Goal: Task Accomplishment & Management: Manage account settings

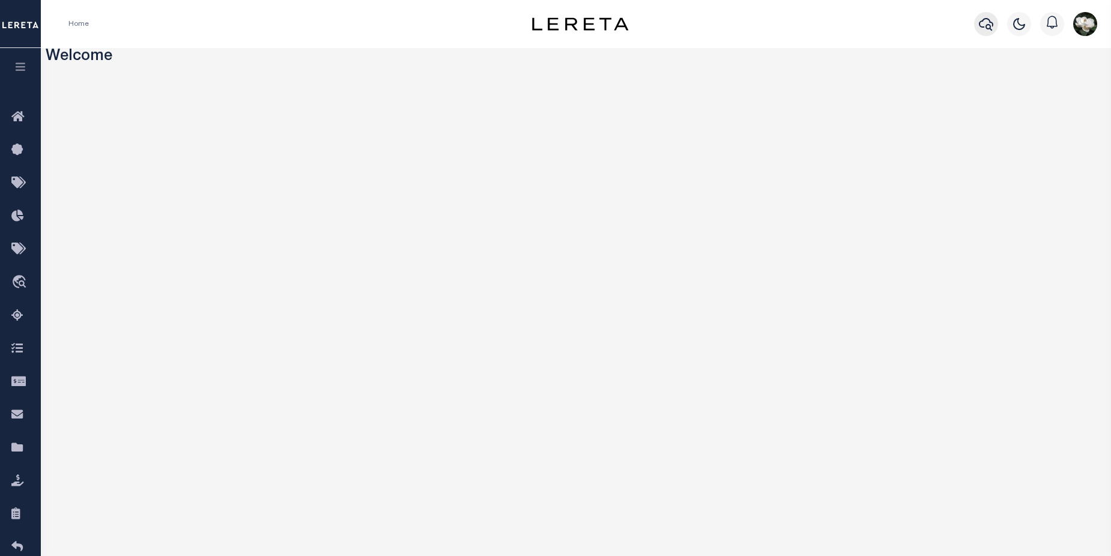
click at [876, 25] on icon "button" at bounding box center [986, 24] width 14 height 14
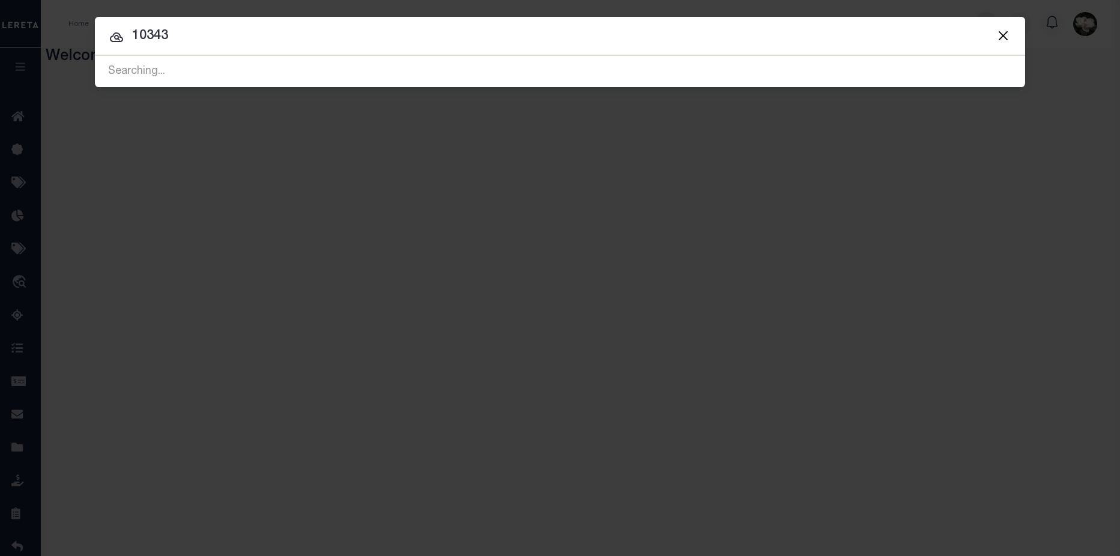
type input "10343"
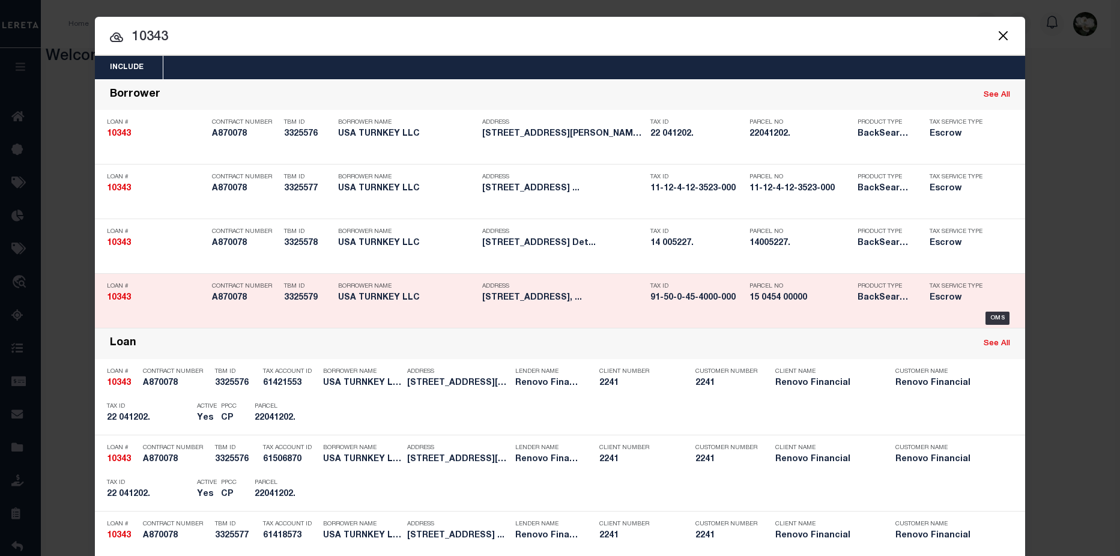
click at [709, 300] on h5 "91-50-0-45-4000-000" at bounding box center [696, 298] width 93 height 10
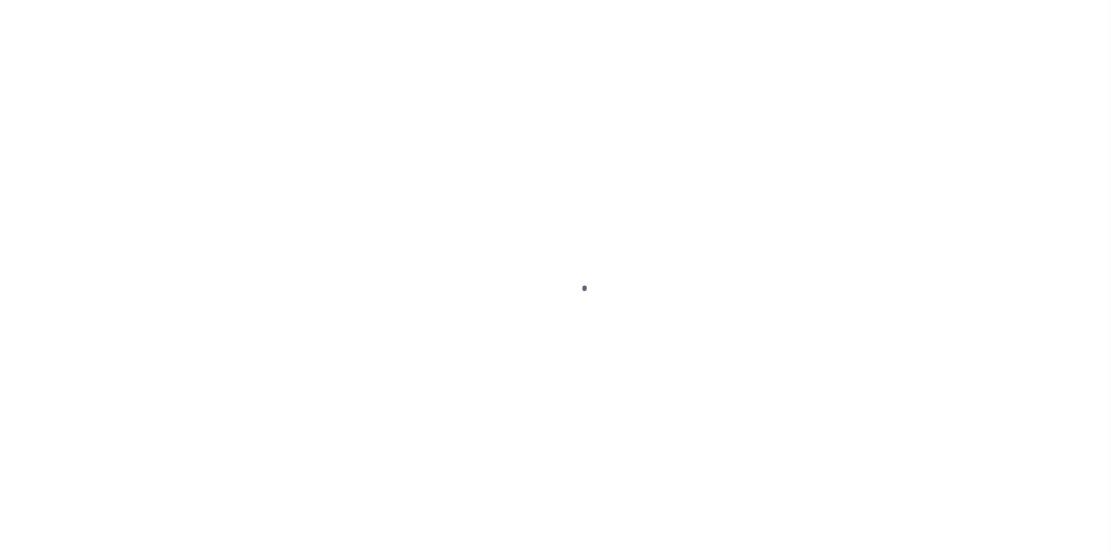
type input "10343"
type input "USA TURNKEY LLC"
select select
type input "188 E Crystal Lake Ave unit 348"
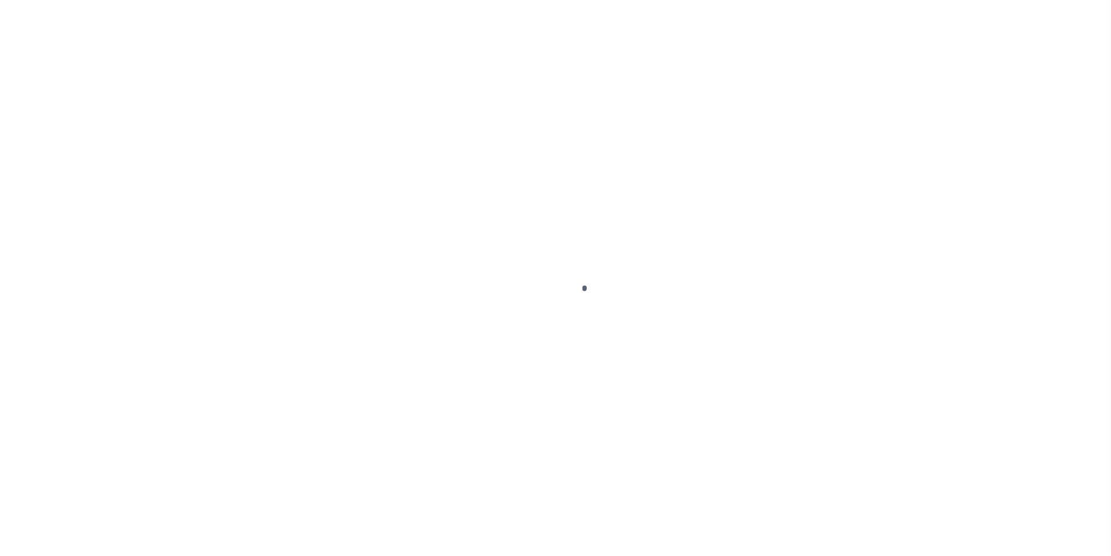
type input "Lake Mary FL 32746"
select select "10"
select select "Escrow"
type input "[STREET_ADDRESS]"
type input "Saginaw, MI 48602"
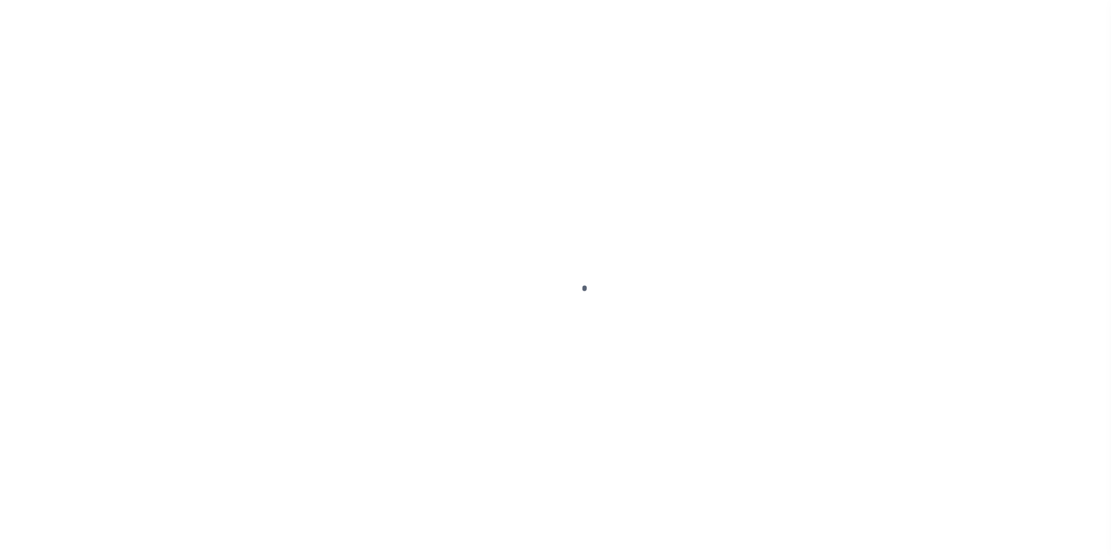
type input "a0k8Y00000jIJwr"
type input "MI"
select select
type textarea "LEGAL REQUIRED"
select select "25066"
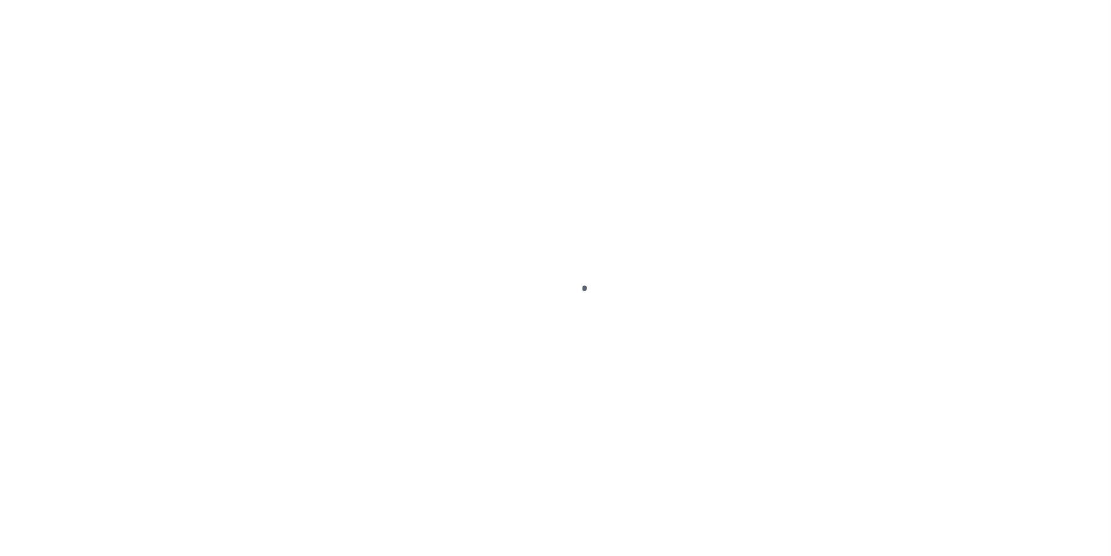
select select
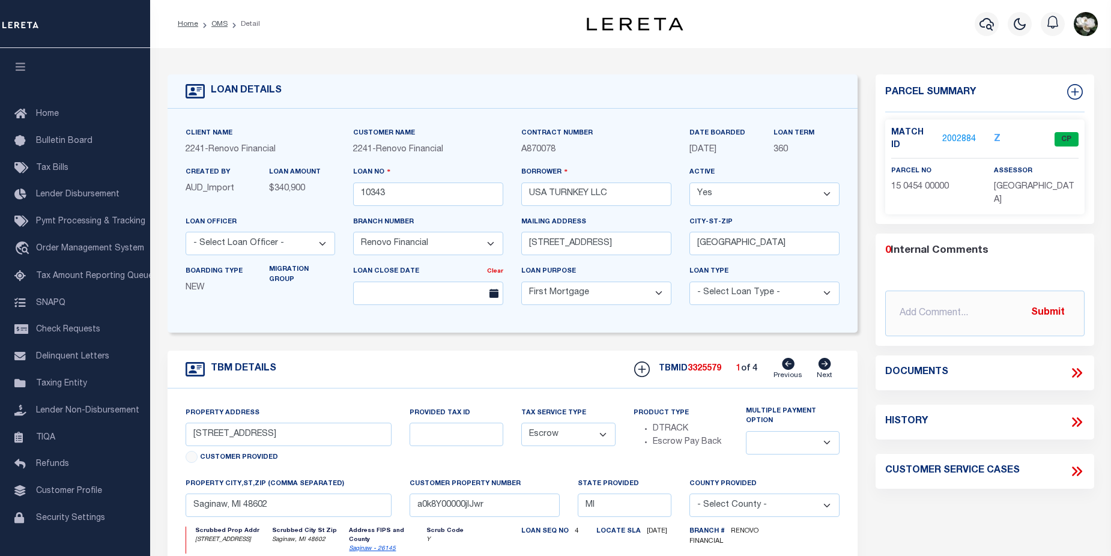
click at [963, 133] on link "2002884" at bounding box center [959, 139] width 34 height 13
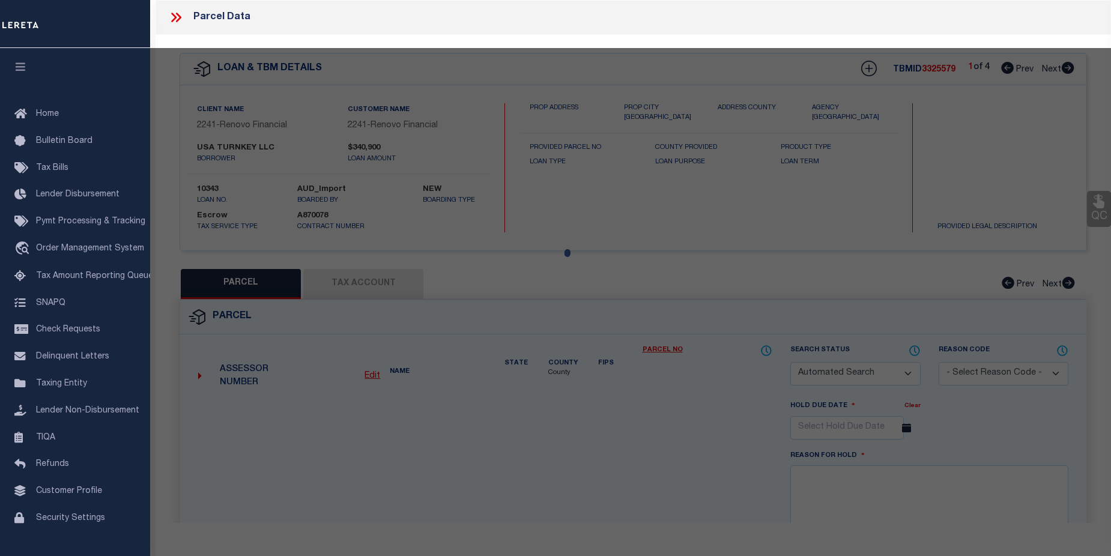
checkbox input "false"
select select "CP"
type input "USA TURNKEY LLC"
select select "AGW"
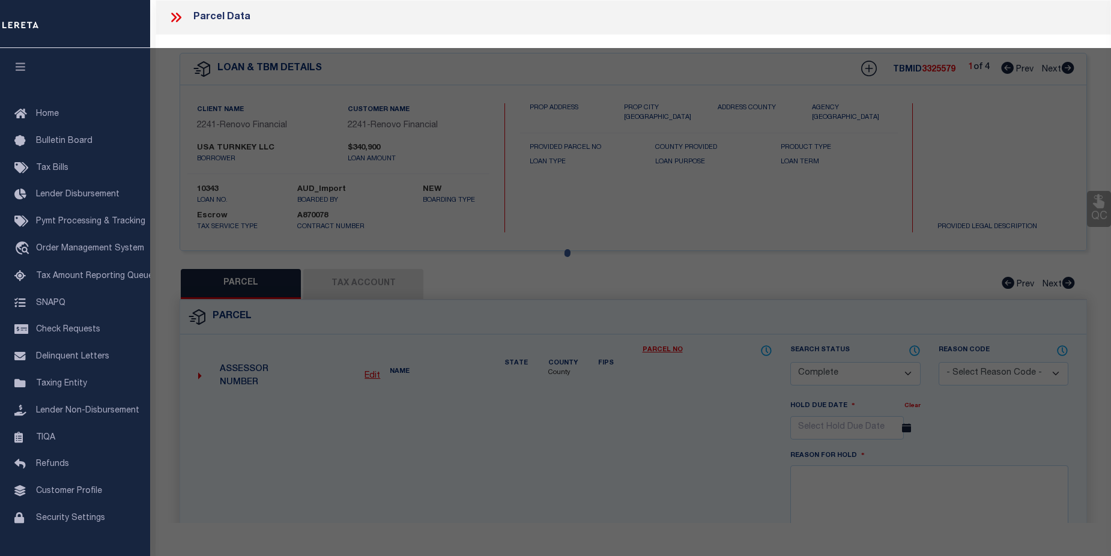
select select
type input "523 N BOND ST"
checkbox input "false"
type input "SAGINAW, MI, 48602"
type textarea "LOT 11,EXC.N.ELY.5 FT.,BLK.203, CITY OF SAGINAW IN DIVISION NORTH OF CASS STREET"
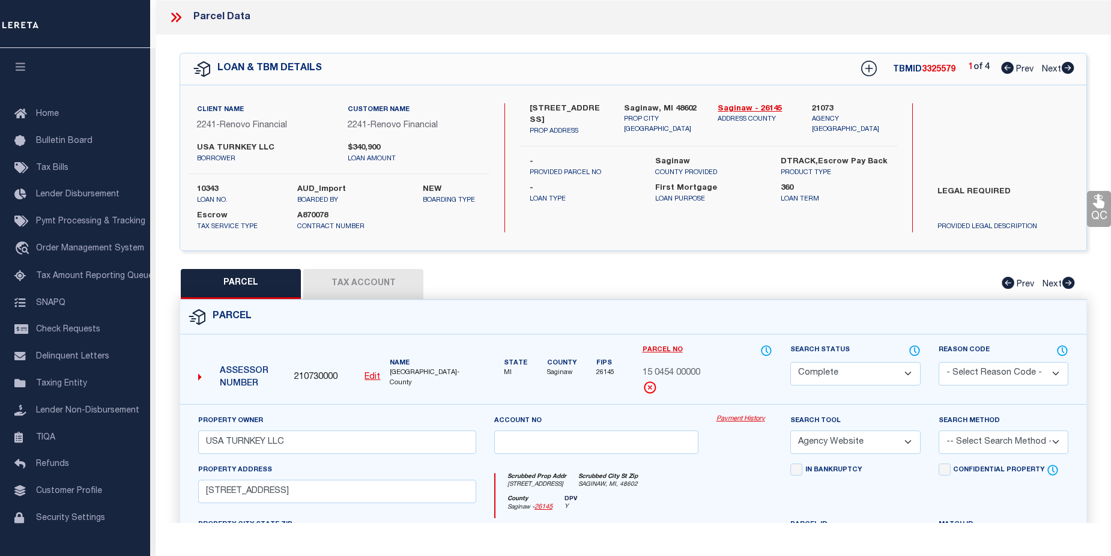
click at [747, 419] on link "Payment History" at bounding box center [745, 419] width 56 height 10
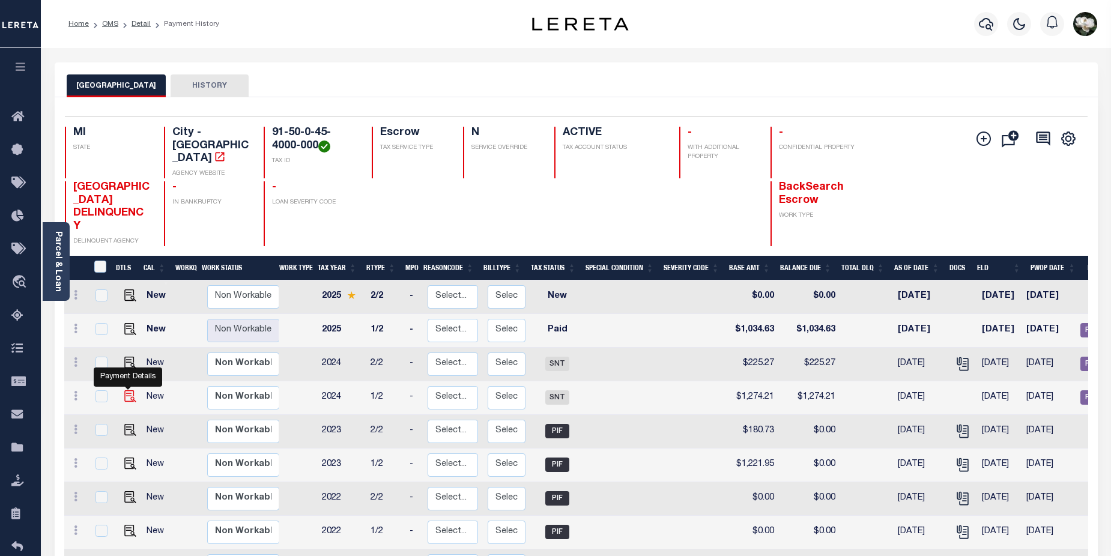
click at [126, 390] on img "" at bounding box center [130, 396] width 12 height 12
checkbox input "true"
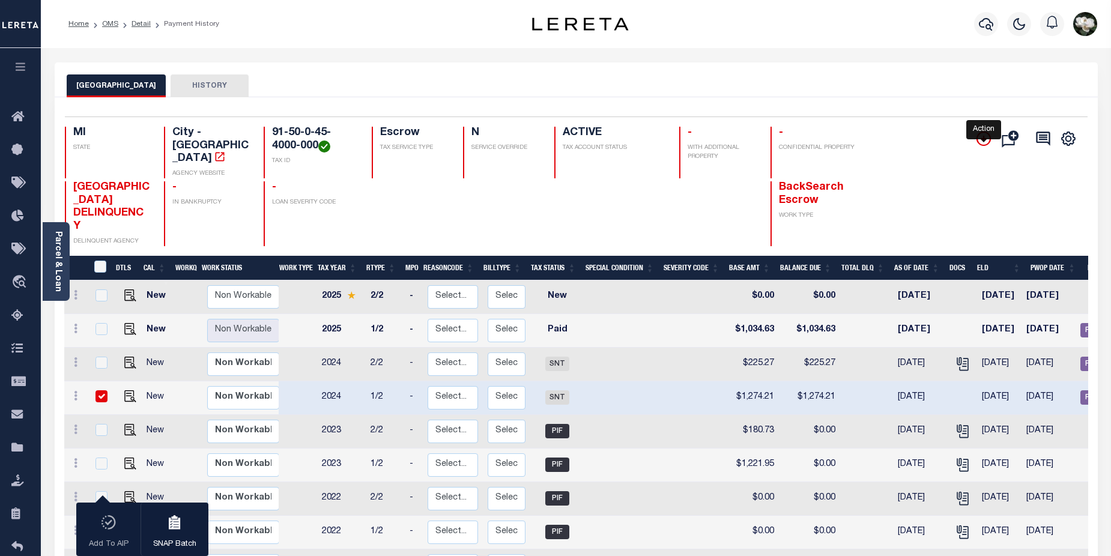
click at [985, 144] on icon "" at bounding box center [984, 139] width 14 height 14
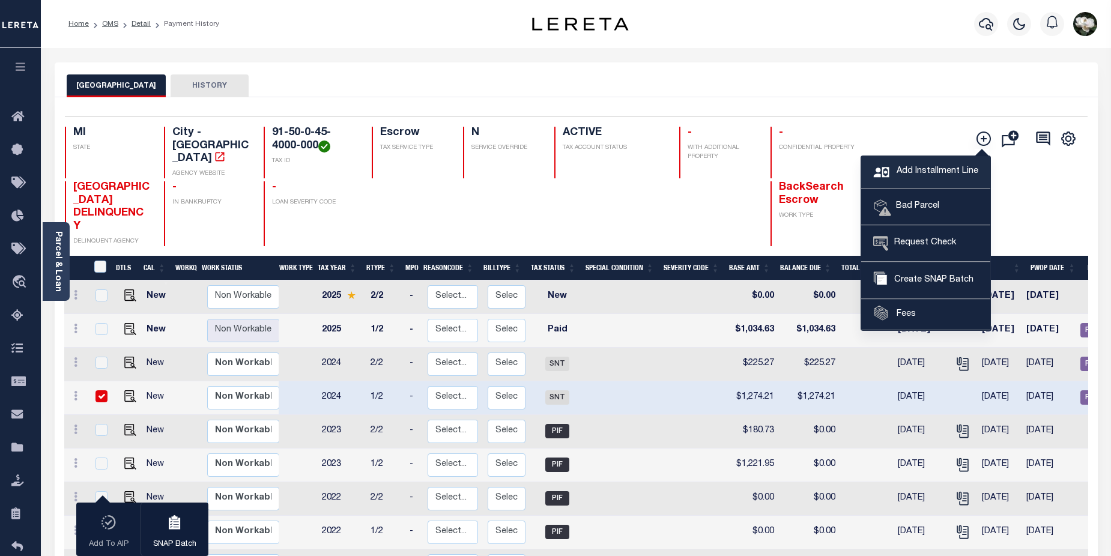
click at [923, 174] on span "Add Installment Line" at bounding box center [936, 171] width 85 height 13
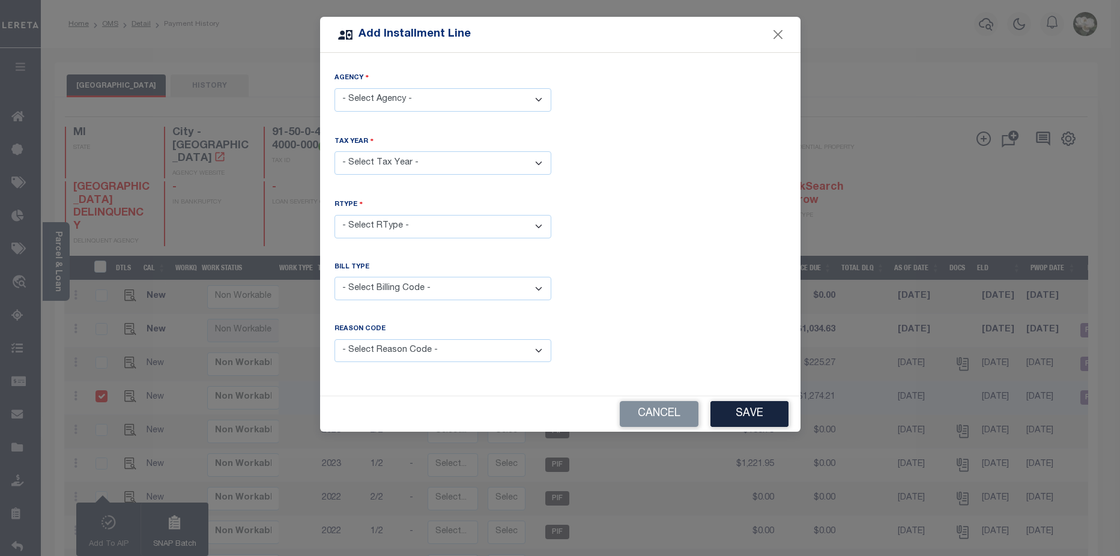
click at [534, 96] on select "- Select Agency - SAGINAW CITY - City" at bounding box center [443, 99] width 217 height 23
select select "2614501003"
click at [335, 88] on select "- Select Agency - SAGINAW CITY - City" at bounding box center [443, 99] width 217 height 23
click at [541, 159] on select "- Select Year - 2005 2006 2007 2008 2009 2010 2011 2012 2013 2014 2015 2016 201…" at bounding box center [443, 162] width 217 height 23
select select "2024"
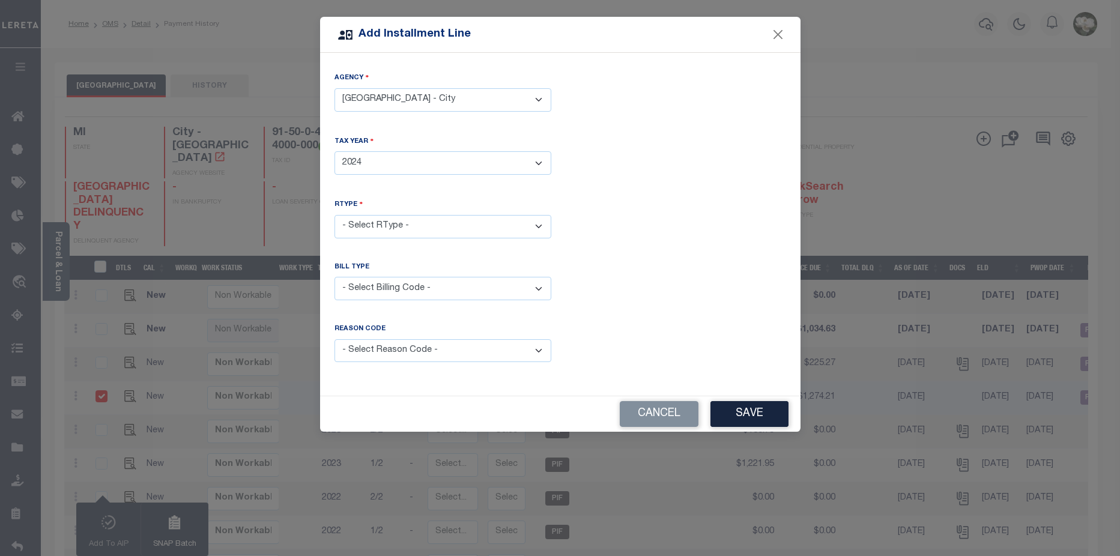
click at [335, 151] on select "- Select Year - 2005 2006 2007 2008 2009 2010 2011 2012 2013 2014 2015 2016 201…" at bounding box center [443, 162] width 217 height 23
click at [432, 221] on select "- Select RType - 1/2 2/2" at bounding box center [443, 226] width 217 height 23
select select "0"
click at [335, 215] on select "- Select RType - 1/2 2/2" at bounding box center [443, 226] width 217 height 23
click at [522, 282] on select "- Select Billing Code - Regular Delinquent Supplemental Corrected/Adjusted Bill…" at bounding box center [443, 288] width 217 height 23
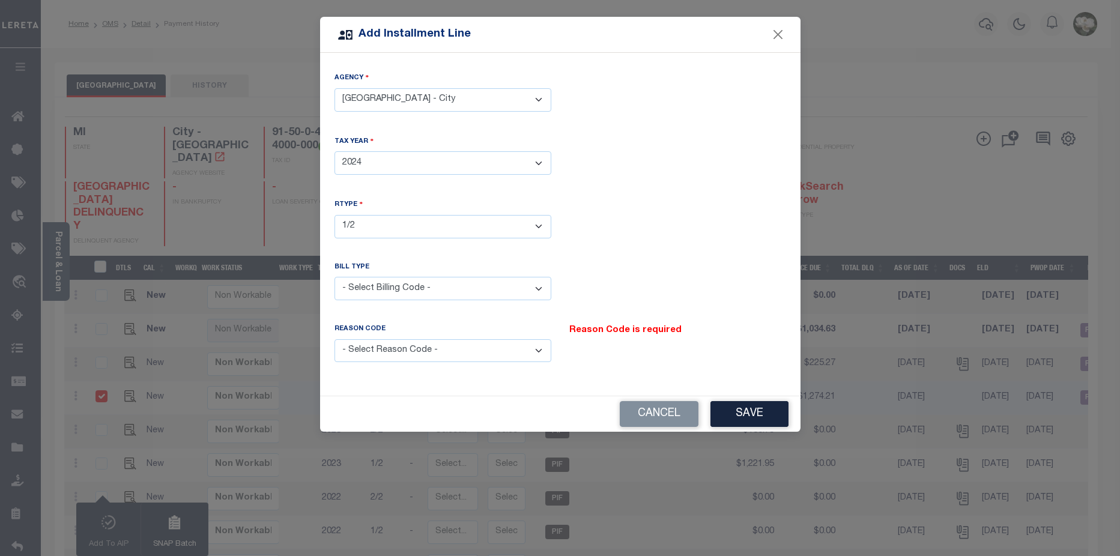
select select "1"
click at [335, 277] on select "- Select Billing Code - Regular Delinquent Supplemental Corrected/Adjusted Bill…" at bounding box center [443, 288] width 217 height 23
click at [540, 342] on select "- Select Reason Code - Payment Reversal Taxable Value Change Assessment Change …" at bounding box center [443, 350] width 217 height 23
select select "11"
click at [335, 339] on select "- Select Reason Code - Payment Reversal Taxable Value Change Assessment Change …" at bounding box center [443, 350] width 217 height 23
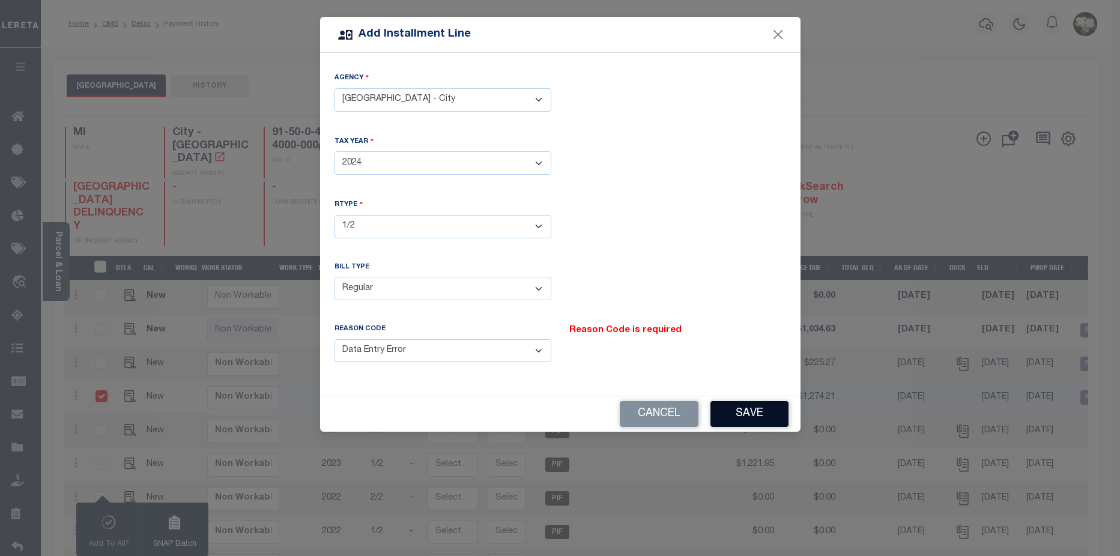
click at [767, 410] on button "Save" at bounding box center [750, 414] width 78 height 26
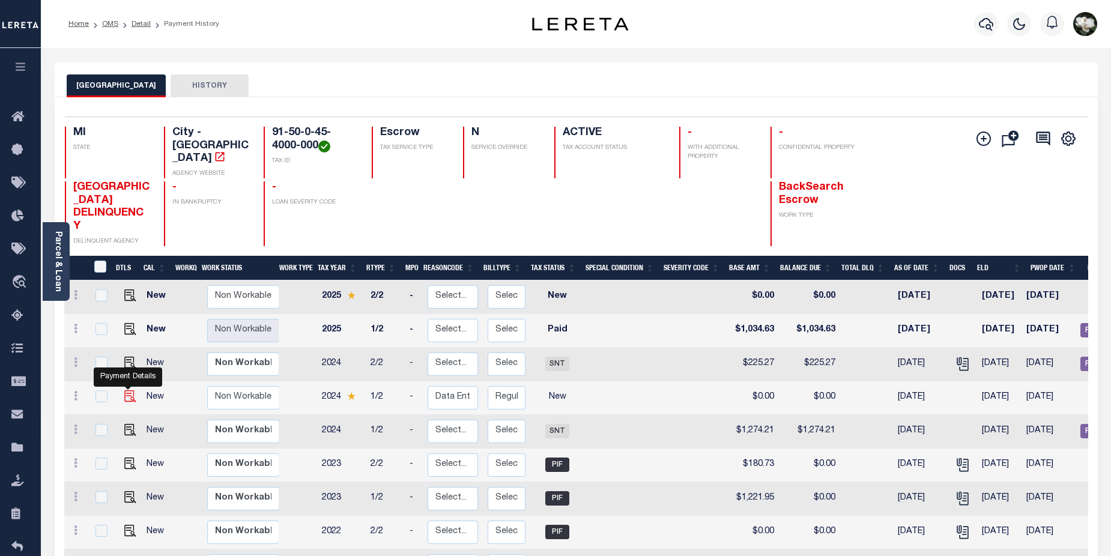
click at [129, 390] on img at bounding box center [130, 396] width 12 height 12
checkbox input "true"
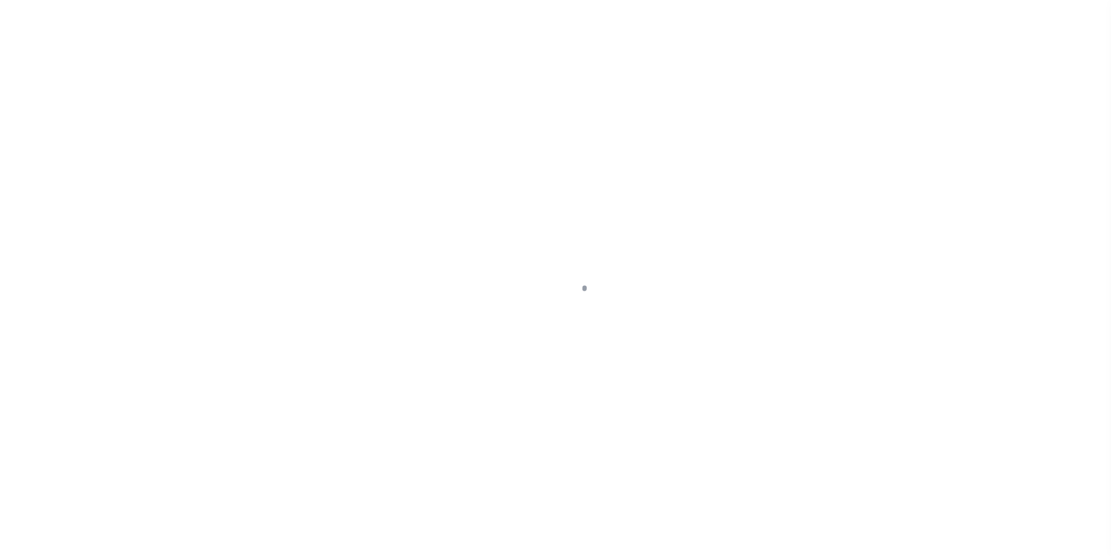
select select "SNT"
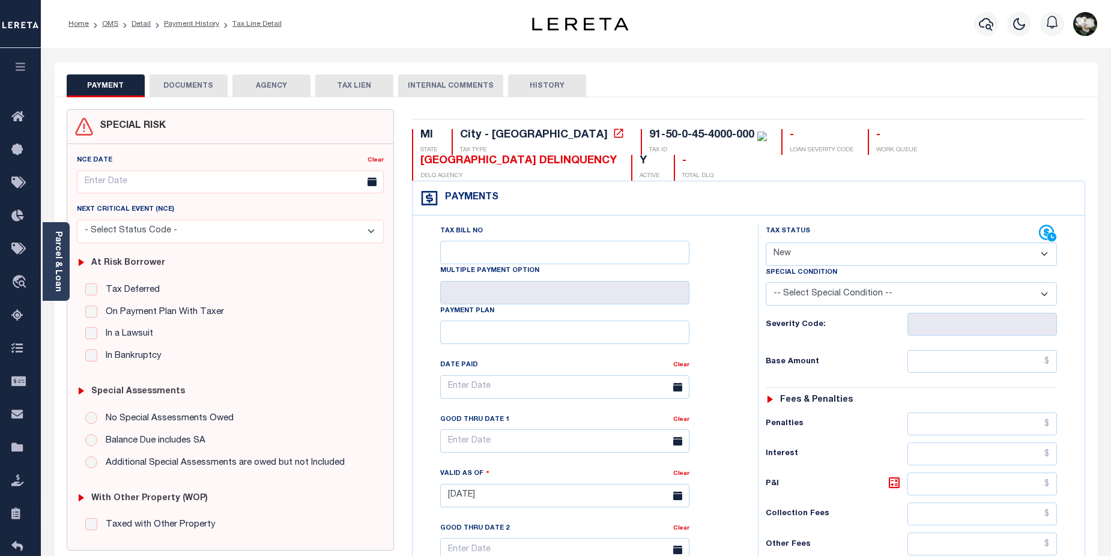
click at [1048, 257] on select "- Select Status Code - Open Due/Unpaid Paid Incomplete No Tax Due Internal Refu…" at bounding box center [912, 254] width 292 height 23
select select "DUE"
click at [766, 243] on select "- Select Status Code - Open Due/Unpaid Paid Incomplete No Tax Due Internal Refu…" at bounding box center [912, 254] width 292 height 23
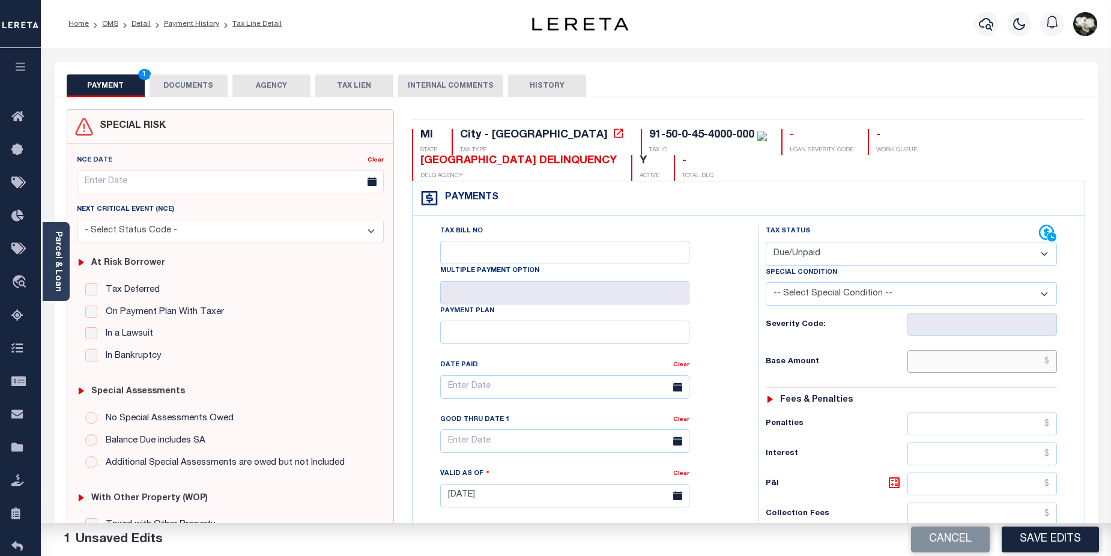
click at [986, 360] on input "text" at bounding box center [983, 361] width 150 height 23
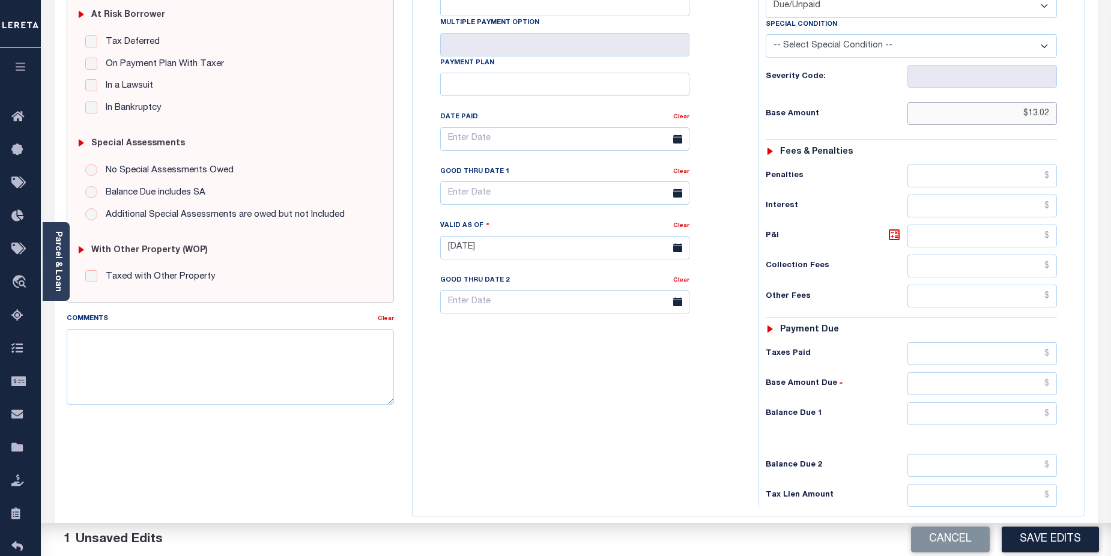
scroll to position [259, 0]
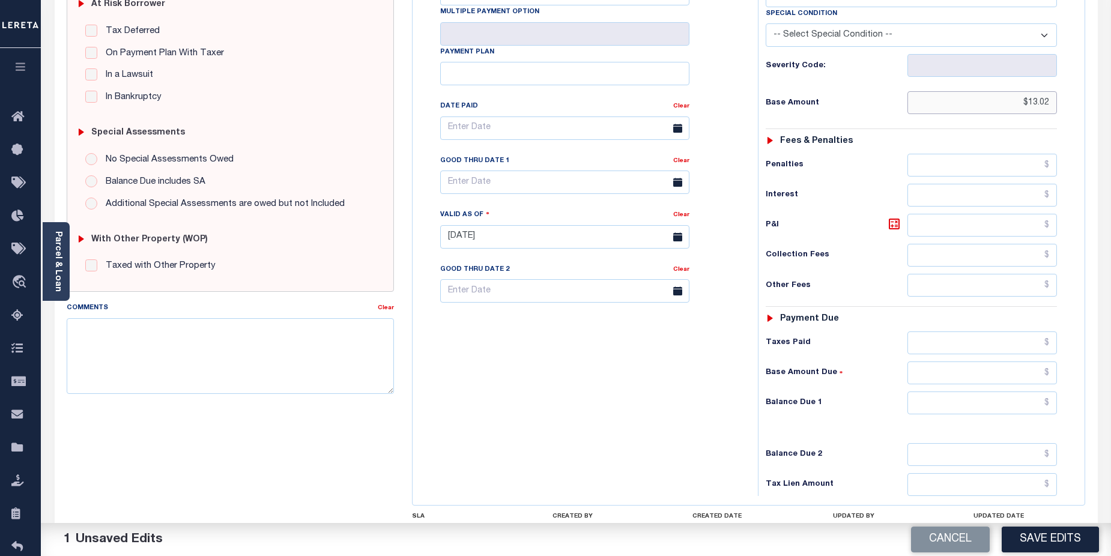
type input "$13.02"
click at [991, 398] on input "text" at bounding box center [983, 403] width 150 height 23
type input "$13.02"
drag, startPoint x: 1054, startPoint y: 540, endPoint x: 746, endPoint y: 318, distance: 379.6
click at [1054, 539] on button "Save Edits" at bounding box center [1050, 540] width 97 height 26
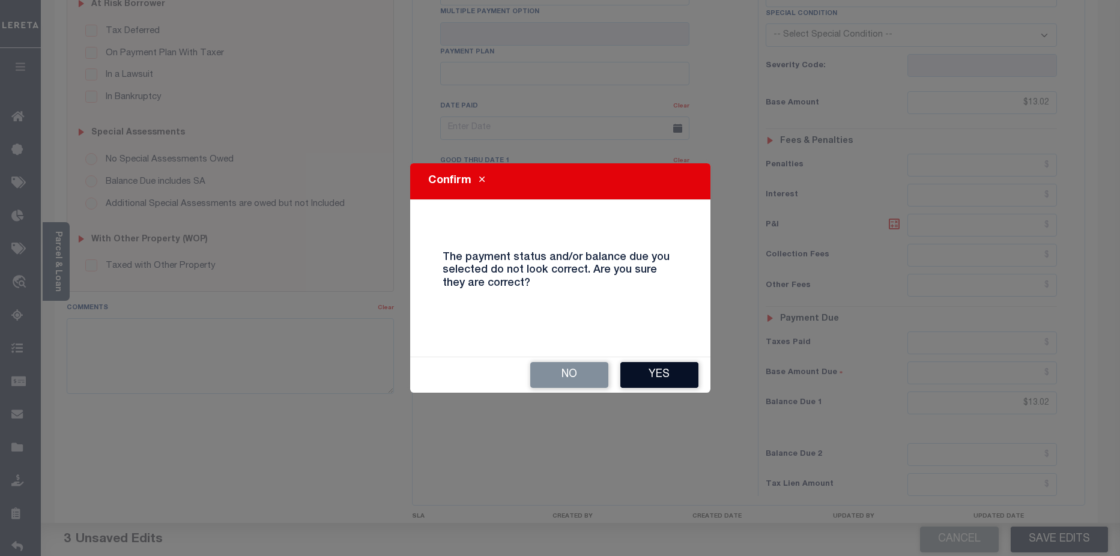
drag, startPoint x: 670, startPoint y: 375, endPoint x: 1120, endPoint y: 405, distance: 450.3
click at [679, 375] on button "Yes" at bounding box center [659, 375] width 78 height 26
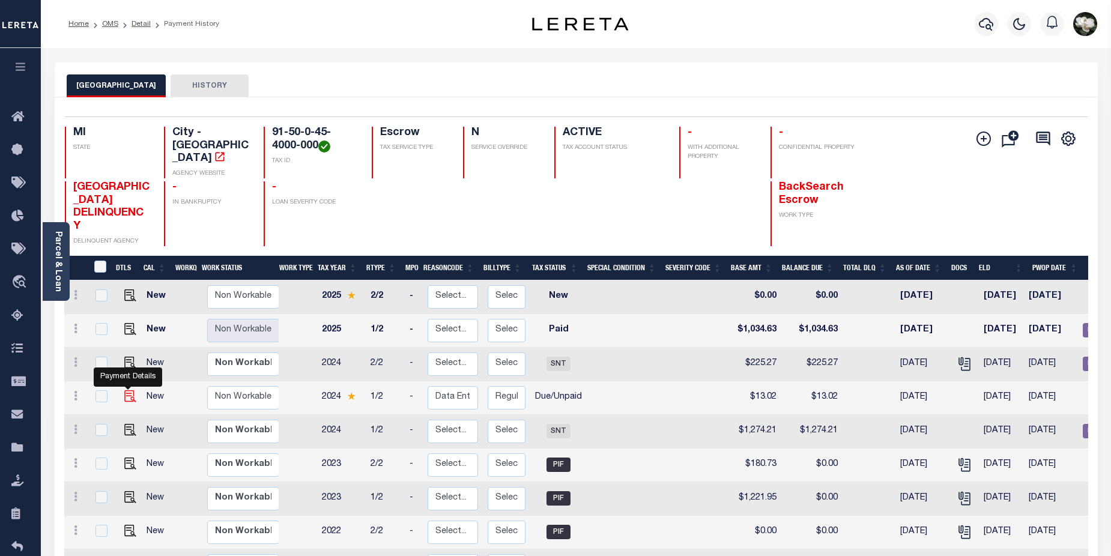
click at [127, 390] on img "" at bounding box center [130, 396] width 12 height 12
checkbox input "true"
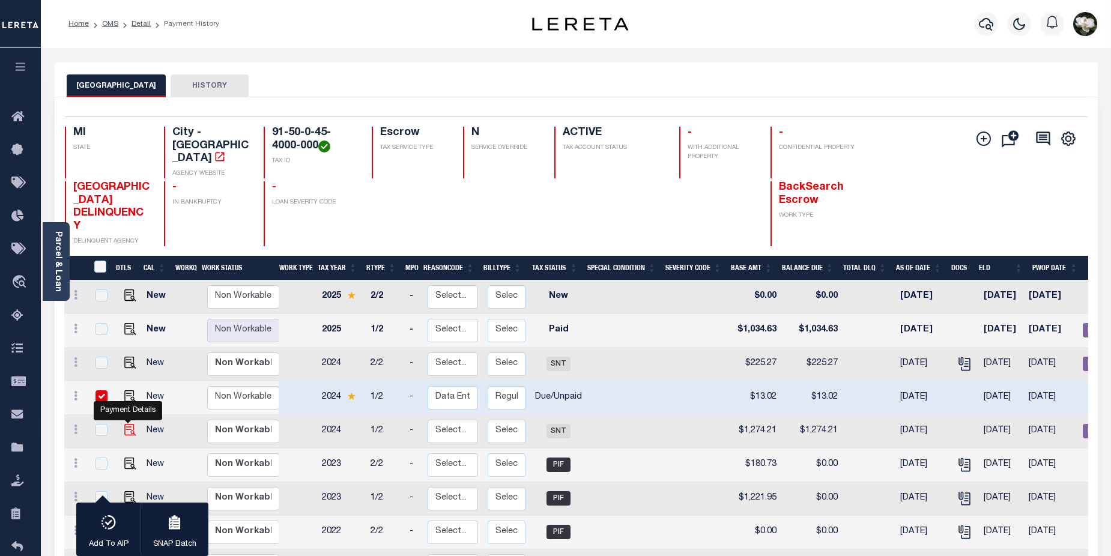
click at [125, 424] on img "" at bounding box center [130, 430] width 12 height 12
checkbox input "true"
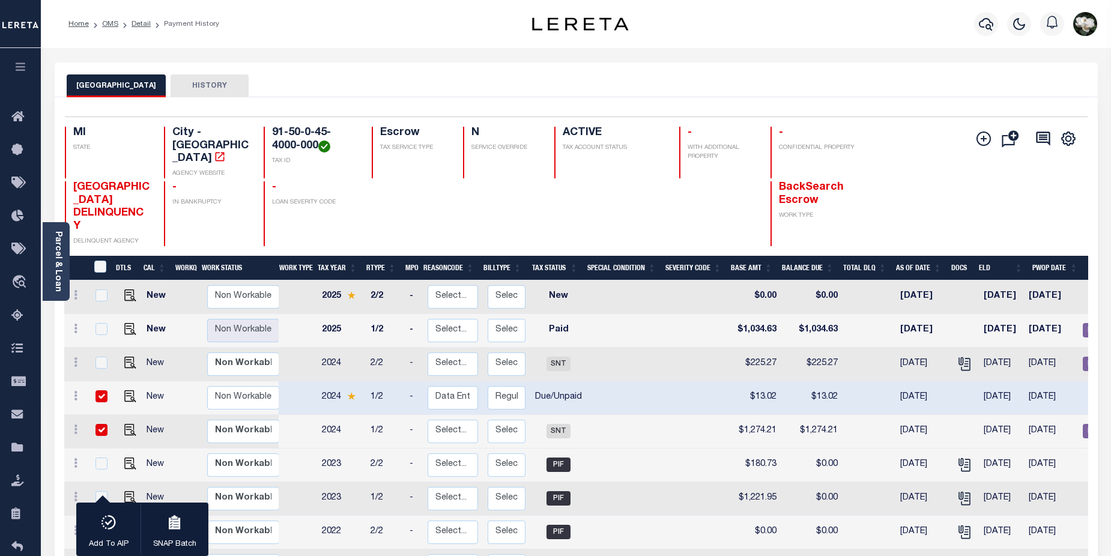
click at [100, 424] on input "checkbox" at bounding box center [102, 430] width 12 height 12
checkbox input "false"
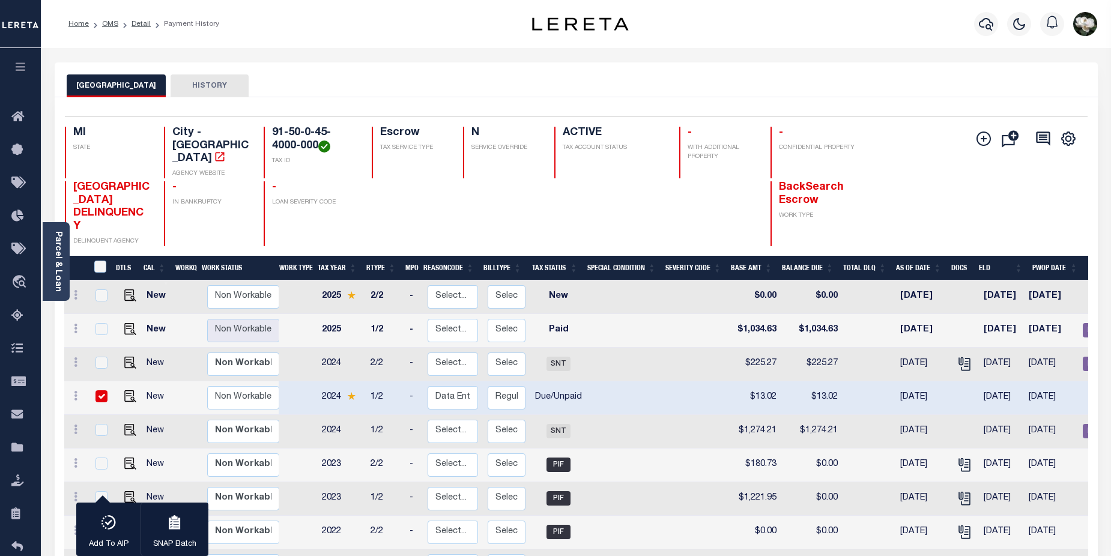
click at [99, 390] on input "checkbox" at bounding box center [102, 396] width 12 height 12
checkbox input "false"
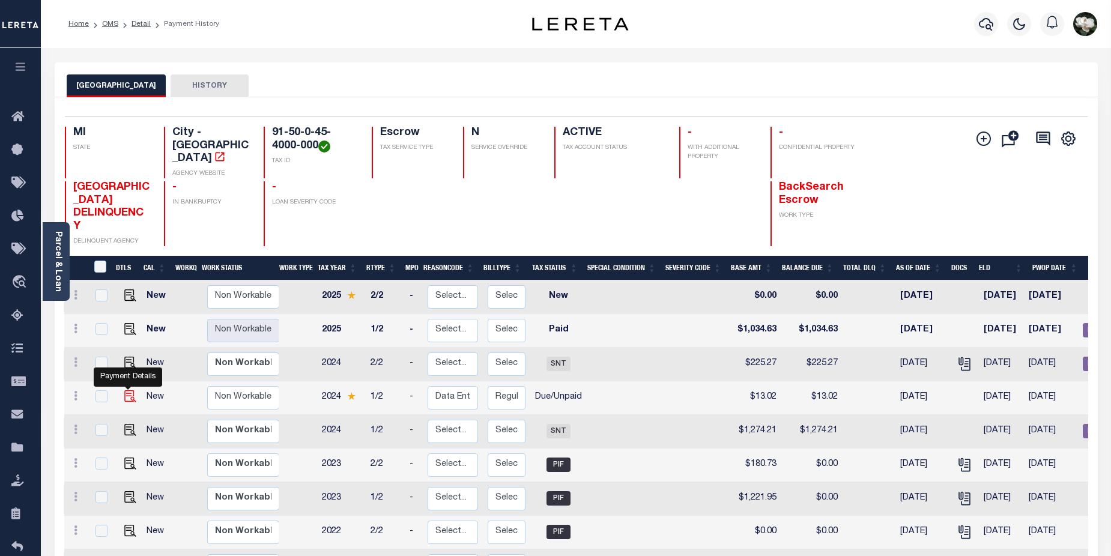
click at [132, 390] on img "" at bounding box center [130, 396] width 12 height 12
checkbox input "true"
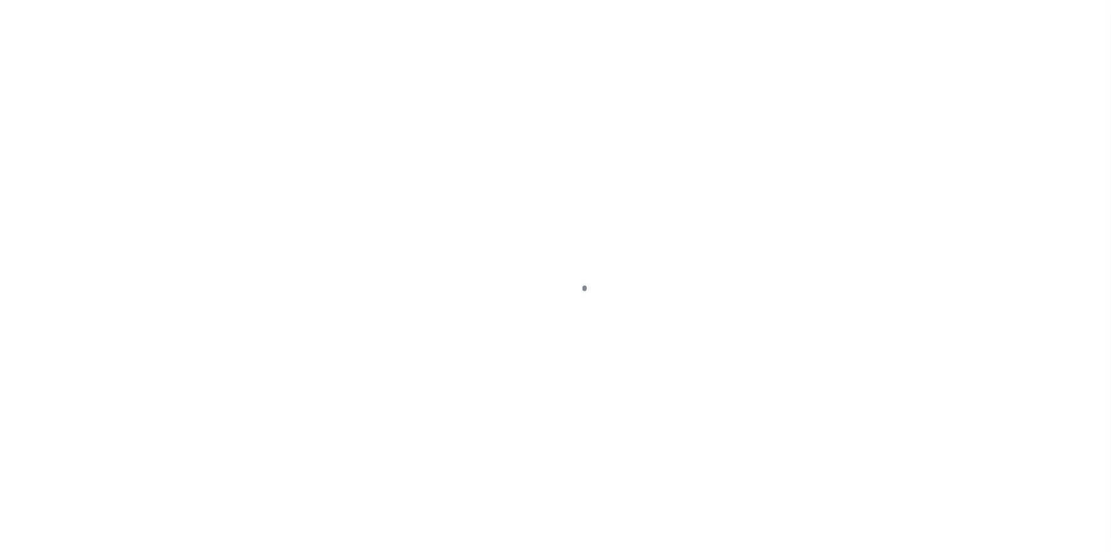
select select "DUE"
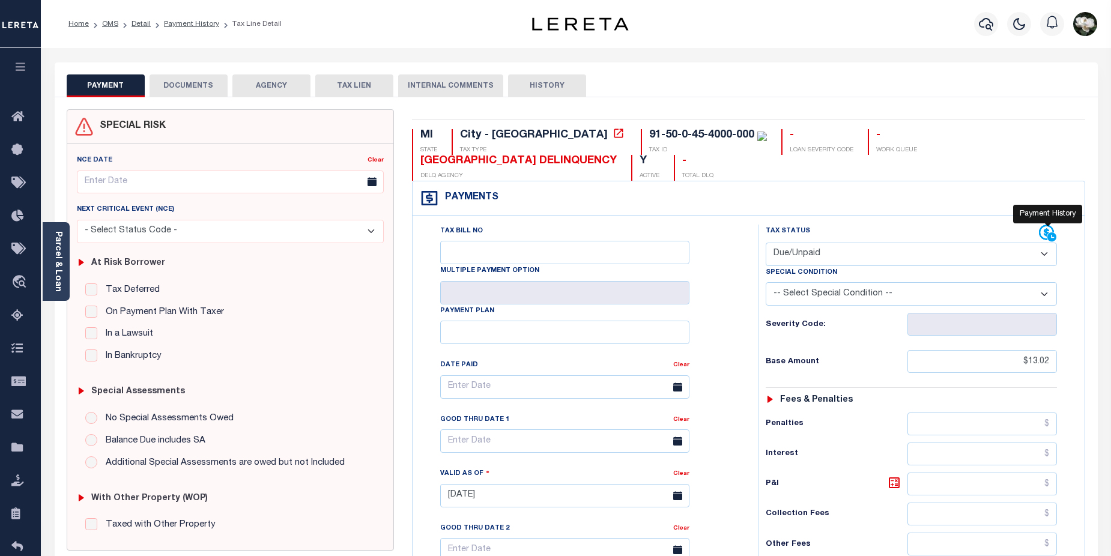
click at [1046, 235] on icon at bounding box center [1048, 234] width 18 height 18
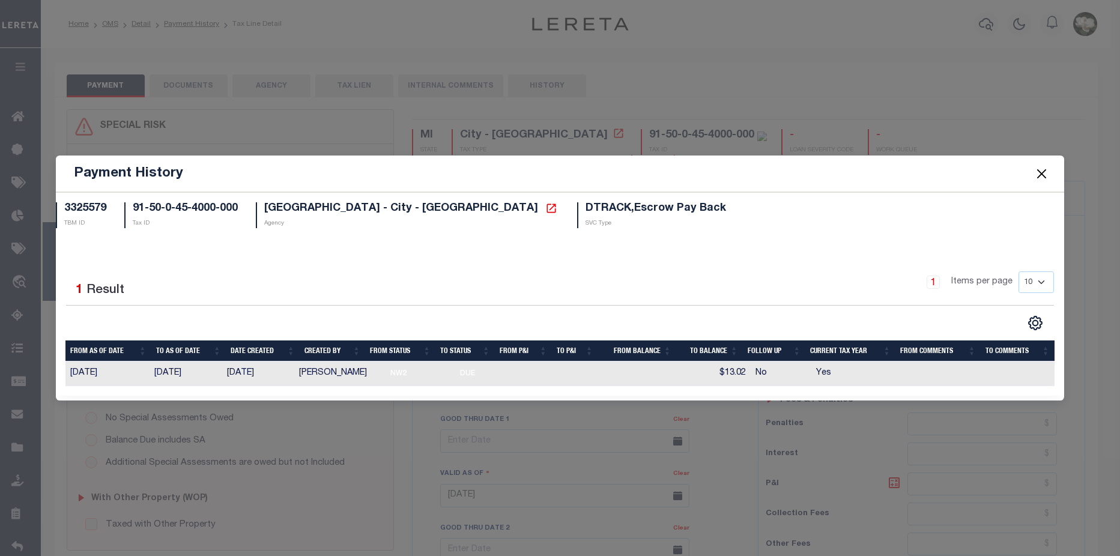
click at [1038, 169] on button "Close" at bounding box center [1042, 174] width 16 height 16
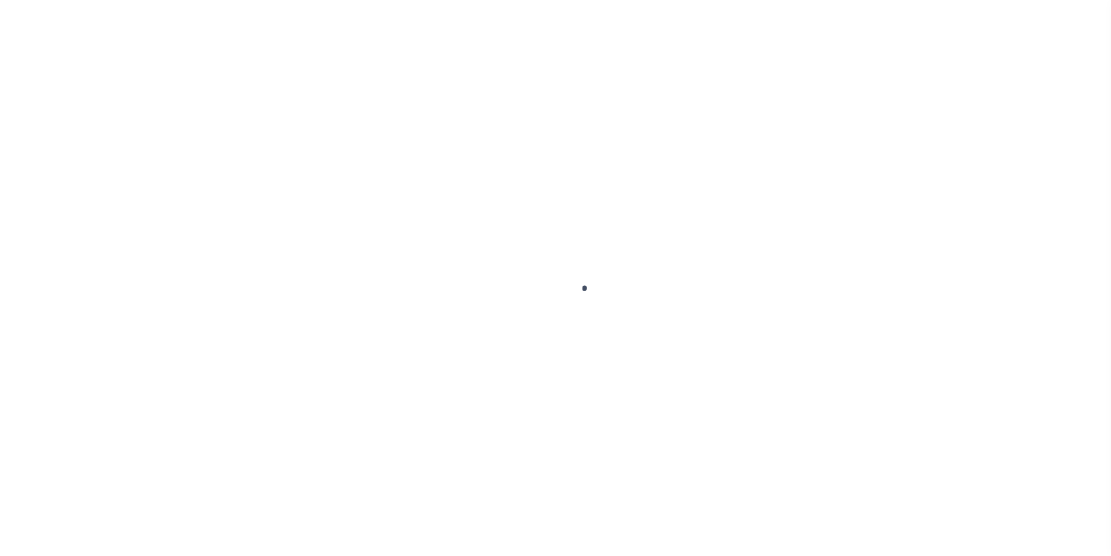
select select "SNT"
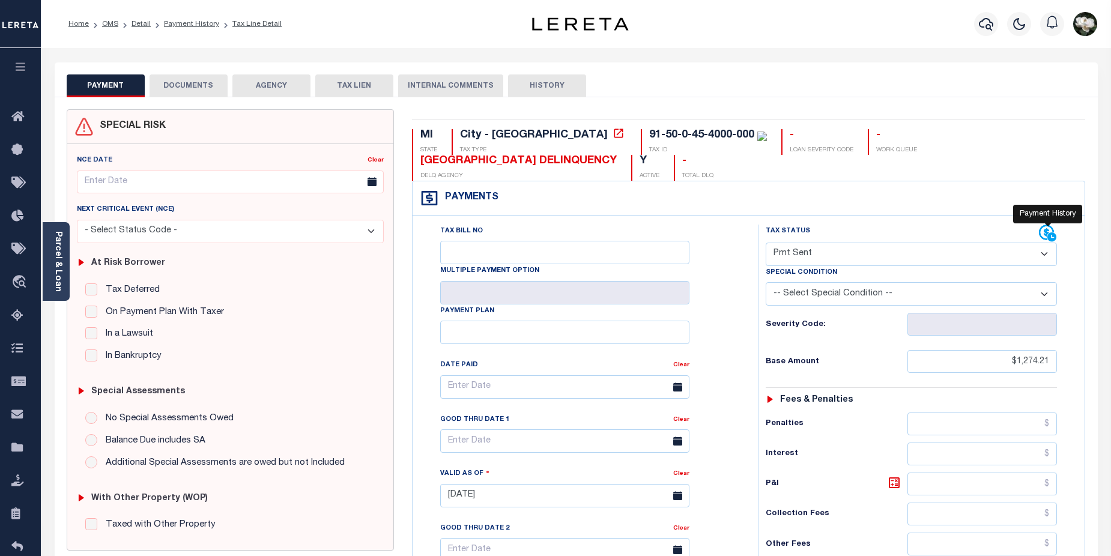
click at [1044, 234] on icon at bounding box center [1048, 234] width 18 height 18
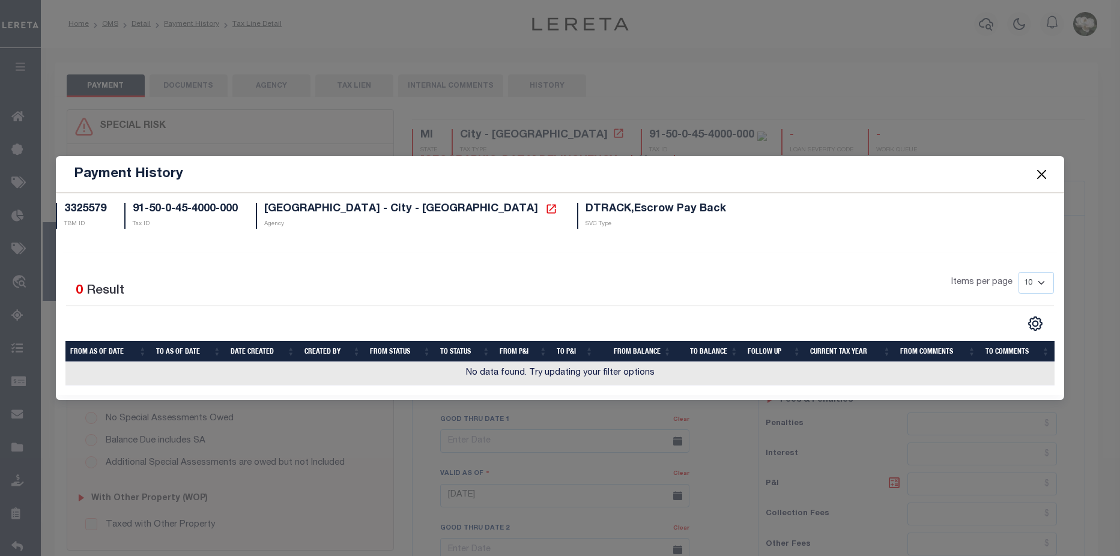
click at [1039, 174] on button "Close" at bounding box center [1042, 174] width 16 height 16
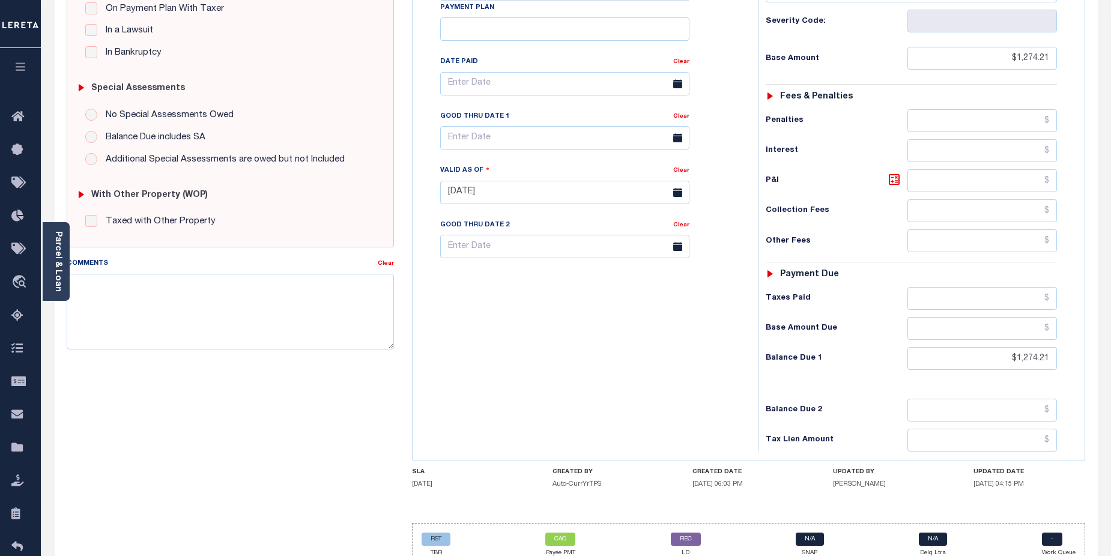
scroll to position [318, 0]
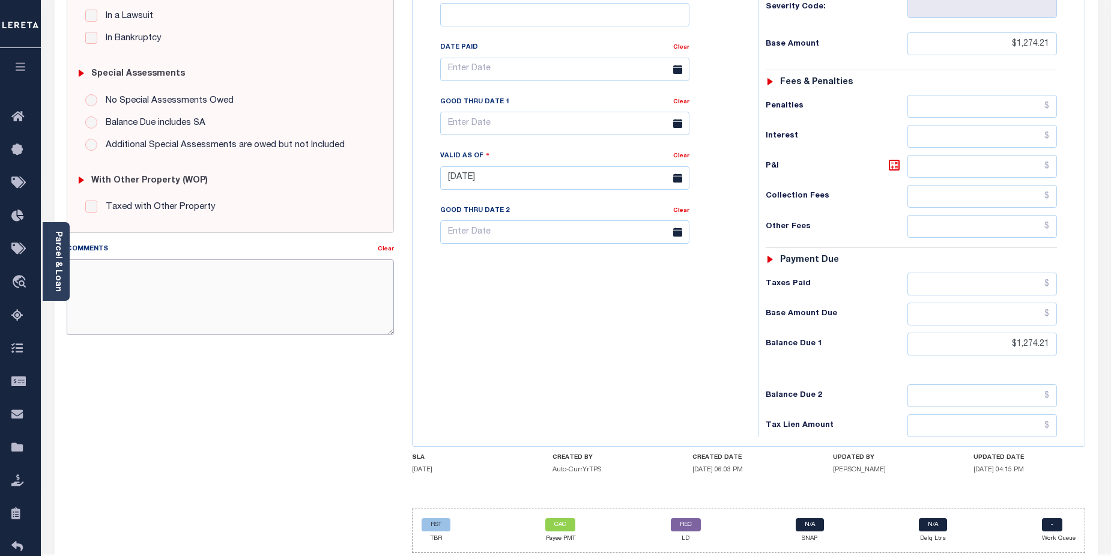
click at [162, 279] on textarea "Comments" at bounding box center [231, 297] width 328 height 76
paste textarea "CAS-474377 2025/annual dlq Base $3,323.80 P/I $568.57-Lender Responsibility Tot…"
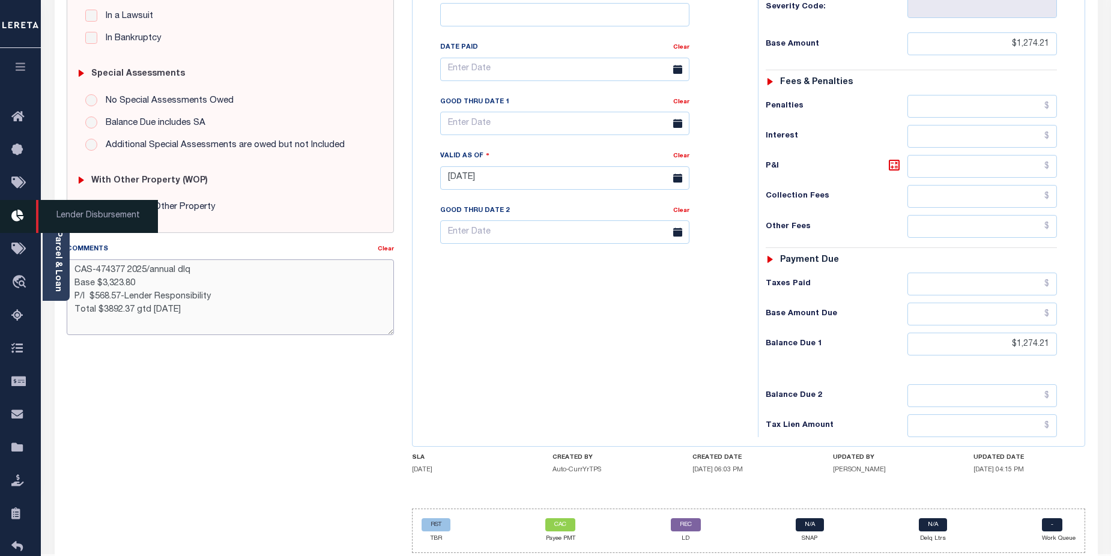
type textarea "CAS-474377 2025/annual dlq Base $3,323.80 P/I $568.57-Lender Responsibility Tot…"
type input "[DATE]"
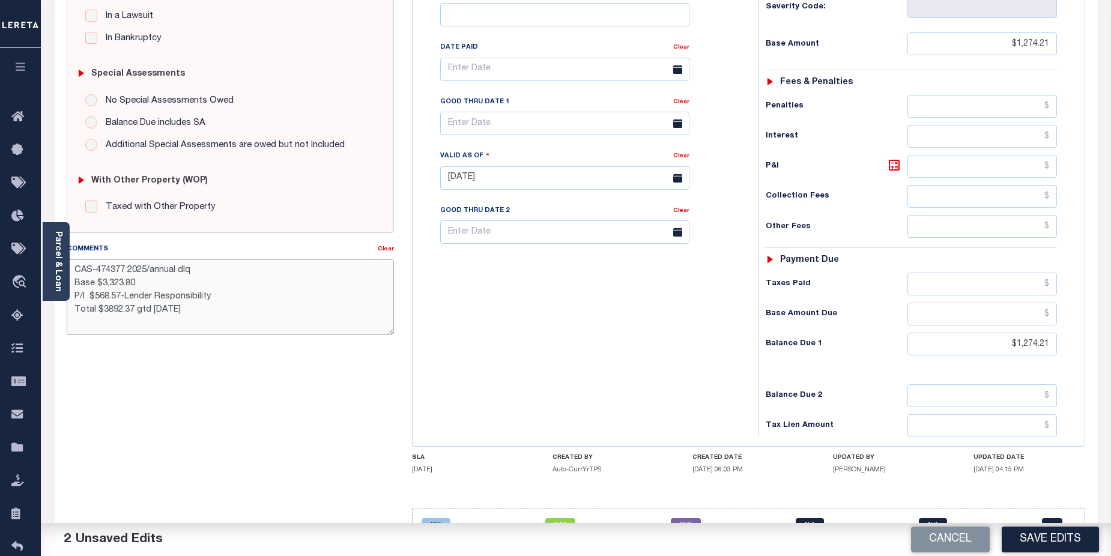
drag, startPoint x: 98, startPoint y: 270, endPoint x: 124, endPoint y: 270, distance: 25.8
click at [124, 270] on textarea "CAS-474377 2025/annual dlq Base $3,323.80 P/I $568.57-Lender Responsibility Tot…" at bounding box center [231, 297] width 328 height 76
drag, startPoint x: 90, startPoint y: 282, endPoint x: 86, endPoint y: 271, distance: 12.0
click at [85, 274] on textarea "CAS-48648 2025/annual dlq Base $3,323.80 P/I $568.57-Lender Responsibility Tota…" at bounding box center [231, 297] width 328 height 76
drag, startPoint x: 74, startPoint y: 270, endPoint x: 199, endPoint y: 324, distance: 136.4
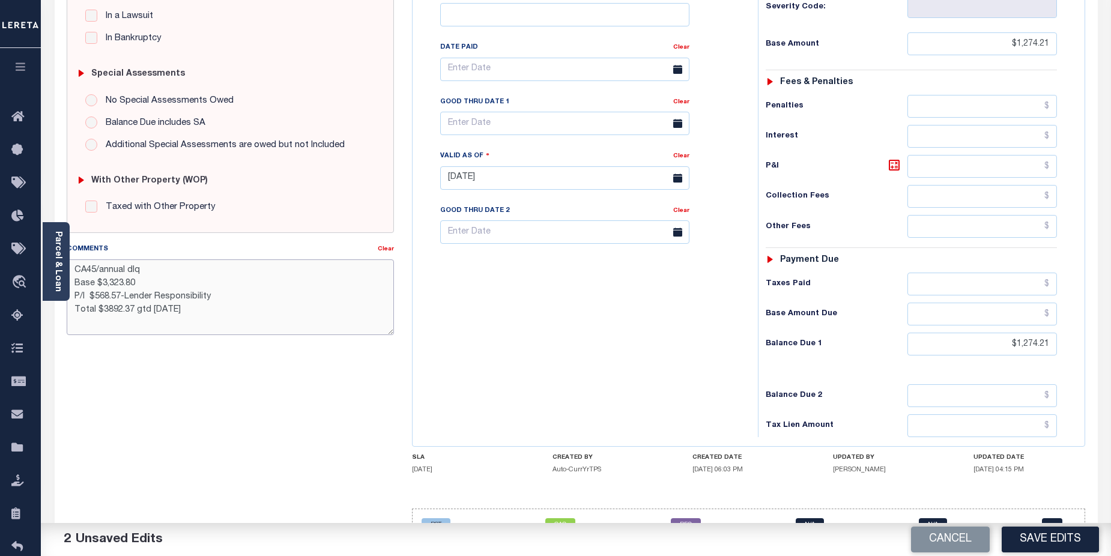
click at [199, 324] on textarea "CA45/annual dlq Base $3,323.80 P/I $568.57-Lender Responsibility Total $3892.37…" at bounding box center [231, 297] width 328 height 76
paste textarea "S-474377 202"
click at [126, 267] on textarea "CAS-474377 2025/annual dlq Base $3,323.80 P/I $568.57-Lender Responsibility Tot…" at bounding box center [231, 297] width 328 height 76
click at [94, 282] on textarea "CAS-474377 2025/annual dlq Base $3,323.80 P/I $568.57-Lender Responsibility Tot…" at bounding box center [231, 297] width 328 height 76
drag, startPoint x: 101, startPoint y: 282, endPoint x: 142, endPoint y: 282, distance: 41.4
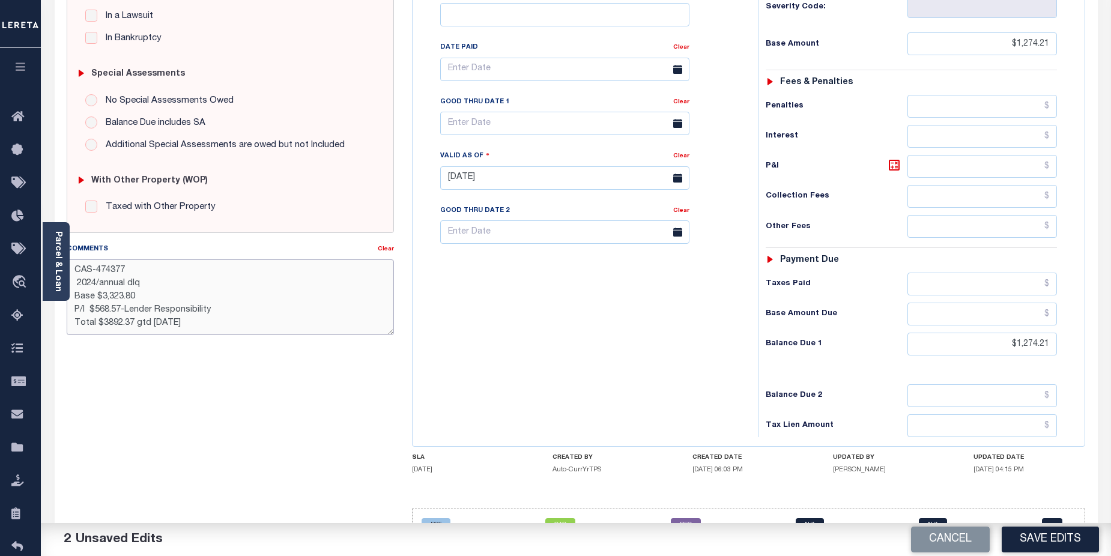
click at [142, 282] on textarea "CAS-474377 2024/annual dlq Base $3,323.80 P/I $568.57-Lender Responsibility Tot…" at bounding box center [231, 297] width 328 height 76
drag, startPoint x: 95, startPoint y: 271, endPoint x: 127, endPoint y: 271, distance: 32.4
click at [127, 271] on textarea "CAS-474377 2024/1st Base $3,323.80 P/I $568.57-Lender Responsibility Total $389…" at bounding box center [231, 297] width 328 height 76
drag, startPoint x: 102, startPoint y: 298, endPoint x: 137, endPoint y: 298, distance: 35.4
click at [137, 298] on textarea "CAS-48648 2024/1st Base $3,323.80 P/I $568.57-Lender Responsibility Total $3892…" at bounding box center [231, 297] width 328 height 76
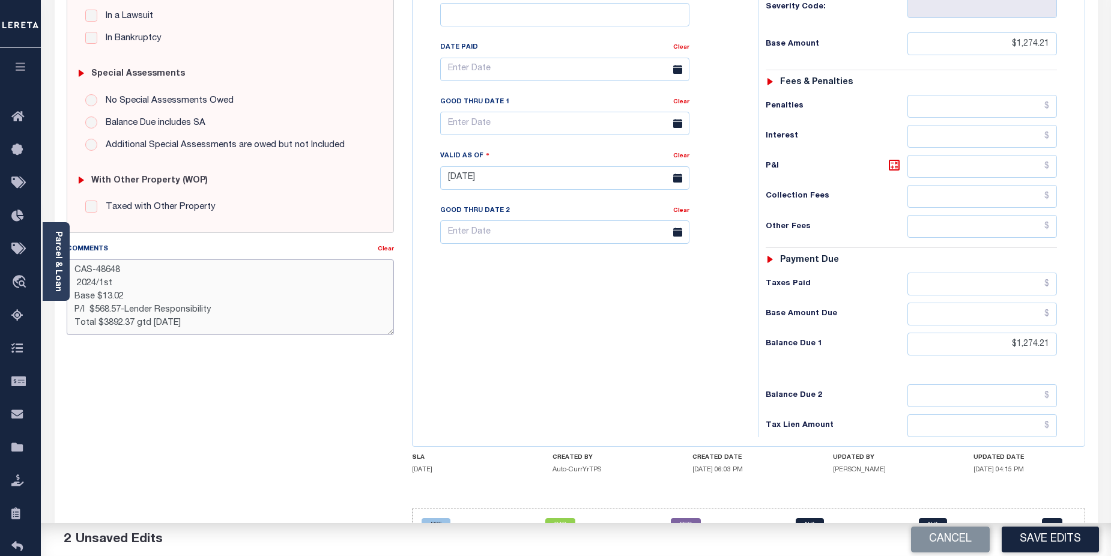
drag, startPoint x: 95, startPoint y: 308, endPoint x: 121, endPoint y: 308, distance: 26.4
click at [121, 308] on textarea "CAS-48648 2024/1st Base $13.02 P/I $568.57-Lender Responsibility Total $3892.37…" at bounding box center [231, 297] width 328 height 76
drag, startPoint x: 126, startPoint y: 310, endPoint x: 142, endPoint y: 310, distance: 16.8
click at [142, 310] on textarea "CAS-48648 2024/1st Base $13.02 P/I $1.91-Lender Responsibility Total $3892.37 g…" at bounding box center [231, 297] width 328 height 76
drag, startPoint x: 102, startPoint y: 323, endPoint x: 132, endPoint y: 322, distance: 29.4
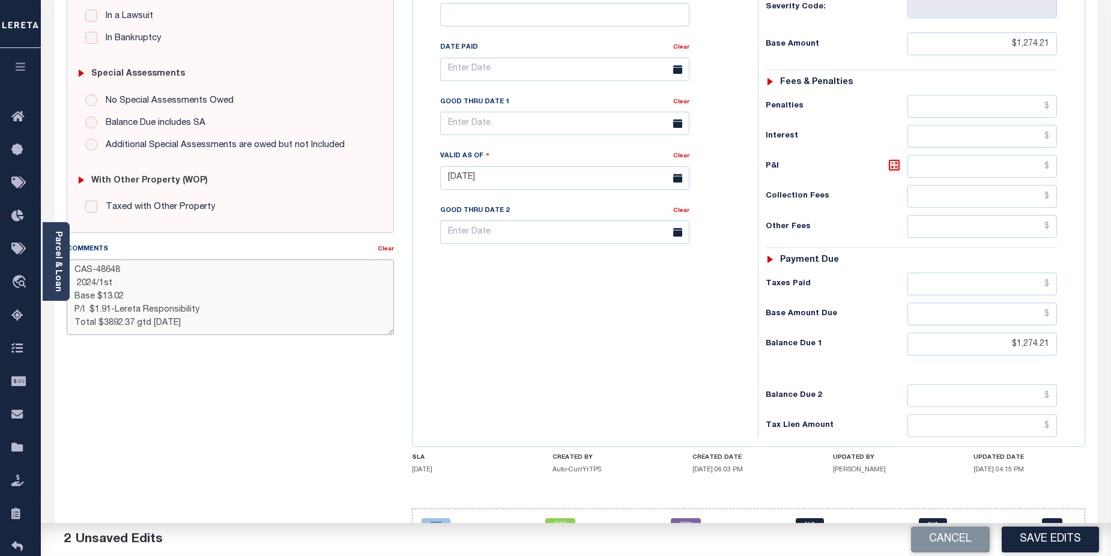
click at [132, 322] on textarea "CAS-48648 2024/1st Base $13.02 P/I $1.91-Lereta Responsibility Total $3892.37 g…" at bounding box center [231, 297] width 328 height 76
click at [277, 301] on textarea "CAS-48648 2024/1st Base $13.02 P/I $1.91-Lereta Responsibility Total $3892.37 g…" at bounding box center [231, 297] width 328 height 76
drag, startPoint x: 100, startPoint y: 322, endPoint x: 133, endPoint y: 322, distance: 33.0
click at [133, 322] on textarea "CAS-48648 2024/1st Base $13.02 P/I $1.91-Lereta Responsibility Total $3892.37 g…" at bounding box center [231, 297] width 328 height 76
drag, startPoint x: 145, startPoint y: 323, endPoint x: 153, endPoint y: 323, distance: 7.8
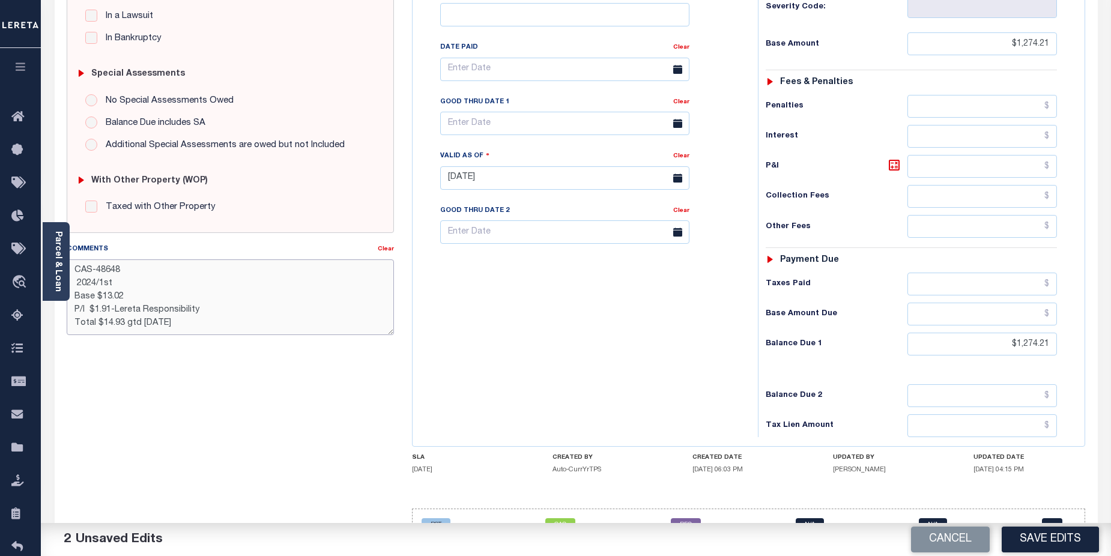
click at [153, 323] on textarea "CAS-48648 2024/1st Base $13.02 P/I $1.91-Lereta Responsibility Total $14.93 gtd…" at bounding box center [231, 297] width 328 height 76
click at [124, 323] on textarea "CAS-48648 2024/1st Base $13.02 P/I $1.91-Lereta Responsibility Total $14.93 gtd…" at bounding box center [231, 297] width 328 height 76
drag, startPoint x: 74, startPoint y: 326, endPoint x: 126, endPoint y: 330, distance: 51.2
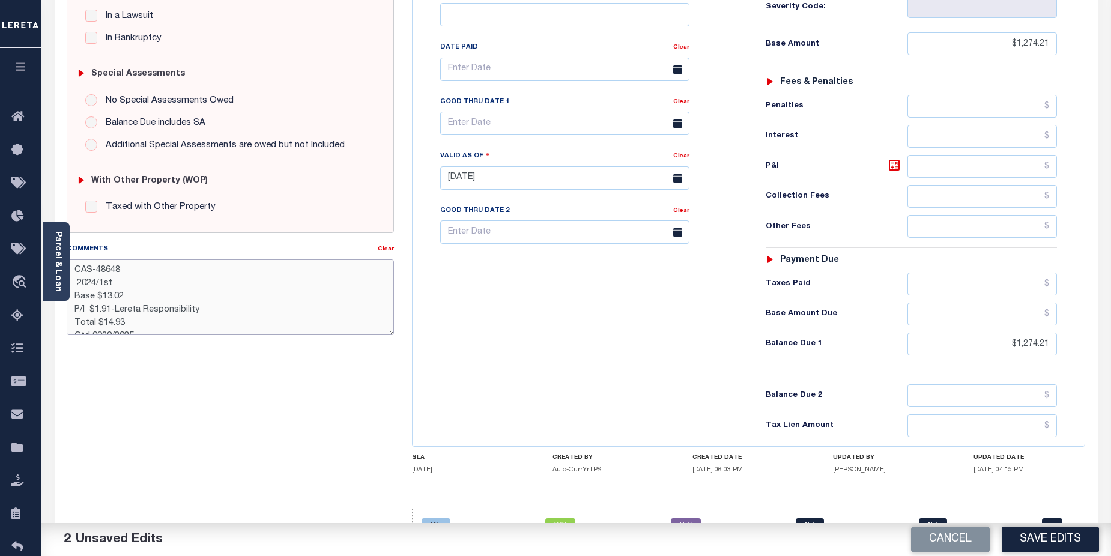
type textarea "CAS-48648 2024/1st Base $13.02 P/I $1.91-Lereta Responsibility Total $14.93 Gtd…"
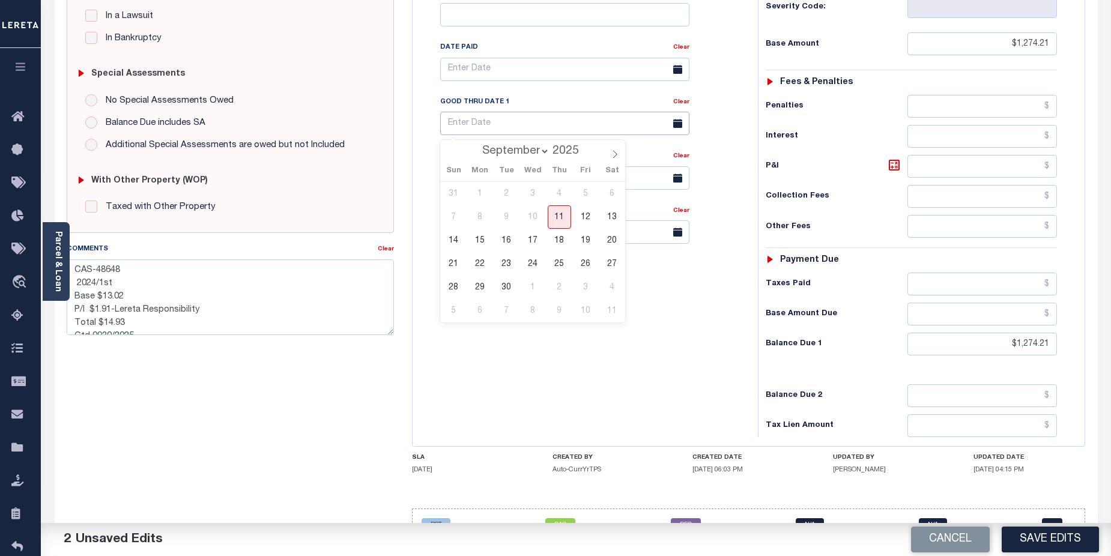
click at [517, 123] on input "text" at bounding box center [564, 123] width 249 height 23
click at [508, 287] on span "30" at bounding box center [506, 287] width 23 height 23
type input "09/30/2025"
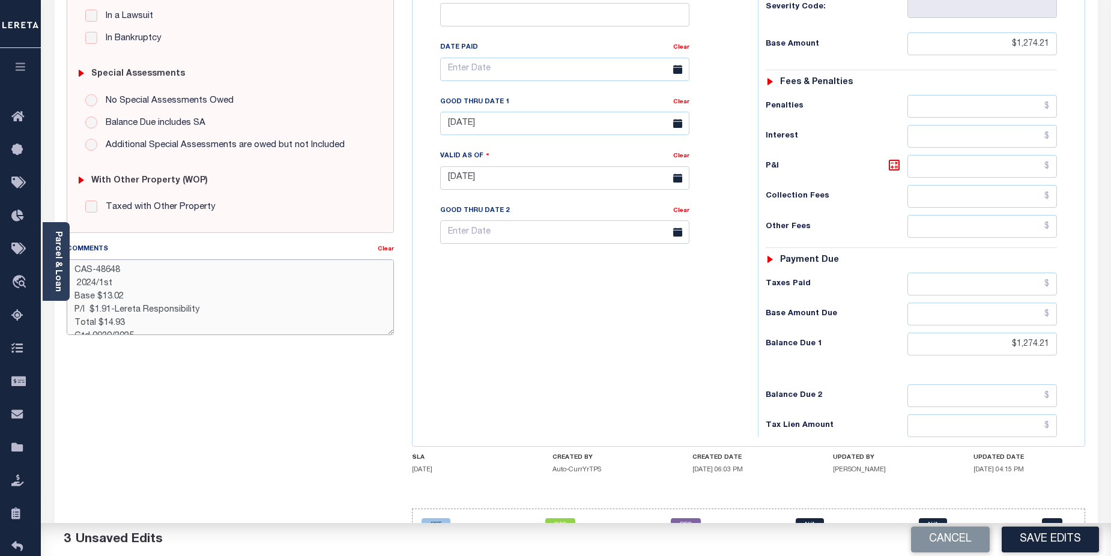
click at [310, 305] on textarea "CAS-48648 2024/1st Base $13.02 P/I $1.91-Lereta Responsibility Total $14.93 Gtd…" at bounding box center [231, 297] width 328 height 76
drag, startPoint x: 74, startPoint y: 269, endPoint x: 168, endPoint y: 327, distance: 110.0
click at [179, 338] on div "Comments Clear CAS-48648 2024/1st Base $13.02 P/I $1.91-Lereta Responsibility T…" at bounding box center [231, 294] width 346 height 102
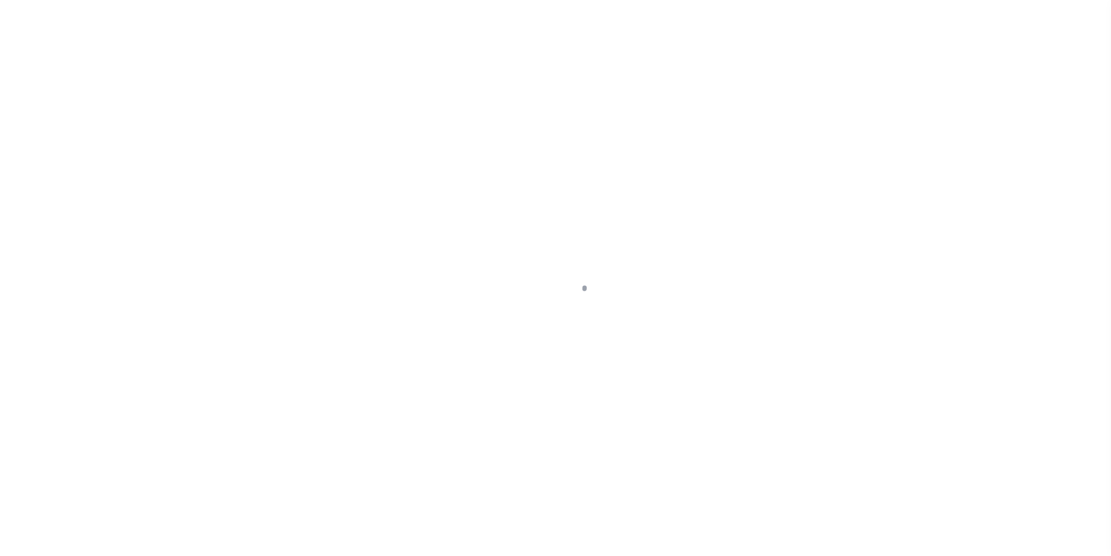
select select "DUE"
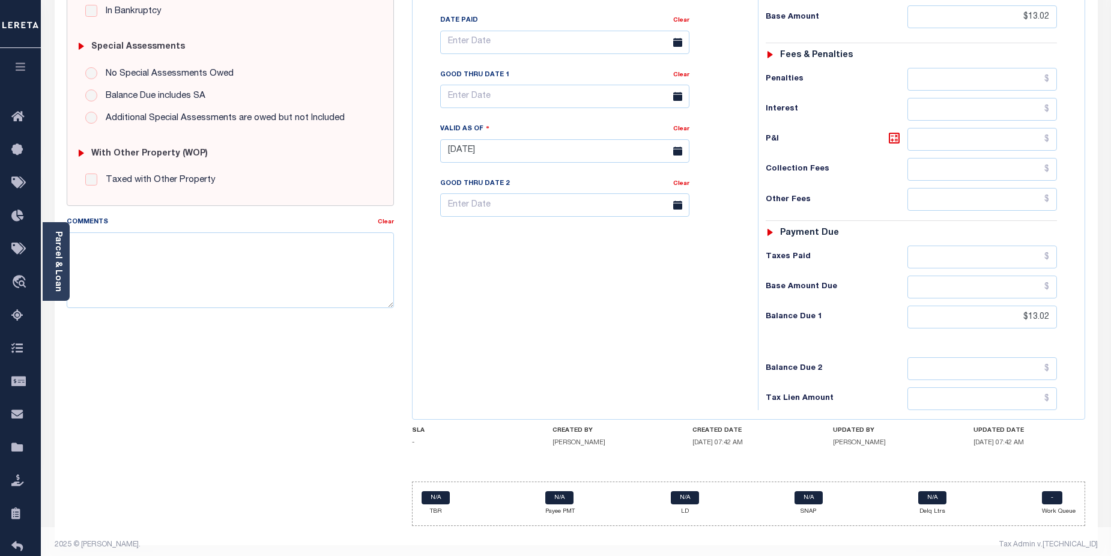
scroll to position [354, 0]
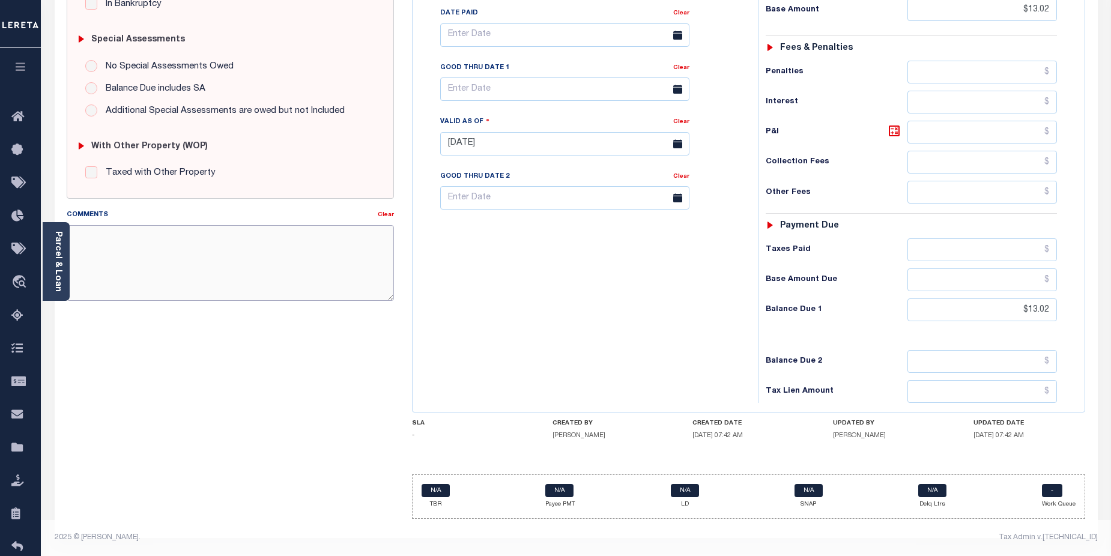
click at [91, 237] on textarea "Comments" at bounding box center [231, 263] width 328 height 76
paste textarea "CAS-48648 2024/1st Base $13.02 P/I $1.91-Lereta Responsibility Total $14.93 Gtd…"
click at [306, 257] on textarea "CAS-48648 2024/1st Base $13.02 P/I $1.91-Lereta Responsibility Total $14.93 Gtd…" at bounding box center [231, 263] width 328 height 76
click at [322, 256] on textarea "CAS-48648 2024/1st Base $13.02 P/I $1.91-Lereta Responsibility Total $14.93 Gtd…" at bounding box center [231, 263] width 328 height 76
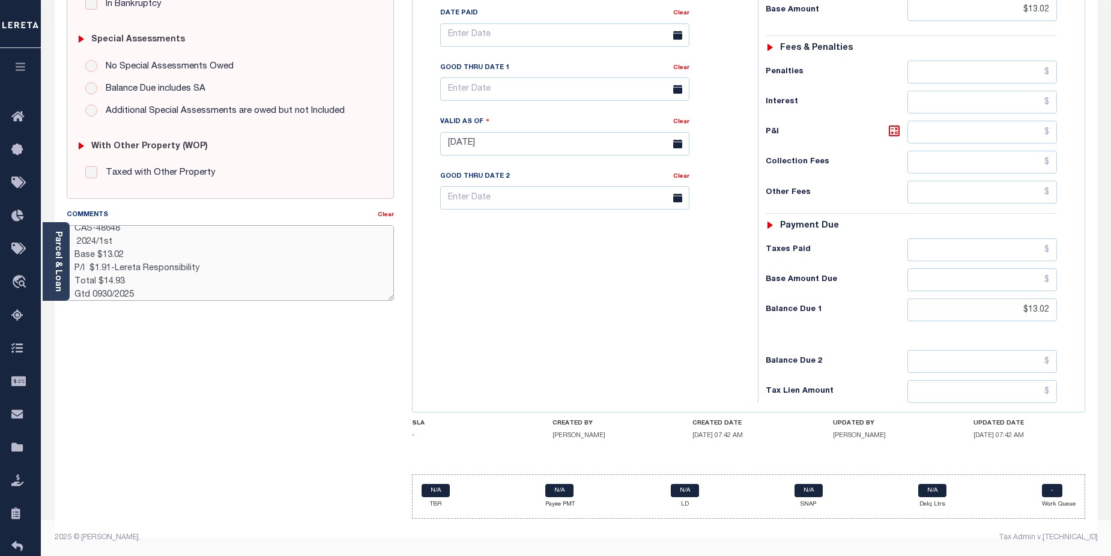
type textarea "CAS-48648 2024/1st Base $13.02 P/I $1.91-Lereta Responsibility Total $14.93 Gtd…"
click at [1039, 532] on div "Tax Admin v.[TECHNICAL_ID]" at bounding box center [841, 537] width 513 height 11
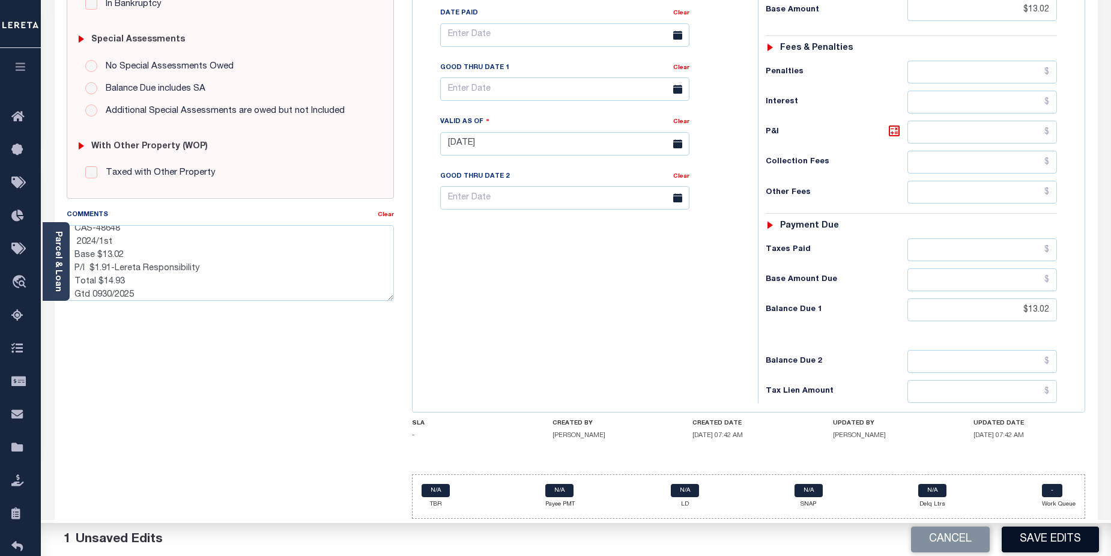
drag, startPoint x: 1046, startPoint y: 532, endPoint x: 1049, endPoint y: 542, distance: 10.5
click at [1049, 542] on button "Save Edits" at bounding box center [1050, 540] width 97 height 26
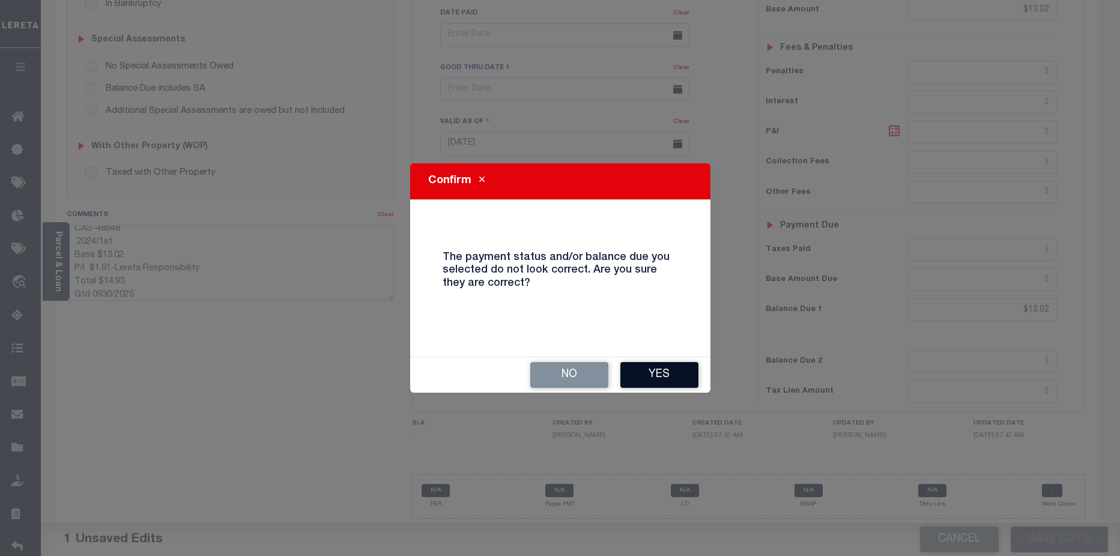
click at [653, 369] on button "Yes" at bounding box center [659, 375] width 78 height 26
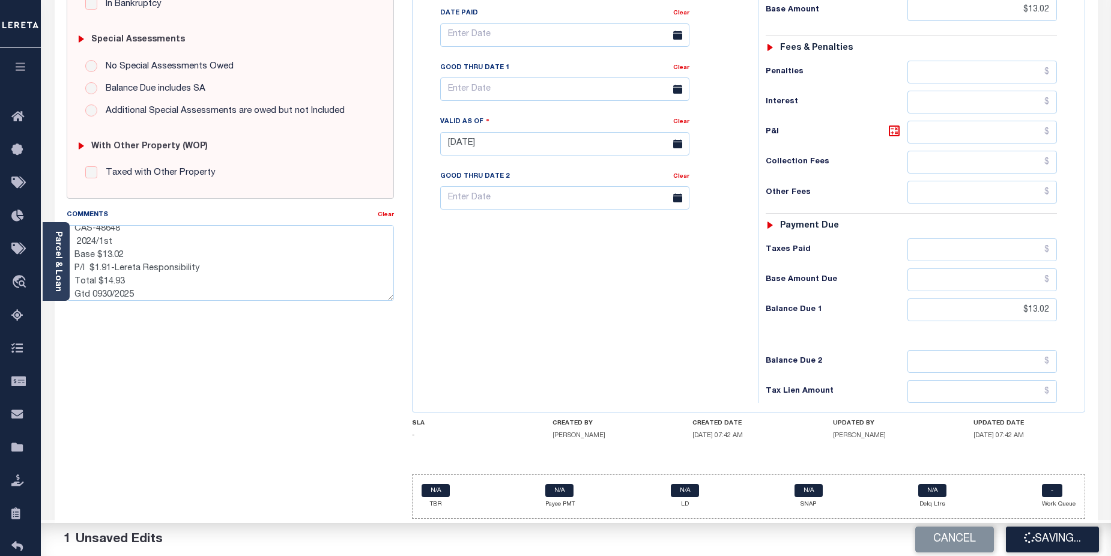
checkbox input "false"
type textarea "CAS-48648 2024/1st Base $13.02 P/I $1.91-Lereta Responsibility Total $14.93 Gtd…"
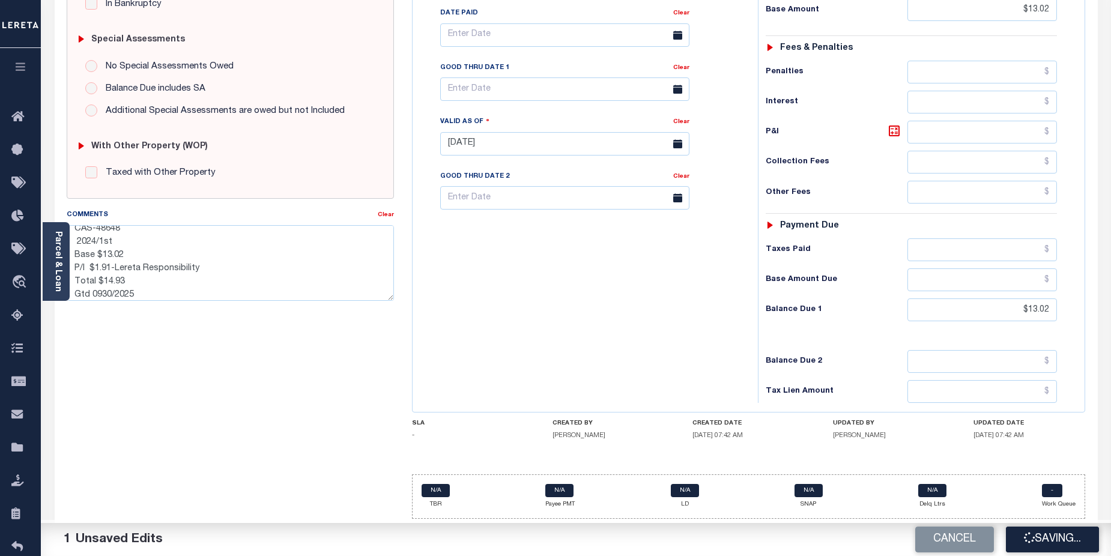
type input "$13.02"
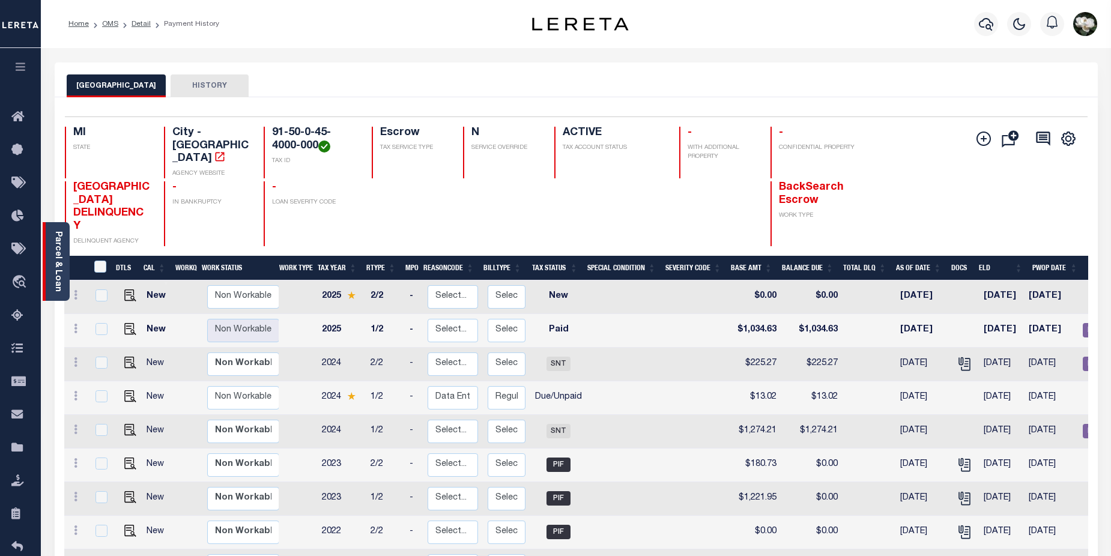
click at [55, 263] on link "Parcel & Loan" at bounding box center [57, 261] width 8 height 61
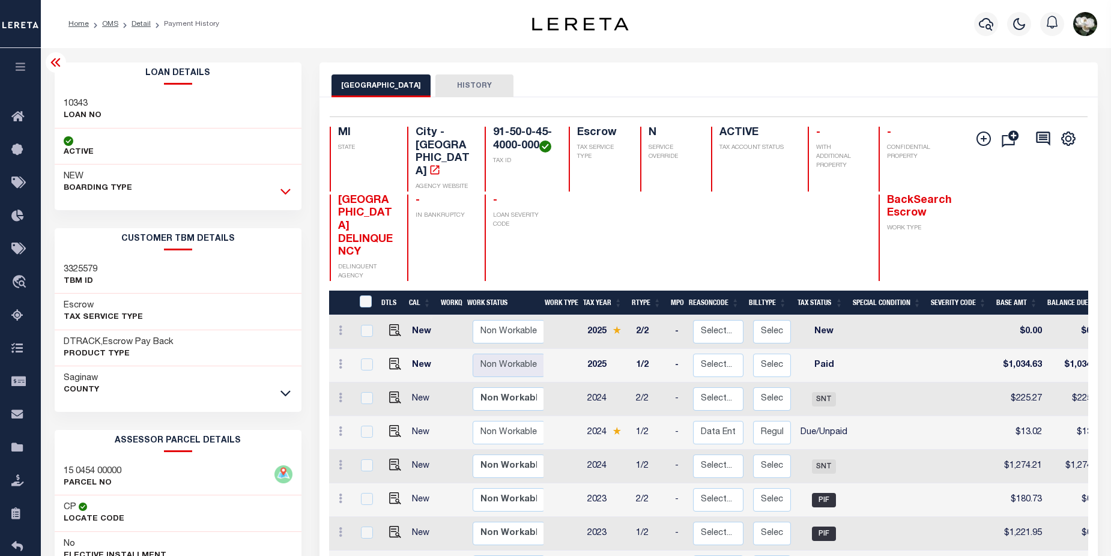
click at [282, 196] on icon at bounding box center [285, 191] width 10 height 13
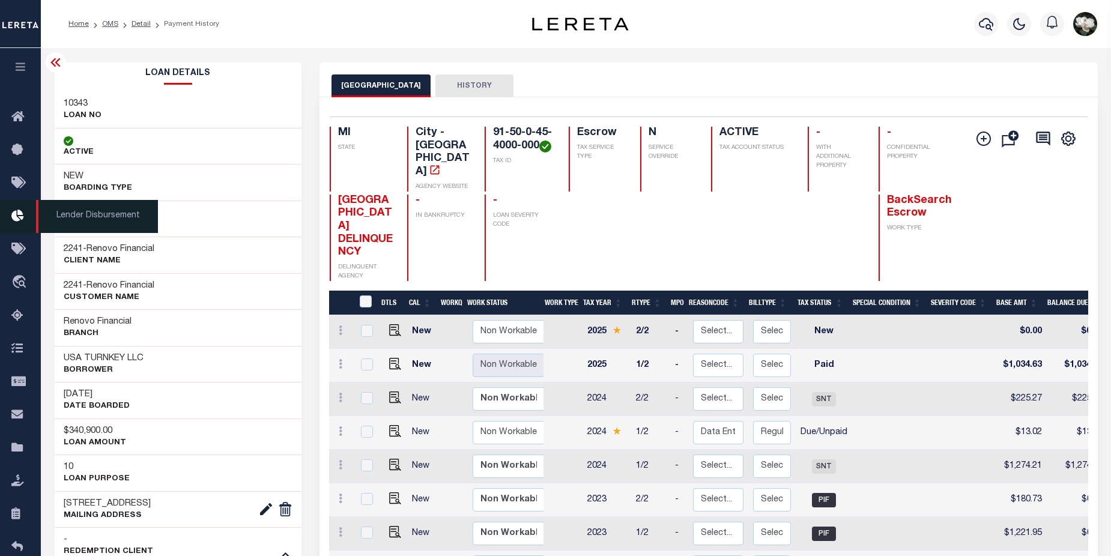
click at [18, 219] on icon at bounding box center [20, 216] width 19 height 15
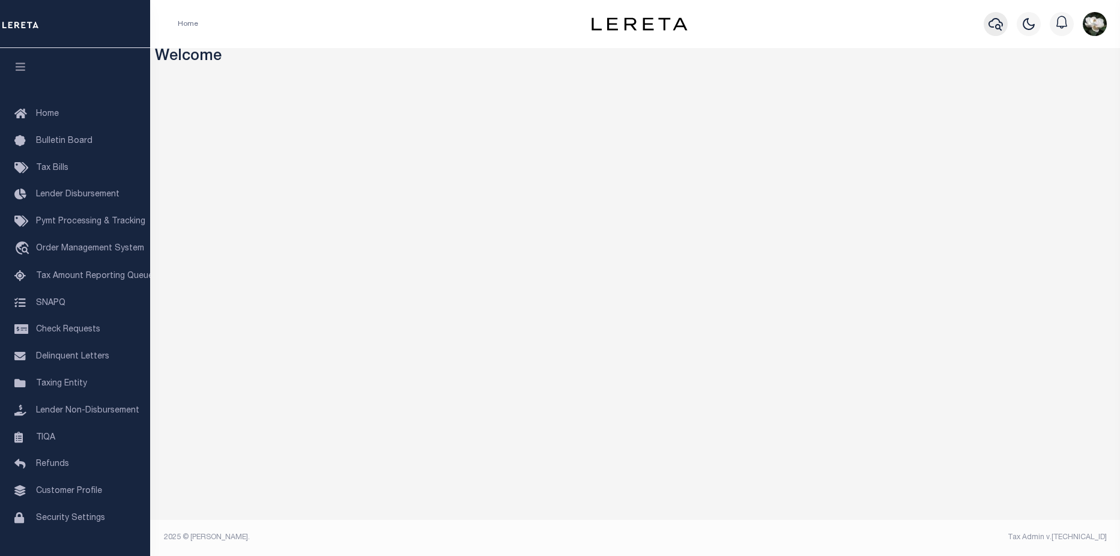
click at [998, 30] on icon "button" at bounding box center [996, 24] width 14 height 14
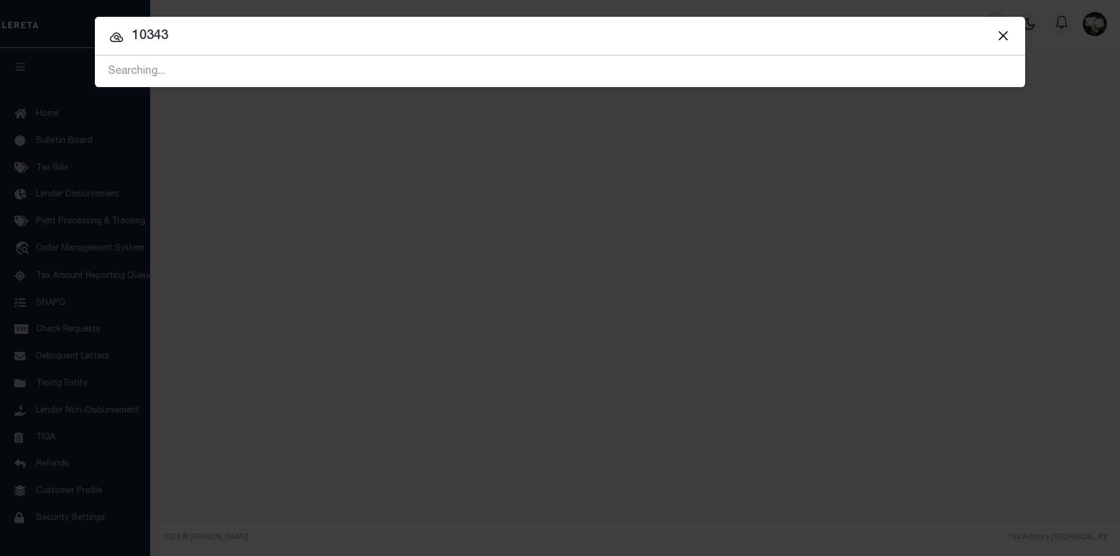
type input "10343"
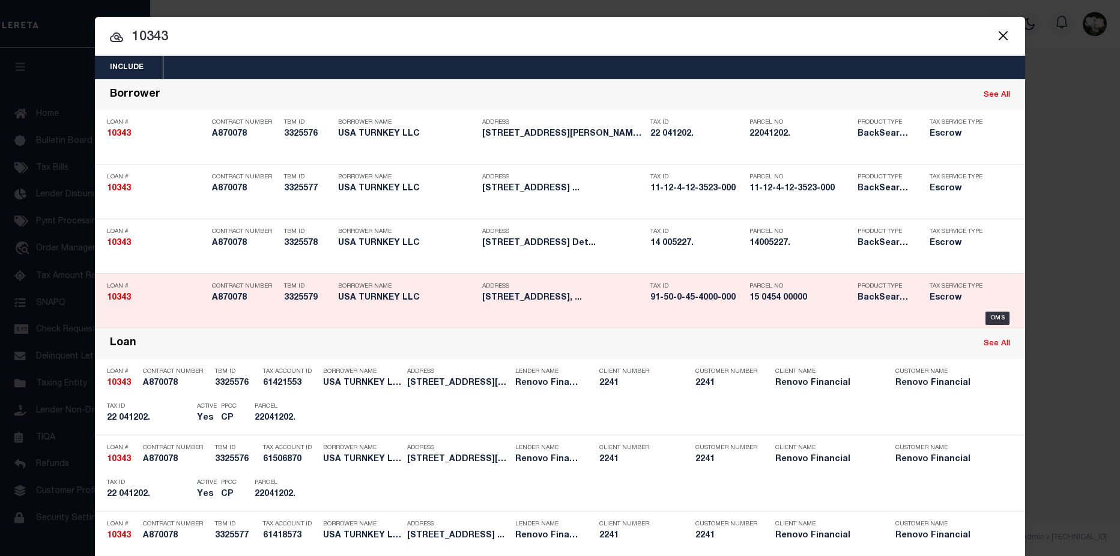
click at [700, 295] on h5 "91-50-0-45-4000-000" at bounding box center [696, 298] width 93 height 10
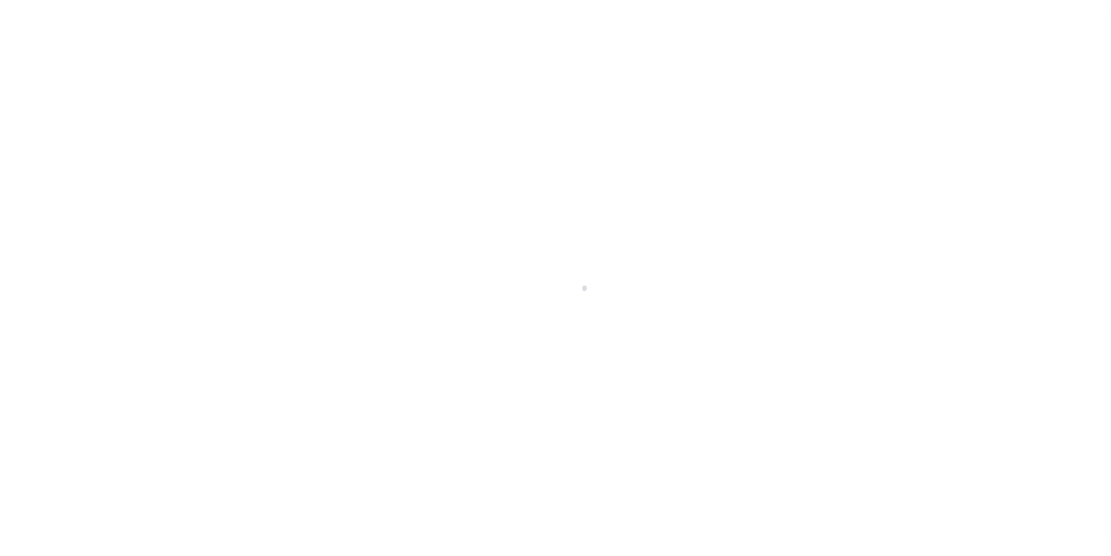
select select "10"
select select "Escrow"
type input "[STREET_ADDRESS]"
type input "Saginaw, MI 48602"
type input "a0k8Y00000jIJwr"
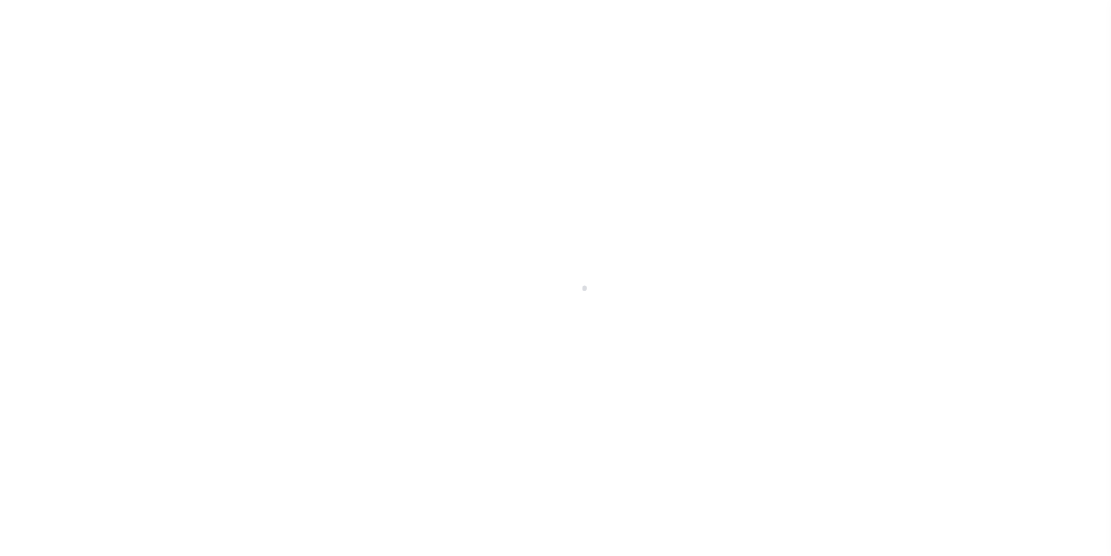
type input "MI"
select select
type textarea "LEGAL REQUIRED"
select select "25066"
select select
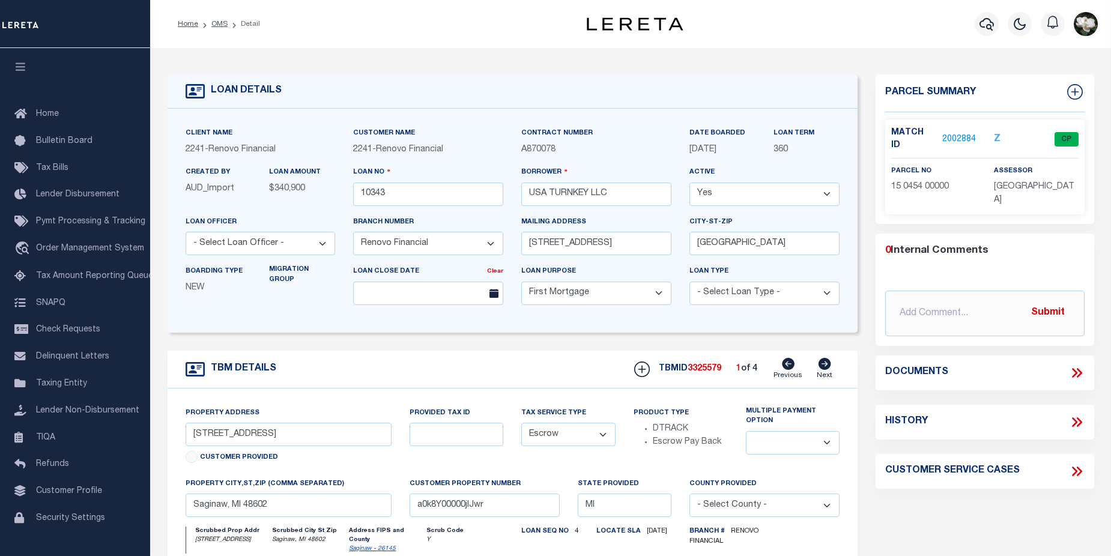
click at [955, 133] on link "2002884" at bounding box center [959, 139] width 34 height 13
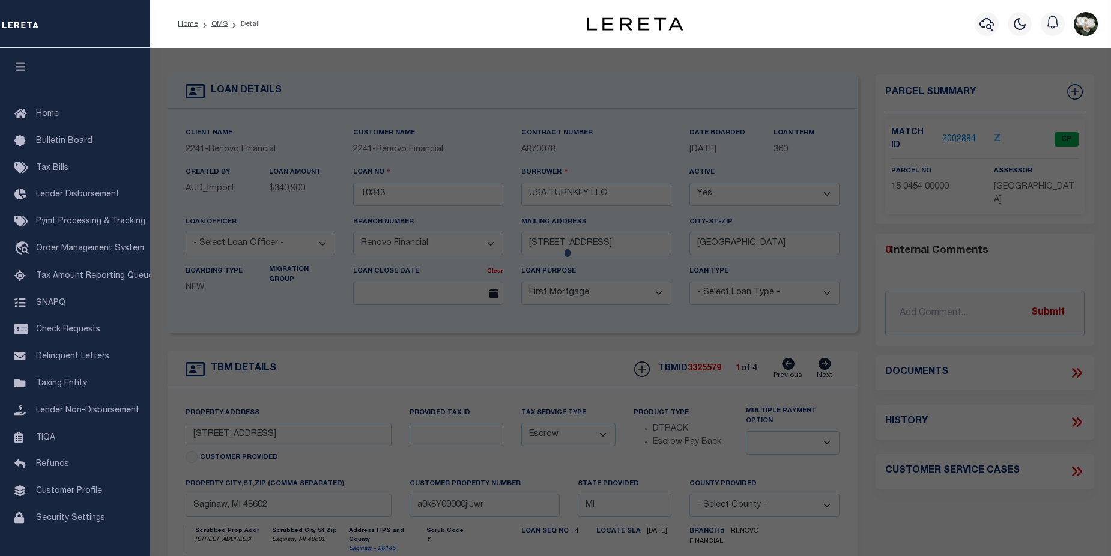
checkbox input "false"
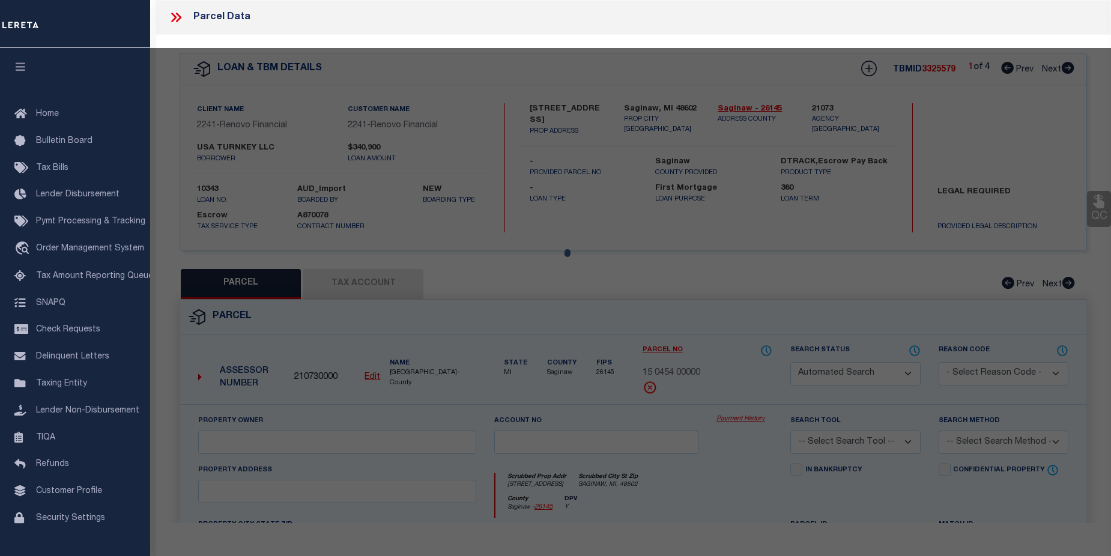
select select "CP"
type input "USA TURNKEY LLC"
select select "AGW"
select select
type input "[STREET_ADDRESS]"
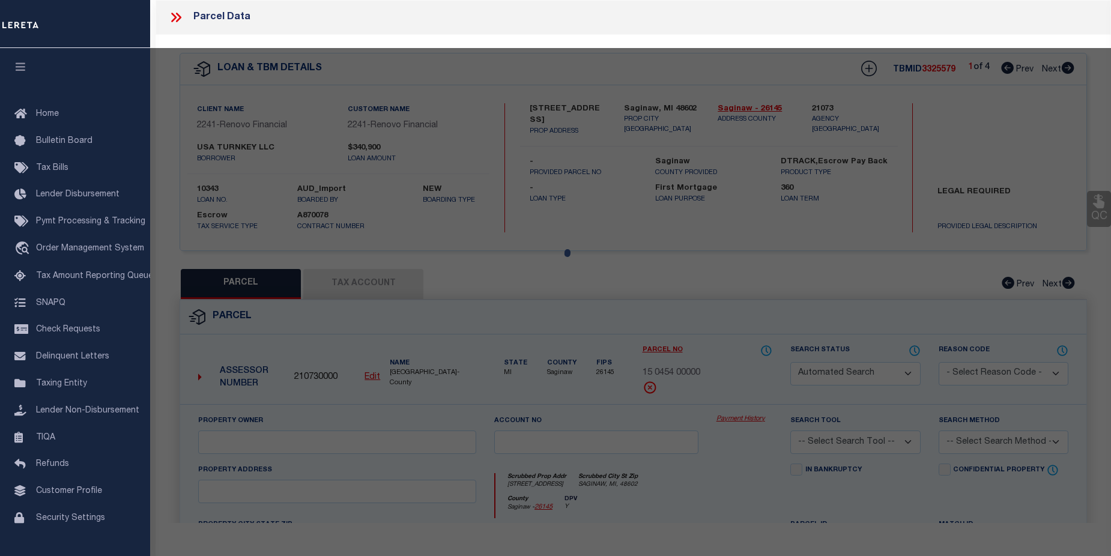
checkbox input "false"
type input "SAGINAW, MI, 48602"
type textarea "LOT 11,EXC.[PERSON_NAME].5 FT.,BLK.203, CITY OF [GEOGRAPHIC_DATA] IN DIVISION N…"
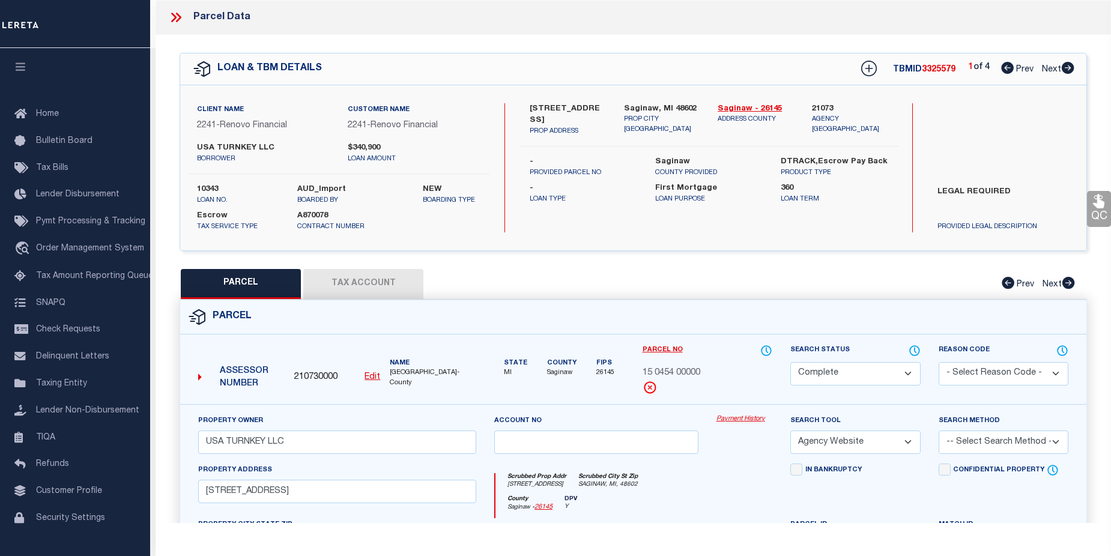
click at [744, 419] on link "Payment History" at bounding box center [745, 419] width 56 height 10
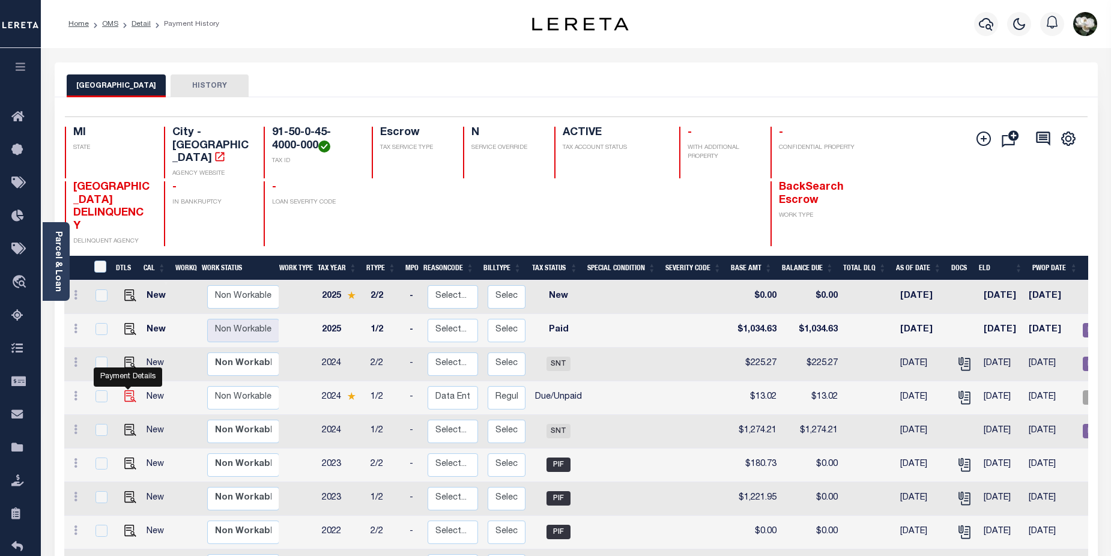
click at [127, 390] on img "" at bounding box center [130, 396] width 12 height 12
checkbox input "true"
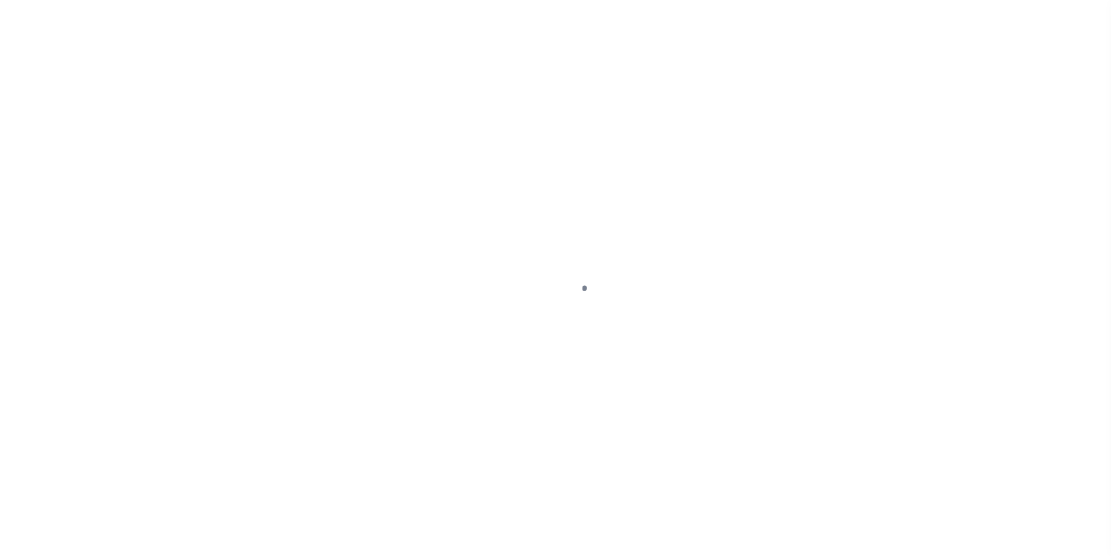
select select "DUE"
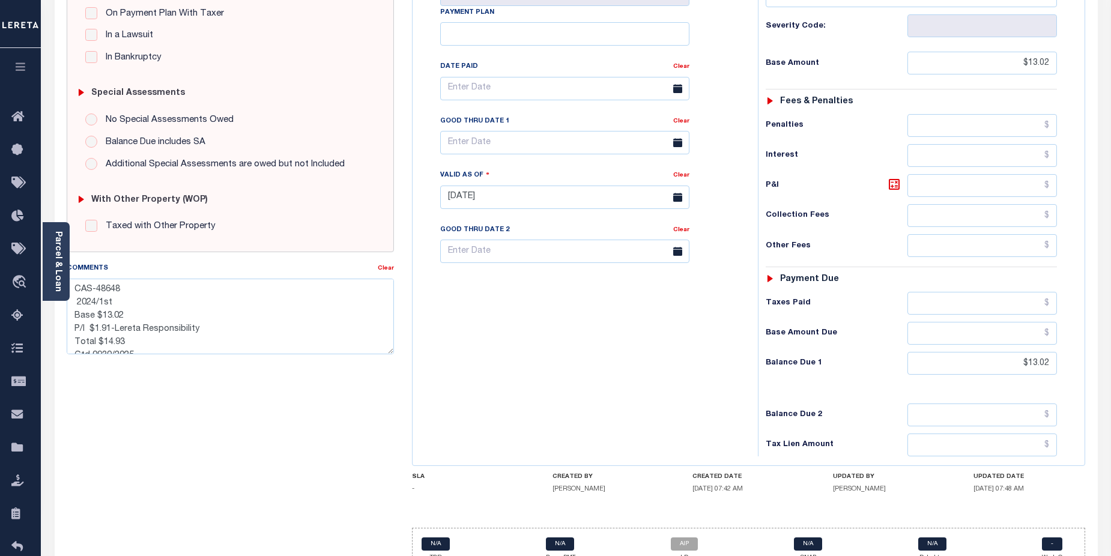
scroll to position [294, 0]
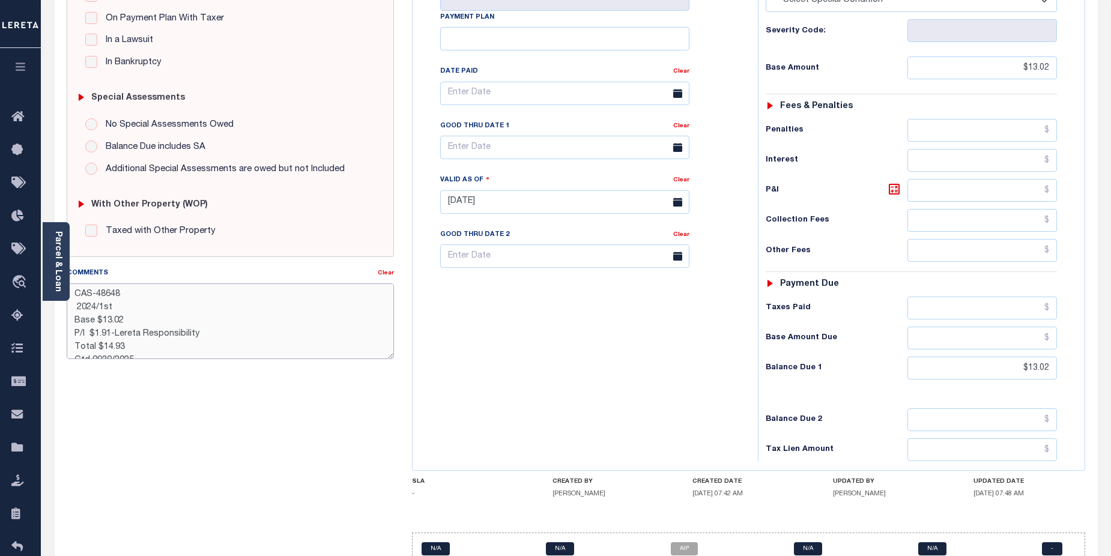
click at [139, 348] on textarea "CAS-48648 2024/1st Base $13.02 P/I $1.91-Lereta Responsibility Total $14.93 Gtd…" at bounding box center [231, 321] width 328 height 76
type textarea "CAS-48648 2024/1st Base $13.02 P/I $1.91-Lereta Responsibility Total $14.93 Pay…"
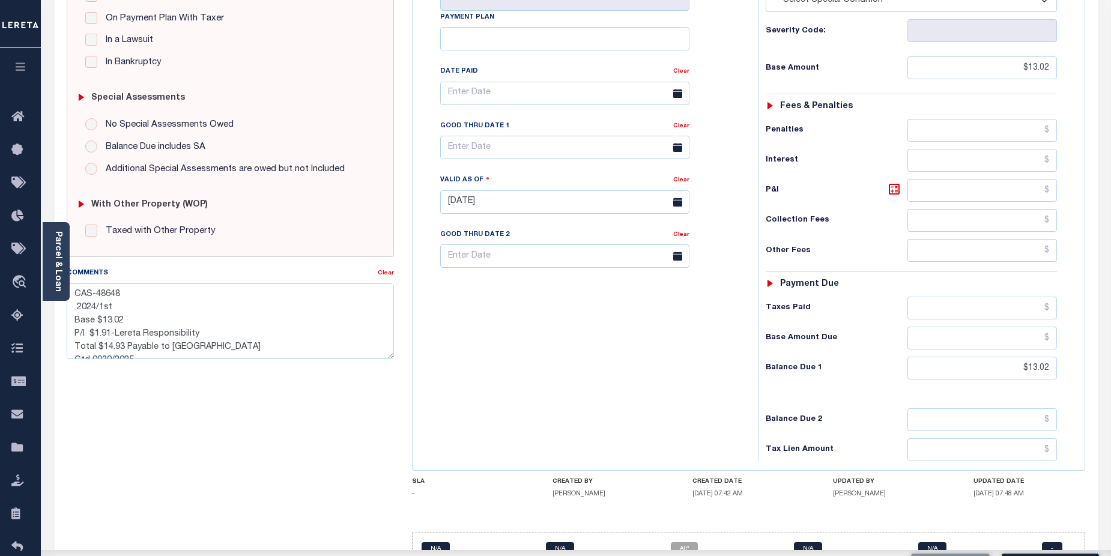
drag, startPoint x: 373, startPoint y: 435, endPoint x: 724, endPoint y: 444, distance: 351.5
click at [374, 435] on div "SPECIAL RISK NCE Date Clear - Select Status Code -" at bounding box center [231, 201] width 346 height 771
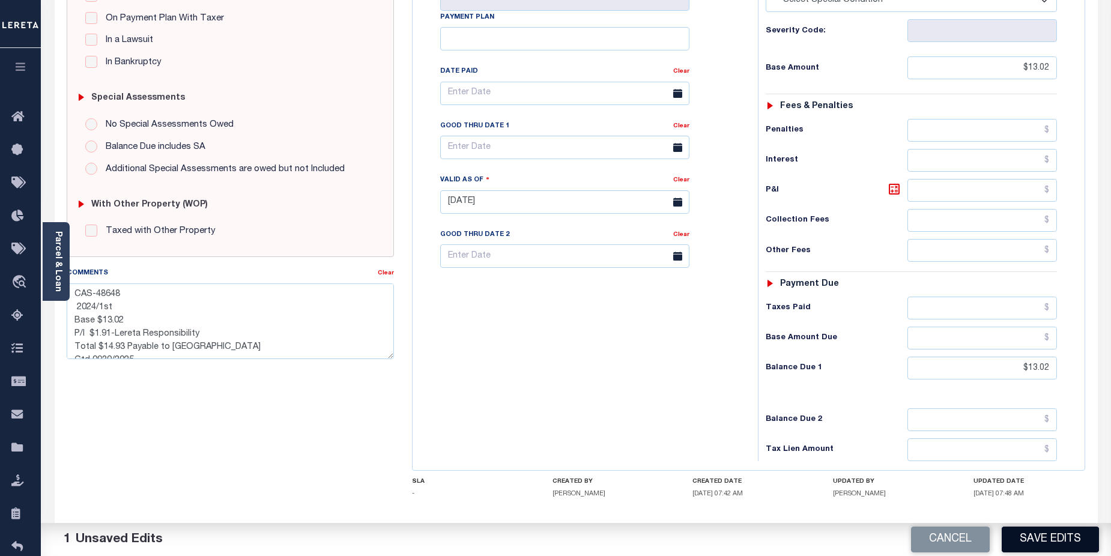
click at [1058, 540] on button "Save Edits" at bounding box center [1050, 540] width 97 height 26
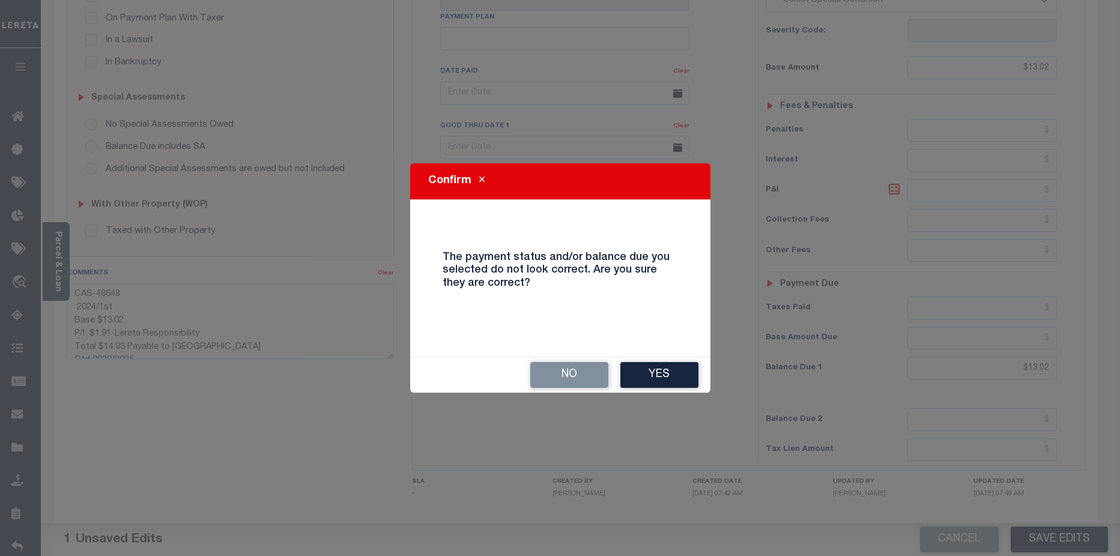
drag, startPoint x: 667, startPoint y: 363, endPoint x: 664, endPoint y: 344, distance: 19.6
click at [668, 360] on div "No Yes" at bounding box center [560, 374] width 300 height 35
click at [675, 374] on button "Yes" at bounding box center [659, 375] width 78 height 26
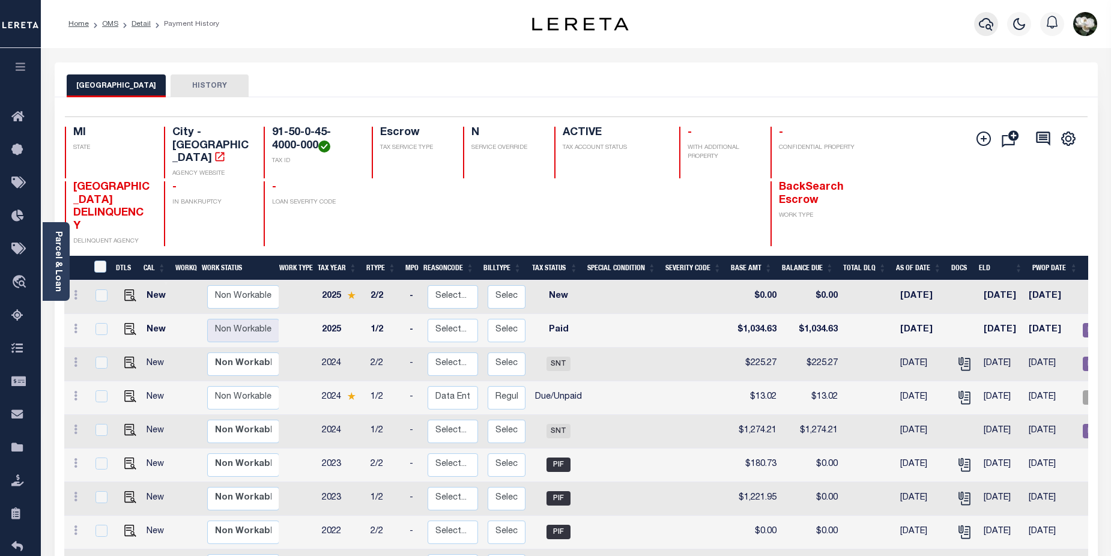
click at [994, 28] on button "button" at bounding box center [986, 24] width 24 height 24
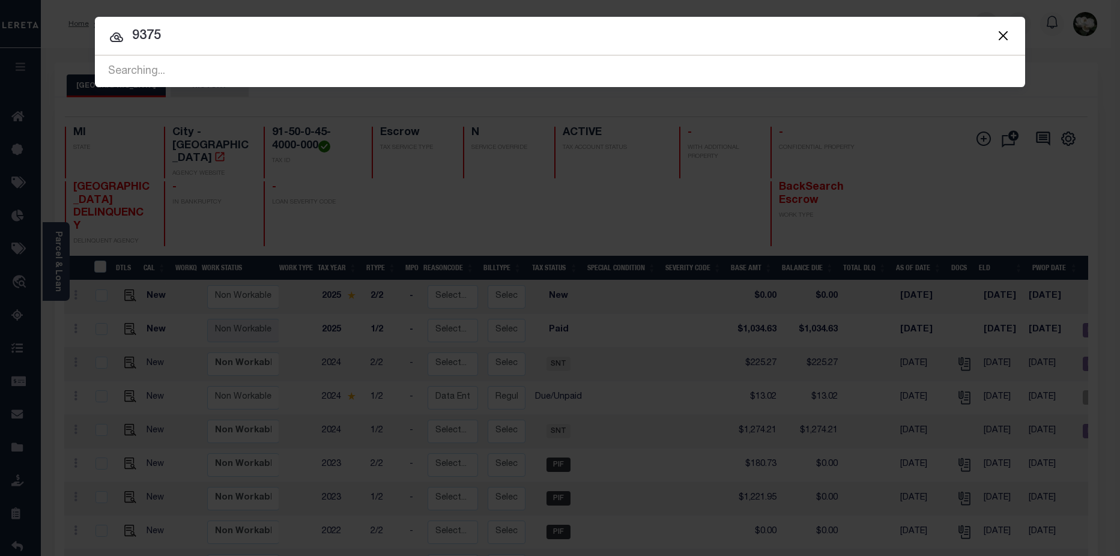
type input "9375"
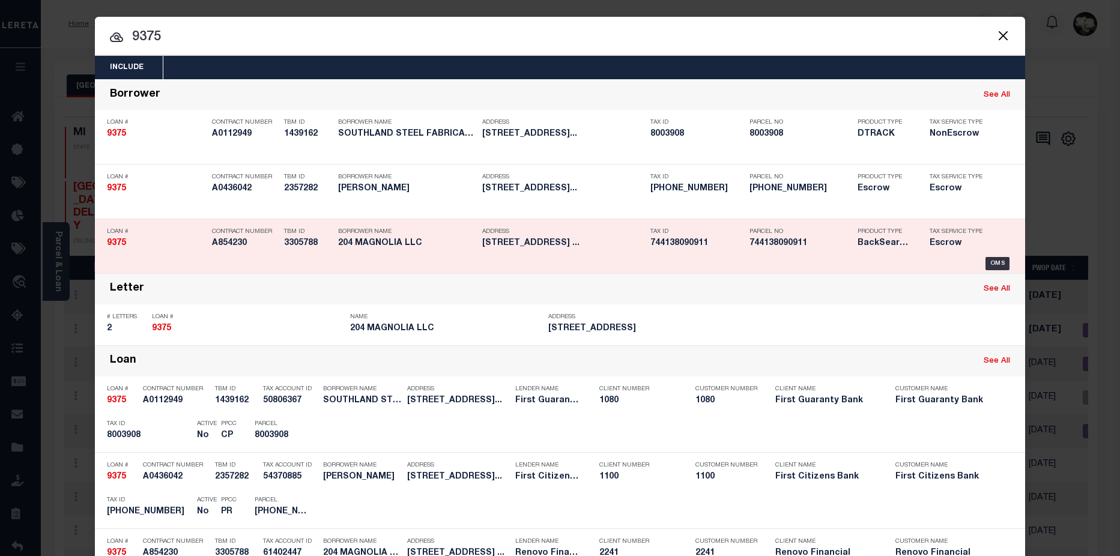
click at [721, 243] on h5 "744138090911" at bounding box center [696, 243] width 93 height 10
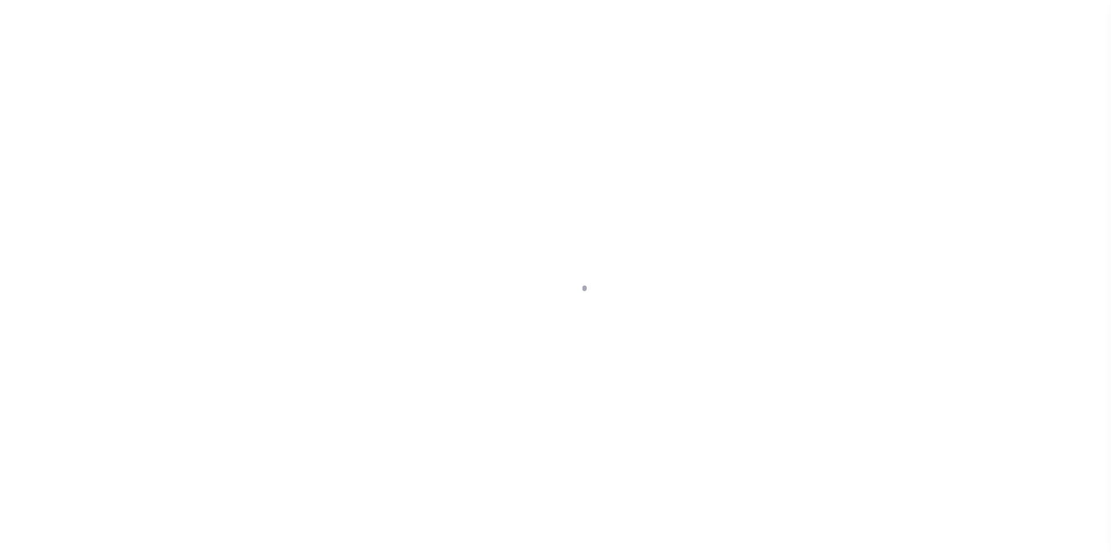
select select "Escrow"
type input "[STREET_ADDRESS]"
select select
type input "[GEOGRAPHIC_DATA]"
type input "a0k8Y00000dDlc0"
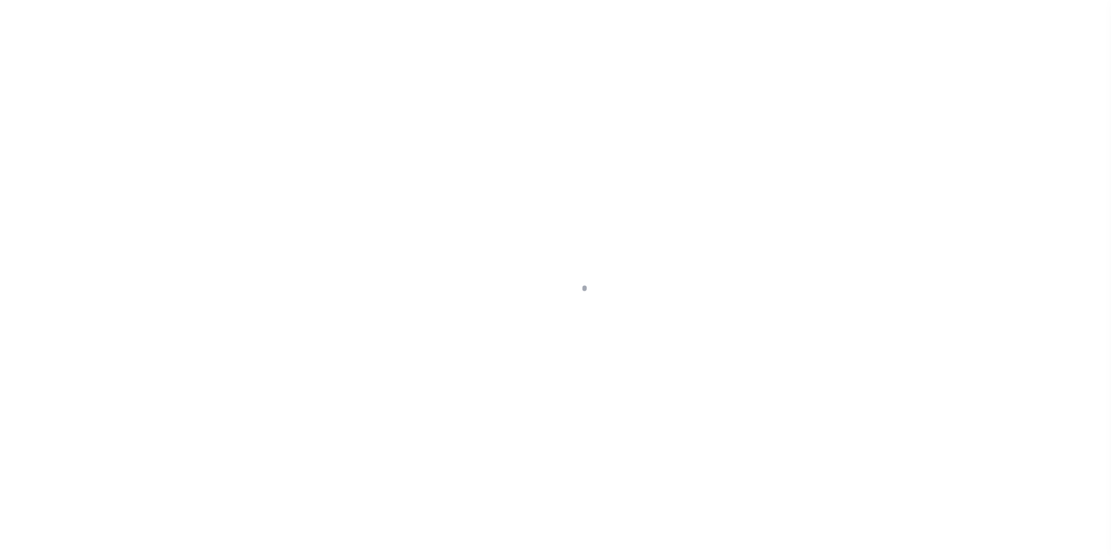
select select
type textarea "LEGAL REQUIRED"
type textarea "REO"
select select "25066"
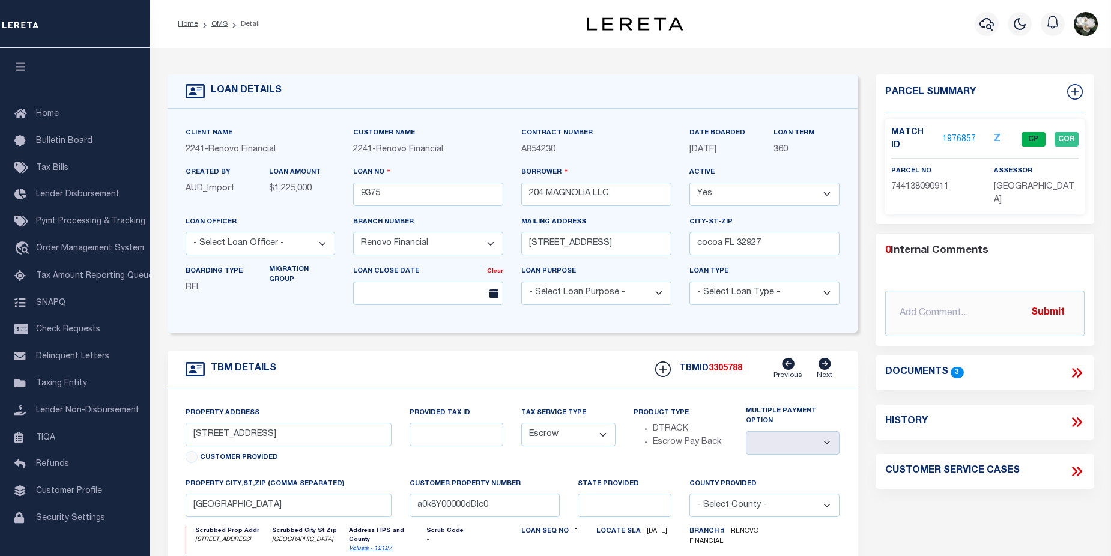
click at [962, 134] on link "1976857" at bounding box center [959, 139] width 34 height 13
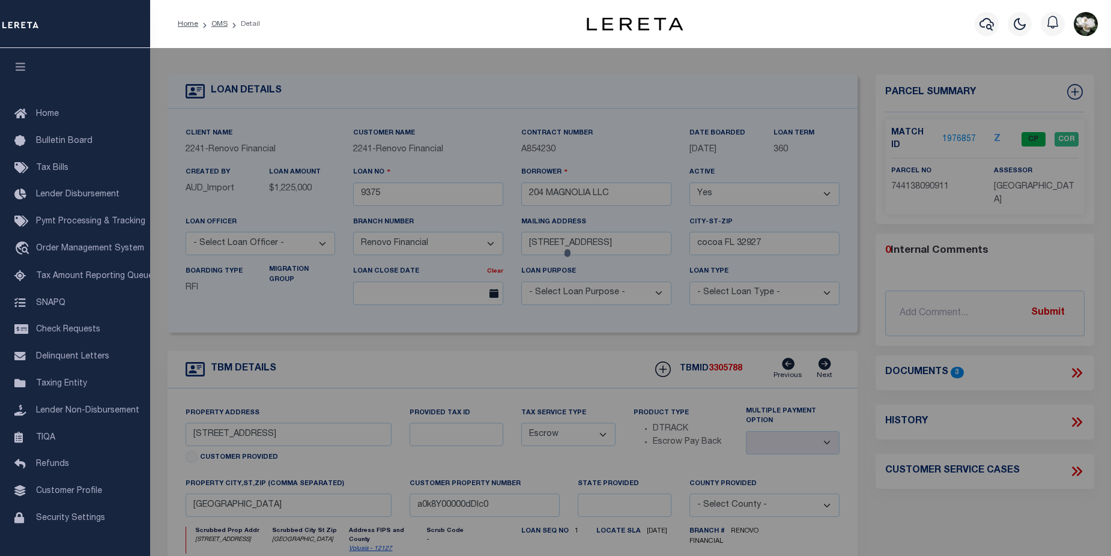
checkbox input "false"
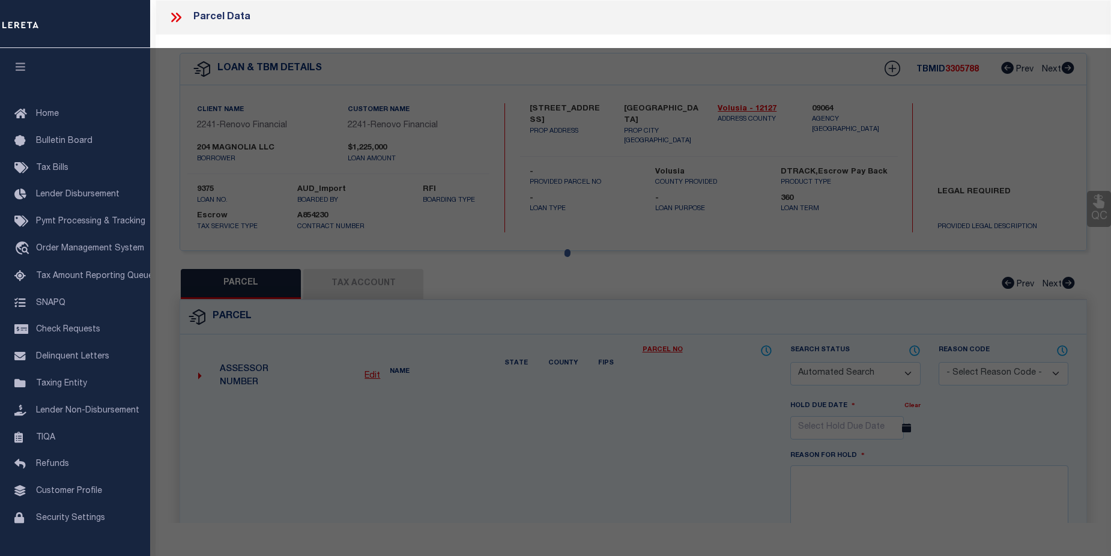
select select "CP"
type input "204 MAGNOLIA LLC"
select select "AGW"
select select
type input "[STREET_ADDRESS]"
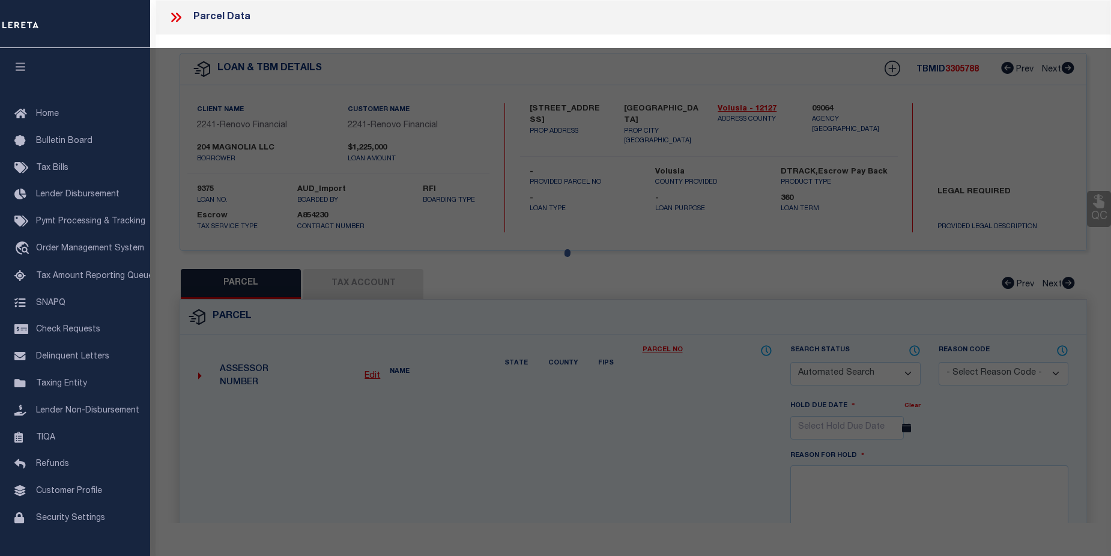
checkbox input "false"
type input "[GEOGRAPHIC_DATA] 32168"
type textarea "W 90 FT OF LOT 91 & N 35 FT OF LOT 92 BLK 9 [PERSON_NAME] NEW SMYR"
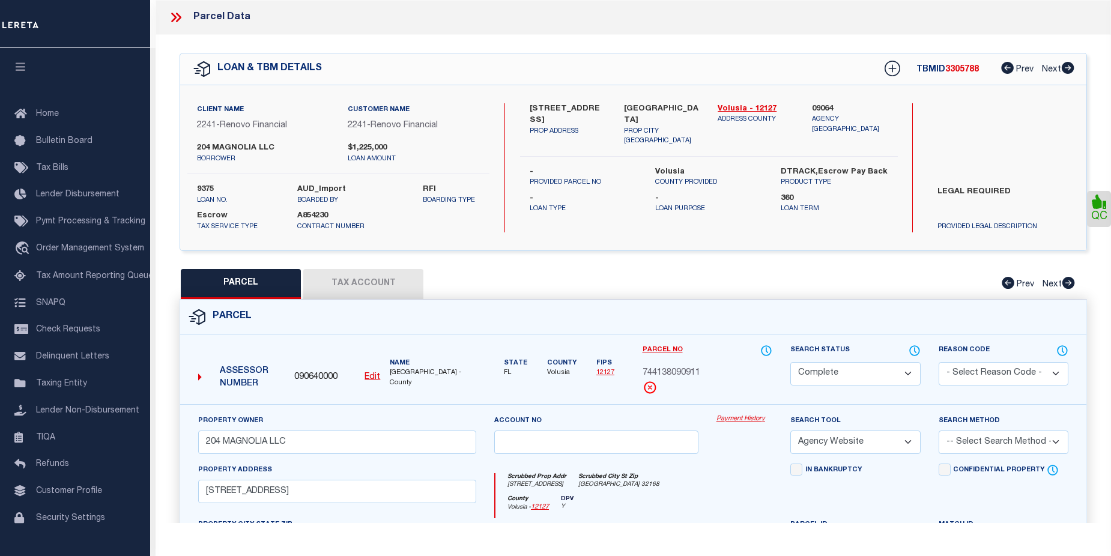
click at [739, 418] on link "Payment History" at bounding box center [745, 419] width 56 height 10
click at [748, 421] on link "Payment History" at bounding box center [745, 419] width 56 height 10
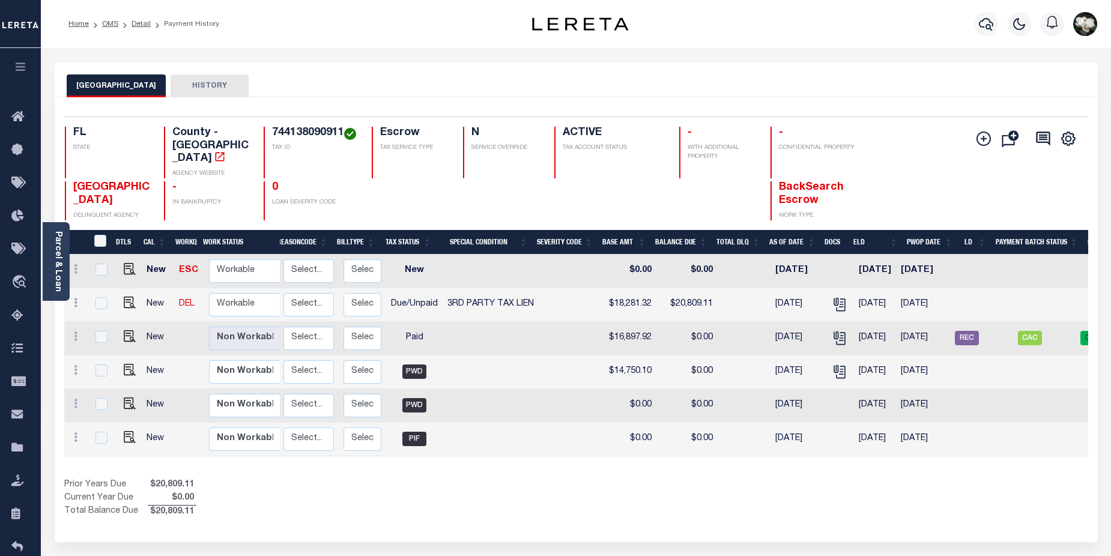
scroll to position [0, 183]
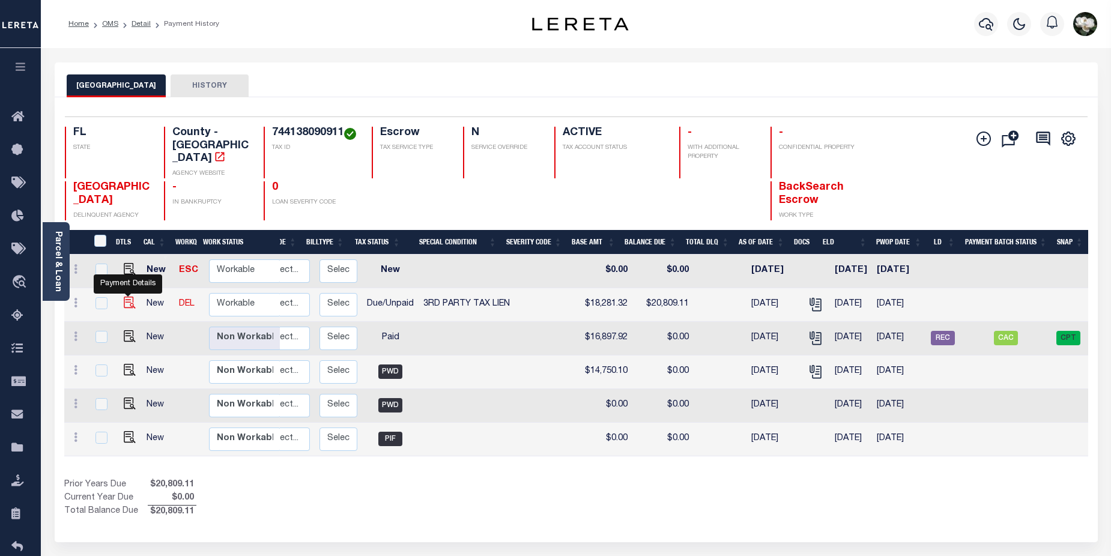
click at [132, 297] on img "" at bounding box center [130, 303] width 12 height 12
checkbox input "true"
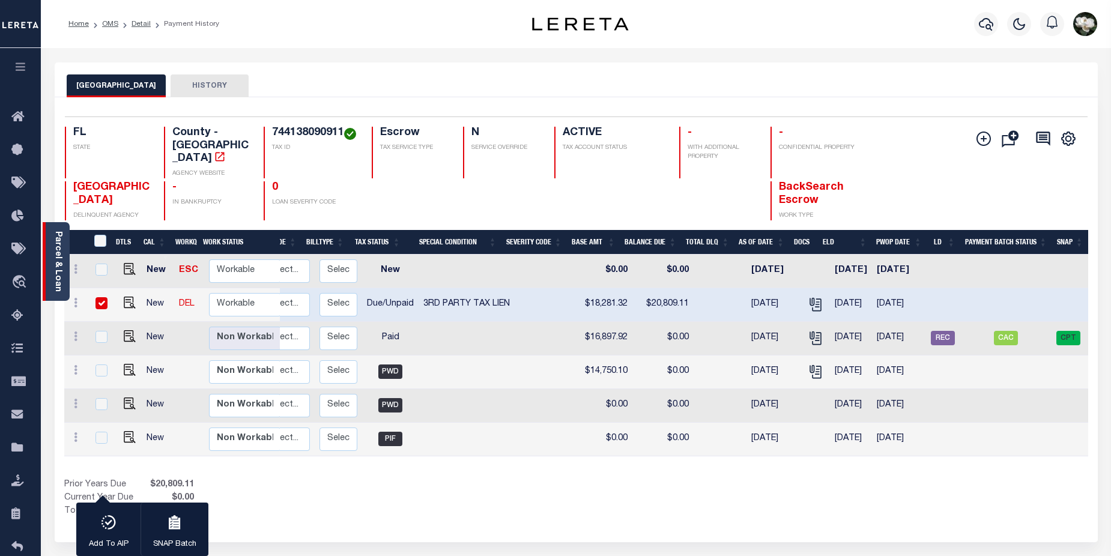
click at [50, 273] on div "Parcel & Loan" at bounding box center [56, 261] width 27 height 79
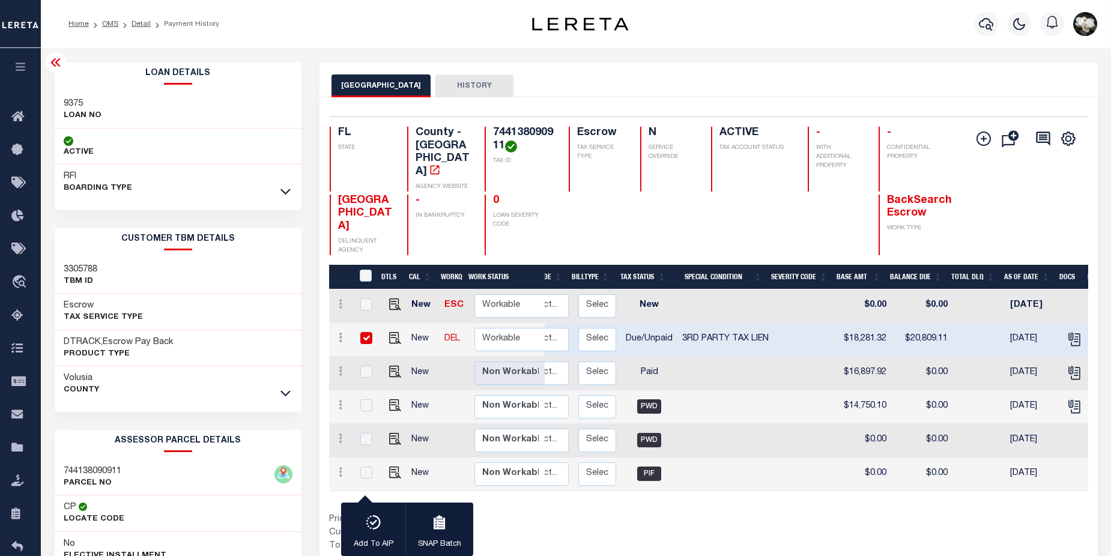
click at [453, 81] on button "HISTORY" at bounding box center [474, 85] width 78 height 23
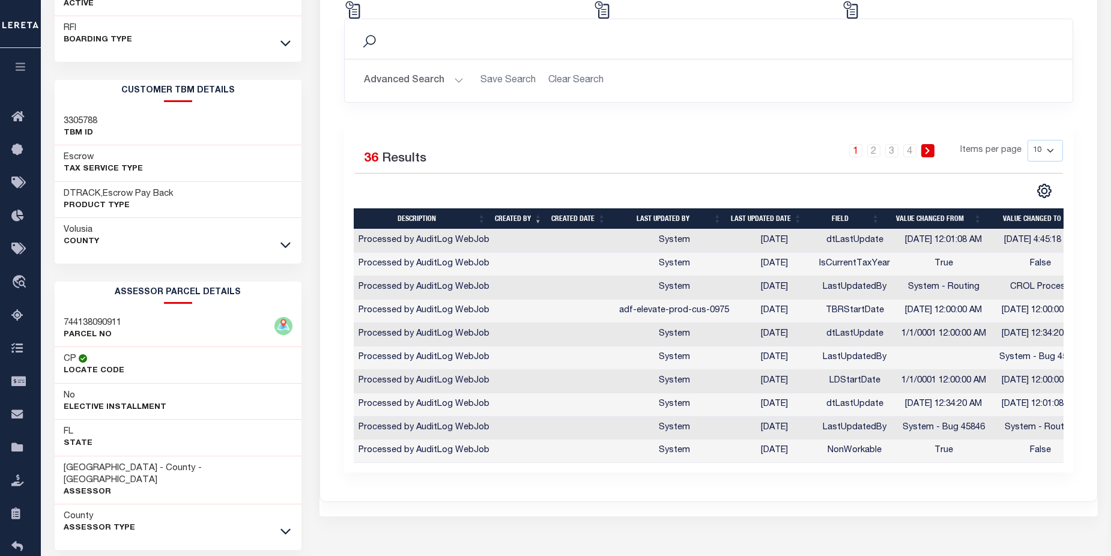
scroll to position [155, 0]
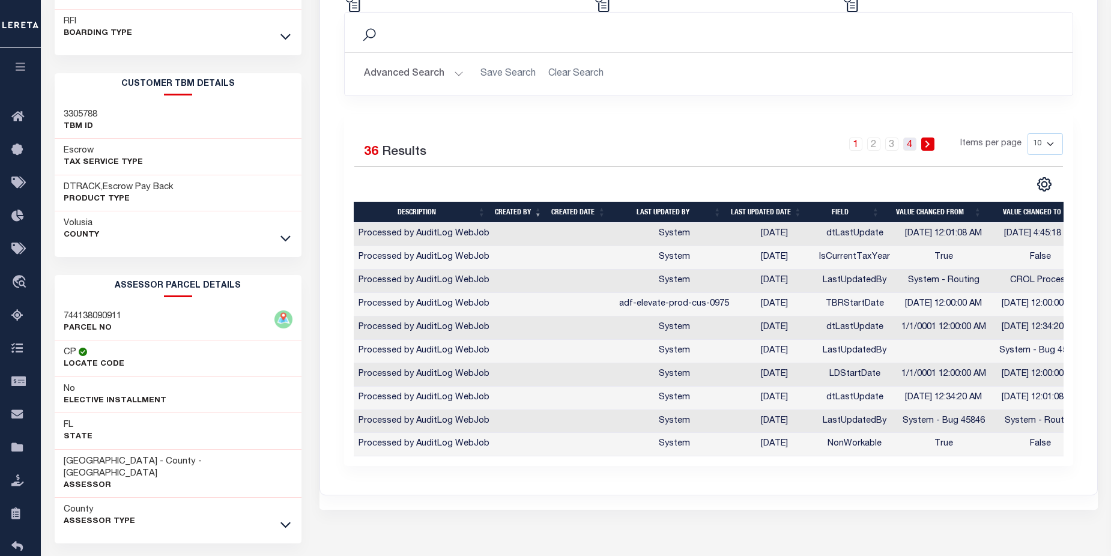
click at [912, 148] on link "4" at bounding box center [909, 144] width 13 height 13
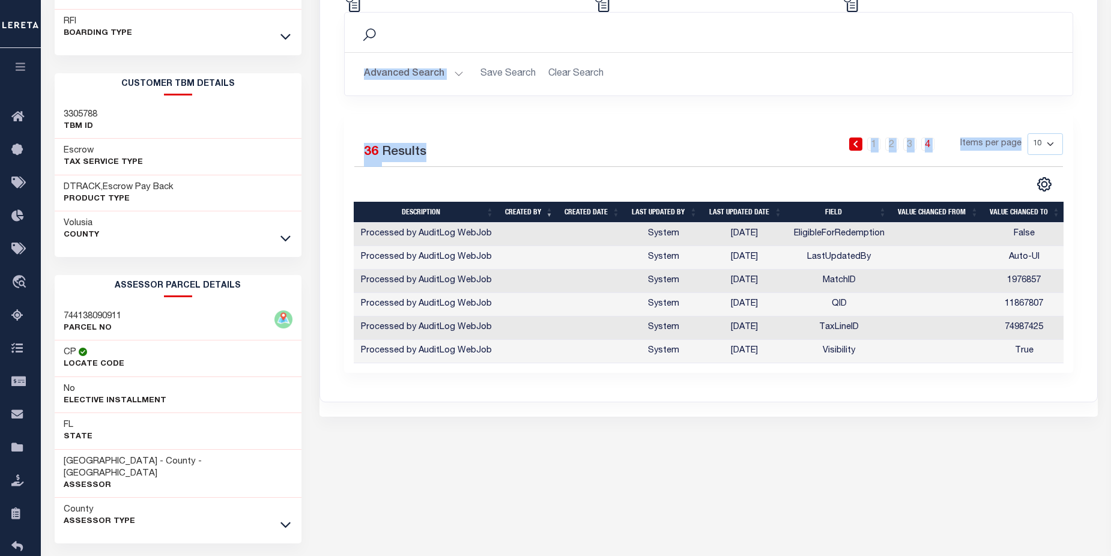
drag, startPoint x: 1111, startPoint y: 162, endPoint x: 1112, endPoint y: 16, distance: 145.4
click at [1111, 16] on html "Home OMS Detail Payment History Profile" at bounding box center [555, 221] width 1111 height 753
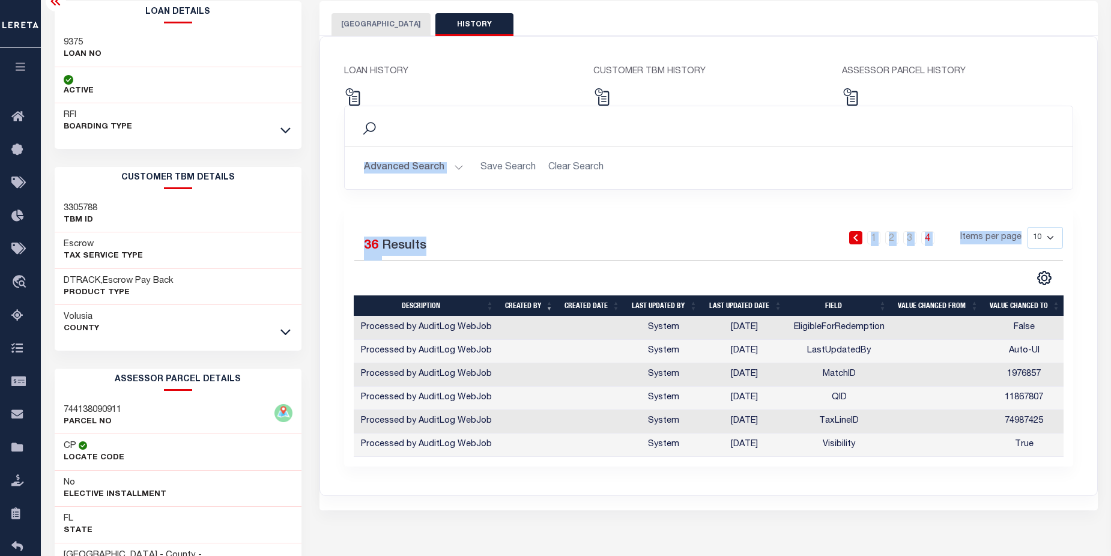
scroll to position [0, 0]
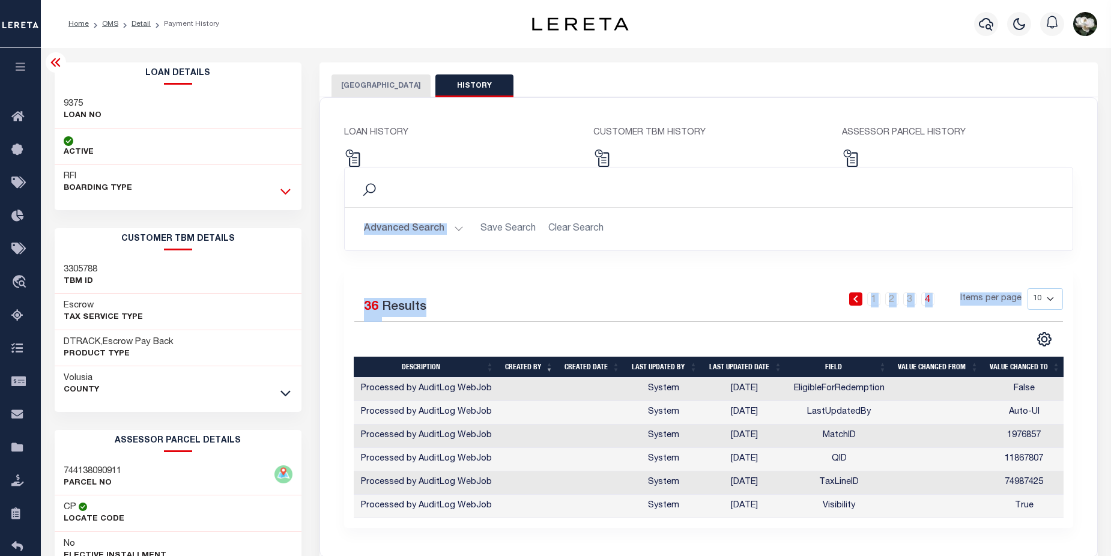
click at [284, 193] on icon at bounding box center [285, 192] width 10 height 6
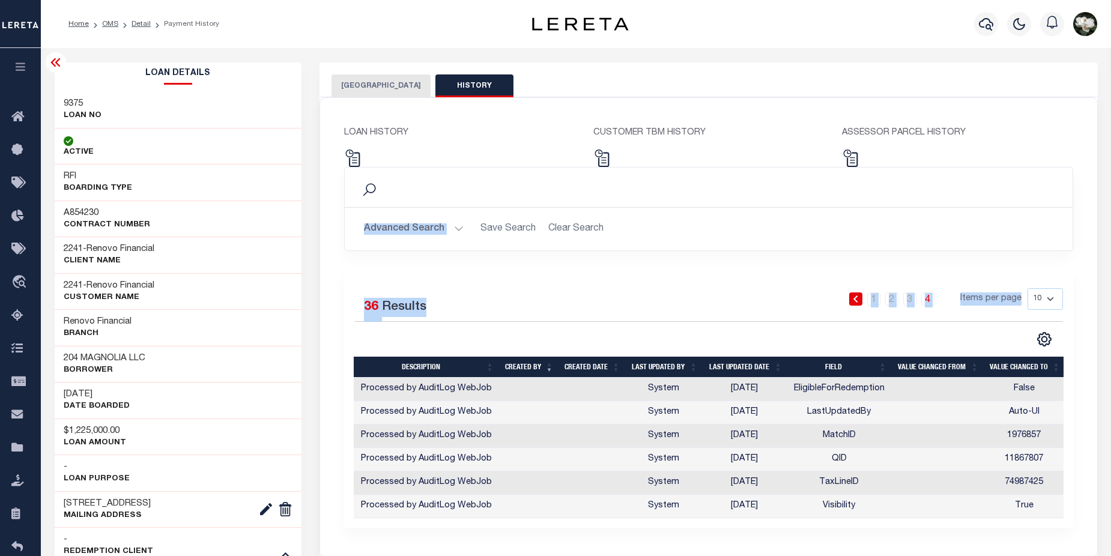
drag, startPoint x: 743, startPoint y: 208, endPoint x: 766, endPoint y: 213, distance: 24.0
click at [743, 208] on div "Advanced Search Save Search Clear Search Description Contains Contains Is" at bounding box center [708, 229] width 727 height 43
click at [915, 305] on link "3" at bounding box center [909, 299] width 13 height 13
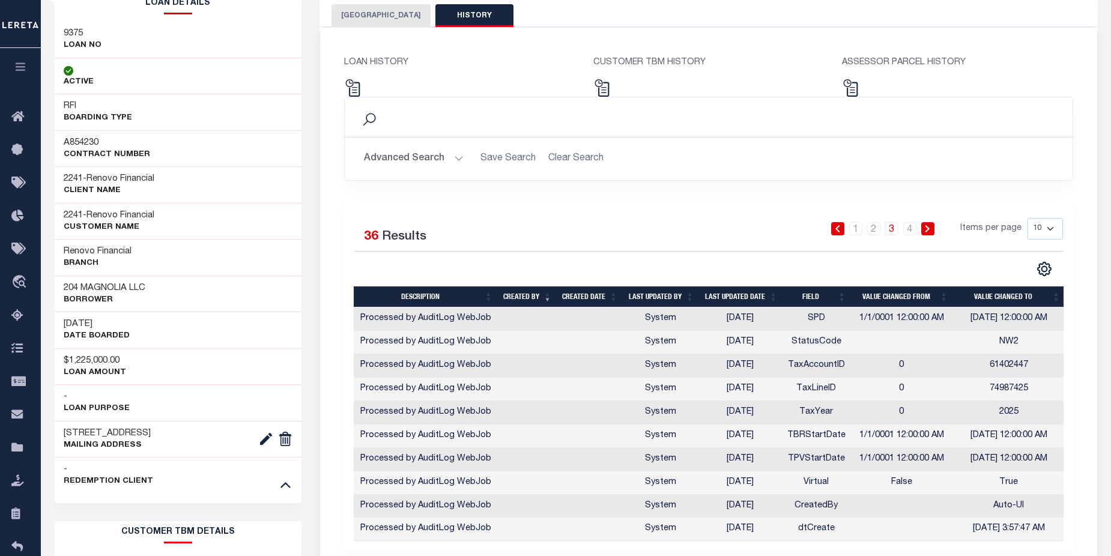
scroll to position [83, 0]
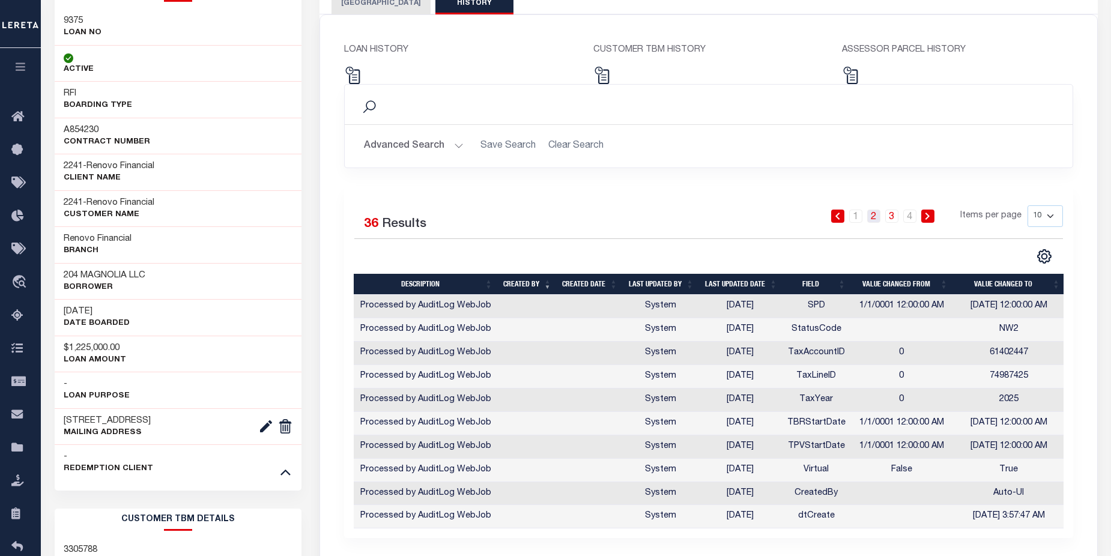
click at [875, 216] on link "2" at bounding box center [873, 216] width 13 height 13
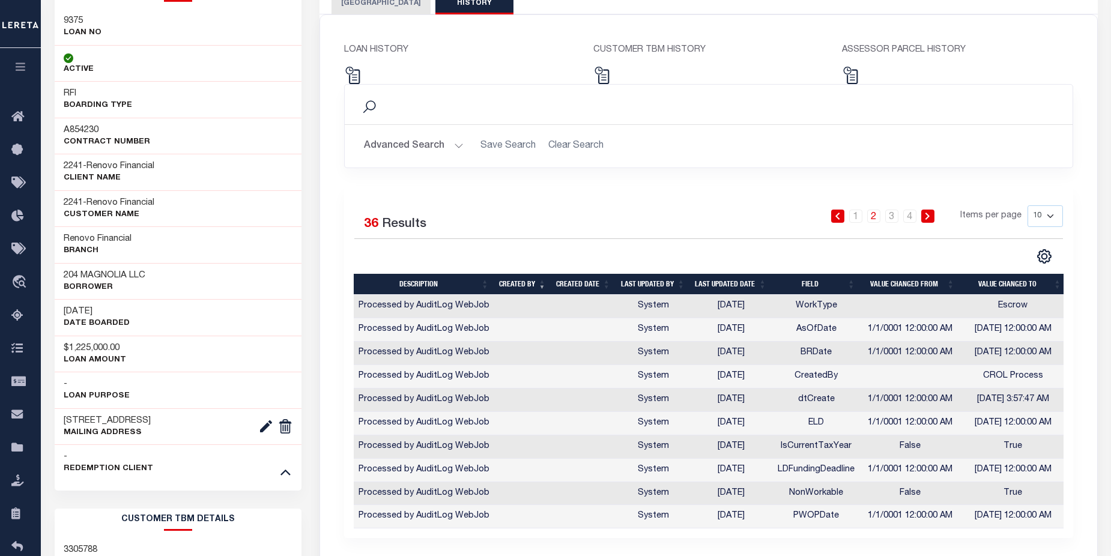
click at [875, 223] on link "2" at bounding box center [873, 216] width 13 height 13
click at [858, 219] on link "1" at bounding box center [855, 216] width 13 height 13
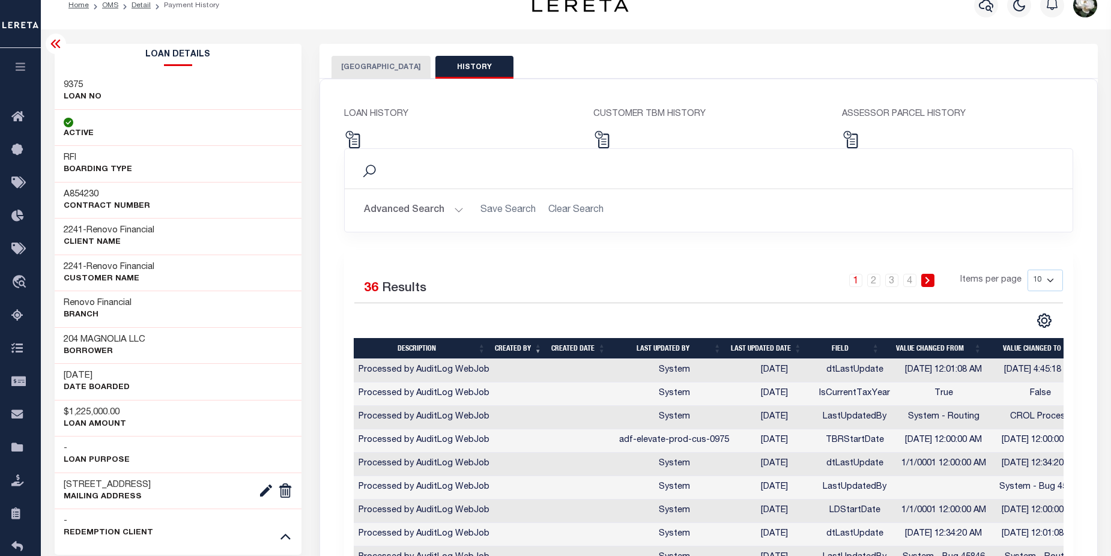
scroll to position [0, 0]
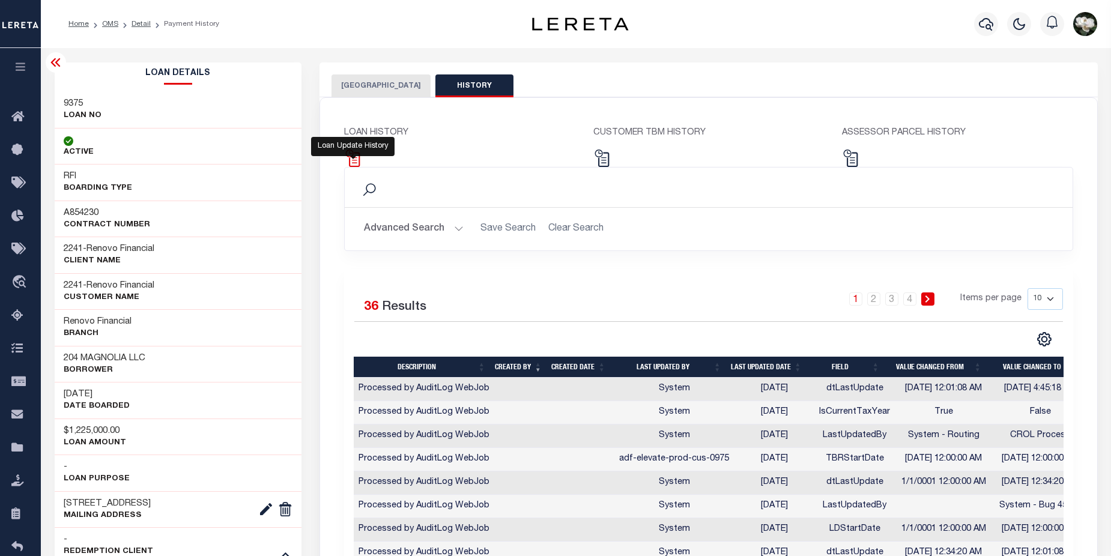
click at [354, 158] on img at bounding box center [352, 158] width 17 height 17
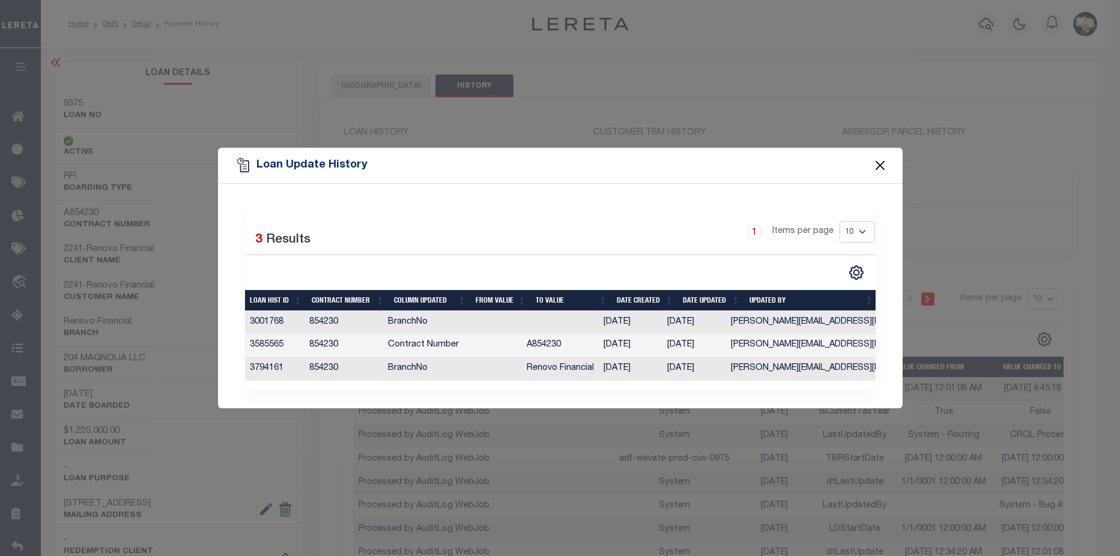
click at [881, 163] on button "Close" at bounding box center [880, 166] width 16 height 16
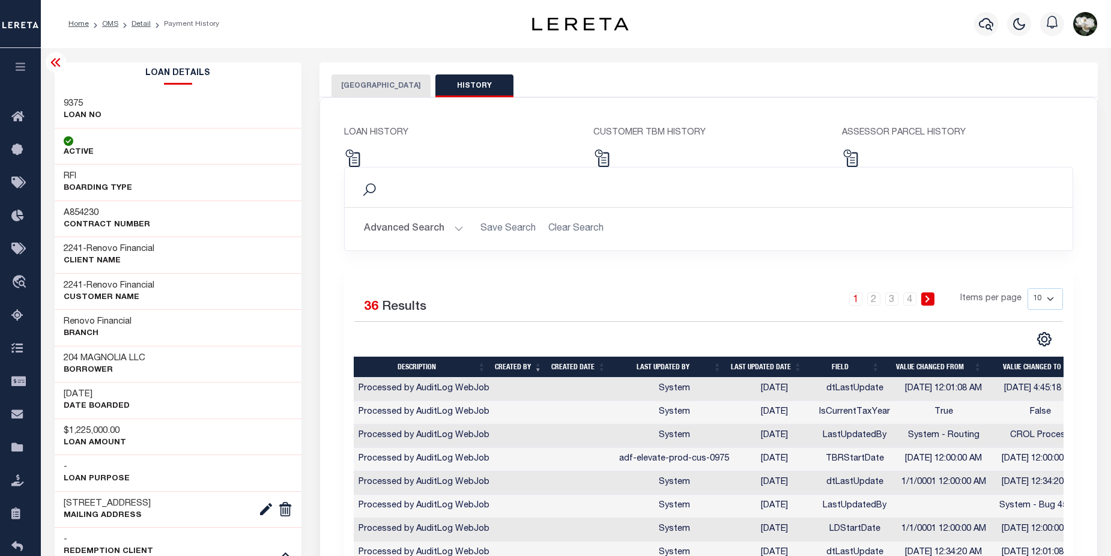
click at [613, 162] on div "CUSTOMER TBM HISTORY" at bounding box center [708, 147] width 249 height 40
click at [607, 162] on img at bounding box center [601, 158] width 17 height 17
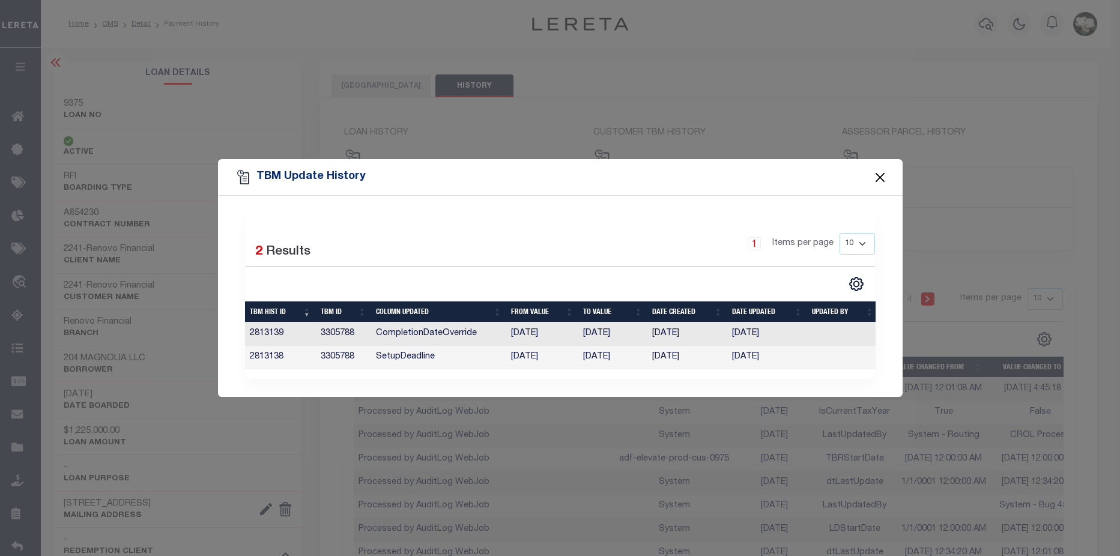
click at [876, 171] on button "Close" at bounding box center [880, 177] width 16 height 16
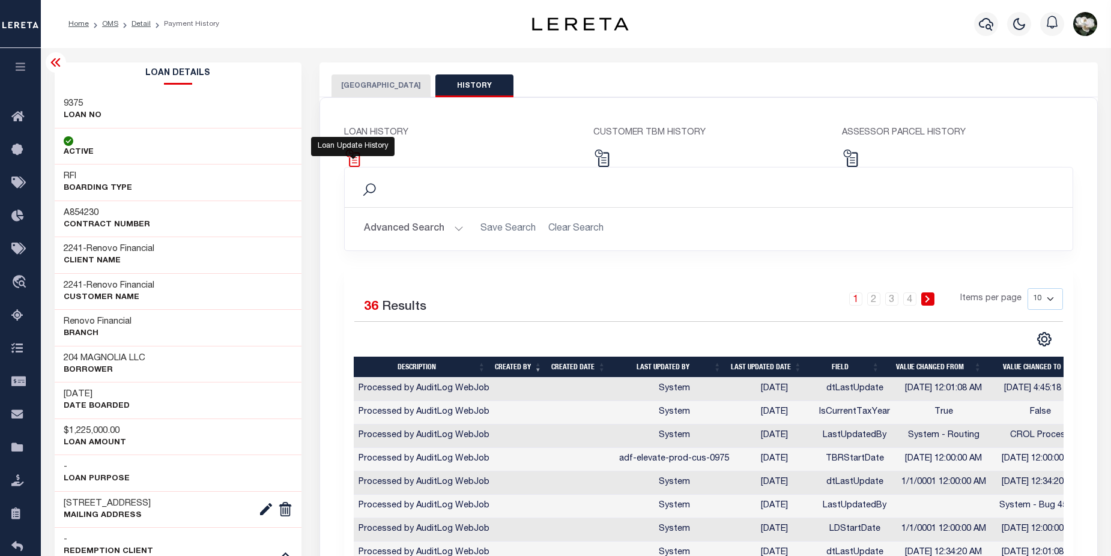
click at [358, 162] on img at bounding box center [352, 158] width 17 height 17
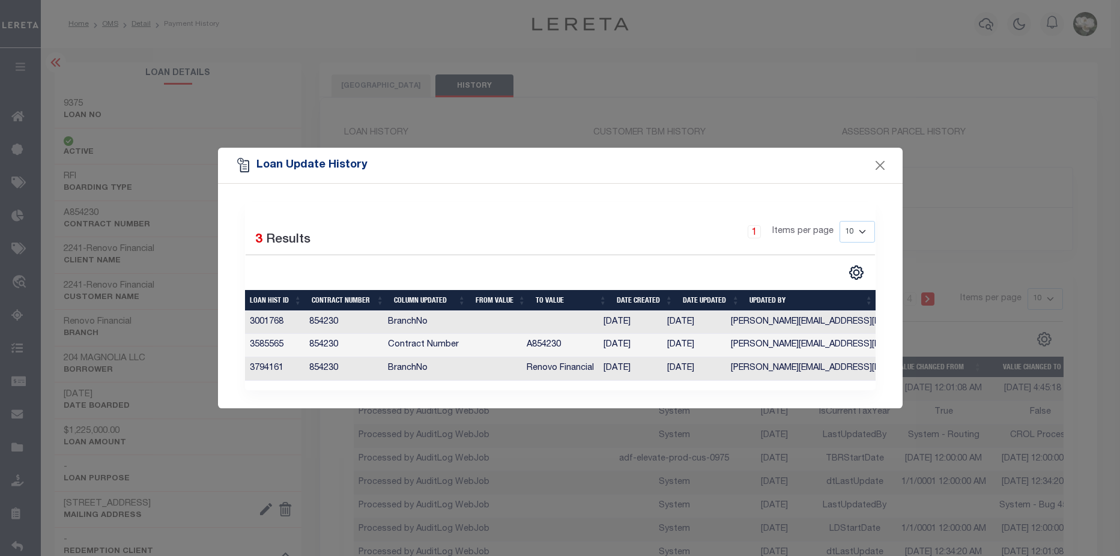
click at [863, 157] on div "Loan Update History" at bounding box center [560, 166] width 685 height 36
click at [890, 163] on div "Loan Update History" at bounding box center [560, 166] width 685 height 36
click at [882, 160] on button "Close" at bounding box center [880, 166] width 16 height 16
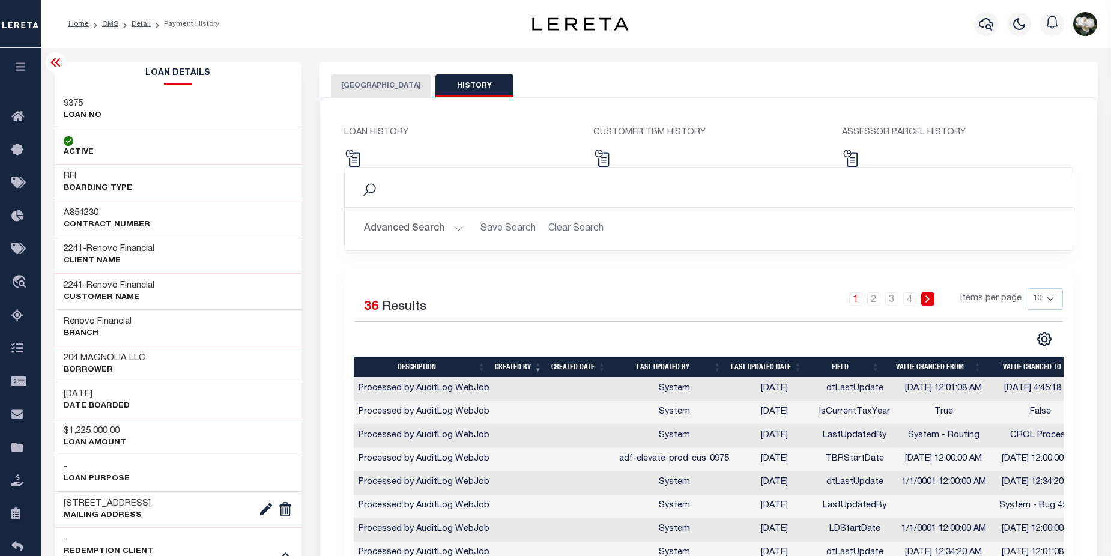
click at [55, 61] on icon at bounding box center [55, 62] width 10 height 8
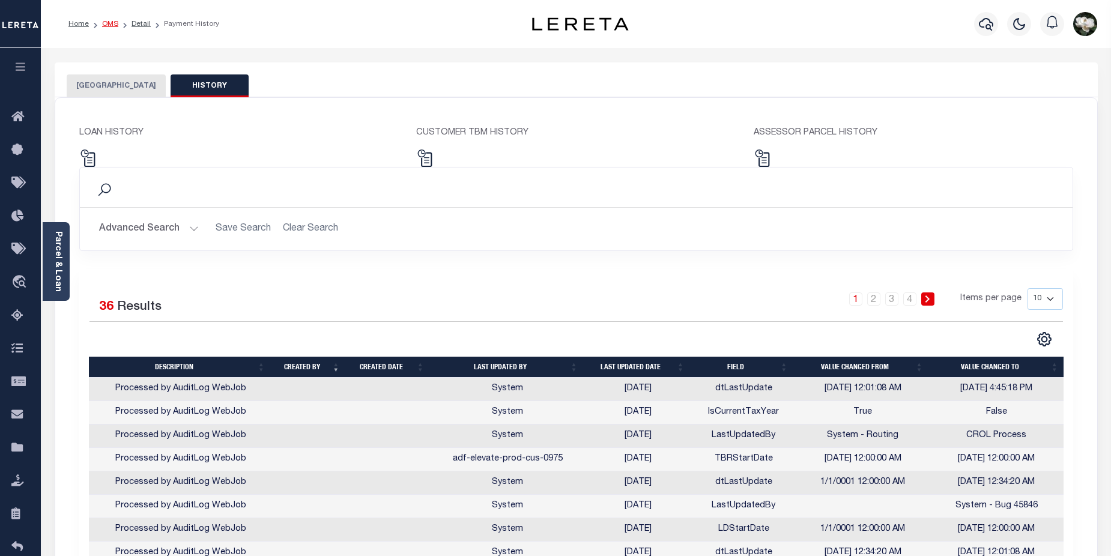
click at [105, 25] on link "OMS" at bounding box center [110, 23] width 16 height 7
click at [136, 22] on link "Detail" at bounding box center [141, 23] width 19 height 7
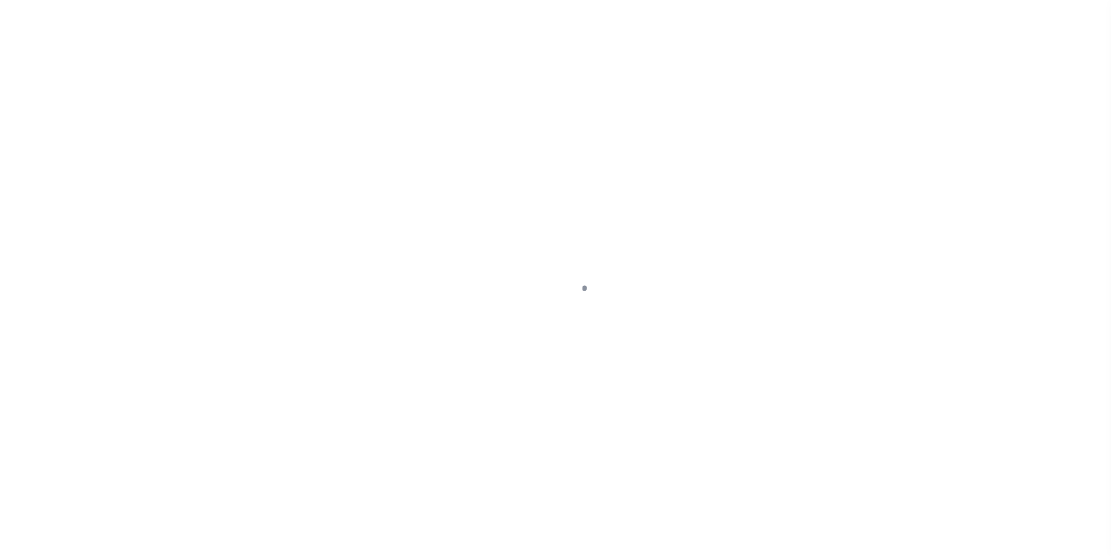
select select "DUE"
select select "20"
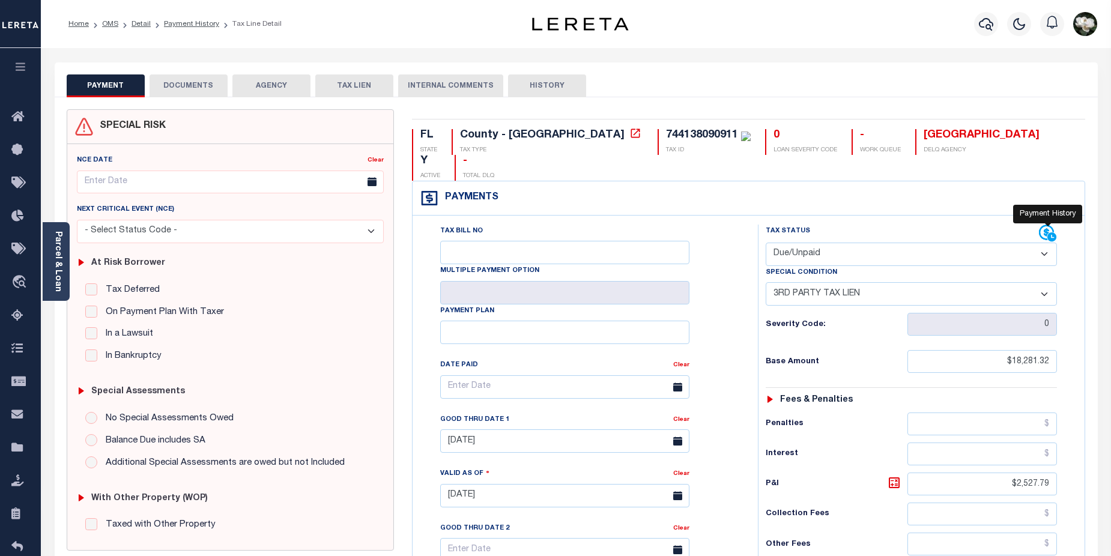
click at [1046, 225] on icon at bounding box center [1048, 234] width 18 height 18
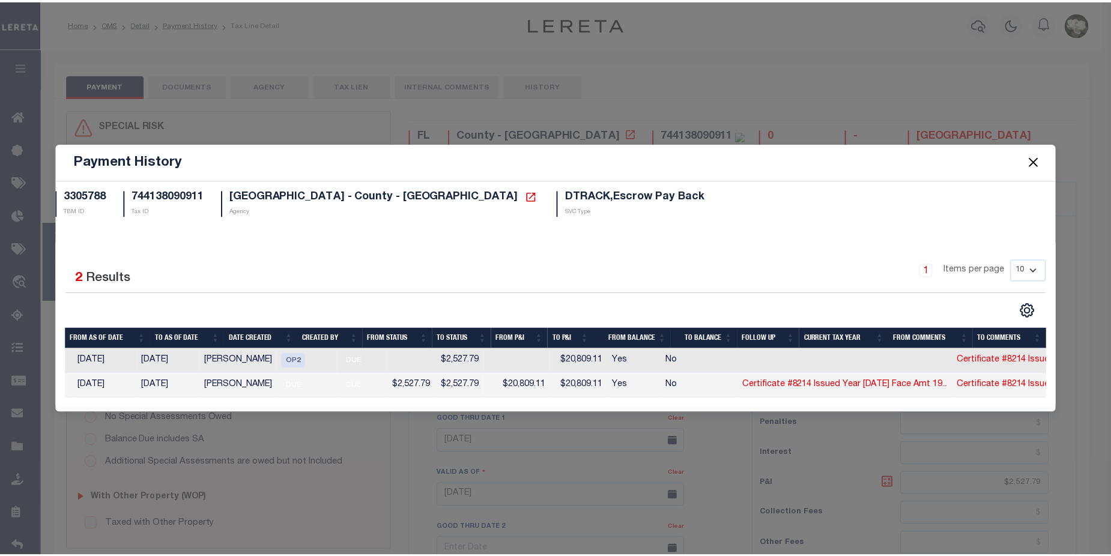
scroll to position [0, 63]
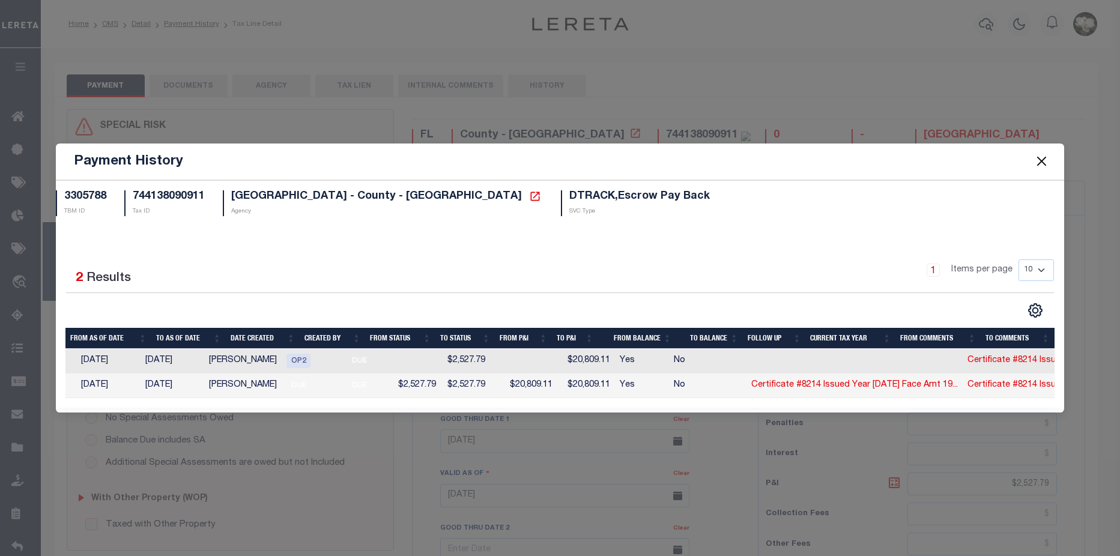
click at [732, 67] on div "Payment History 3305788 TBM ID 744138090911 Tax ID VOLUSIA COUNTY - County - FL…" at bounding box center [560, 278] width 1120 height 556
click at [1041, 159] on button "Close" at bounding box center [1042, 162] width 16 height 16
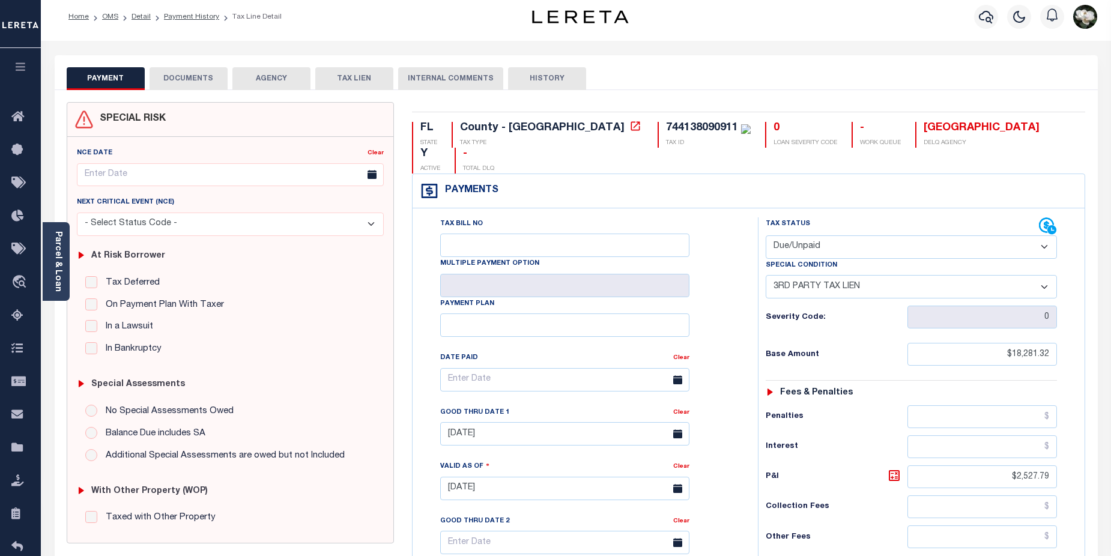
scroll to position [0, 0]
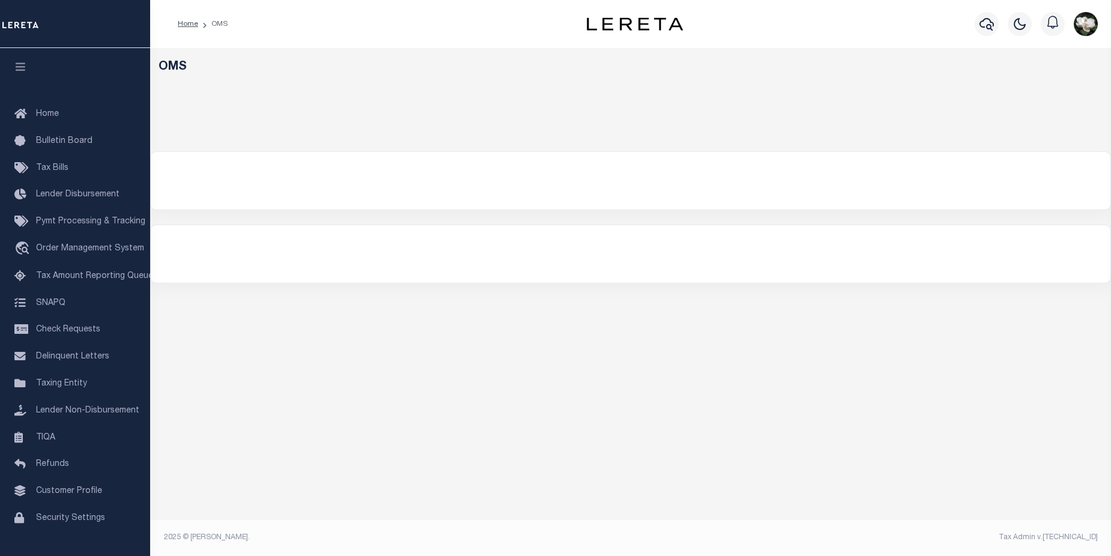
select select "200"
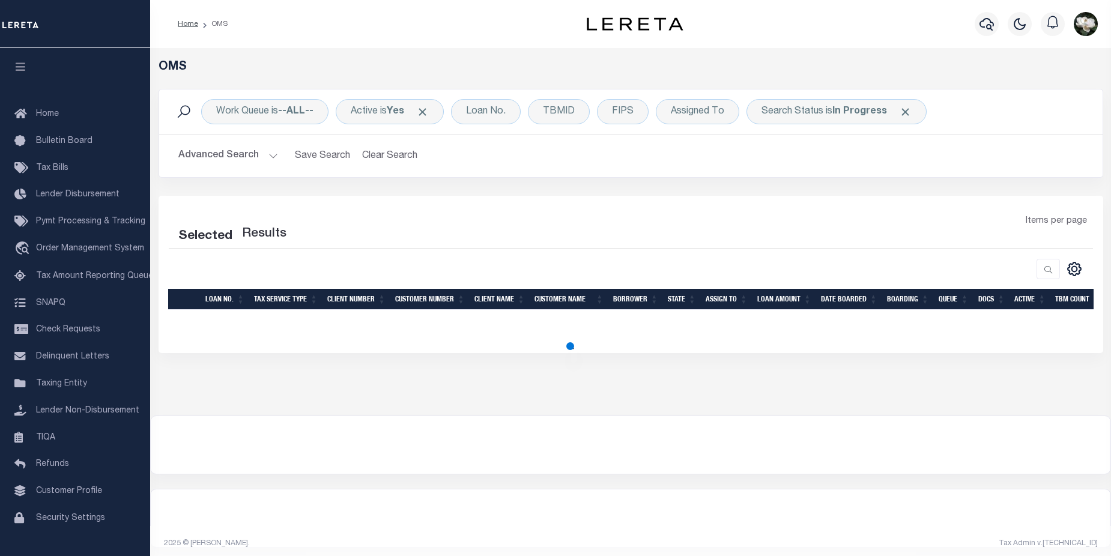
select select "200"
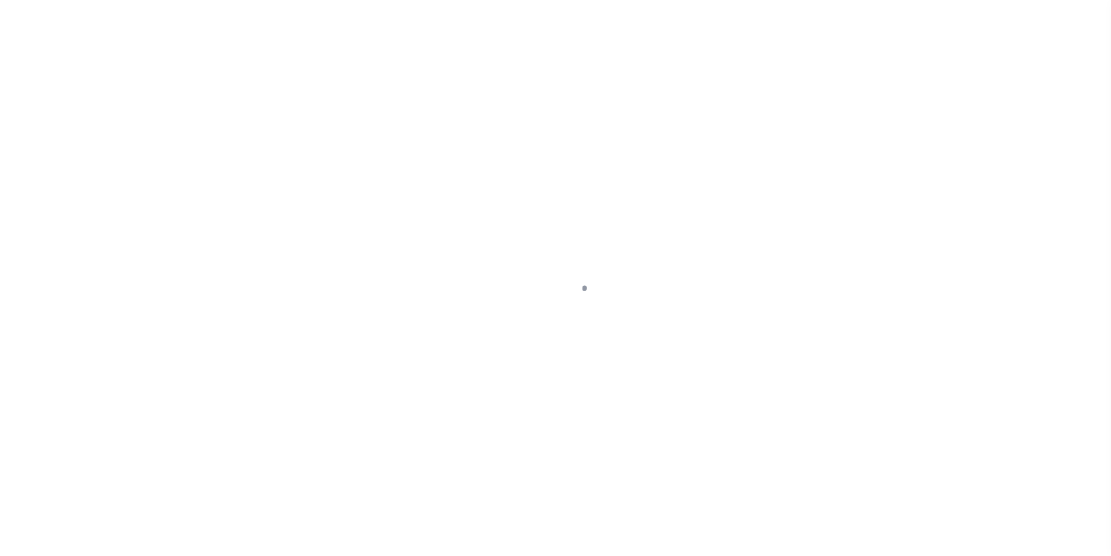
select select "Escrow"
type input "[STREET_ADDRESS]"
select select
type input "[GEOGRAPHIC_DATA]"
type input "a0k8Y00000dDlc0"
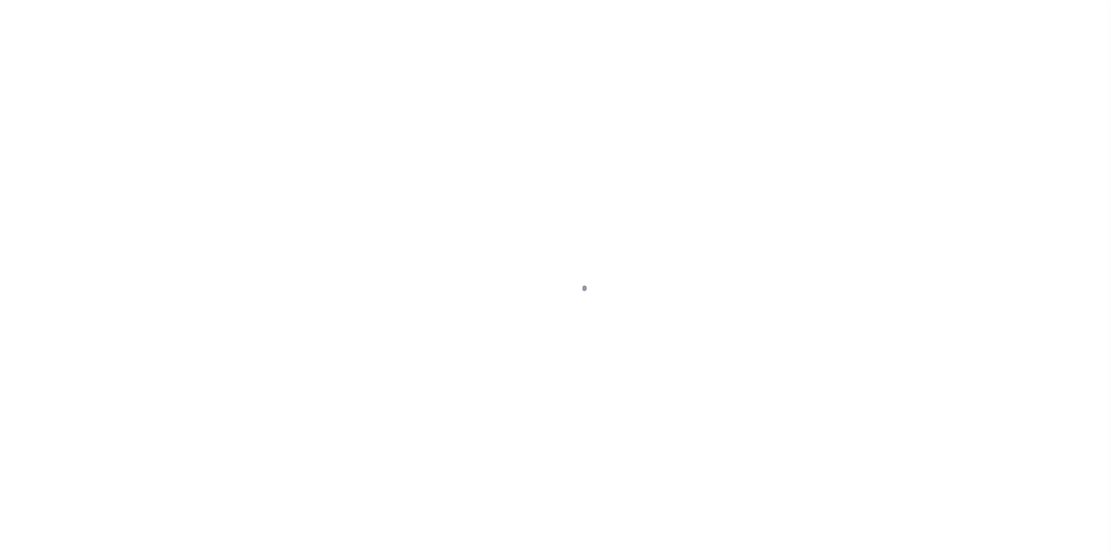
select select
type textarea "LEGAL REQUIRED"
type textarea "REO"
select select "25066"
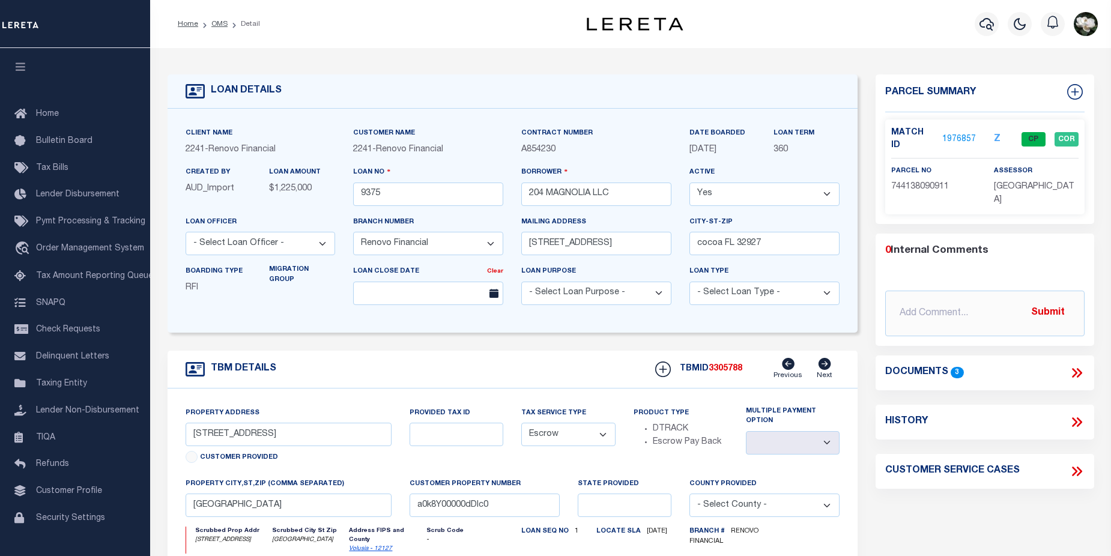
click at [960, 136] on link "1976857" at bounding box center [959, 139] width 34 height 13
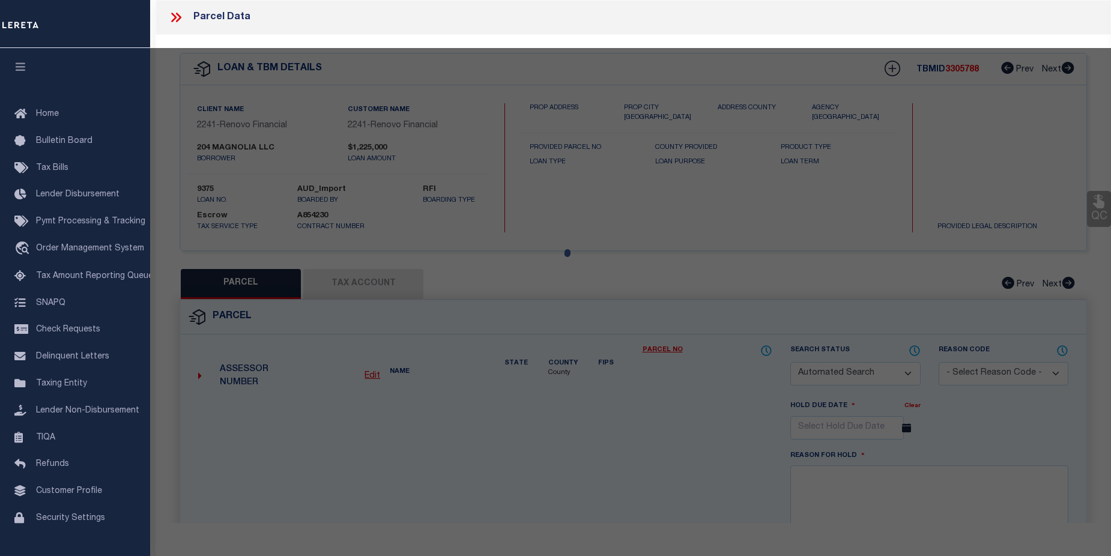
checkbox input "false"
select select "CP"
type input "204 MAGNOLIA LLC"
select select "AGW"
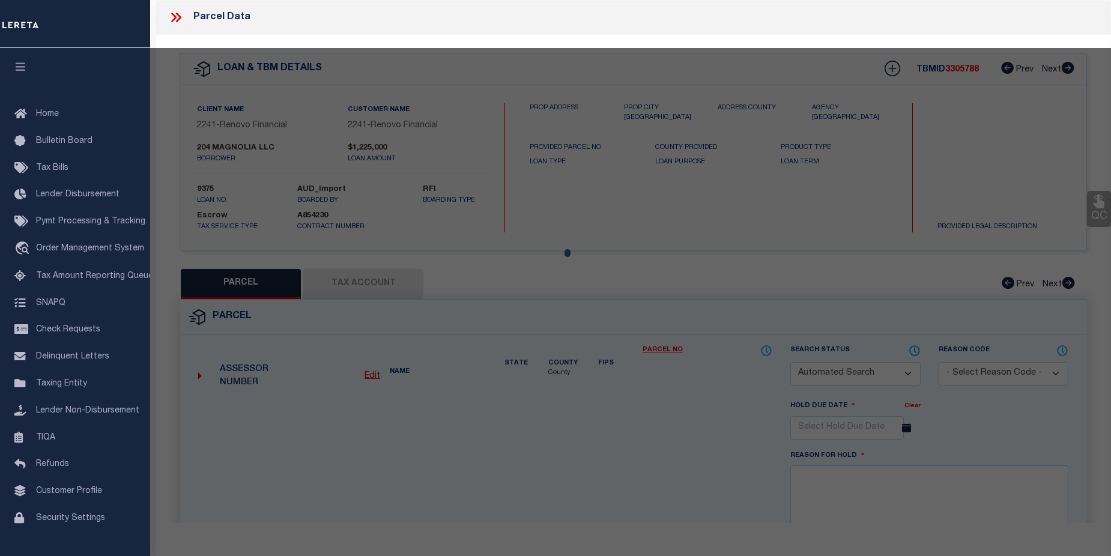
select select
type input "204 MAGNOLIA ST"
checkbox input "false"
type input "NEW SMYRNA BEACH 32168"
type textarea "W 90 FT OF LOT 91 & N 35 FT OF LOT 92 BLK 9 [PERSON_NAME] NEW SMYR"
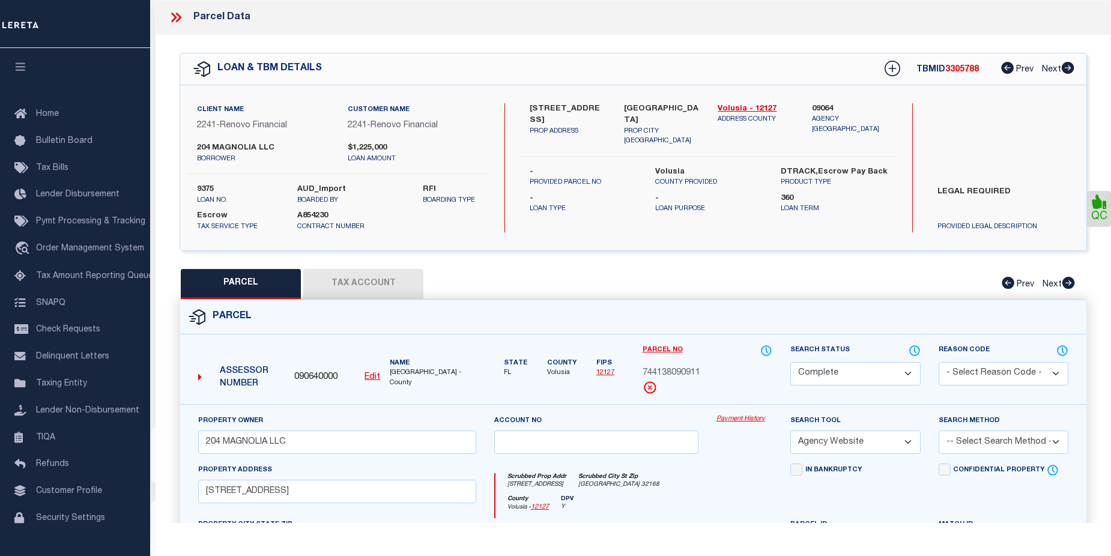
drag, startPoint x: 1107, startPoint y: 348, endPoint x: 524, endPoint y: 16, distance: 670.3
click at [1046, 240] on div "Parcel Data QC" at bounding box center [634, 261] width 956 height 523
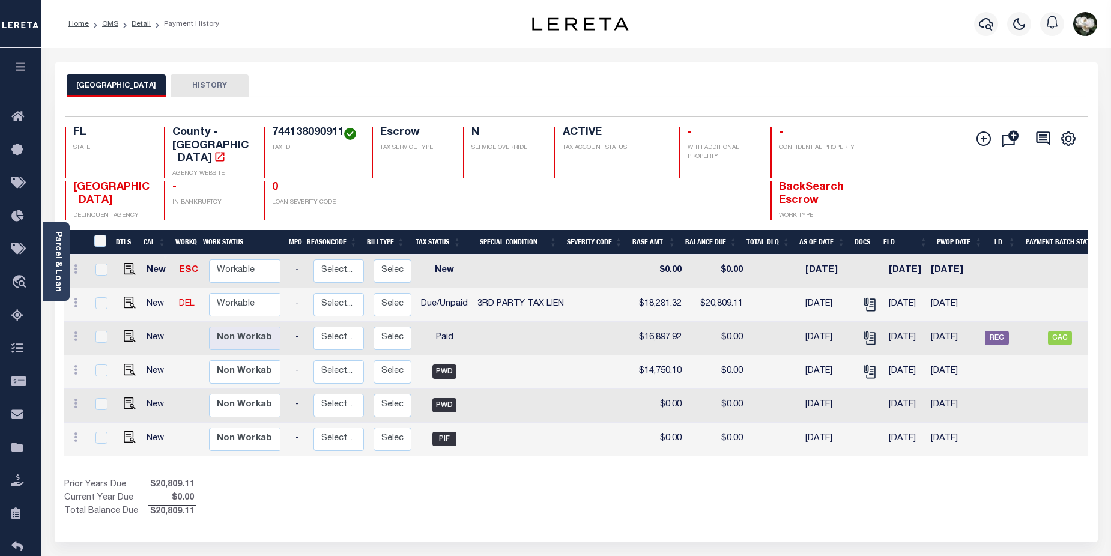
scroll to position [0, 183]
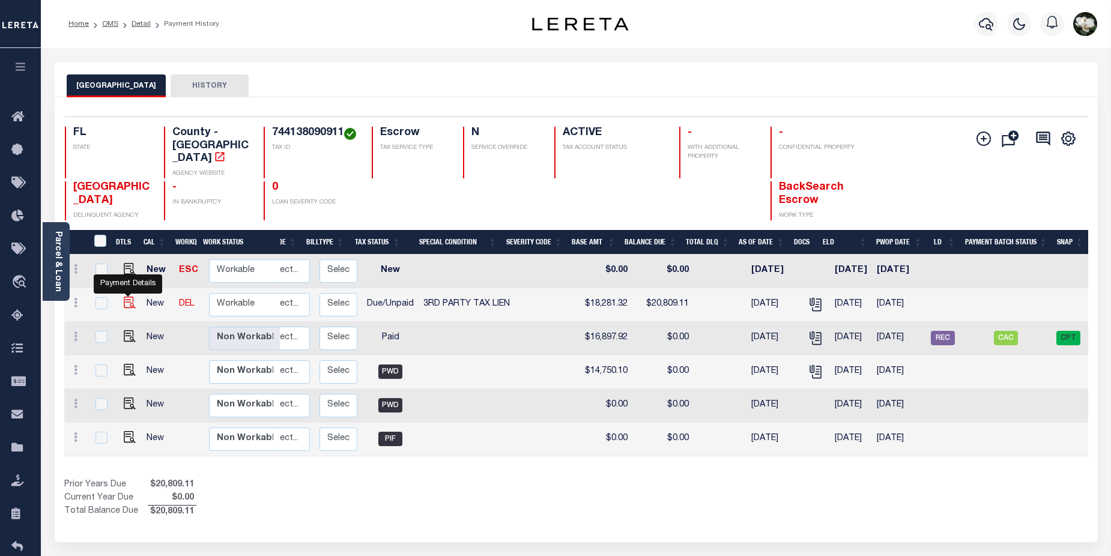
click at [127, 297] on img "" at bounding box center [130, 303] width 12 height 12
checkbox input "true"
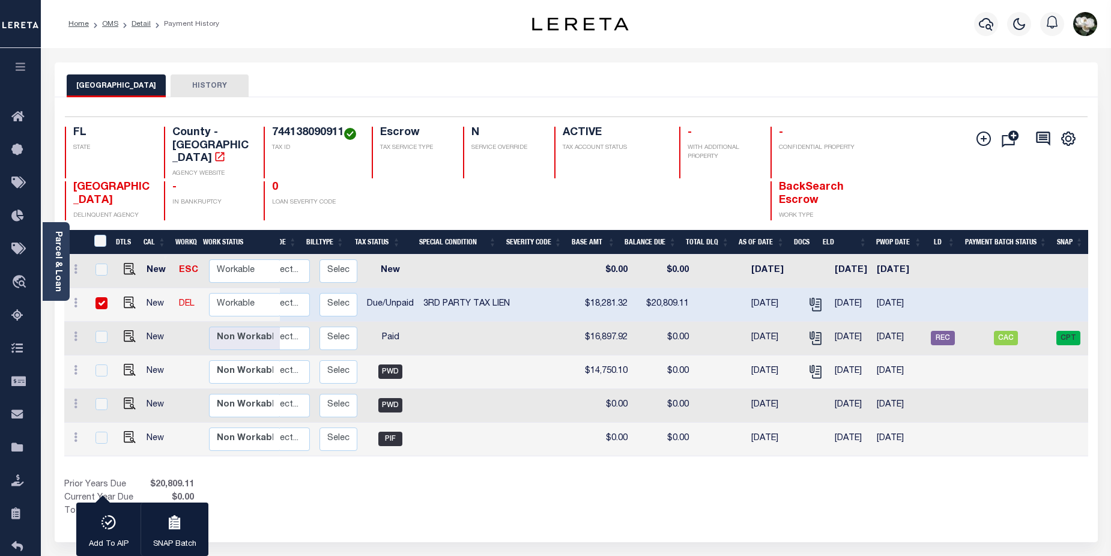
click at [195, 90] on button "HISTORY" at bounding box center [210, 85] width 78 height 23
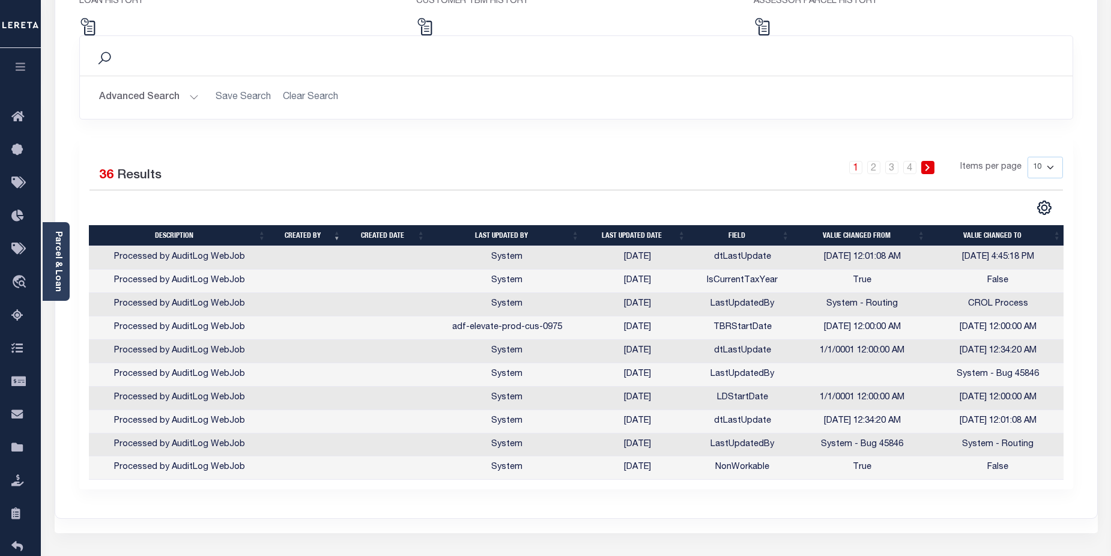
scroll to position [142, 0]
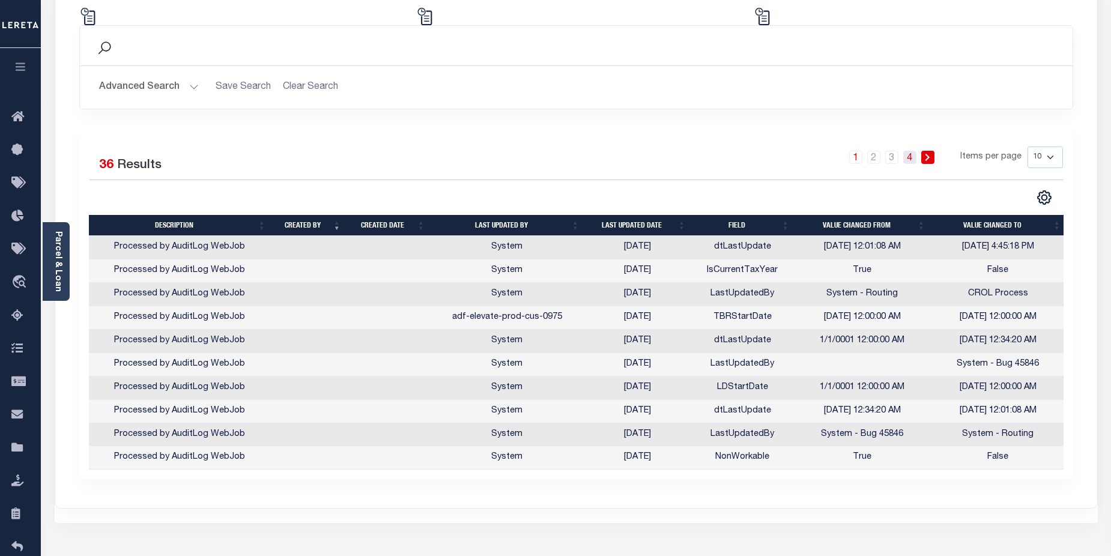
click at [912, 161] on link "4" at bounding box center [909, 157] width 13 height 13
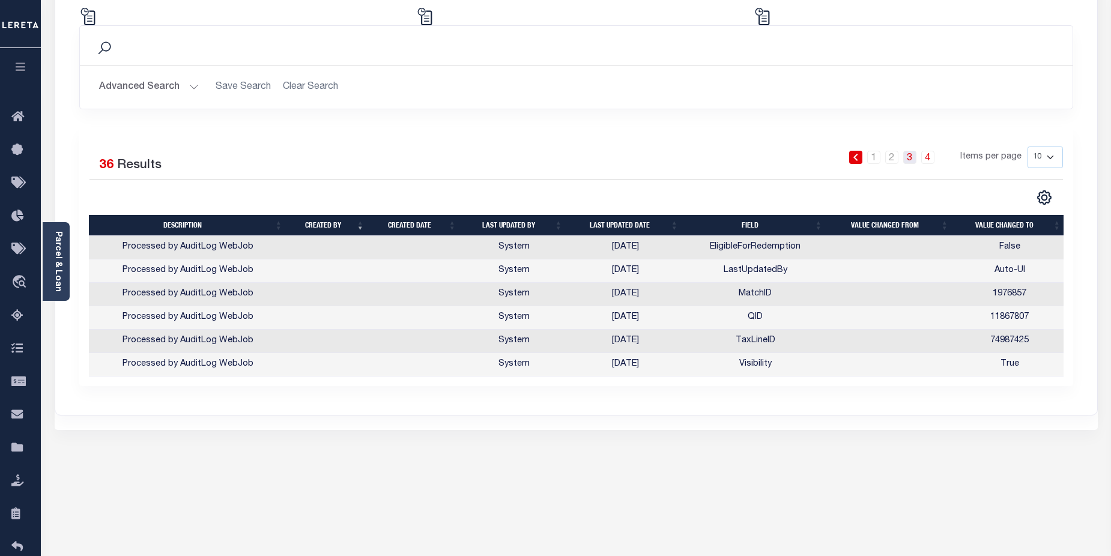
click at [915, 163] on link "3" at bounding box center [909, 157] width 13 height 13
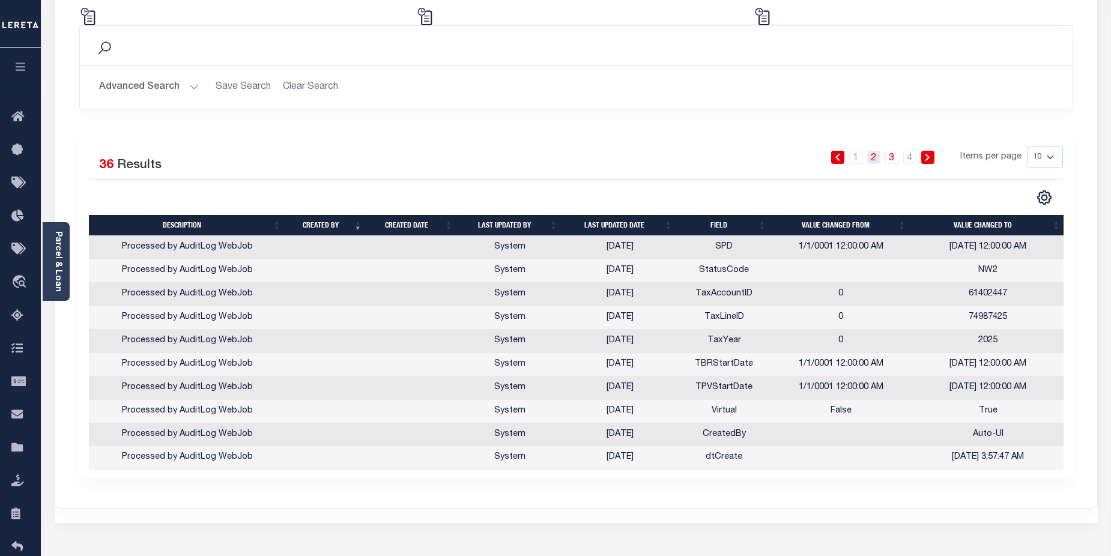
click at [873, 163] on link "2" at bounding box center [873, 157] width 13 height 13
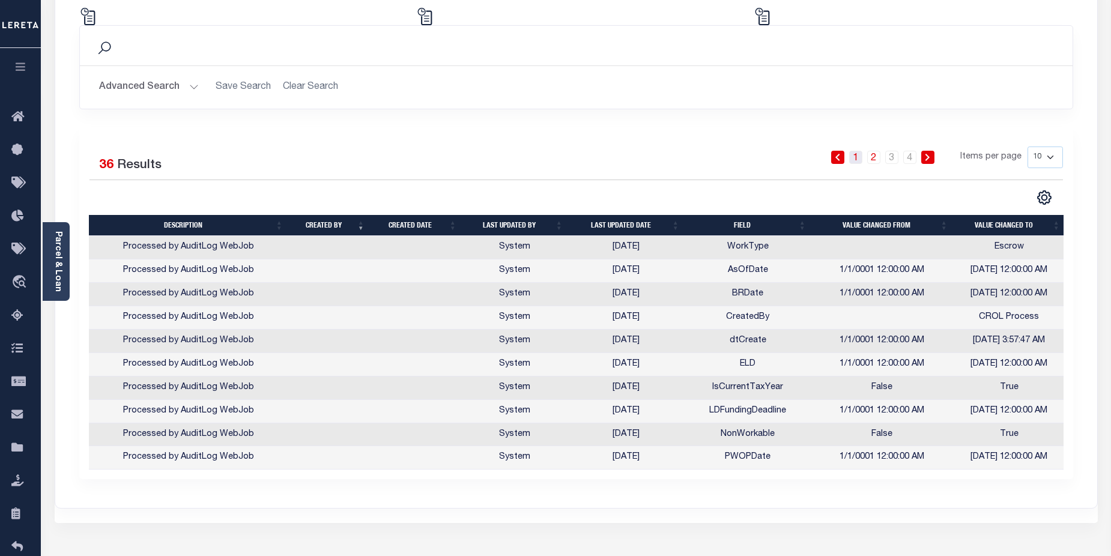
click at [855, 161] on link "1" at bounding box center [855, 157] width 13 height 13
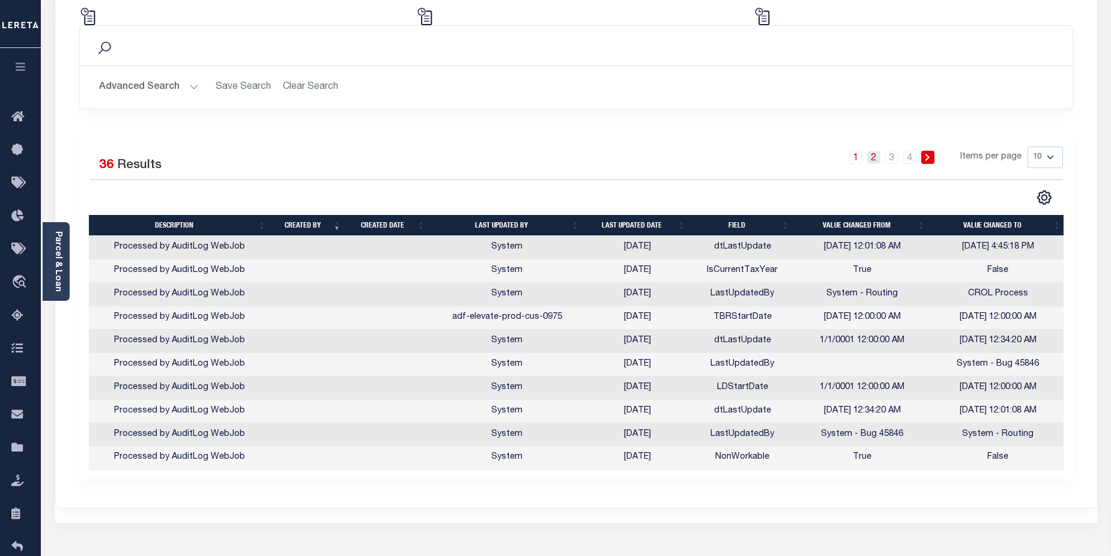
click link "2"
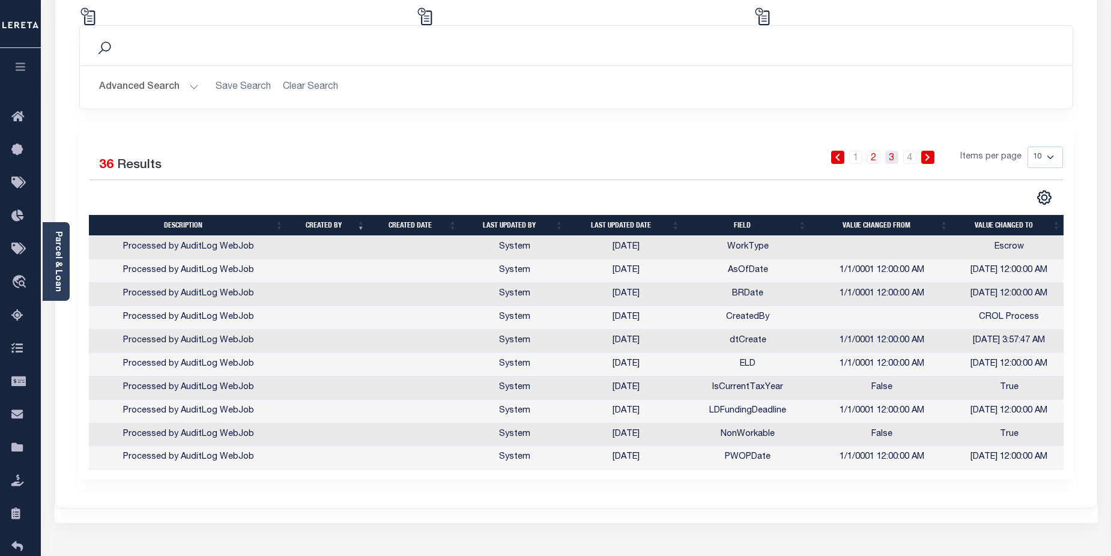
click link "3"
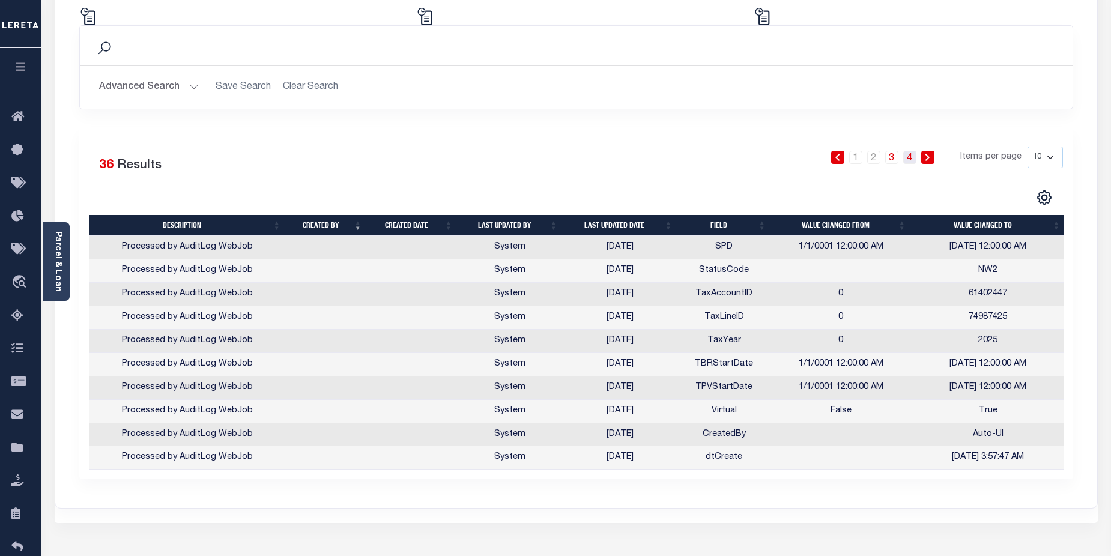
click link "4"
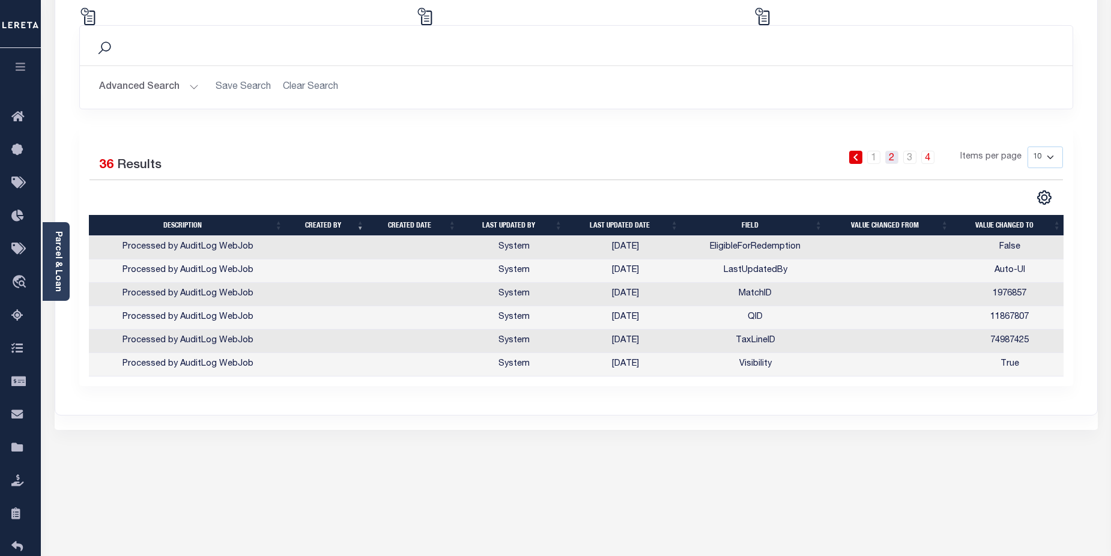
click link "2"
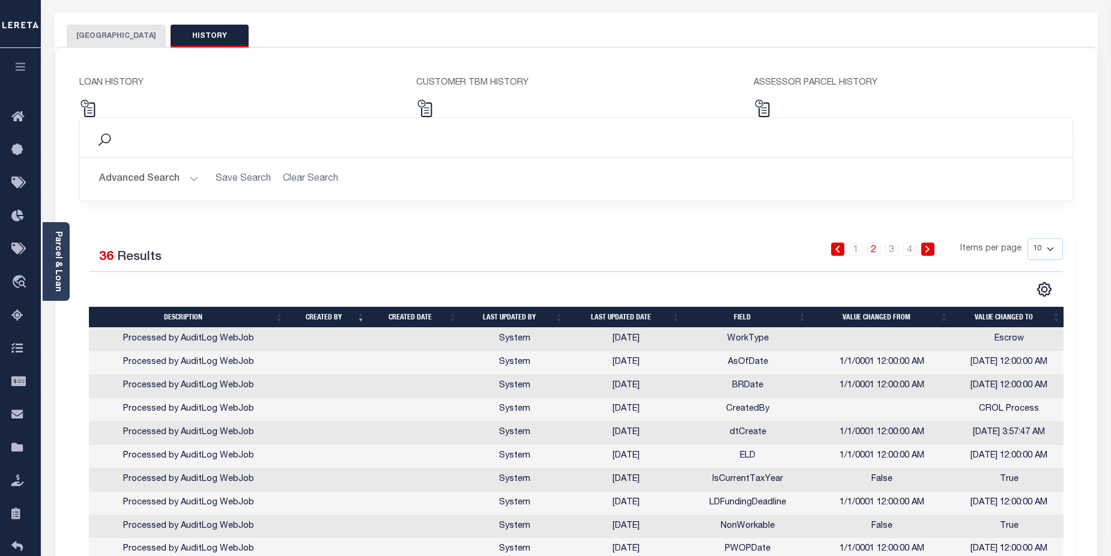
scroll to position [0, 0]
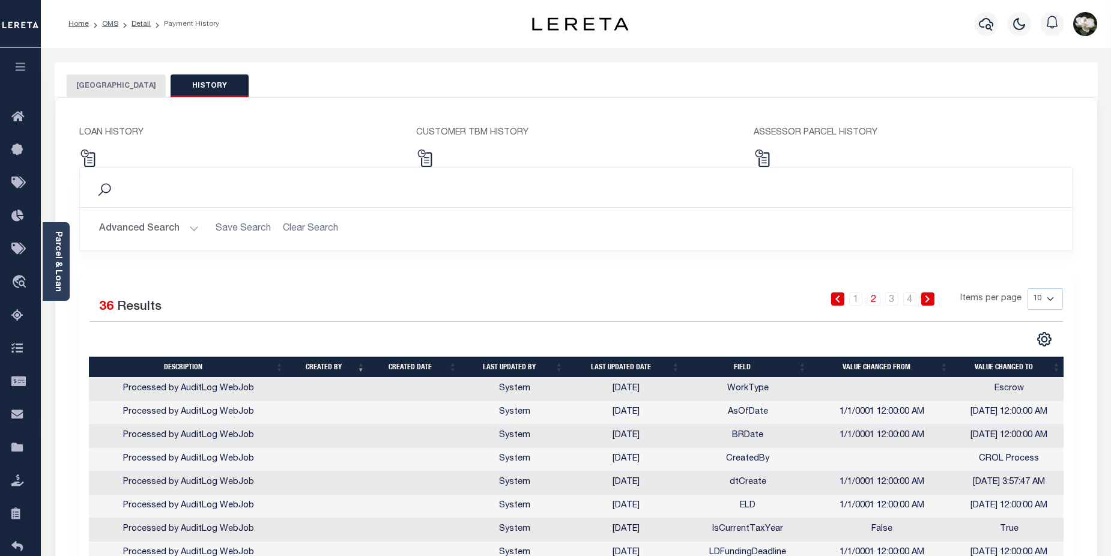
click p "CUSTOMER TBM HISTORY"
click div "Search"
click img
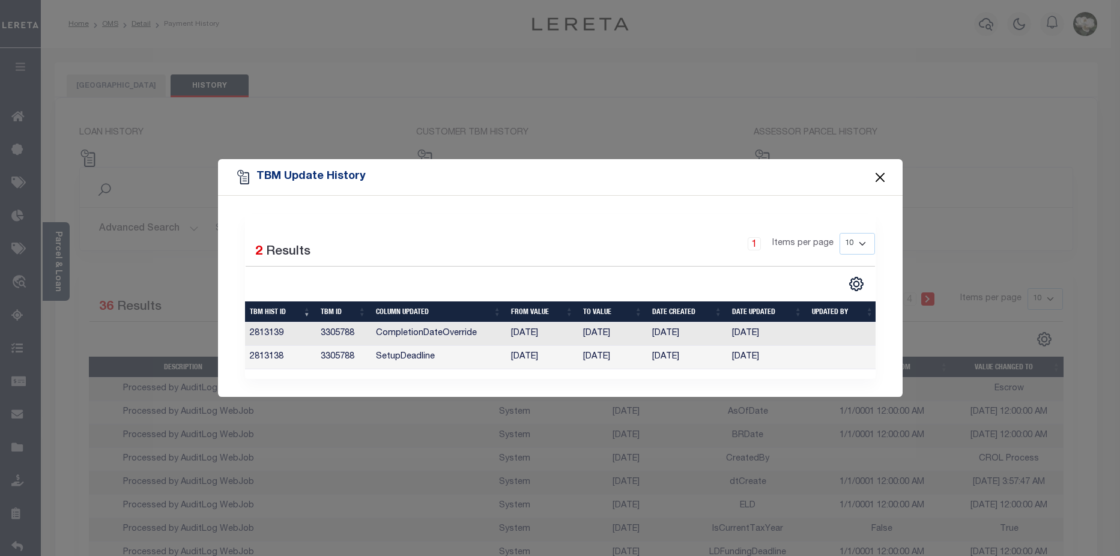
click button "Close"
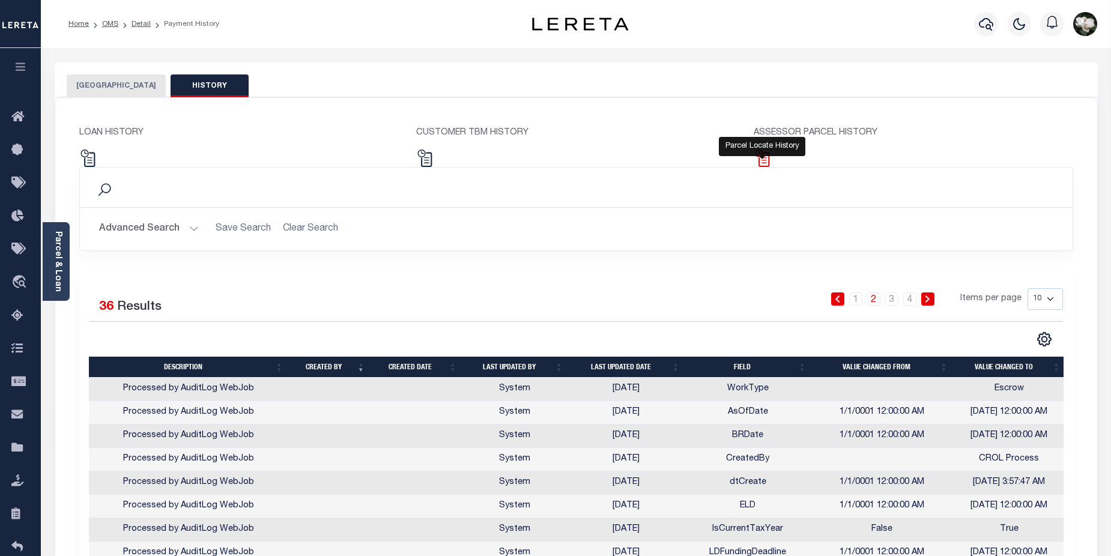
click img
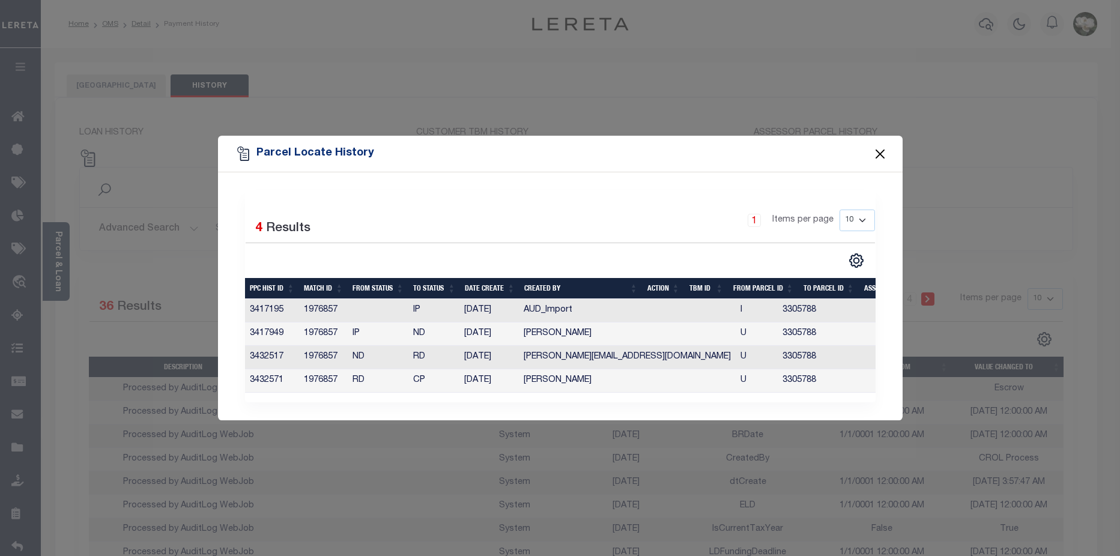
click button "Close"
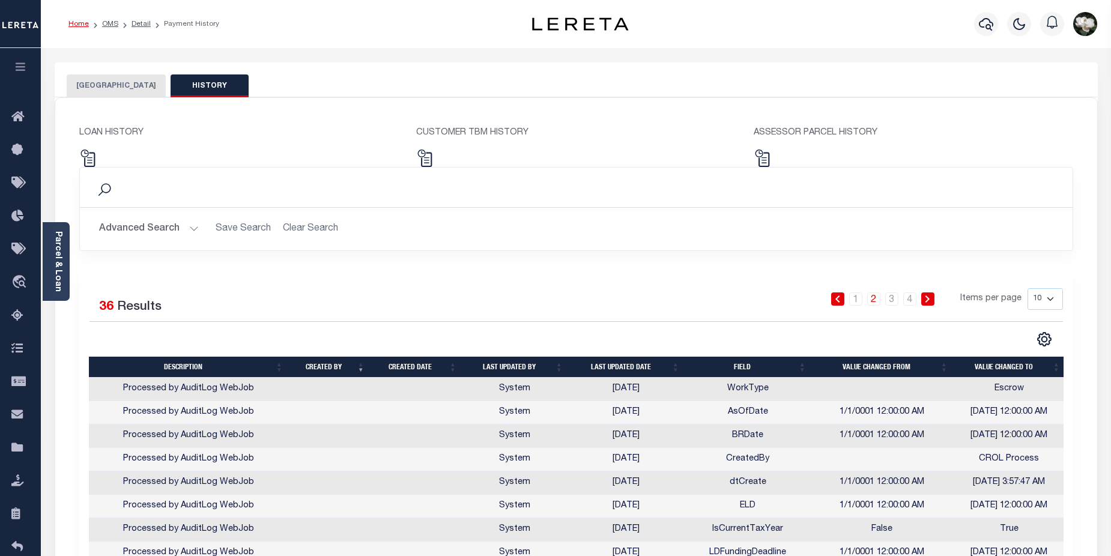
click link "Home"
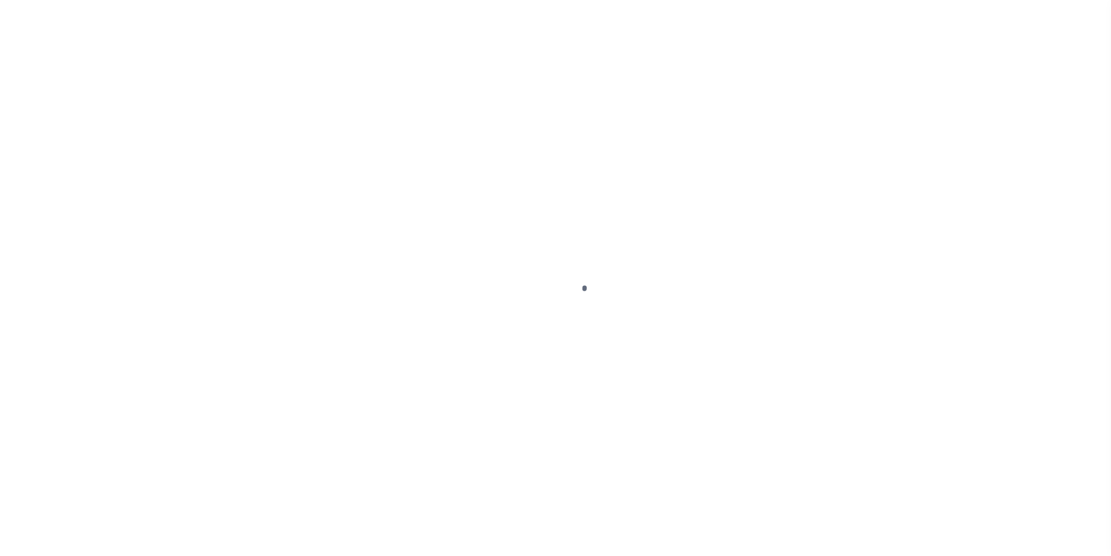
select select "DUE"
select select "20"
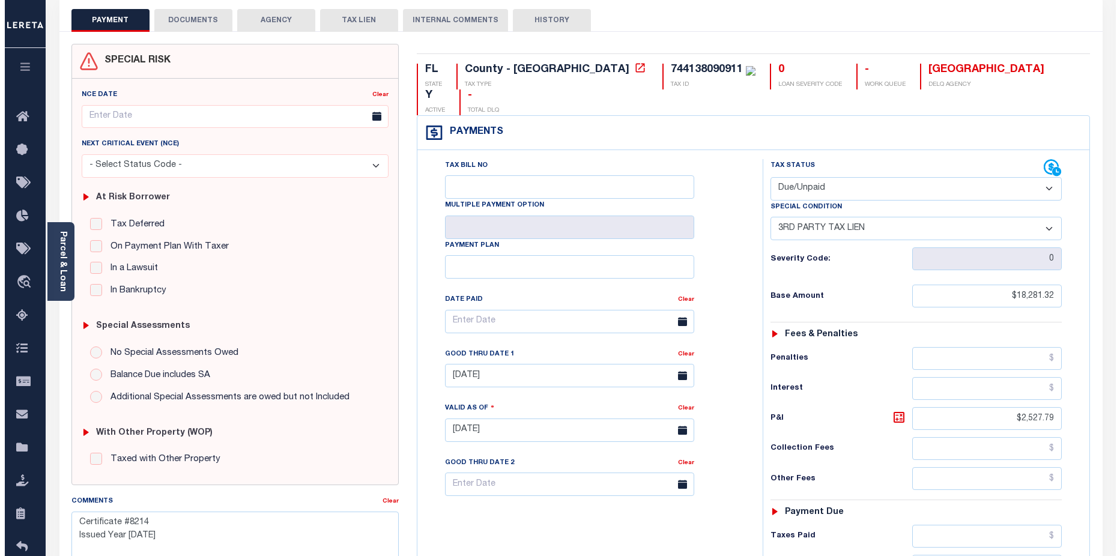
scroll to position [82, 0]
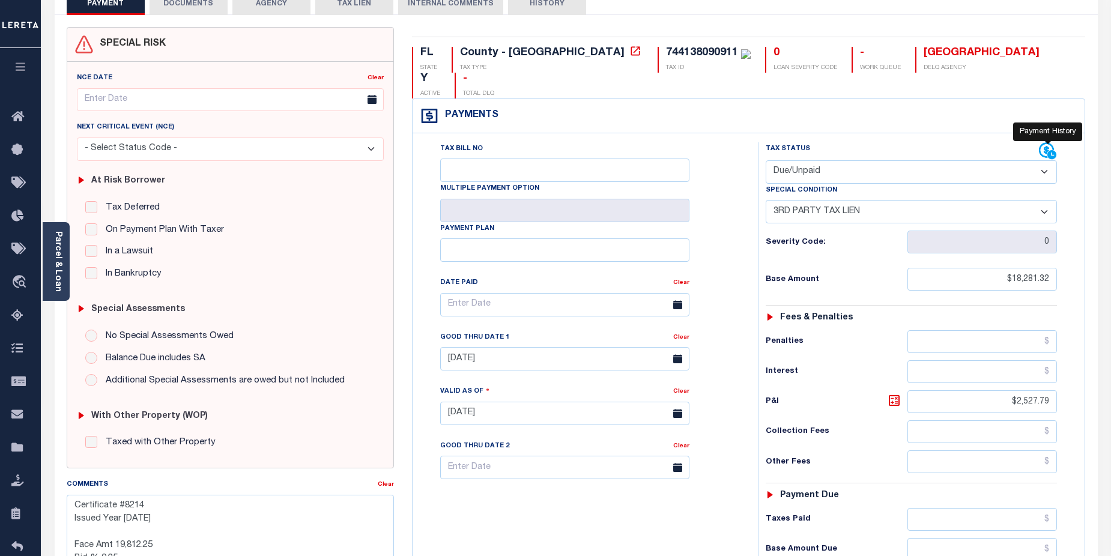
click at [1048, 150] on icon at bounding box center [1052, 154] width 9 height 9
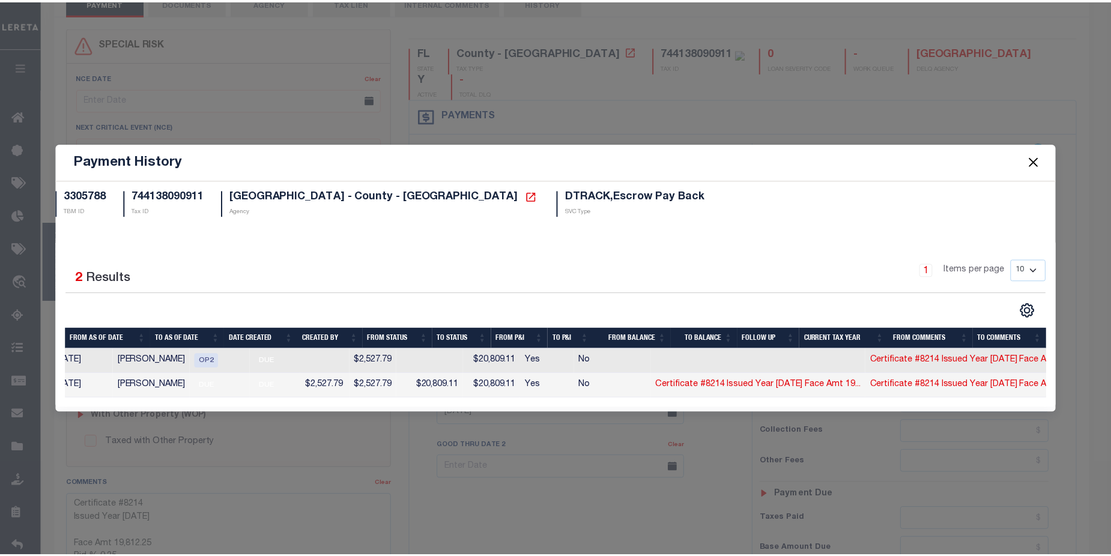
scroll to position [0, 0]
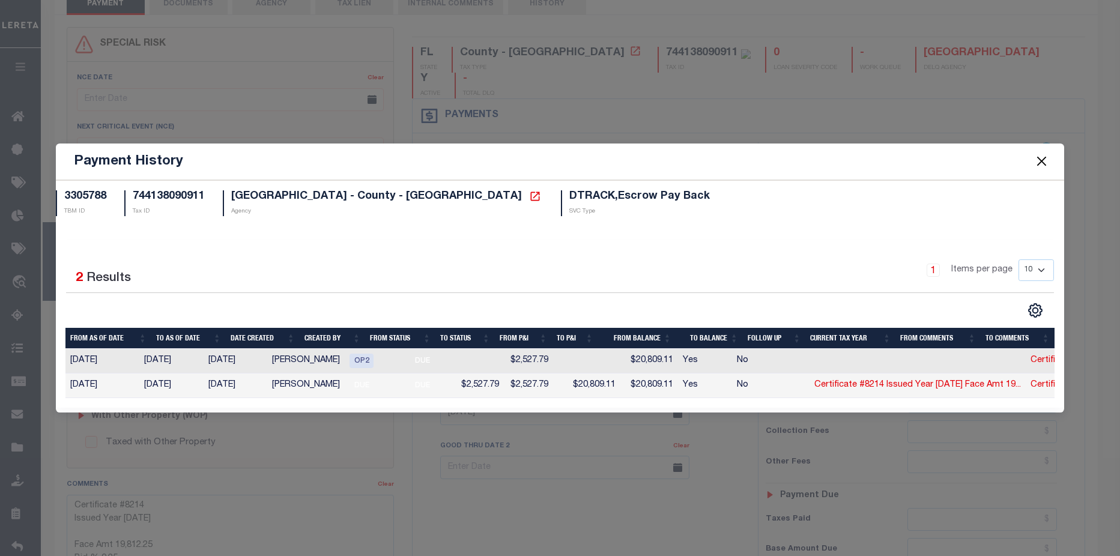
click at [1038, 156] on button "Close" at bounding box center [1042, 162] width 16 height 16
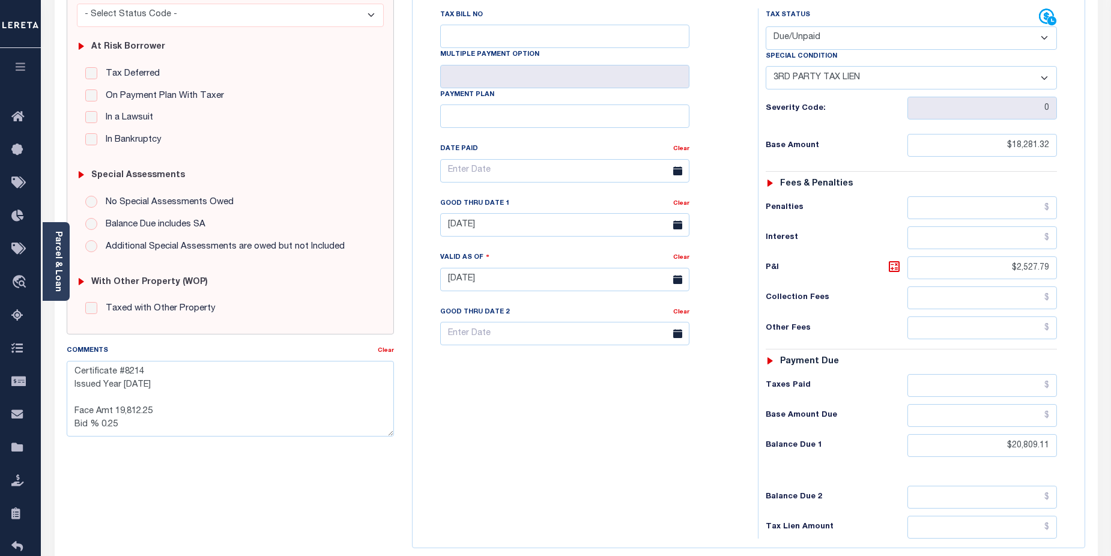
scroll to position [217, 0]
click at [55, 259] on link "Parcel & Loan" at bounding box center [57, 261] width 8 height 61
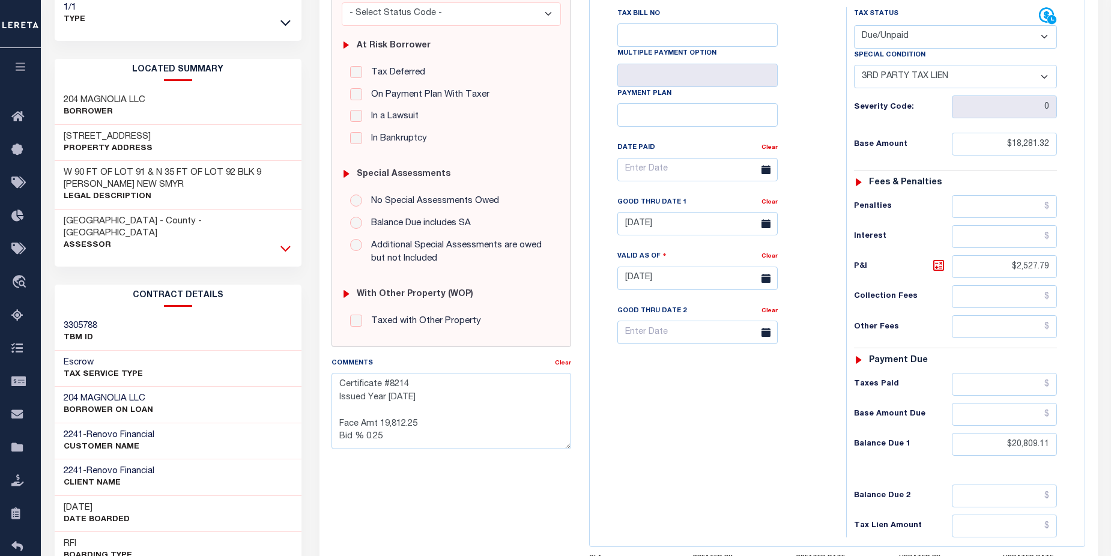
click at [290, 242] on icon at bounding box center [285, 248] width 10 height 13
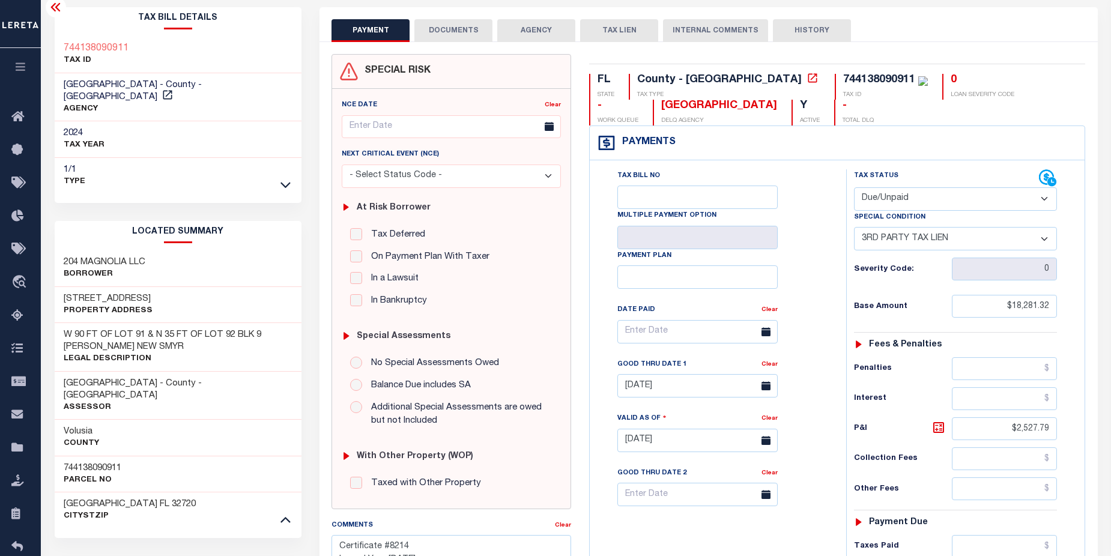
scroll to position [60, 0]
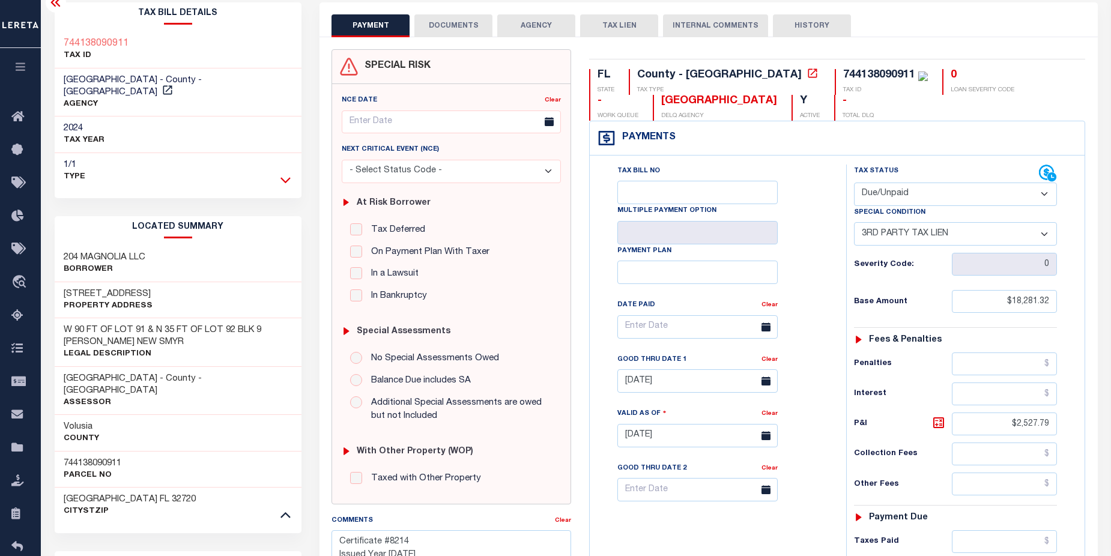
click at [287, 174] on icon at bounding box center [285, 180] width 10 height 13
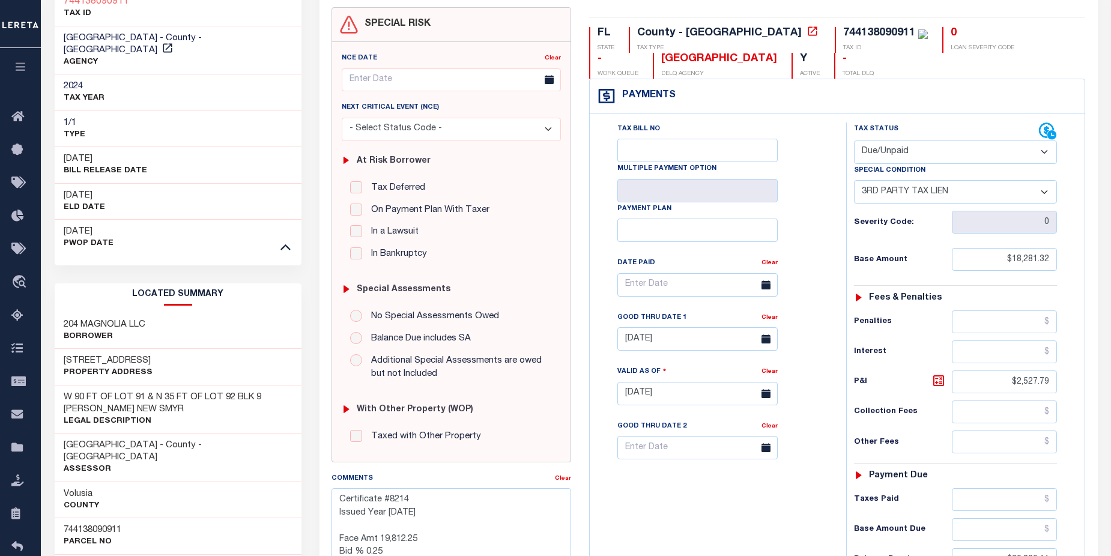
scroll to position [96, 0]
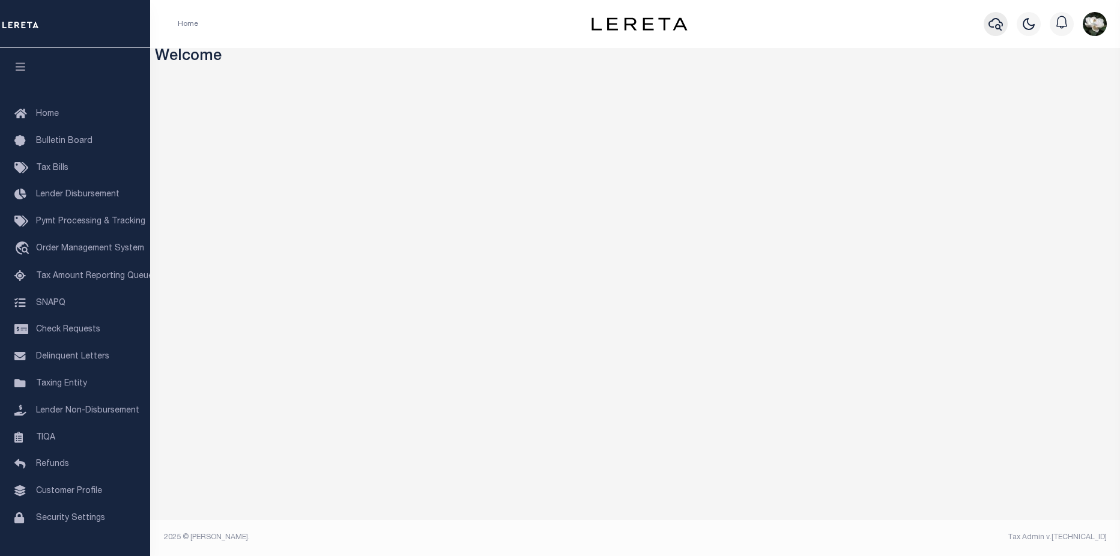
click at [1002, 23] on icon "button" at bounding box center [996, 24] width 14 height 14
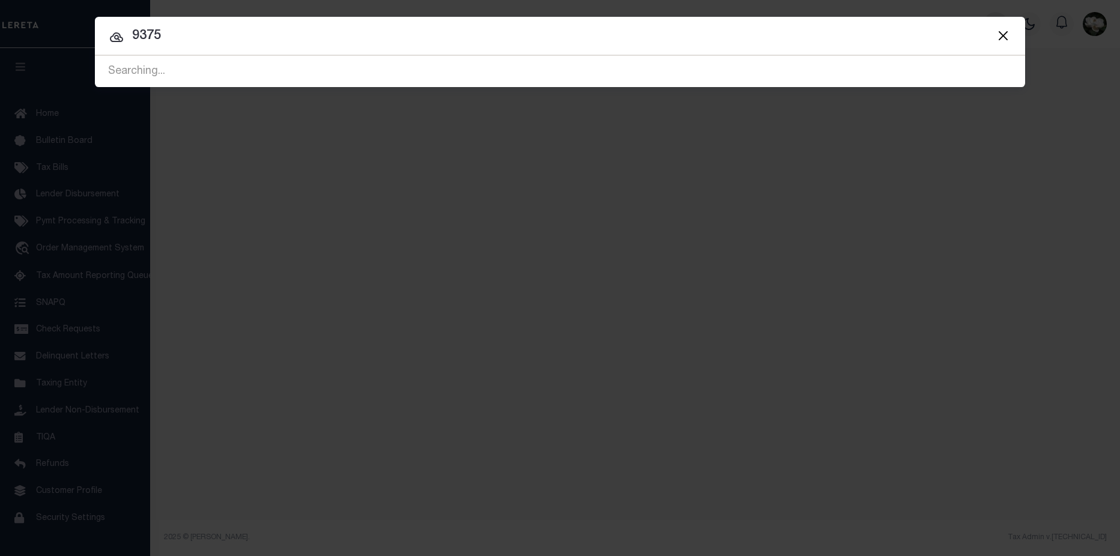
type input "9375"
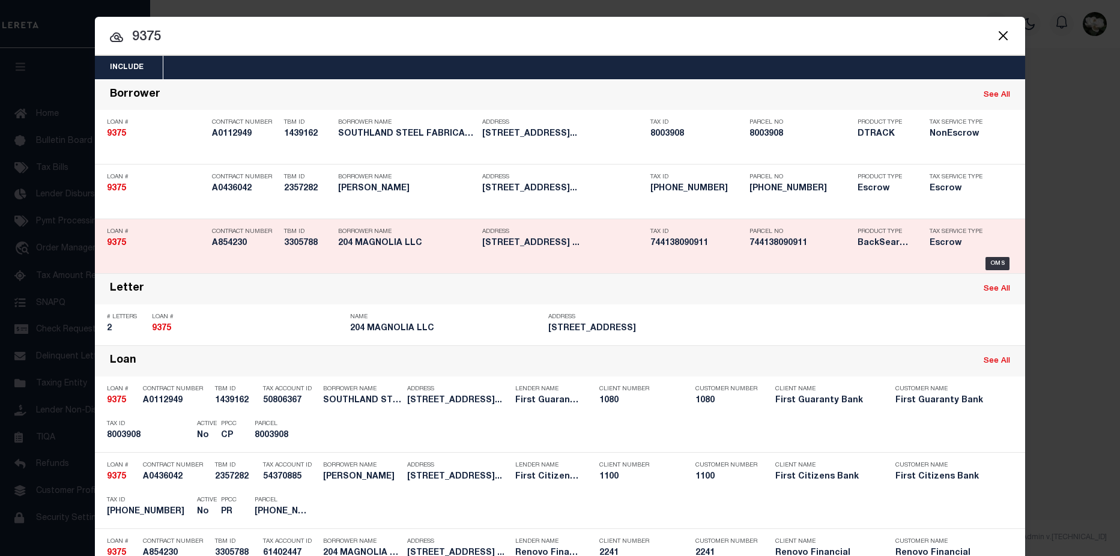
click at [699, 244] on h5 "744138090911" at bounding box center [696, 243] width 93 height 10
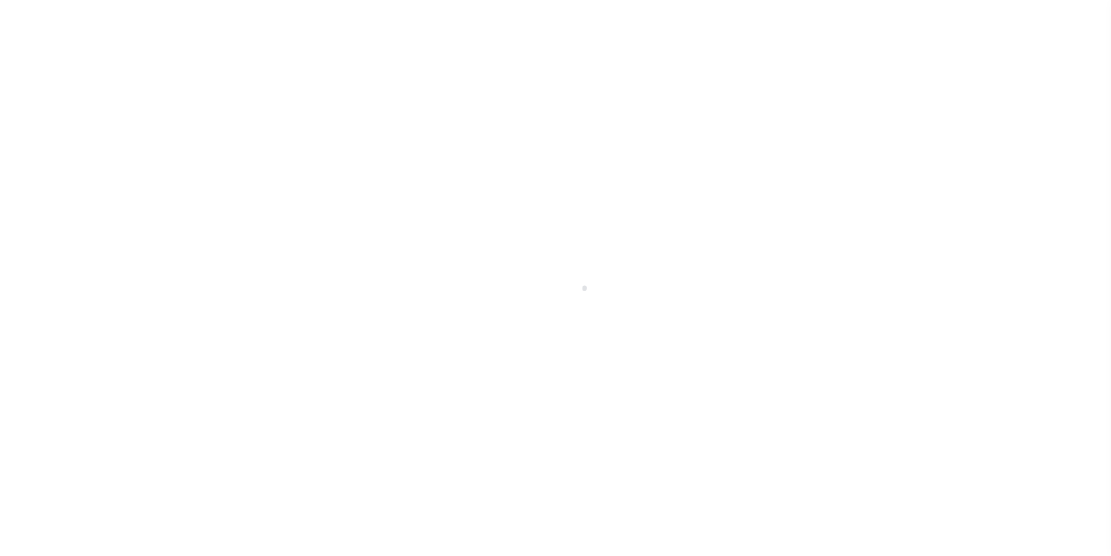
select select "Escrow"
type input "[STREET_ADDRESS]"
select select
type input "[GEOGRAPHIC_DATA]"
type input "a0k8Y00000dDlc0"
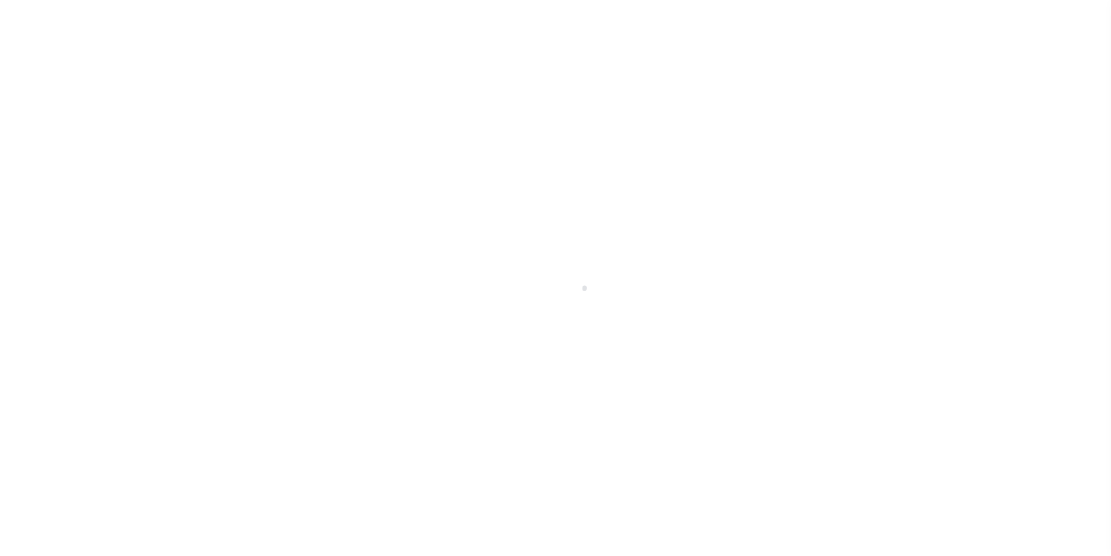
select select
type textarea "LEGAL REQUIRED"
type textarea "REO"
select select "25066"
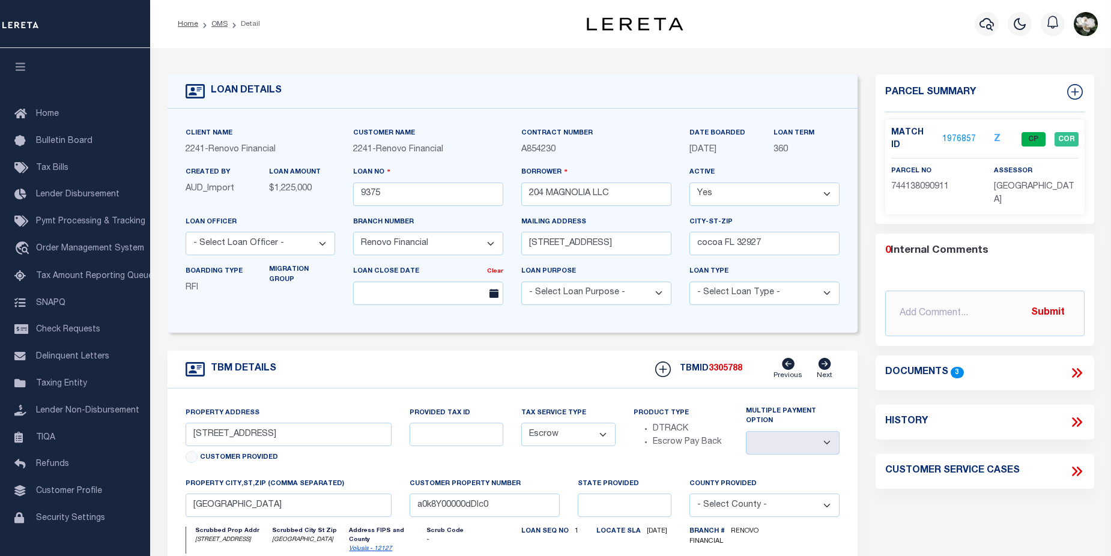
click at [956, 133] on link "1976857" at bounding box center [959, 139] width 34 height 13
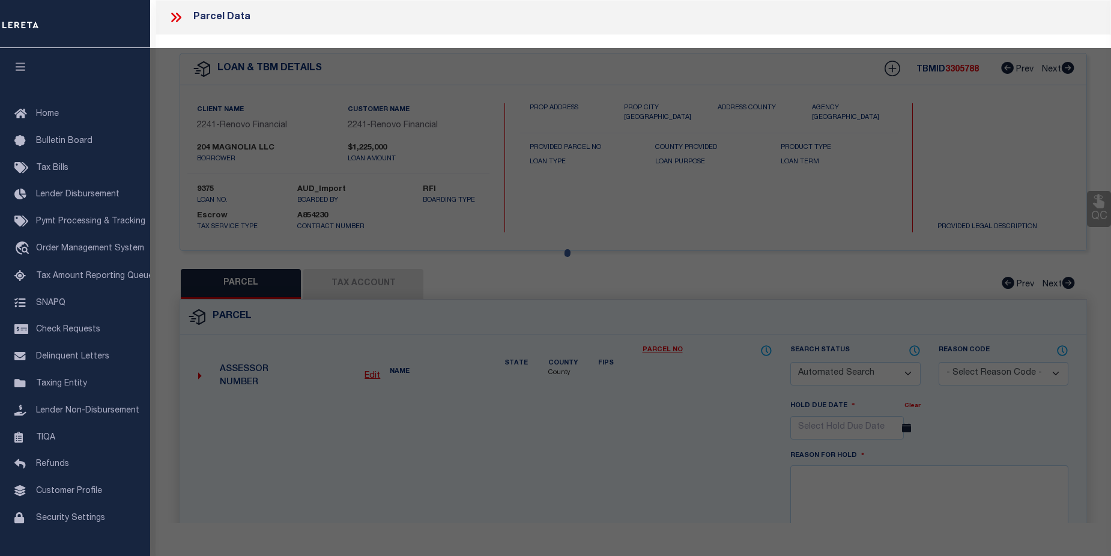
checkbox input "false"
select select "CP"
type input "204 MAGNOLIA LLC"
select select "AGW"
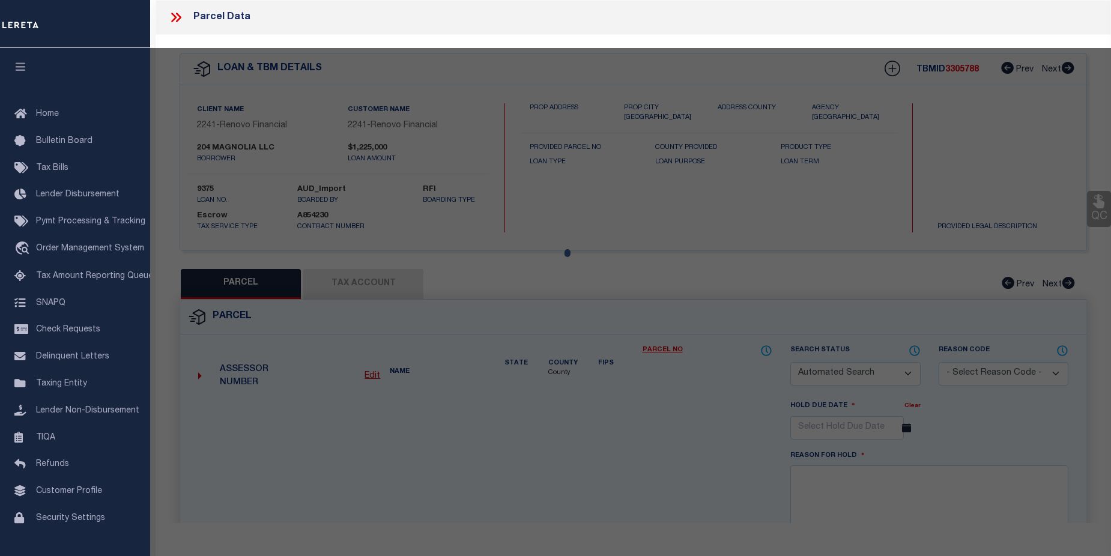
select select
type input "[STREET_ADDRESS]"
checkbox input "false"
type input "[GEOGRAPHIC_DATA] 32168"
type textarea "W 90 FT OF LOT 91 & N 35 FT OF LOT 92 BLK 9 [PERSON_NAME] NEW SMYR"
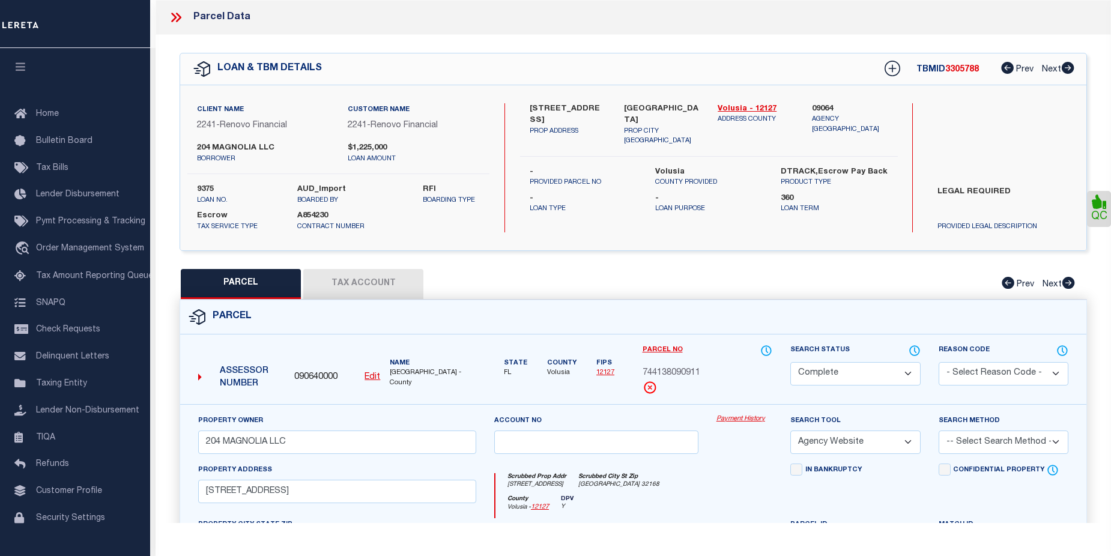
click at [744, 418] on link "Payment History" at bounding box center [745, 419] width 56 height 10
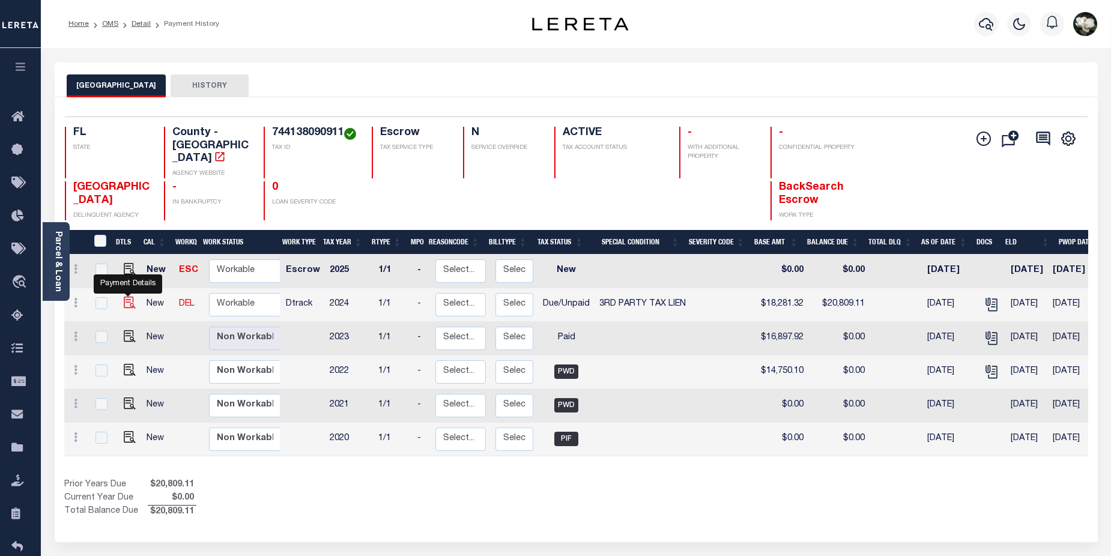
click at [131, 297] on img "" at bounding box center [130, 303] width 12 height 12
checkbox input "true"
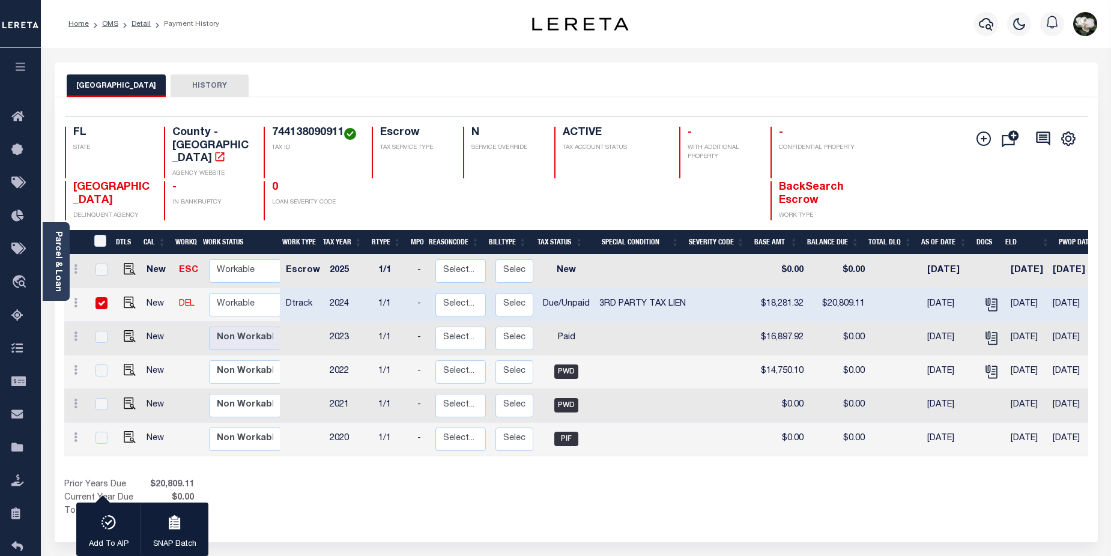
click at [103, 297] on input "checkbox" at bounding box center [102, 303] width 12 height 12
checkbox input "false"
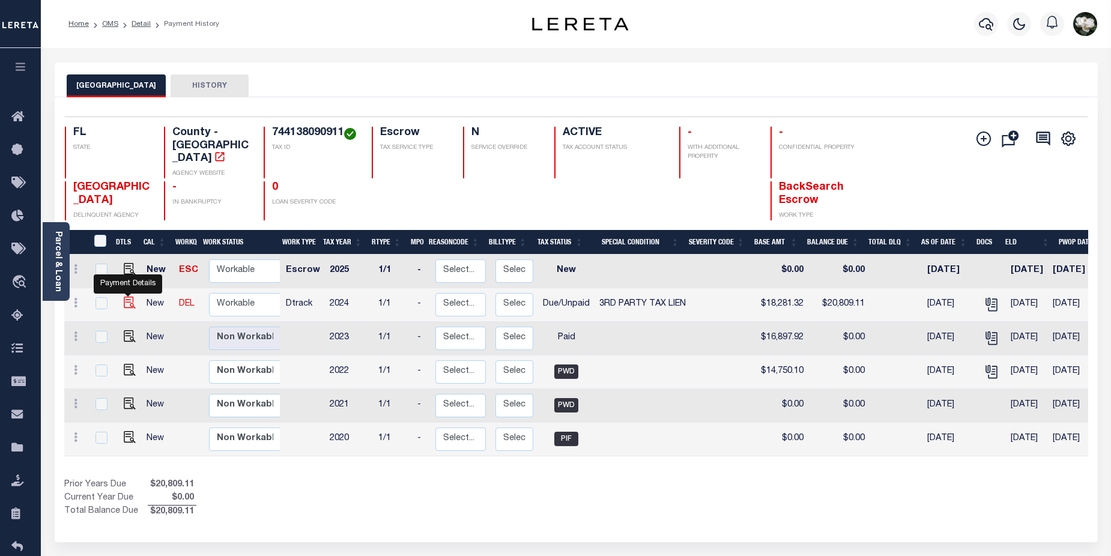
click at [129, 297] on img "" at bounding box center [130, 303] width 12 height 12
checkbox input "true"
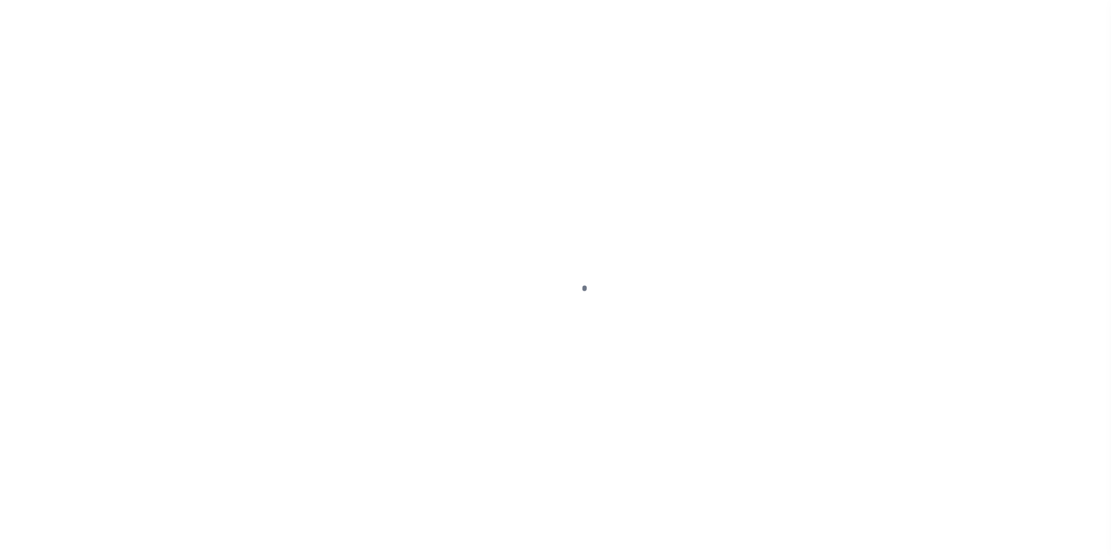
select select "DUE"
select select "20"
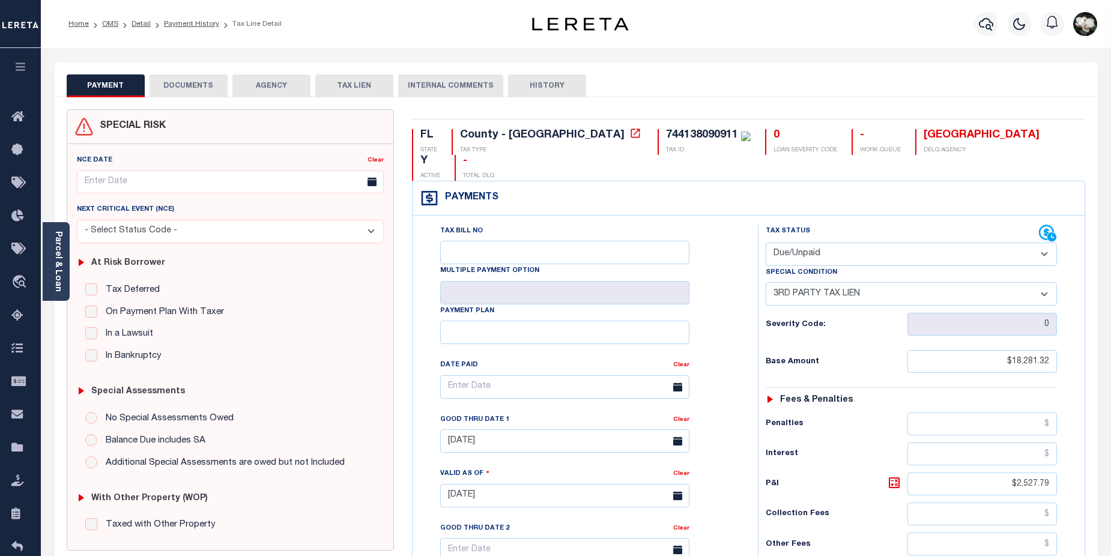
drag, startPoint x: 195, startPoint y: 79, endPoint x: 517, endPoint y: 147, distance: 328.6
click at [205, 81] on button "DOCUMENTS" at bounding box center [189, 85] width 78 height 23
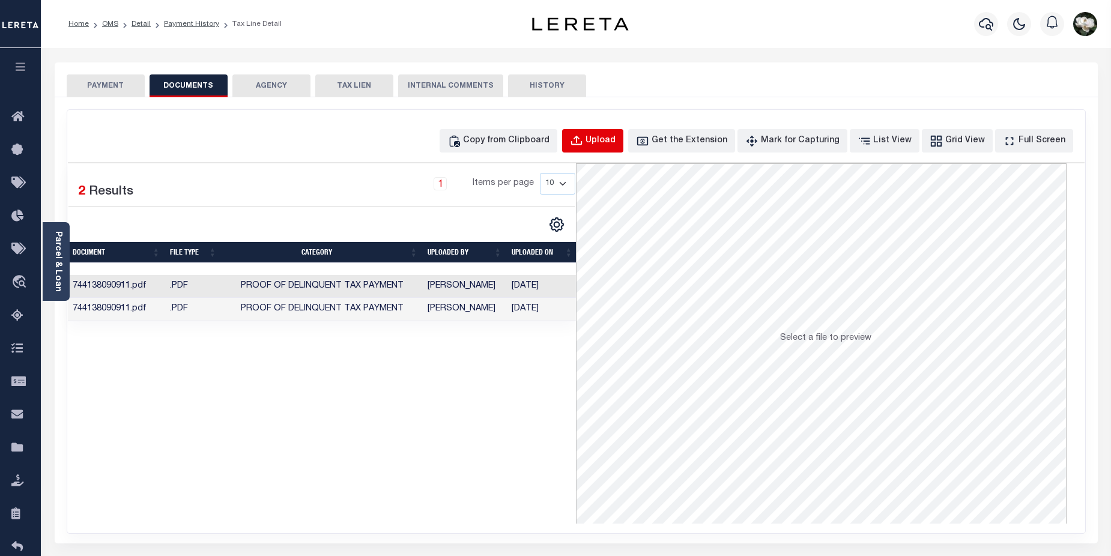
click at [616, 137] on div "Upload" at bounding box center [601, 141] width 30 height 13
select select "POP"
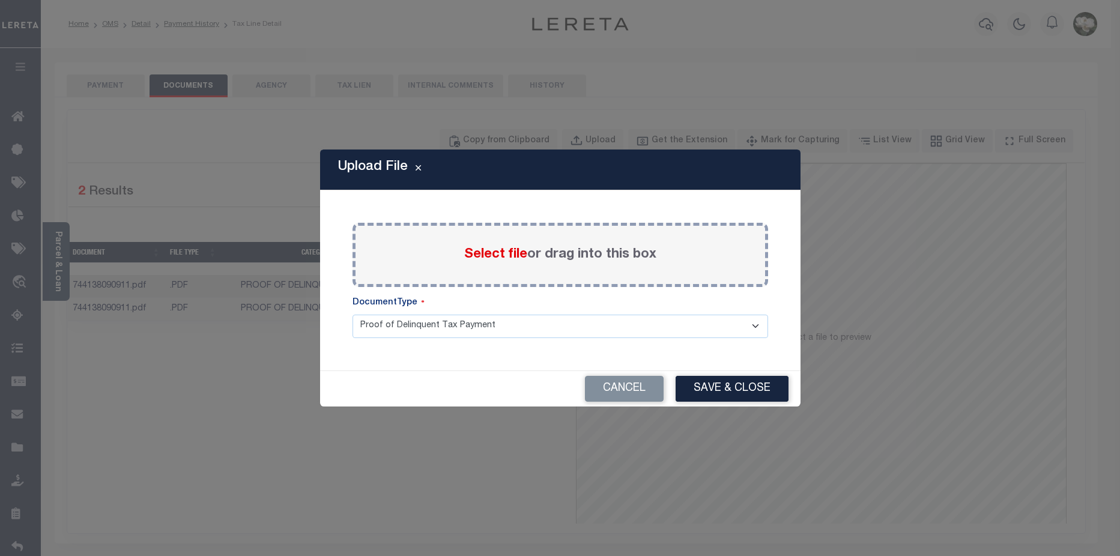
click at [510, 253] on span "Select file" at bounding box center [495, 254] width 63 height 13
click at [0, 0] on input "Select file or drag into this box" at bounding box center [0, 0] width 0 height 0
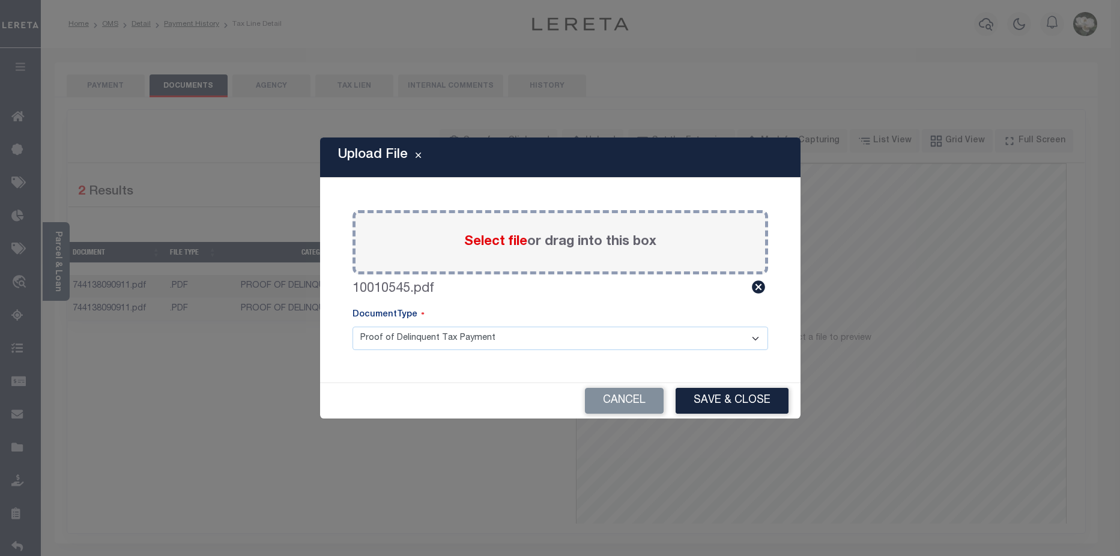
click at [519, 240] on span "Select file" at bounding box center [495, 241] width 63 height 13
click at [0, 0] on input "Select file or drag into this box" at bounding box center [0, 0] width 0 height 0
click at [717, 402] on button "Save & Close" at bounding box center [732, 401] width 113 height 26
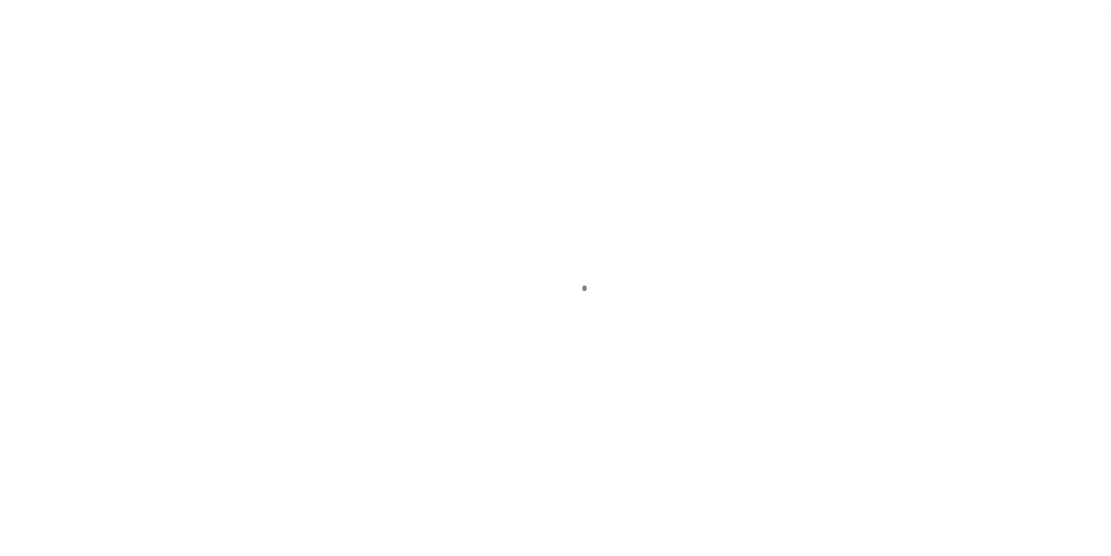
select select "DUE"
select select "20"
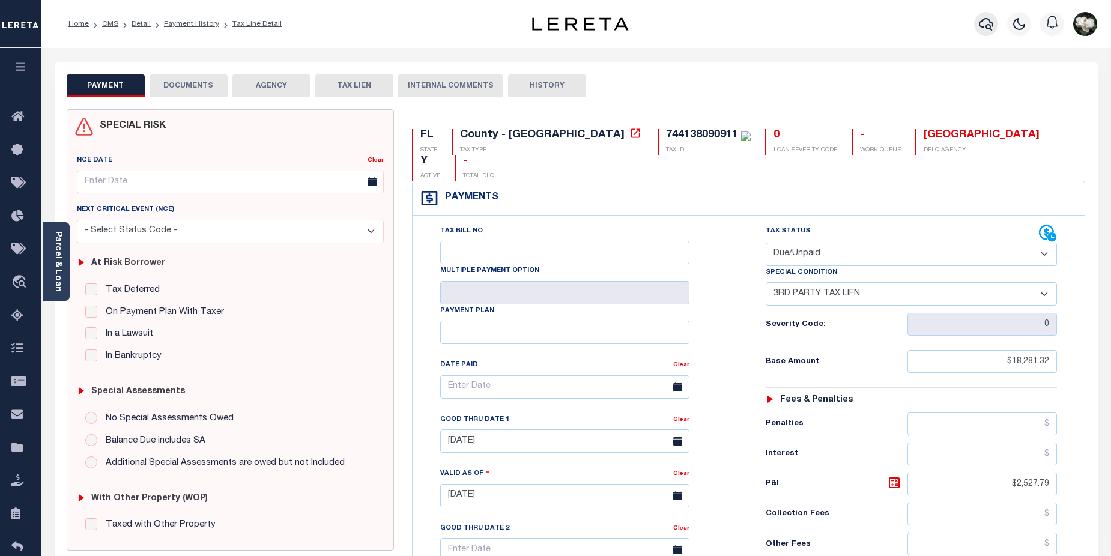
click at [989, 23] on icon "button" at bounding box center [986, 24] width 14 height 14
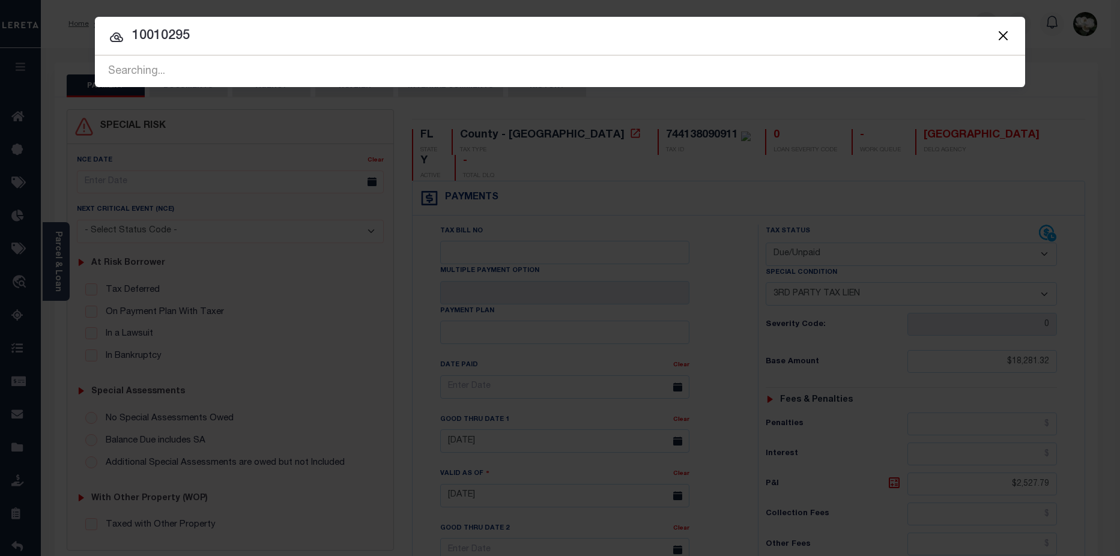
type input "10010295"
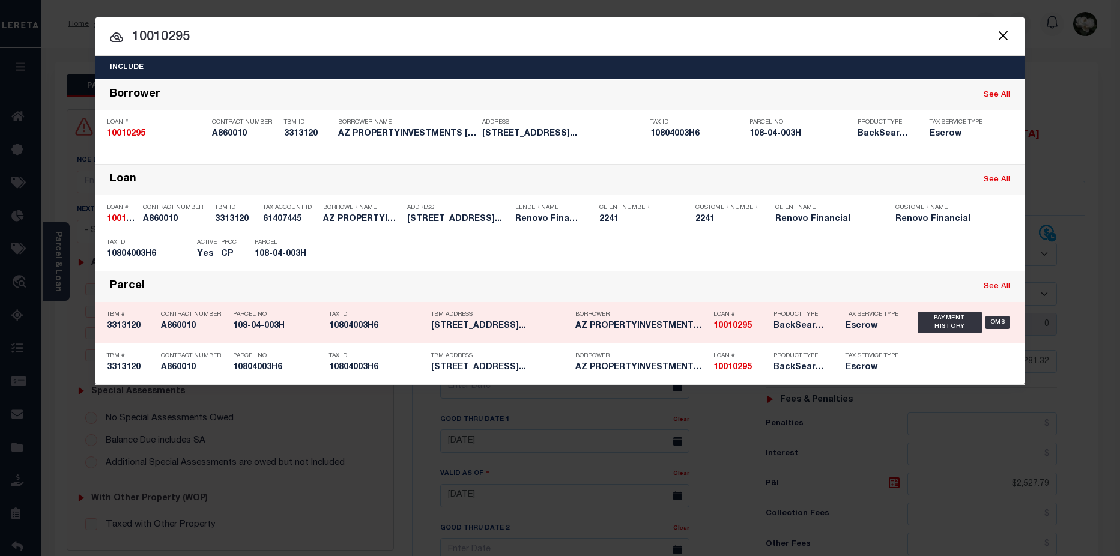
click at [718, 321] on div "Loan # 10010295" at bounding box center [741, 322] width 54 height 35
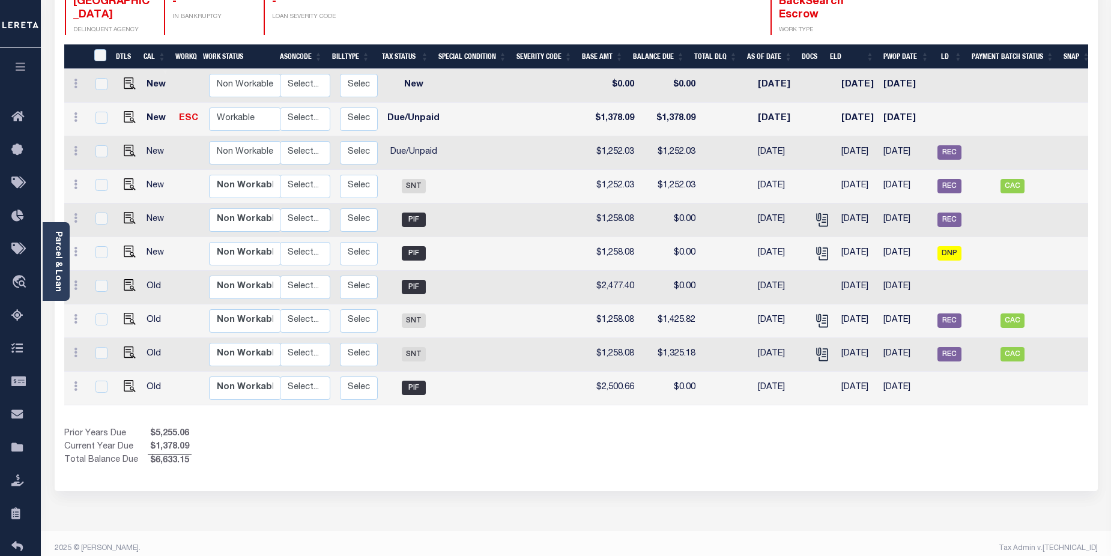
scroll to position [0, 156]
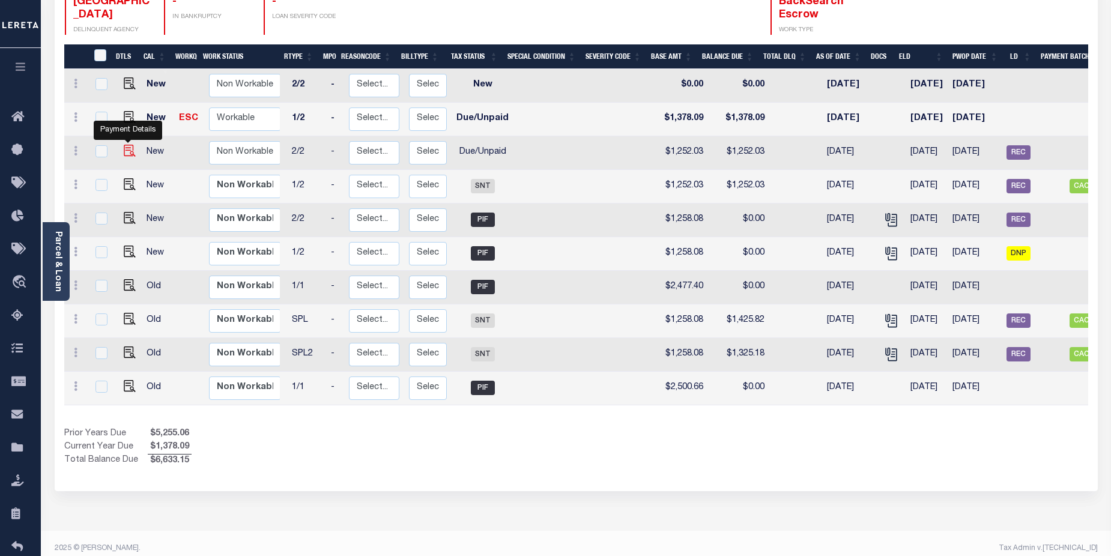
click at [129, 145] on img "" at bounding box center [130, 151] width 12 height 12
checkbox input "true"
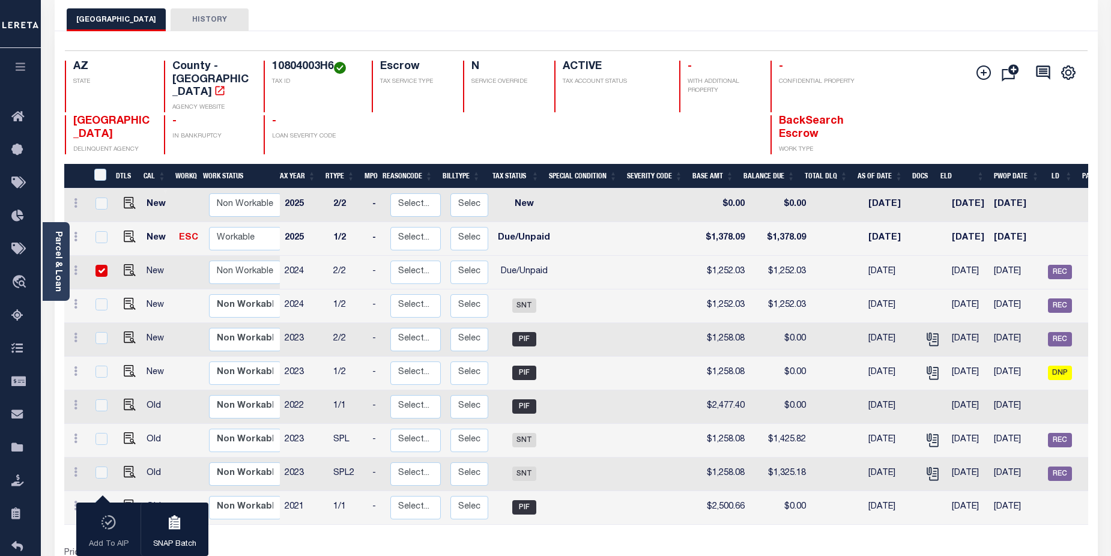
click at [112, 520] on div "Add To AIP SNAP Batch" at bounding box center [142, 530] width 132 height 54
click at [114, 524] on div "Add To AIP SNAP Batch" at bounding box center [142, 530] width 132 height 54
click at [103, 265] on input "checkbox" at bounding box center [102, 271] width 12 height 12
checkbox input "false"
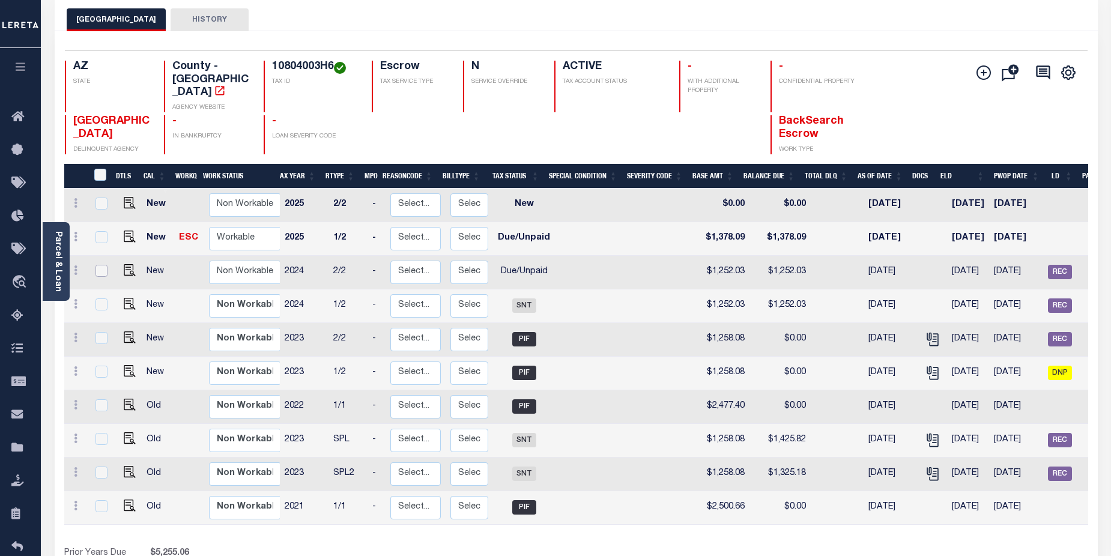
click at [99, 265] on input "checkbox" at bounding box center [102, 271] width 12 height 12
checkbox input "true"
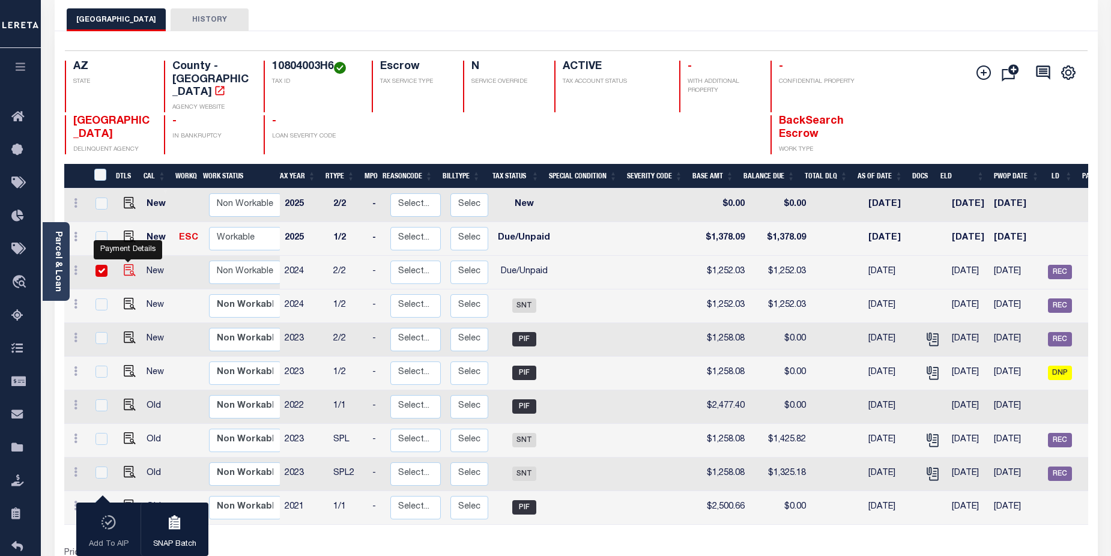
click at [124, 264] on img "" at bounding box center [130, 270] width 12 height 12
checkbox input "false"
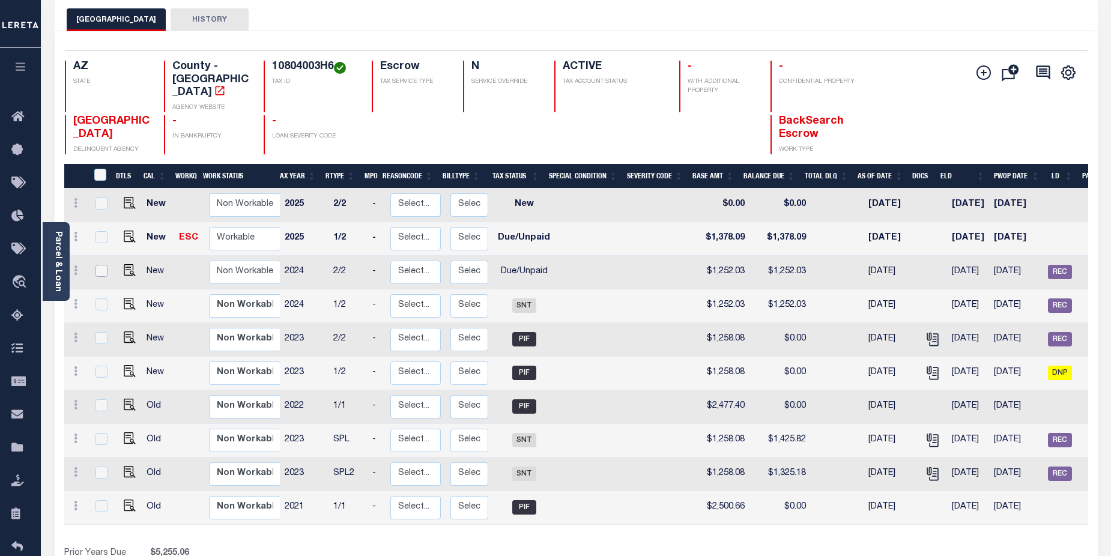
click at [100, 265] on input "checkbox" at bounding box center [102, 271] width 12 height 12
checkbox input "true"
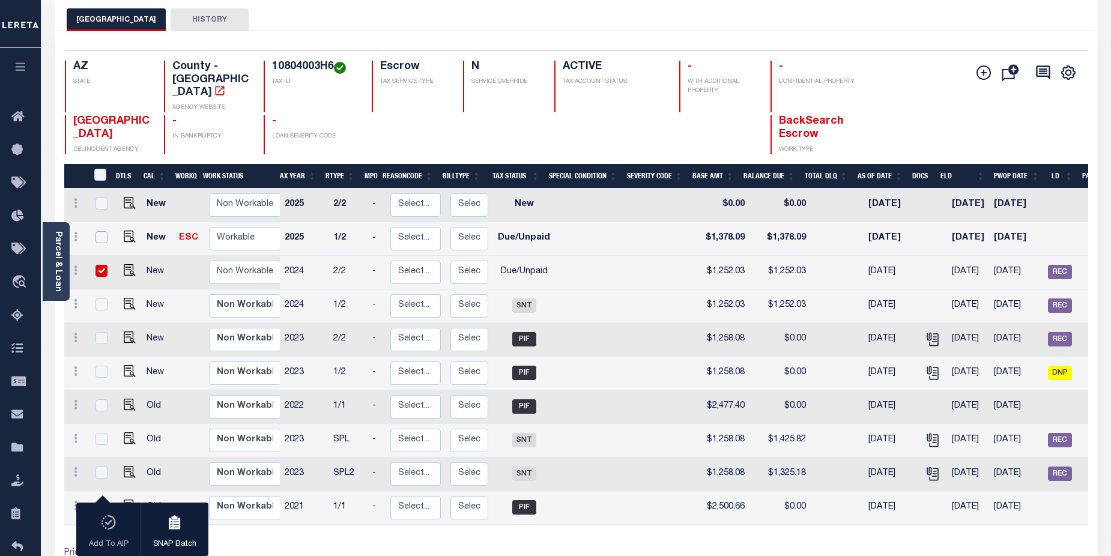
click at [102, 231] on input "checkbox" at bounding box center [102, 237] width 12 height 12
checkbox input "true"
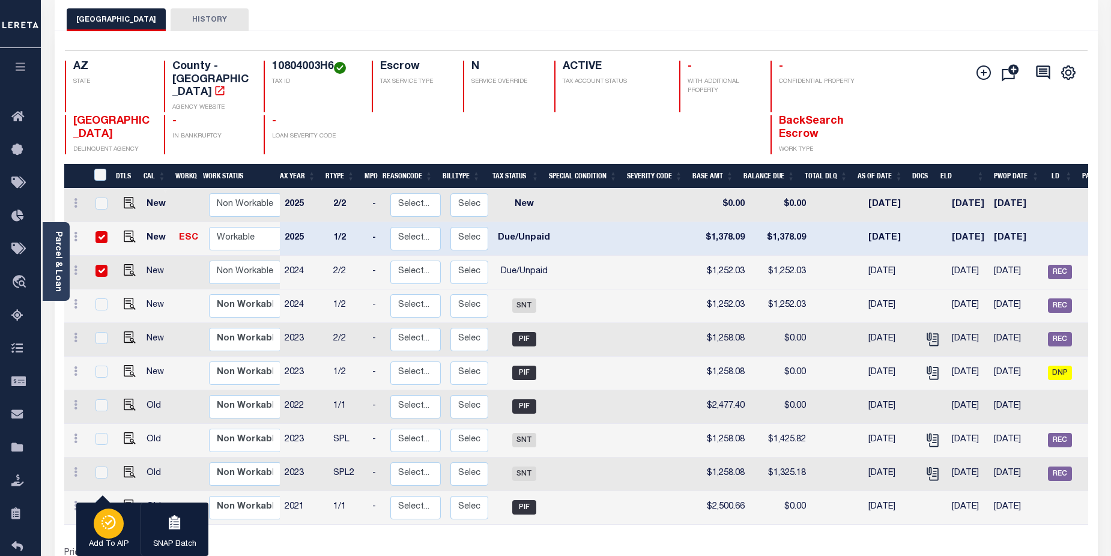
click at [117, 521] on div "button" at bounding box center [109, 524] width 30 height 30
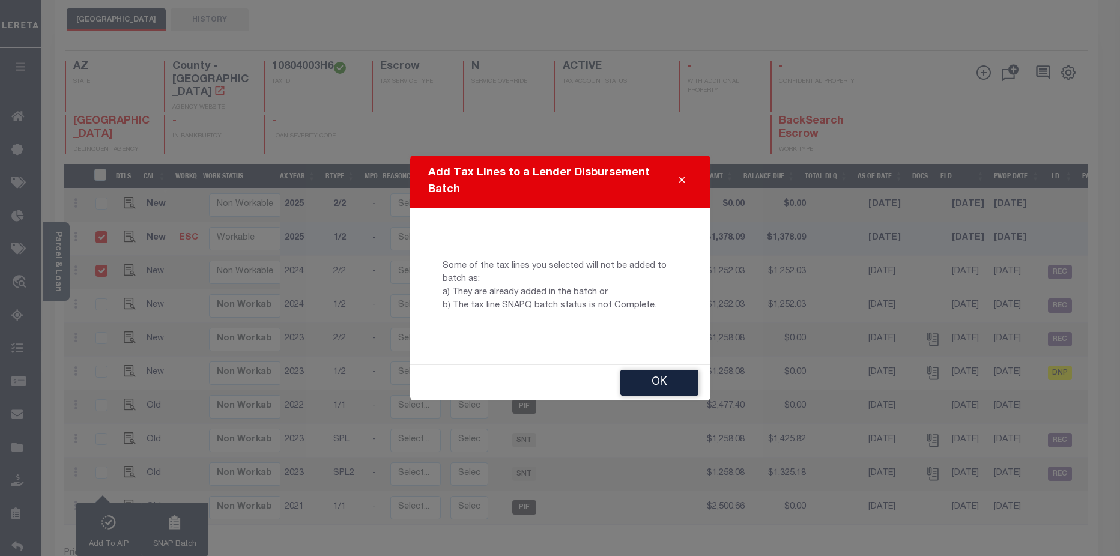
click at [101, 259] on div "Add Tax Lines to a Lender Disbursement Batch Some of the tax lines you selected…" at bounding box center [560, 278] width 1120 height 556
click at [667, 371] on button "OK" at bounding box center [659, 383] width 78 height 26
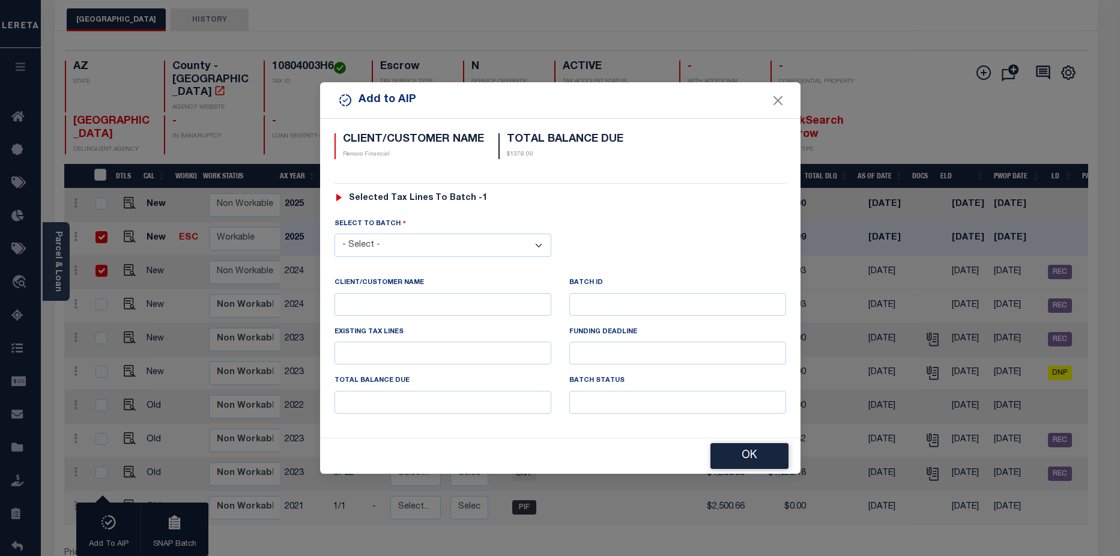
click at [100, 256] on div "Add to AIP CLIENT/CUSTOMER NAME Renovo Financial TOTAL BALANCE DUE $1378.09 Sel…" at bounding box center [560, 278] width 1120 height 556
click at [541, 246] on select "- Select - 42380 42965 43235 43299 43683 44436 44450 44938 45028 45180 45253 45…" at bounding box center [443, 245] width 217 height 23
click at [541, 244] on select "- Select - 42380 42965 43235 43299 43683 44436 44450 44938 45028 45180 45253 45…" at bounding box center [443, 245] width 217 height 23
click at [491, 245] on select "- Select - 42380 42965 43235 43299 43683 44436 44450 44938 45028 45180 45253 45…" at bounding box center [443, 245] width 217 height 23
click at [784, 103] on button "Close" at bounding box center [778, 100] width 16 height 16
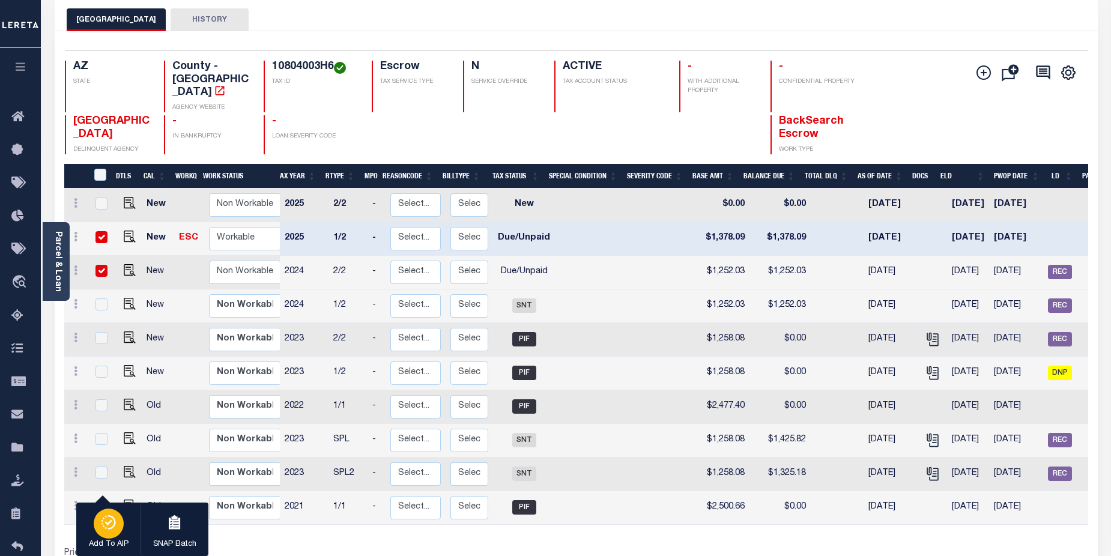
click at [109, 525] on icon "button" at bounding box center [108, 522] width 5 height 5
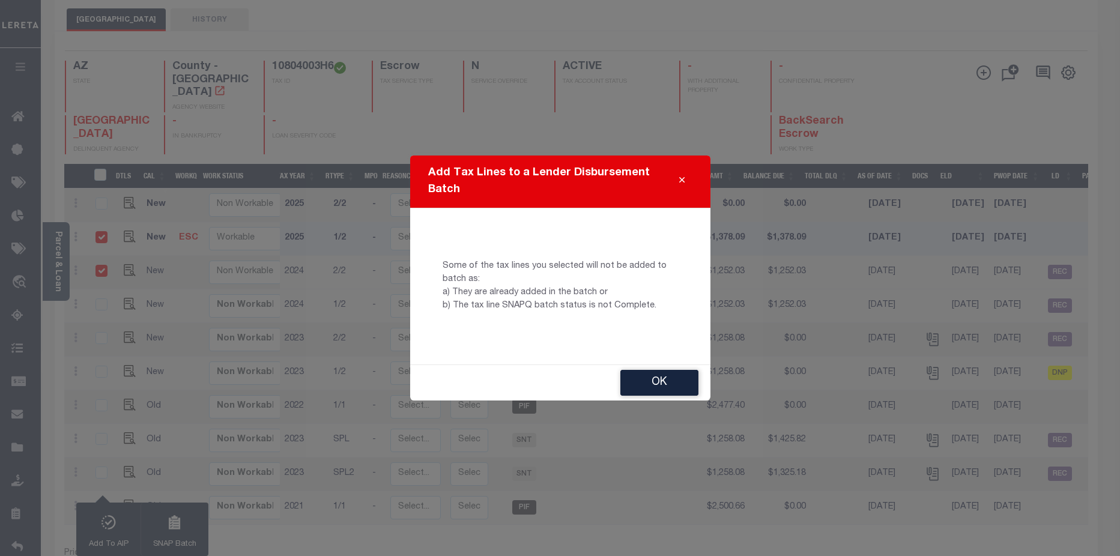
drag, startPoint x: 684, startPoint y: 184, endPoint x: 669, endPoint y: 190, distance: 16.2
click at [683, 184] on icon "Close" at bounding box center [681, 180] width 5 height 9
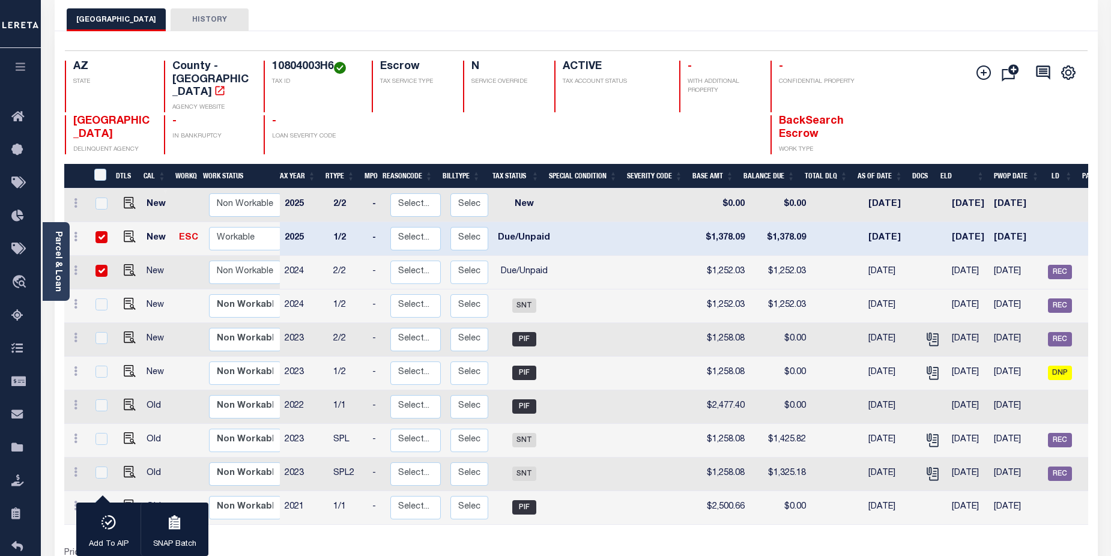
click at [99, 265] on input "checkbox" at bounding box center [102, 271] width 12 height 12
checkbox input "false"
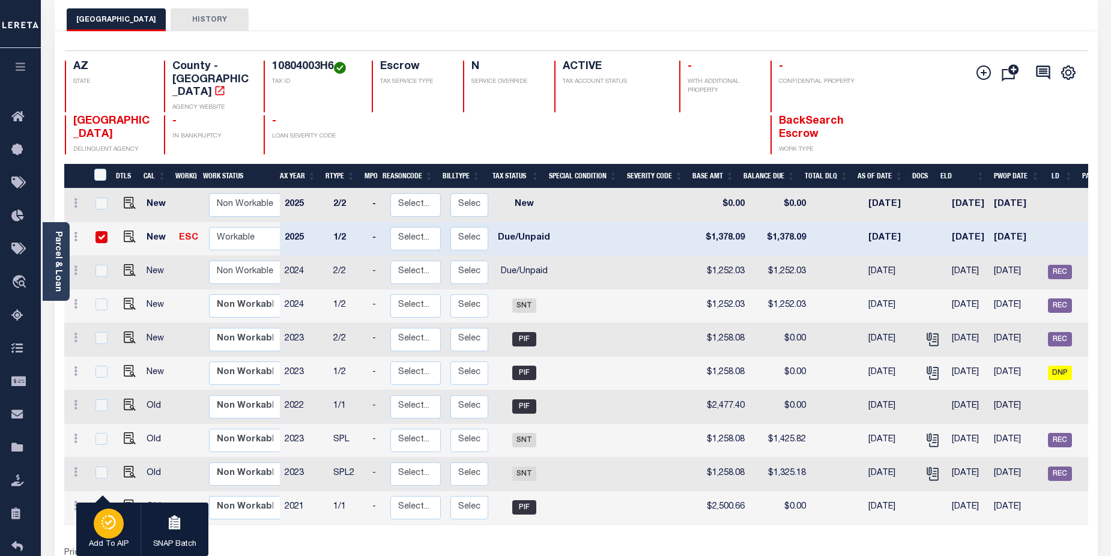
click at [120, 526] on div "button" at bounding box center [109, 524] width 30 height 30
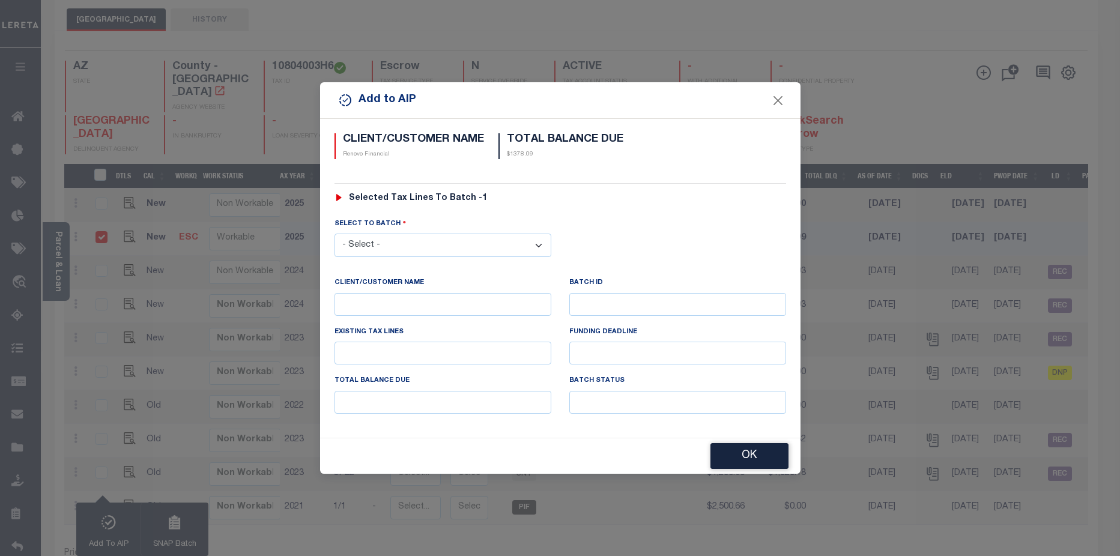
click at [537, 247] on select "- Select - 42380 42965 43235 43299 43683 44436 44450 44938 45028 45180 45253 45…" at bounding box center [443, 245] width 217 height 23
select select "46110"
click at [335, 234] on select "- Select - 42380 42965 43235 43299 43683 44436 44450 44938 45028 45180 45253 45…" at bounding box center [443, 245] width 217 height 23
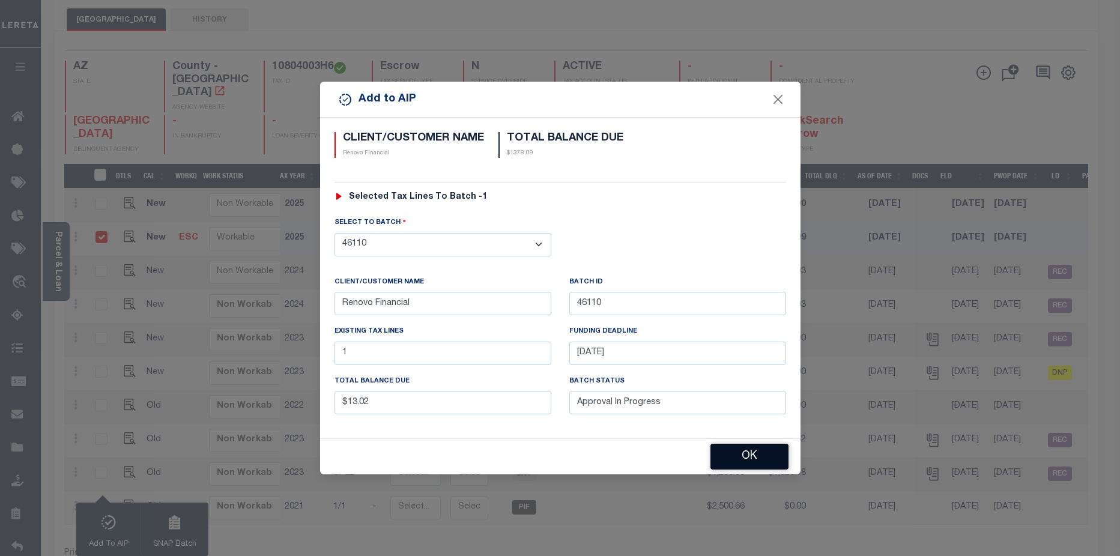
click at [741, 452] on button "OK" at bounding box center [750, 457] width 78 height 26
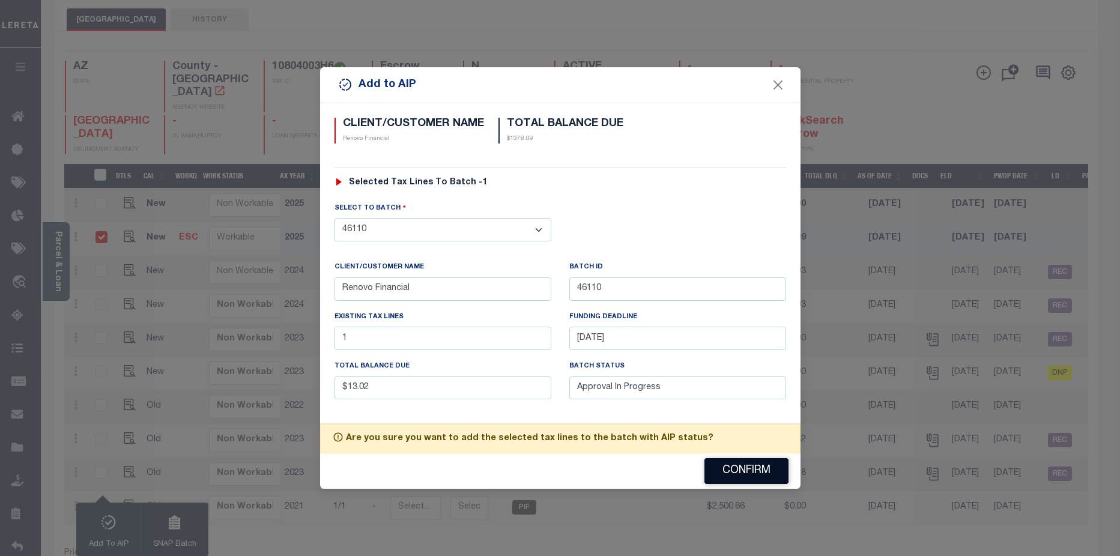
click at [754, 474] on button "Confirm" at bounding box center [747, 471] width 84 height 26
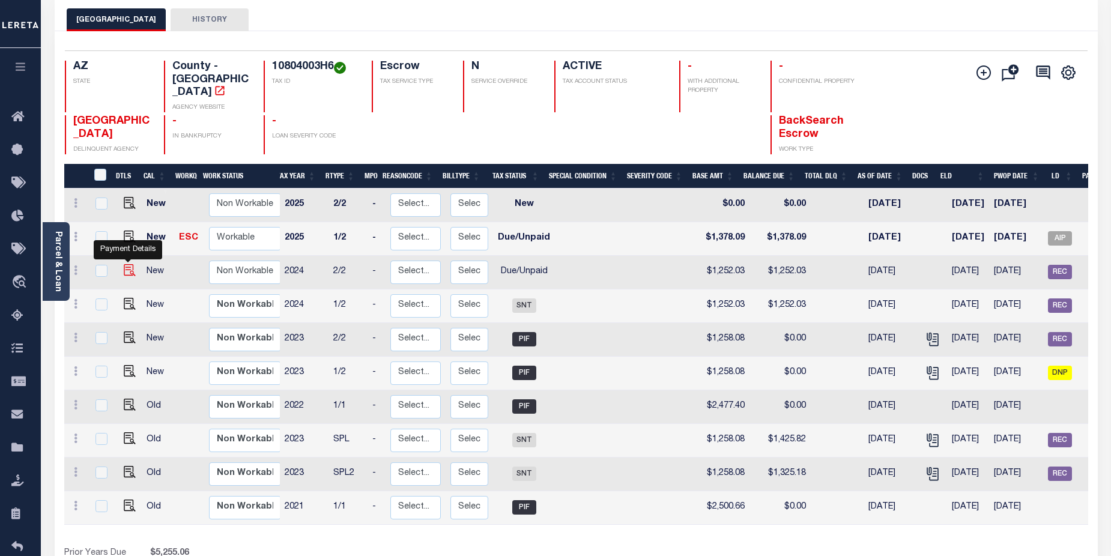
click at [130, 264] on img at bounding box center [130, 270] width 12 height 12
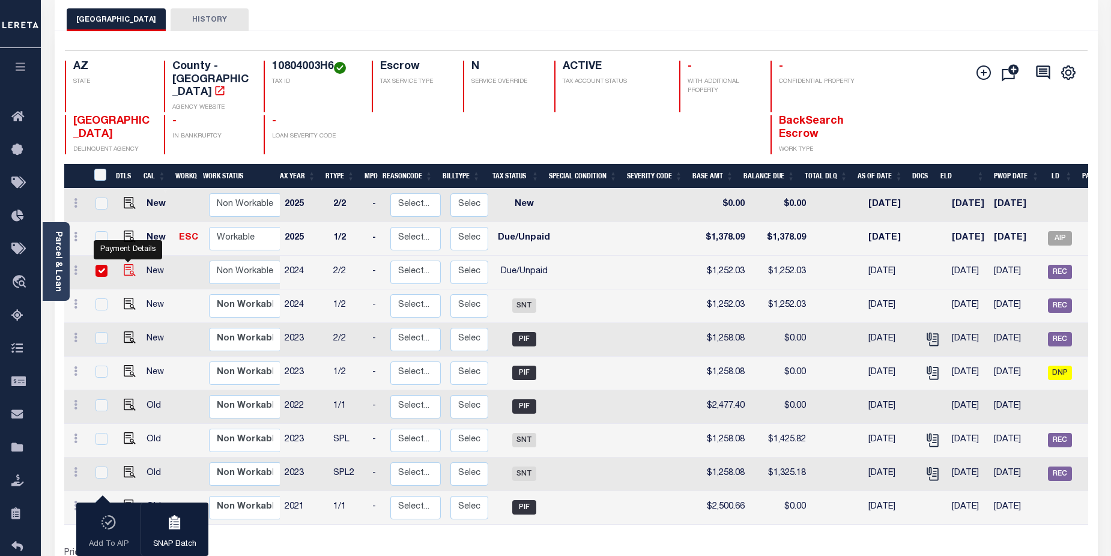
checkbox input "true"
click at [101, 265] on input "checkbox" at bounding box center [102, 271] width 12 height 12
checkbox input "false"
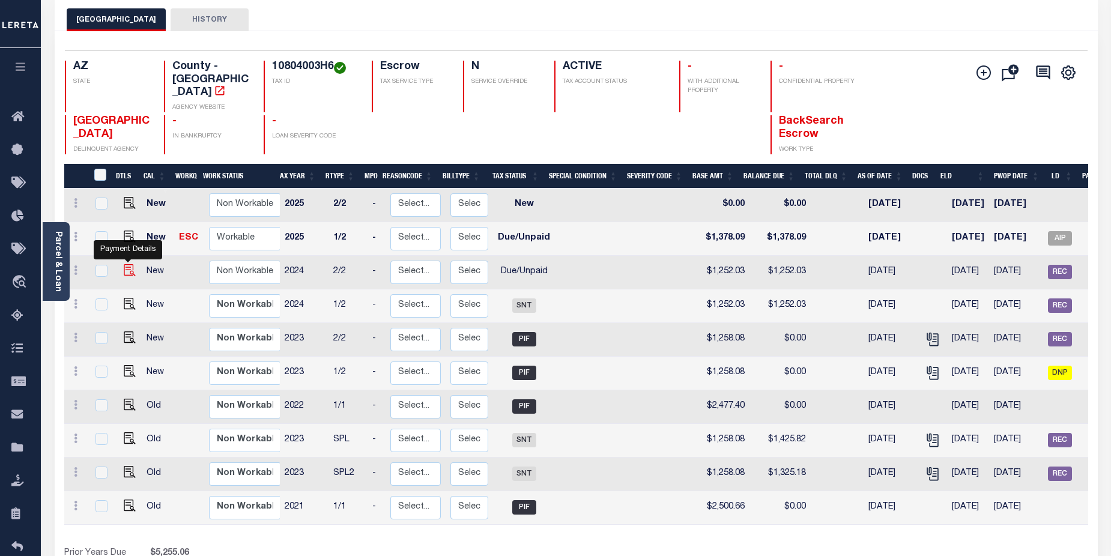
click at [128, 264] on img at bounding box center [130, 270] width 12 height 12
checkbox input "true"
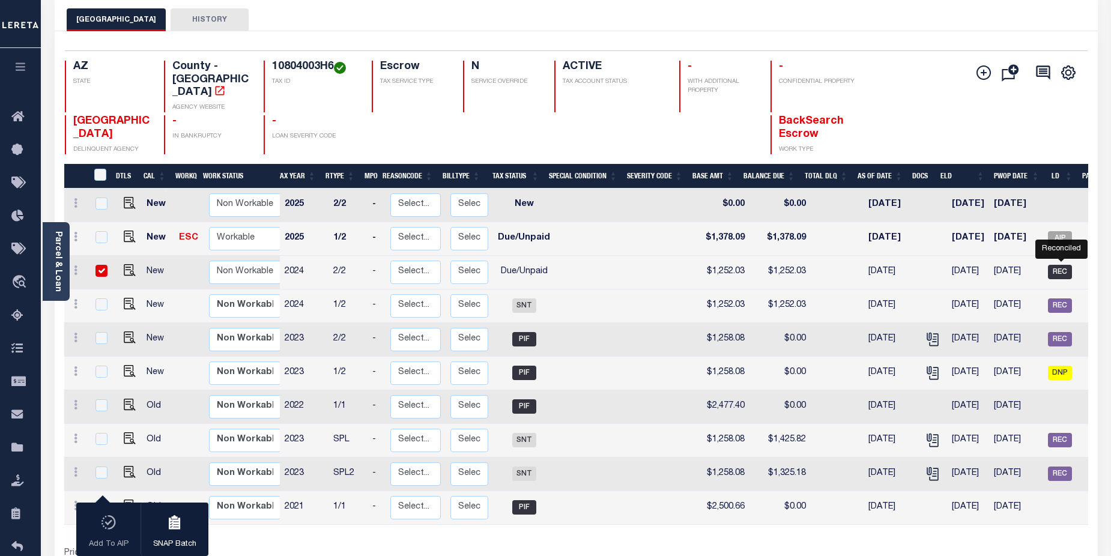
click at [1067, 265] on span "REC" at bounding box center [1060, 272] width 24 height 14
checkbox input "false"
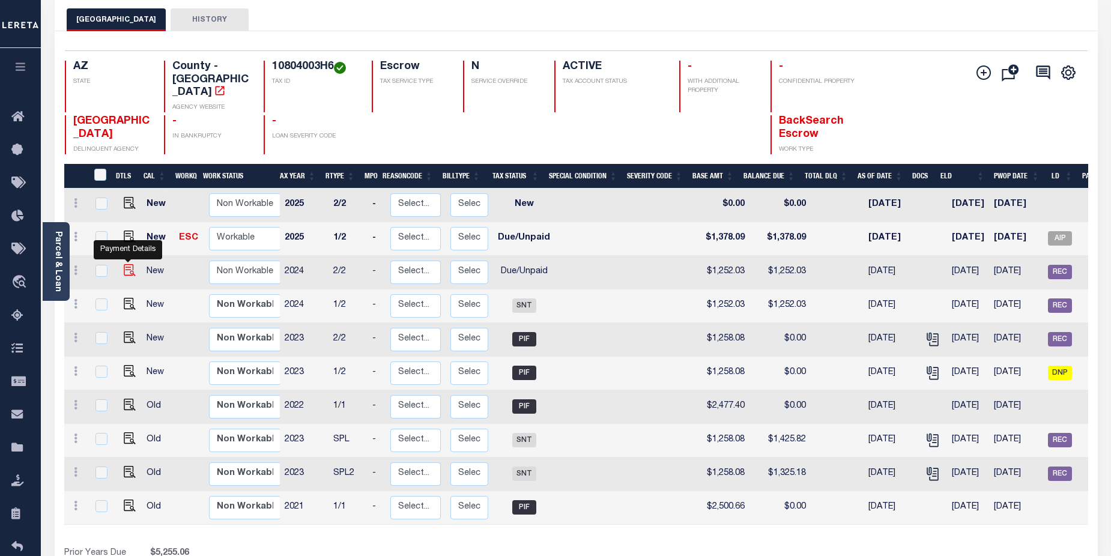
click at [129, 264] on img at bounding box center [130, 270] width 12 height 12
checkbox input "true"
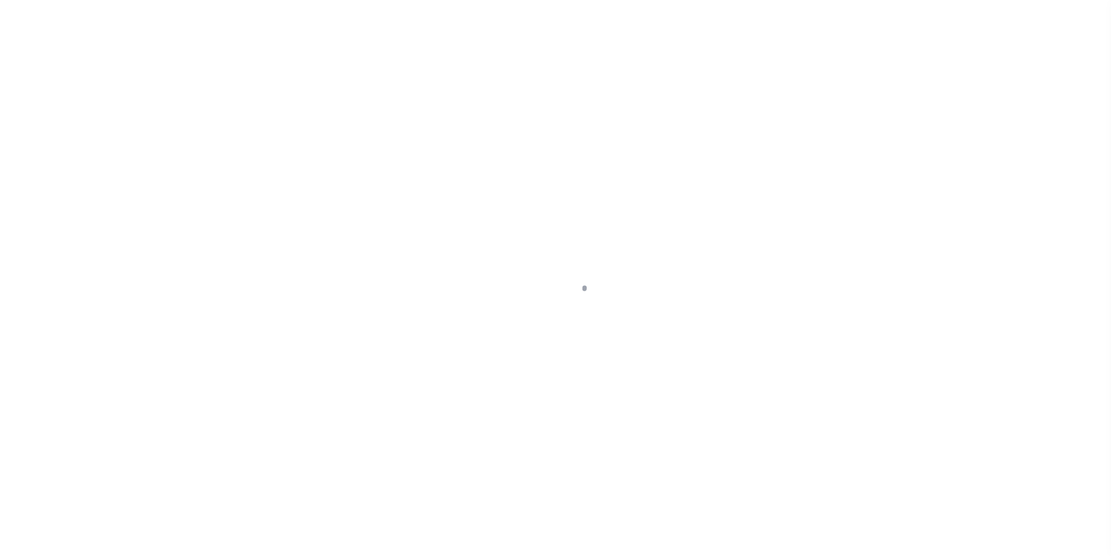
select select "DUE"
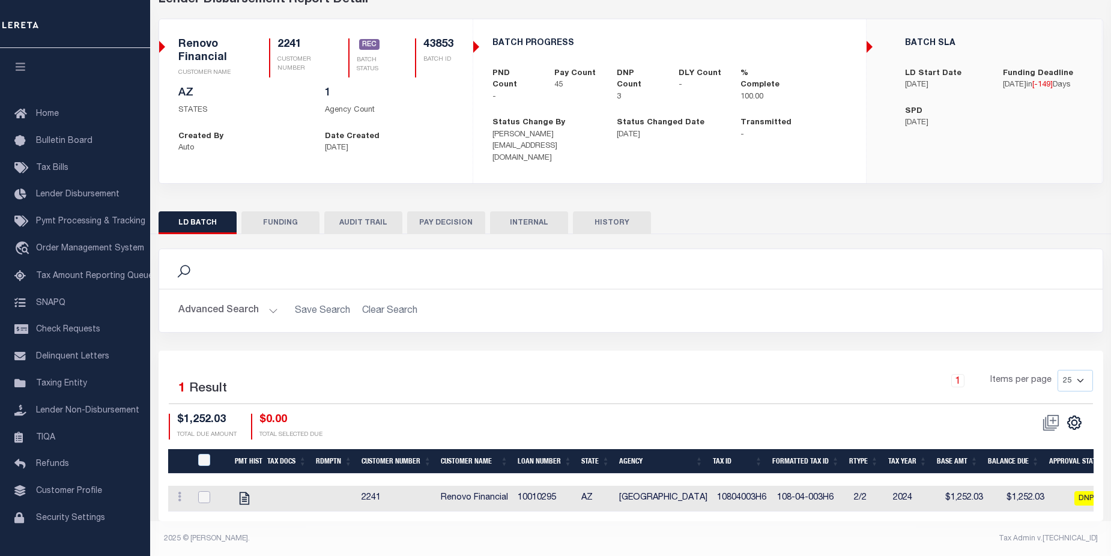
click at [203, 491] on input "checkbox" at bounding box center [204, 497] width 12 height 12
checkbox input "true"
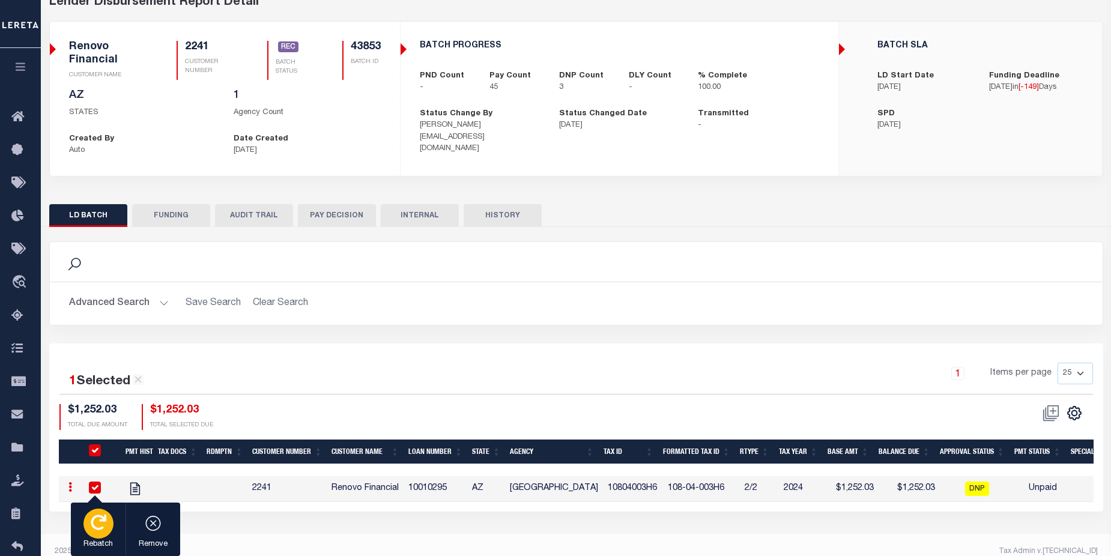
click at [101, 527] on icon "button" at bounding box center [99, 523] width 16 height 16
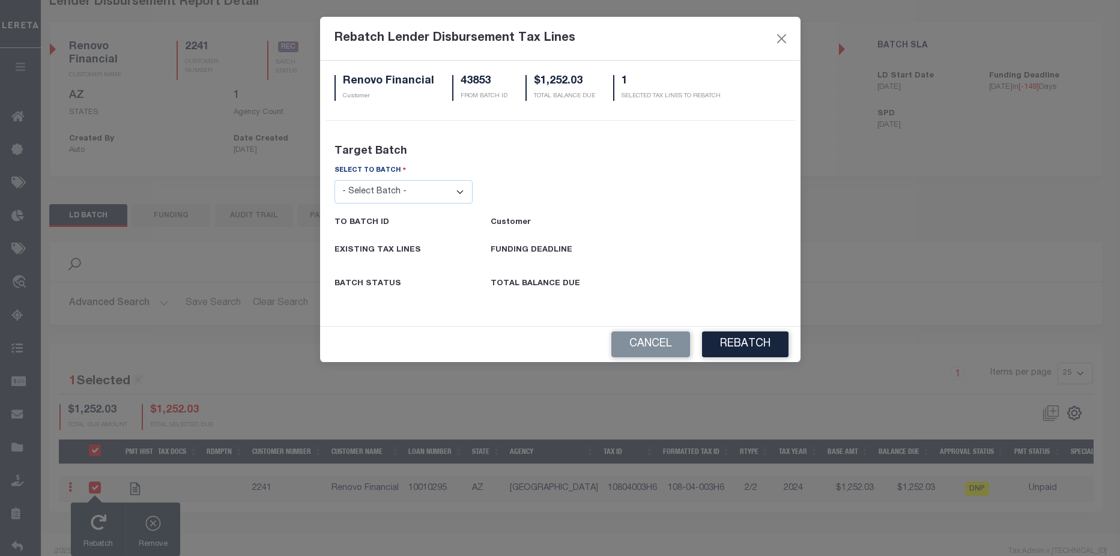
click at [460, 190] on select "- Select Batch - 26663 26855 26956 27025 27280 27289 27451 27735 27752 27755 27…" at bounding box center [404, 191] width 139 height 23
select select "46110"
click at [335, 180] on select "- Select Batch - 26663 26855 26956 27025 27280 27289 27451 27735 27752 27755 27…" at bounding box center [404, 191] width 139 height 23
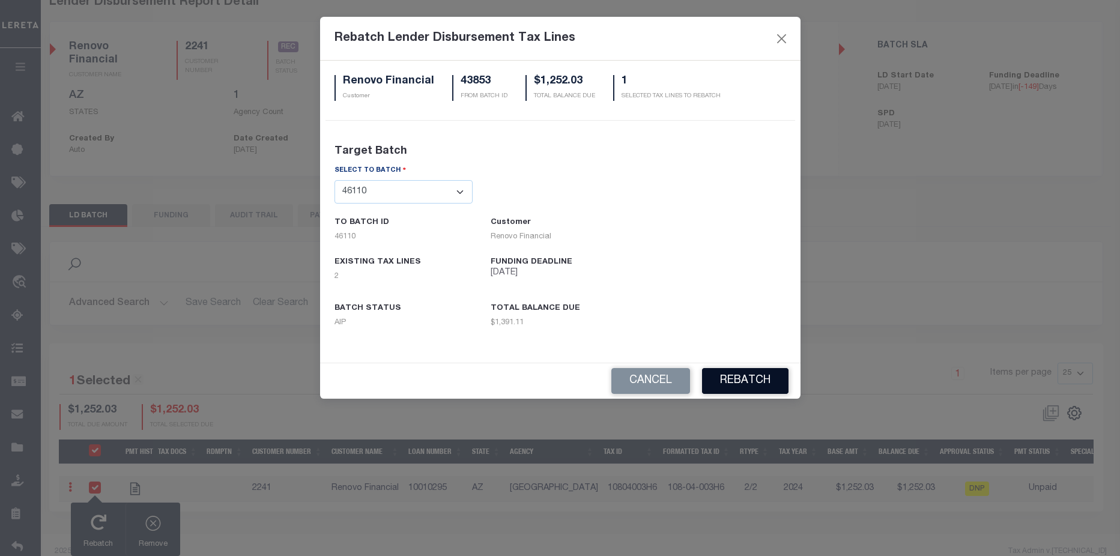
click at [735, 383] on button "REBATCH" at bounding box center [745, 381] width 86 height 26
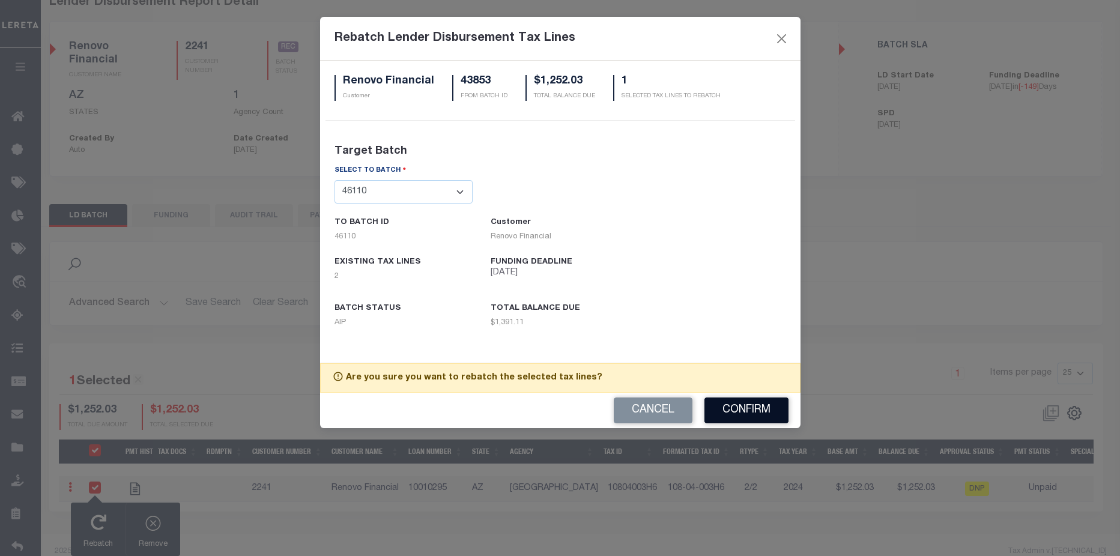
click at [743, 406] on button "Confirm" at bounding box center [747, 411] width 84 height 26
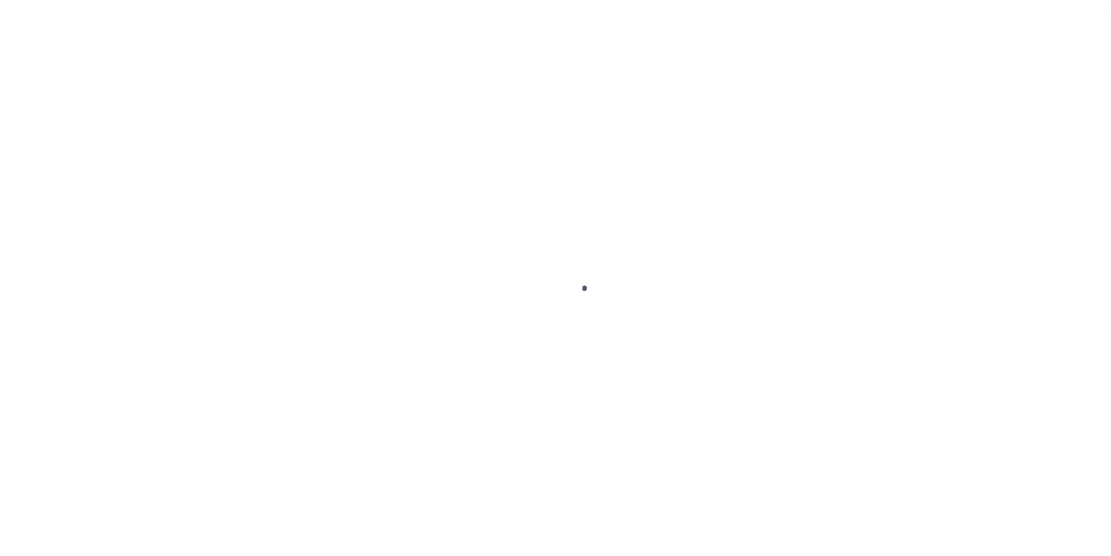
checkbox input "false"
type textarea "TPS"
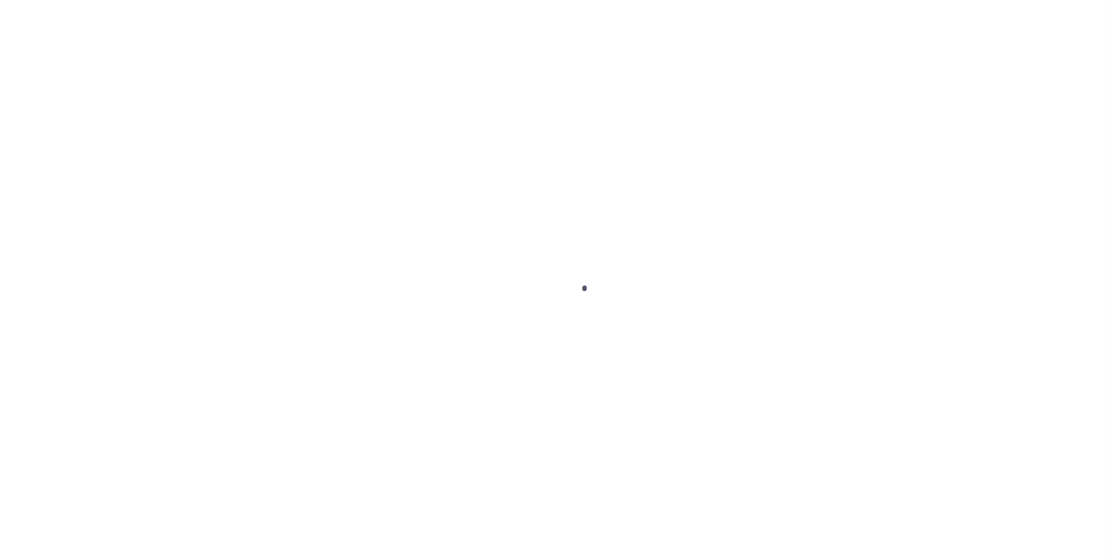
type input "[DATE]"
type input "03/11/2025"
select select "DUE"
type input "$1,252.03"
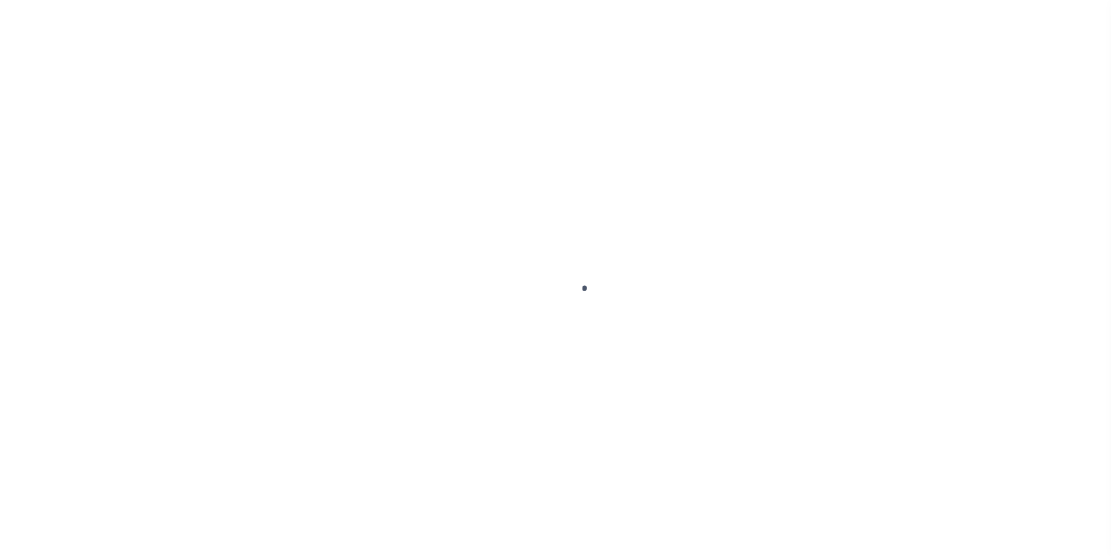
type input "$1,252.03"
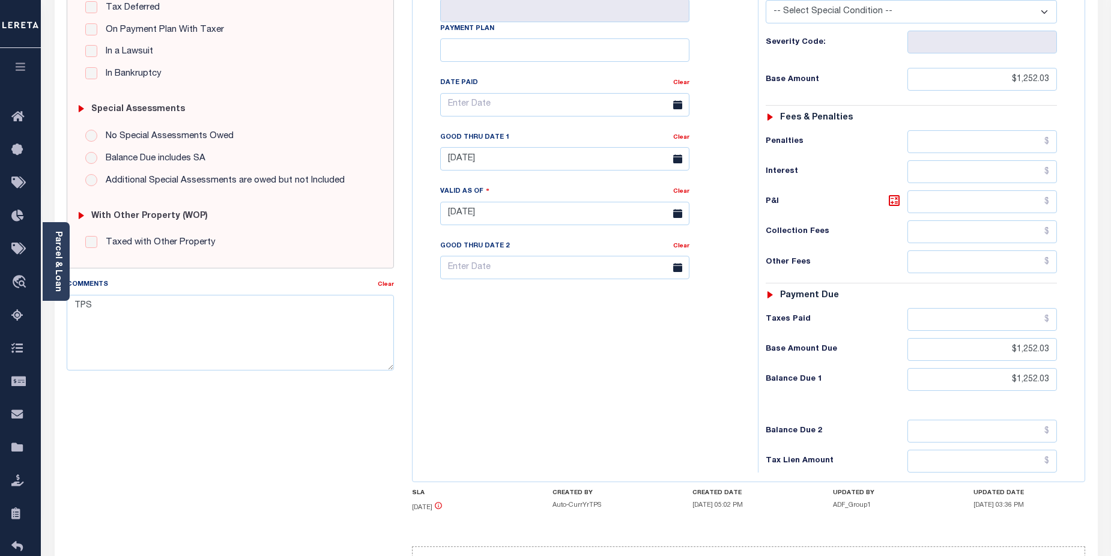
scroll to position [330, 0]
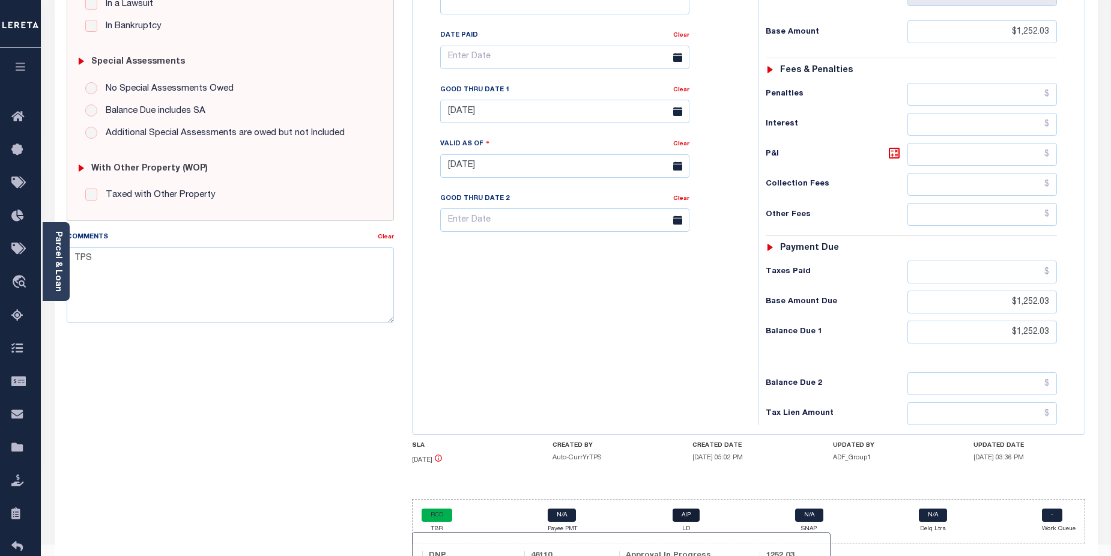
click at [694, 509] on link "AIP" at bounding box center [686, 515] width 27 height 13
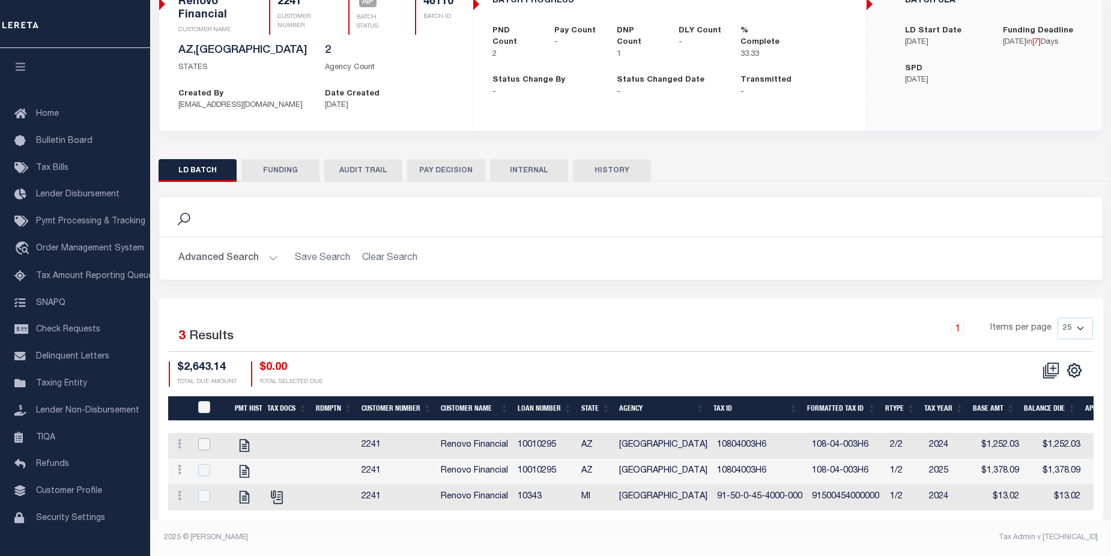
click at [207, 438] on input "checkbox" at bounding box center [204, 444] width 12 height 12
checkbox input "true"
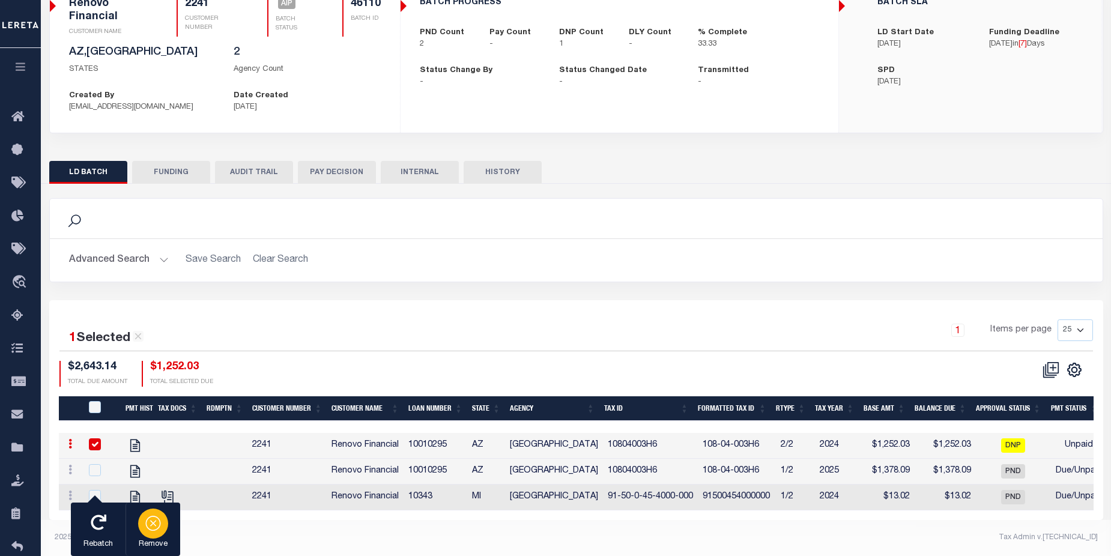
click at [154, 526] on icon "button" at bounding box center [153, 522] width 17 height 17
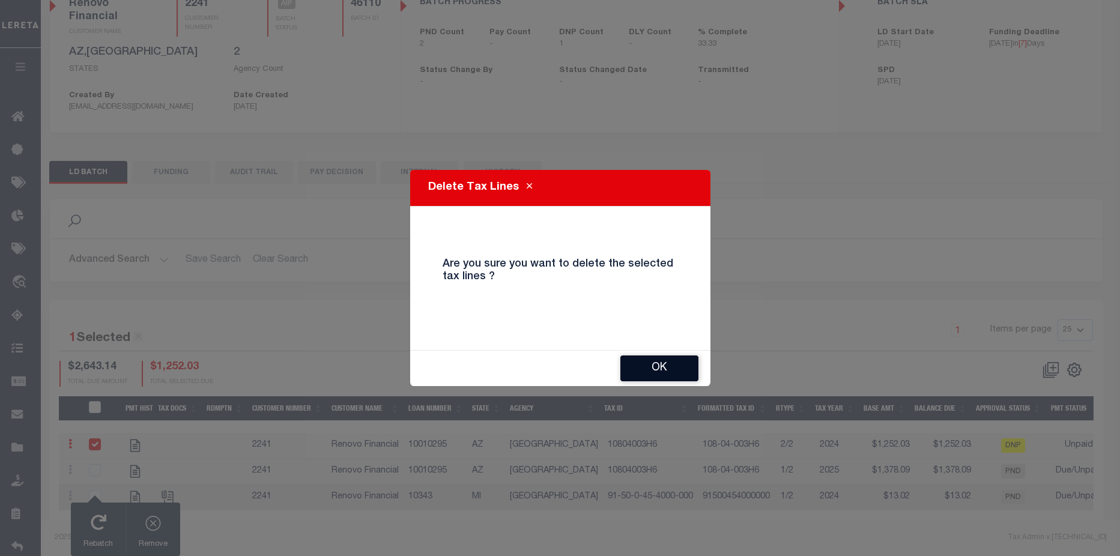
click at [662, 368] on button "OK" at bounding box center [659, 369] width 78 height 26
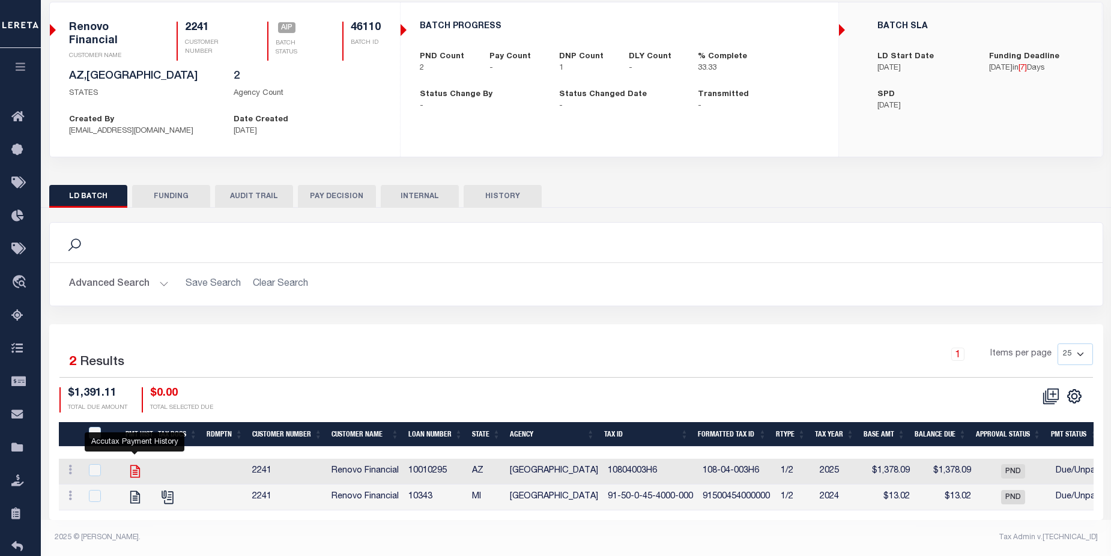
click at [136, 464] on icon at bounding box center [135, 472] width 16 height 16
checkbox input "true"
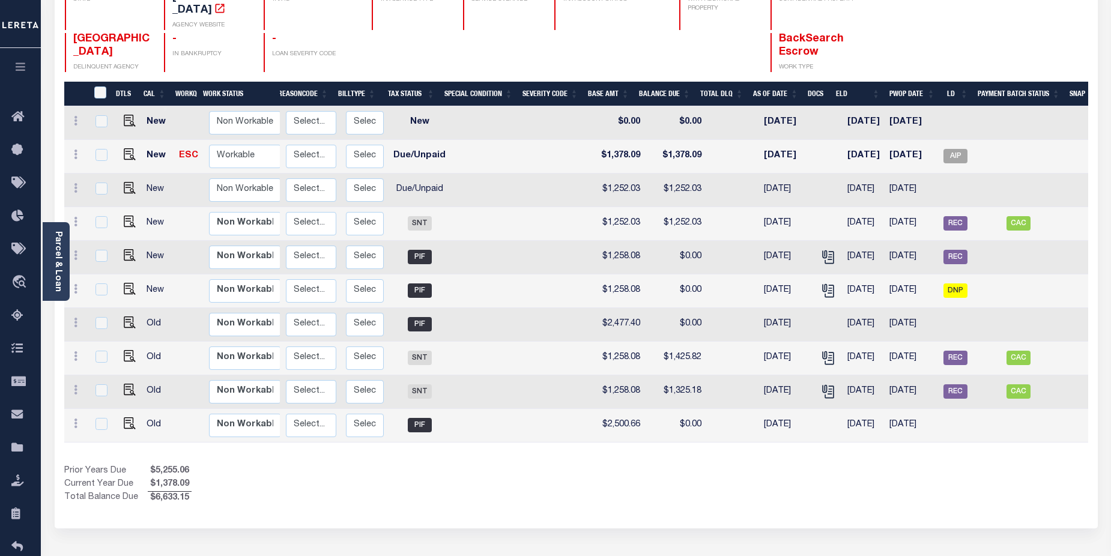
scroll to position [0, 162]
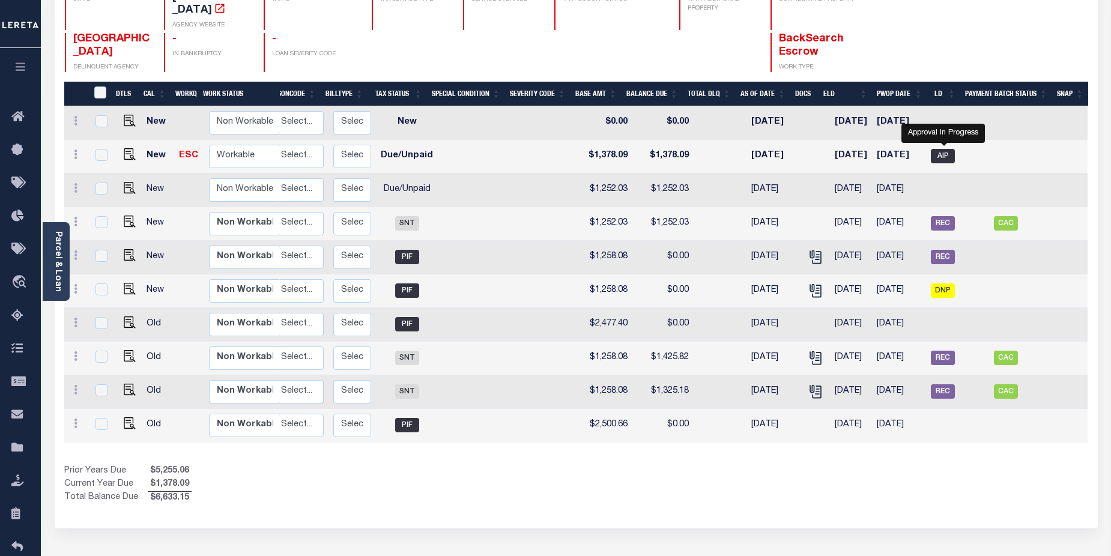
click at [944, 149] on span "AIP" at bounding box center [943, 156] width 24 height 14
checkbox input "true"
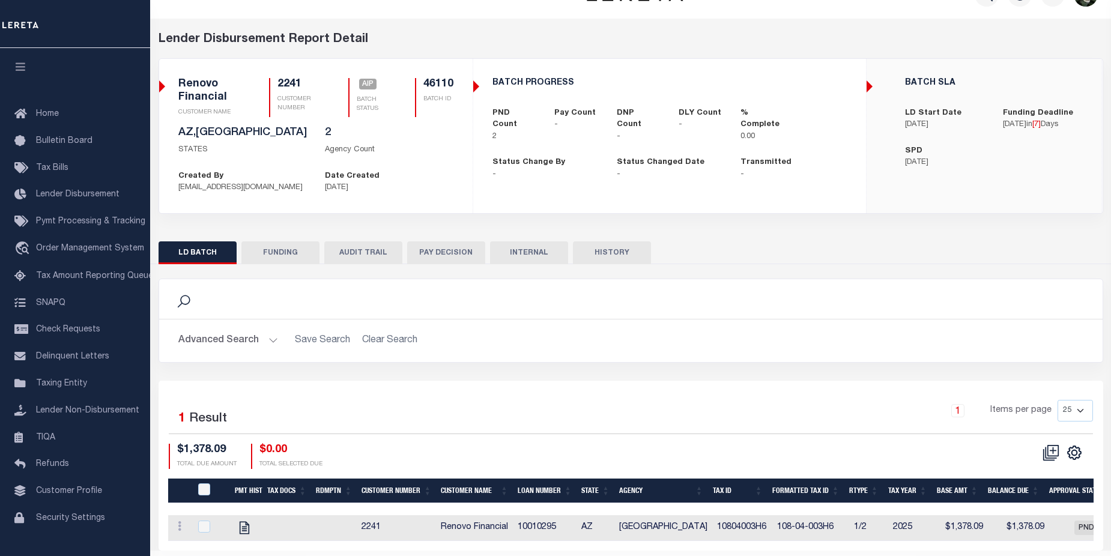
scroll to position [31, 0]
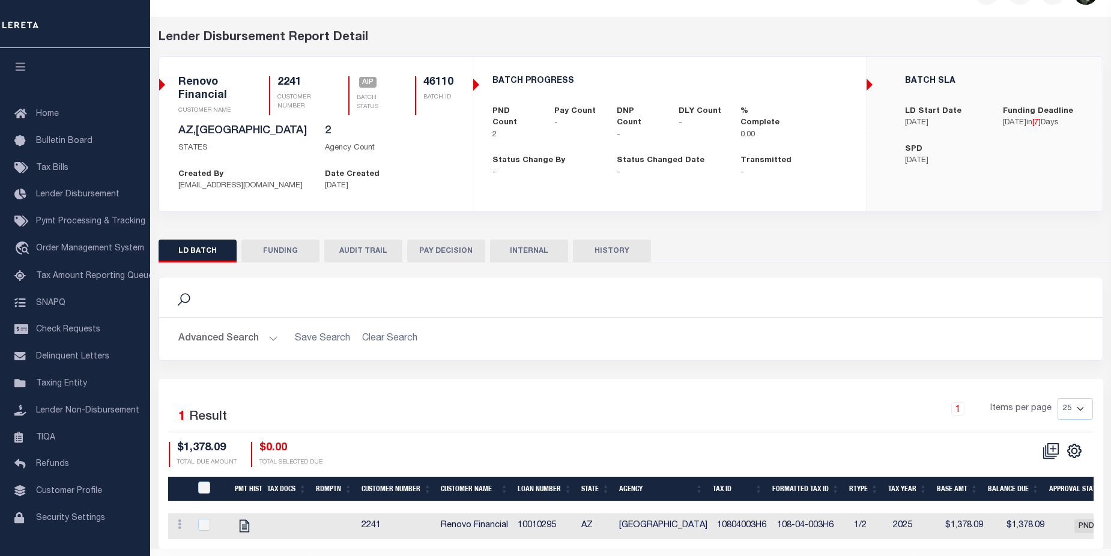
click at [370, 256] on button "AUDIT TRAIL" at bounding box center [363, 251] width 78 height 23
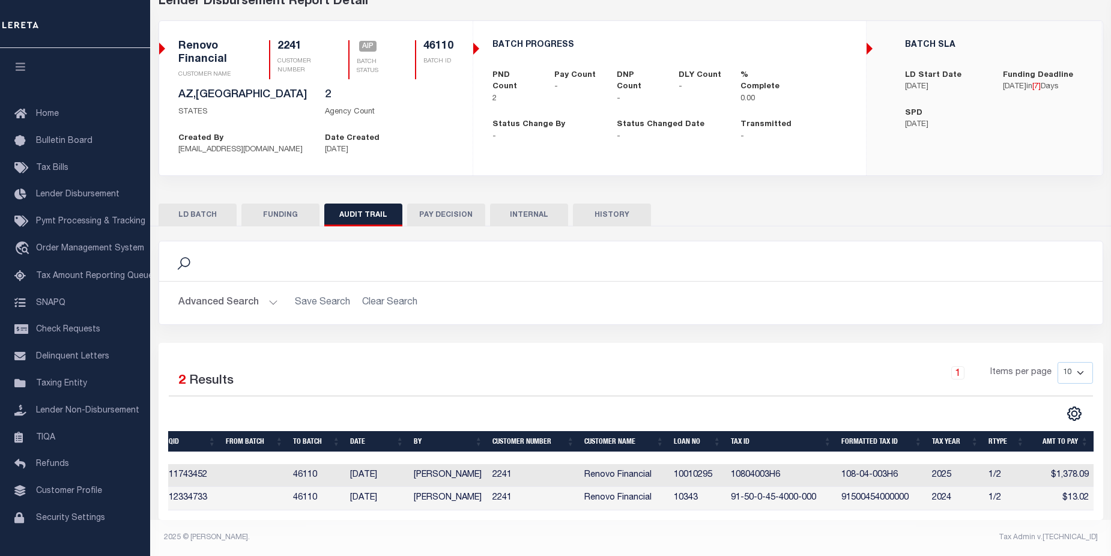
scroll to position [0, 0]
click at [444, 207] on button "PAY DECISION" at bounding box center [446, 215] width 78 height 23
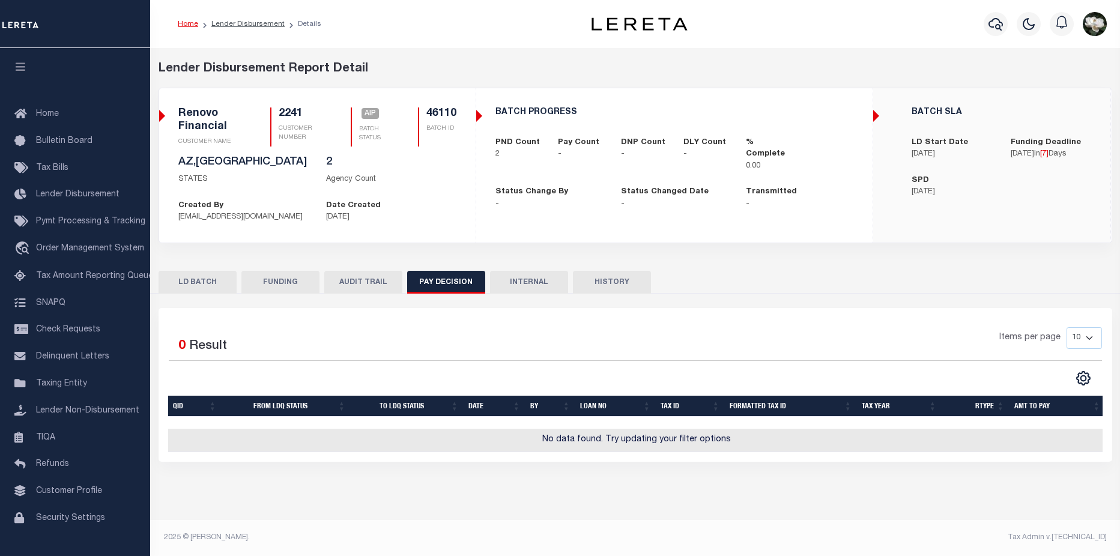
click at [545, 280] on button "INTERNAL" at bounding box center [529, 282] width 78 height 23
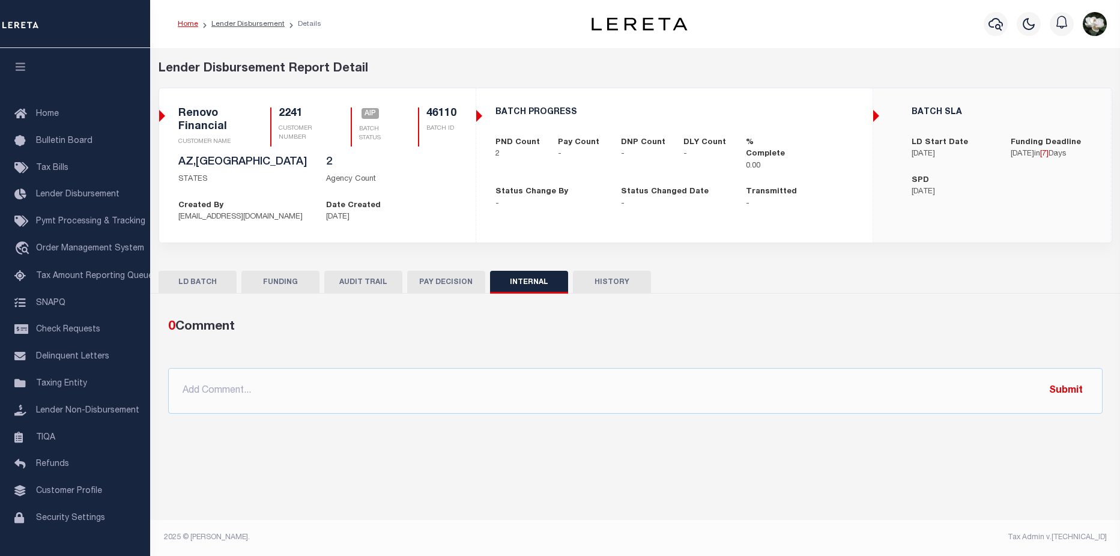
click at [605, 282] on button "HISTORY" at bounding box center [612, 282] width 78 height 23
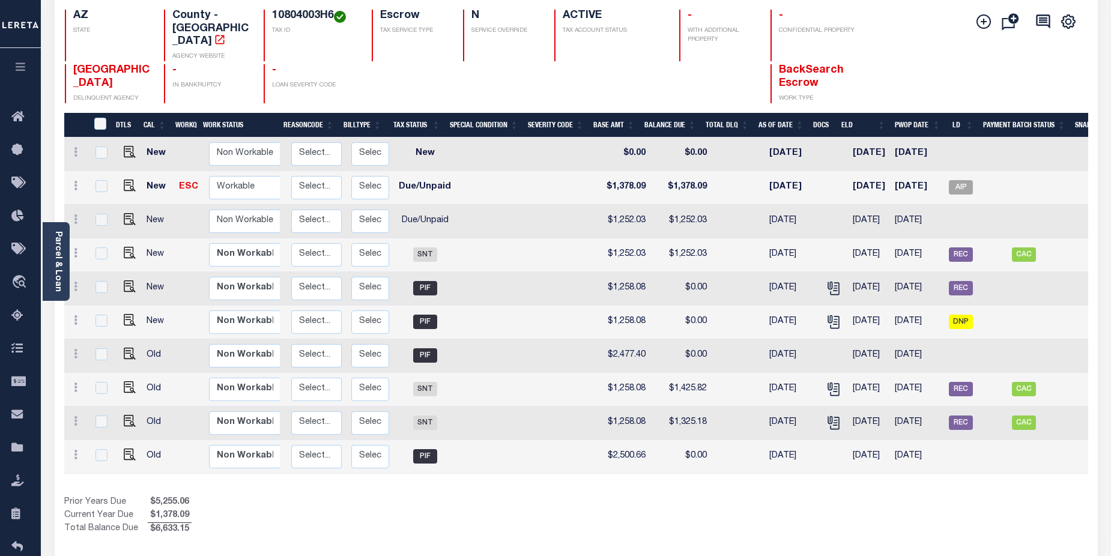
scroll to position [0, 148]
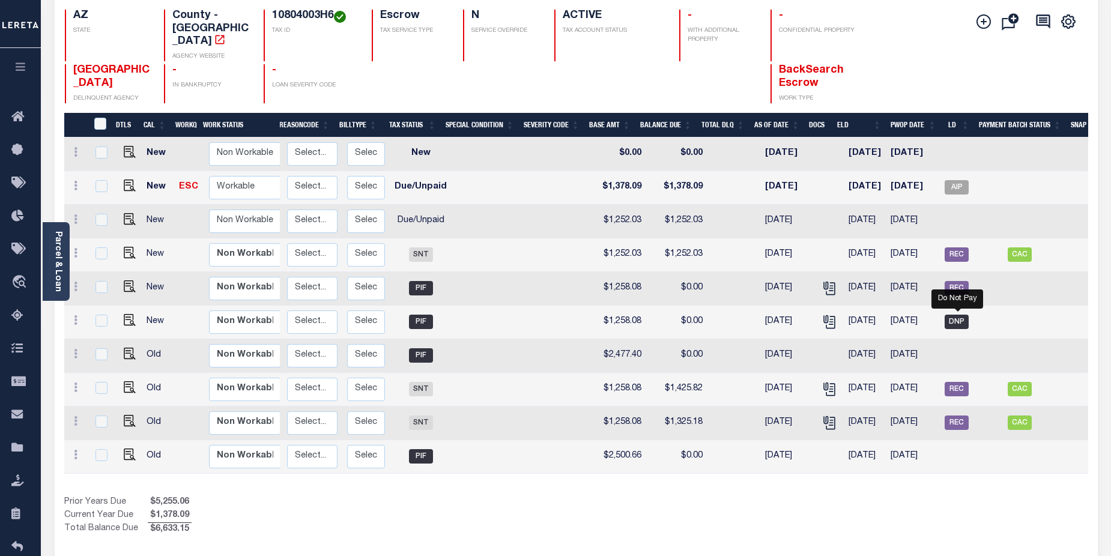
click at [961, 315] on span "DNP" at bounding box center [957, 322] width 24 height 14
checkbox input "true"
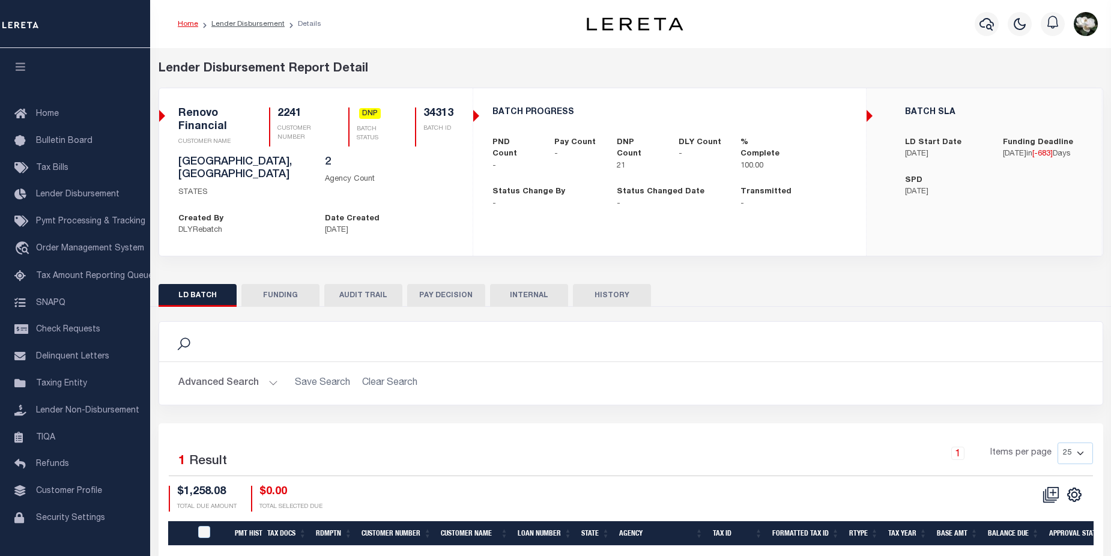
click at [365, 284] on button "AUDIT TRAIL" at bounding box center [363, 295] width 78 height 23
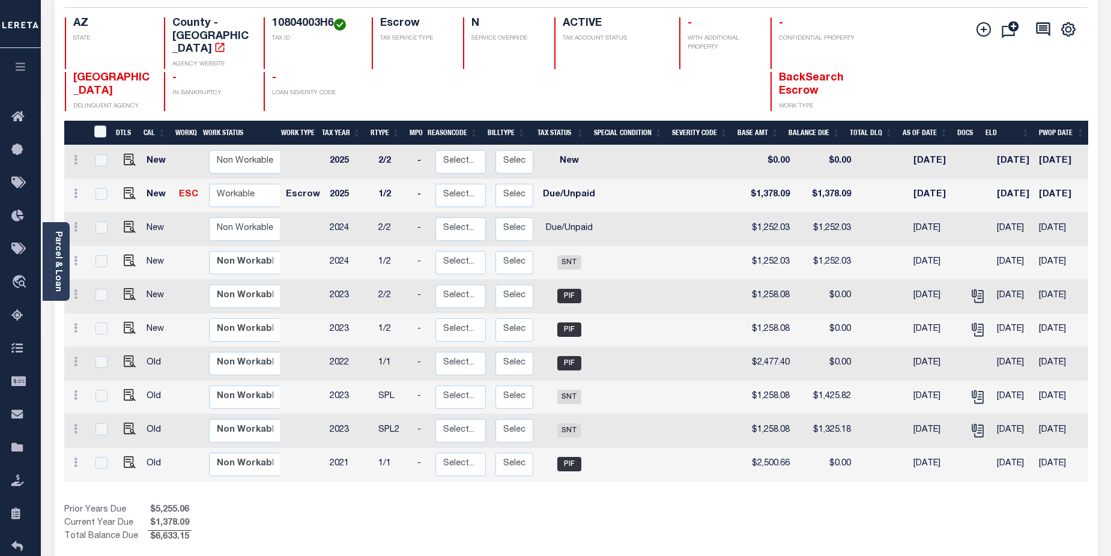
scroll to position [105, 0]
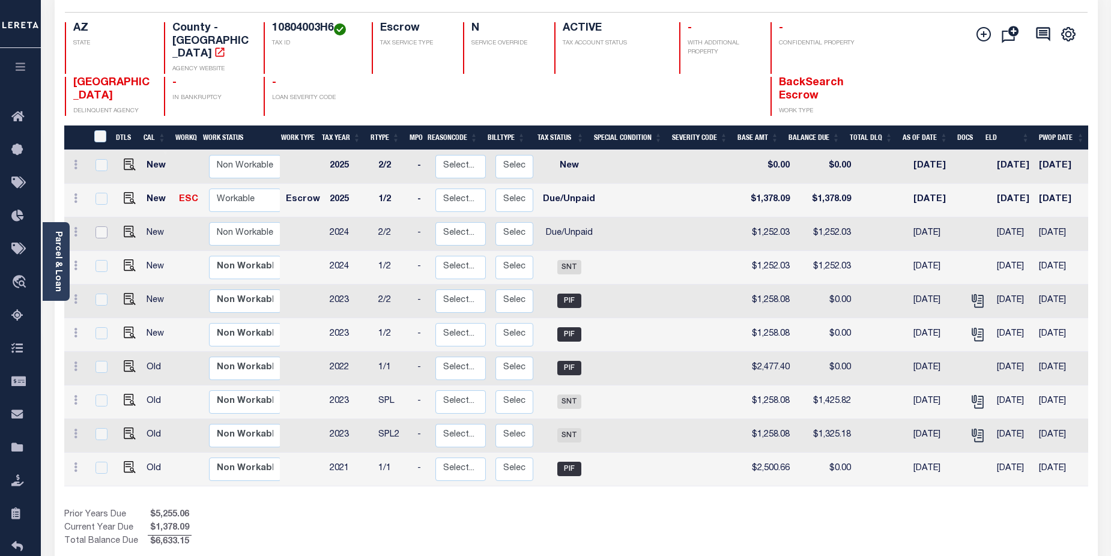
click at [99, 226] on input "checkbox" at bounding box center [102, 232] width 12 height 12
checkbox input "true"
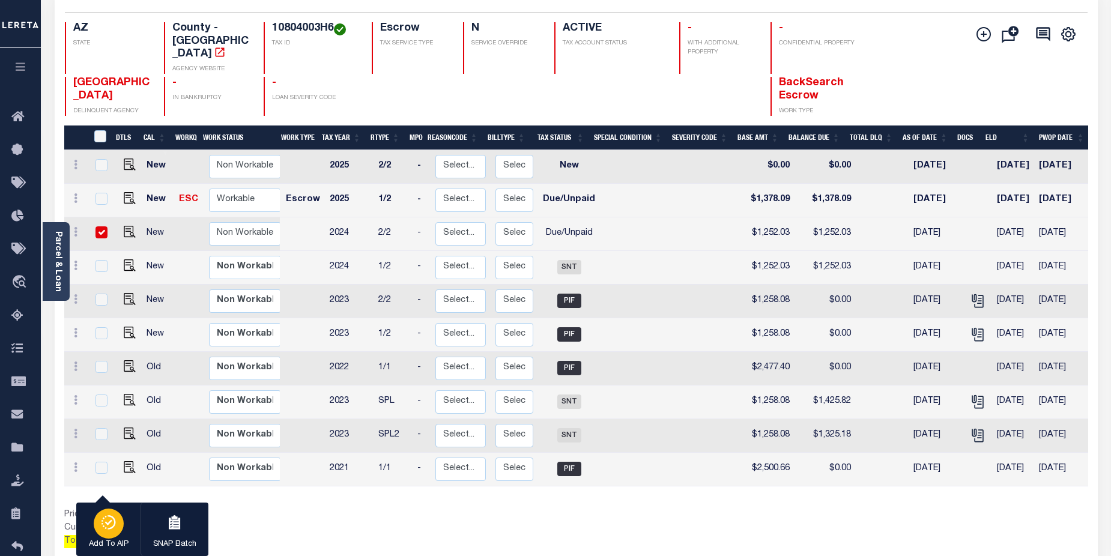
click at [111, 521] on icon "button" at bounding box center [108, 522] width 5 height 5
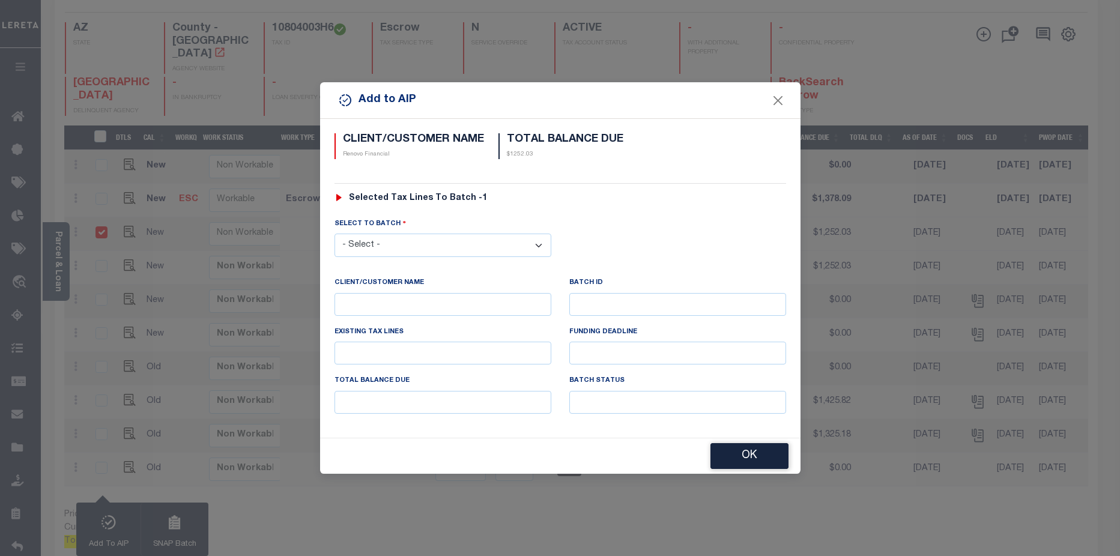
click at [542, 238] on select "- Select - 42380 42965 43235 43299 43683 44436 44450 44938 45028 45180 45253 45…" at bounding box center [443, 245] width 217 height 23
select select "46110"
click at [335, 234] on select "- Select - 42380 42965 43235 43299 43683 44436 44450 44938 45028 45180 45253 45…" at bounding box center [443, 245] width 217 height 23
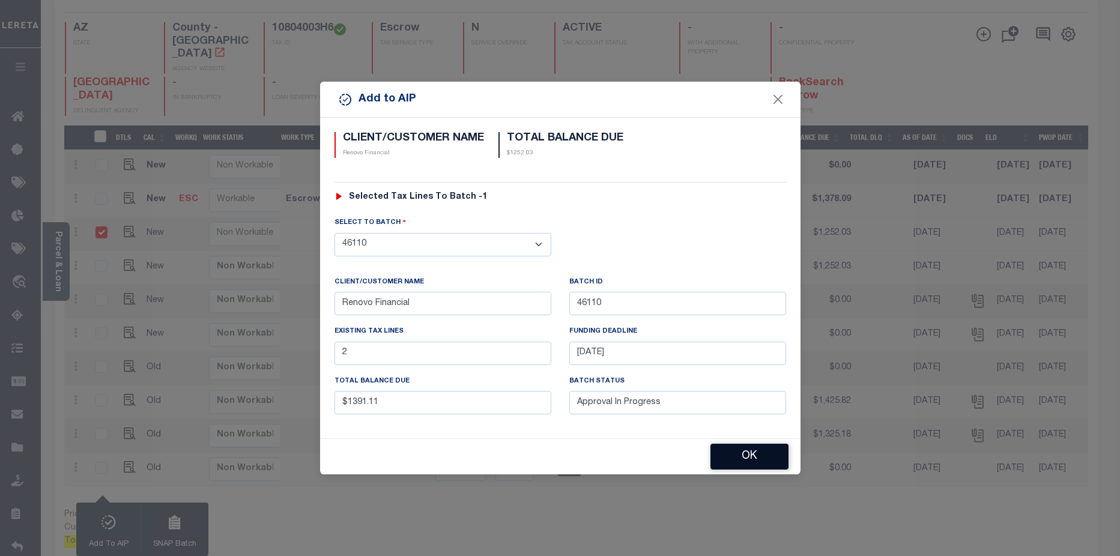
click at [767, 454] on button "OK" at bounding box center [750, 457] width 78 height 26
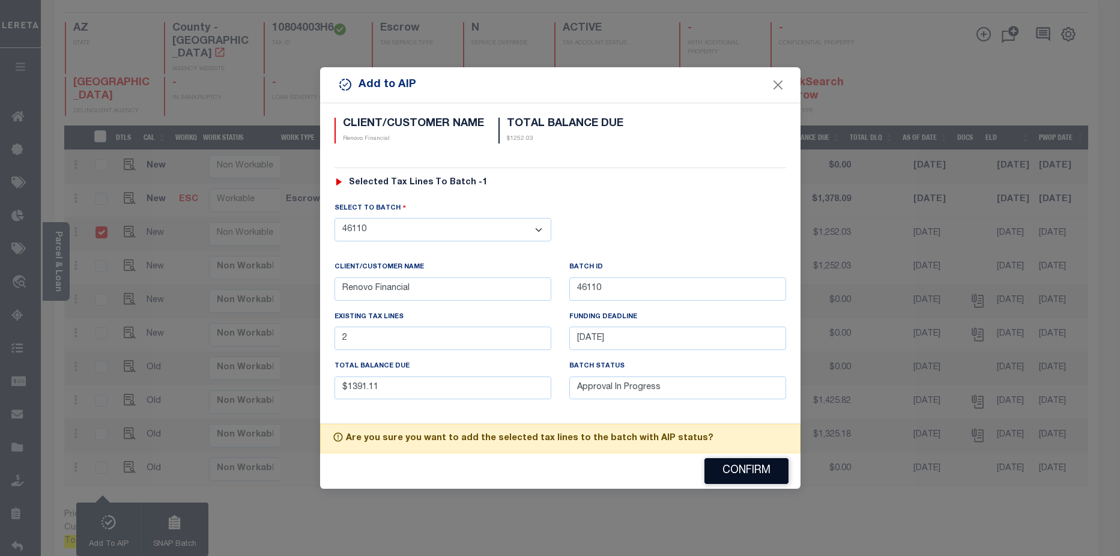
click at [748, 464] on button "Confirm" at bounding box center [747, 471] width 84 height 26
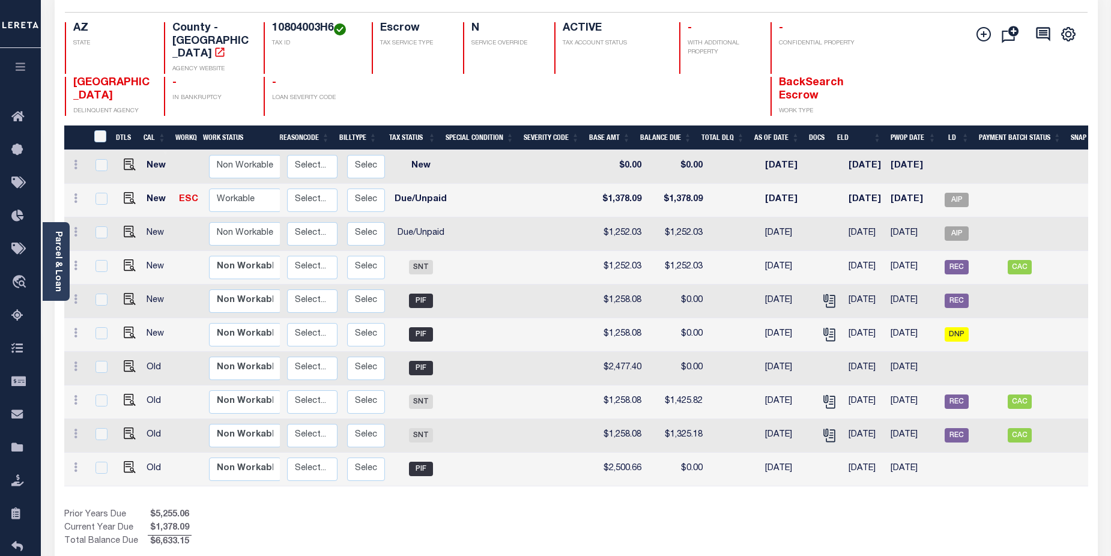
scroll to position [0, 162]
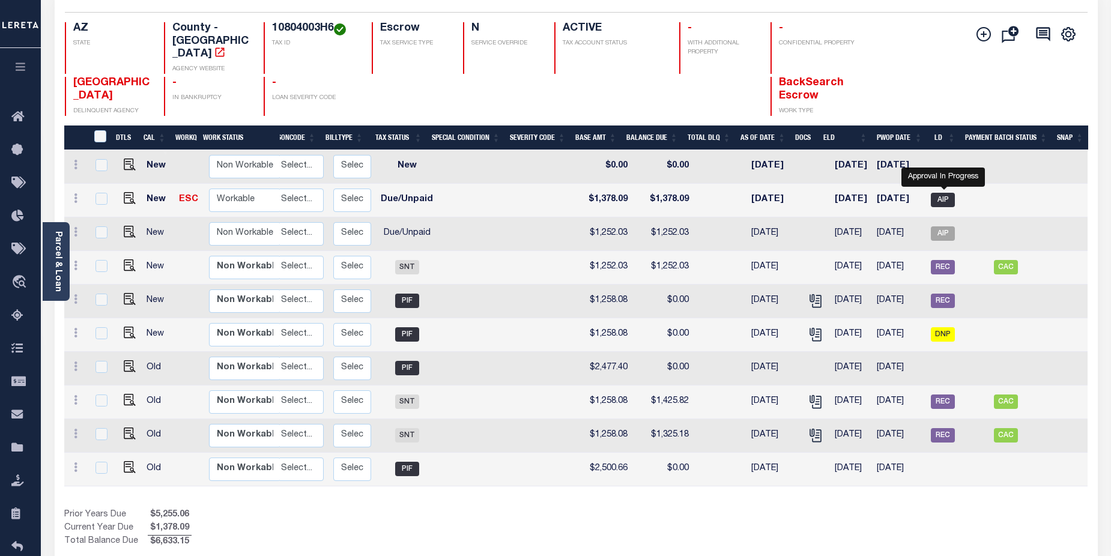
click at [952, 193] on span "AIP" at bounding box center [943, 200] width 24 height 14
checkbox input "true"
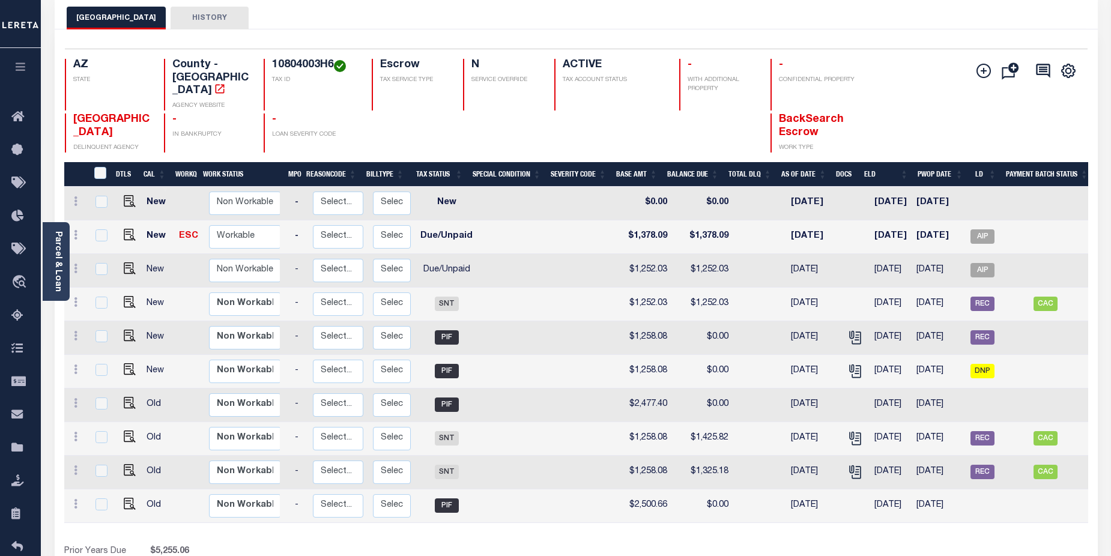
scroll to position [0, 123]
click at [984, 263] on span "AIP" at bounding box center [983, 270] width 24 height 14
checkbox input "true"
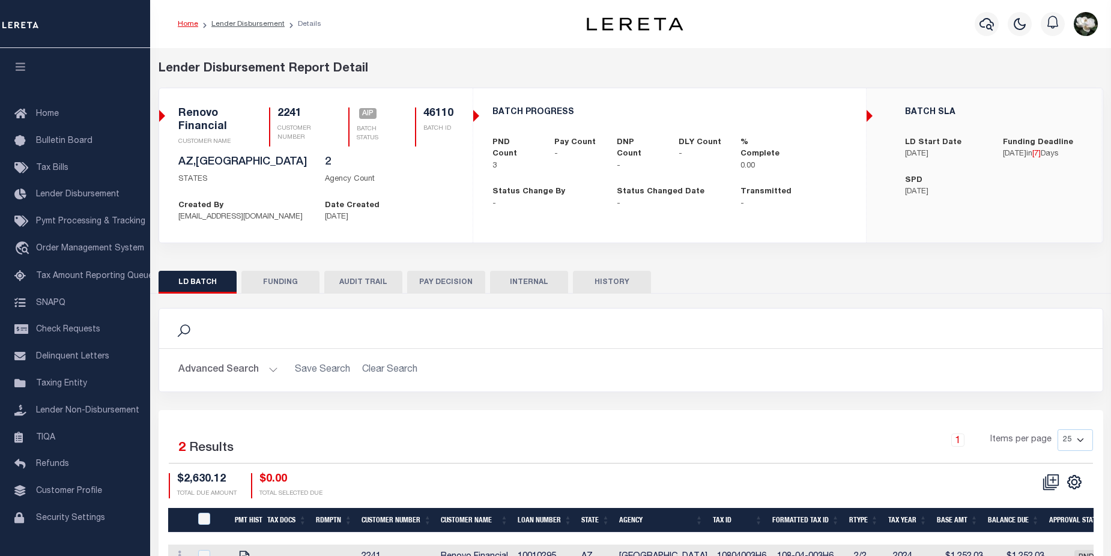
click at [378, 287] on button "AUDIT TRAIL" at bounding box center [363, 282] width 78 height 23
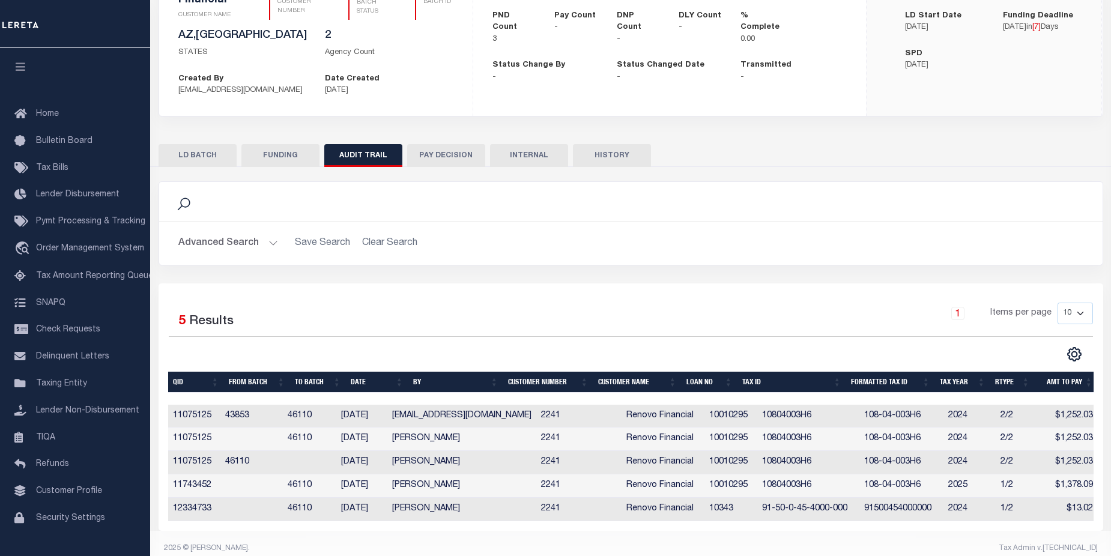
scroll to position [146, 0]
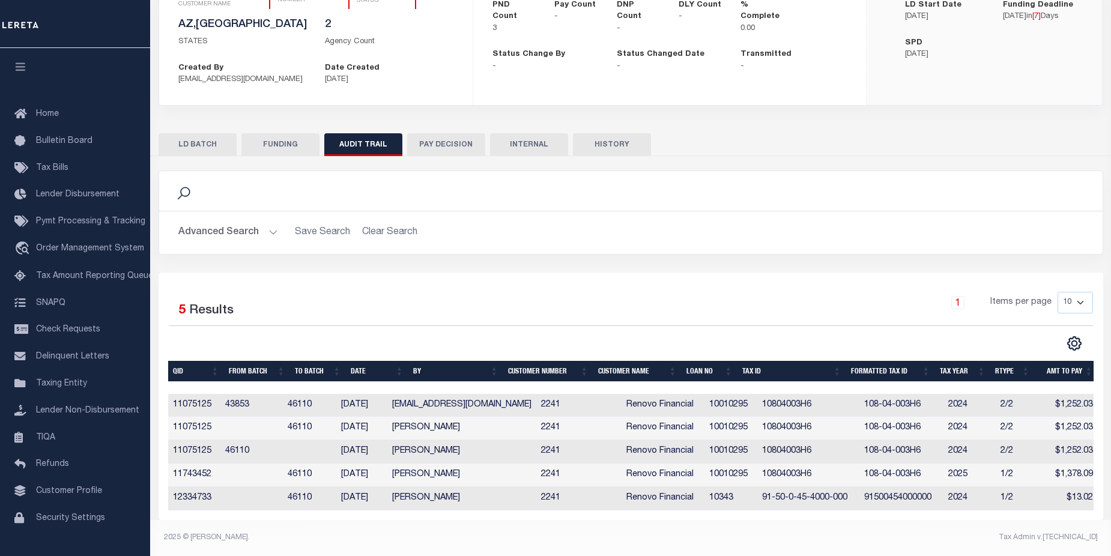
click at [819, 21] on div "BATCH PROGRESS PND Count 3 Pay Count - DNP Count - DLY Count - % Complete 0.00 …" at bounding box center [670, 20] width 392 height 121
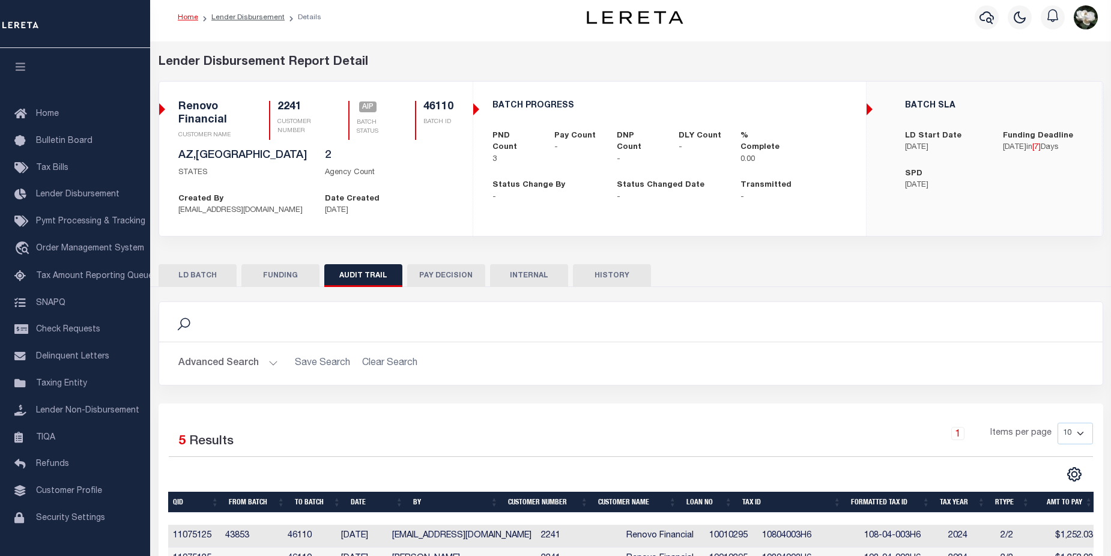
scroll to position [0, 0]
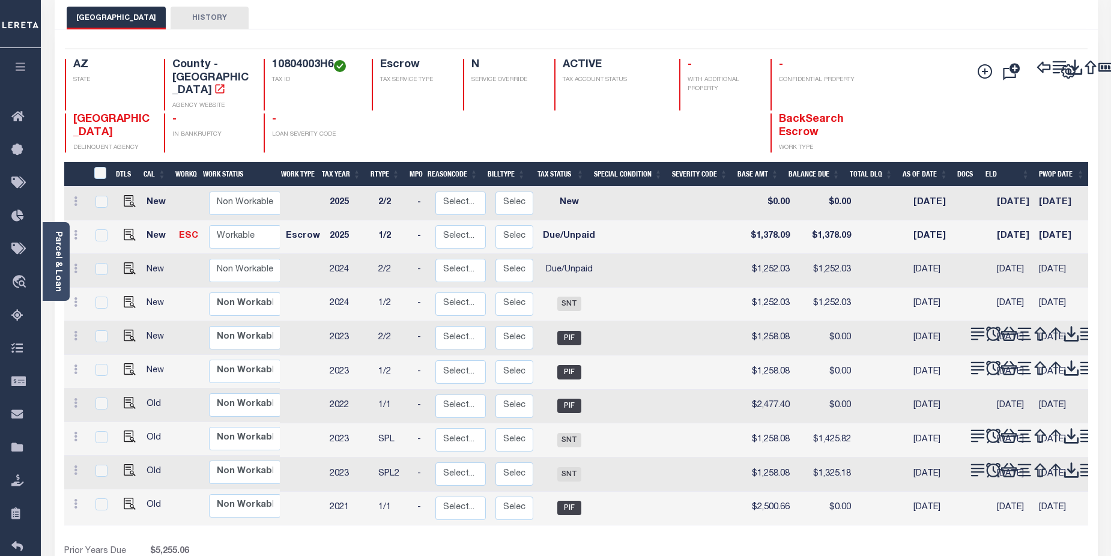
scroll to position [68, 0]
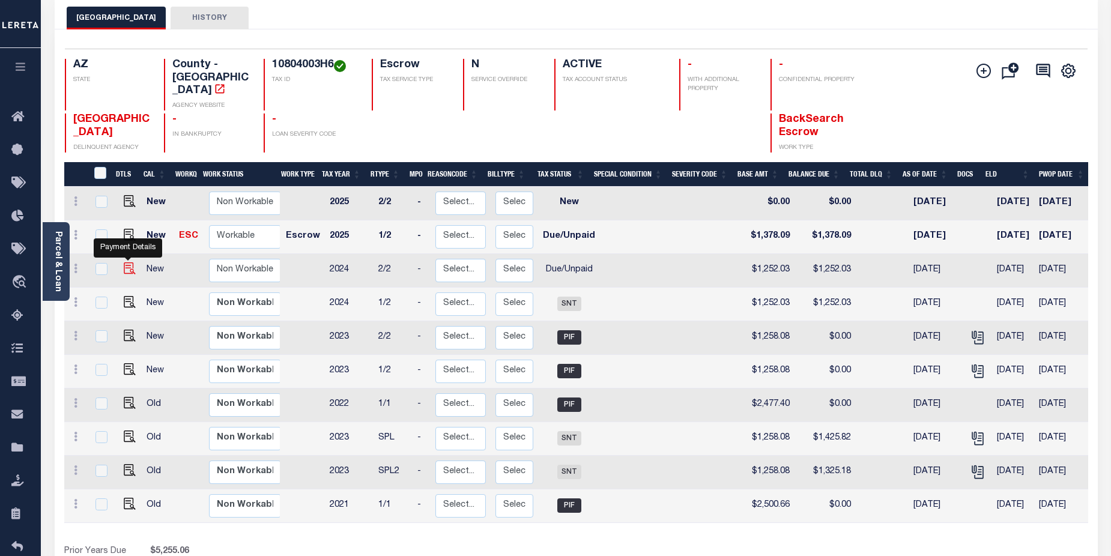
click at [124, 262] on img "" at bounding box center [130, 268] width 12 height 12
checkbox input "true"
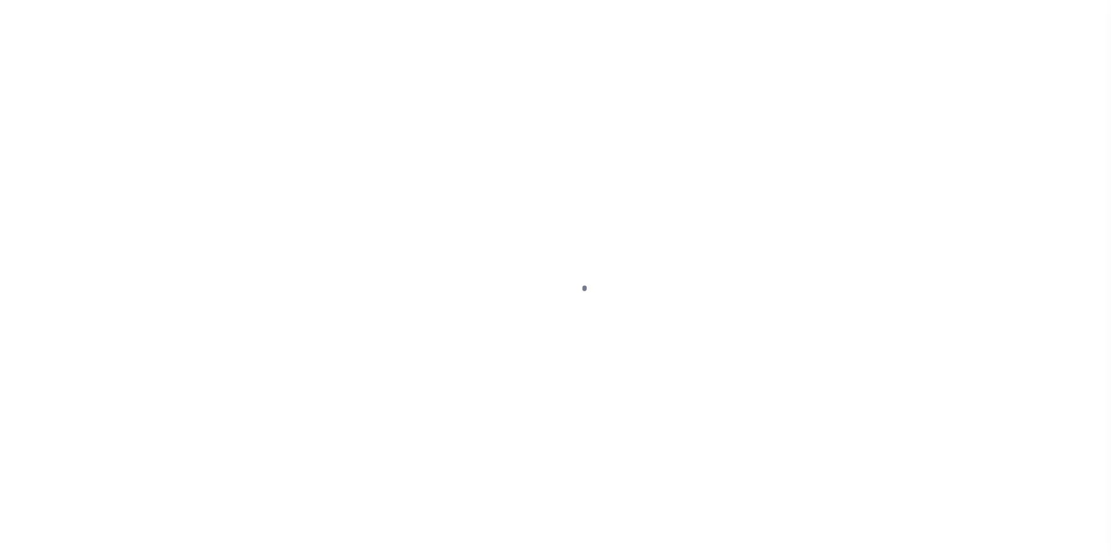
select select "DUE"
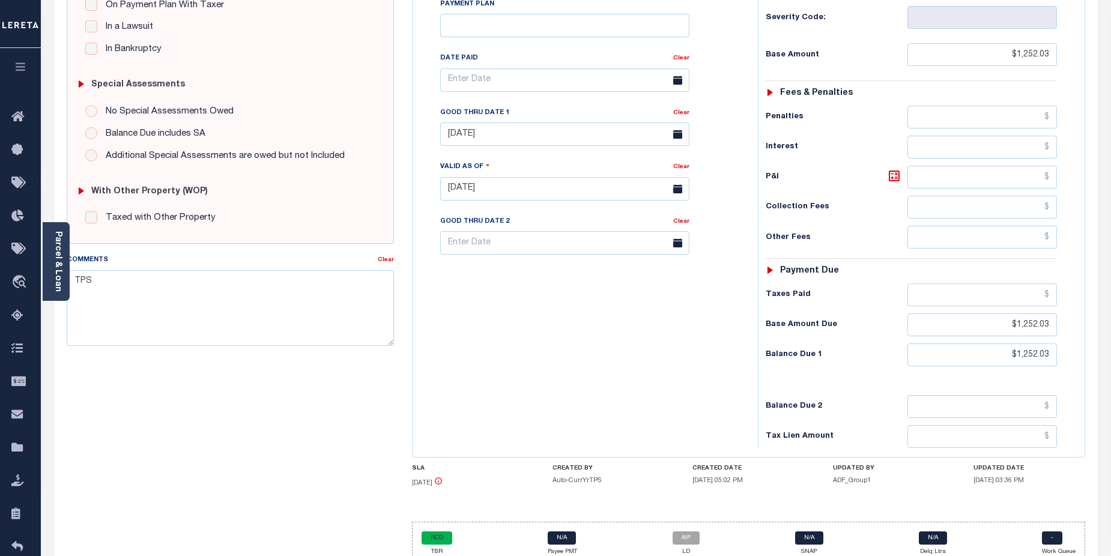
scroll to position [291, 0]
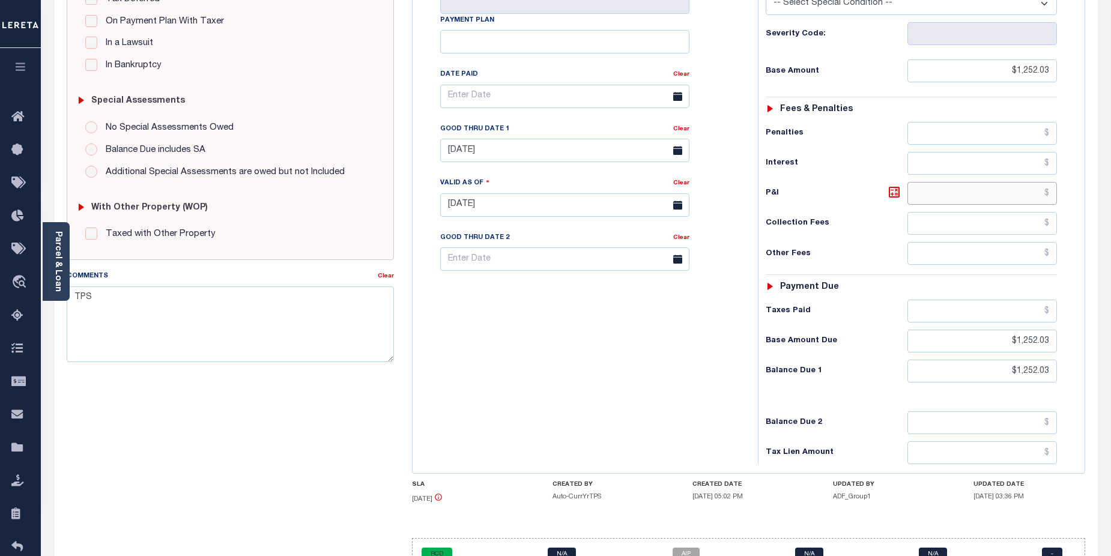
click at [1014, 182] on input "text" at bounding box center [983, 193] width 150 height 23
type input "$83.47"
type input "[DATE]"
drag, startPoint x: 651, startPoint y: 305, endPoint x: 684, endPoint y: 321, distance: 36.8
click at [670, 315] on div "Tax Bill No Multiple Payment Option Payment Plan Clear" at bounding box center [582, 199] width 333 height 530
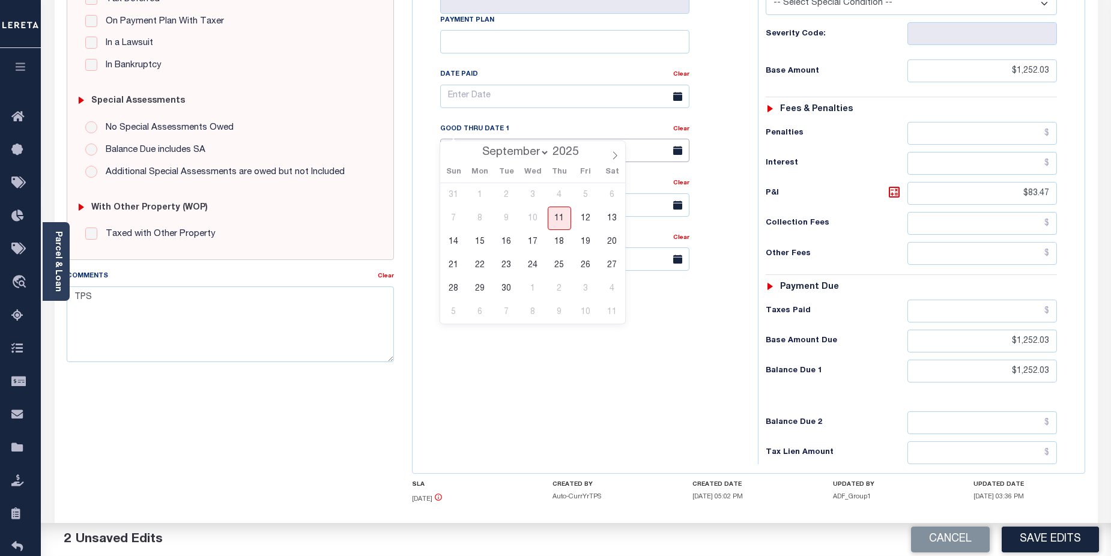
click at [569, 139] on input "[DATE]" at bounding box center [564, 150] width 249 height 23
click at [496, 294] on span "30" at bounding box center [506, 288] width 23 height 23
type input "[DATE]"
drag, startPoint x: 1008, startPoint y: 345, endPoint x: 1070, endPoint y: 347, distance: 61.3
click at [1070, 347] on div "Tax Status Status - Select Status Code -" at bounding box center [915, 199] width 315 height 530
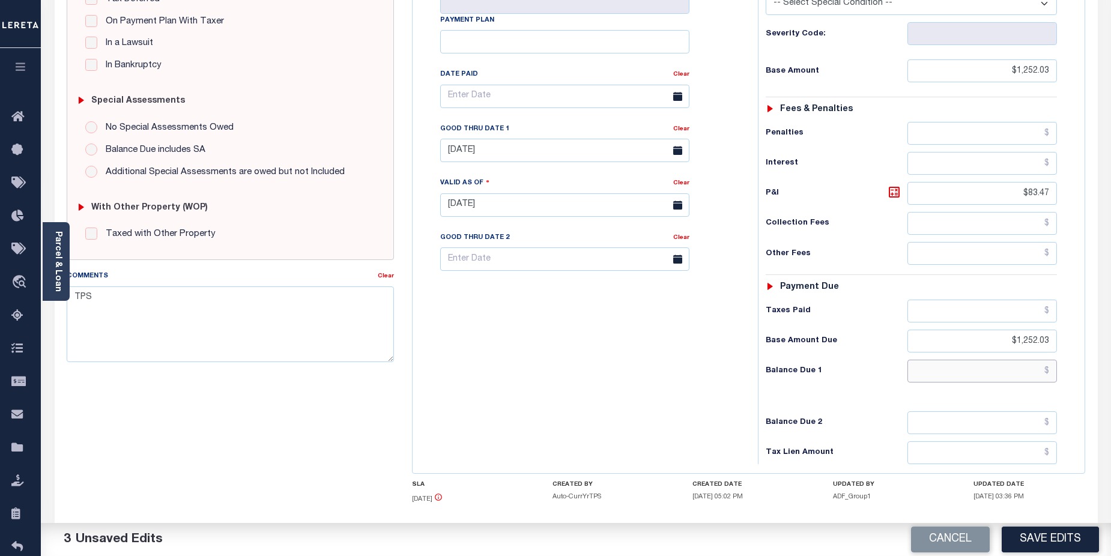
click at [1010, 360] on input "text" at bounding box center [983, 371] width 150 height 23
click at [670, 330] on div "Tax Bill No Multiple Payment Option Payment Plan Clear" at bounding box center [582, 199] width 333 height 530
click at [891, 185] on icon at bounding box center [894, 192] width 14 height 14
click at [1010, 360] on input "text" at bounding box center [983, 371] width 150 height 23
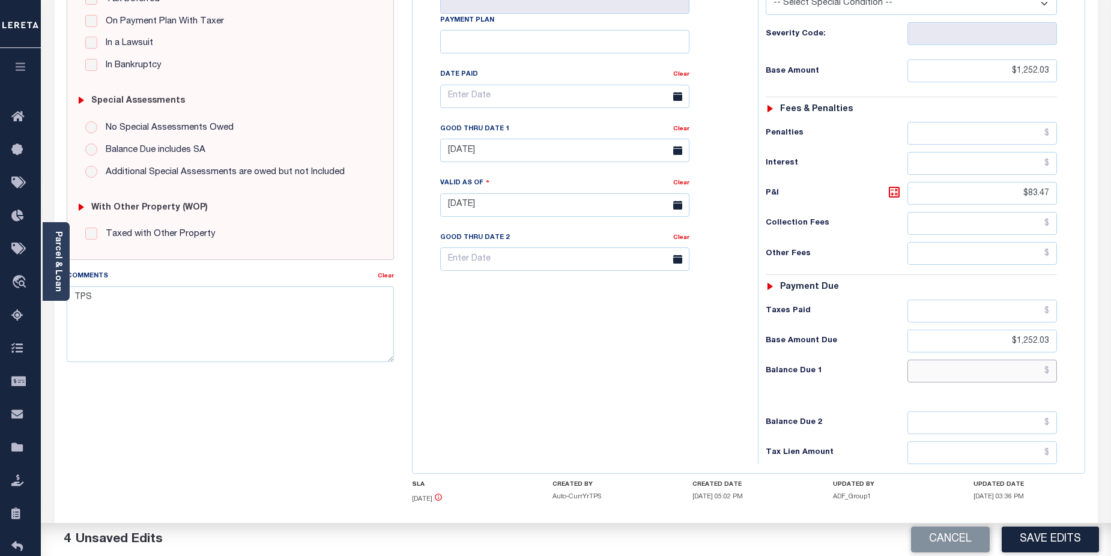
click at [1010, 360] on input "text" at bounding box center [983, 371] width 150 height 23
drag, startPoint x: 1016, startPoint y: 169, endPoint x: 1062, endPoint y: 169, distance: 45.6
click at [1062, 169] on div "Tax Status Status - Select Status Code -" at bounding box center [915, 199] width 315 height 530
drag, startPoint x: 1008, startPoint y: 350, endPoint x: 1090, endPoint y: 324, distance: 85.1
click at [1025, 360] on input "text" at bounding box center [983, 371] width 150 height 23
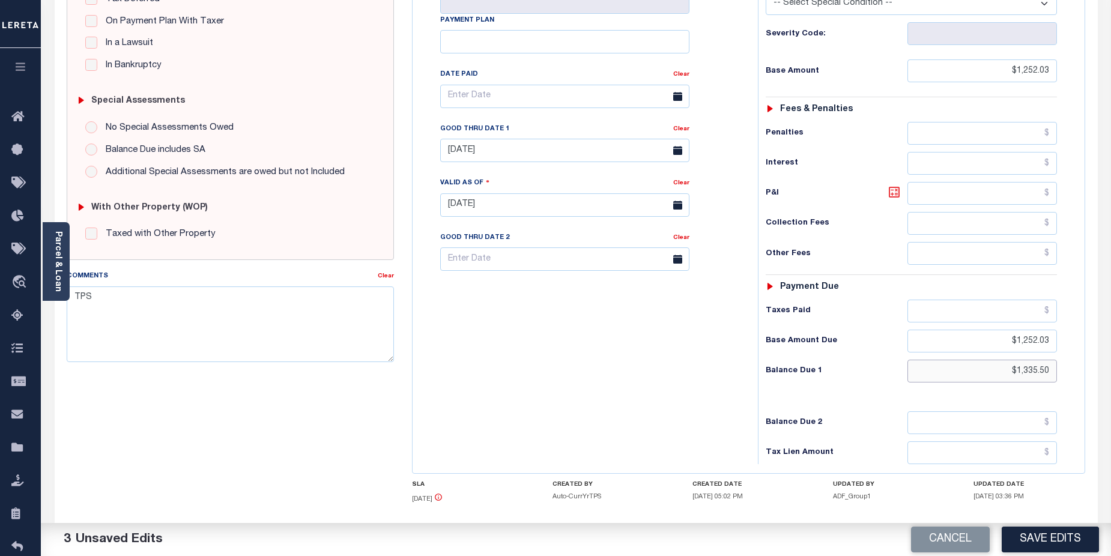
type input "$1,335.50"
click at [893, 185] on icon at bounding box center [894, 192] width 14 height 14
type input "$83.47"
click at [1073, 536] on button "Save Edits" at bounding box center [1050, 540] width 97 height 26
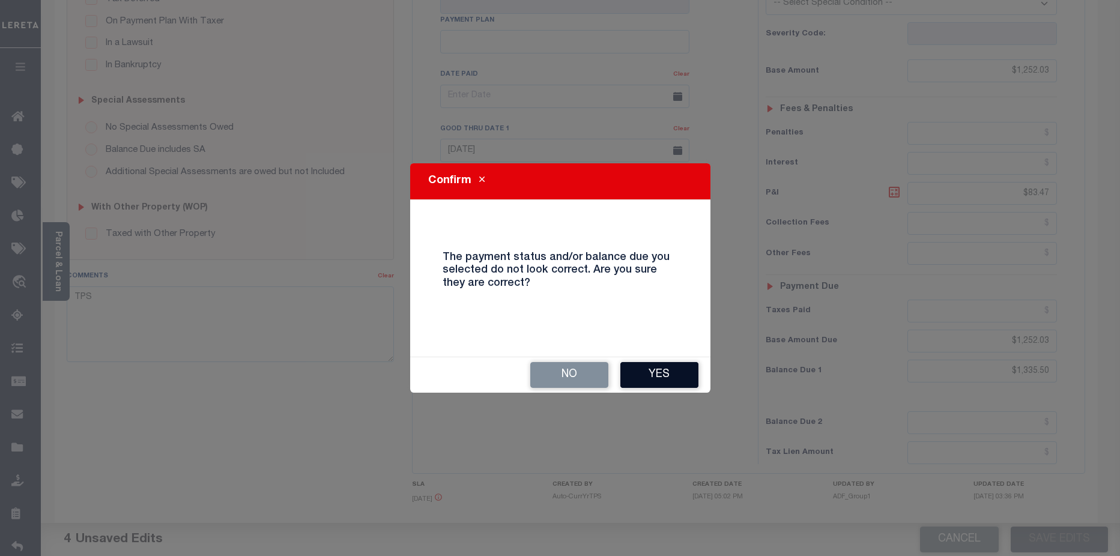
click at [667, 373] on button "Yes" at bounding box center [659, 375] width 78 height 26
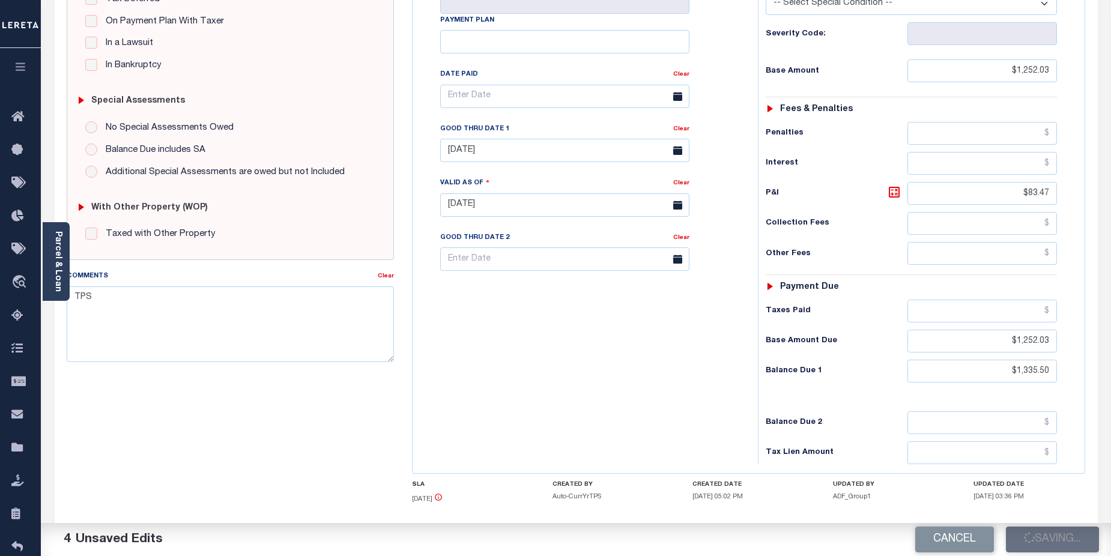
checkbox input "false"
type input "$1,252.03"
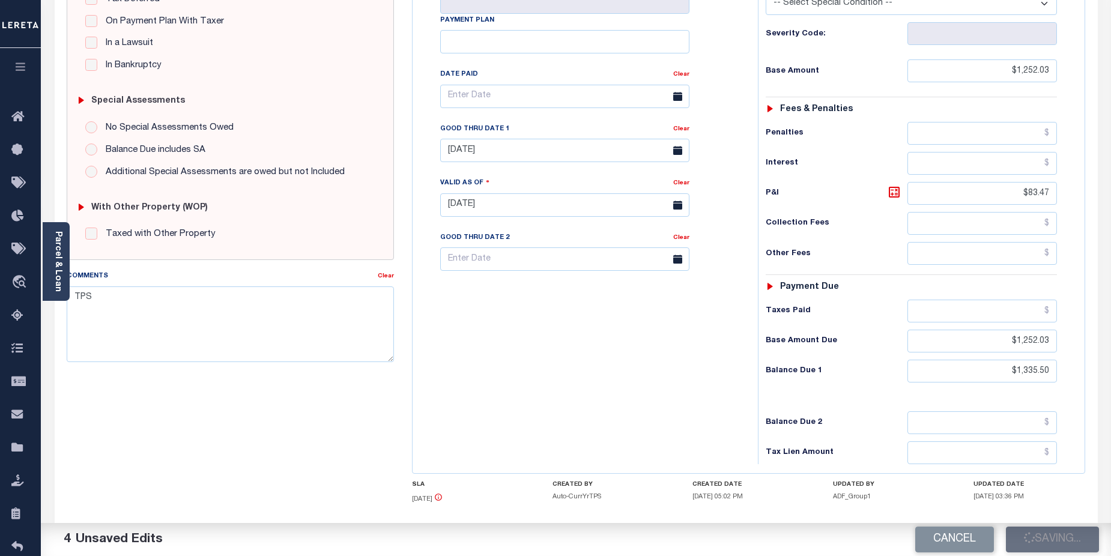
type input "$83.47"
type input "$1,252.03"
type input "$1,335.5"
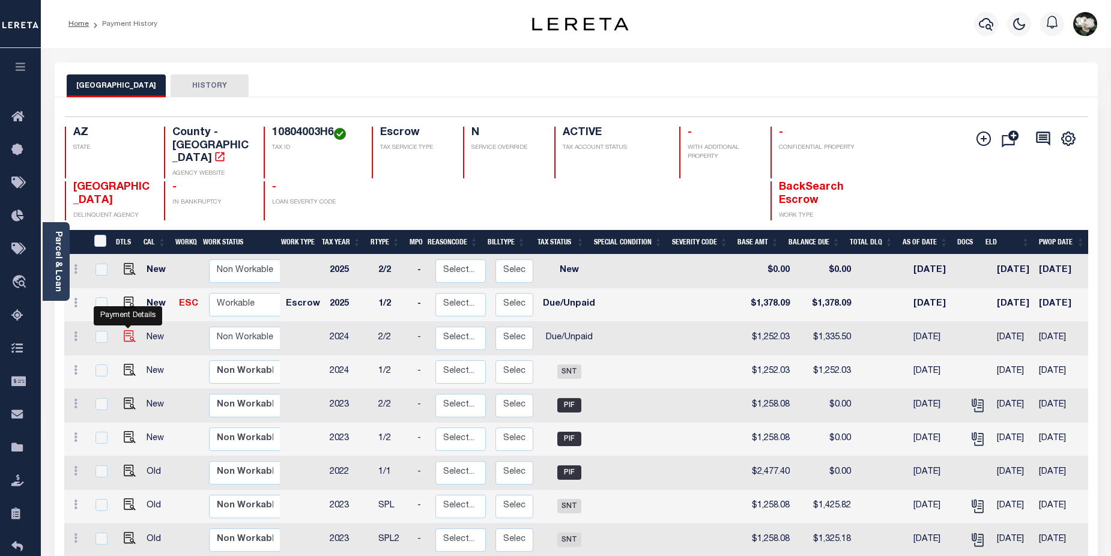
click at [129, 330] on img "" at bounding box center [130, 336] width 12 height 12
checkbox input "true"
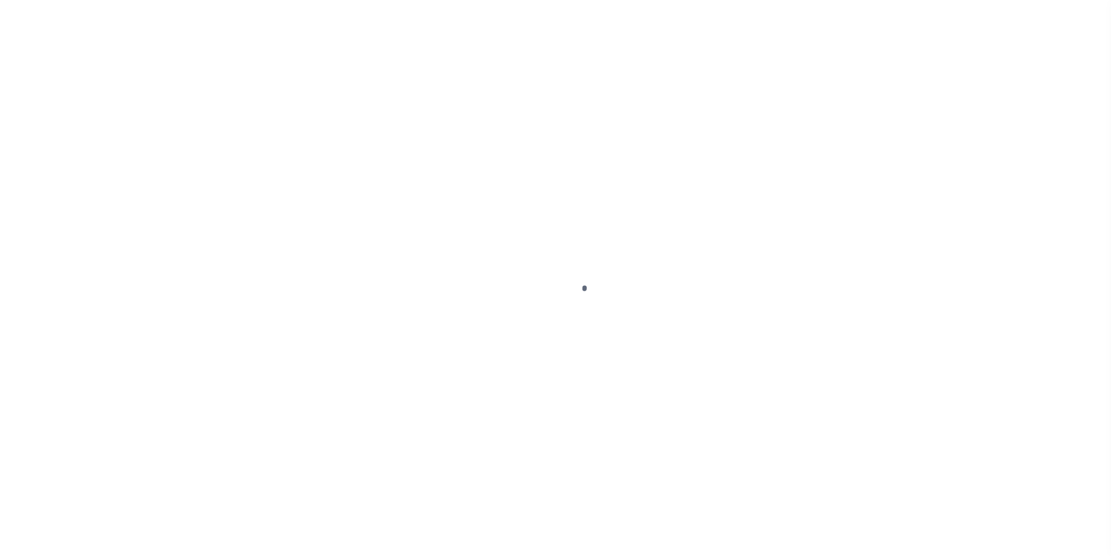
select select "DUE"
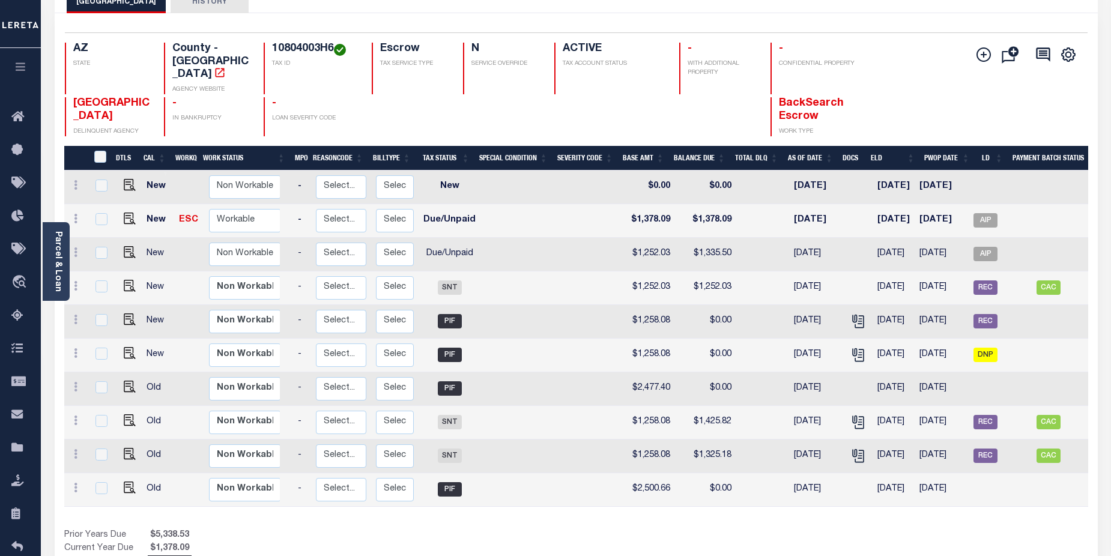
scroll to position [0, 120]
click at [986, 247] on span "AIP" at bounding box center [986, 254] width 24 height 14
checkbox input "true"
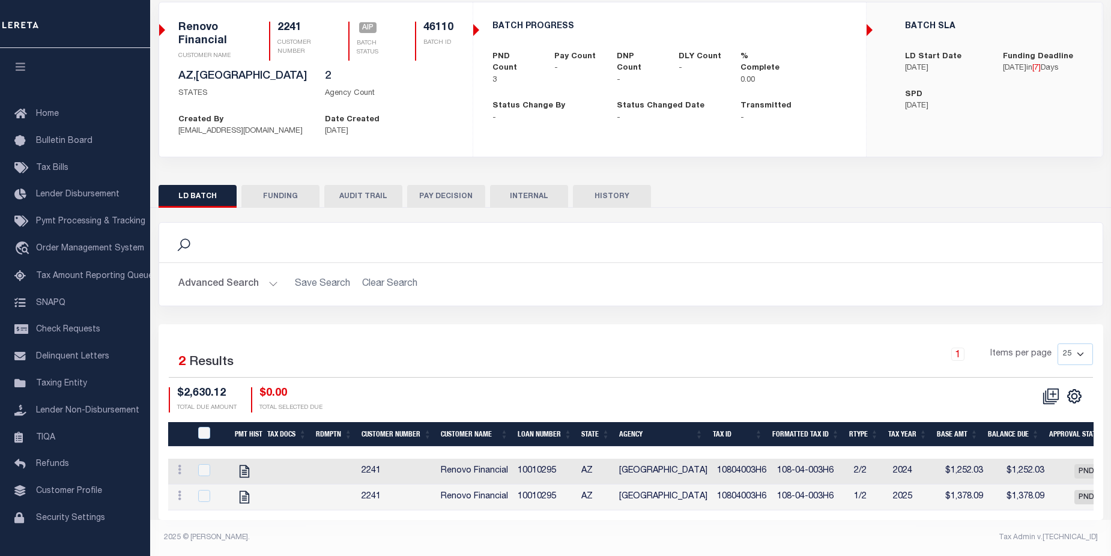
scroll to position [96, 0]
click at [205, 464] on input "checkbox" at bounding box center [204, 470] width 12 height 12
checkbox input "true"
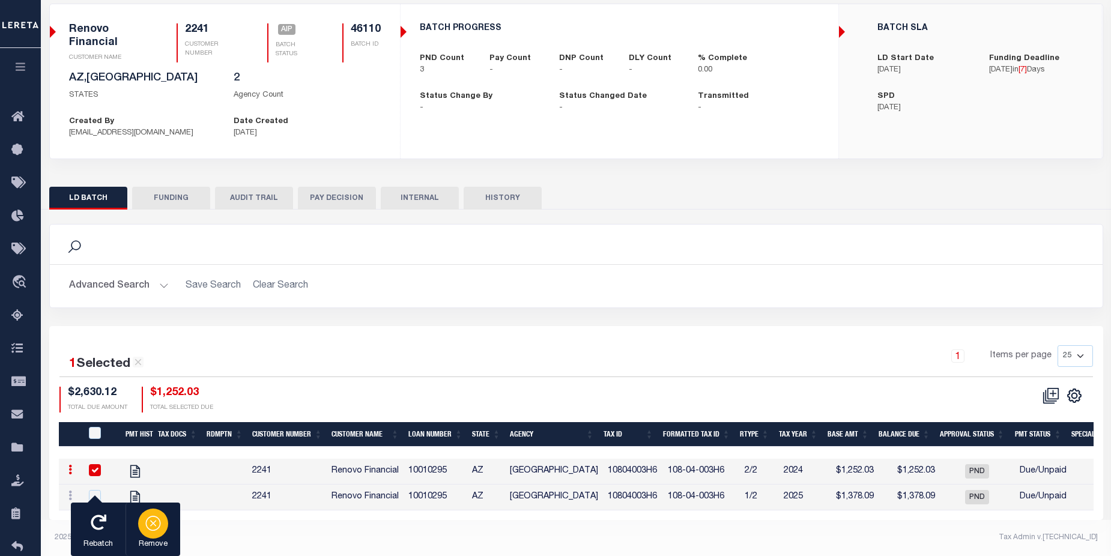
click at [153, 527] on icon "button" at bounding box center [153, 522] width 17 height 17
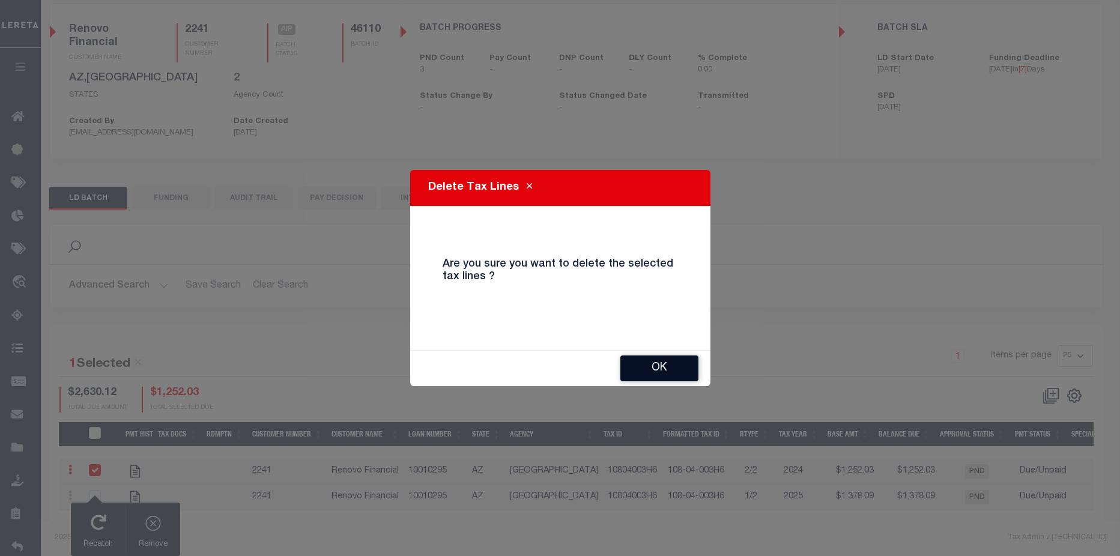
click at [666, 366] on button "OK" at bounding box center [659, 369] width 78 height 26
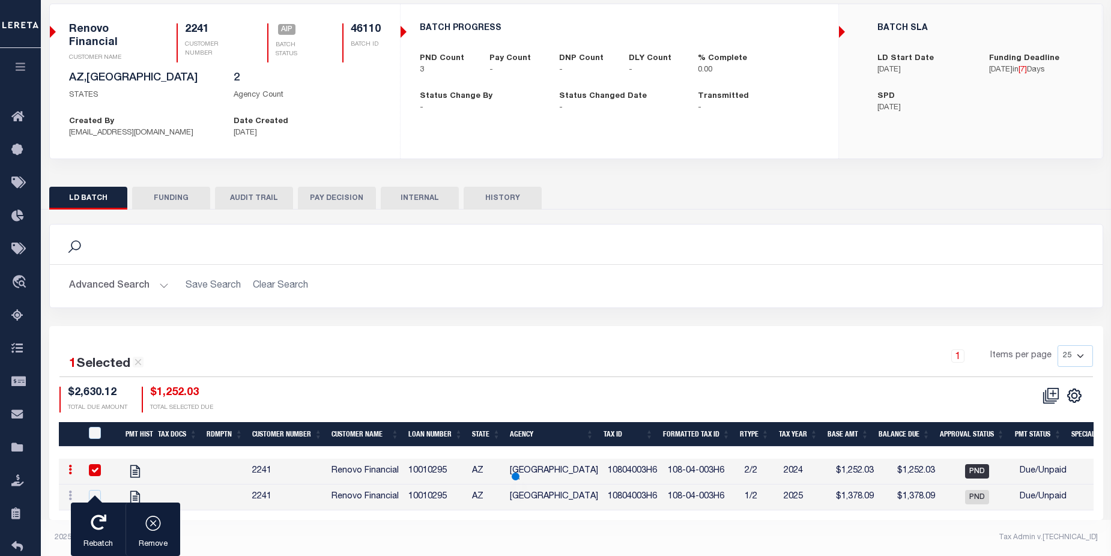
scroll to position [80, 0]
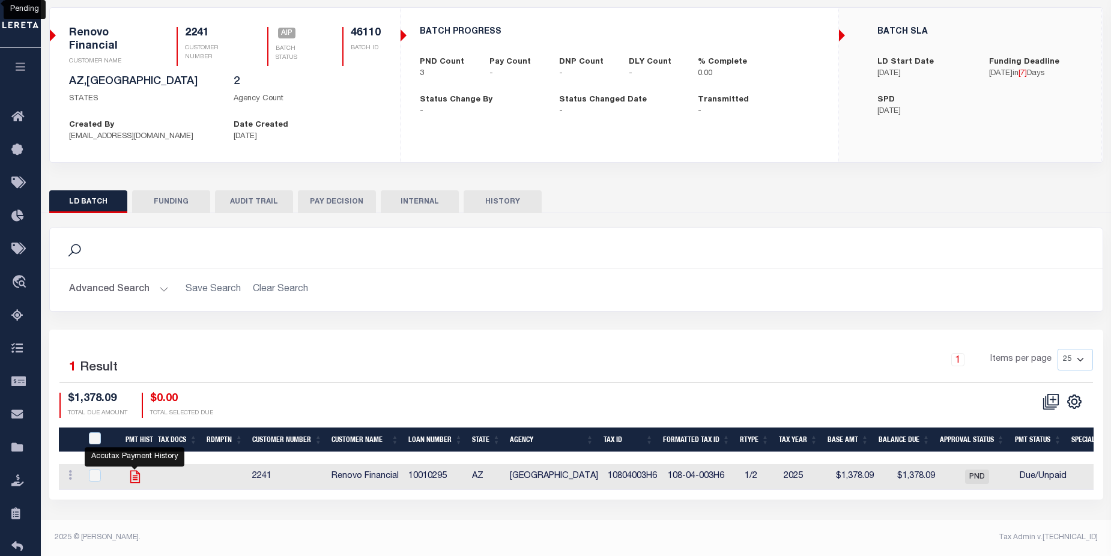
click at [135, 476] on icon at bounding box center [135, 477] width 16 height 16
checkbox input "true"
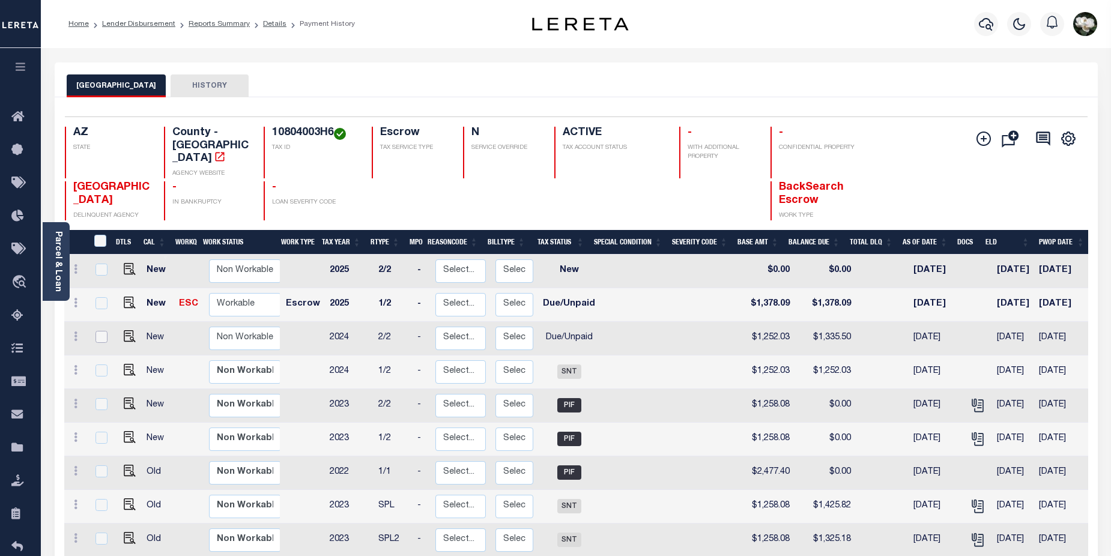
click at [99, 331] on input "checkbox" at bounding box center [102, 337] width 12 height 12
checkbox input "true"
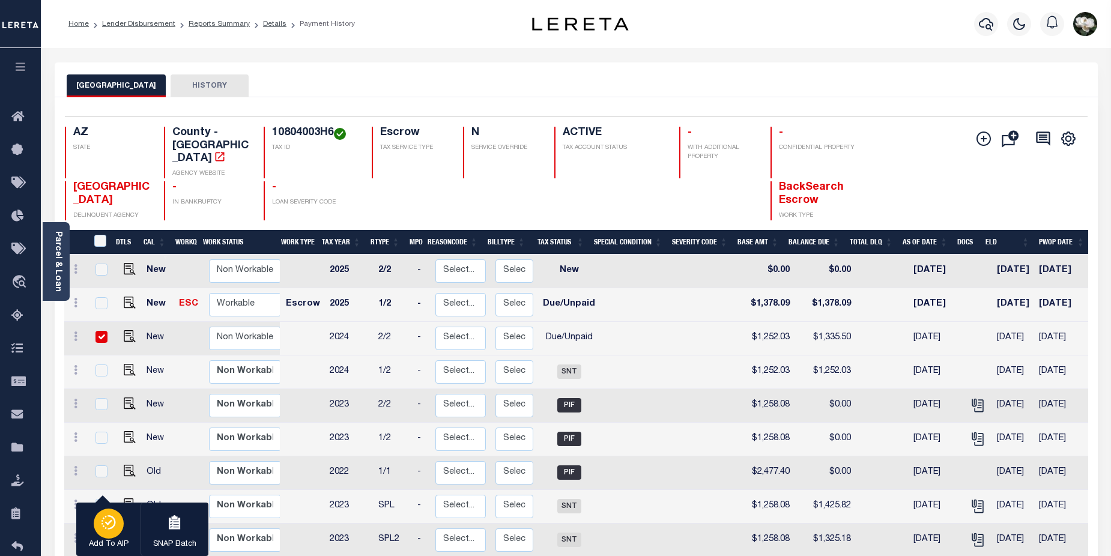
click at [106, 521] on icon "button" at bounding box center [108, 522] width 17 height 14
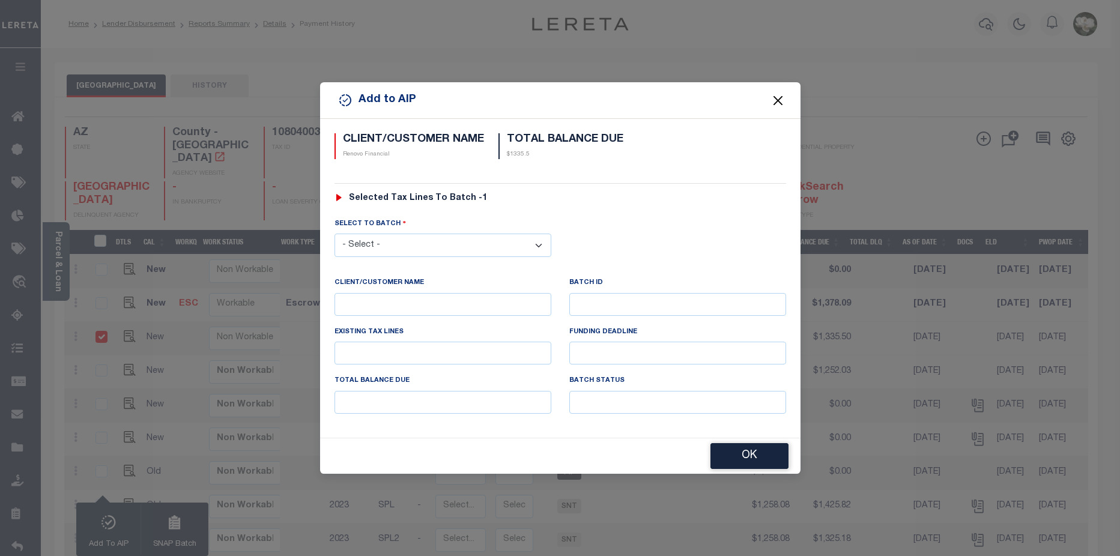
click at [778, 100] on button "Close" at bounding box center [778, 100] width 16 height 16
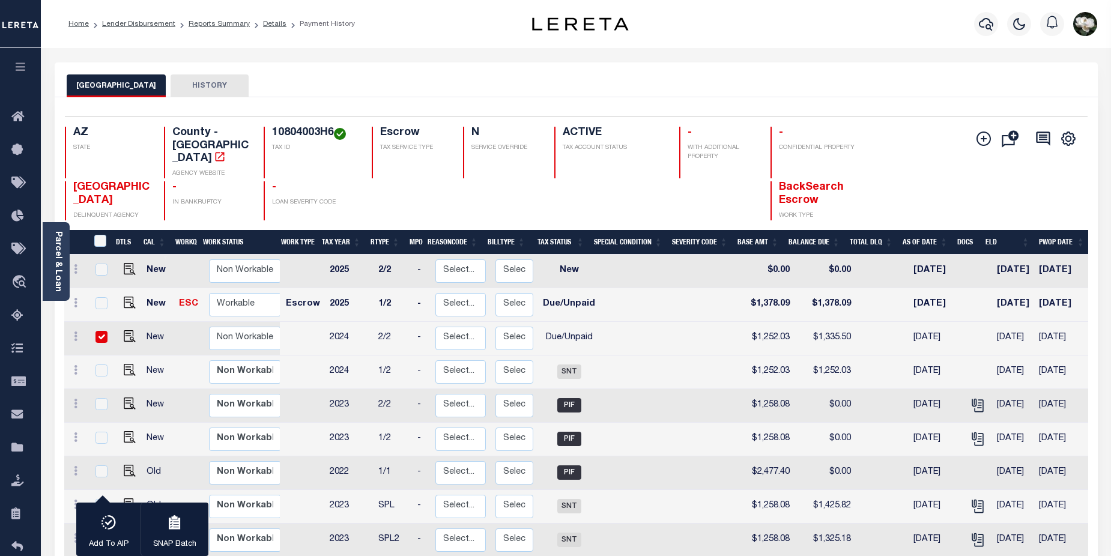
click at [98, 331] on input "checkbox" at bounding box center [102, 337] width 12 height 12
checkbox input "false"
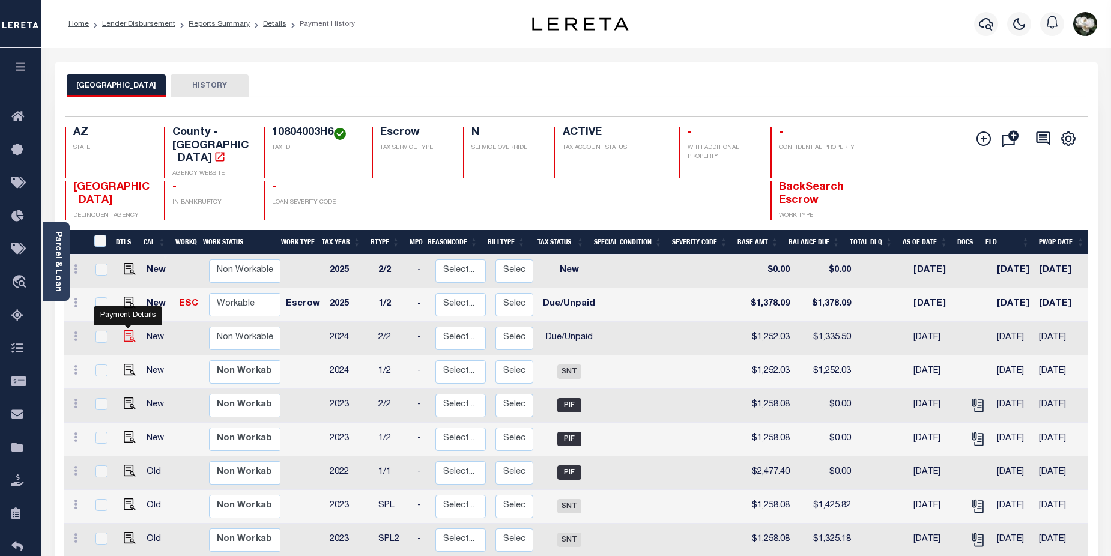
click at [129, 330] on img "" at bounding box center [130, 336] width 12 height 12
checkbox input "true"
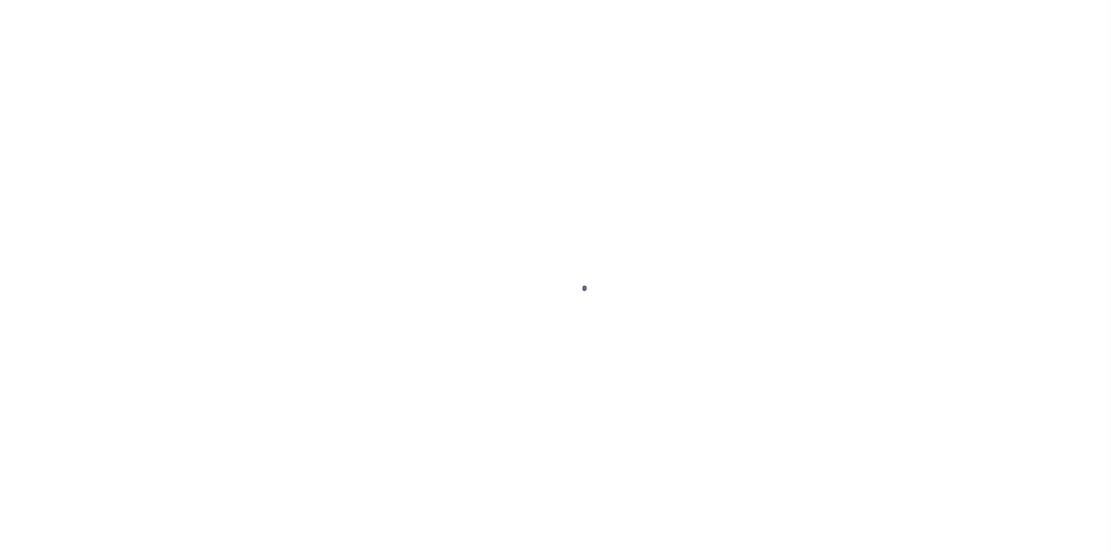
select select "DUE"
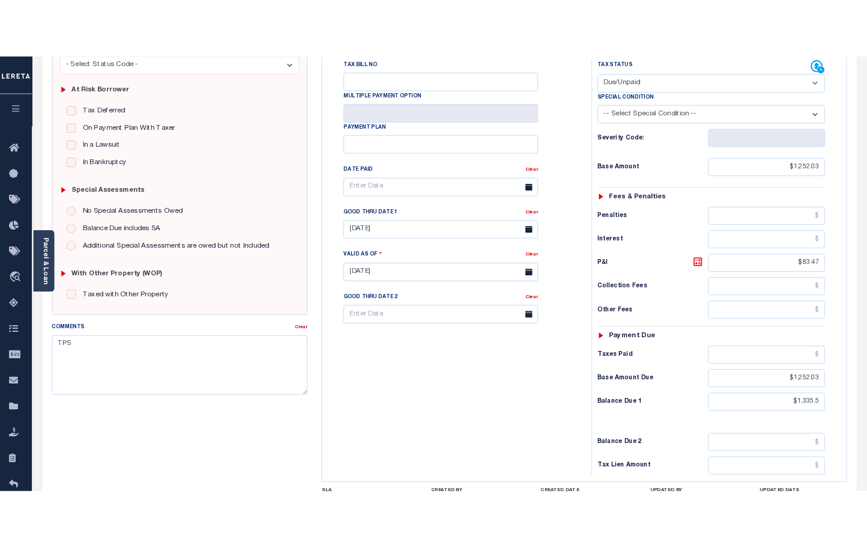
scroll to position [208, 0]
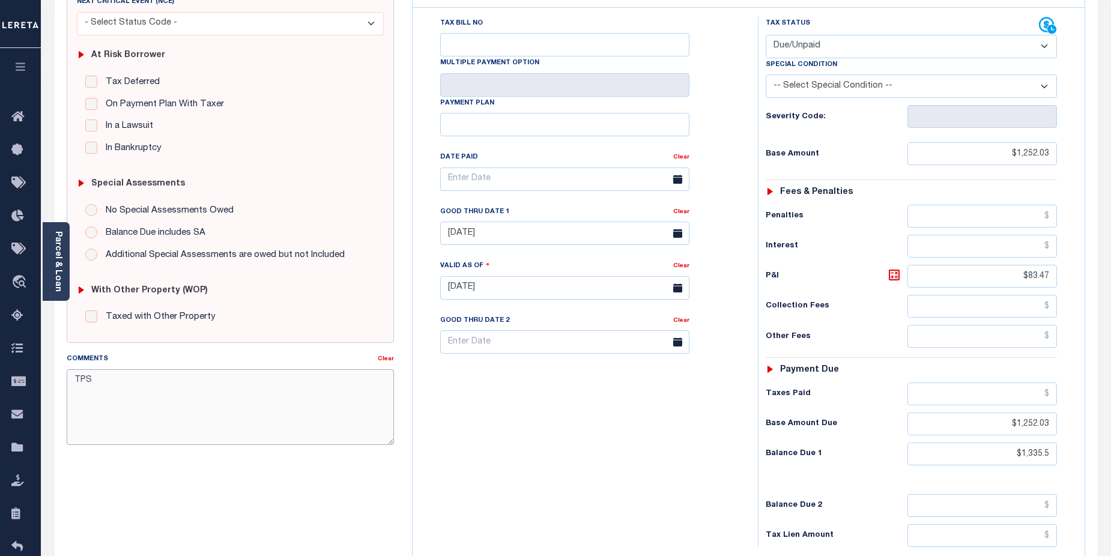
drag, startPoint x: 101, startPoint y: 386, endPoint x: 68, endPoint y: 384, distance: 33.1
click at [68, 384] on textarea "TPS" at bounding box center [231, 407] width 328 height 76
drag, startPoint x: 278, startPoint y: 381, endPoint x: 273, endPoint y: 387, distance: 7.2
click at [273, 387] on textarea "Comments" at bounding box center [231, 407] width 328 height 76
paste textarea "Good morning [PERSON_NAME] , I need help to determine who is liable for p/i of …"
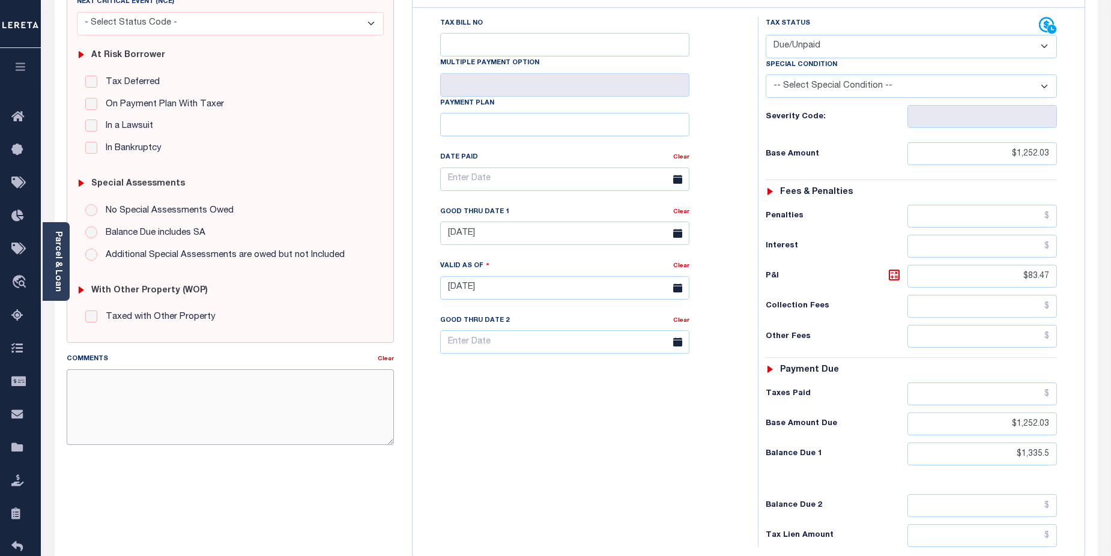
type textarea "Good morning [PERSON_NAME] , I need help to determine who is liable for p/i of …"
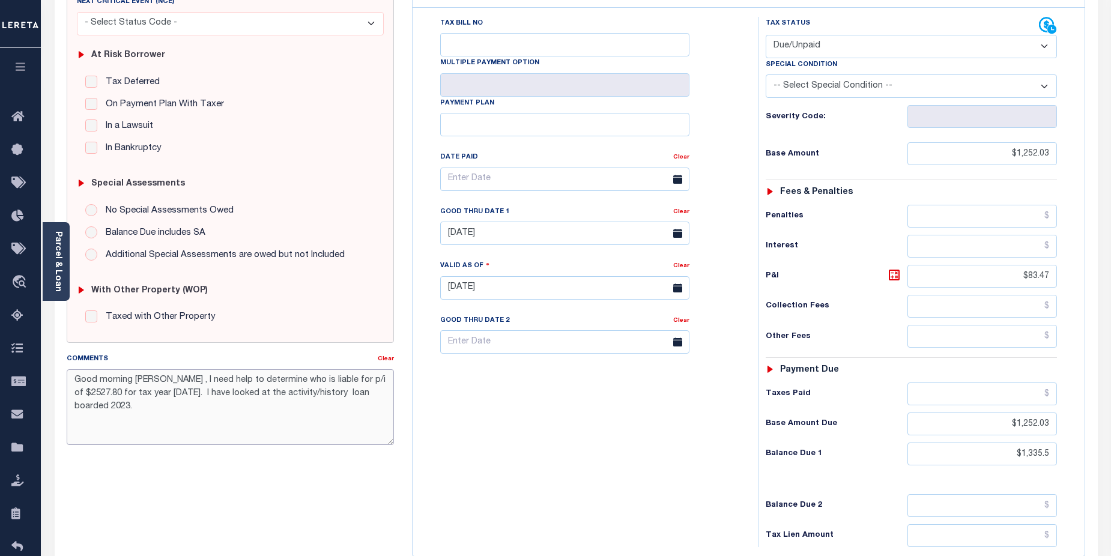
drag, startPoint x: 73, startPoint y: 383, endPoint x: 160, endPoint y: 422, distance: 96.0
click at [160, 422] on textarea "Good morning [PERSON_NAME] , I need help to determine who is liable for p/i of …" at bounding box center [231, 407] width 328 height 76
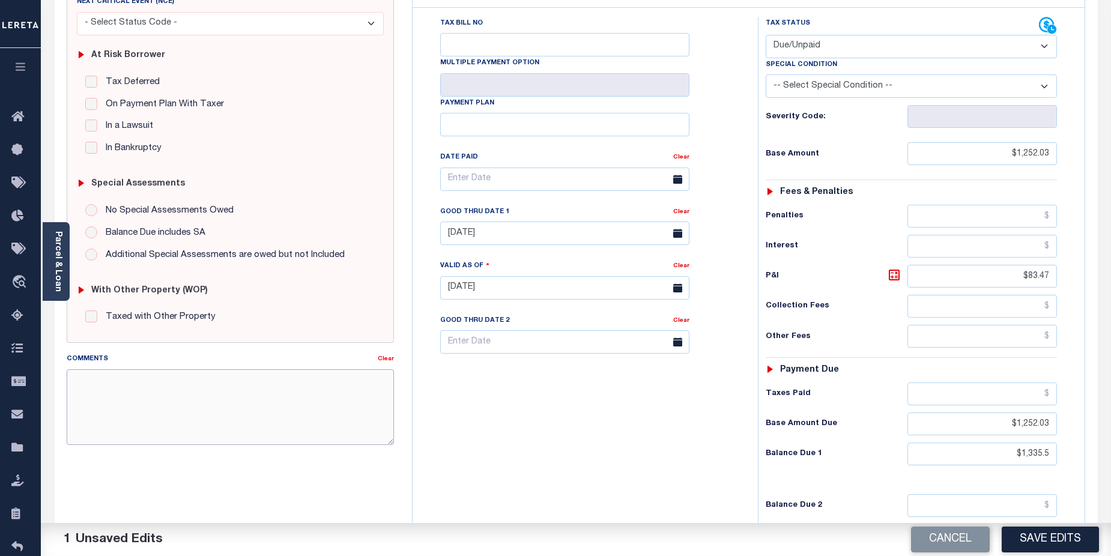
click at [196, 384] on textarea "Comments" at bounding box center [231, 407] width 328 height 76
paste textarea "CAS-474377 2025/annual dlq Base $3,323.80 P/I $568.57-Lender Responsibility Tot…"
drag, startPoint x: 94, startPoint y: 409, endPoint x: 120, endPoint y: 407, distance: 25.9
click at [120, 407] on textarea "CAS-474377 2025/annual dlq Base $3,323.80 P/I $568.57-Lender Responsibility Tot…" at bounding box center [231, 407] width 328 height 76
click at [221, 407] on textarea "CAS-474377 2025/annual dlq Base $3,323.80 P/I $83.47-Lender Responsibility Tota…" at bounding box center [231, 407] width 328 height 76
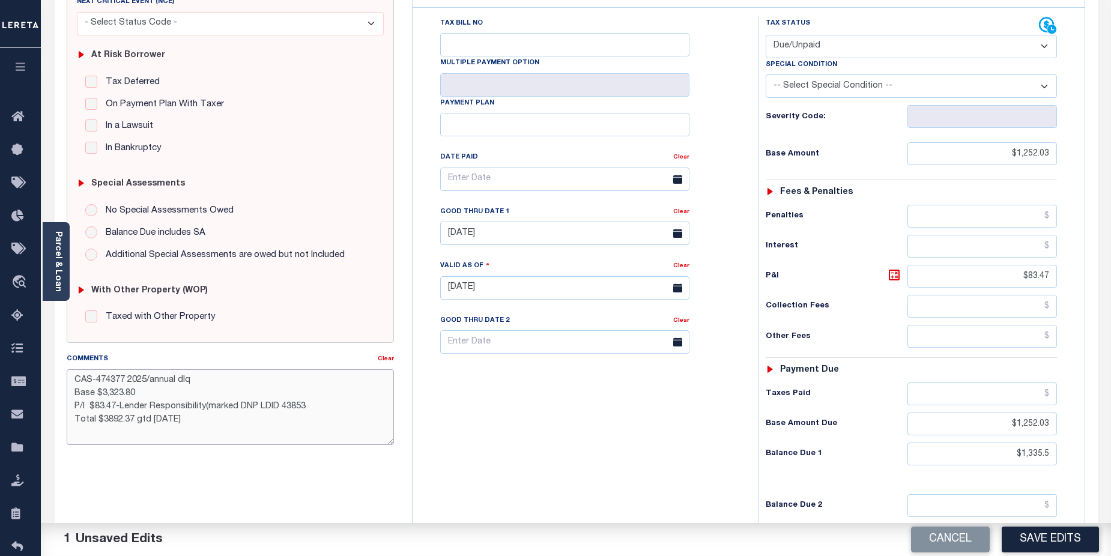
click at [154, 420] on textarea "CAS-474377 2025/annual dlq Base $3,323.80 P/I $83.47-Lender Responsibility(mark…" at bounding box center [231, 407] width 328 height 76
drag, startPoint x: 100, startPoint y: 422, endPoint x: 132, endPoint y: 422, distance: 31.2
click at [132, 422] on textarea "CAS-474377 2025/annual dlq Base $3,323.80 P/I $83.47-Lender Responsibility(mark…" at bounding box center [231, 407] width 328 height 76
click at [143, 382] on textarea "CAS-474377 2025/annual dlq Base $3,323.80 P/I $83.47-Lender Responsibility(mark…" at bounding box center [231, 407] width 328 height 76
drag, startPoint x: 103, startPoint y: 396, endPoint x: 160, endPoint y: 365, distance: 65.6
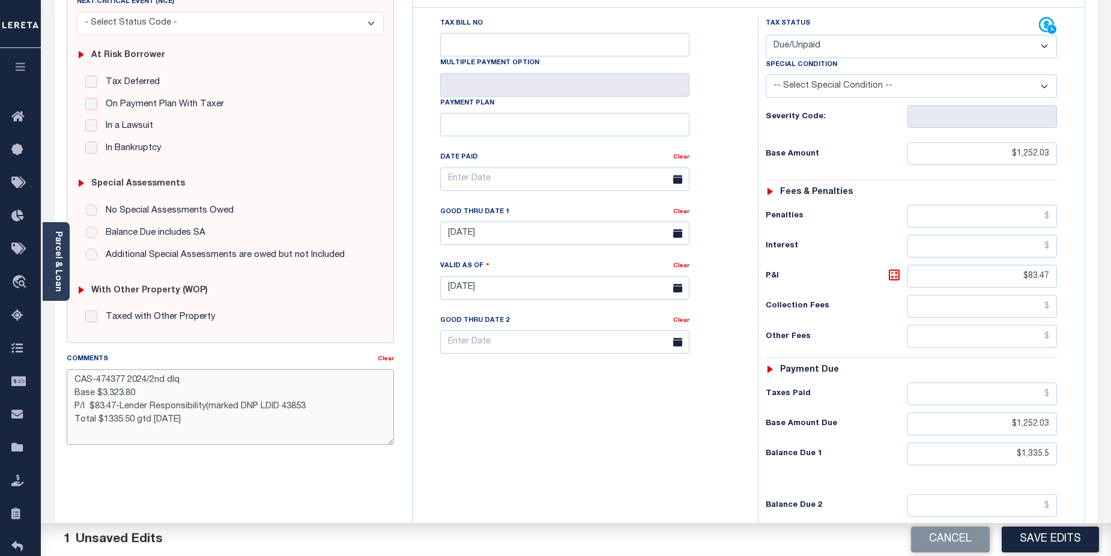
click at [121, 393] on textarea "CAS-474377 2024/2nd dlq Base $3,323.80 P/I $83.47-Lender Responsibility(marked …" at bounding box center [231, 407] width 328 height 76
click at [105, 424] on textarea "CAS-474377 2024/2nd dlq Base $1,252.03 P/I $83.47-Lender Responsibility(marked …" at bounding box center [231, 407] width 328 height 76
click at [211, 420] on textarea "CAS-474377 2024/2nd dlq Base $1,252.03 P/I $83.47-Lender Responsibility(marked …" at bounding box center [231, 407] width 328 height 76
drag, startPoint x: 74, startPoint y: 431, endPoint x: 150, endPoint y: 431, distance: 75.7
click at [150, 431] on textarea "CAS-474377 2024/2nd dlq Base $1,252.03 P/I $83.47-Lender Responsibility(marked …" at bounding box center [231, 407] width 328 height 76
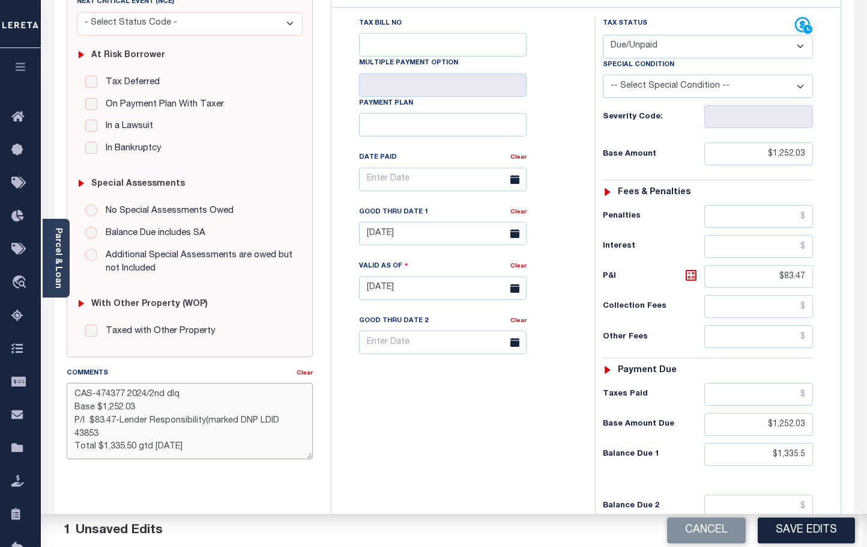
drag, startPoint x: 102, startPoint y: 393, endPoint x: 144, endPoint y: 373, distance: 46.7
click at [123, 392] on textarea "CAS-474377 2024/2nd dlq Base $1,252.03 P/I $83.47-Lender Responsibility(marked …" at bounding box center [190, 421] width 246 height 76
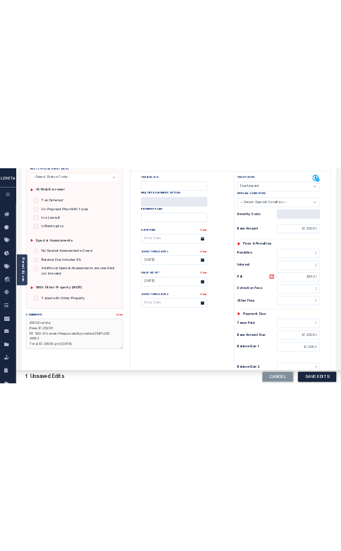
scroll to position [26, 0]
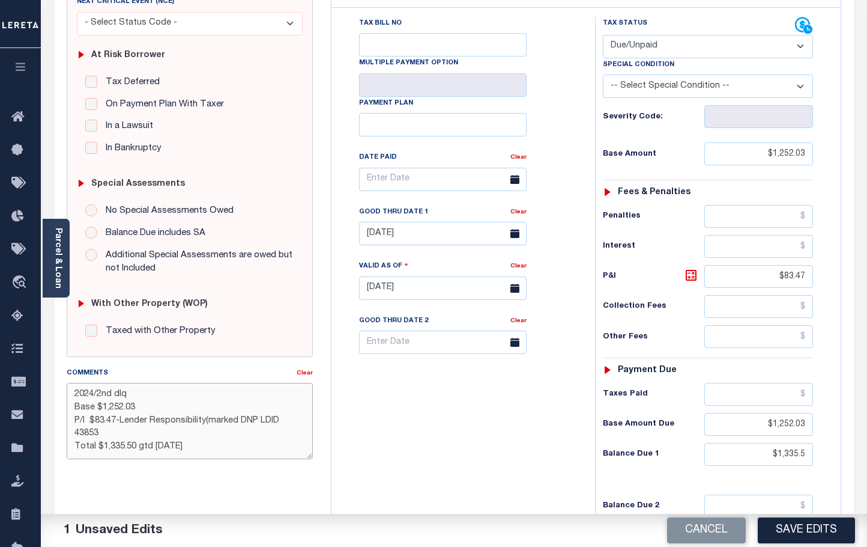
type textarea "CAS-48267 2024/2nd dlq Base $1,252.03 P/I $83.47-Lender Responsibility(marked D…"
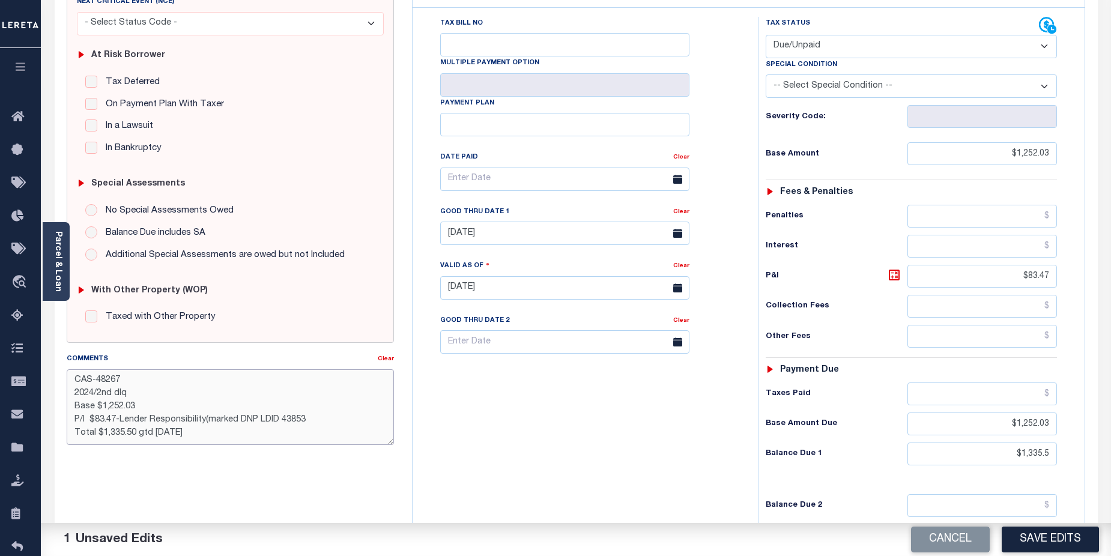
scroll to position [13, 0]
drag, startPoint x: 73, startPoint y: 383, endPoint x: 289, endPoint y: 443, distance: 223.8
click at [289, 443] on textarea "CAS-48267 2024/2nd dlq Base $1,252.03 P/I $83.47-Lender Responsibility(marked D…" at bounding box center [231, 407] width 328 height 76
click at [1061, 542] on button "Save Edits" at bounding box center [1050, 540] width 97 height 26
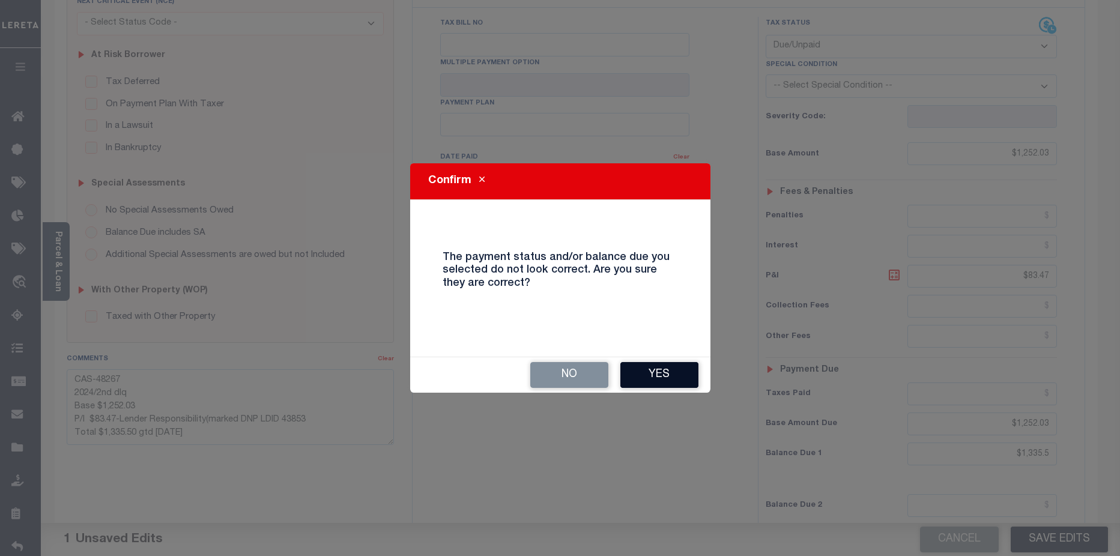
click at [678, 375] on button "Yes" at bounding box center [659, 375] width 78 height 26
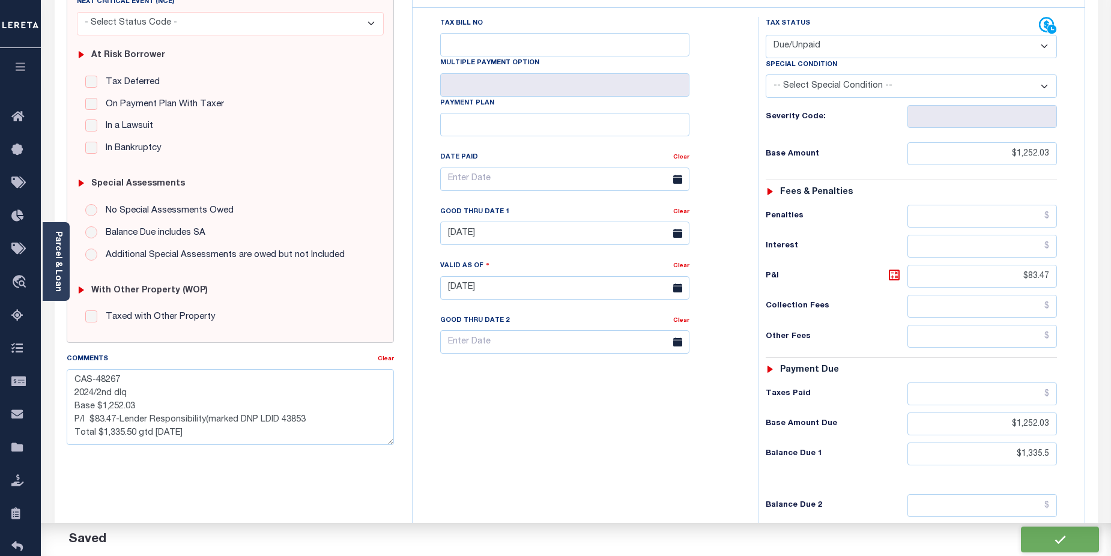
checkbox input "false"
type textarea "CAS-48267 2024/2nd dlq Base $1,252.03 P/I $83.47-Lender Responsibility(marked D…"
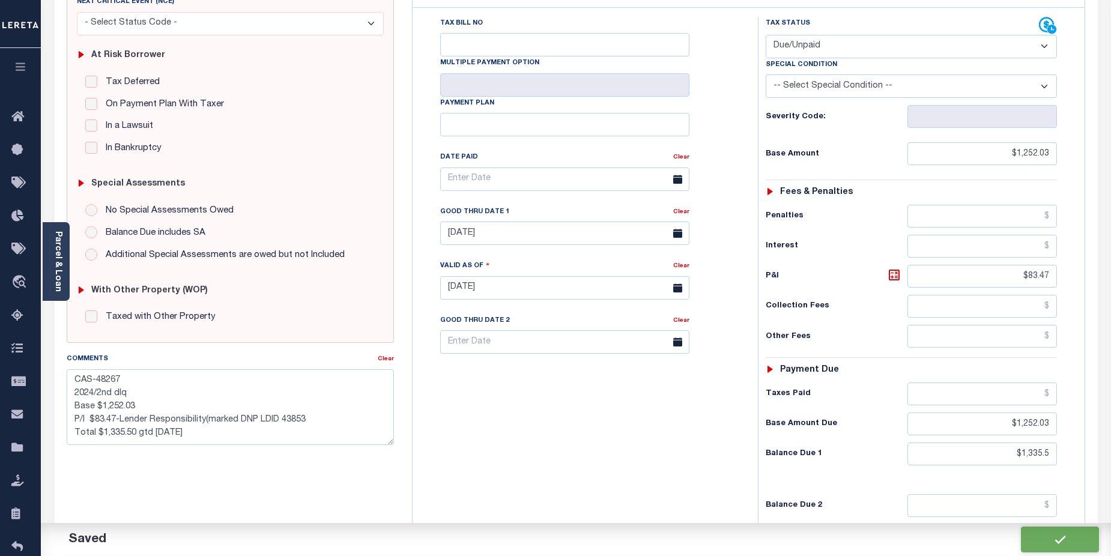
type input "$1,252.03"
type input "$83.47"
type input "$1,252.03"
type input "$1,335.5"
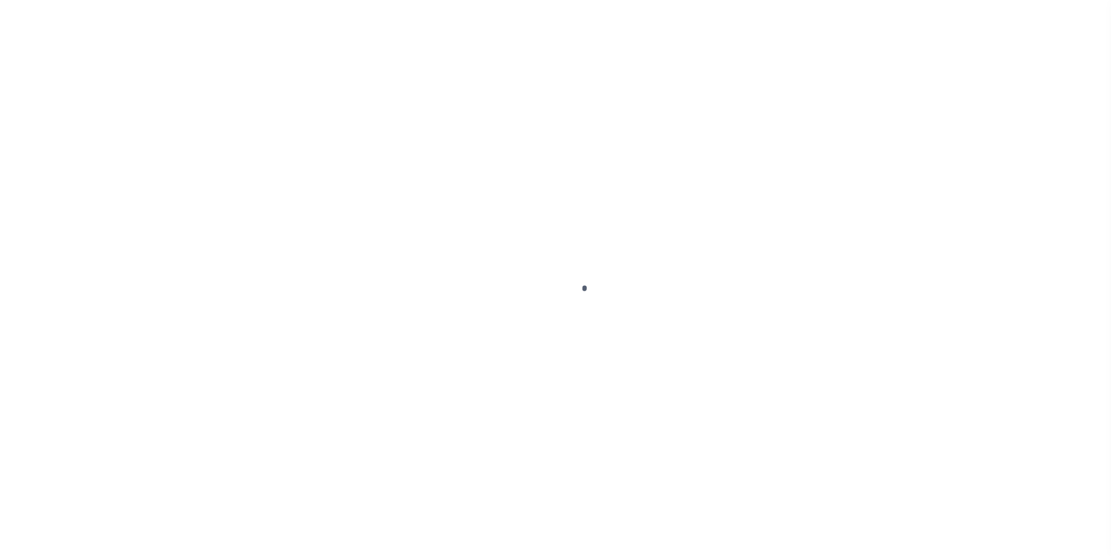
select select "DUE"
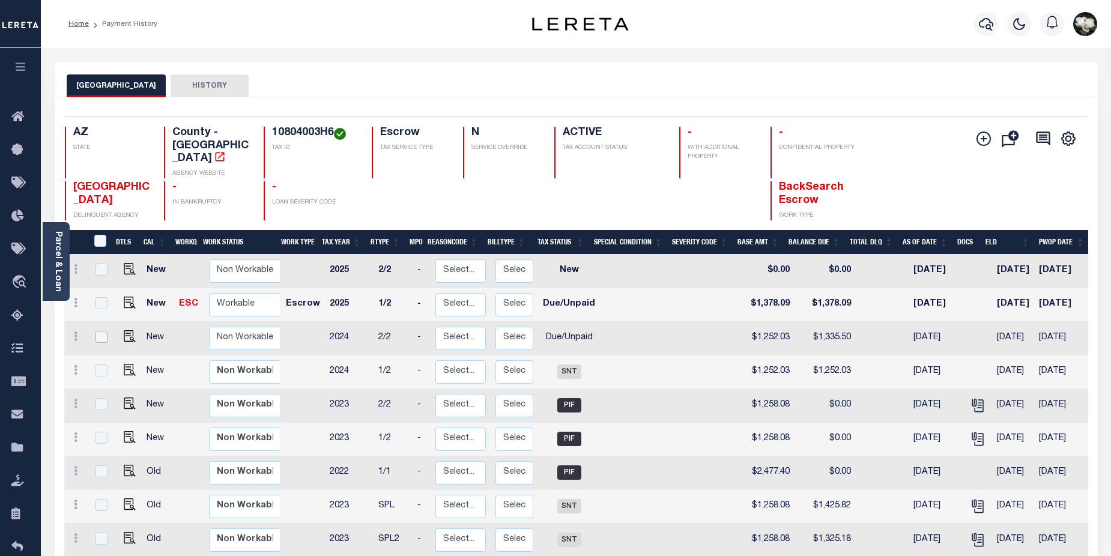
click at [102, 331] on input "checkbox" at bounding box center [102, 337] width 12 height 12
checkbox input "true"
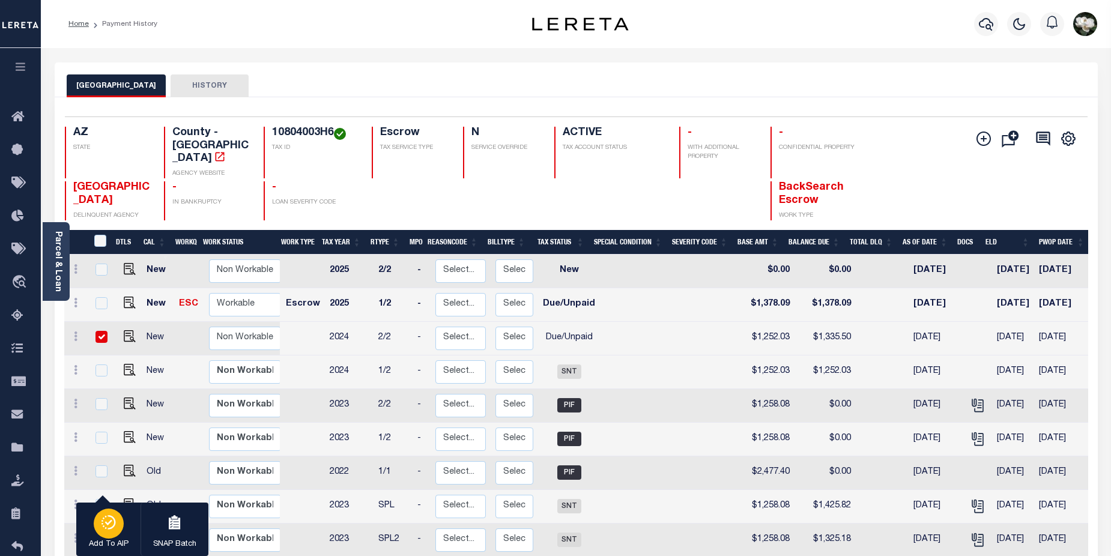
click at [104, 518] on icon "button" at bounding box center [108, 522] width 17 height 14
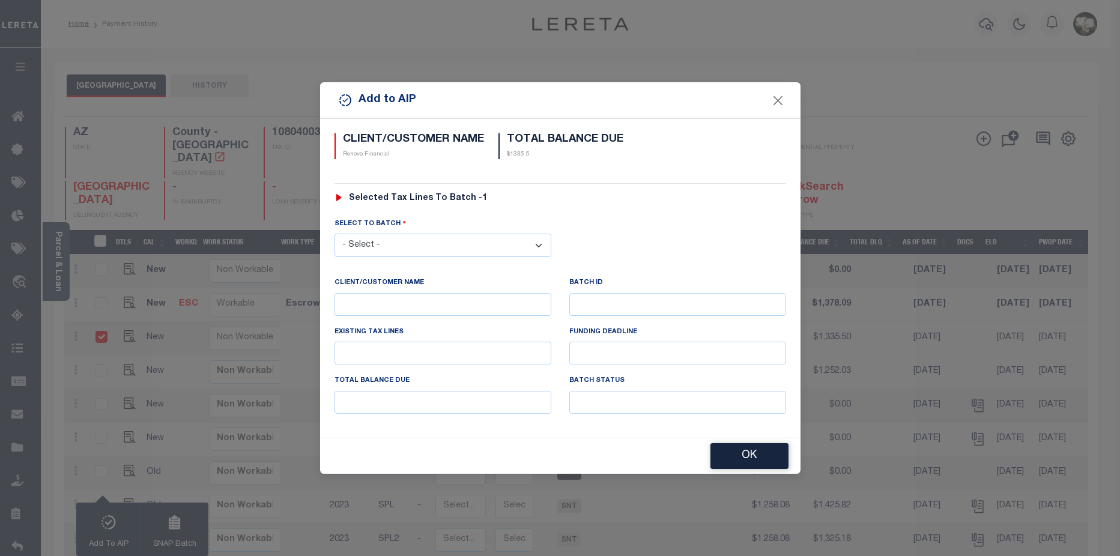
click at [407, 240] on select "- Select - 42380 42965 43235 43299 43683 44436 44450 44938 45028 45180 45253 45…" at bounding box center [443, 245] width 217 height 23
select select "46110"
click at [335, 234] on select "- Select - 42380 42965 43235 43299 43683 44436 44450 44938 45028 45180 45253 45…" at bounding box center [443, 245] width 217 height 23
click at [760, 459] on button "OK" at bounding box center [750, 457] width 78 height 26
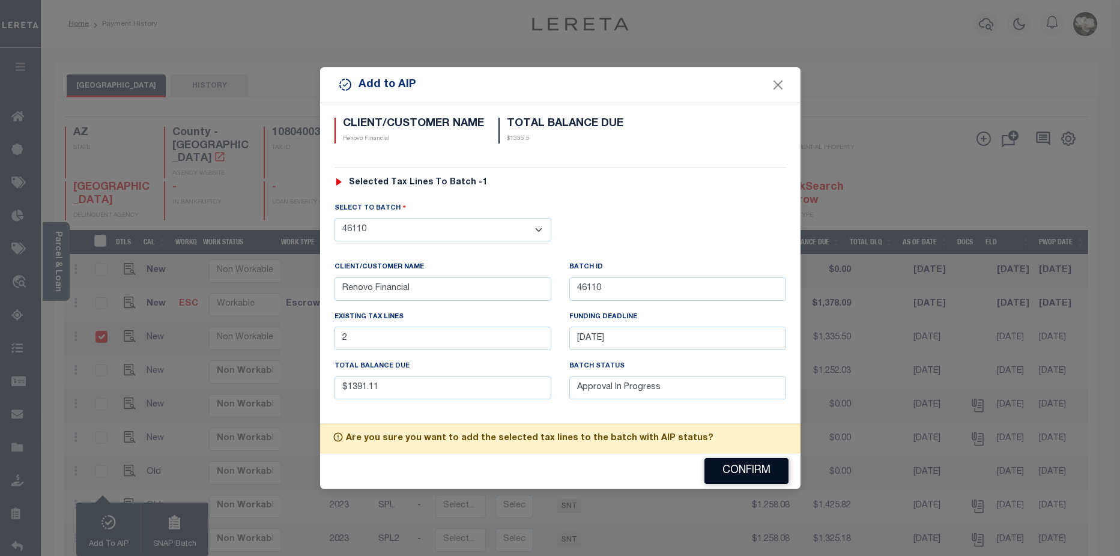
click at [756, 470] on button "Confirm" at bounding box center [747, 471] width 84 height 26
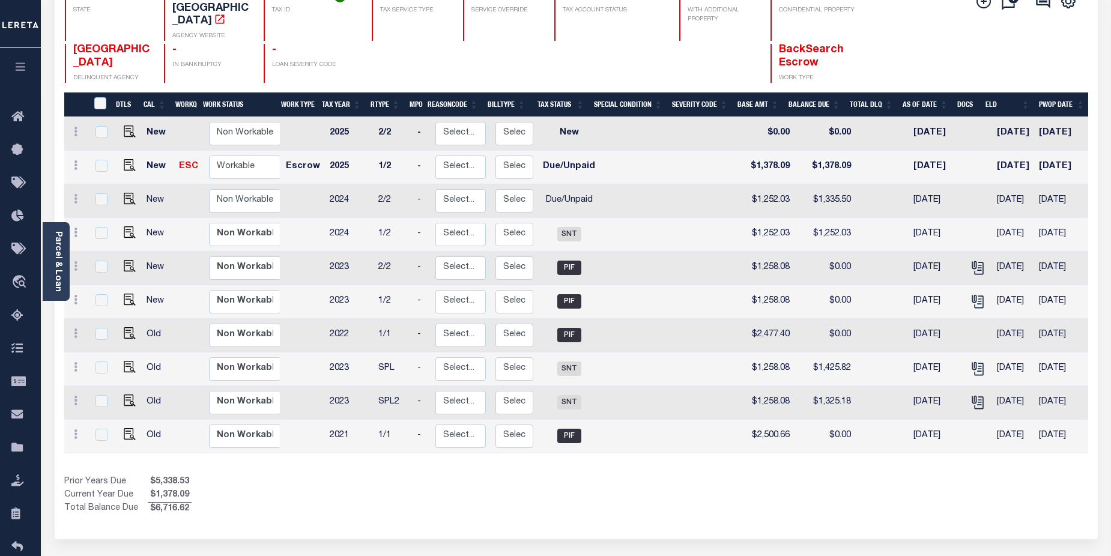
scroll to position [139, 0]
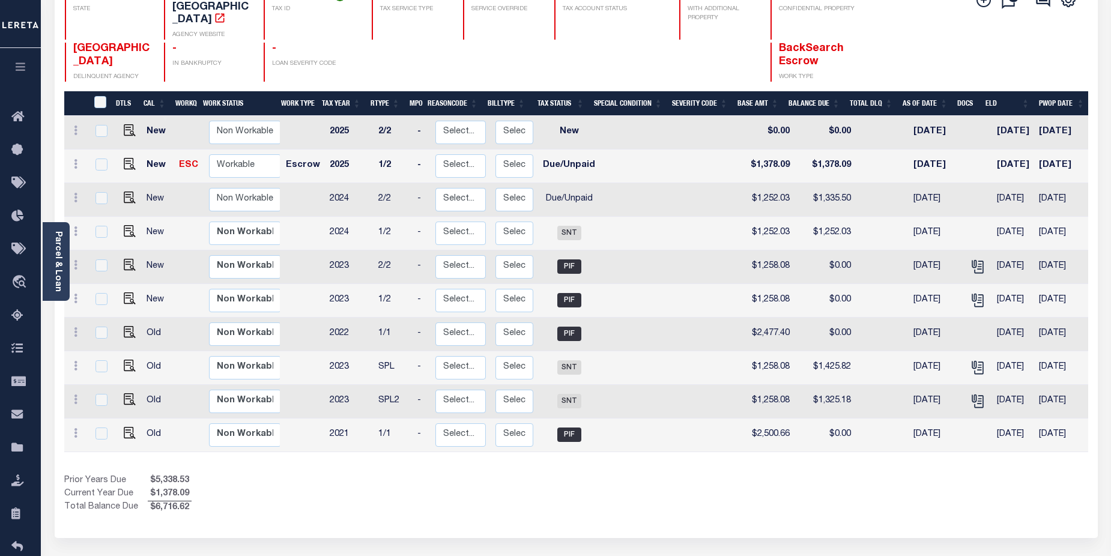
click at [909, 438] on td "[DATE]" at bounding box center [936, 436] width 55 height 34
checkbox input "true"
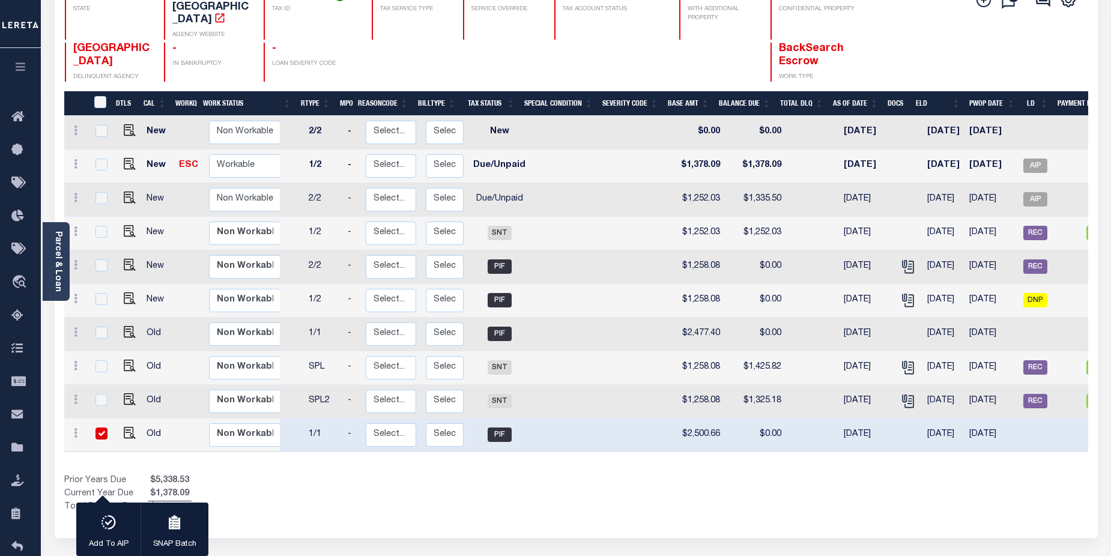
scroll to position [0, 0]
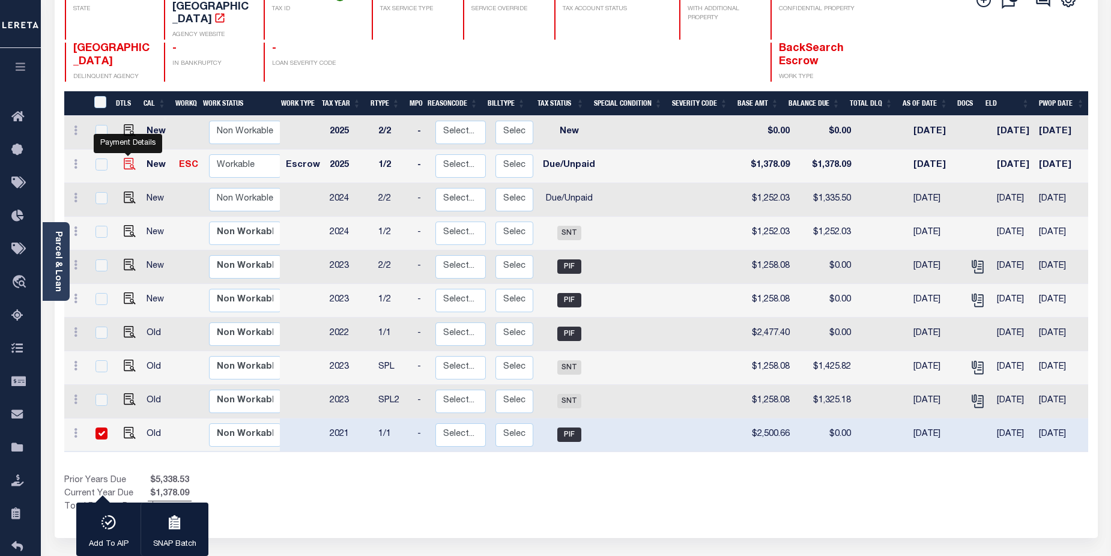
click at [129, 158] on img at bounding box center [130, 164] width 12 height 12
checkbox input "true"
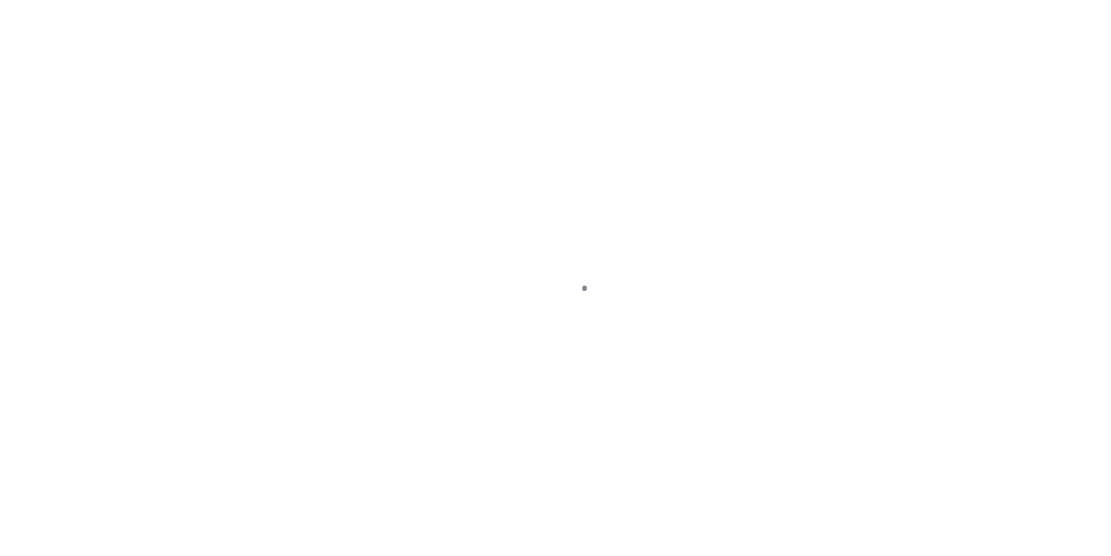
select select "DUE"
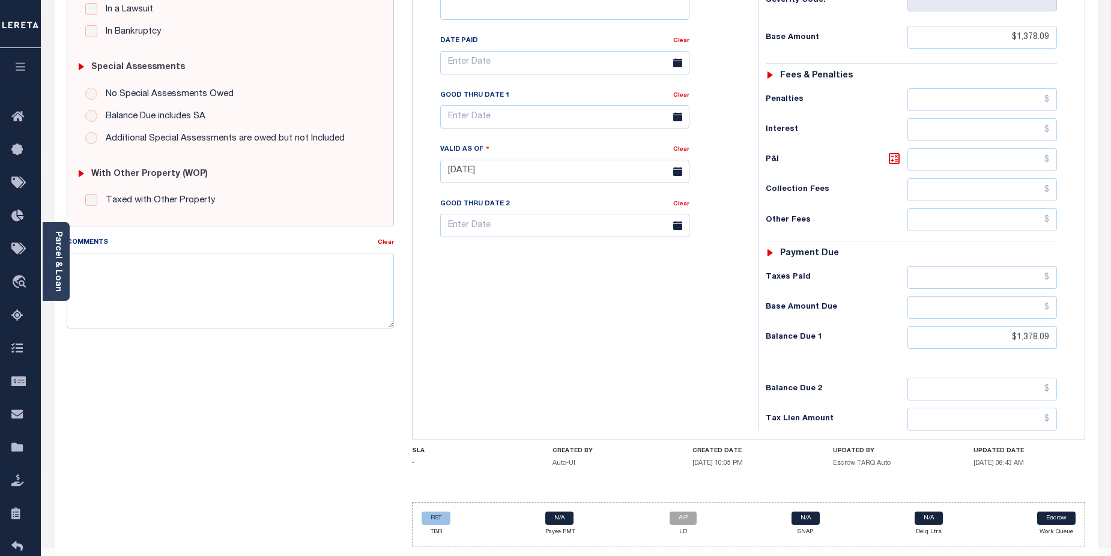
scroll to position [328, 0]
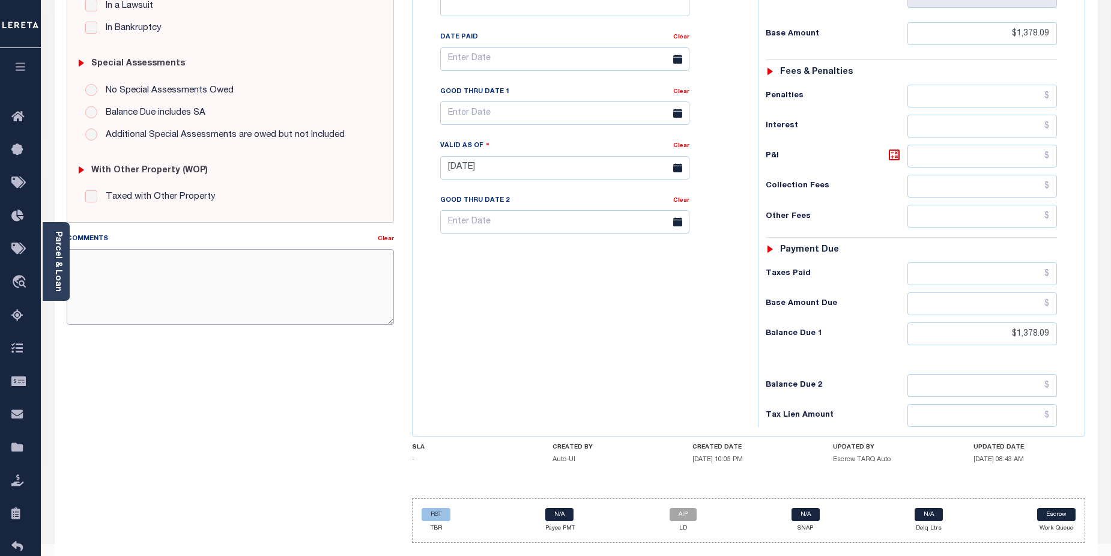
click at [130, 267] on textarea "Comments" at bounding box center [231, 287] width 328 height 76
paste textarea "CAS-48267 2024/2nd dlq Base $1,252.03 P/I $83.47-Lender Responsibility(marked D…"
drag, startPoint x: 102, startPoint y: 308, endPoint x: 133, endPoint y: 308, distance: 31.8
click at [133, 308] on textarea "CAS-48267 2024/2nd dlq Base $1,252.03 P/I $83.47-Lender Responsibility(marked D…" at bounding box center [231, 287] width 328 height 76
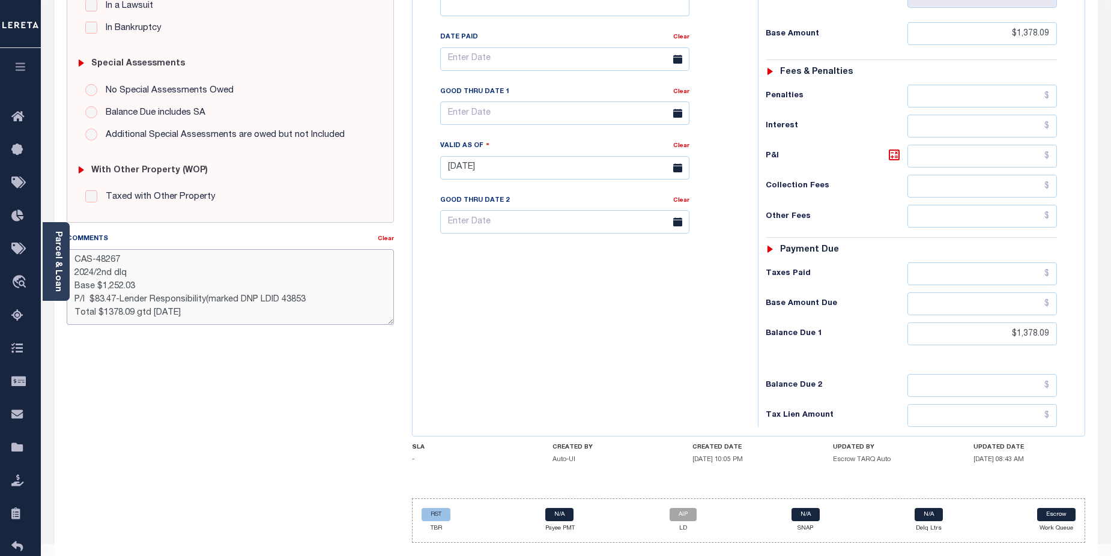
drag, startPoint x: 71, startPoint y: 296, endPoint x: 321, endPoint y: 280, distance: 250.4
click at [320, 280] on textarea "CAS-48267 2024/2nd dlq Base $1,252.03 P/I $83.47-Lender Responsibility(marked D…" at bounding box center [231, 287] width 328 height 76
drag, startPoint x: 135, startPoint y: 287, endPoint x: 414, endPoint y: 240, distance: 283.2
click at [390, 264] on textarea "CAS-48267 2024/2nd dlq Base $1,252.03P/I $83.47-Lender Responsibility(marked DN…" at bounding box center [231, 287] width 328 height 76
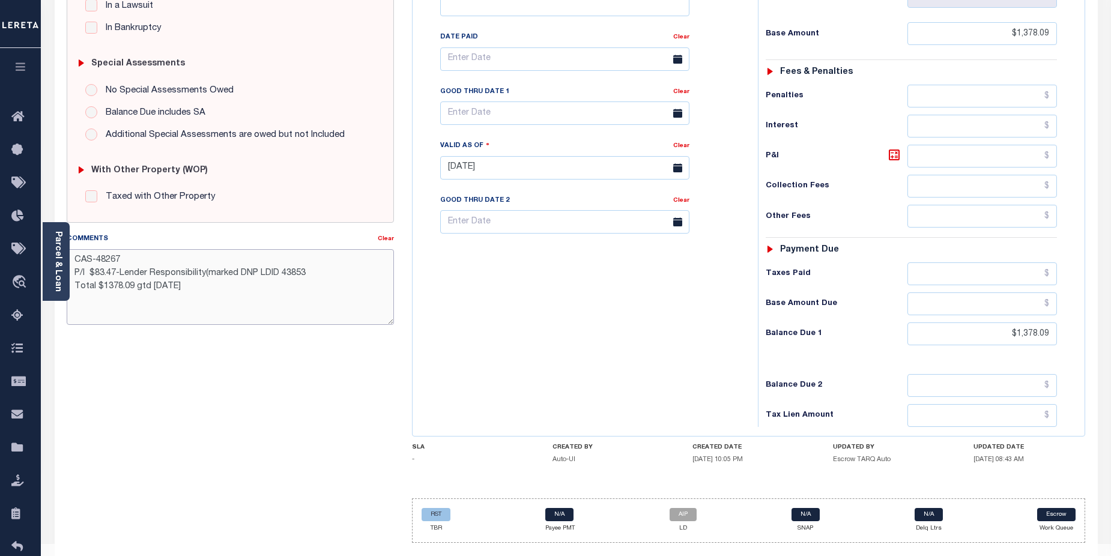
drag, startPoint x: 313, startPoint y: 271, endPoint x: 151, endPoint y: 272, distance: 162.2
click at [151, 272] on textarea "CAS-48267 P/I $83.47-Lender Responsibility(marked DNP LDID 43853 Total $1378.09…" at bounding box center [231, 287] width 328 height 76
drag, startPoint x: 121, startPoint y: 275, endPoint x: 148, endPoint y: 274, distance: 27.1
click at [148, 274] on textarea "CAS-48267 P/I $83.47-Lender Total $1378.09 gtd [DATE]" at bounding box center [231, 287] width 328 height 76
drag, startPoint x: 74, startPoint y: 276, endPoint x: 121, endPoint y: 273, distance: 47.6
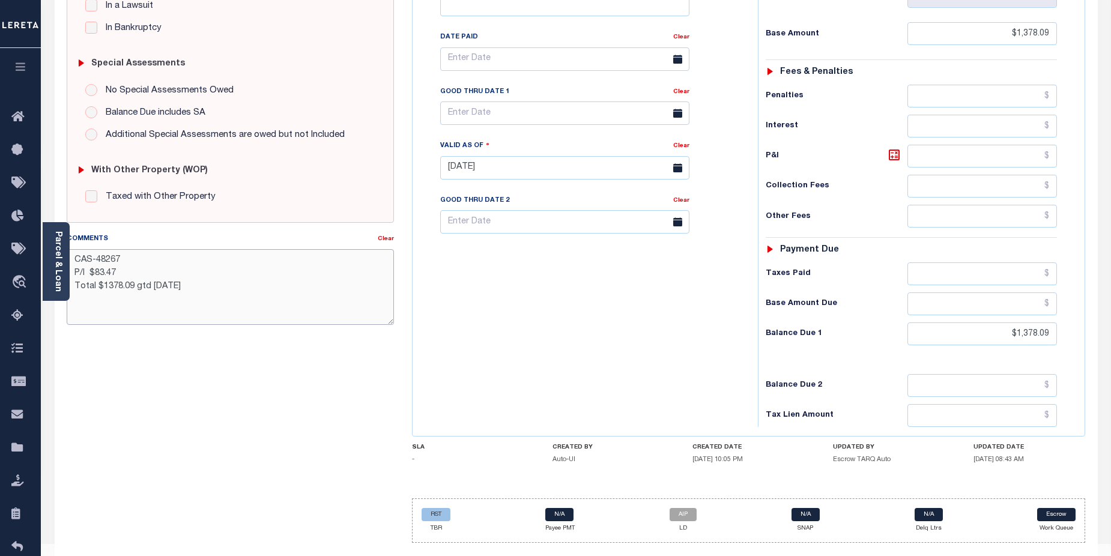
click at [121, 273] on textarea "CAS-48267 P/I $83.47 Total $1378.09 gtd [DATE]" at bounding box center [231, 287] width 328 height 76
click at [133, 256] on textarea "CAS-48267 base $1378.09 Total $1378.09 gtd [DATE]" at bounding box center [231, 287] width 328 height 76
click at [76, 284] on textarea "CAS-48267 2025/1st base $1378.09 Total $1378.09 gtd [DATE]" at bounding box center [231, 287] width 328 height 76
drag, startPoint x: 106, startPoint y: 300, endPoint x: 115, endPoint y: 258, distance: 43.5
click at [106, 293] on textarea "CAS-48267 2025/1st Base $1378.09 Total $1378.09 gtd [DATE]" at bounding box center [231, 287] width 328 height 76
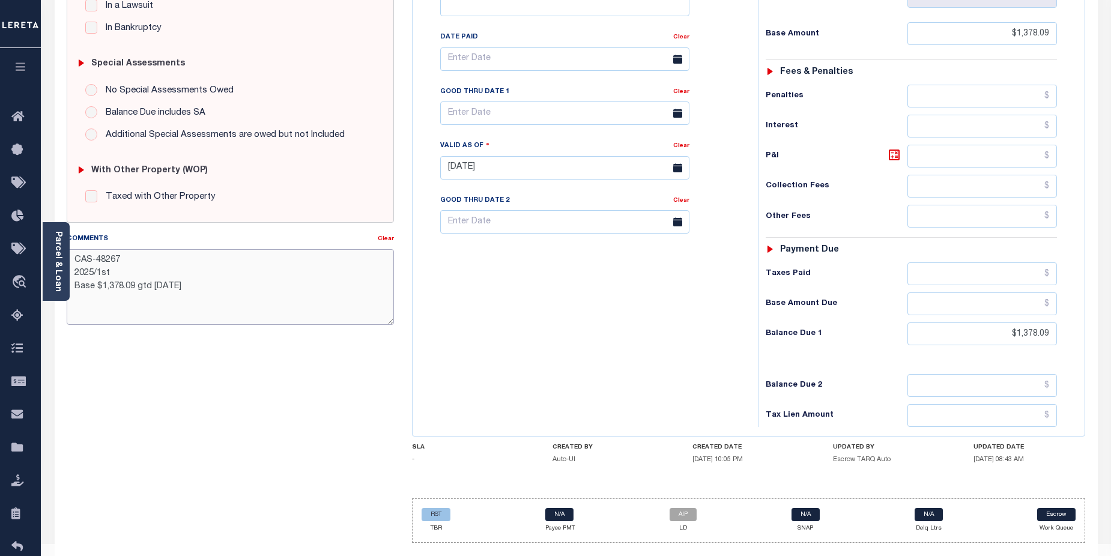
drag, startPoint x: 137, startPoint y: 290, endPoint x: 180, endPoint y: 287, distance: 42.7
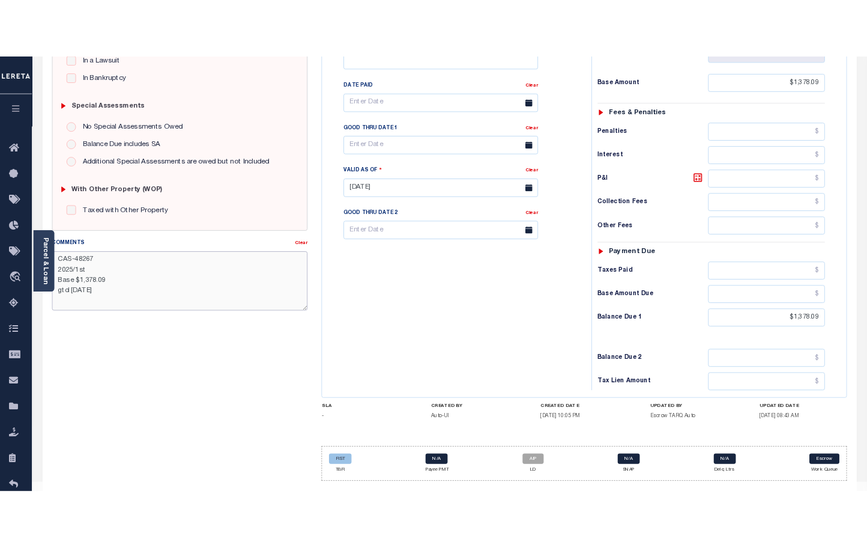
scroll to position [340, 0]
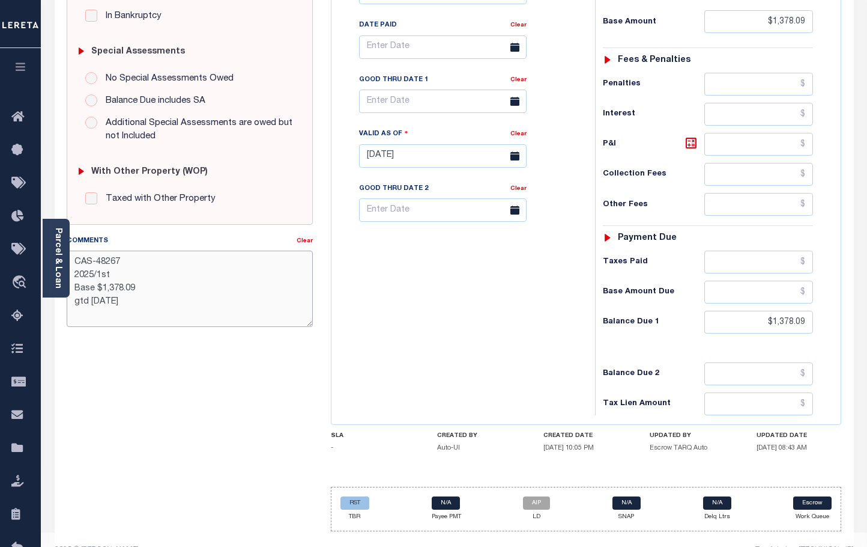
click at [174, 308] on textarea "CAS-48267 2025/1st Base $1,378.09 gtd [DATE]" at bounding box center [190, 288] width 246 height 76
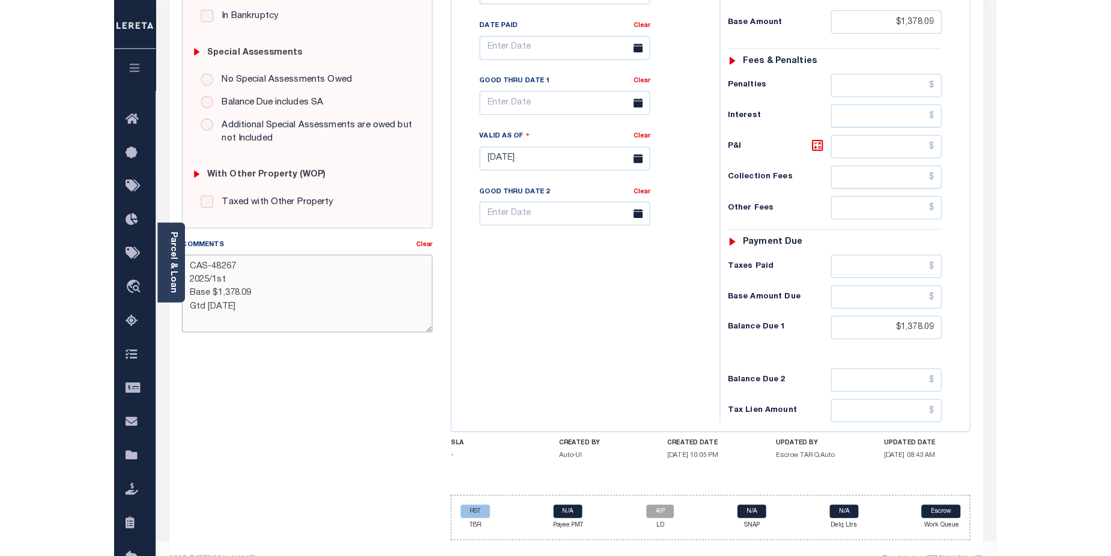
scroll to position [328, 0]
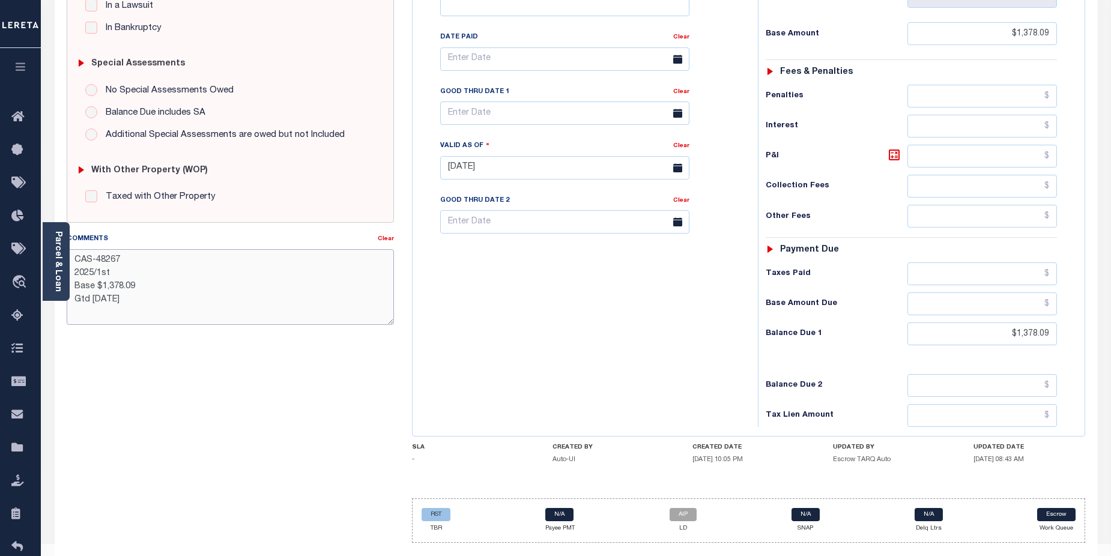
drag, startPoint x: 259, startPoint y: 269, endPoint x: 900, endPoint y: 362, distance: 647.5
click at [272, 268] on textarea "CAS-48267 2025/1st Base $1,378.09 Gtd 09/30/2025" at bounding box center [231, 287] width 328 height 76
type textarea "CAS-48267 2025/1st Base $1,378.09 Gtd 09/30/2025"
type input "[DATE]"
click at [802, 327] on div "Tax Status Status - Select Status Code -" at bounding box center [915, 162] width 315 height 530
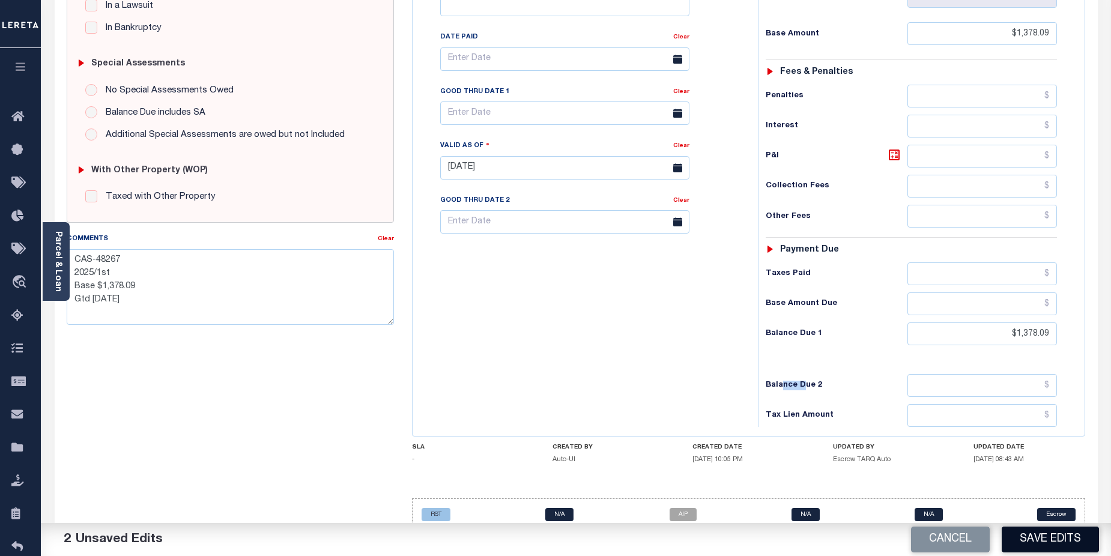
click at [1058, 539] on button "Save Edits" at bounding box center [1050, 540] width 97 height 26
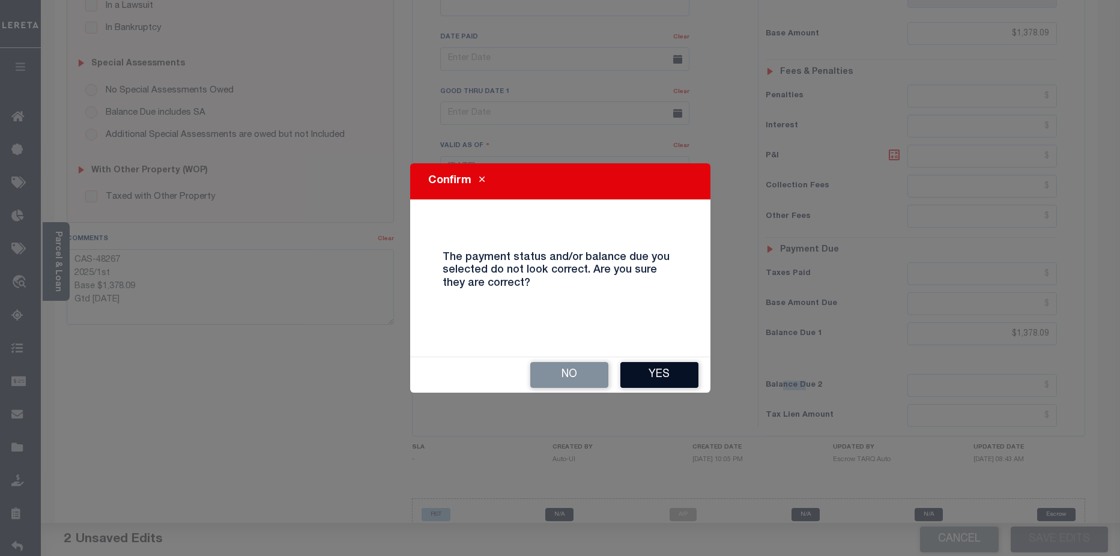
click at [652, 375] on button "Yes" at bounding box center [659, 375] width 78 height 26
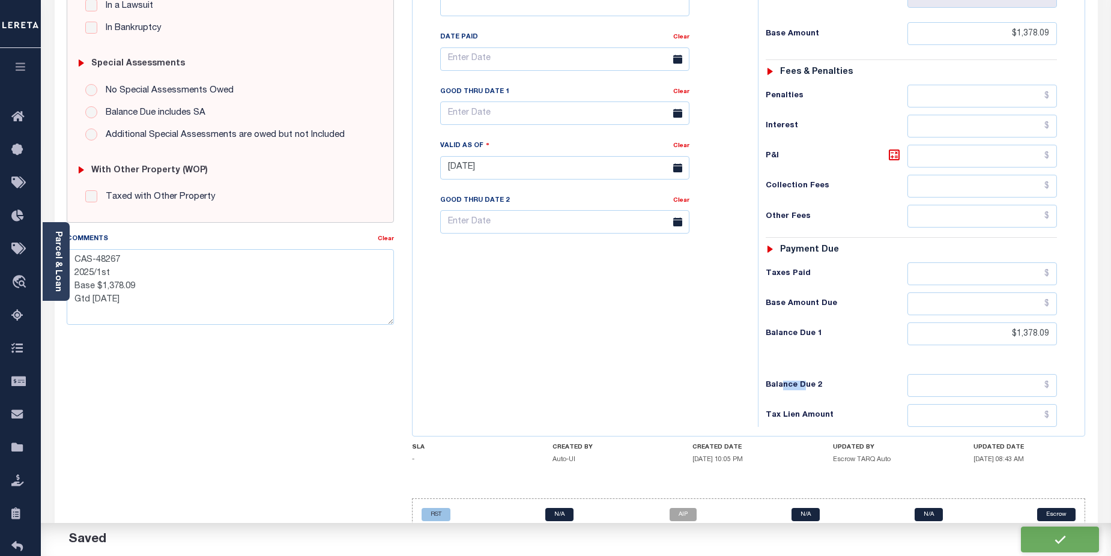
checkbox input "false"
type textarea "CAS-48267 2025/1st Base $1,378.09 Gtd 09/30/2025"
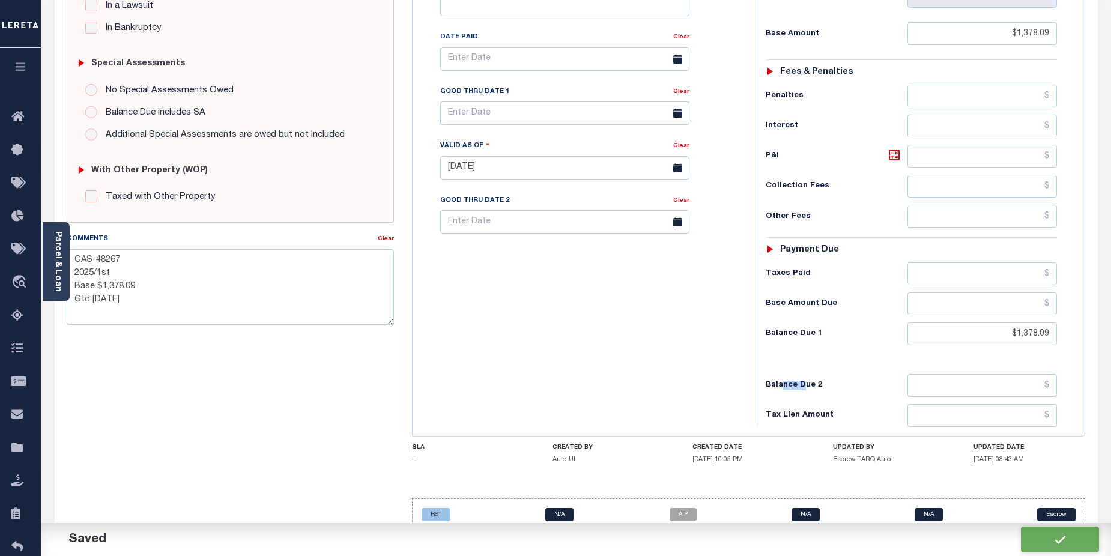
type input "$1,378.09"
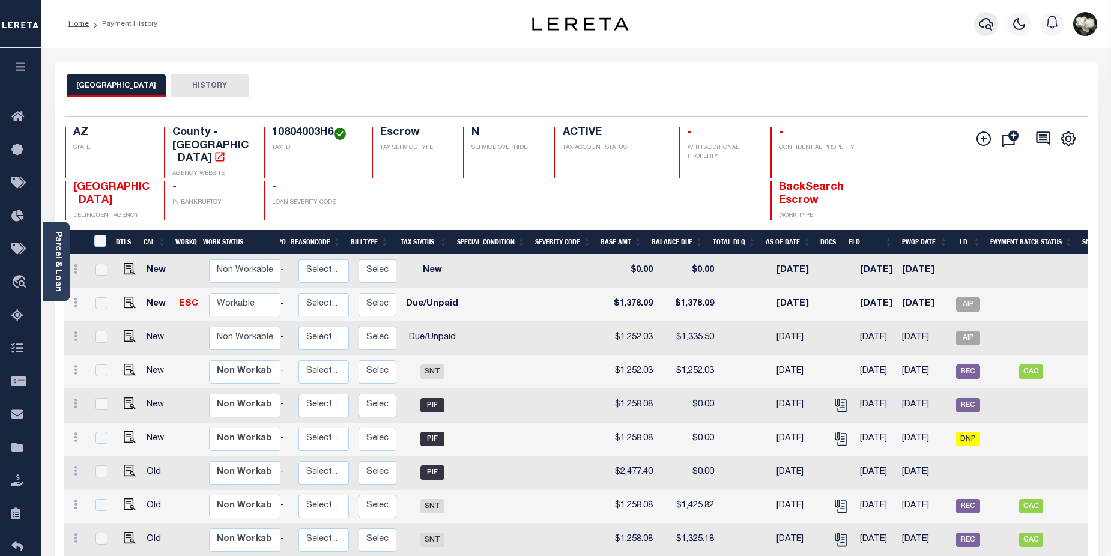
click at [983, 21] on icon "button" at bounding box center [986, 24] width 14 height 13
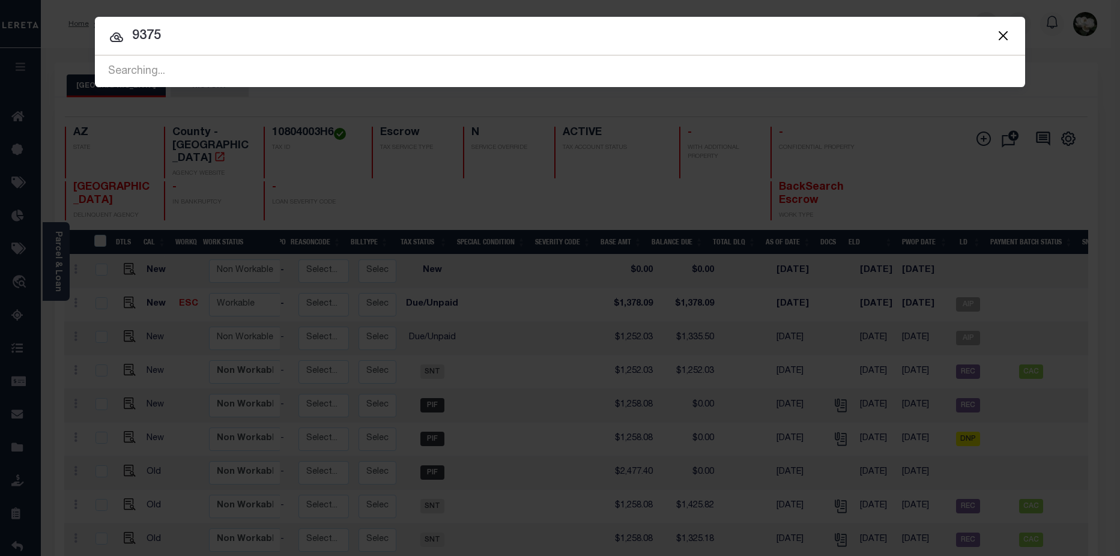
type input "9375"
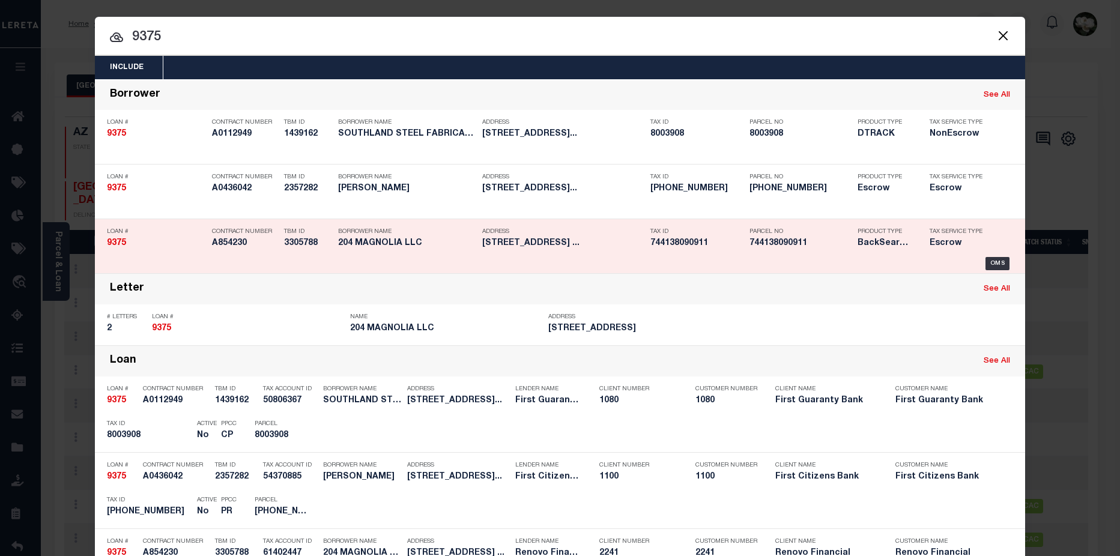
click at [718, 253] on div "Tax ID 744138090911" at bounding box center [696, 239] width 93 height 35
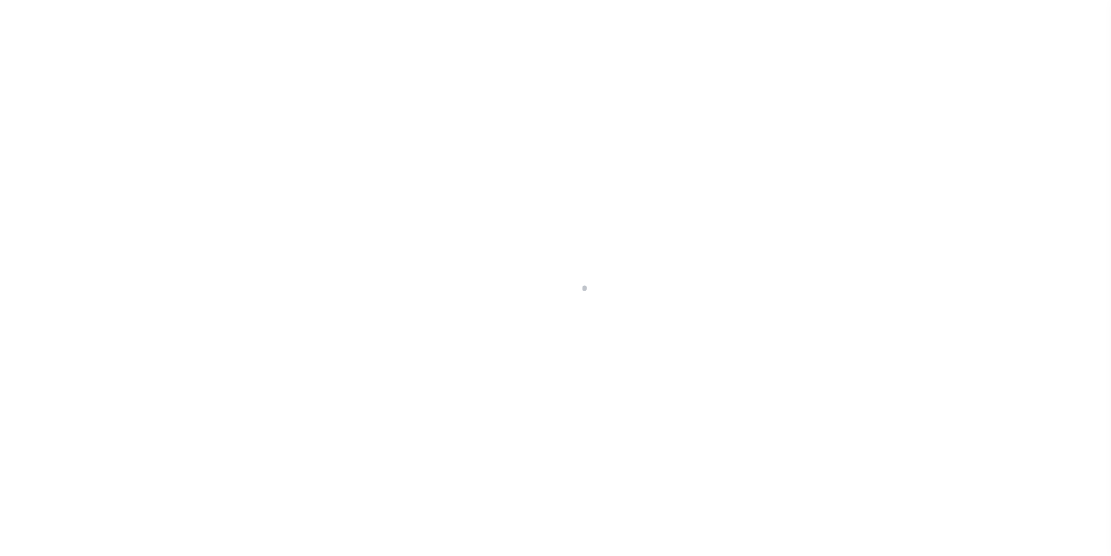
select select "Escrow"
type input "[STREET_ADDRESS]"
select select
type input "[GEOGRAPHIC_DATA]"
type input "a0k8Y00000dDlc0"
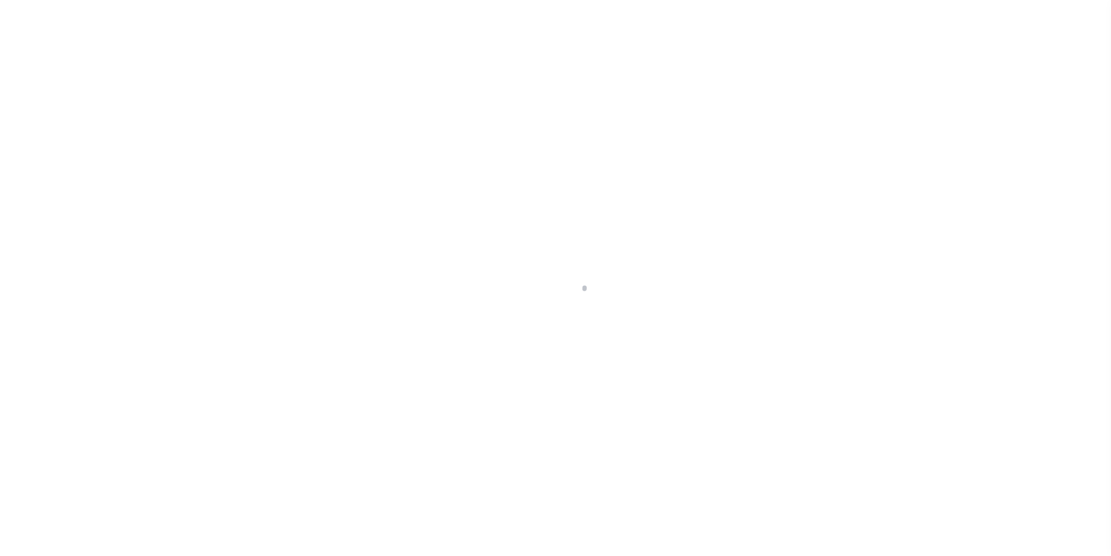
select select
type textarea "LEGAL REQUIRED"
type textarea "REO"
select select "25066"
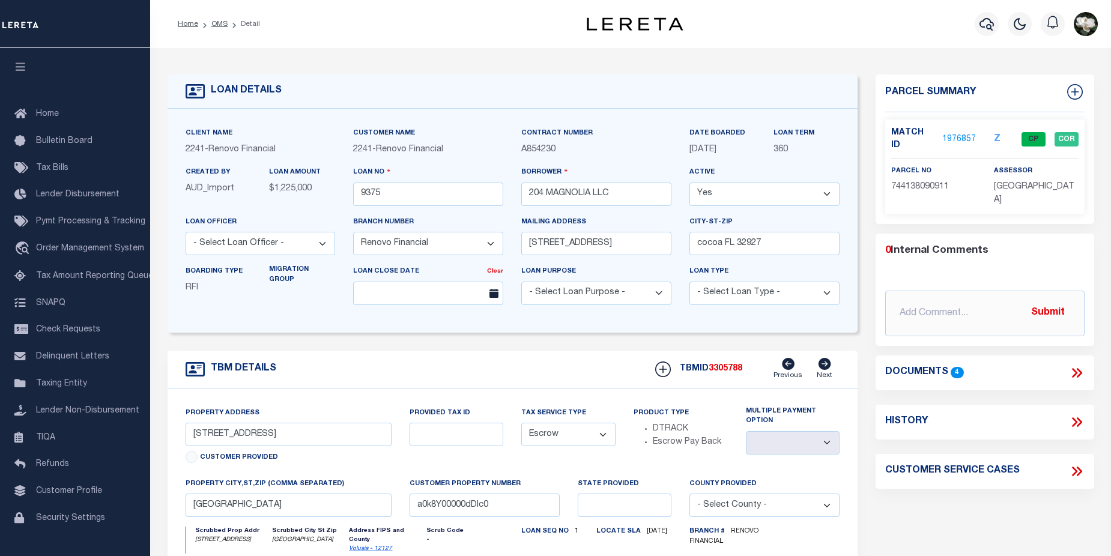
click at [959, 133] on link "1976857" at bounding box center [959, 139] width 34 height 13
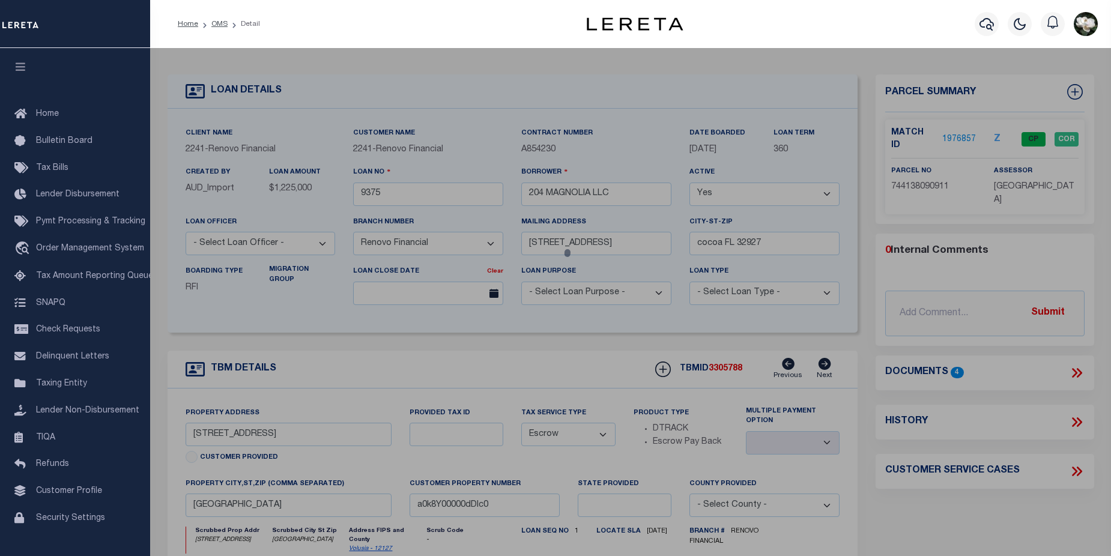
checkbox input "false"
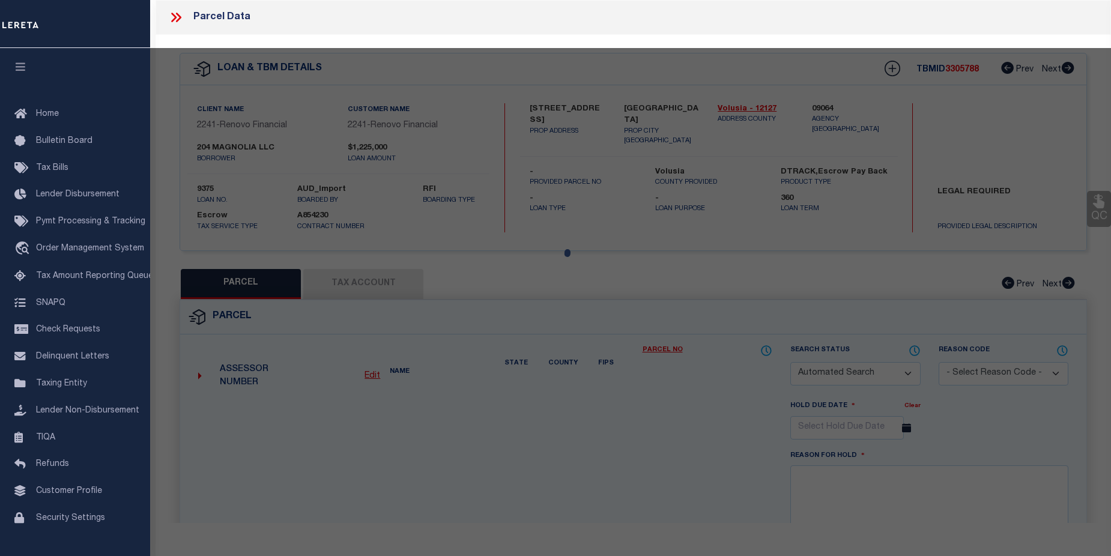
select select "CP"
type input "204 MAGNOLIA LLC"
select select "AGW"
select select
type input "[STREET_ADDRESS]"
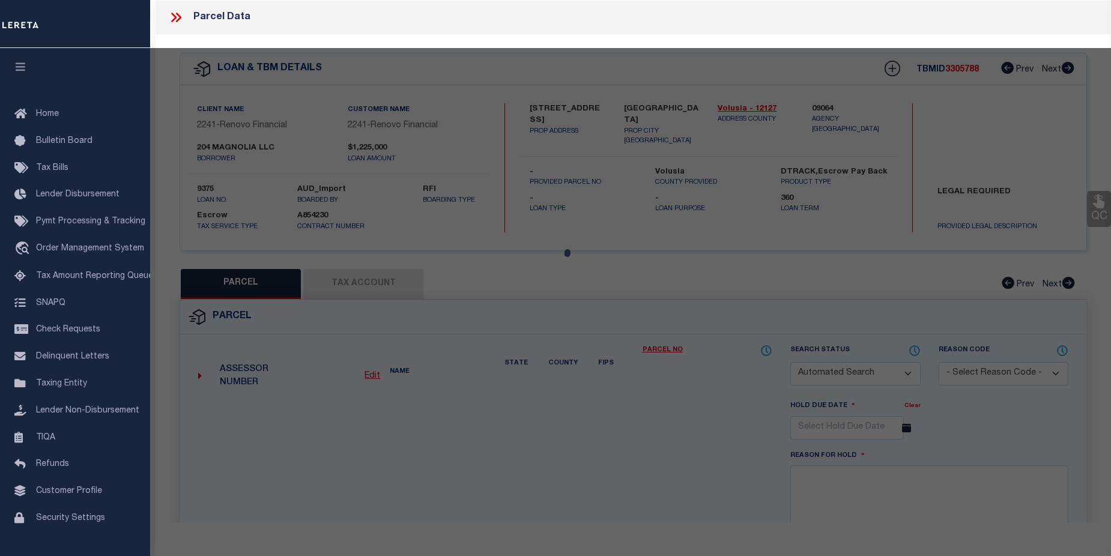
checkbox input "false"
type input "[GEOGRAPHIC_DATA] 32168"
type textarea "W 90 FT OF LOT 91 & N 35 FT OF LOT 92 BLK 9 [PERSON_NAME] NEW SMYR"
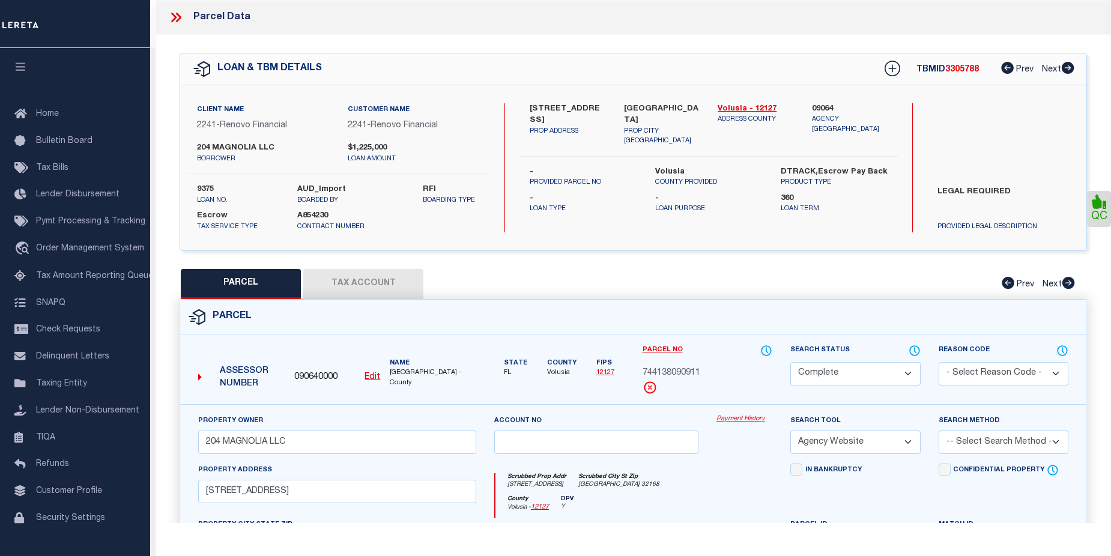
click at [751, 419] on link "Payment History" at bounding box center [745, 419] width 56 height 10
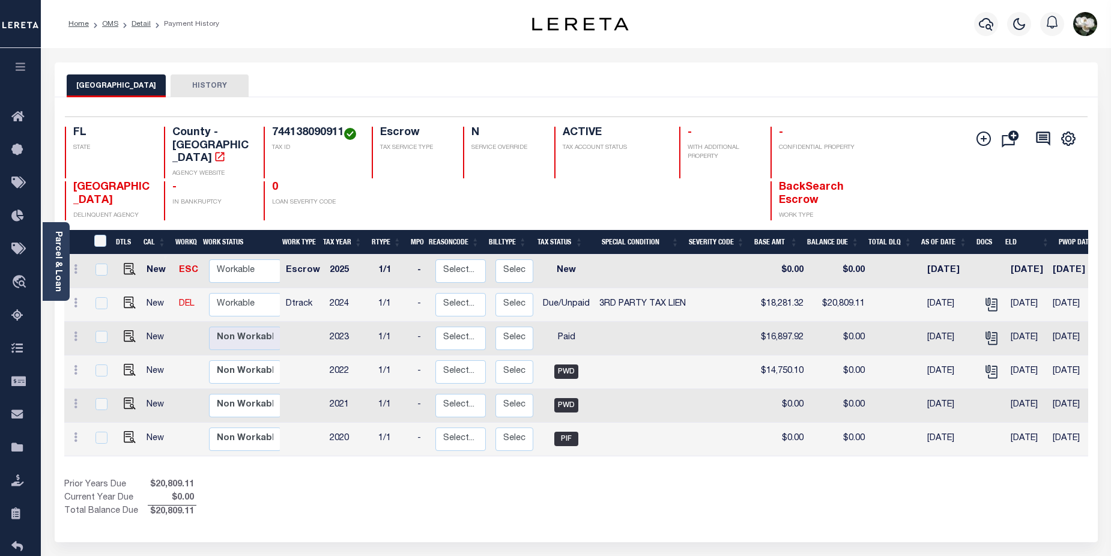
click at [190, 84] on button "HISTORY" at bounding box center [210, 85] width 78 height 23
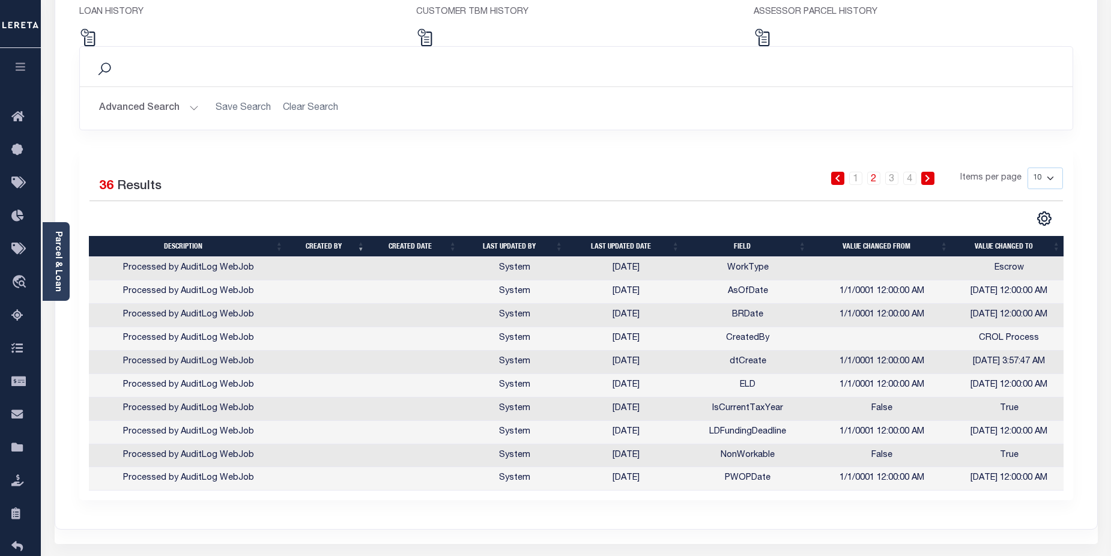
scroll to position [130, 0]
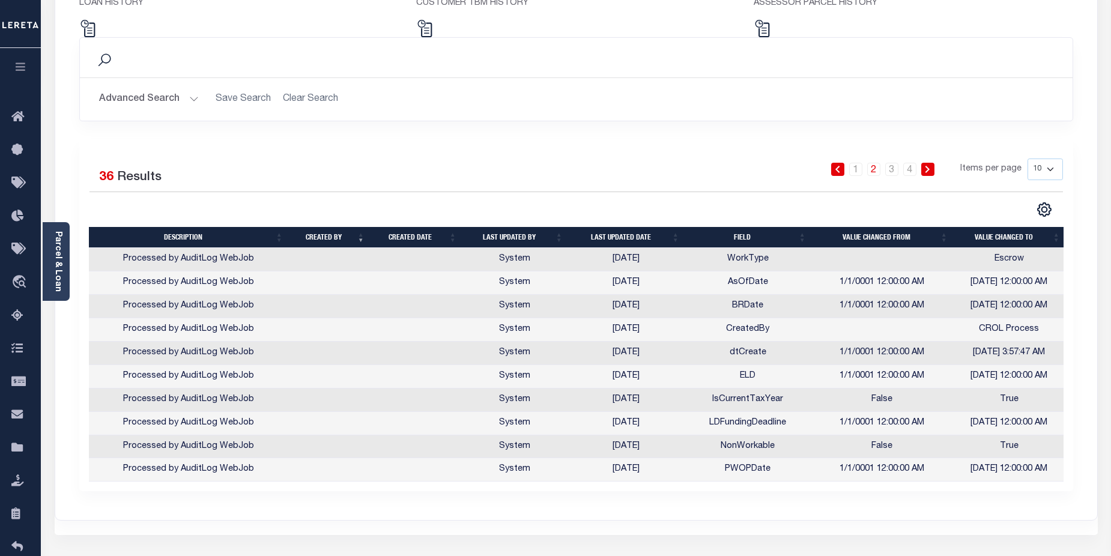
click at [878, 171] on link "2" at bounding box center [873, 169] width 13 height 13
click at [893, 169] on link "3" at bounding box center [891, 169] width 13 height 13
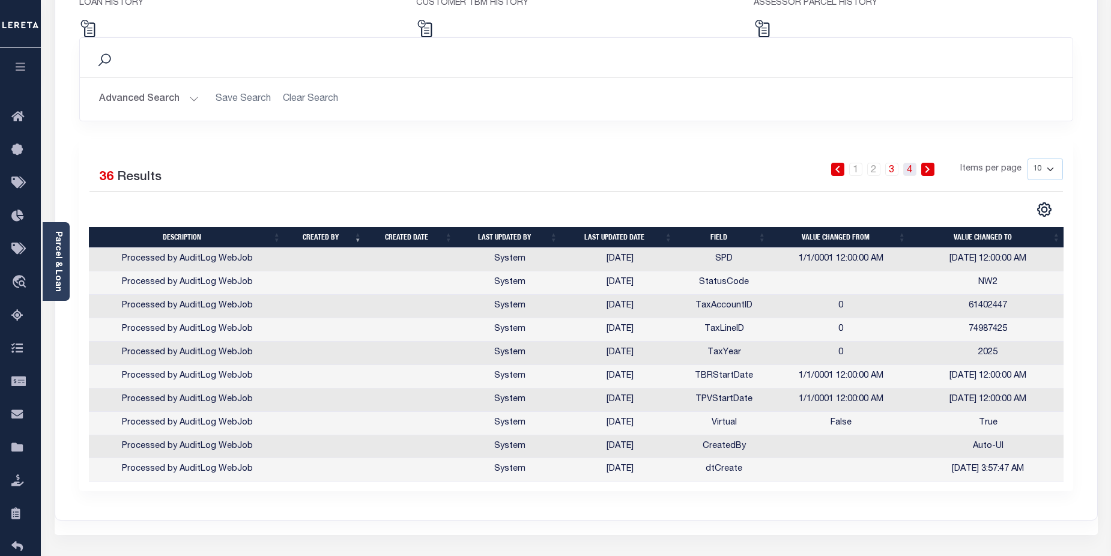
click at [908, 171] on link "4" at bounding box center [909, 169] width 13 height 13
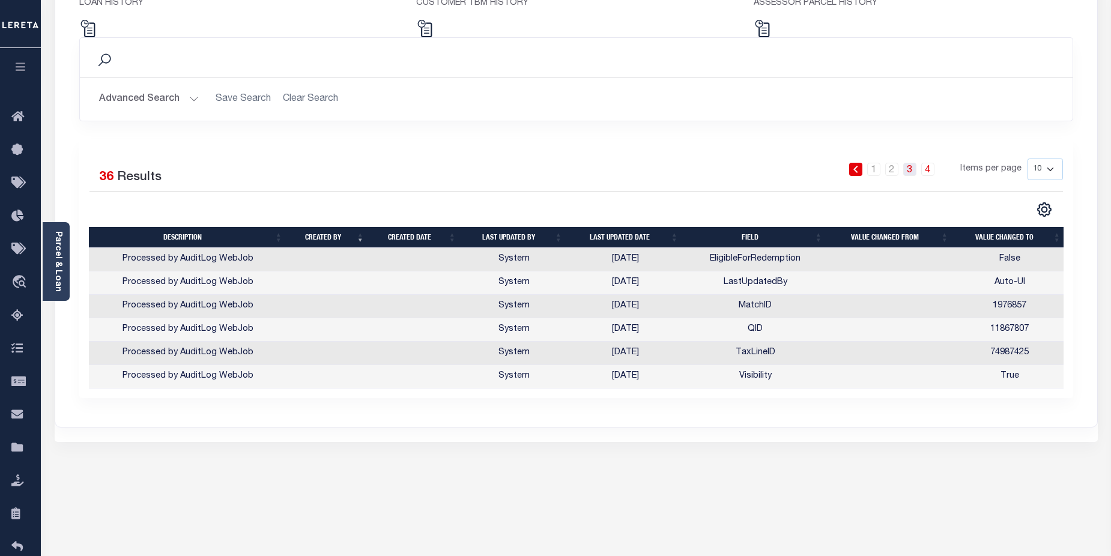
click at [913, 174] on link "3" at bounding box center [909, 169] width 13 height 13
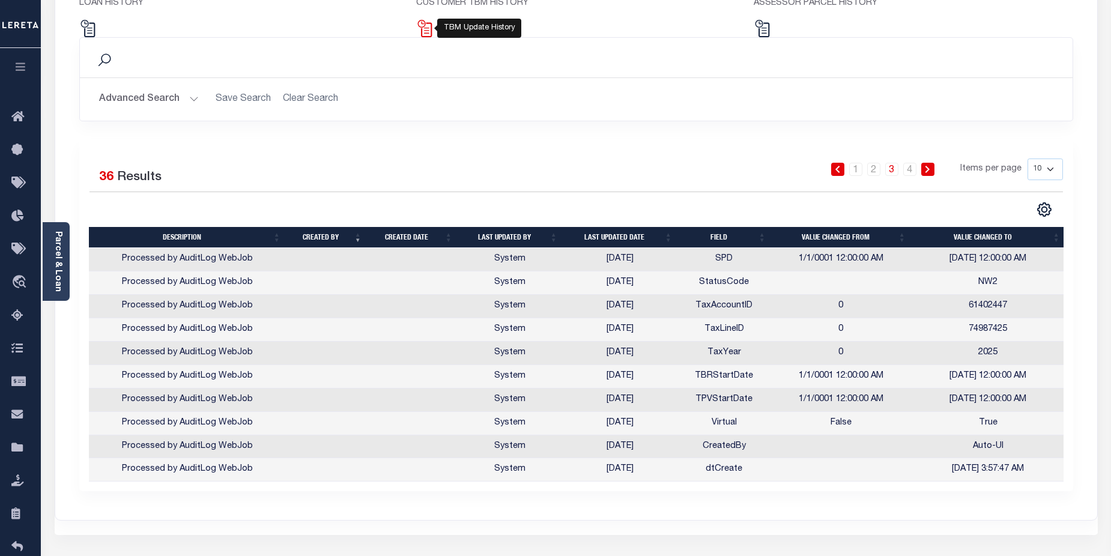
click at [429, 23] on img at bounding box center [424, 28] width 17 height 17
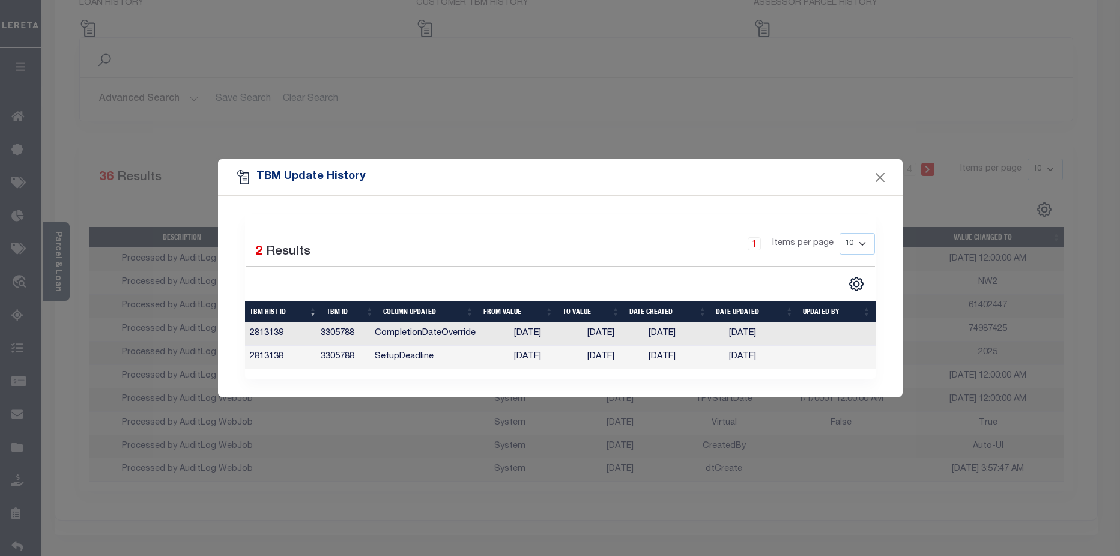
click at [761, 27] on div "TBM Update History Selected 2 Results 1 Items per page 10 25 50 100" at bounding box center [560, 278] width 1120 height 556
drag, startPoint x: 877, startPoint y: 177, endPoint x: 871, endPoint y: 173, distance: 7.0
click at [876, 177] on button "Close" at bounding box center [880, 177] width 16 height 16
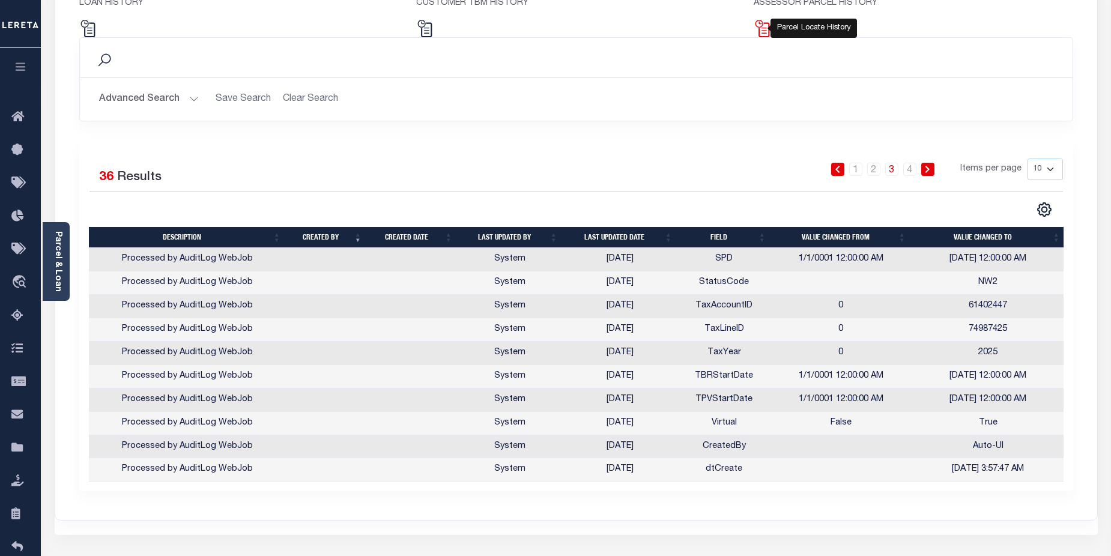
click at [763, 31] on img at bounding box center [762, 28] width 17 height 17
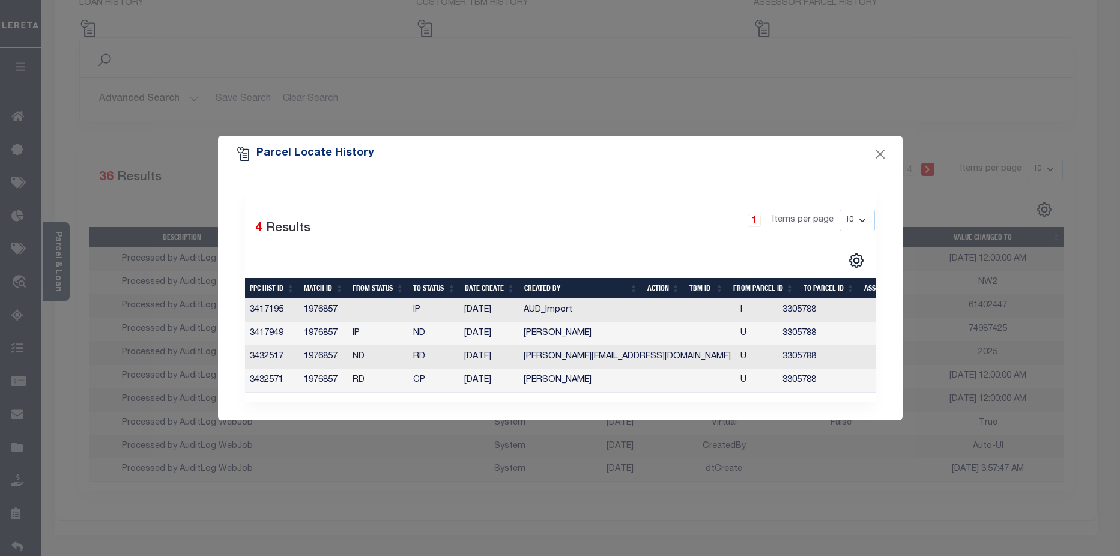
click at [82, 21] on div "Parcel Locate History Selected 4 Results 1 Items per page 10 25 50 100" at bounding box center [560, 278] width 1120 height 556
click at [878, 151] on button "Close" at bounding box center [880, 154] width 16 height 16
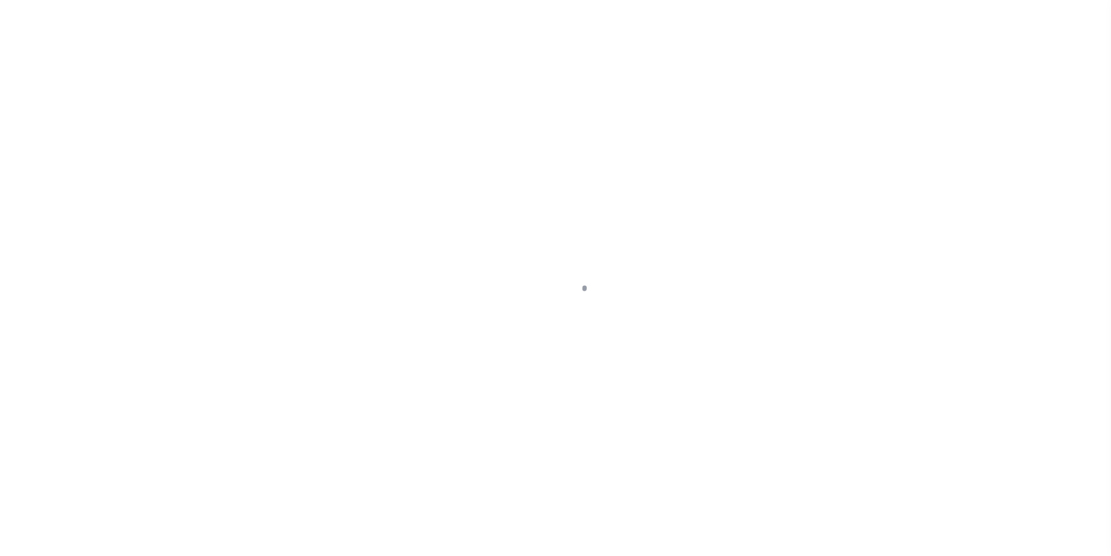
select select "25066"
select select "Escrow"
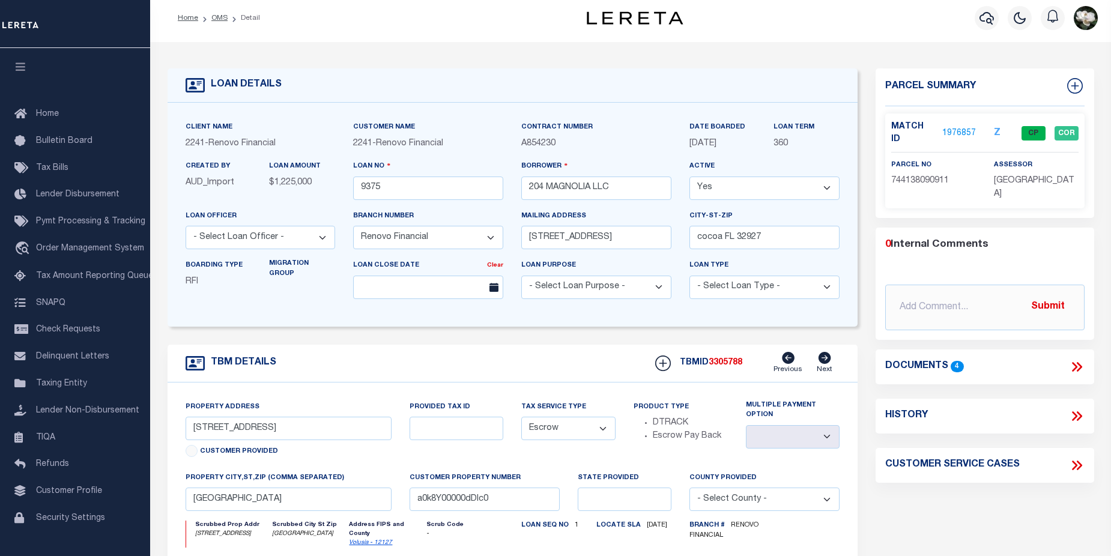
scroll to position [60, 0]
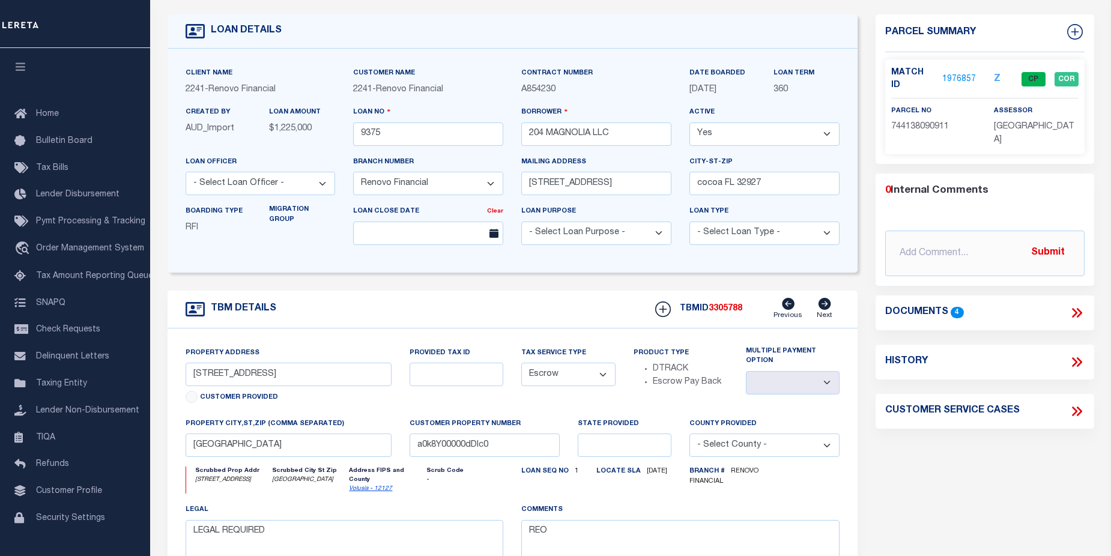
click at [1076, 354] on icon at bounding box center [1077, 362] width 16 height 16
select select "100"
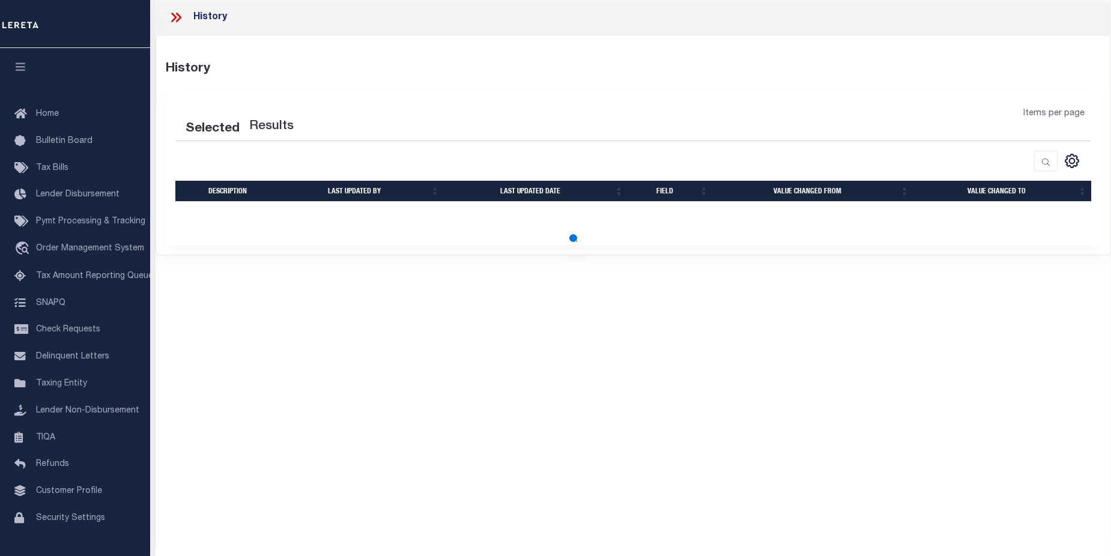
select select "100"
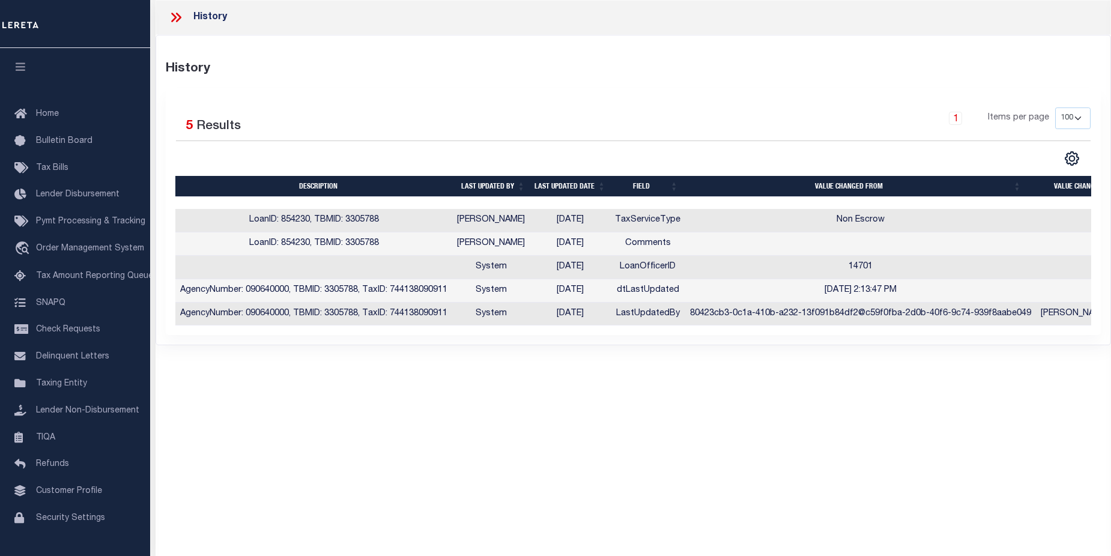
click at [1008, 23] on div "History" at bounding box center [634, 17] width 956 height 35
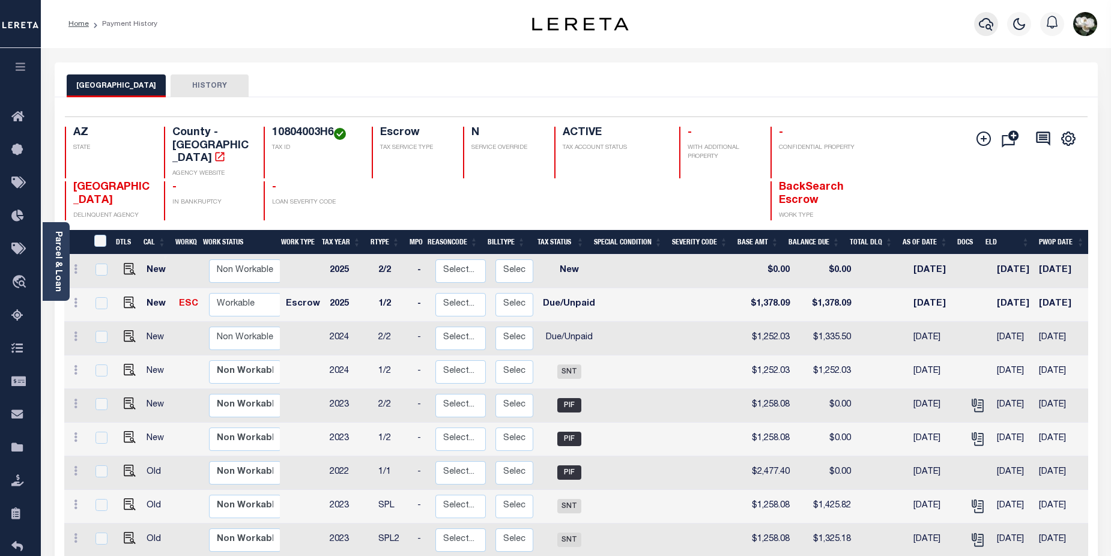
click at [987, 21] on icon "button" at bounding box center [986, 24] width 14 height 14
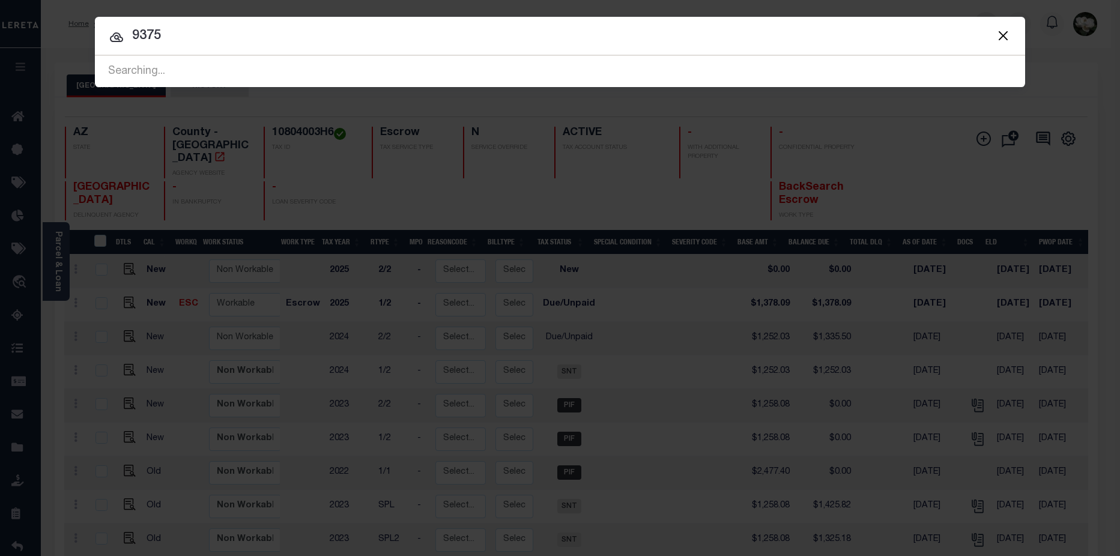
type input "9375"
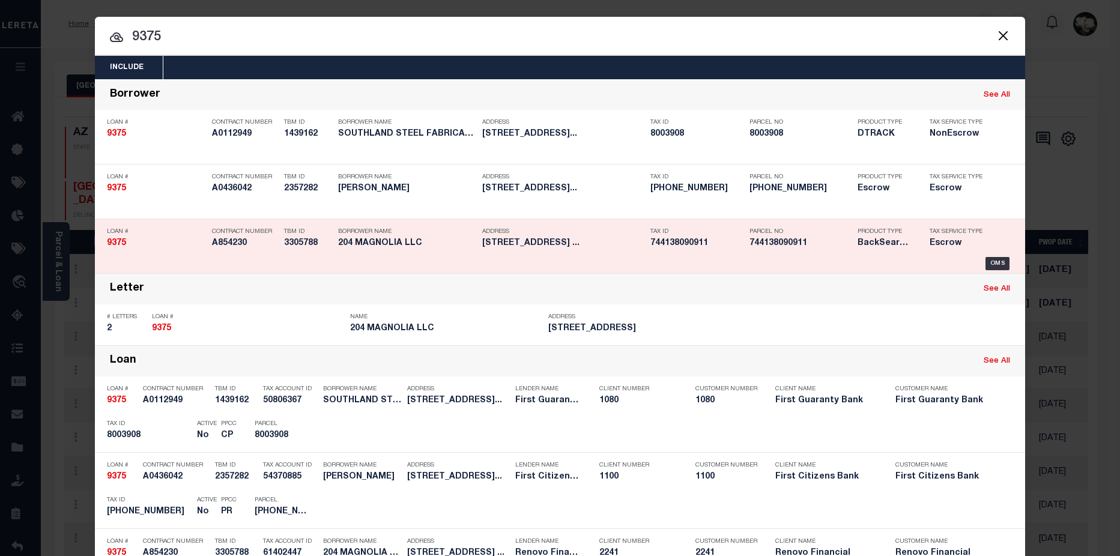
click at [688, 241] on h5 "744138090911" at bounding box center [696, 243] width 93 height 10
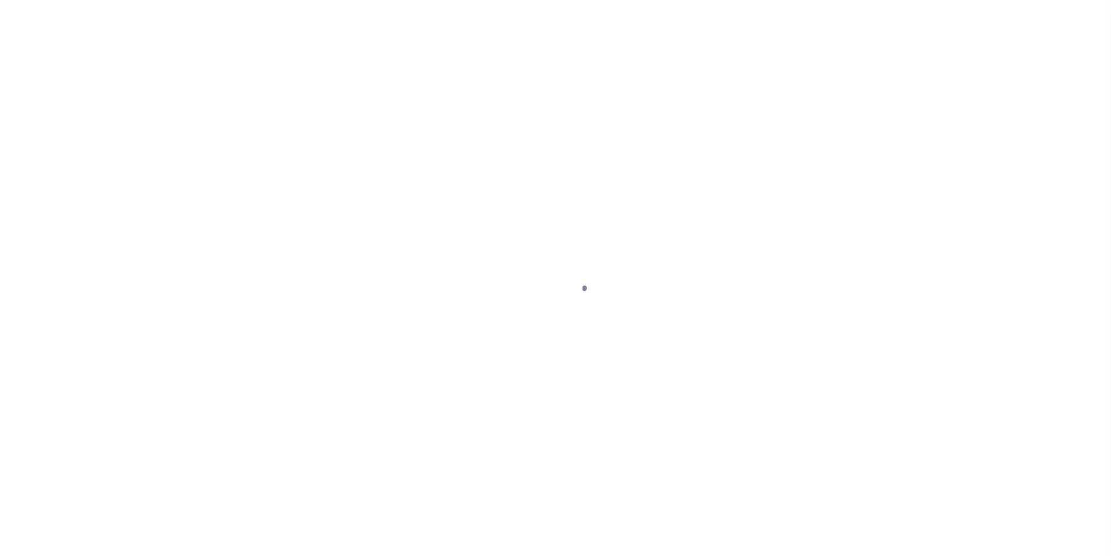
select select "Escrow"
type input "[STREET_ADDRESS]"
select select
type input "[GEOGRAPHIC_DATA]"
type input "a0k8Y00000dDlc0"
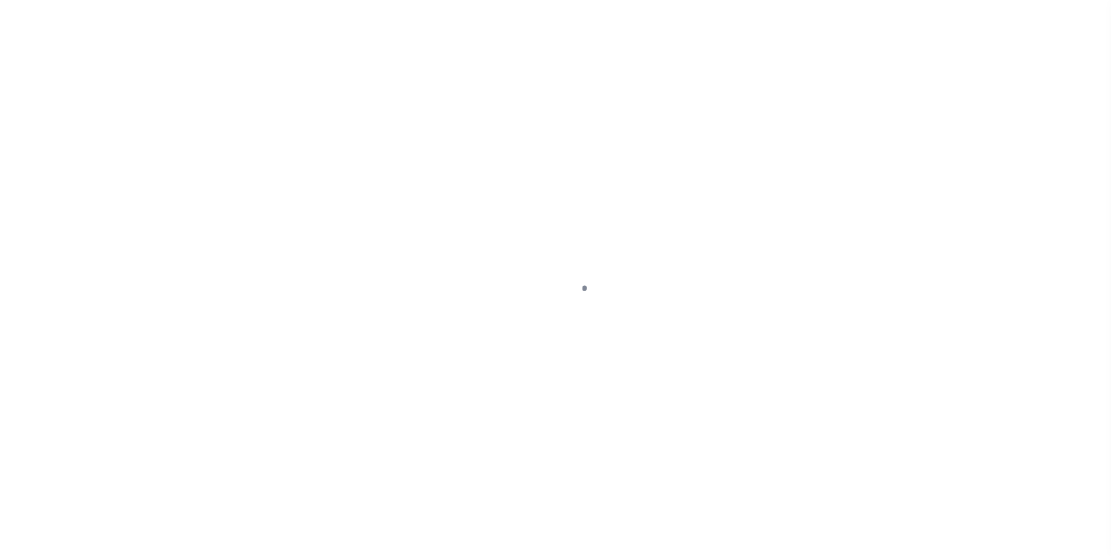
select select
type textarea "LEGAL REQUIRED"
type textarea "REO"
select select "25066"
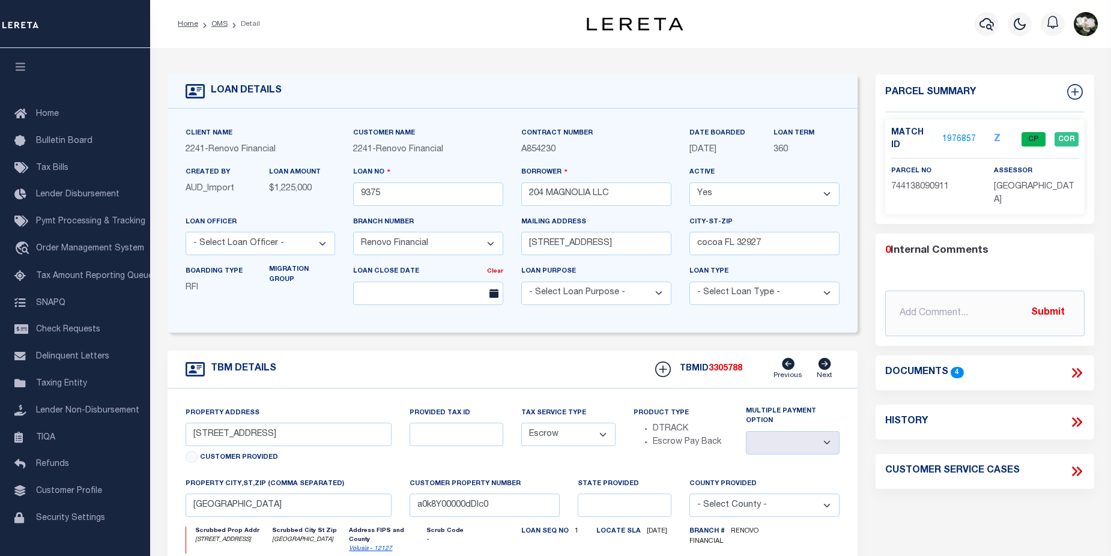
click at [962, 136] on link "1976857" at bounding box center [959, 139] width 34 height 13
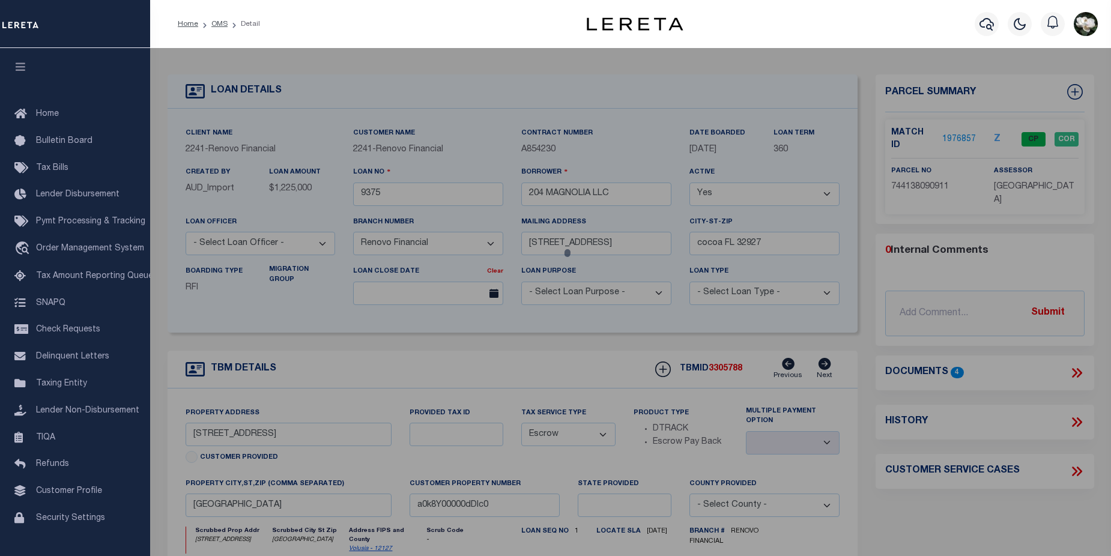
checkbox input "false"
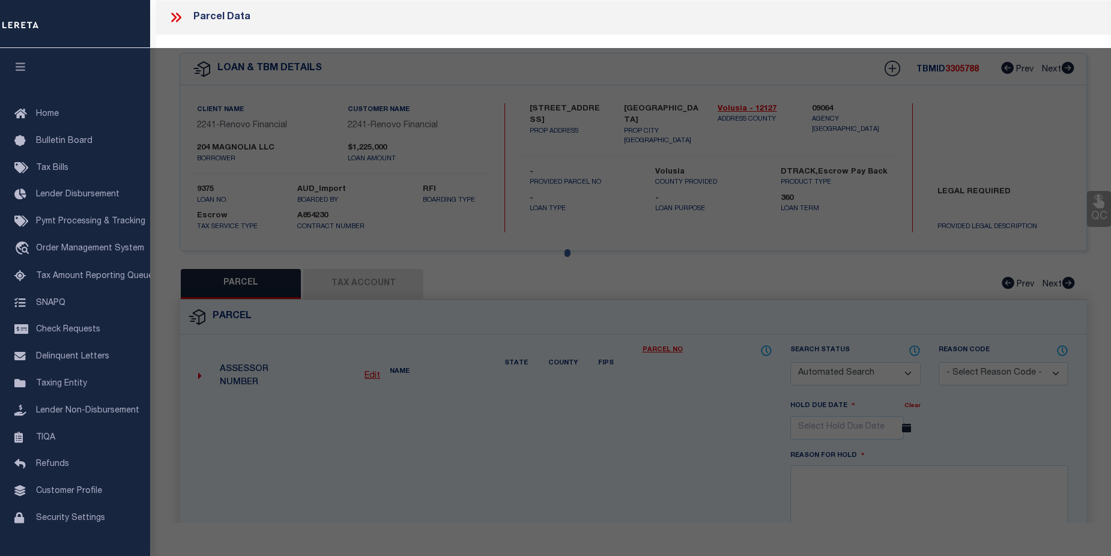
select select "CP"
type input "204 MAGNOLIA LLC"
select select "AGW"
select select
type input "204 MAGNOLIA ST"
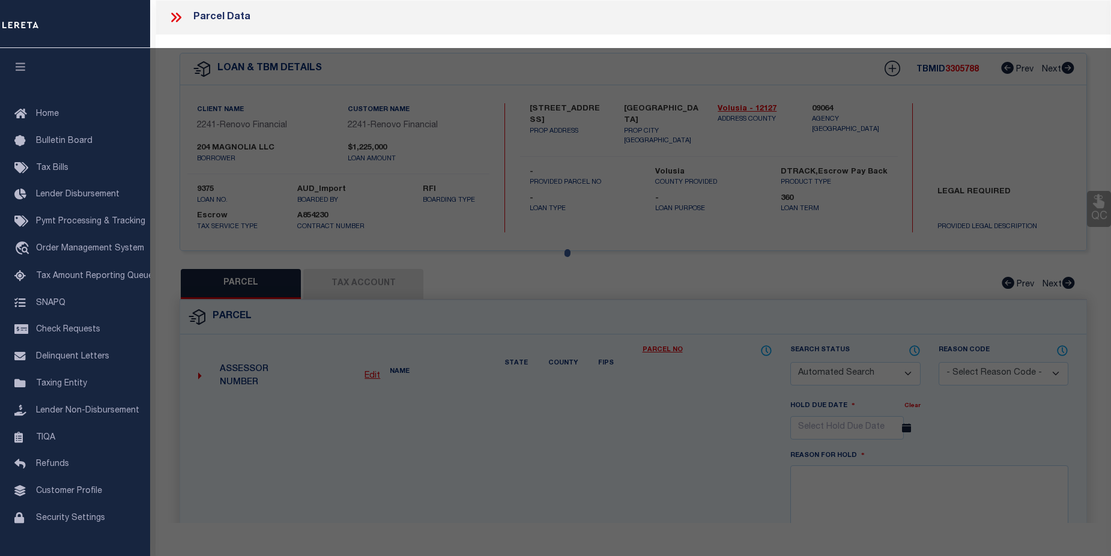
checkbox input "false"
type input "NEW SMYRNA BEACH 32168"
type textarea "W 90 FT OF LOT 91 & N 35 FT OF LOT 92 BLK 9 [PERSON_NAME] NEW SMYR"
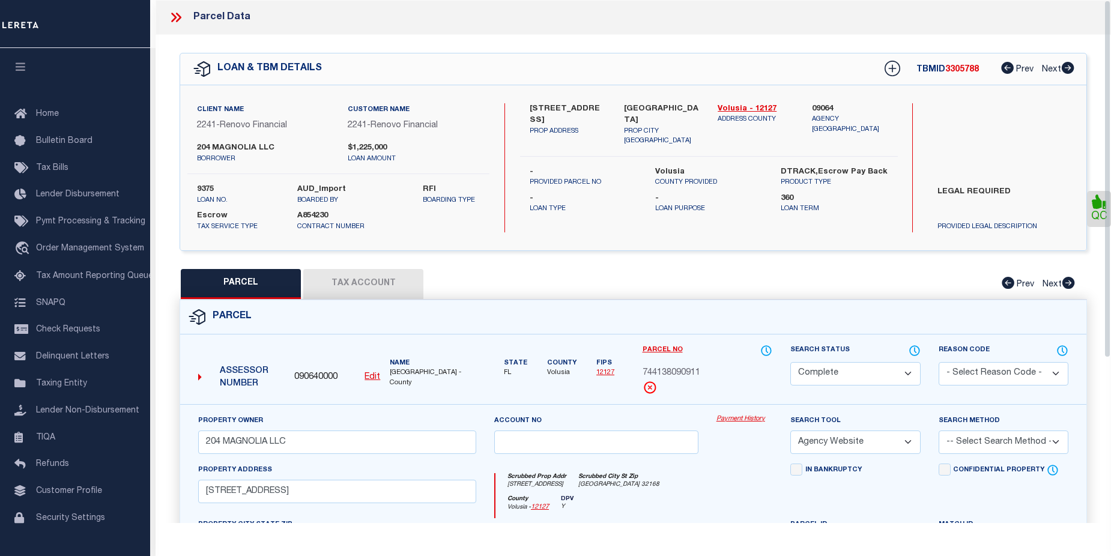
click at [740, 417] on link "Payment History" at bounding box center [745, 419] width 56 height 10
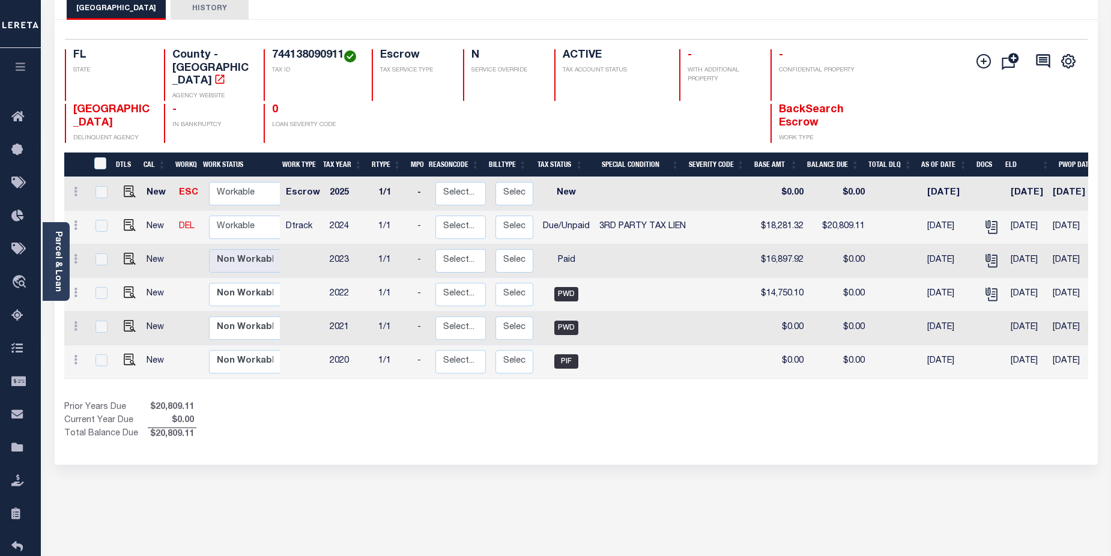
scroll to position [35, 0]
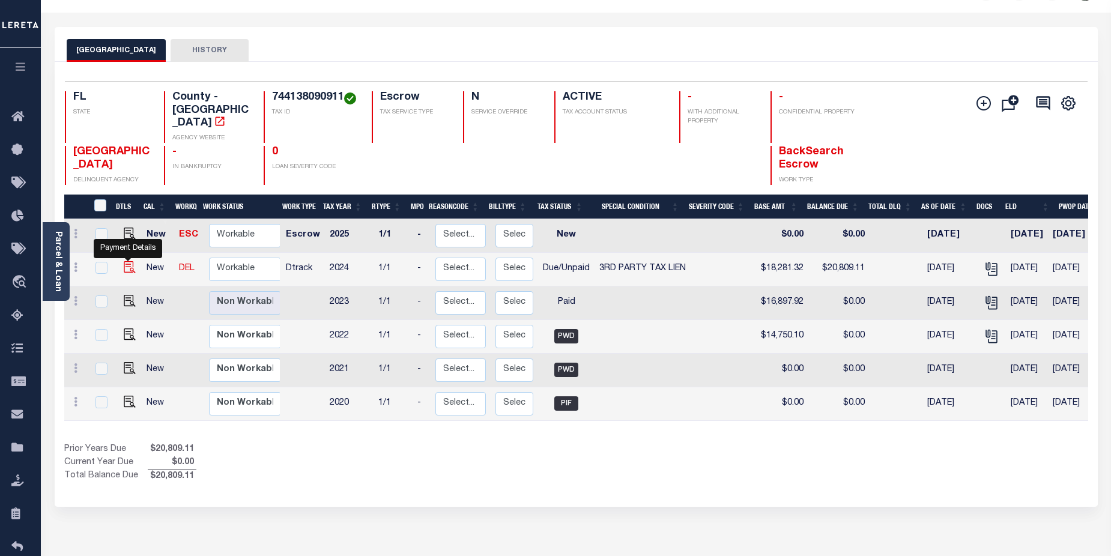
click at [128, 262] on img "" at bounding box center [130, 267] width 12 height 12
checkbox input "true"
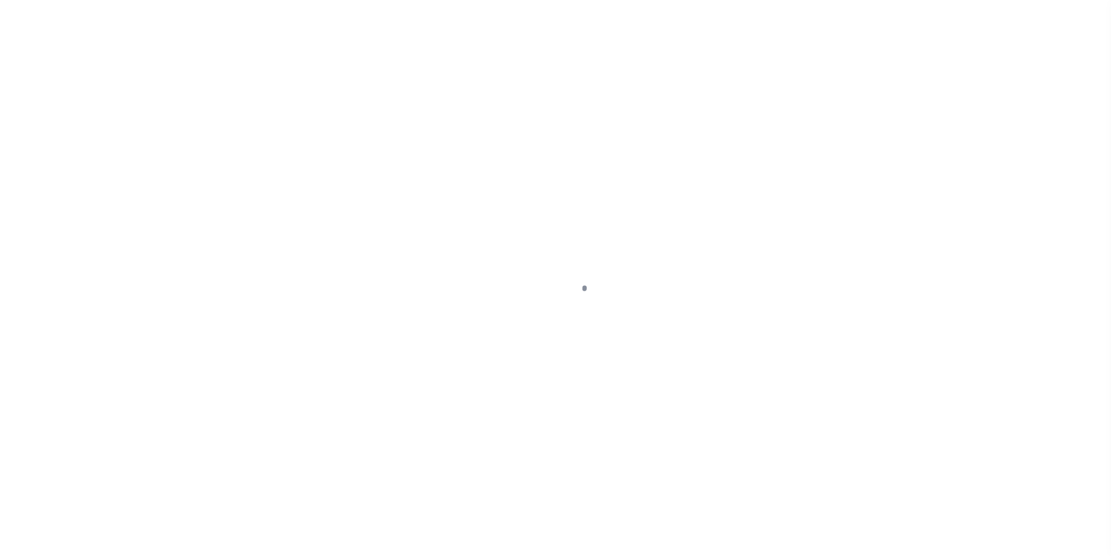
select select "DUE"
select select "20"
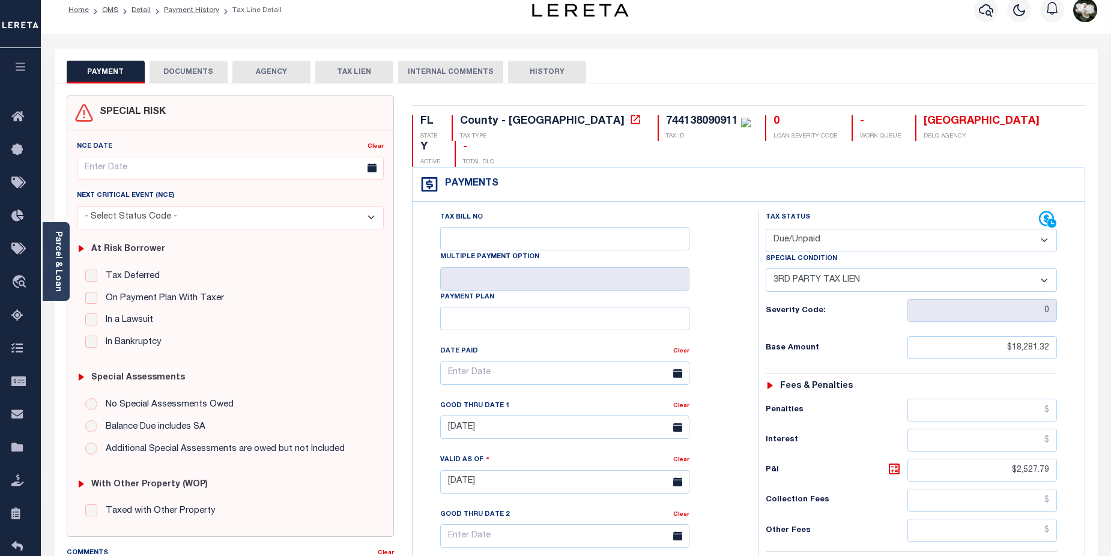
scroll to position [4, 0]
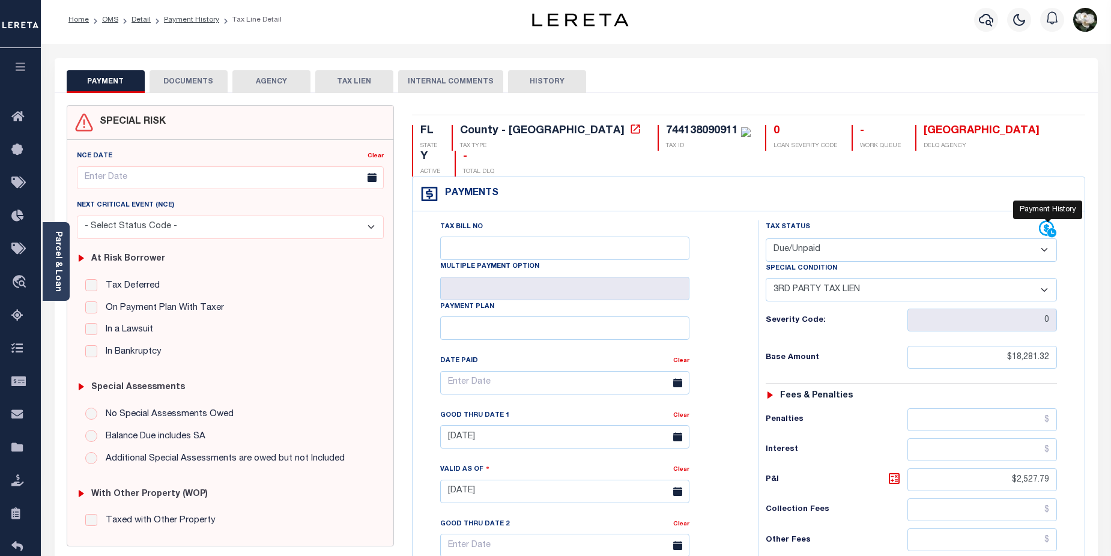
click at [1046, 220] on icon at bounding box center [1048, 229] width 18 height 18
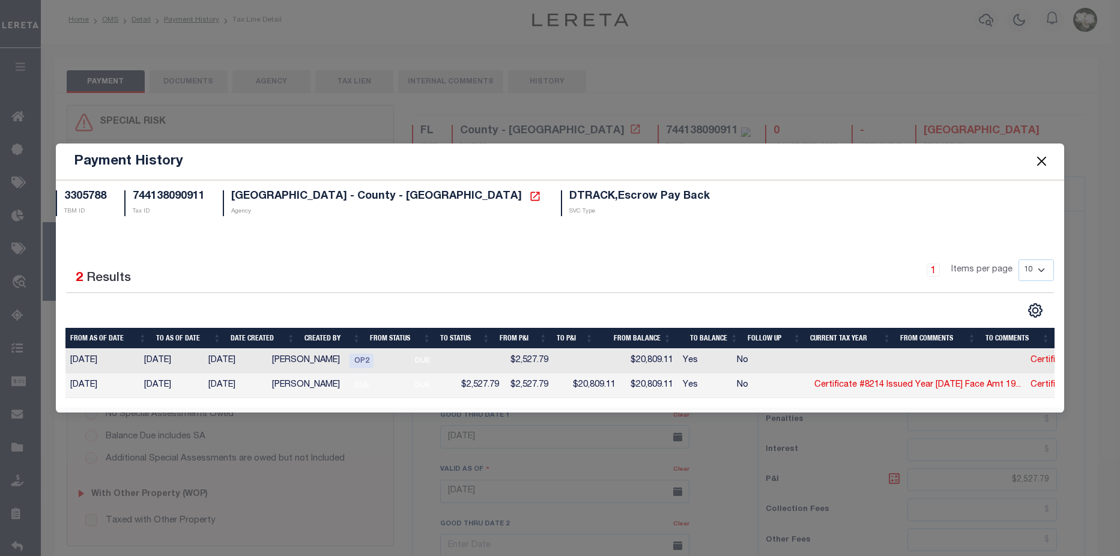
click at [1049, 158] on button "Close" at bounding box center [1042, 162] width 16 height 16
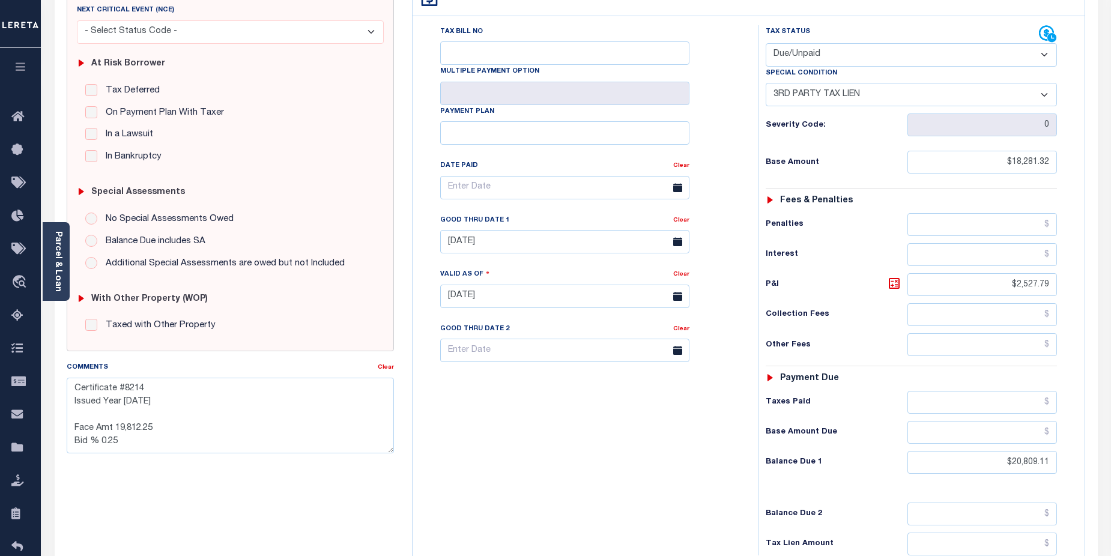
scroll to position [208, 0]
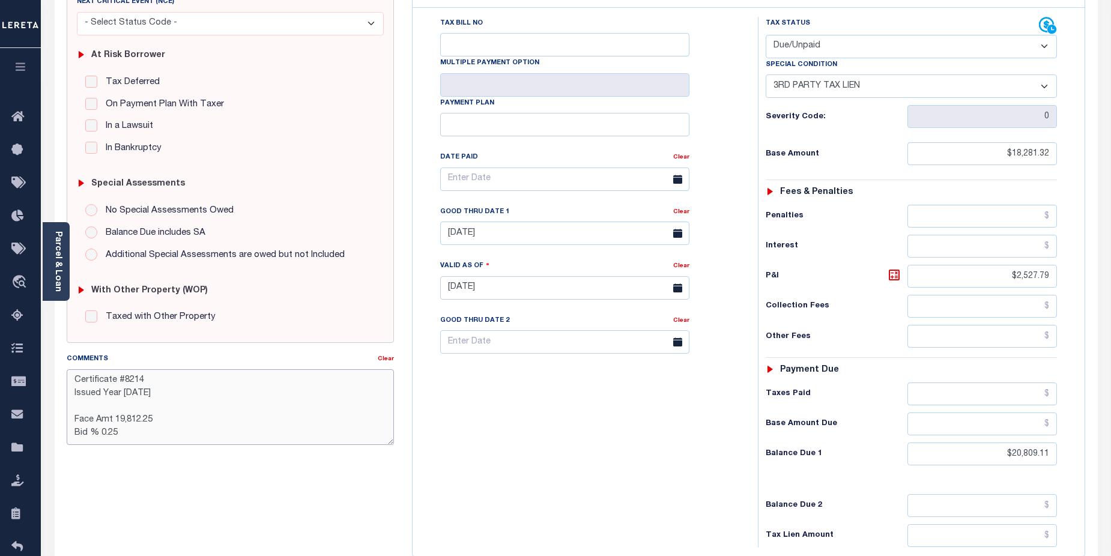
drag, startPoint x: 76, startPoint y: 422, endPoint x: 141, endPoint y: 428, distance: 65.2
click at [141, 428] on textarea "Certificate #8214 Issued Year 2025 Face Amt 19,812.25 Bid % 0.25" at bounding box center [231, 407] width 328 height 76
click at [73, 412] on textarea "Certificate #8214 Issued Year 2025" at bounding box center [231, 407] width 328 height 76
paste textarea "CAS-48267 2024/2nd dlq Base $1,252.03 P/I $83.47-Lender Responsibility(marked D…"
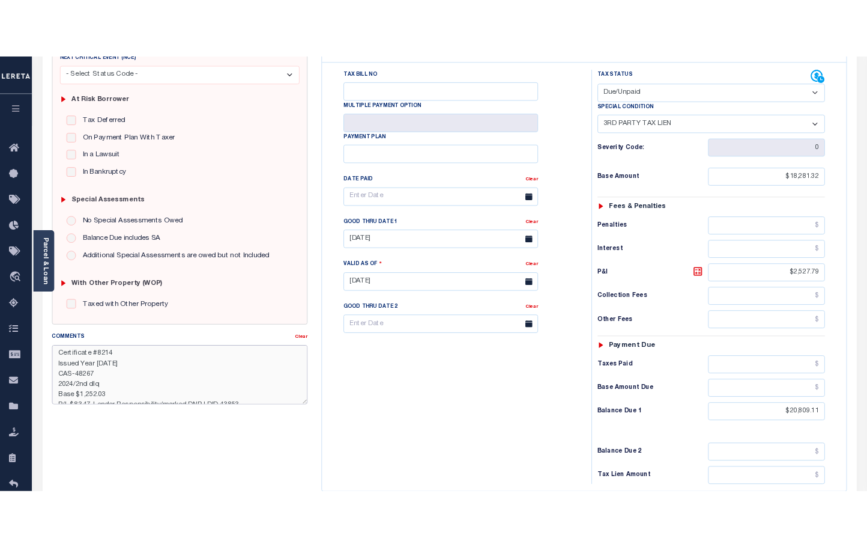
scroll to position [34, 0]
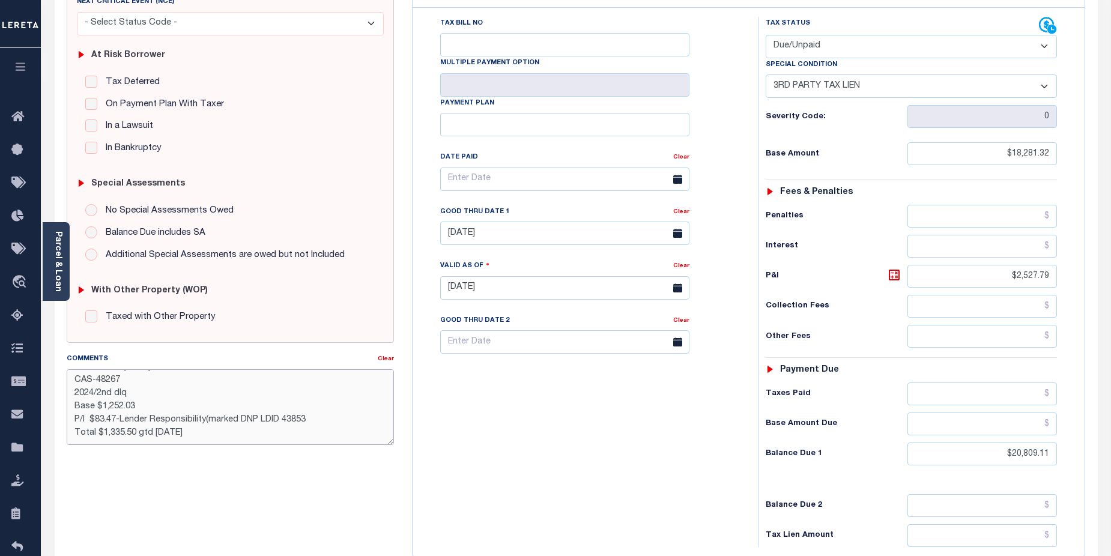
drag, startPoint x: 210, startPoint y: 413, endPoint x: 320, endPoint y: 410, distance: 110.6
click at [320, 410] on textarea "Certificate #8214 Issued Year 2025 CAS-48267 2024/2nd dlq Base $1,252.03 P/I $8…" at bounding box center [231, 407] width 328 height 76
click at [161, 426] on textarea "Certificate #8214 Issued Year 2025 CAS-48267 2024/2nd dlq Base $1,252.03 P/I $8…" at bounding box center [231, 407] width 328 height 76
drag, startPoint x: 102, startPoint y: 429, endPoint x: 132, endPoint y: 428, distance: 30.6
click at [132, 428] on textarea "Certificate #8214 Issued Year 2025 CAS-48267 2024/2nd dlq Base $1,252.03 P/I $8…" at bounding box center [231, 407] width 328 height 76
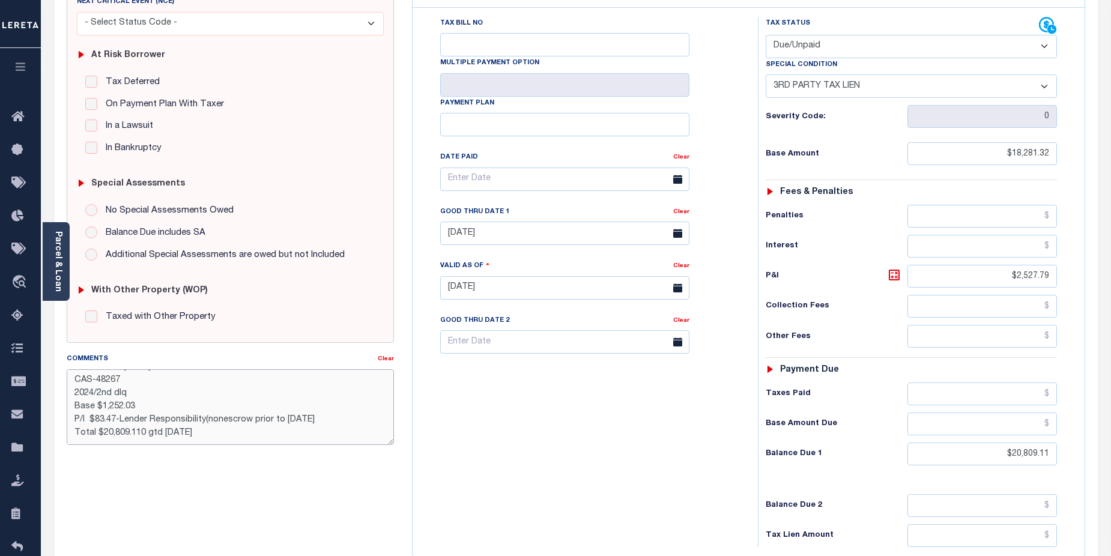
drag, startPoint x: 97, startPoint y: 384, endPoint x: 145, endPoint y: 378, distance: 48.5
click at [132, 385] on textarea "Certificate #8214 Issued Year 2025 CAS-48267 2024/2nd dlq Base $1,252.03 P/I $8…" at bounding box center [231, 407] width 328 height 76
drag, startPoint x: 103, startPoint y: 403, endPoint x: 160, endPoint y: 381, distance: 61.0
click at [145, 394] on textarea "Certificate #8214 Issued Year 2025 CAS-48267 2024/annual Base $1,252.03 P/I $83…" at bounding box center [231, 407] width 328 height 76
drag, startPoint x: 96, startPoint y: 413, endPoint x: 115, endPoint y: 413, distance: 19.2
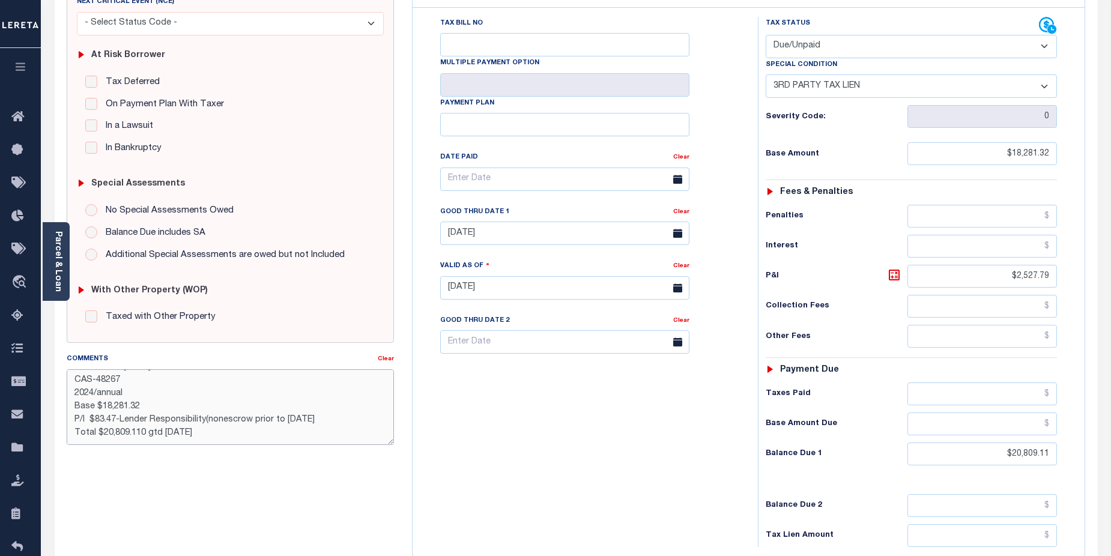
click at [115, 413] on textarea "Certificate #8214 Issued Year 2025 CAS-48267 2024/annual Base $18,281.32 P/I $8…" at bounding box center [231, 407] width 328 height 76
drag, startPoint x: 141, startPoint y: 426, endPoint x: 189, endPoint y: 423, distance: 48.1
click at [143, 426] on textarea "Certificate #8214 Issued Year 2025 CAS-48267 2024/annual Base $18,281.32 P/I $2…" at bounding box center [231, 407] width 328 height 76
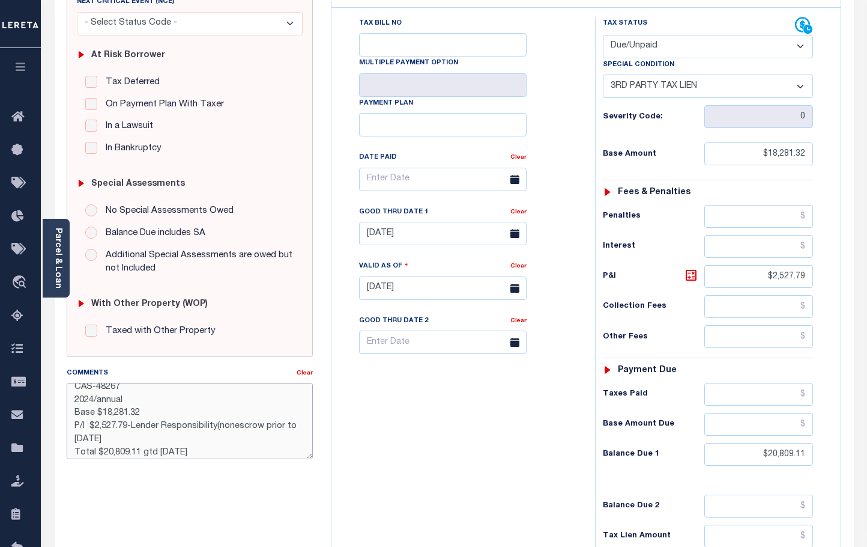
type textarea "Certificate #8214 Issued Year 2025 CAS-48267 2024/annual Base $18,281.32 P/I $2…"
type input "09/11/2025"
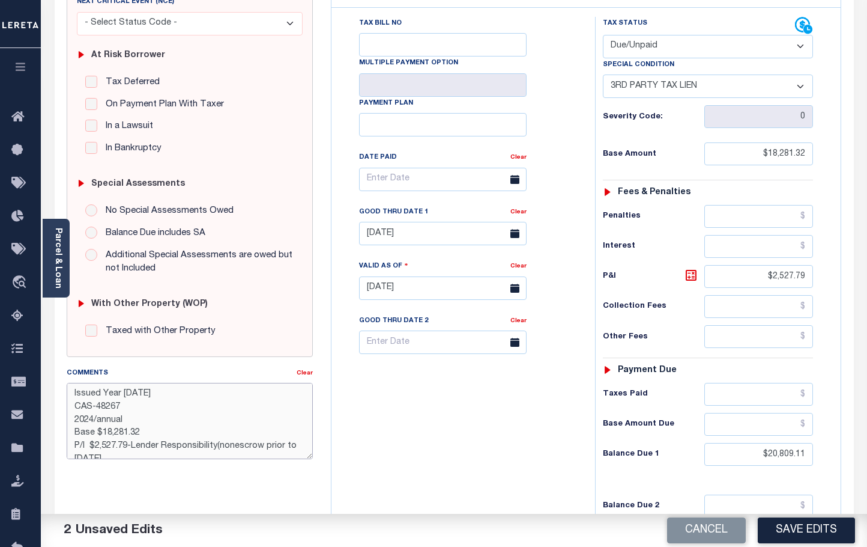
scroll to position [0, 0]
drag, startPoint x: 97, startPoint y: 389, endPoint x: 129, endPoint y: 390, distance: 31.9
click at [129, 390] on textarea "Certificate #8214 Issued Year 2025 CAS-48267 2024/annual Base $18,281.32 P/I $2…" at bounding box center [190, 421] width 246 height 76
click at [177, 398] on textarea "Certificate #8214 Issued Year 2025 CAS-48267 2024/annual Base $18,281.32 P/I $2…" at bounding box center [190, 421] width 246 height 76
drag, startPoint x: 95, startPoint y: 421, endPoint x: 123, endPoint y: 420, distance: 27.6
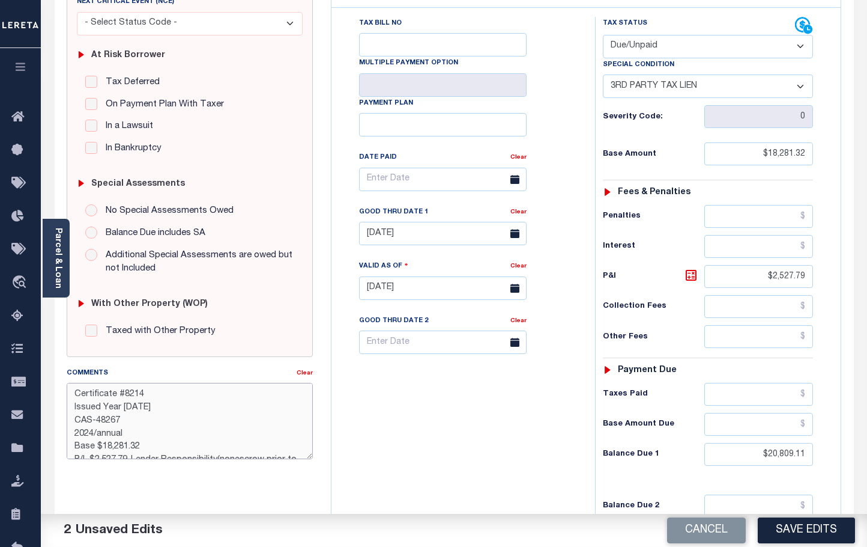
click at [123, 420] on textarea "Certificate #8214 Issued Year 2025 CAS-48267 2024/annual Base $18,281.32 P/I $2…" at bounding box center [190, 421] width 246 height 76
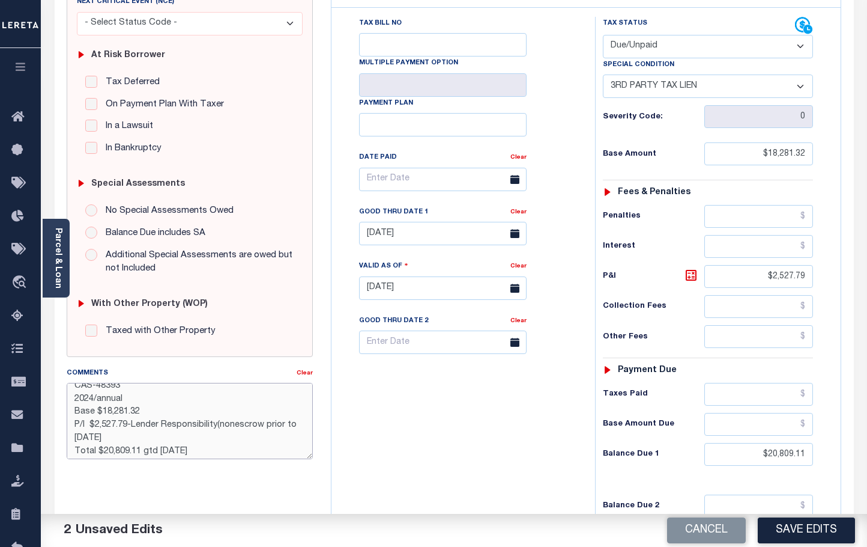
scroll to position [39, 0]
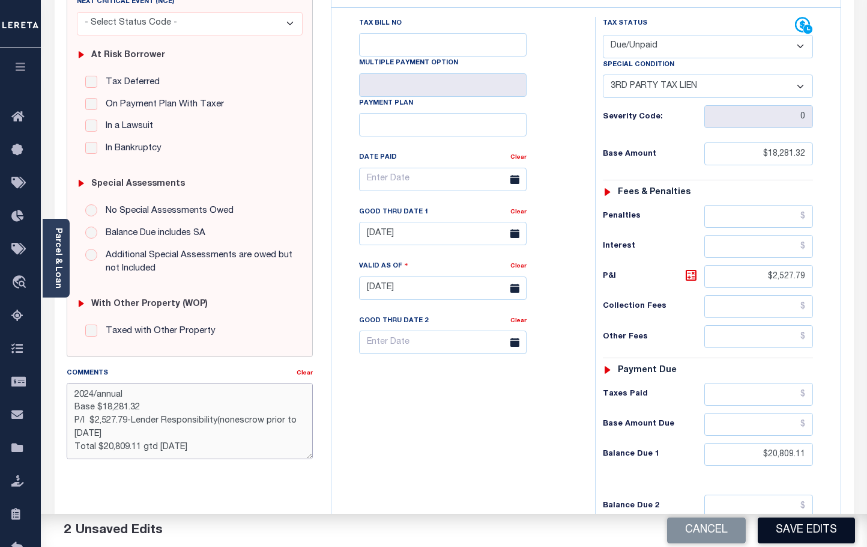
type textarea "Certificate #8214 Issued Year 2025 CAS-48393 2024/annual Base $18,281.32 P/I $2…"
click at [808, 527] on button "Save Edits" at bounding box center [806, 530] width 97 height 26
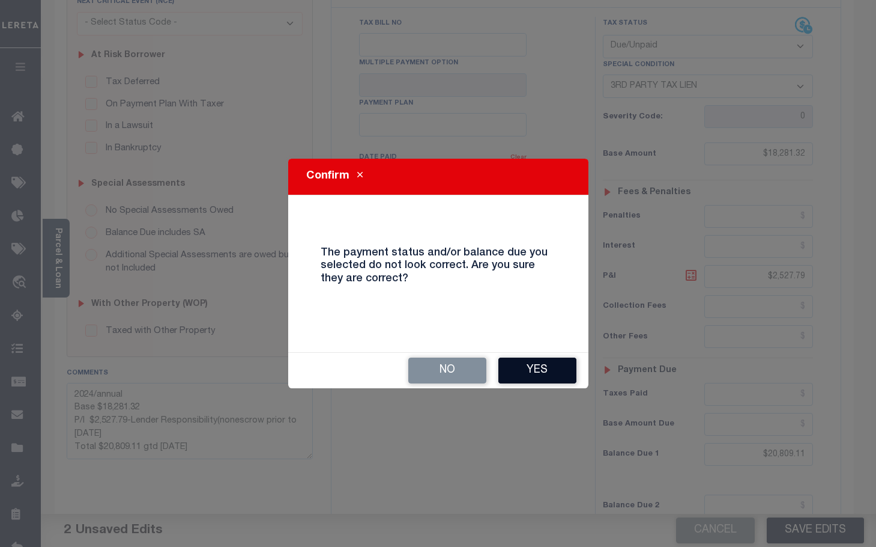
click at [536, 370] on button "Yes" at bounding box center [538, 370] width 78 height 26
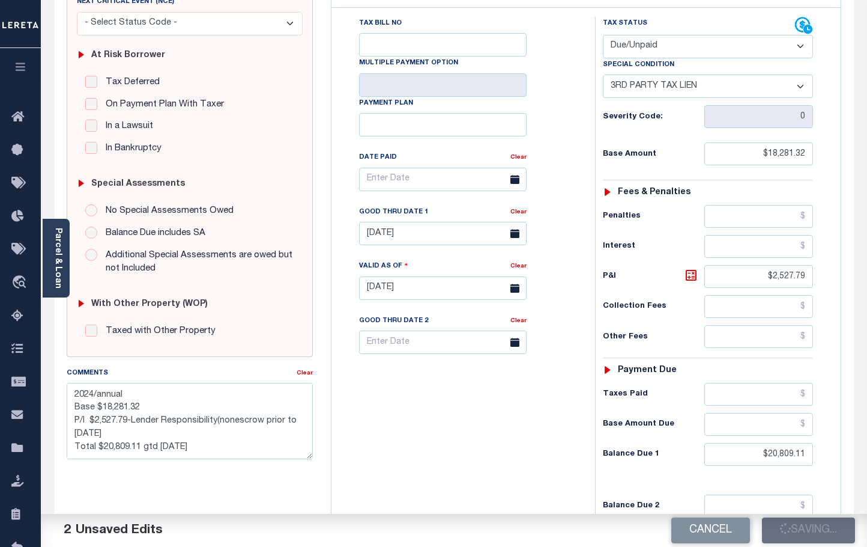
checkbox input "false"
type textarea "Certificate #8214 Issued Year 2025 CAS-48393 2024/annual Base $18,281.32 P/I $2…"
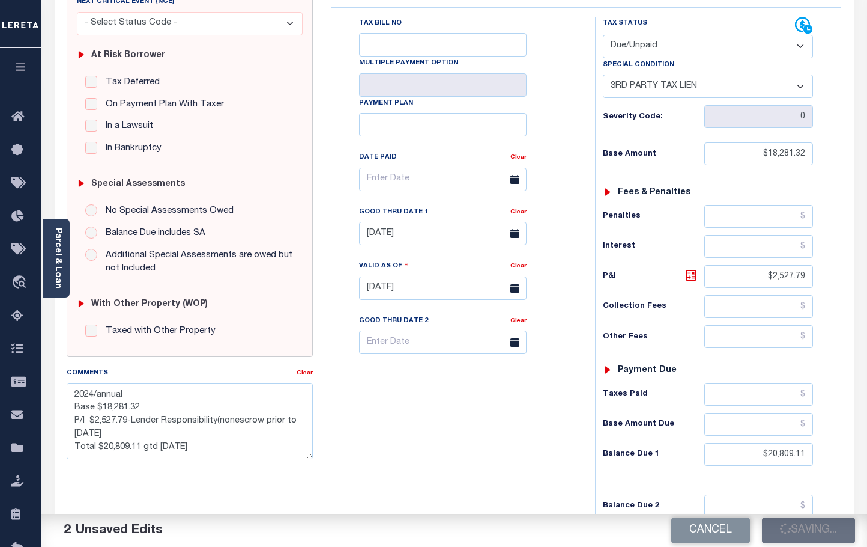
type input "$18,281.32"
type input "$2,527.79"
type input "$20,809.11"
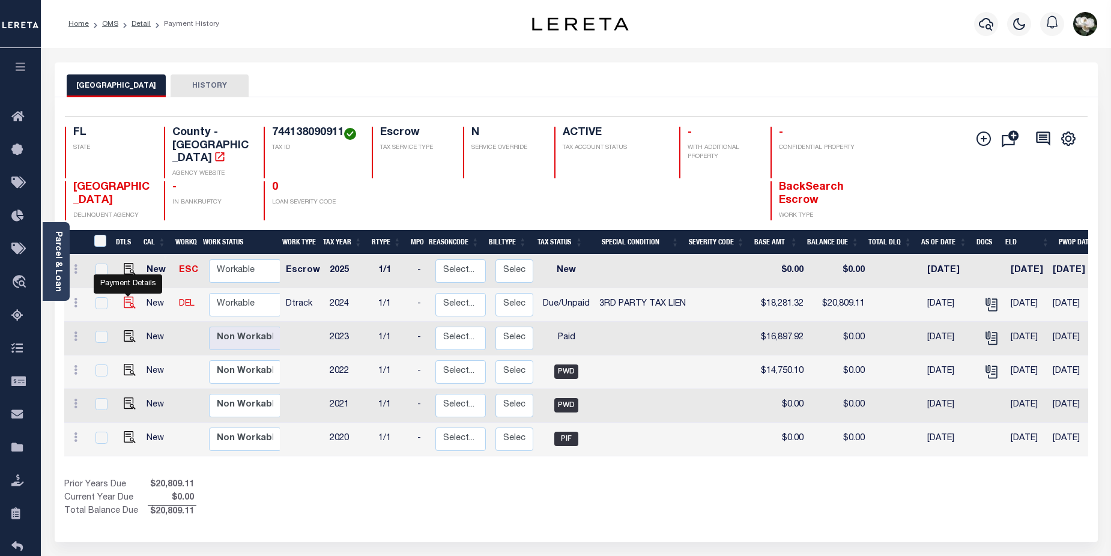
click at [131, 297] on img "" at bounding box center [130, 303] width 12 height 12
checkbox input "true"
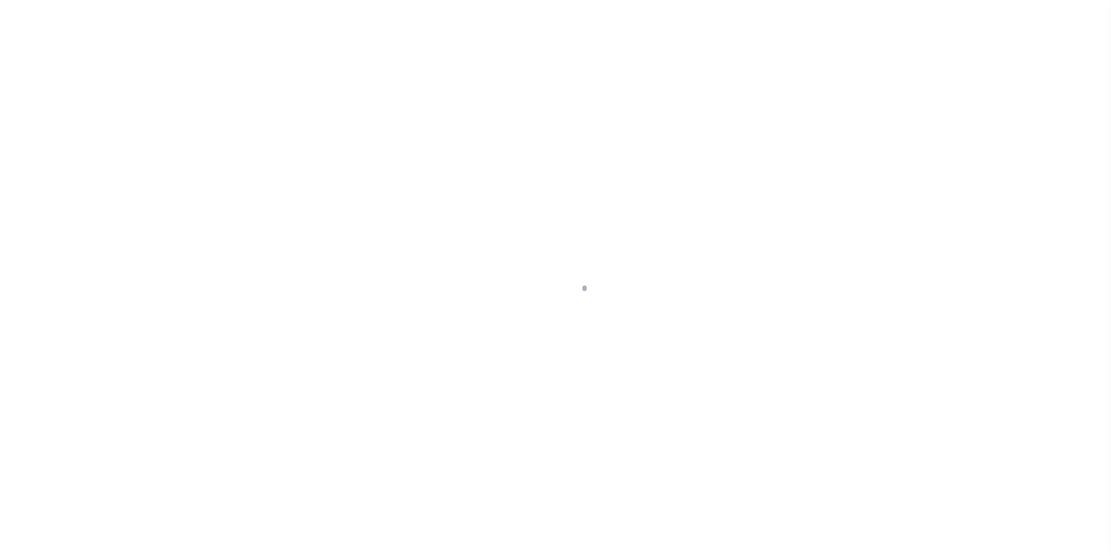
select select "DUE"
select select "20"
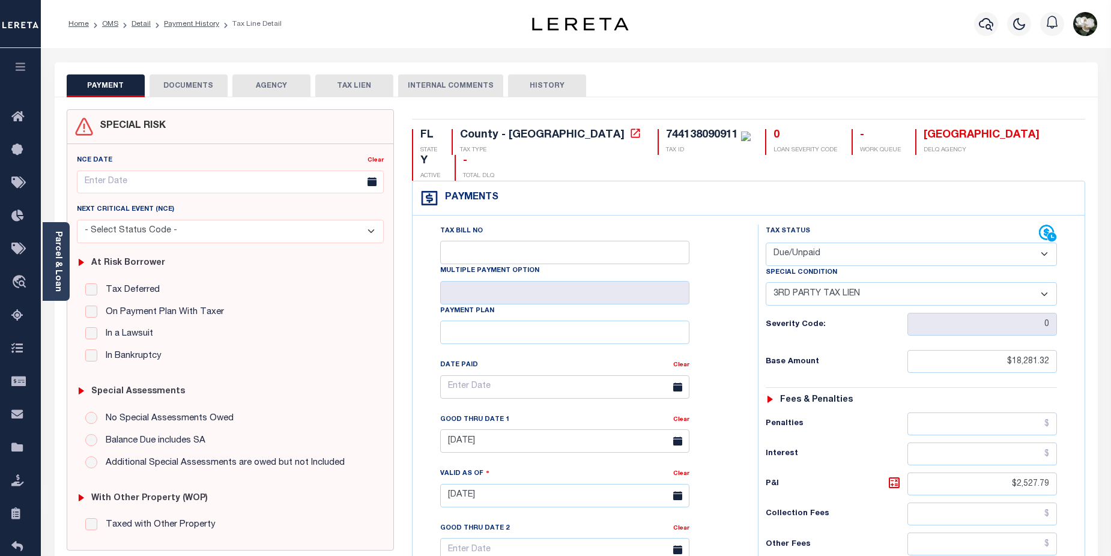
click at [185, 89] on button "DOCUMENTS" at bounding box center [189, 85] width 78 height 23
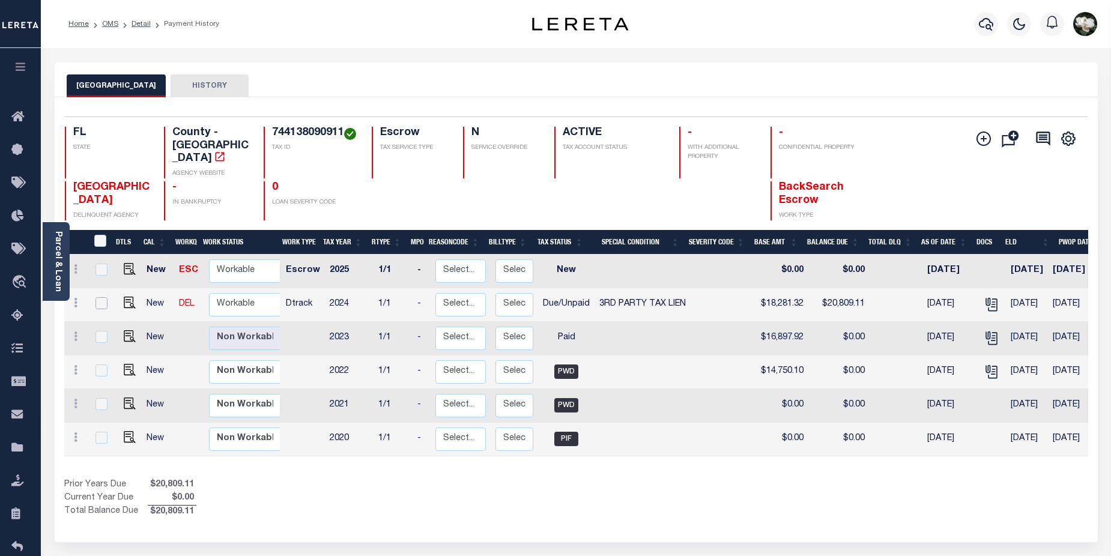
click at [99, 297] on input "checkbox" at bounding box center [102, 303] width 12 height 12
checkbox input "true"
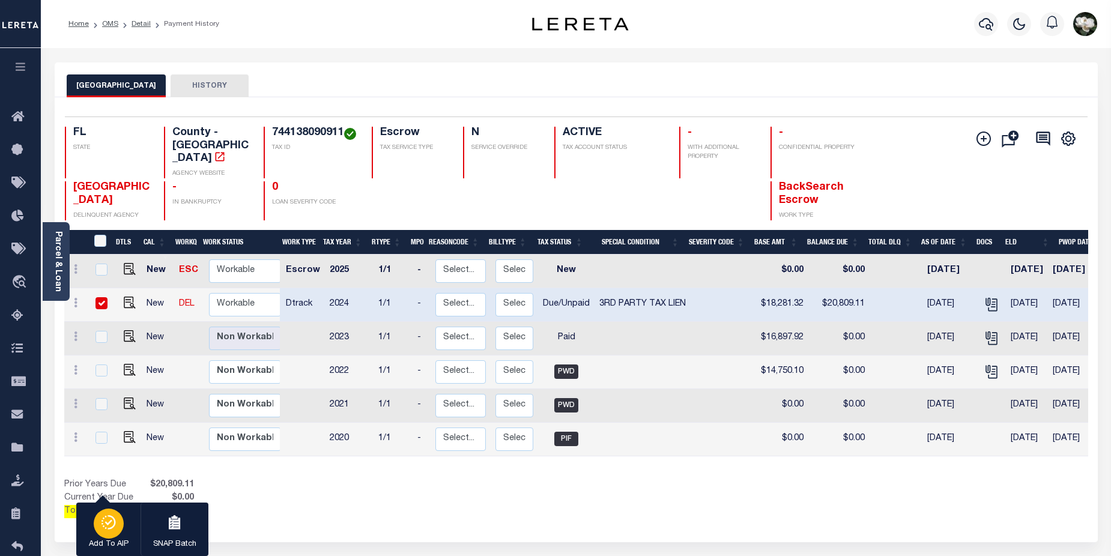
click at [100, 530] on icon "button" at bounding box center [108, 522] width 17 height 14
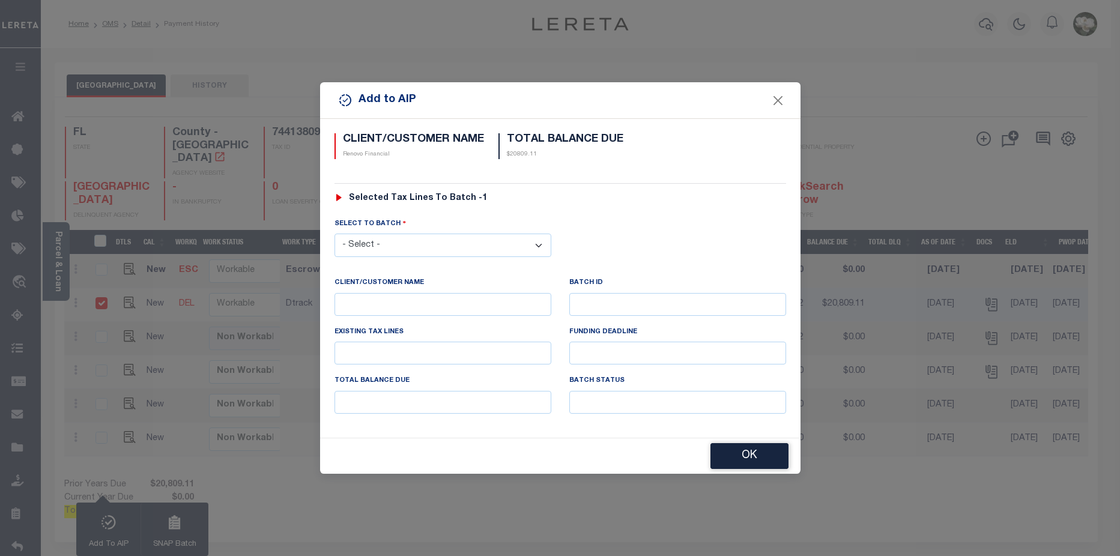
click at [538, 241] on select "- Select - 42380 42965 43235 43299 43683 44436 44450 44938 45028 45180 45253 45…" at bounding box center [443, 245] width 217 height 23
select select "46110"
click at [335, 234] on select "- Select - 42380 42965 43235 43299 43683 44436 44450 44938 45028 45180 45253 45…" at bounding box center [443, 245] width 217 height 23
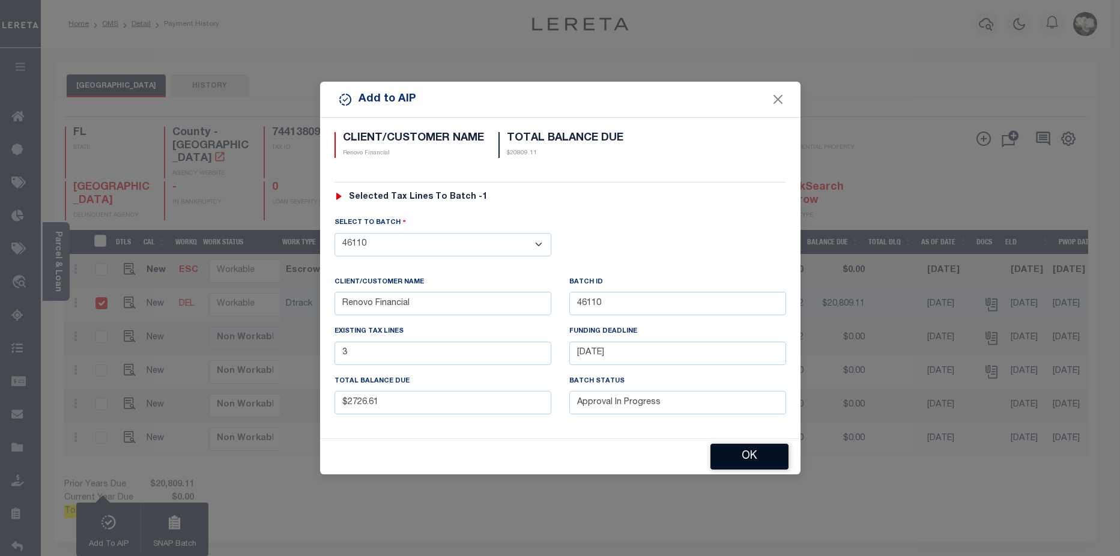
click at [756, 453] on button "OK" at bounding box center [750, 457] width 78 height 26
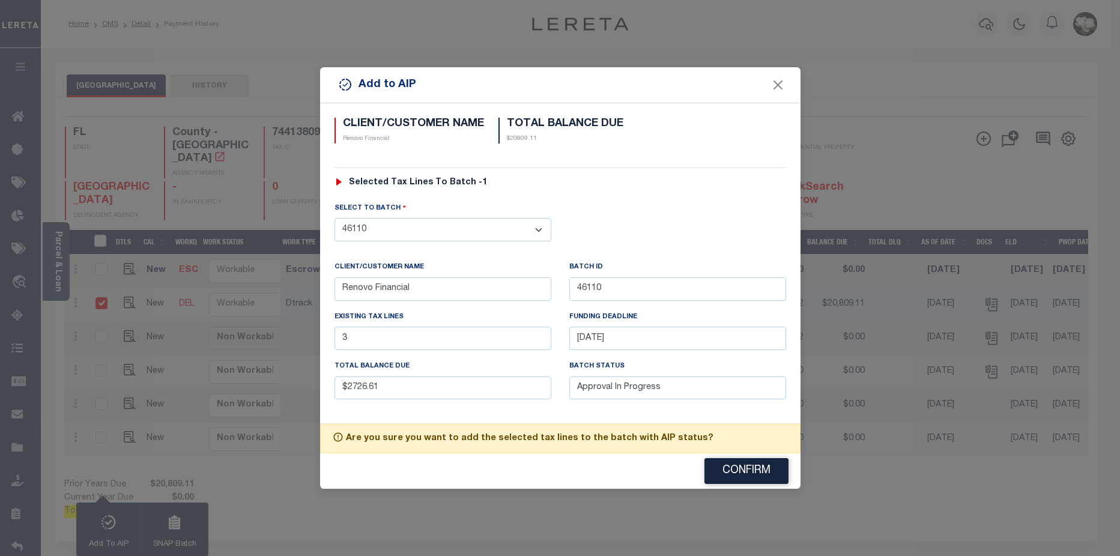
drag, startPoint x: 756, startPoint y: 471, endPoint x: 843, endPoint y: 471, distance: 86.5
click at [764, 471] on button "Confirm" at bounding box center [747, 471] width 84 height 26
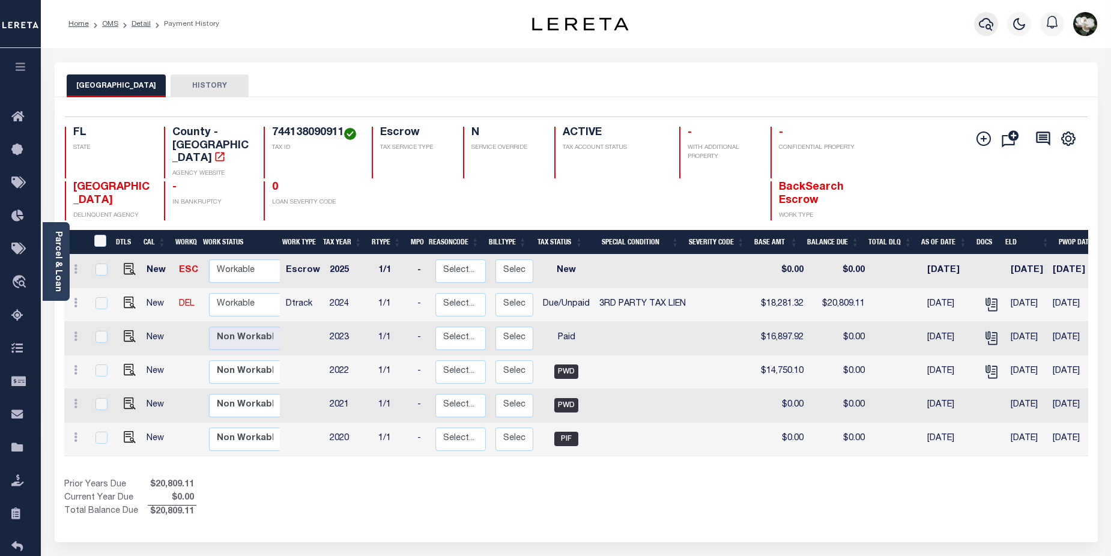
click at [987, 22] on icon "button" at bounding box center [986, 24] width 14 height 14
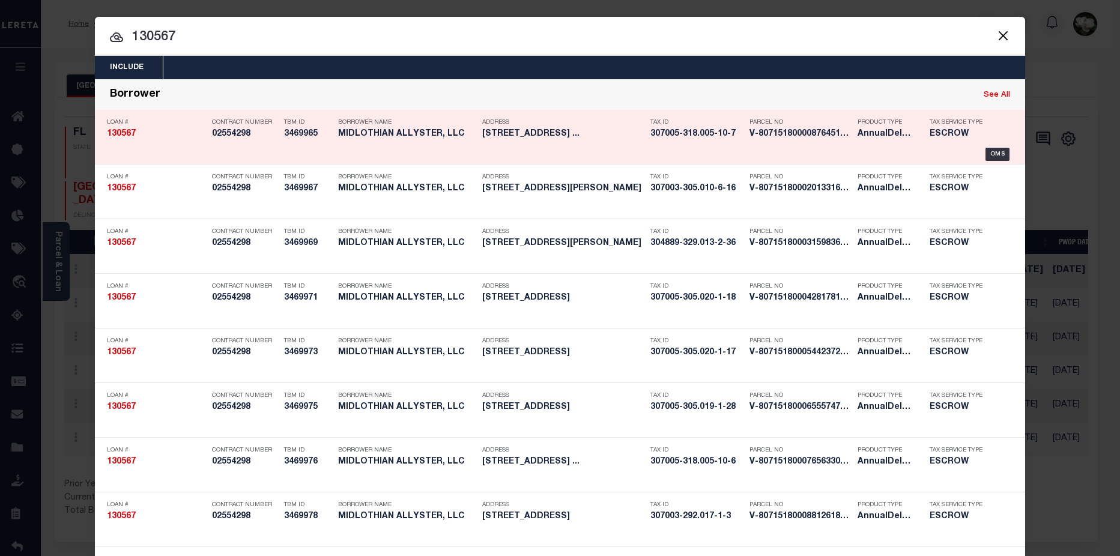
click at [989, 94] on link "See All" at bounding box center [997, 95] width 26 height 8
type input "130567"
click at [687, 126] on p "Tax ID" at bounding box center [696, 122] width 93 height 7
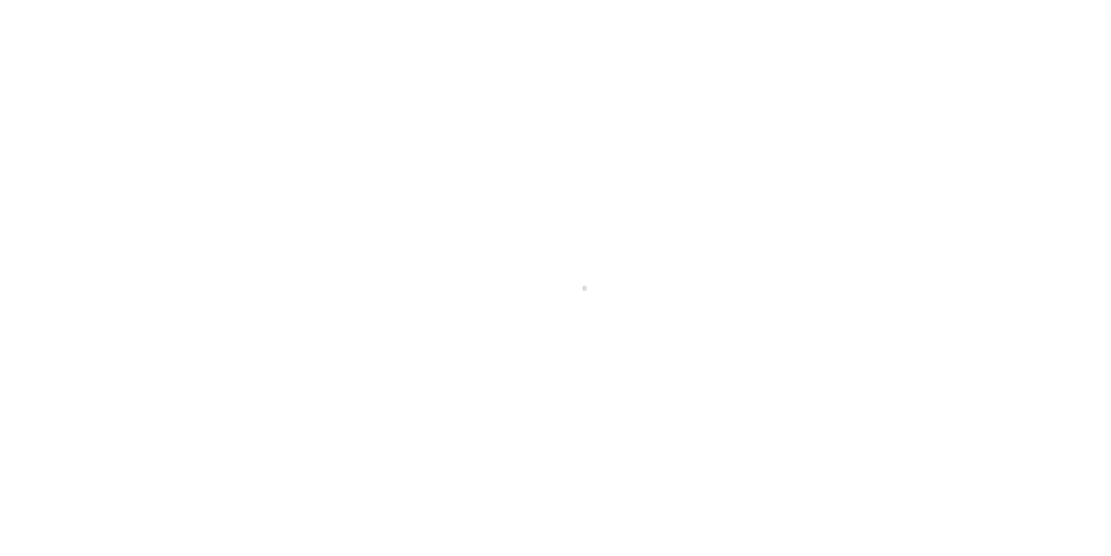
type input "[STREET_ADDRESS]"
radio input "true"
select select "Escrow"
type input "YORKVILLE [GEOGRAPHIC_DATA] 13495"
type input "130567-1"
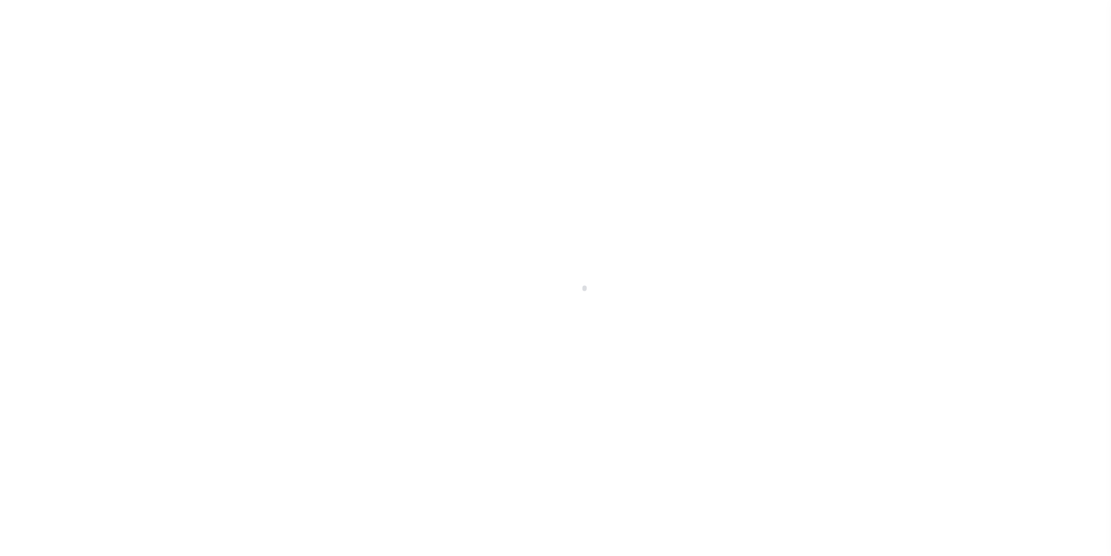
type input "NY"
type textarea "FEB 4 2024 LEGAL COVERS 14 PARCELS"
type textarea "Compare"
select select "4"
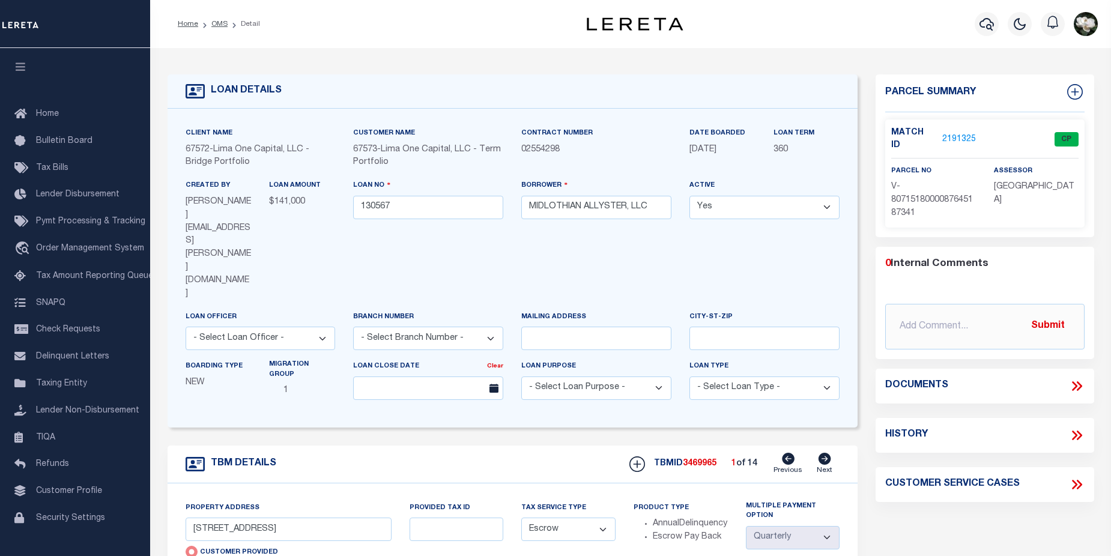
click at [828, 453] on icon at bounding box center [825, 459] width 13 height 12
type input "42 TRACEY ST"
radio input "false"
type input "WHITESBORO NY 13492"
type input "130567-10"
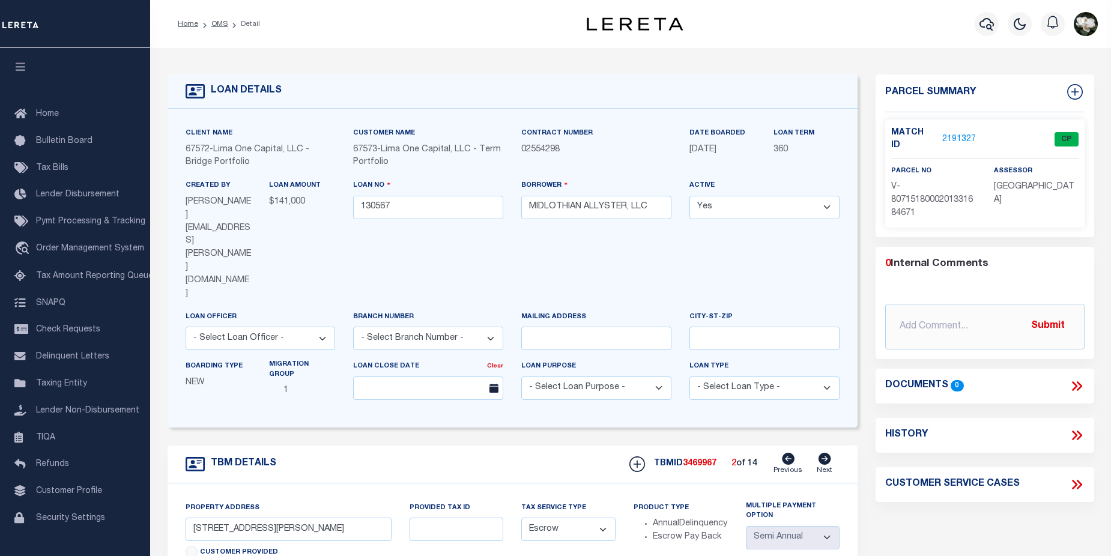
click at [790, 453] on icon at bounding box center [788, 459] width 13 height 12
type input "2133 HIGHLAND AVE"
radio input "true"
type input "YORKVILLE NY 13495"
type input "130567-1"
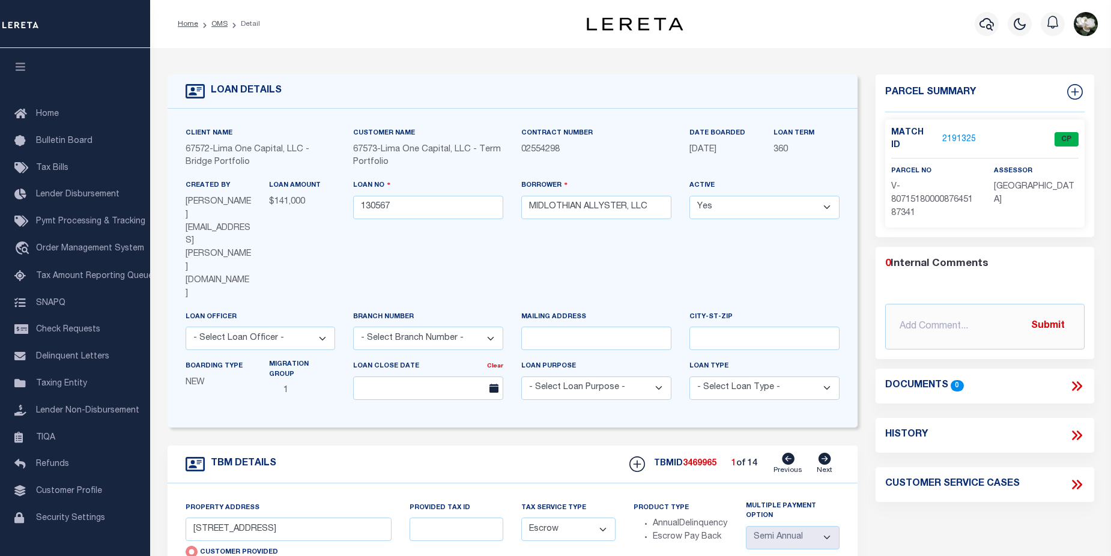
click at [823, 453] on icon at bounding box center [825, 459] width 13 height 12
type input "42 TRACEY ST"
radio input "false"
type input "WHITESBORO NY 13492"
type input "130567-10"
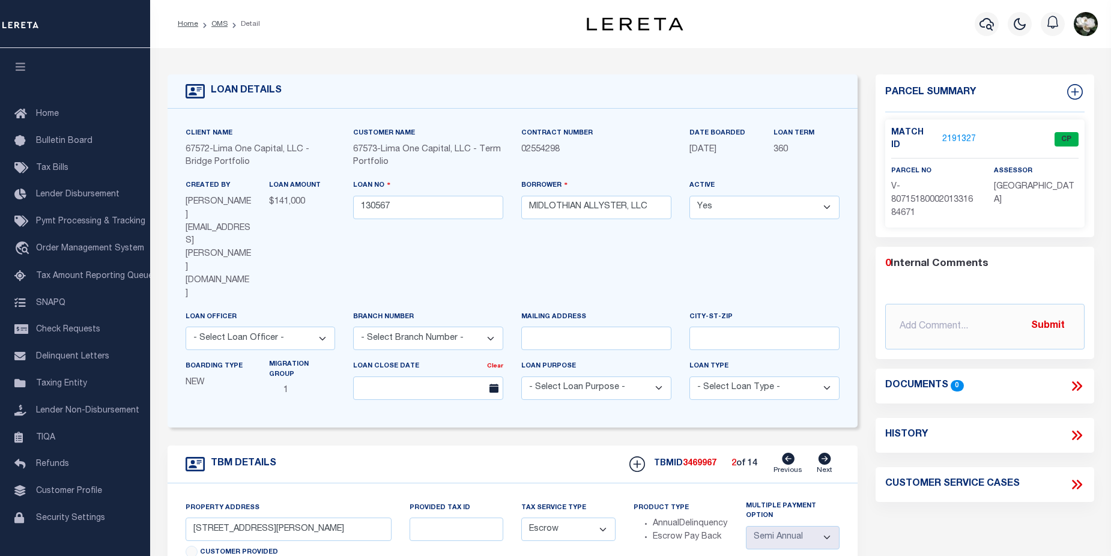
click at [823, 453] on icon at bounding box center [825, 459] width 13 height 12
type input "10 WILBUR RD"
type input "NEW HARTFORD NY 13413"
type input "130567-11"
click at [823, 453] on icon at bounding box center [825, 459] width 13 height 12
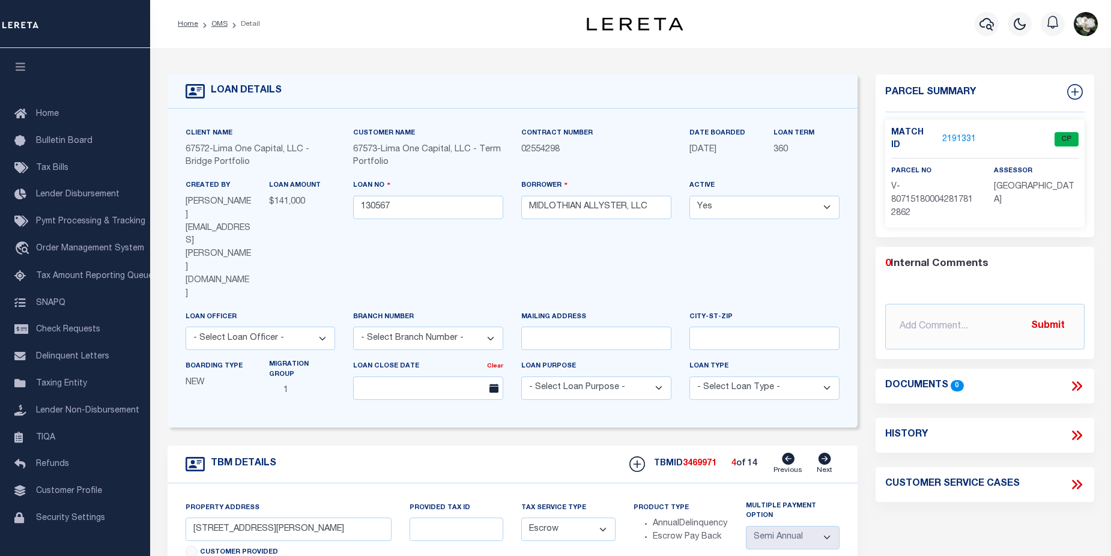
type input "31 WHITESBORO ST"
type input "YORKVILLE NY 13495"
type input "130567-12"
click at [823, 453] on icon at bounding box center [825, 459] width 13 height 12
type input "33 WHITESBORO ST"
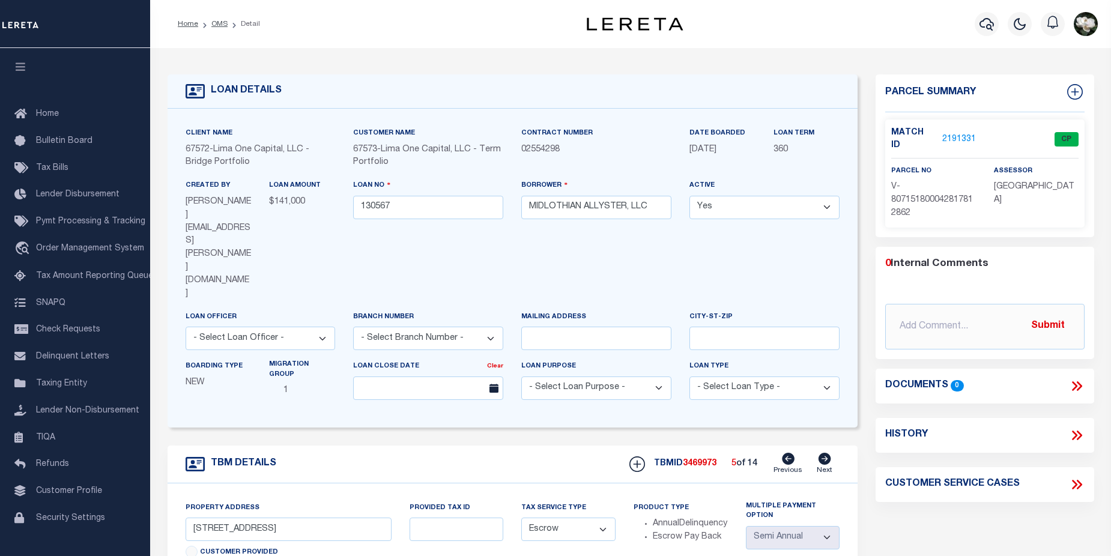
type input "130567-13"
click at [823, 453] on icon at bounding box center [825, 459] width 13 height 12
type input "91 WHITESBORO ST"
type input "130567-14"
click at [823, 453] on icon at bounding box center [825, 459] width 13 height 12
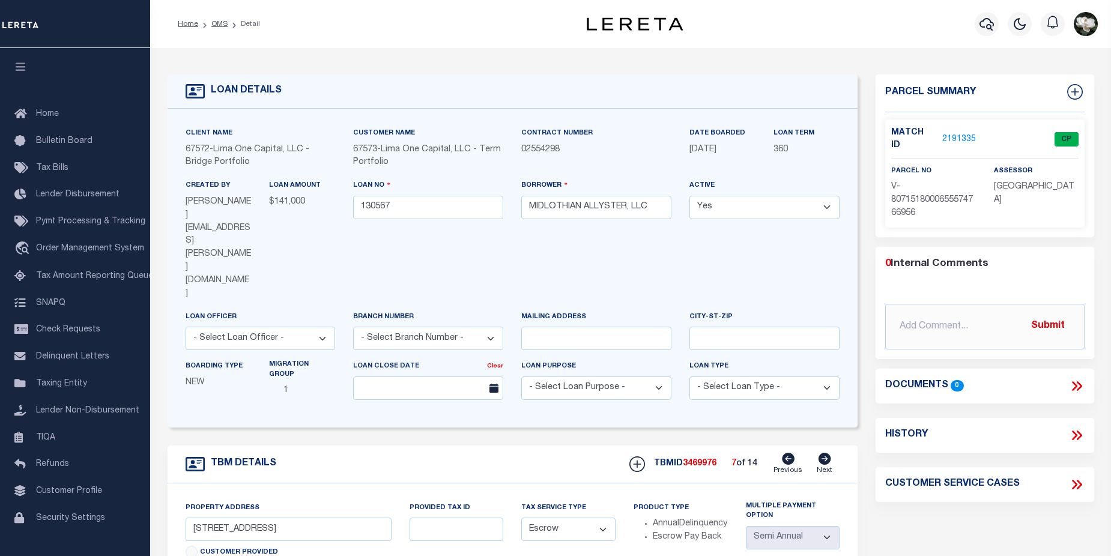
type input "2135 HIGHLAND AVE"
type input "130567-2"
click at [823, 453] on icon at bounding box center [825, 459] width 13 height 12
type input "321 MAIN ST"
type input "WHITESBORO NY 13492"
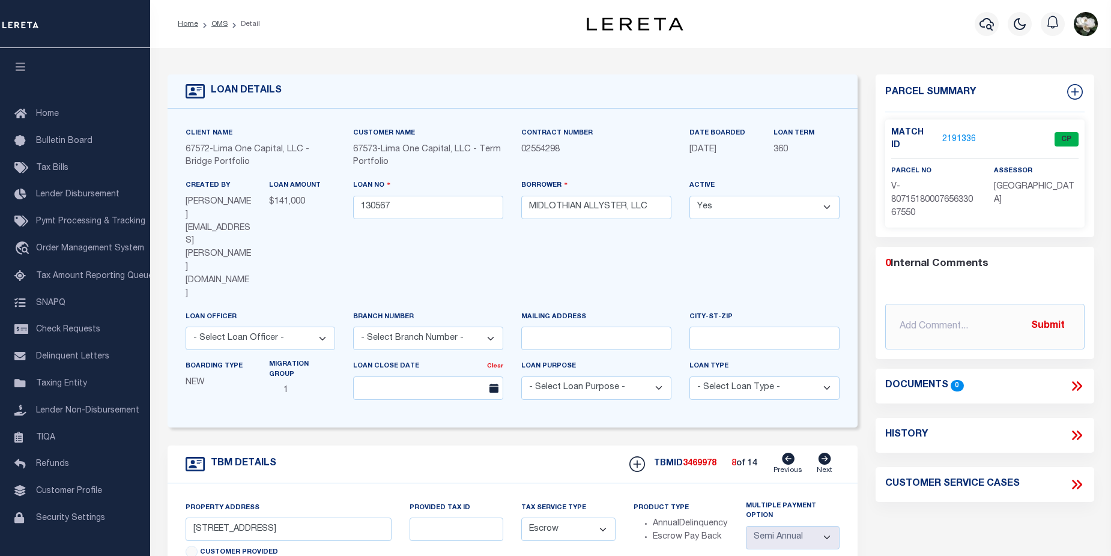
type input "130567-3"
click at [823, 453] on icon at bounding box center [825, 459] width 13 height 12
type input "2204 MCBRIDE AVE"
type input "UTICA NY 13502"
type input "130567-4"
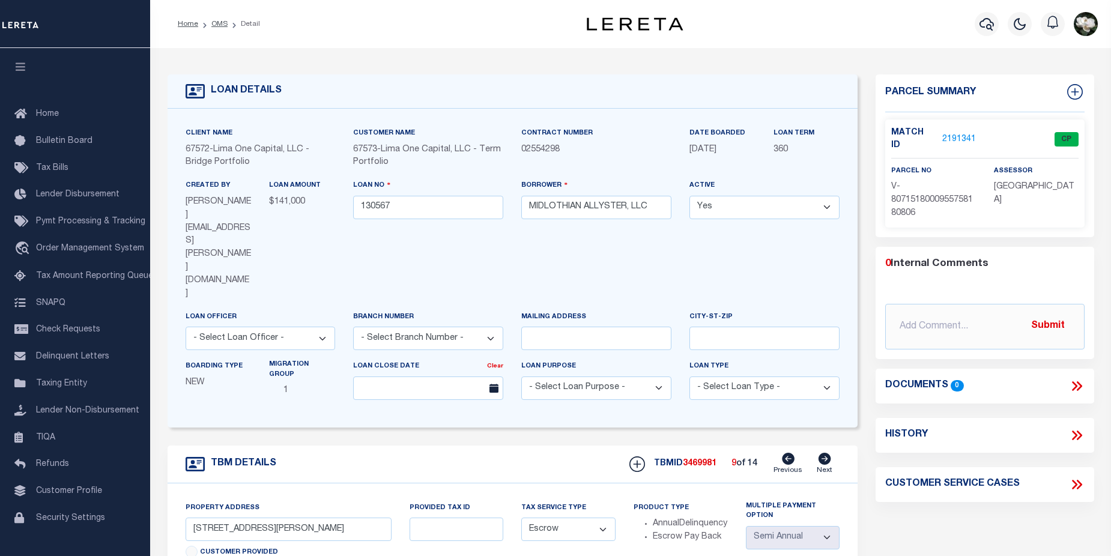
click at [823, 453] on icon at bounding box center [825, 459] width 13 height 12
type input "34 PARKWAY DR"
type input "WHITESBORO NY 13492"
type input "130567-5"
click at [823, 453] on icon at bounding box center [825, 459] width 13 height 12
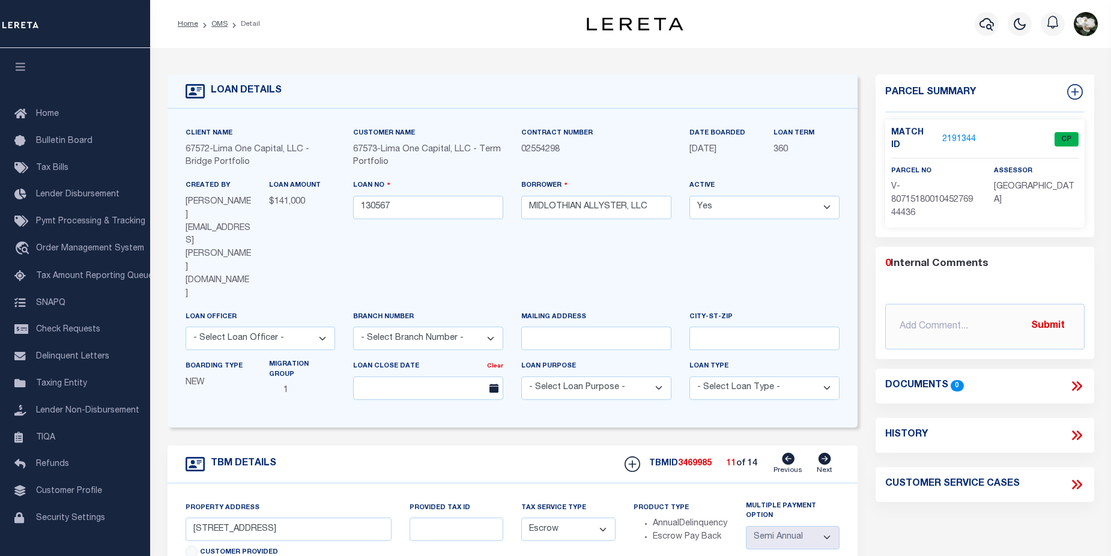
type input "16 PLEASANT ST"
type input "130567-6"
click at [823, 453] on icon at bounding box center [825, 459] width 13 height 12
type input "809 SYMONDS PL"
type input "UTICA NY 13502"
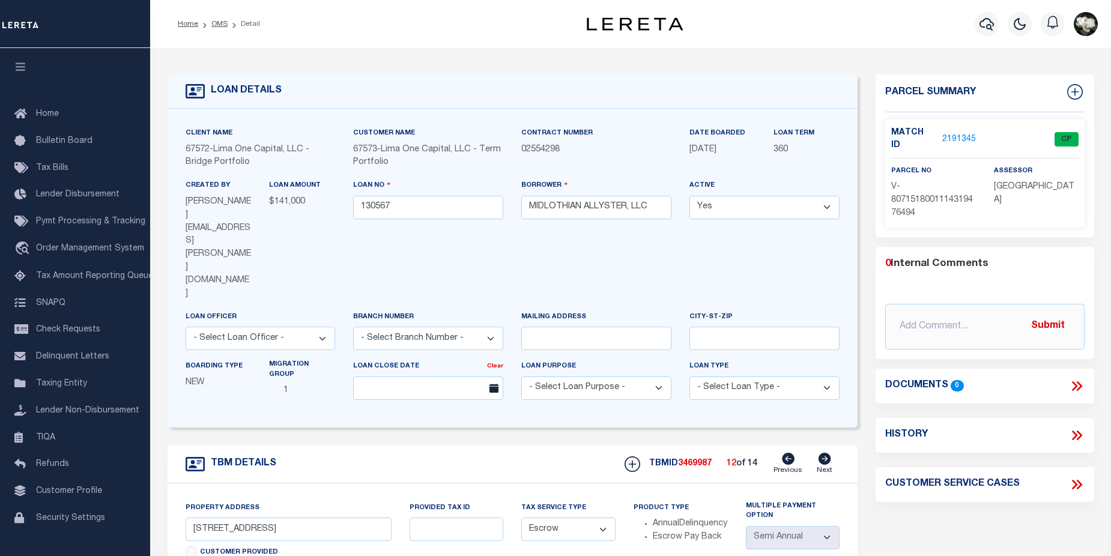
type input "130567-7"
click at [823, 453] on icon at bounding box center [825, 459] width 13 height 12
type input "811 [PERSON_NAME]"
type input "130567-8"
click at [823, 453] on icon at bounding box center [825, 459] width 13 height 12
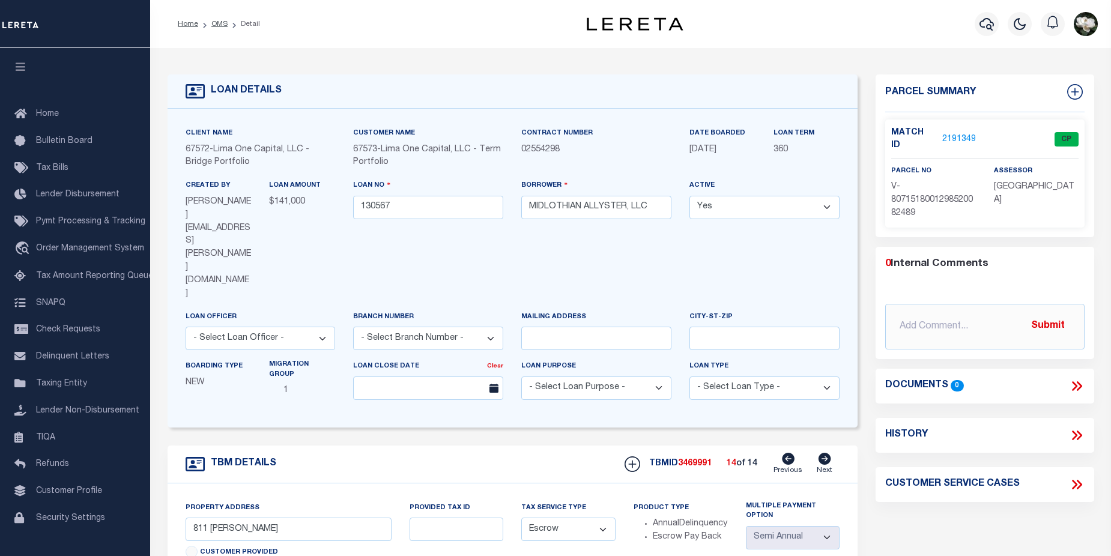
type input "161 ORISKANY BLVD"
type input "WHITESBORO NY 13492"
type input "130567-9"
click at [823, 453] on icon at bounding box center [825, 459] width 13 height 12
click at [787, 453] on icon at bounding box center [788, 459] width 13 height 12
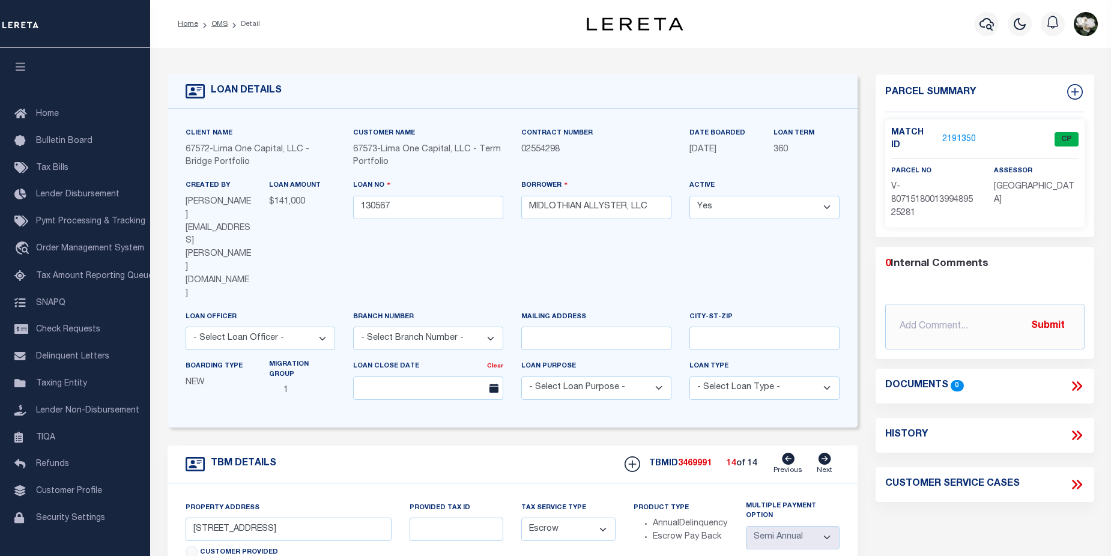
type input "811 [PERSON_NAME]"
type input "UTICA NY 13502"
type input "130567-8"
click at [824, 453] on icon at bounding box center [825, 459] width 13 height 12
type input "161 ORISKANY BLVD"
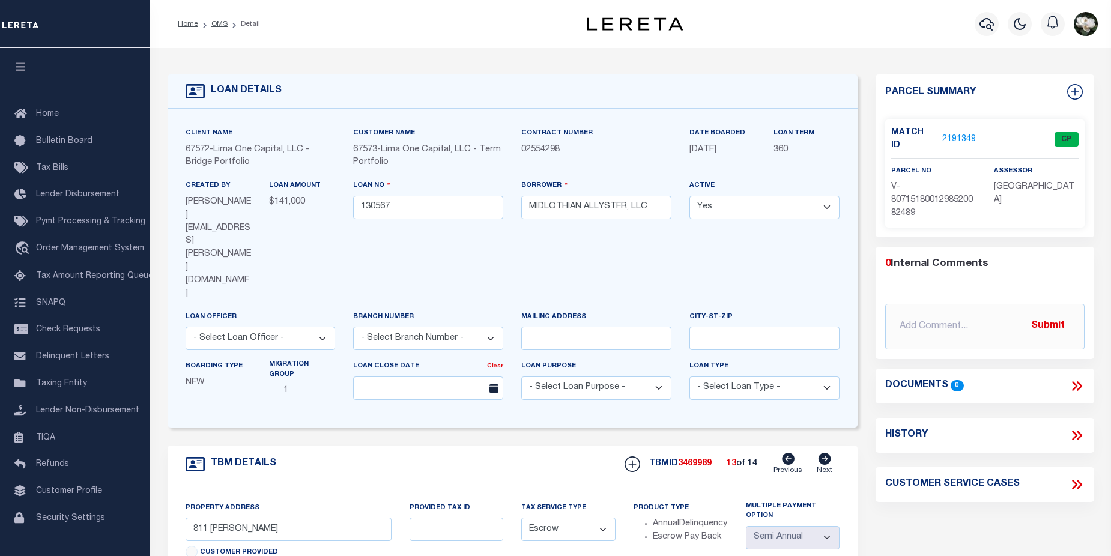
type input "WHITESBORO NY 13492"
type input "130567-9"
click at [792, 453] on icon at bounding box center [788, 459] width 13 height 12
type input "811 [PERSON_NAME]"
type input "UTICA NY 13502"
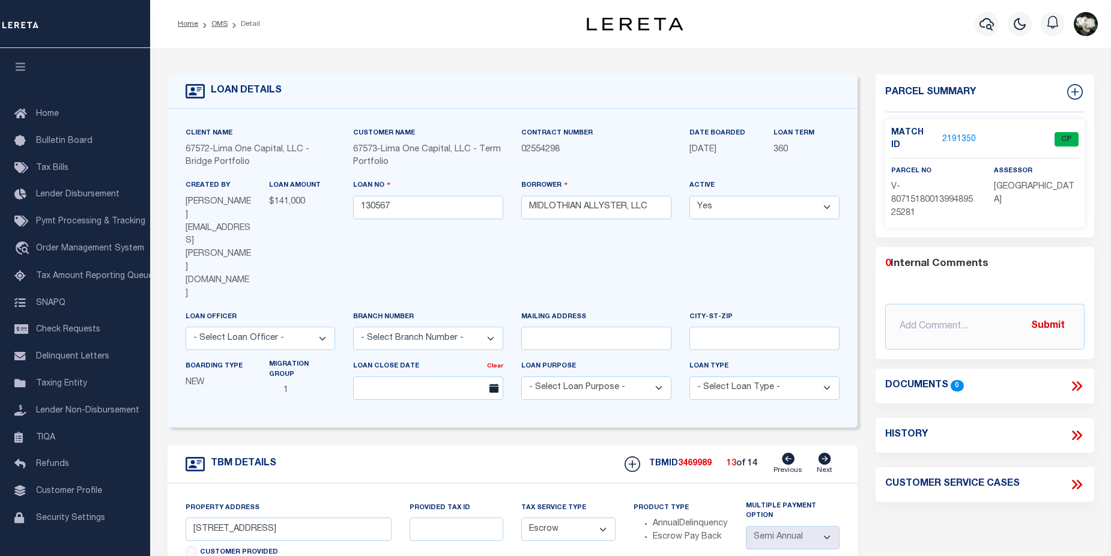
type input "130567-8"
click at [792, 453] on icon at bounding box center [788, 459] width 13 height 12
type input "809 SYMONDS PL"
type input "130567-7"
click at [792, 453] on icon at bounding box center [788, 459] width 13 height 12
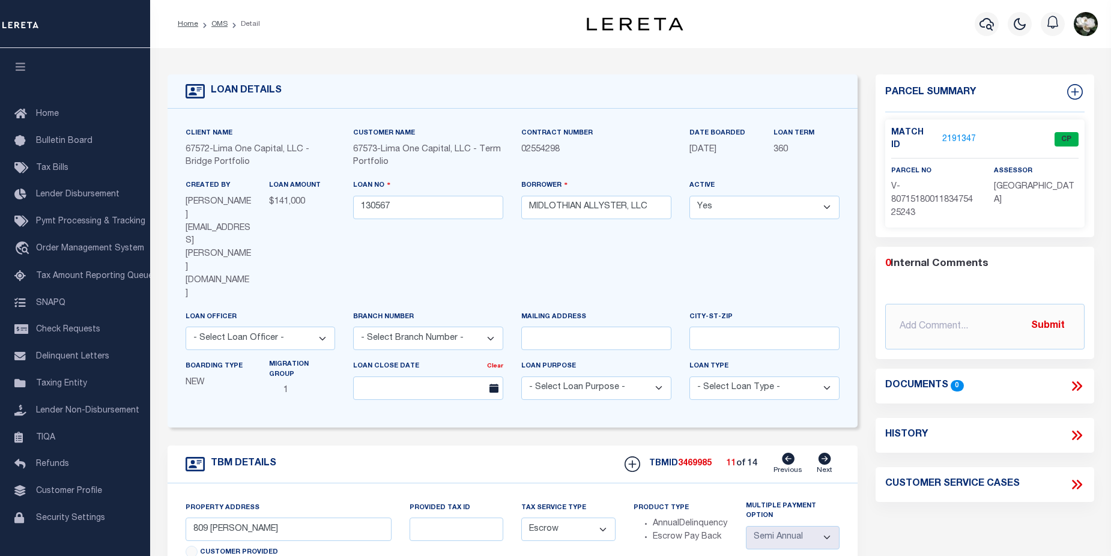
type input "16 PLEASANT ST"
type input "WHITESBORO NY 13492"
type input "130567-6"
click at [792, 453] on icon at bounding box center [788, 459] width 13 height 12
type input "34 PARKWAY DR"
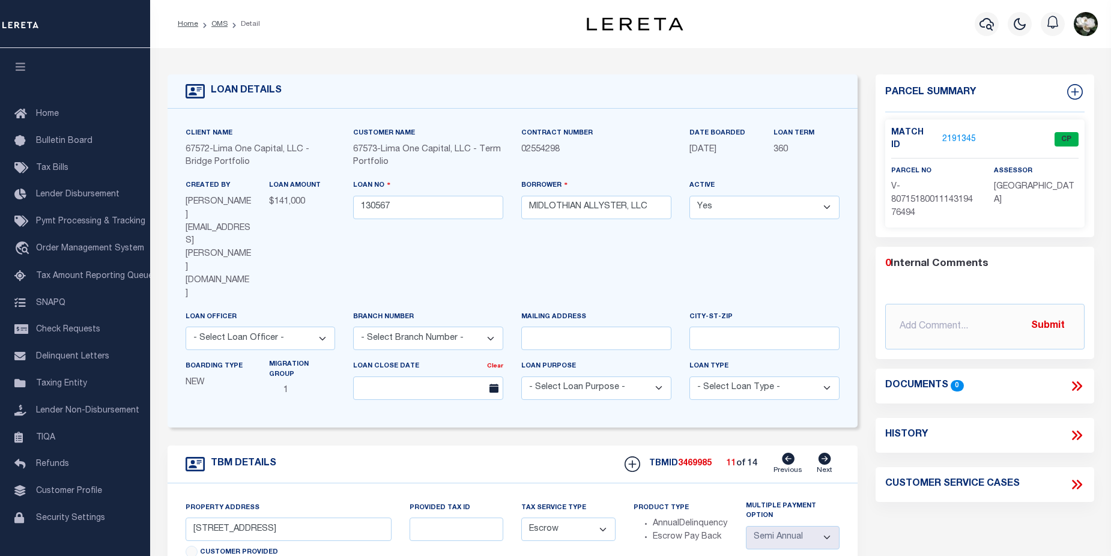
type input "130567-5"
click at [792, 453] on icon at bounding box center [788, 459] width 13 height 12
type input "2204 MCBRIDE AVE"
type input "UTICA NY 13502"
type input "130567-4"
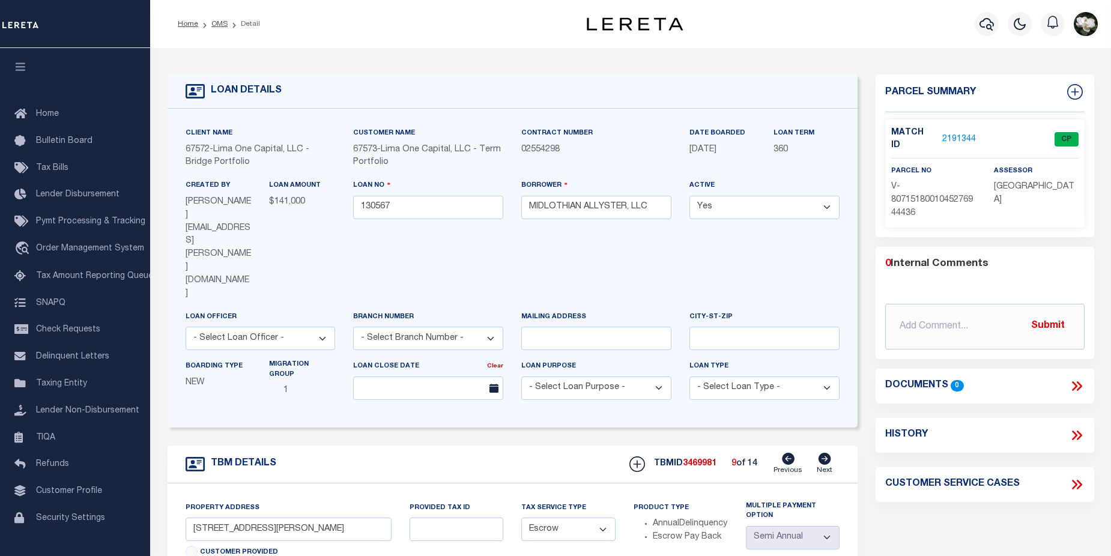
click at [792, 453] on icon at bounding box center [788, 459] width 13 height 12
type input "321 MAIN ST"
type input "WHITESBORO NY 13492"
type input "130567-3"
click at [792, 453] on icon at bounding box center [788, 459] width 13 height 12
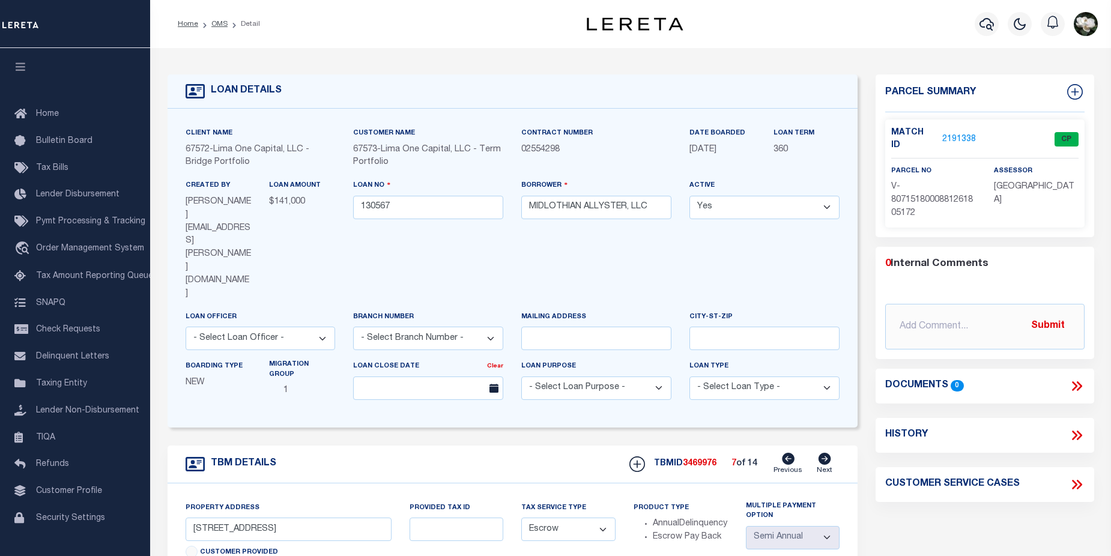
type input "2135 HIGHLAND AVE"
type input "YORKVILLE NY 13495"
type input "130567-2"
click at [792, 453] on icon at bounding box center [788, 459] width 13 height 12
type input "91 WHITESBORO ST"
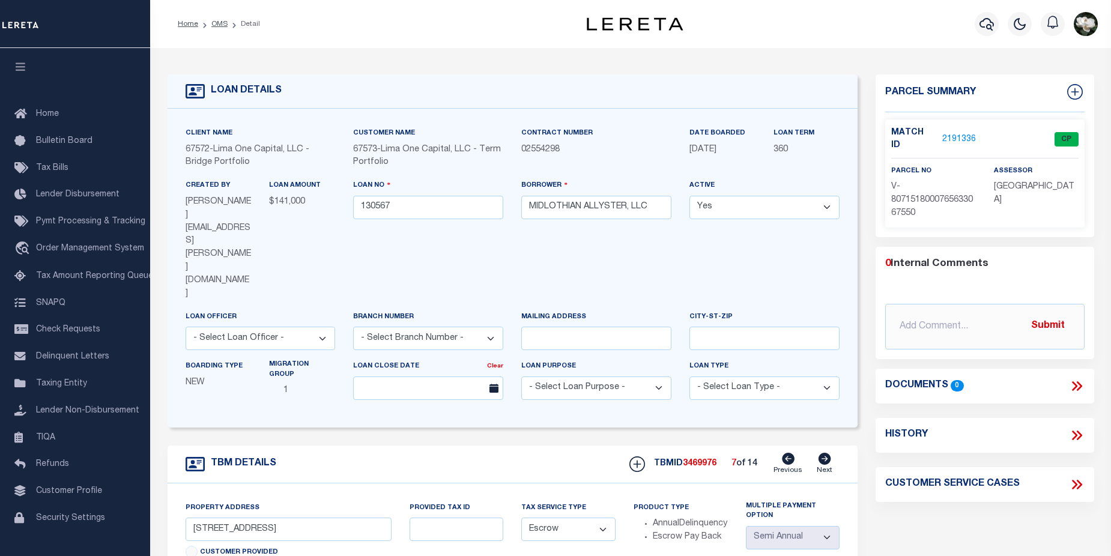
type input "130567-14"
click at [792, 453] on icon at bounding box center [788, 459] width 13 height 12
type input "33 WHITESBORO ST"
type input "130567-13"
click at [792, 453] on icon at bounding box center [788, 459] width 13 height 12
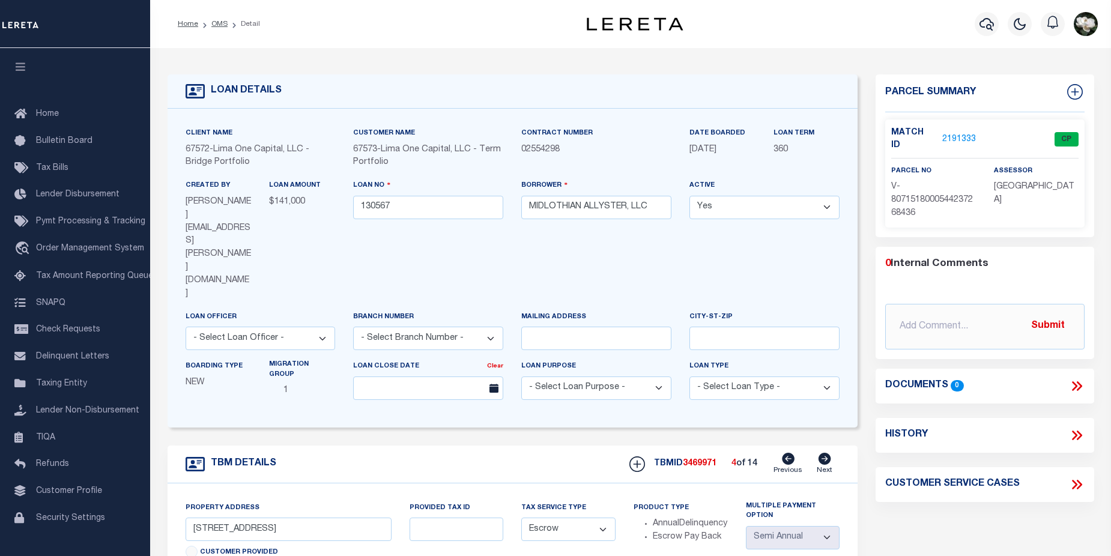
type input "31 WHITESBORO ST"
type input "130567-12"
click at [792, 453] on icon at bounding box center [788, 459] width 13 height 12
type input "10 WILBUR RD"
type input "NEW HARTFORD NY 13413"
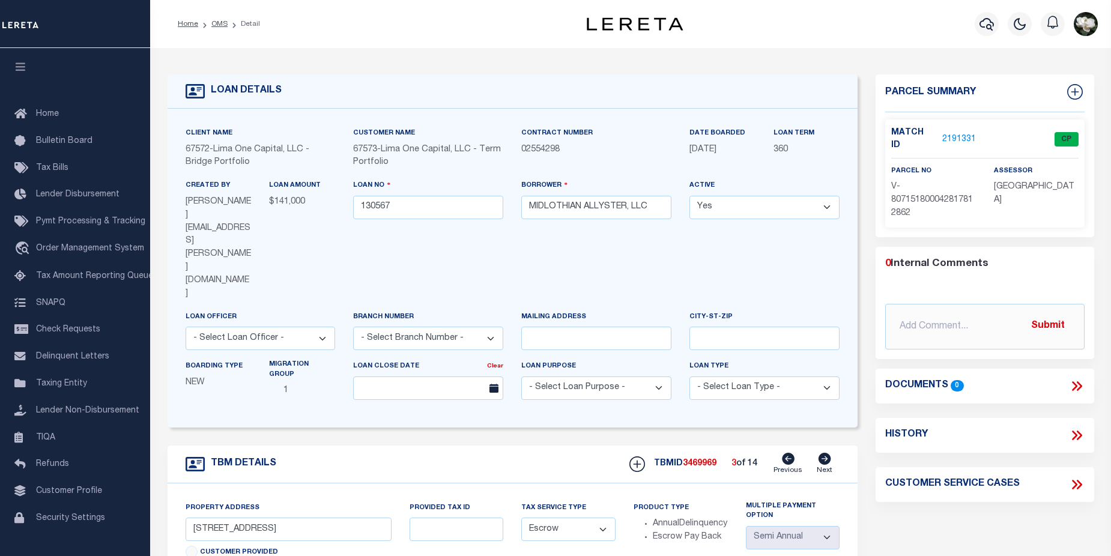
type input "130567-11"
click at [792, 453] on icon at bounding box center [788, 459] width 13 height 12
type input "42 TRACEY ST"
type input "WHITESBORO NY 13492"
type input "130567-10"
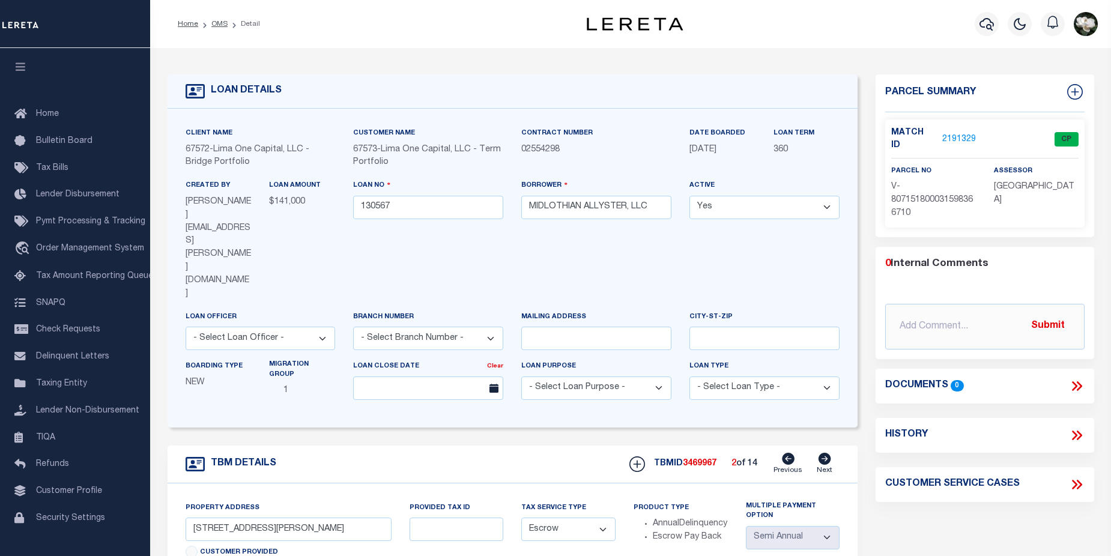
click at [792, 453] on icon at bounding box center [788, 459] width 13 height 12
type input "2133 HIGHLAND AVE"
radio input "true"
type input "YORKVILLE NY 13495"
type input "130567-1"
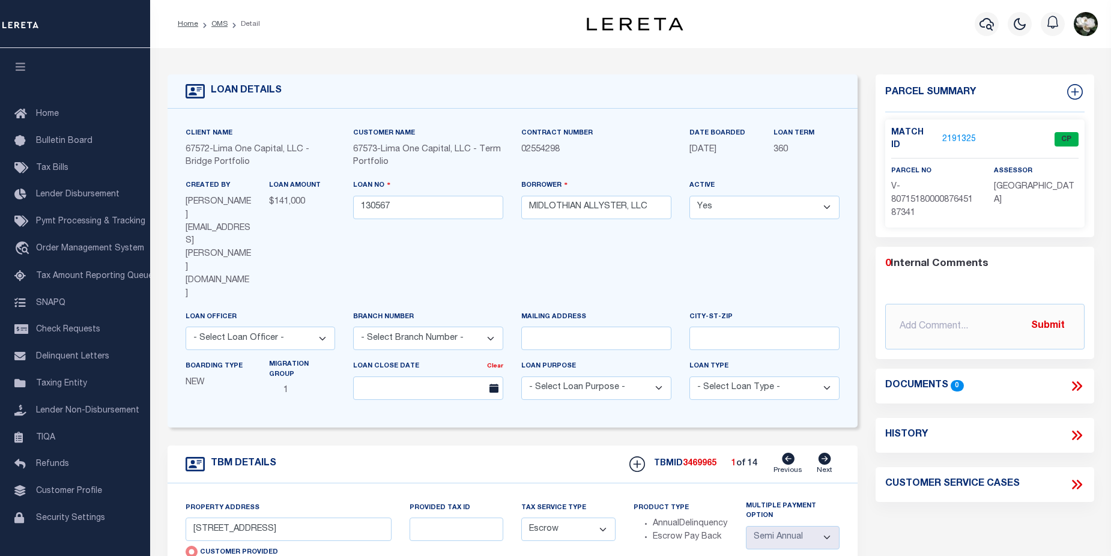
click at [955, 133] on link "2191325" at bounding box center [959, 139] width 34 height 13
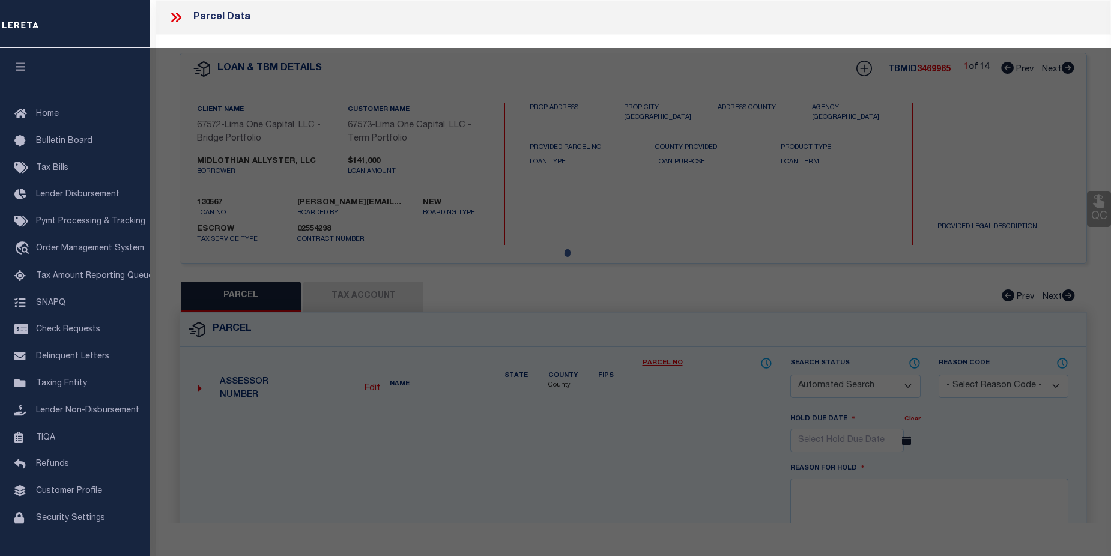
checkbox input "false"
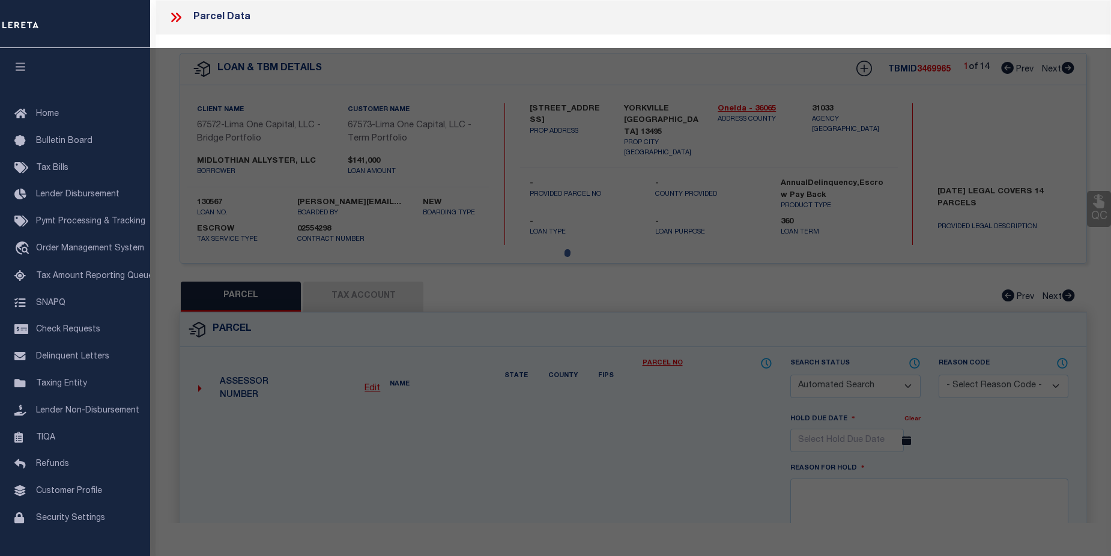
select select "CP"
select select "AGW"
select select
type input "2133 HIGHLAND AVE"
checkbox input "false"
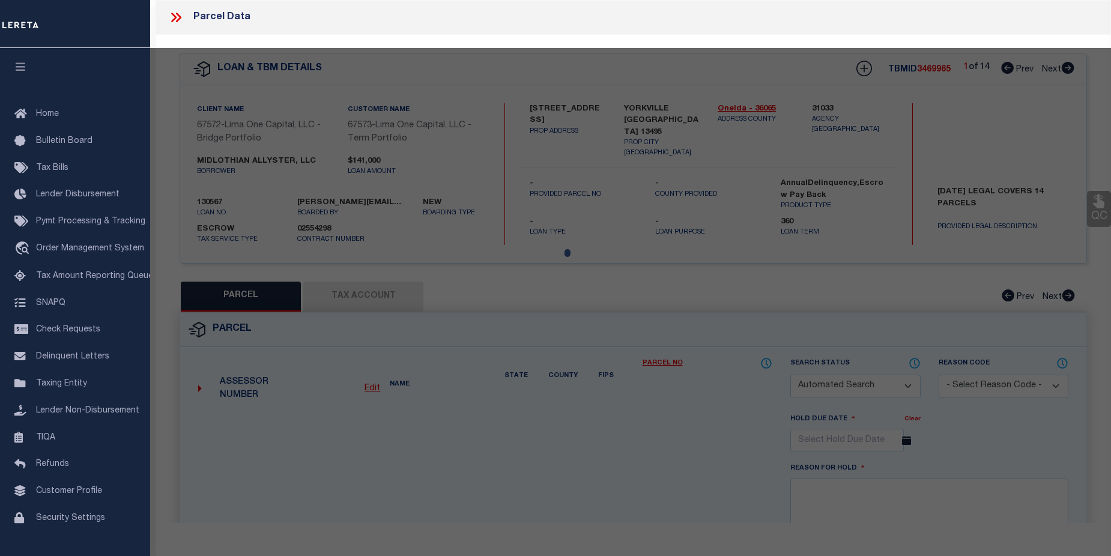
type input "YORKVILLE NY 13495"
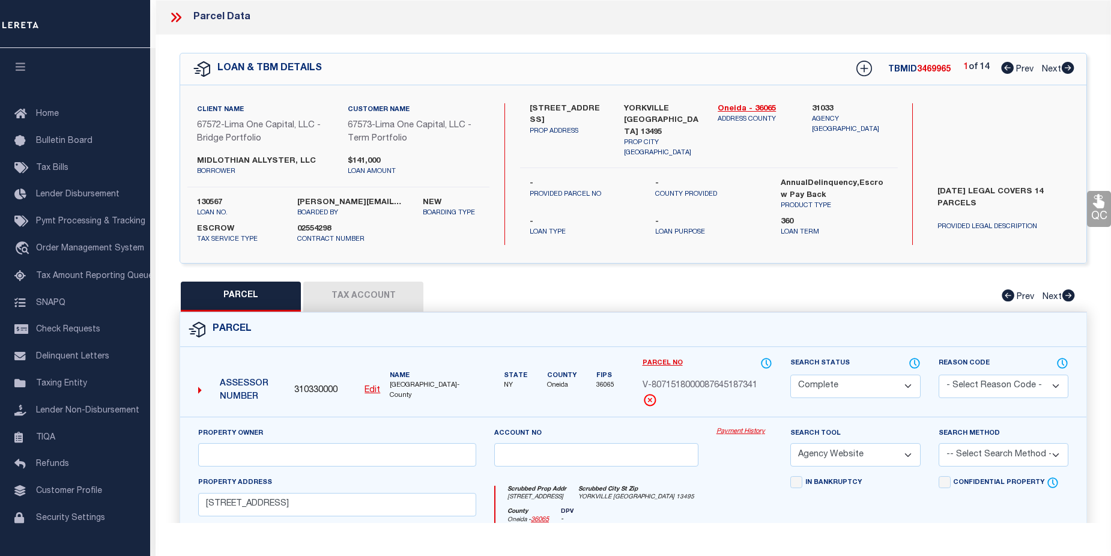
click at [736, 430] on link "Payment History" at bounding box center [745, 432] width 56 height 10
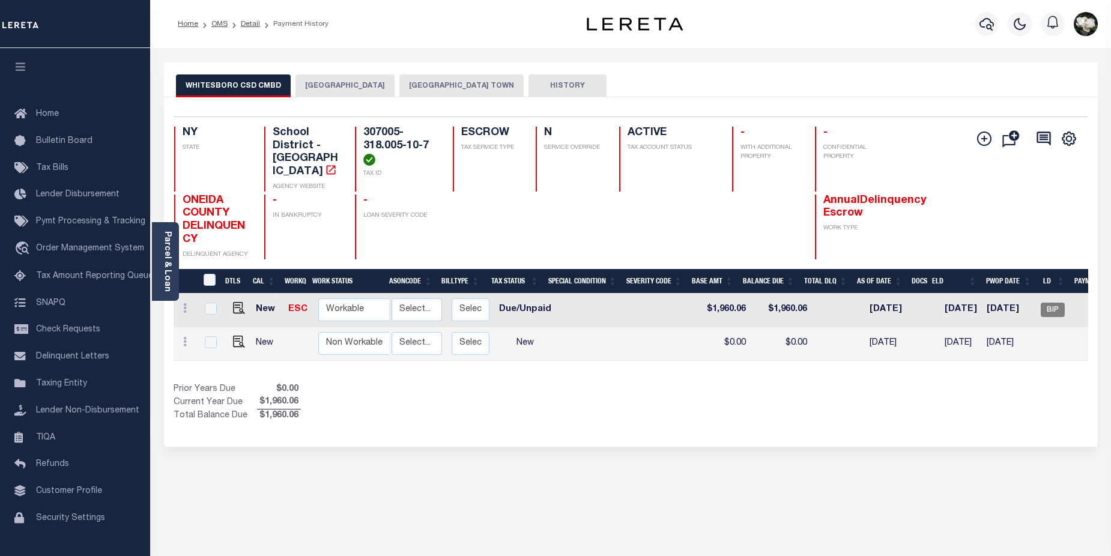
scroll to position [0, 134]
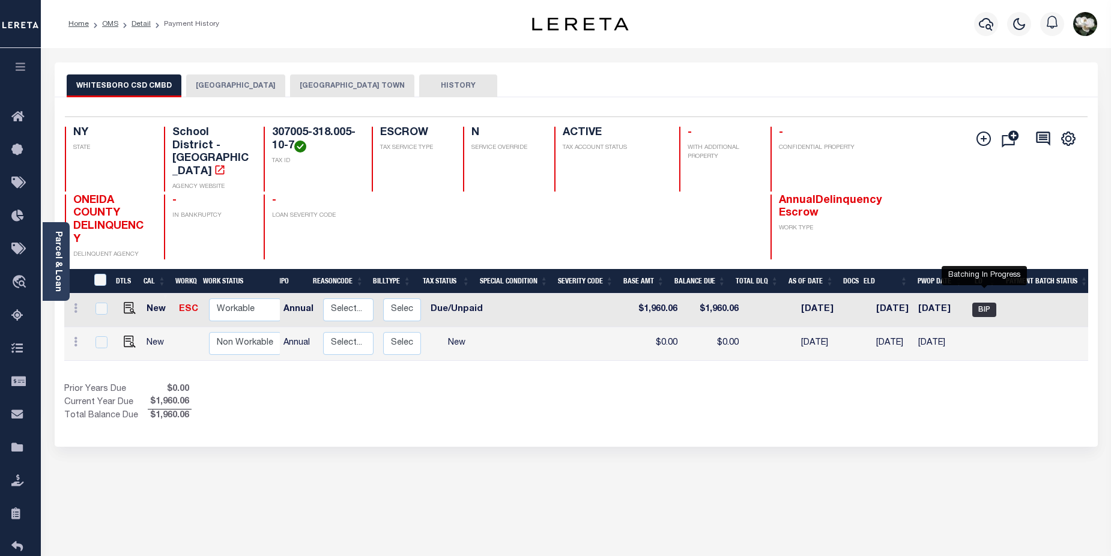
click at [984, 303] on span "BIP" at bounding box center [984, 310] width 24 height 14
checkbox input "true"
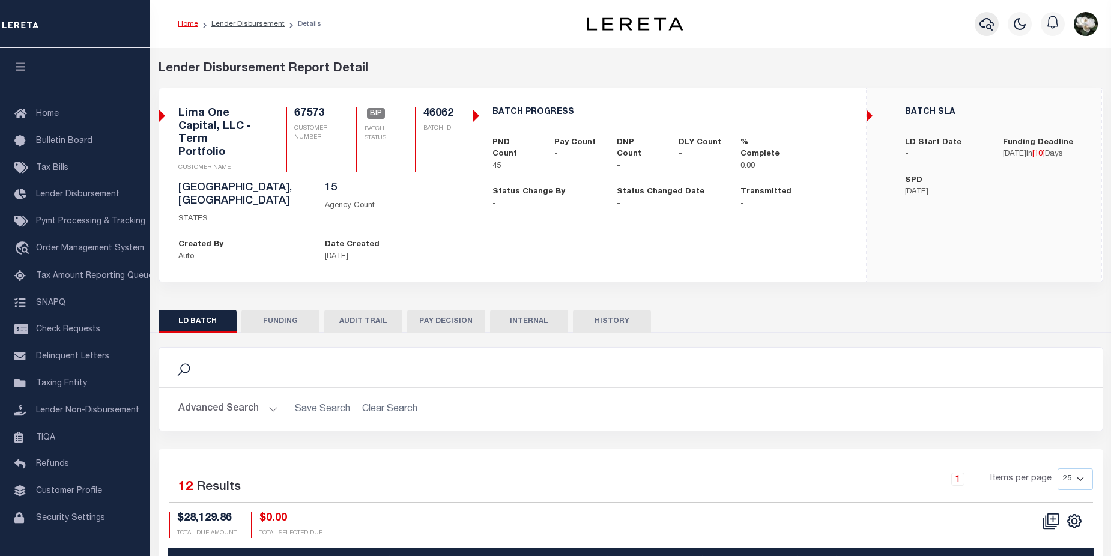
click at [983, 27] on icon "button" at bounding box center [987, 24] width 14 height 14
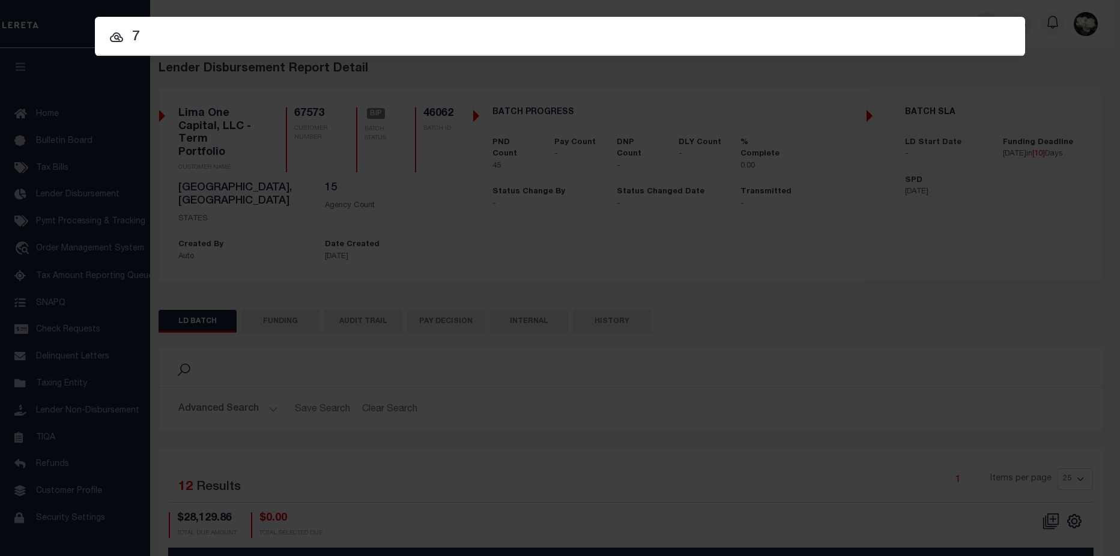
type input "7"
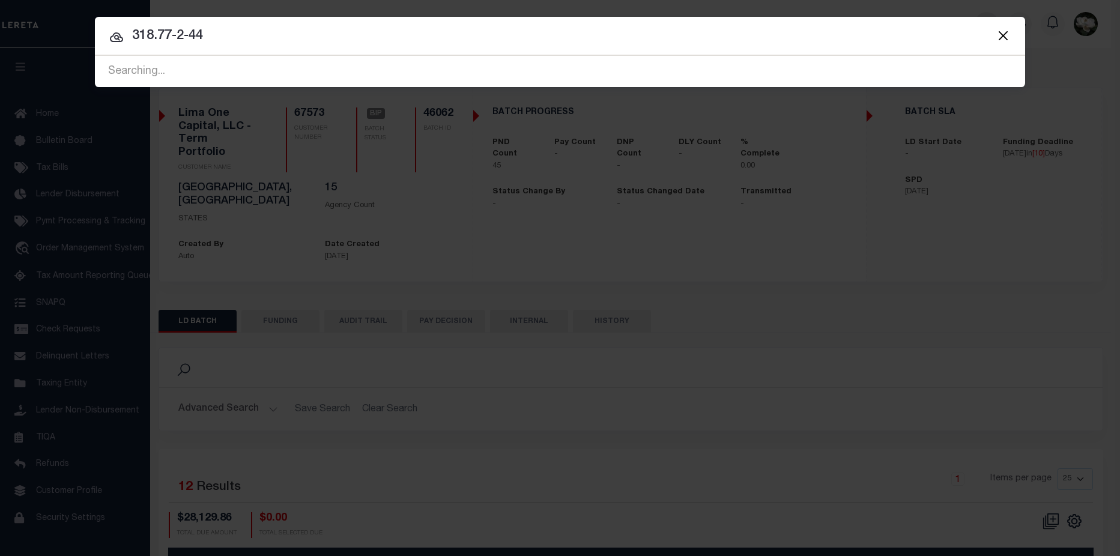
type input "318.77-2-44"
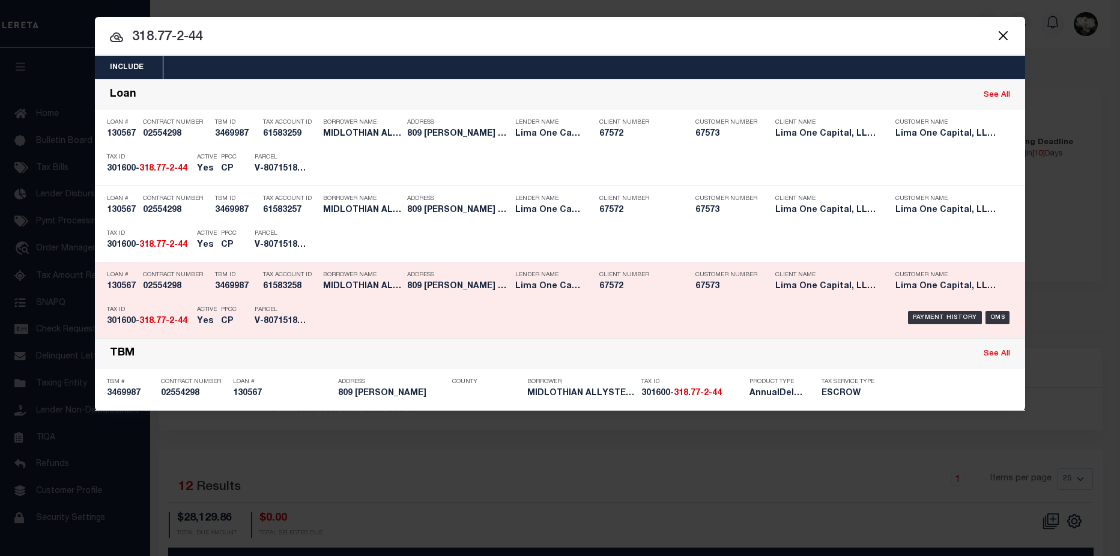
click at [642, 294] on div "Client Number 67572" at bounding box center [638, 282] width 78 height 35
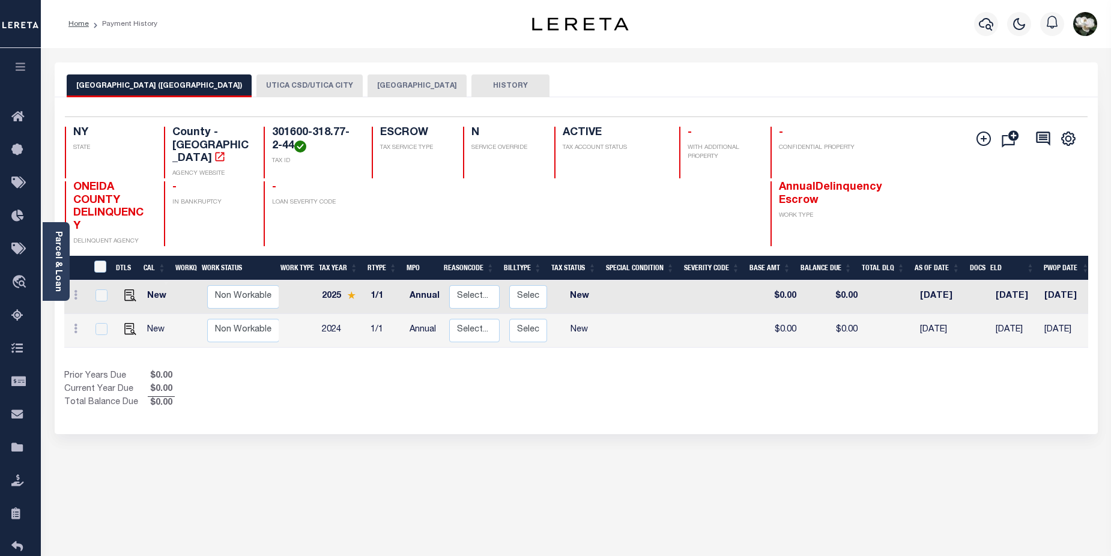
click at [368, 89] on button "UTICA CITY" at bounding box center [417, 85] width 99 height 23
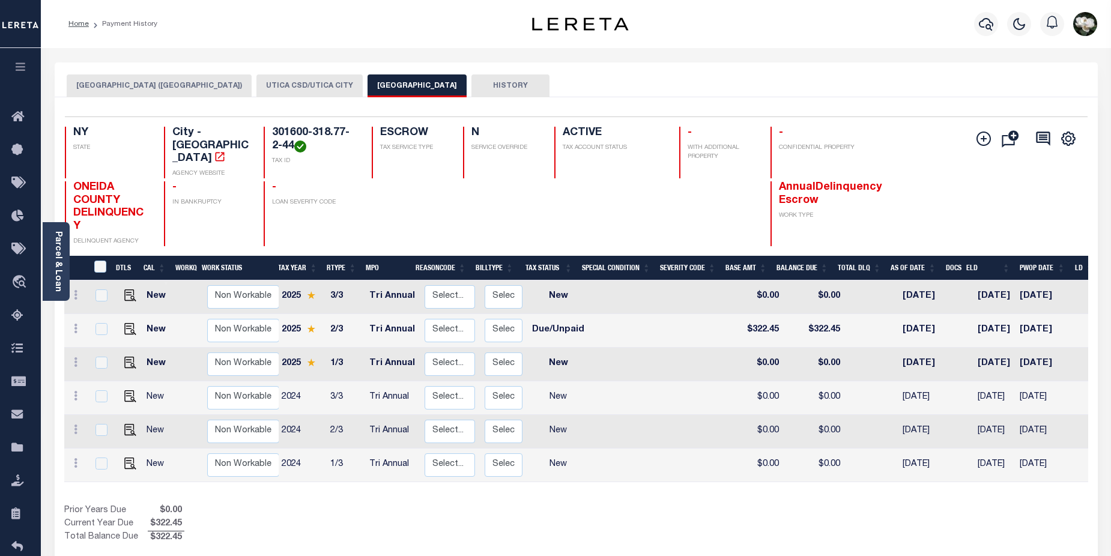
click button "UTICA CSD/UTICA CITY"
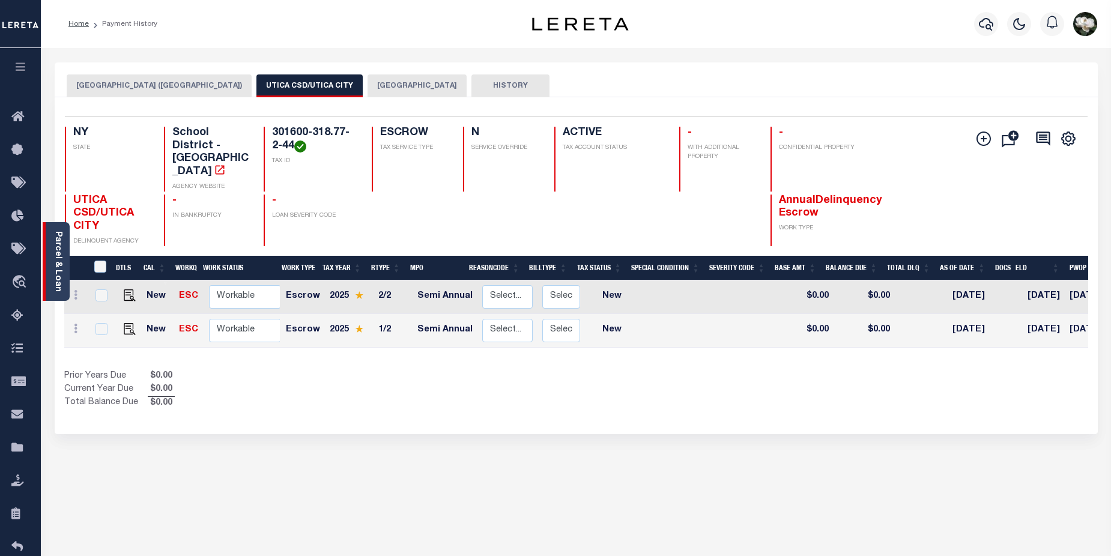
click div "Parcel & Loan"
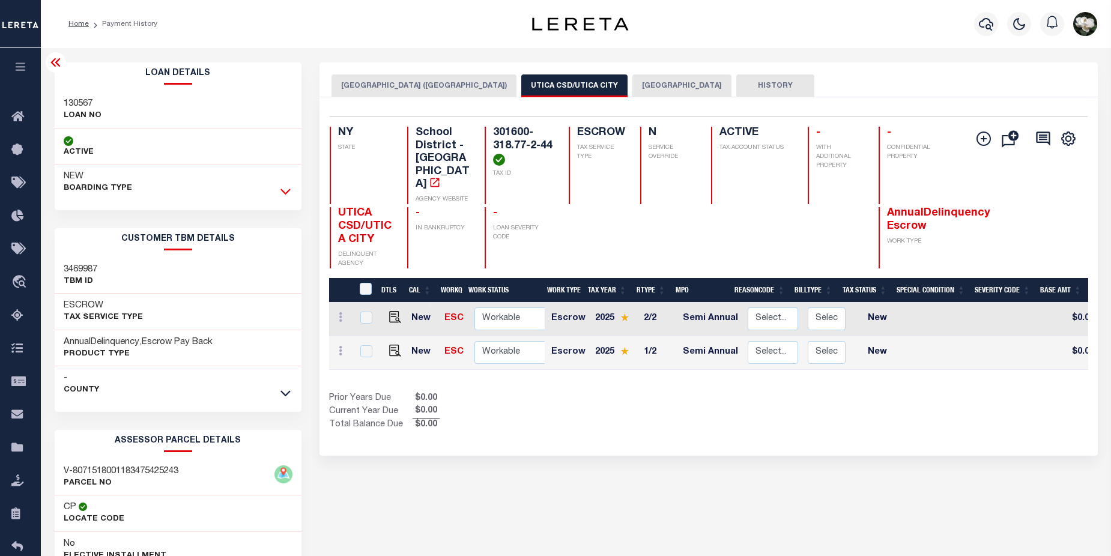
click icon
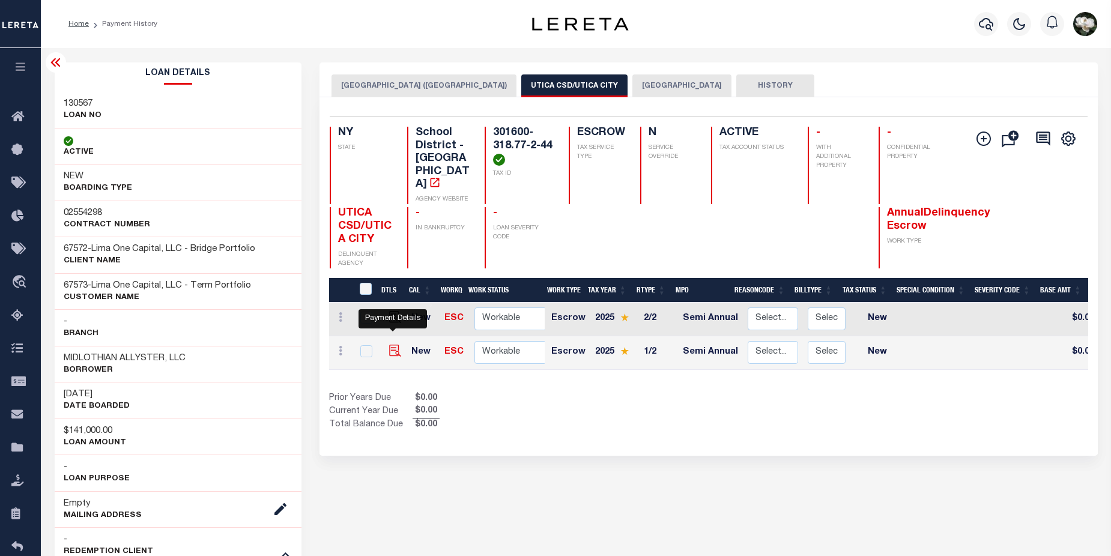
click img ""
checkbox input "true"
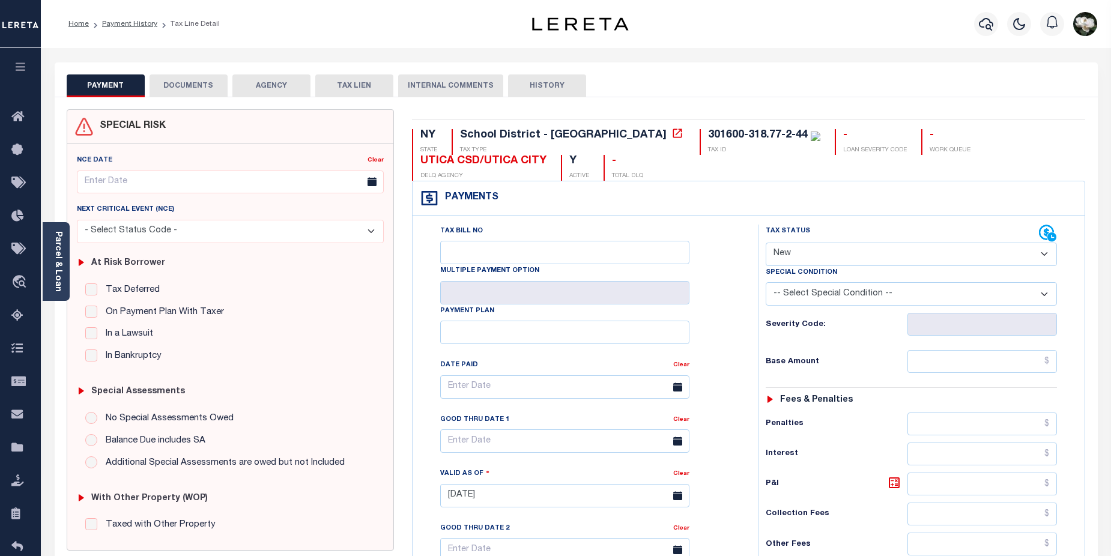
click at [1048, 252] on select "- Select Status Code - Open Due/Unpaid Paid Incomplete No Tax Due Internal Refu…" at bounding box center [912, 254] width 292 height 23
select select "DUE"
click at [766, 243] on select "- Select Status Code - Open Due/Unpaid Paid Incomplete No Tax Due Internal Refu…" at bounding box center [912, 254] width 292 height 23
type input "[DATE]"
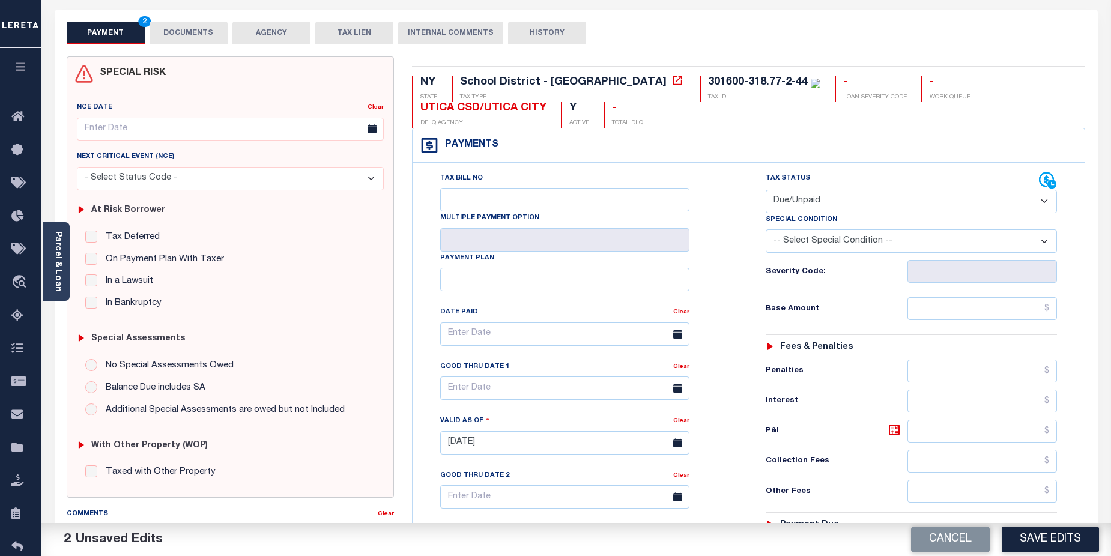
scroll to position [89, 0]
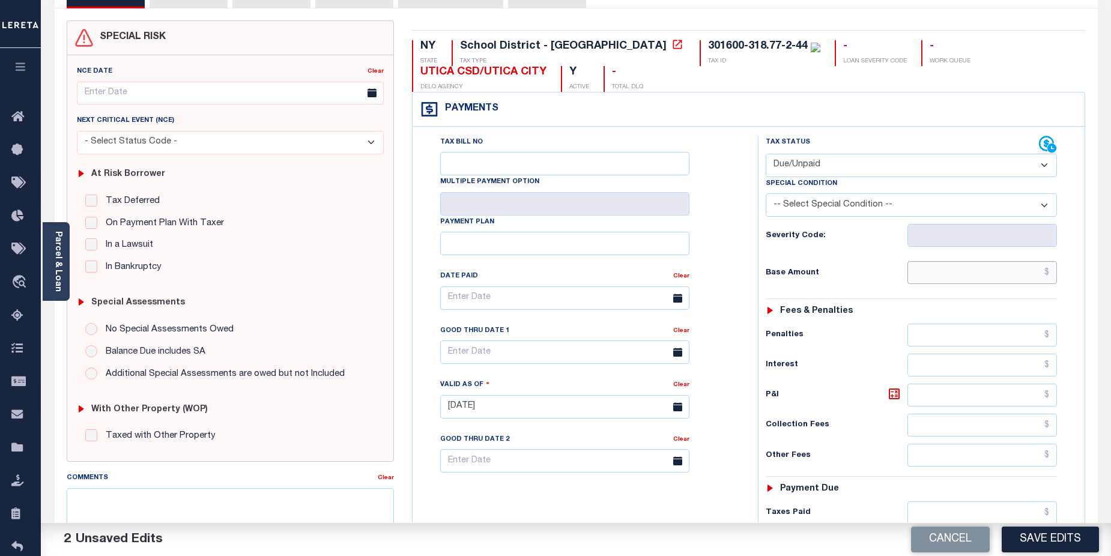
click at [1001, 273] on input "text" at bounding box center [983, 272] width 150 height 23
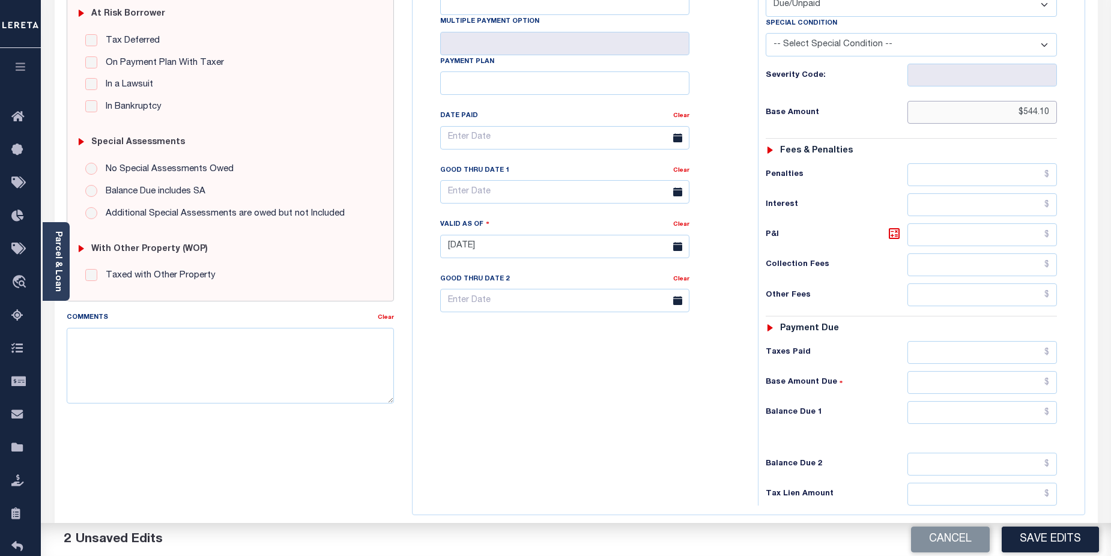
scroll to position [255, 0]
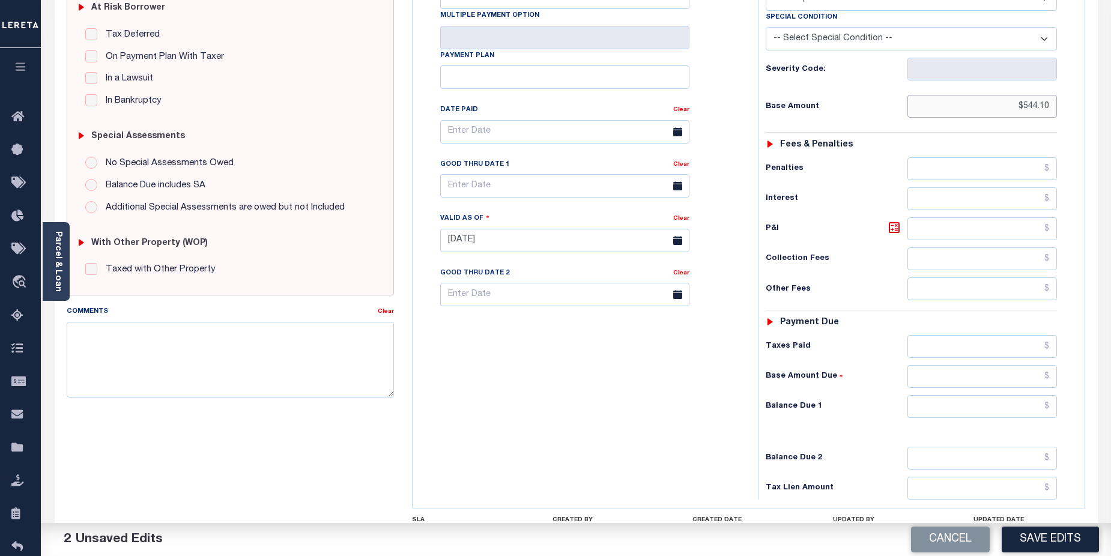
type input "$544.10"
click at [1020, 412] on input "text" at bounding box center [983, 406] width 150 height 23
type input "$544.10"
click at [565, 190] on input "text" at bounding box center [564, 185] width 249 height 23
click at [615, 217] on icon at bounding box center [615, 217] width 8 height 8
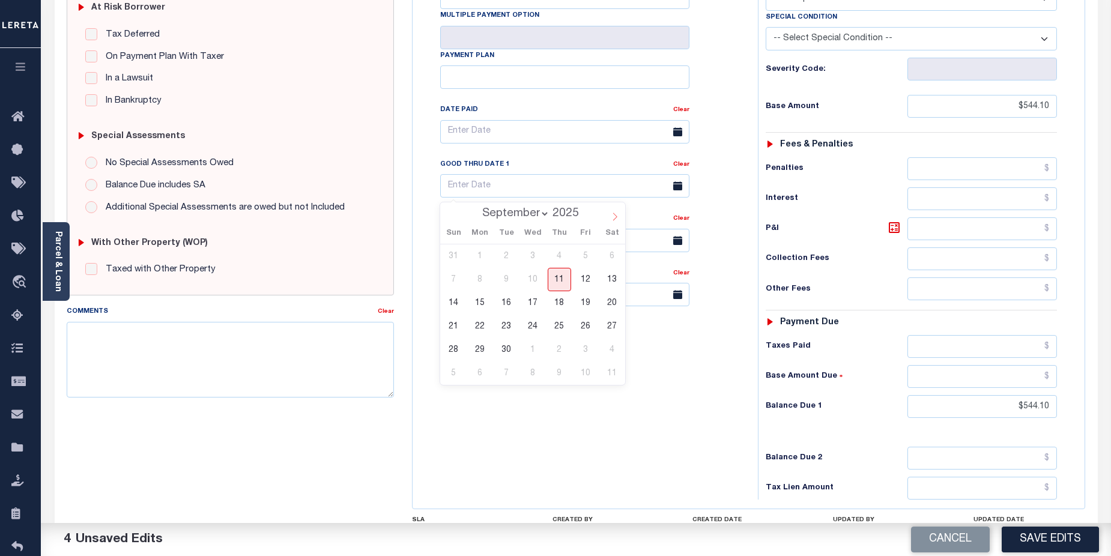
select select "9"
click at [502, 279] on span "7" at bounding box center [506, 279] width 23 height 23
type input "[DATE]"
click at [192, 335] on textarea "Comments" at bounding box center [231, 360] width 328 height 76
paste textarea "CAS-48267 2024/2nd dlq Base $1,252.03 P/I $83.47-Lender Responsibility(marked D…"
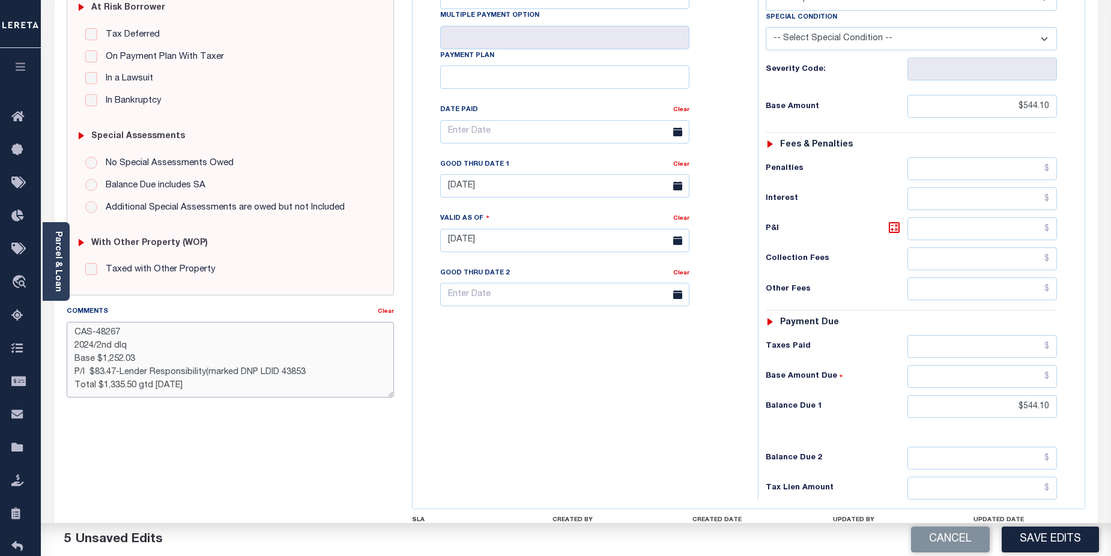
scroll to position [0, 0]
drag, startPoint x: 98, startPoint y: 327, endPoint x: 115, endPoint y: 327, distance: 17.4
click at [115, 327] on textarea "CAS-48267 2024/2nd dlq Base $1,252.03 P/I $83.47-Lender Responsibility(marked D…" at bounding box center [231, 360] width 328 height 76
drag, startPoint x: 123, startPoint y: 332, endPoint x: 94, endPoint y: 332, distance: 28.8
click at [94, 332] on textarea "CAS-48267 2024/2nd dlq Base $1,252.03 P/I $83.47-Lender Responsibility(marked D…" at bounding box center [231, 360] width 328 height 76
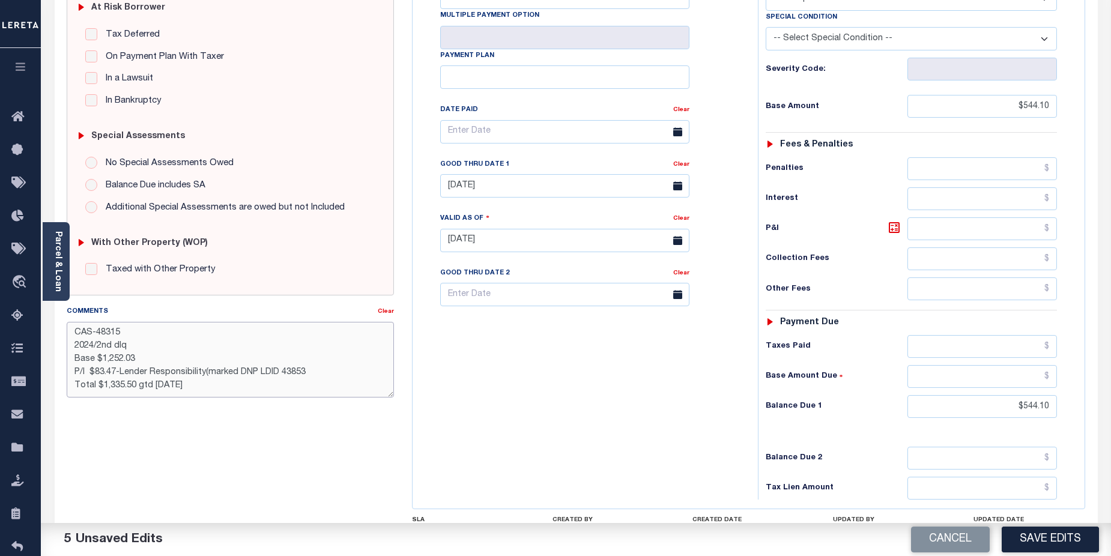
drag, startPoint x: 89, startPoint y: 345, endPoint x: 130, endPoint y: 280, distance: 76.5
click at [101, 320] on div "Comments Clear CAS-48315 2024/2nd dlq Base $1,252.03 P/I $83.47-Lender Responsi…" at bounding box center [231, 351] width 328 height 92
drag, startPoint x: 105, startPoint y: 347, endPoint x: 136, endPoint y: 345, distance: 31.9
click at [136, 345] on textarea "CAS-48315 Base $1,252.03 P/I $83.47-Lender Responsibility(marked DNP LDID 43853…" at bounding box center [231, 360] width 328 height 76
drag, startPoint x: 102, startPoint y: 347, endPoint x: 166, endPoint y: 332, distance: 66.0
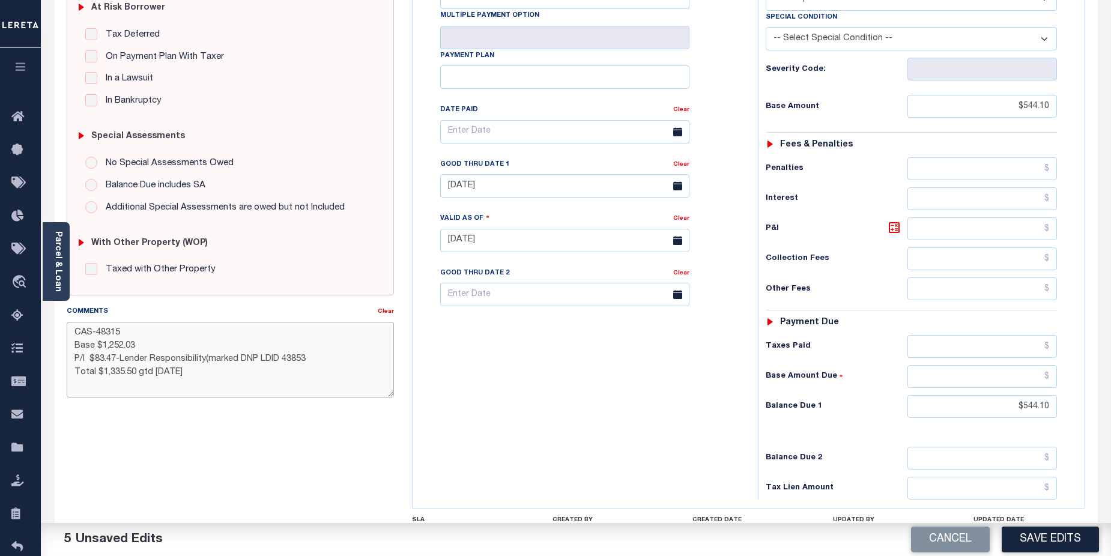
click at [152, 337] on textarea "CAS-48315 Base $1,252.03 P/I $83.47-Lender Responsibility(marked DNP LDID 43853…" at bounding box center [231, 360] width 328 height 76
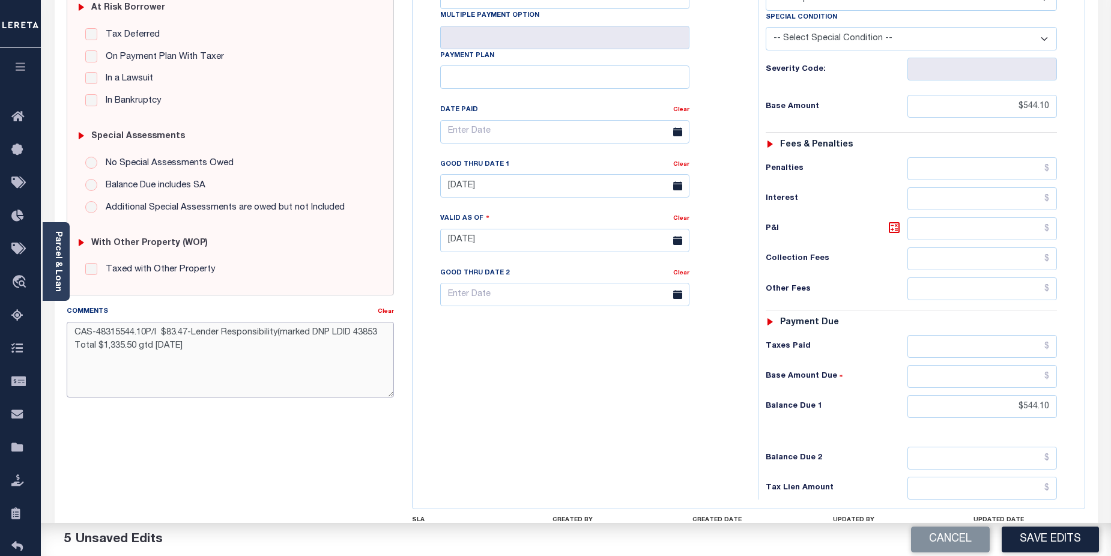
type textarea "CAS-48315544.10/I $83.47-Lender Responsibility(marked DNP LDID 43853 Total $1,3…"
drag, startPoint x: 74, startPoint y: 334, endPoint x: 203, endPoint y: 366, distance: 133.1
click at [203, 366] on textarea "CAS-48315544.10/I $83.47-Lender Responsibility(marked DNP LDID 43853 Total $1,3…" at bounding box center [231, 360] width 328 height 76
click at [174, 337] on textarea "Comments" at bounding box center [231, 360] width 328 height 76
paste textarea "CAS-48267 2024/2nd dlq Base $1,252.03 P/I $83.47-Lender Responsibility(marked D…"
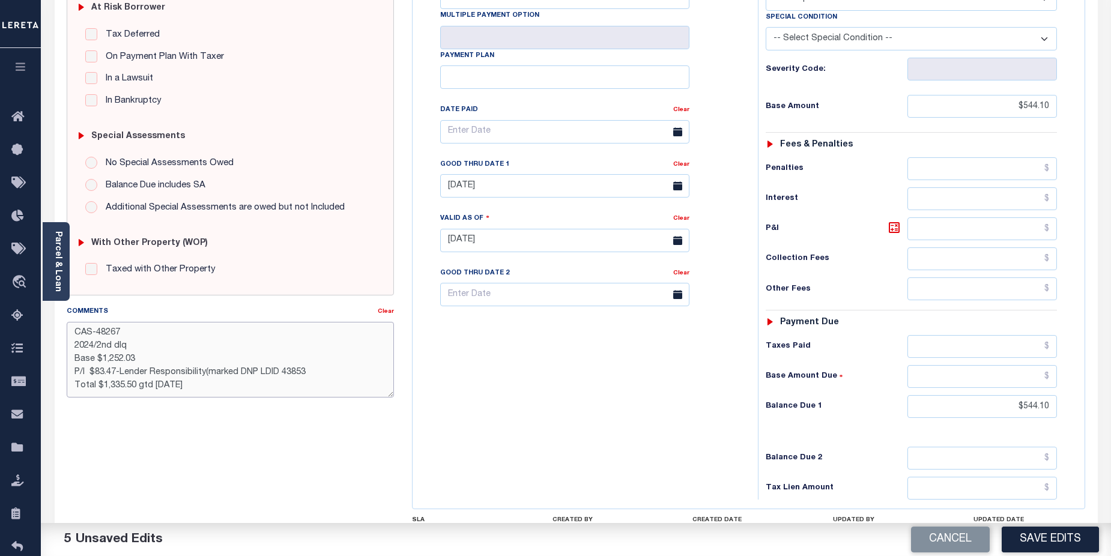
scroll to position [7, 0]
drag, startPoint x: 297, startPoint y: 366, endPoint x: 64, endPoint y: 368, distance: 233.1
click at [64, 368] on div "Comments Clear CAS-48267 2024/2nd dlq Base $1,252.03 P/I $83.47-Lender Responsi…" at bounding box center [231, 356] width 346 height 102
click at [154, 377] on textarea "CAS-48267 2024/2nd dlq Base $1,252.03 Total $1,335.50 gtd [DATE]" at bounding box center [231, 360] width 328 height 76
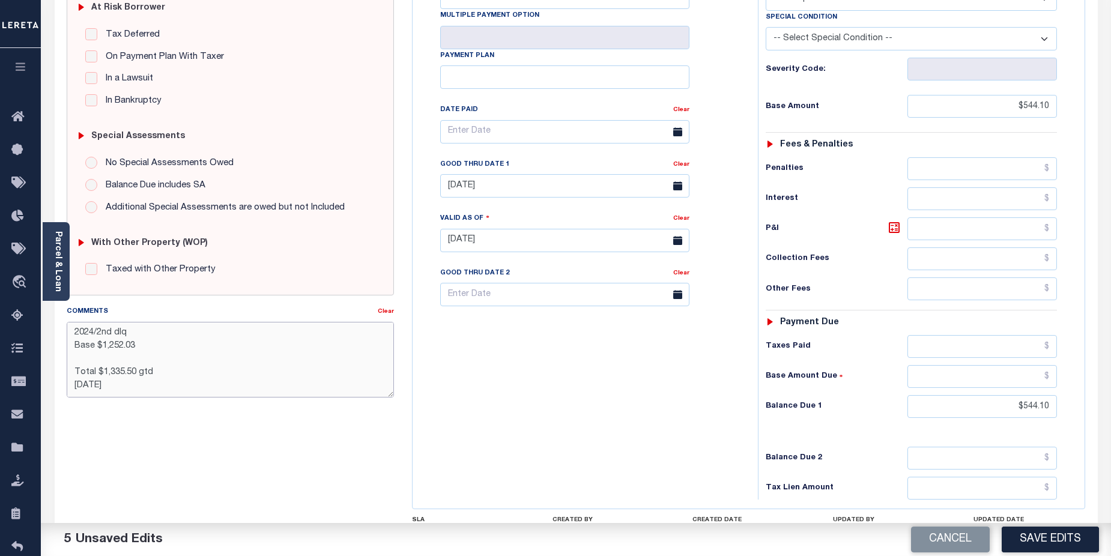
click at [73, 390] on textarea "CAS-48267 2024/2nd dlq Base $1,252.03 Total $1,335.50 gtd [DATE]" at bounding box center [231, 360] width 328 height 76
click at [153, 386] on textarea "CAS-48267 2024/2nd dlq Base $1,252.03 Total $1,335.50 gtd [DATE]" at bounding box center [231, 360] width 328 height 76
drag, startPoint x: 76, startPoint y: 374, endPoint x: 96, endPoint y: 304, distance: 72.6
click at [82, 367] on textarea "CAS-48267 2024/2nd dlq Base $1,252.03 Total $1,335.50 gtd [DATE]" at bounding box center [231, 360] width 328 height 76
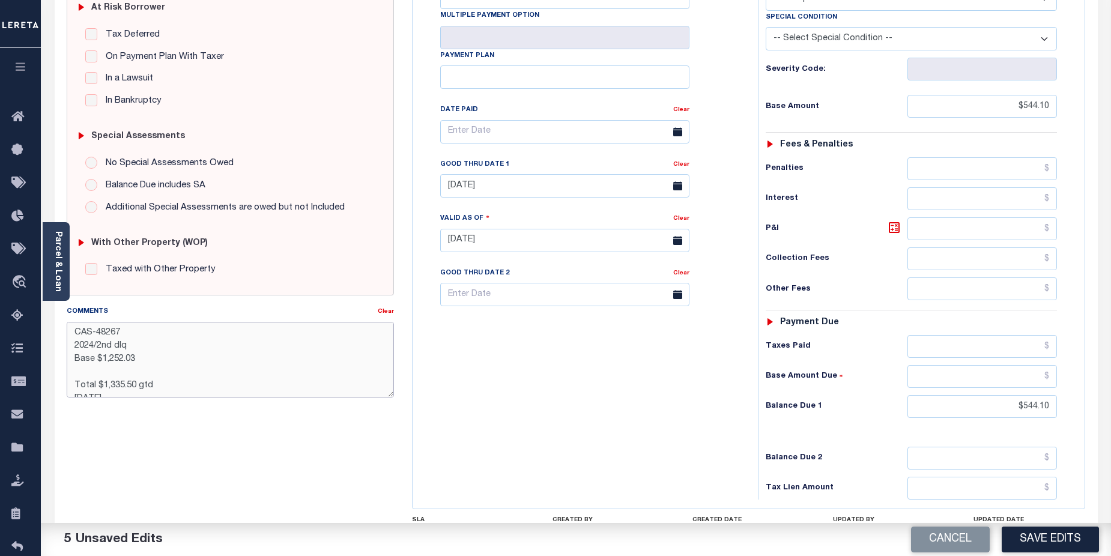
drag, startPoint x: 99, startPoint y: 345, endPoint x: 130, endPoint y: 345, distance: 31.2
click at [130, 345] on textarea "CAS-48267 2024/2nd dlq Base $1,252.03 Total $1,335.50 gtd [DATE]" at bounding box center [231, 360] width 328 height 76
drag, startPoint x: 101, startPoint y: 363, endPoint x: 154, endPoint y: 333, distance: 60.8
click at [151, 350] on textarea "CAS-48267 2025/1st Base $1,252.03 Total $1,335.50 gtd [DATE]" at bounding box center [231, 360] width 328 height 76
drag, startPoint x: 108, startPoint y: 345, endPoint x: 154, endPoint y: 348, distance: 46.3
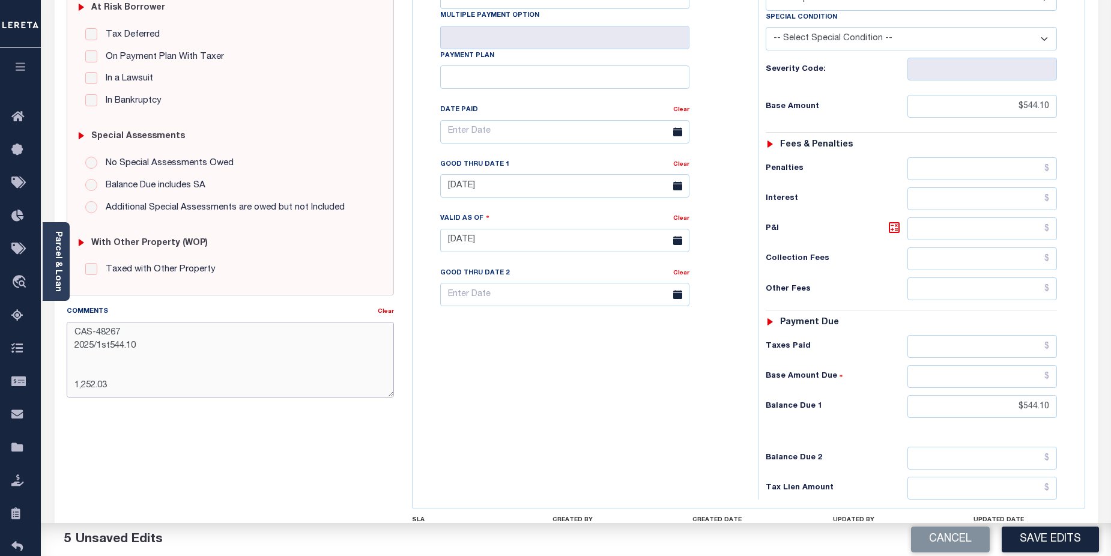
click at [108, 345] on textarea "CAS-48267 2025/1st544.10 1,252.03 Total $1,335.50 gtd [DATE]" at bounding box center [231, 360] width 328 height 76
drag, startPoint x: 393, startPoint y: 344, endPoint x: 393, endPoint y: 356, distance: 12.0
click at [393, 356] on textarea "CAS-48267 2025/1st B544.10 1,252.03 Total $1,335.50 gtd [DATE]" at bounding box center [231, 360] width 328 height 76
drag, startPoint x: 89, startPoint y: 340, endPoint x: 103, endPoint y: 342, distance: 13.4
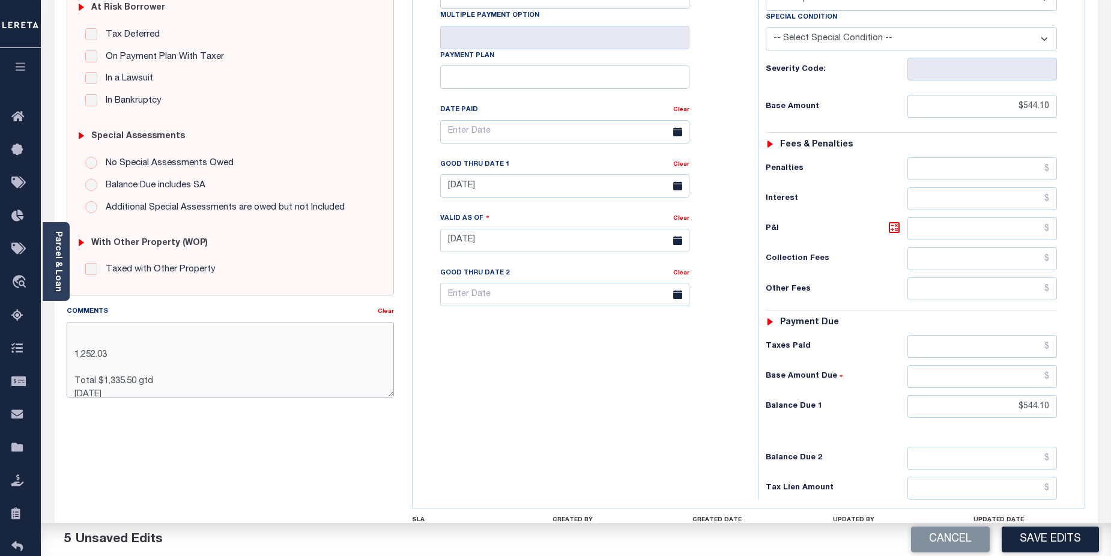
click at [91, 340] on textarea "CAS-48267 2025/1st B544.10 1,252.03 Total $1,335.50 gtd [DATE]" at bounding box center [231, 360] width 328 height 76
drag, startPoint x: 76, startPoint y: 375, endPoint x: 154, endPoint y: 425, distance: 93.0
click at [154, 425] on div "SPECIAL RISK NCE Date Clear - Select Status Code -" at bounding box center [231, 239] width 346 height 771
type textarea "CAS-48267 2025/1st B544.10 1,252.03"
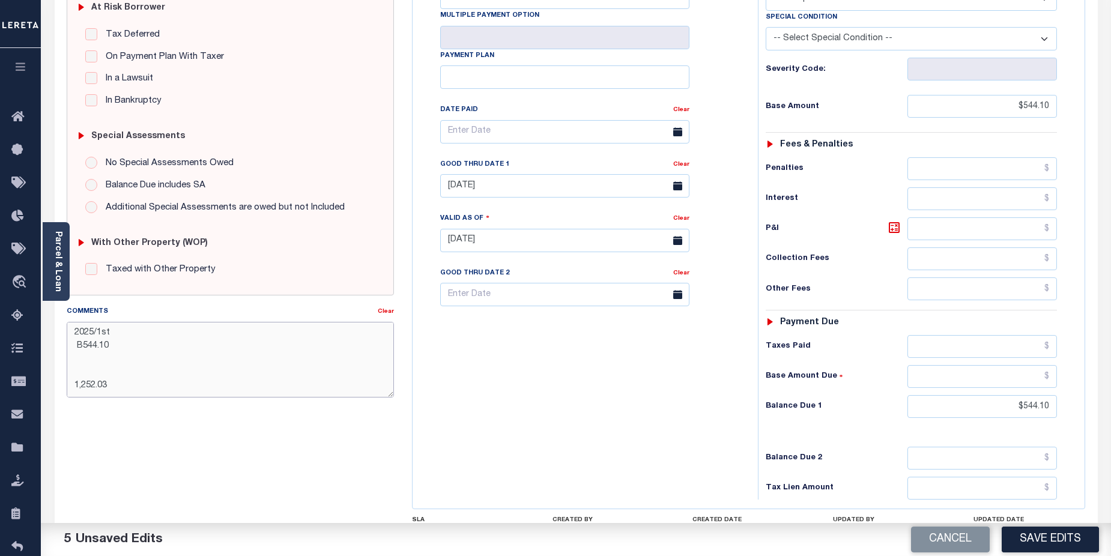
drag, startPoint x: 383, startPoint y: 358, endPoint x: 381, endPoint y: 341, distance: 17.5
click at [381, 341] on textarea "CAS-48267 2025/1st B544.10 1,252.03" at bounding box center [231, 360] width 328 height 76
drag, startPoint x: 70, startPoint y: 333, endPoint x: 140, endPoint y: 412, distance: 105.5
click at [140, 412] on div "SPECIAL RISK NCE Date Clear - Select Status Code -" at bounding box center [231, 239] width 346 height 771
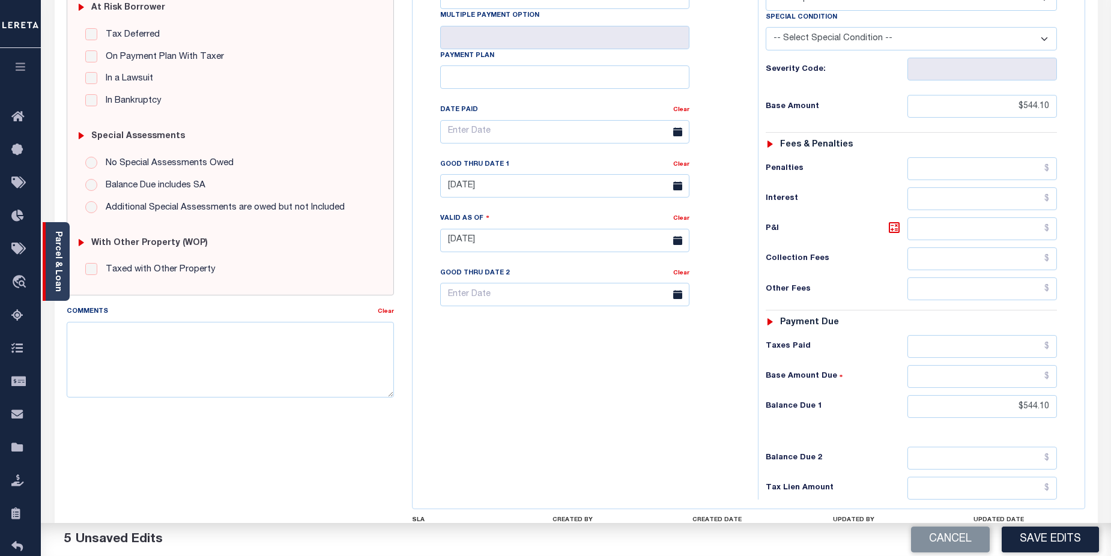
click at [56, 258] on link "Parcel & Loan" at bounding box center [57, 261] width 8 height 61
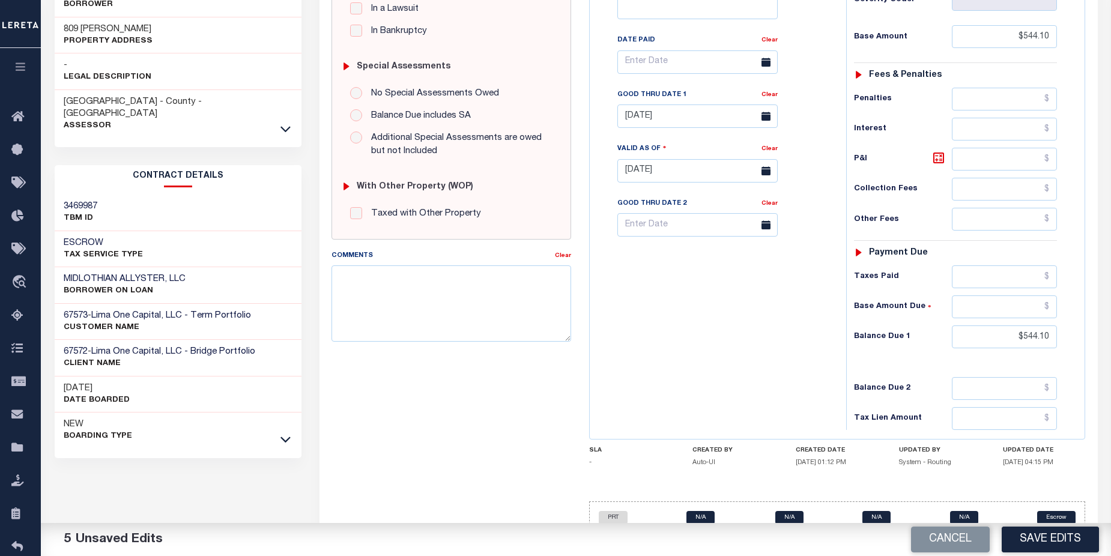
scroll to position [354, 0]
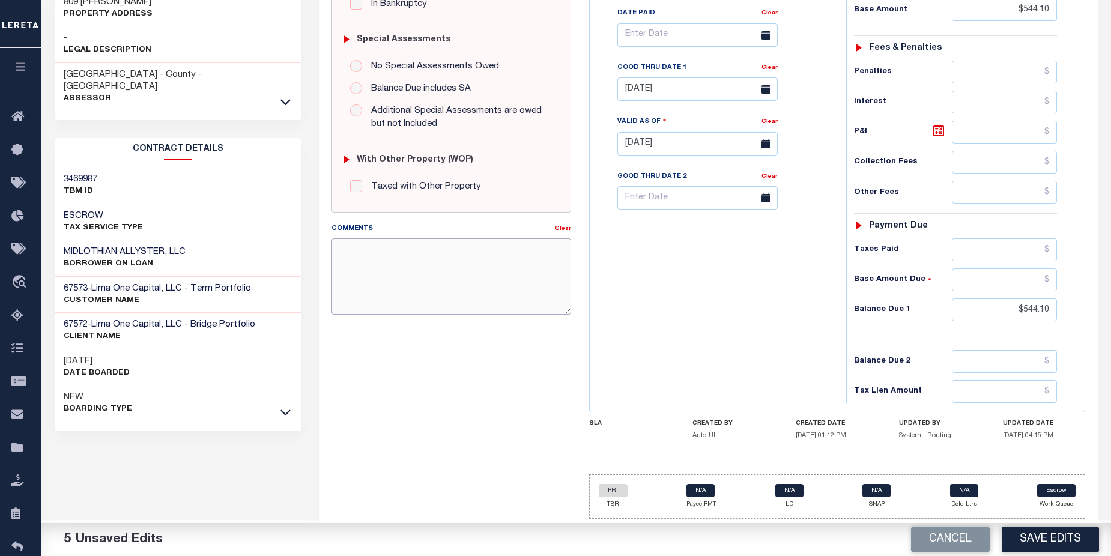
click at [368, 253] on textarea "Comments" at bounding box center [451, 276] width 239 height 76
paste textarea "CAS-48267 2024/2nd dlq Base $1,252.03 P/I $83.47-Lender Responsibility(marked D…"
drag, startPoint x: 337, startPoint y: 265, endPoint x: 503, endPoint y: 278, distance: 166.9
click at [503, 278] on textarea "CAS-48267 2024/2nd dlq Base $1,252.03 P/I $83.47-Lender Responsibility(marked D…" at bounding box center [451, 276] width 239 height 76
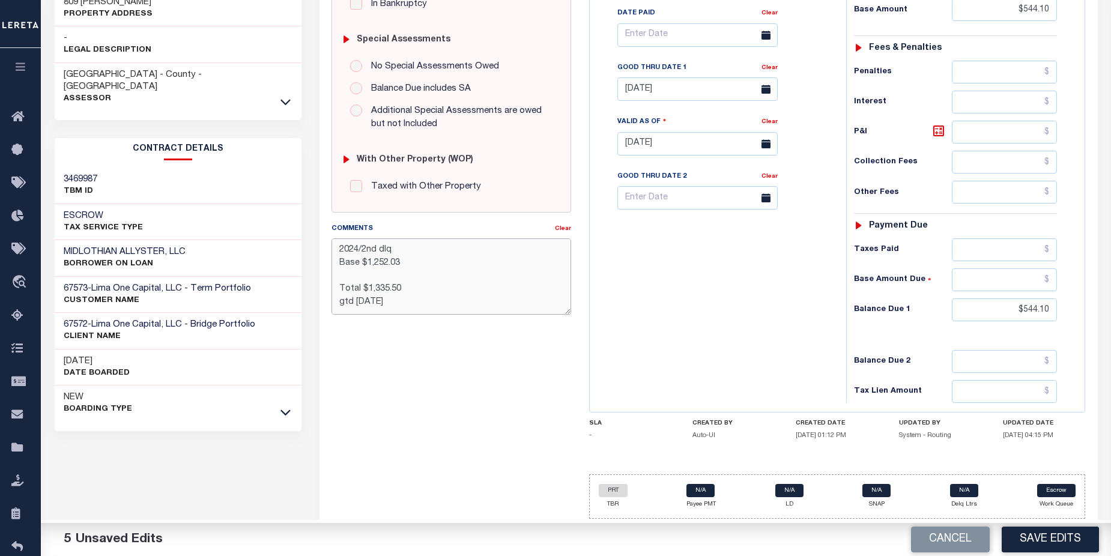
drag, startPoint x: 357, startPoint y: 296, endPoint x: 378, endPoint y: 296, distance: 21.0
click at [378, 296] on textarea "CAS-48267 2024/2nd dlq Base $1,252.03 Total $1,335.50 gtd [DATE]" at bounding box center [451, 276] width 239 height 76
drag, startPoint x: 356, startPoint y: 293, endPoint x: 390, endPoint y: 243, distance: 60.1
click at [369, 282] on textarea "CAS-48267 2024/2nd dlq Base $1,252.03 Total $1,335.50 gtd [DATE]" at bounding box center [451, 276] width 239 height 76
drag, startPoint x: 357, startPoint y: 295, endPoint x: 378, endPoint y: 295, distance: 20.4
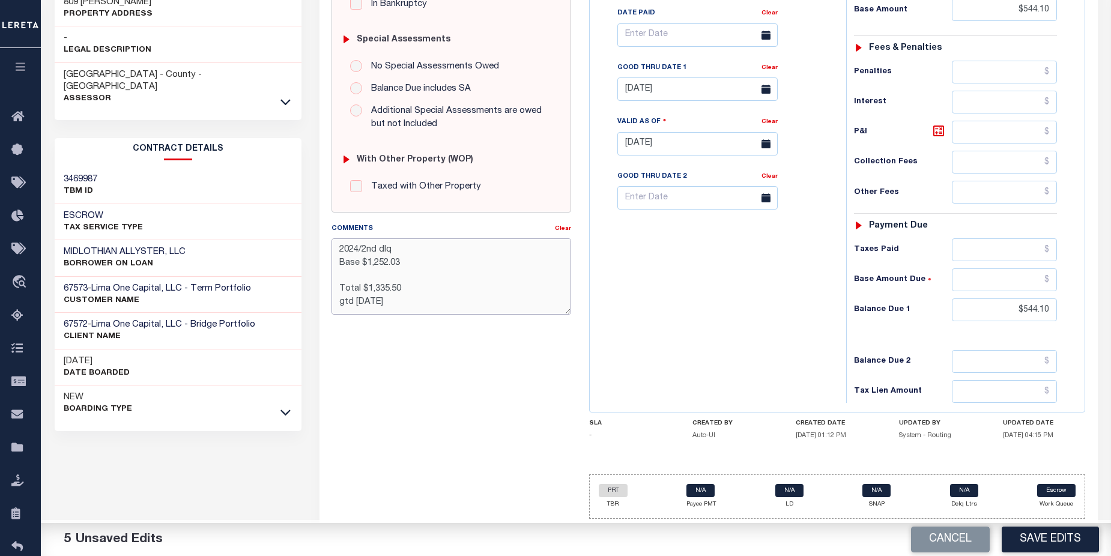
click at [378, 295] on textarea "CAS-48267 2024/2nd dlq Base $1,252.03 Total $1,335.50 gtd [DATE]" at bounding box center [451, 276] width 239 height 76
drag, startPoint x: 354, startPoint y: 293, endPoint x: 378, endPoint y: 293, distance: 24.0
click at [378, 293] on textarea "CAS-48267 2024/2nd dlq Base $1,252.03 Total $1,335.50 gtd [DATE]" at bounding box center [451, 276] width 239 height 76
drag, startPoint x: 368, startPoint y: 282, endPoint x: 404, endPoint y: 280, distance: 36.1
click at [404, 280] on textarea "CAS-48267 2024/2nd dlq Base $1,252.03 Total $1,335.50 gtd [DATE]" at bounding box center [451, 276] width 239 height 76
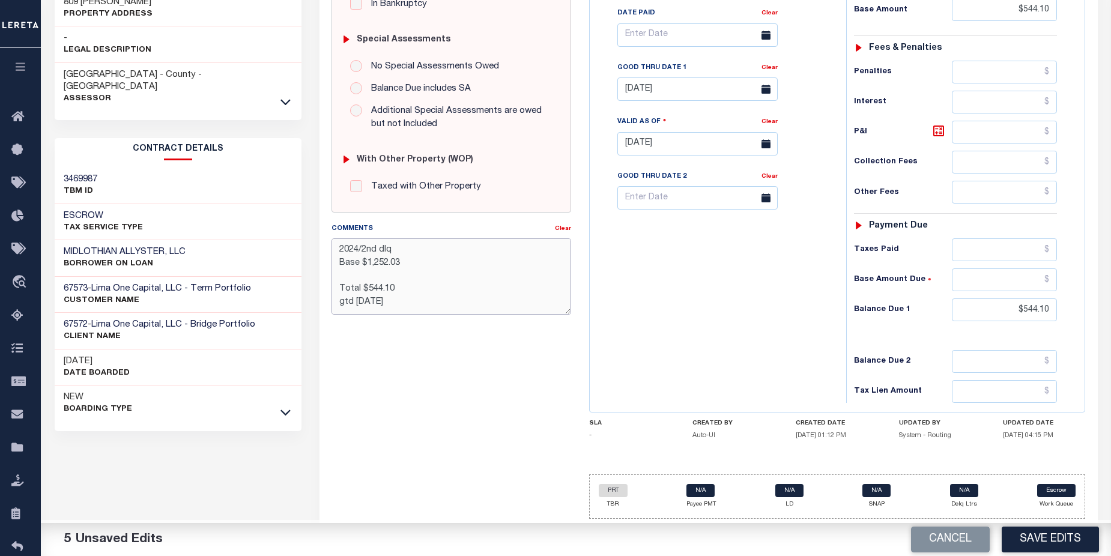
drag, startPoint x: 370, startPoint y: 258, endPoint x: 411, endPoint y: 258, distance: 40.8
click at [411, 258] on textarea "CAS-48267 2024/2nd dlq Base $1,252.03 Total $544.10 gtd [DATE]" at bounding box center [451, 276] width 239 height 76
drag, startPoint x: 366, startPoint y: 258, endPoint x: 396, endPoint y: 258, distance: 30.0
click at [396, 258] on textarea "CAS-48267 2024/2nd dlq Base $1544 Total $544.10 gtd [DATE]" at bounding box center [451, 276] width 239 height 76
click at [341, 269] on textarea "CAS-48267 2024/2nd dlq Base $544.10 Total $544.10 gtd [DATE]" at bounding box center [451, 276] width 239 height 76
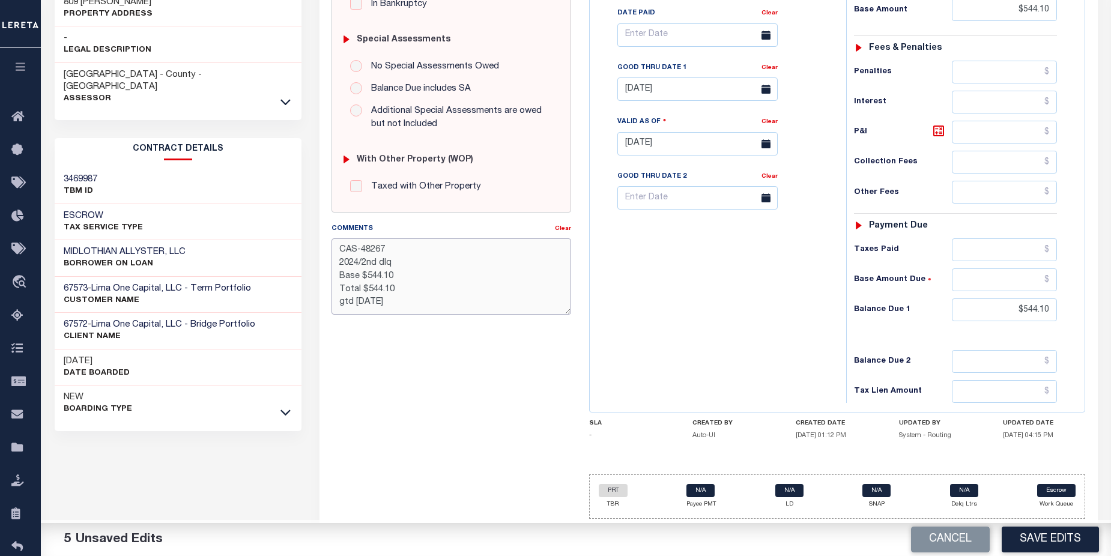
scroll to position [0, 0]
click at [357, 259] on textarea "CAS-48267 2024/2nd dlq Base $544.10 Total $544.10 gtd [DATE]" at bounding box center [451, 276] width 239 height 76
drag, startPoint x: 362, startPoint y: 262, endPoint x: 405, endPoint y: 262, distance: 43.2
click at [405, 262] on textarea "CAS-48267 2025/2nd dlq Base $544.10 Total $544.10 gtd [DATE]" at bounding box center [451, 276] width 239 height 76
drag, startPoint x: 360, startPoint y: 247, endPoint x: 386, endPoint y: 247, distance: 25.2
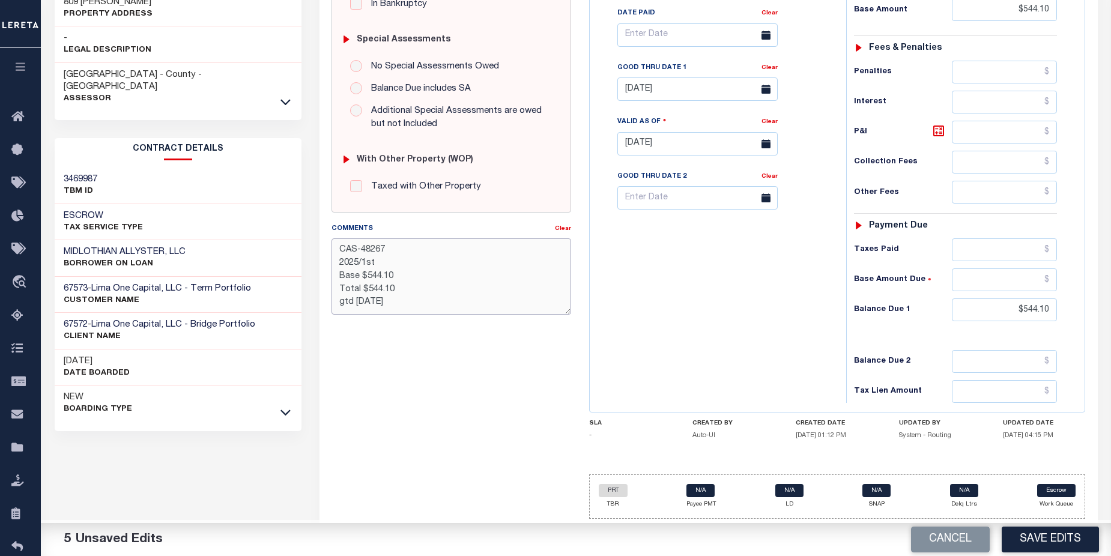
click at [386, 247] on textarea "CAS-48267 2025/1st Base $544.10 Total $544.10 gtd [DATE]" at bounding box center [451, 276] width 239 height 76
drag, startPoint x: 336, startPoint y: 248, endPoint x: 414, endPoint y: 308, distance: 98.5
click at [414, 308] on textarea "CAS-48315 2025/1st Base $544.10 Total $544.10 gtd [DATE]" at bounding box center [451, 276] width 239 height 76
type textarea "CAS-48315 2025/1st Base $544.10 Total $544.10 gtd [DATE]"
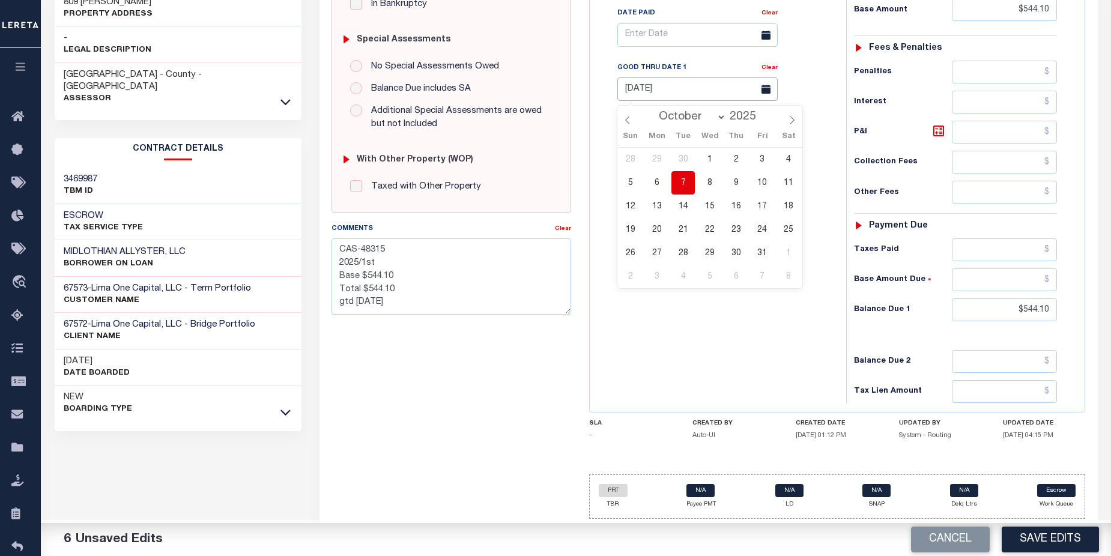
click at [709, 90] on input "[DATE]" at bounding box center [697, 88] width 160 height 23
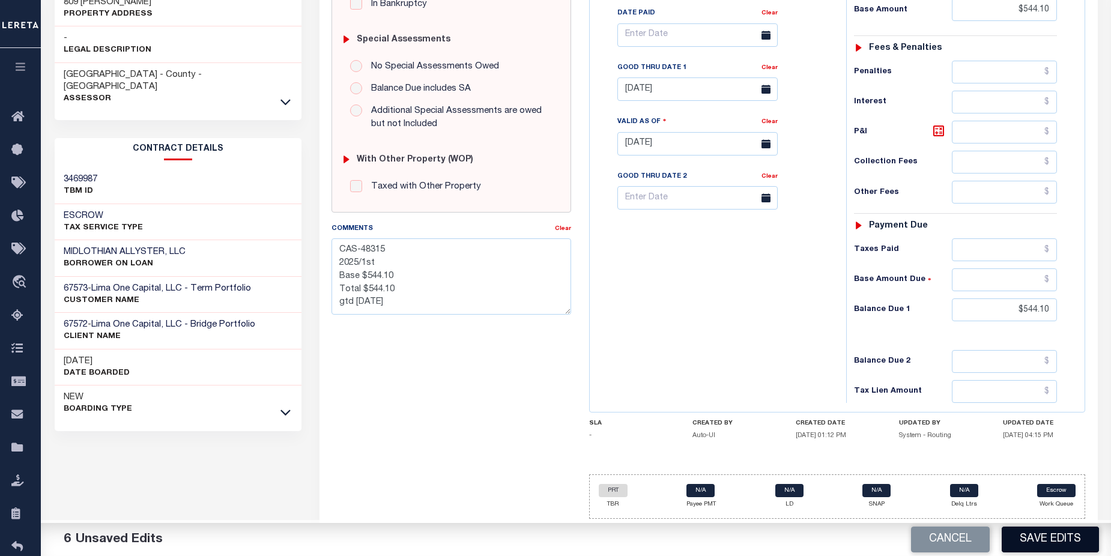
click at [1061, 536] on button "Save Edits" at bounding box center [1050, 540] width 97 height 26
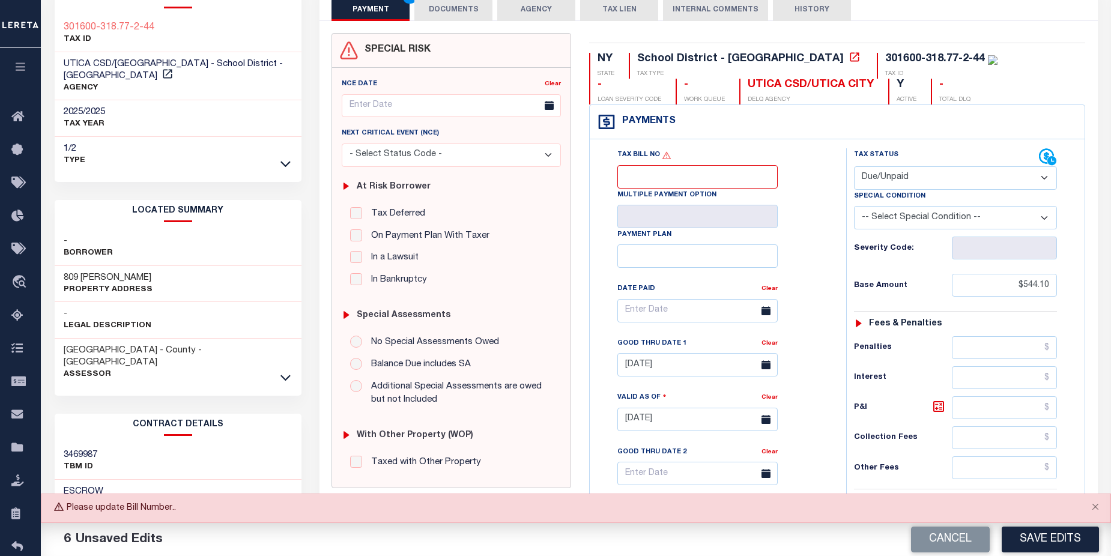
scroll to position [37, 0]
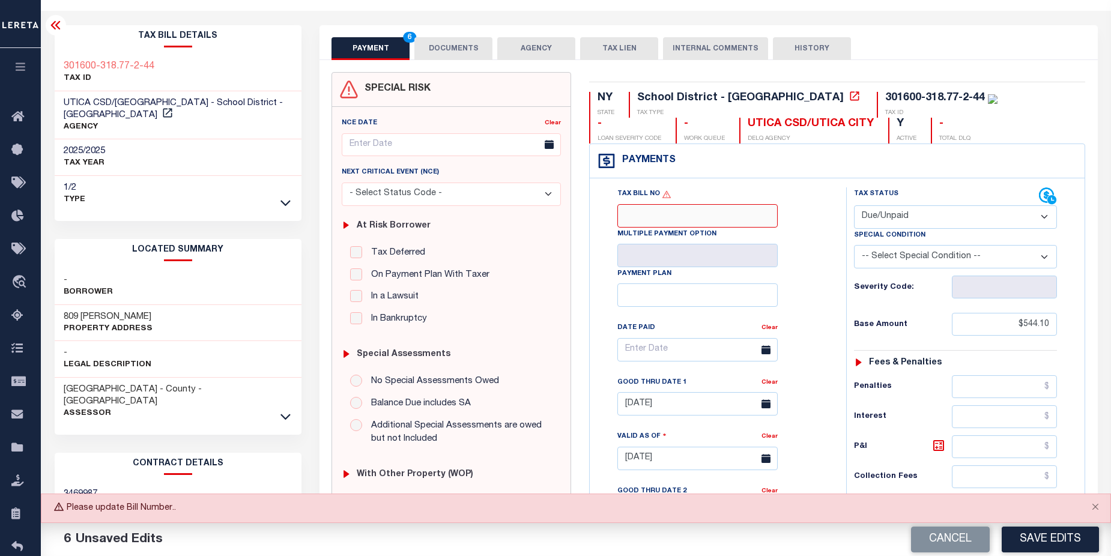
click at [718, 219] on input "Tax Bill No" at bounding box center [697, 215] width 160 height 23
type input "821048"
click at [1052, 541] on button "Save Edits" at bounding box center [1050, 540] width 97 height 26
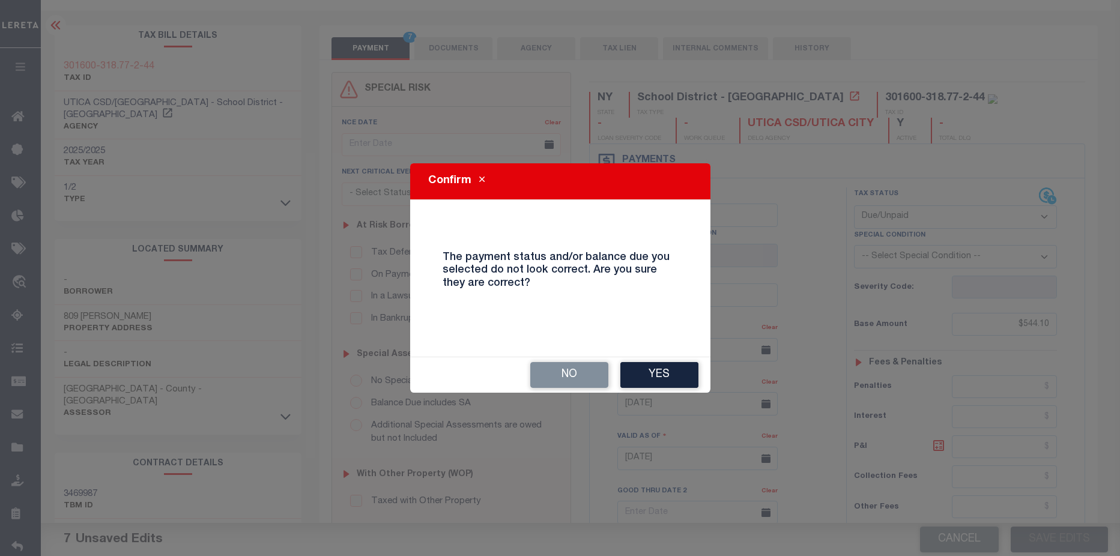
click at [682, 380] on button "Yes" at bounding box center [659, 375] width 78 height 26
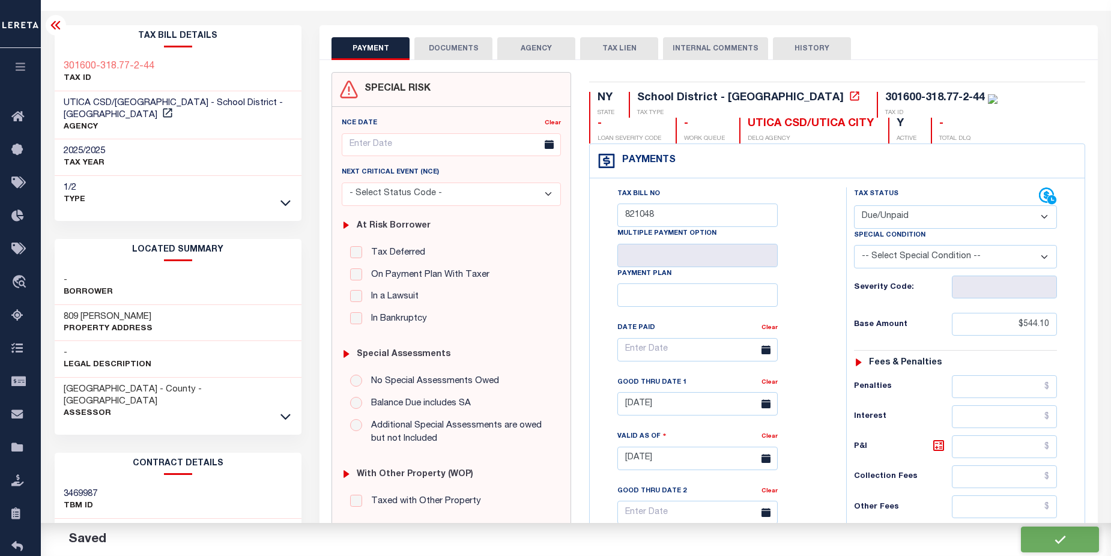
checkbox input "false"
type textarea "CAS-48315 2025/1st Base $544.10 Total $544.10 gtd [DATE]"
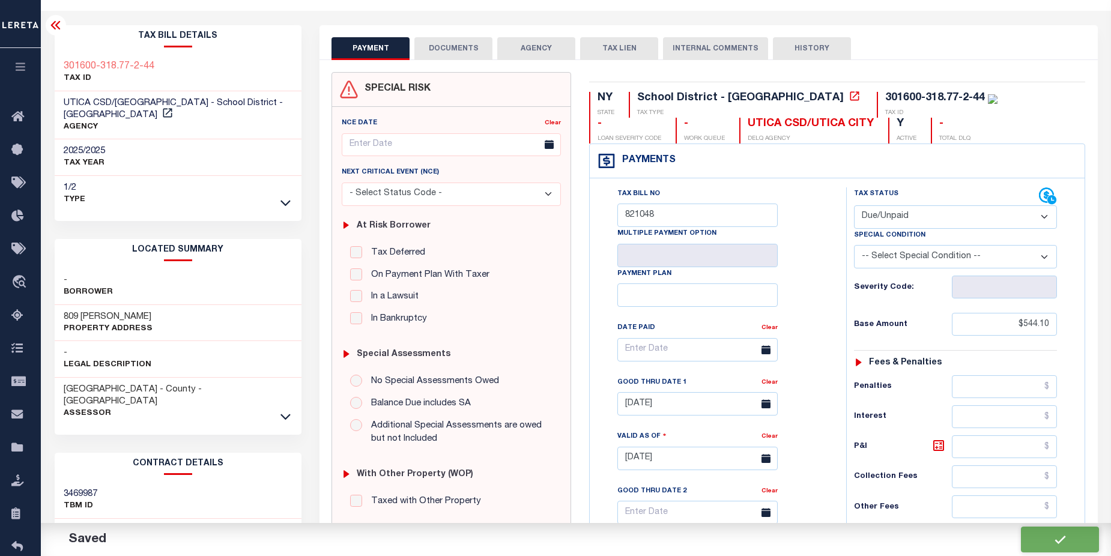
type input "$544.1"
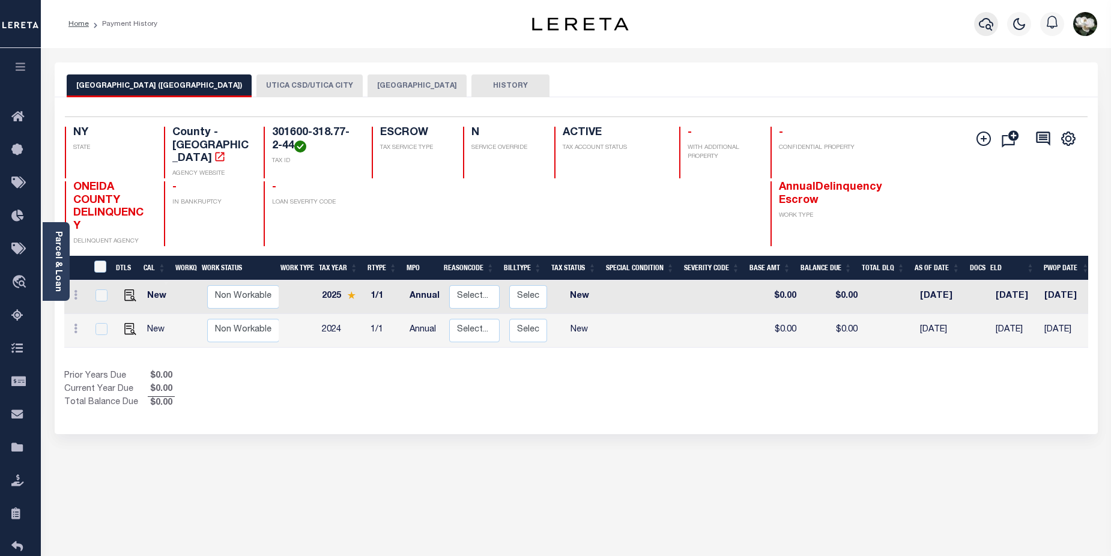
click at [985, 22] on icon "button" at bounding box center [986, 24] width 14 height 14
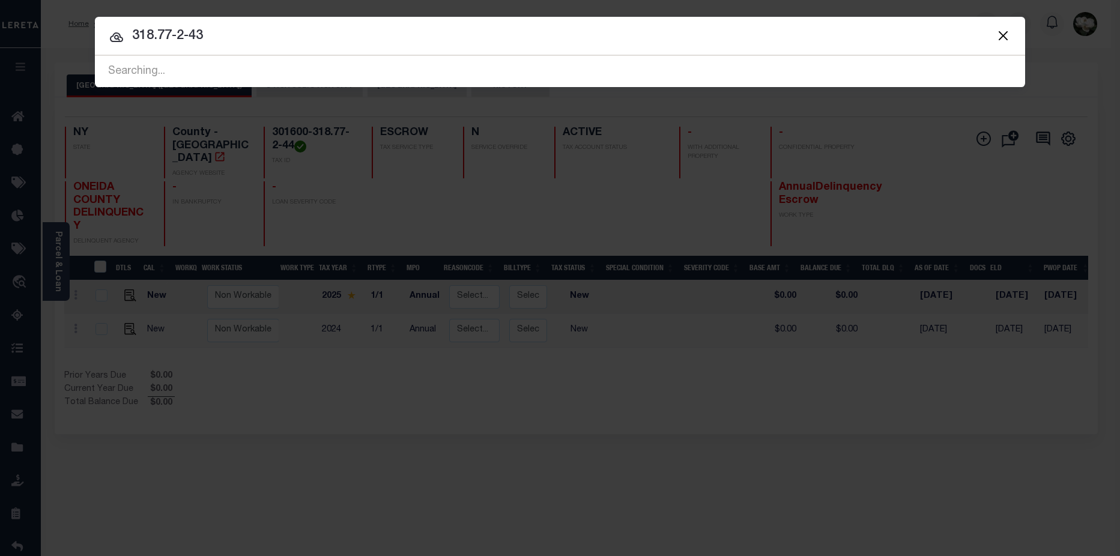
type input "318.77-2-43"
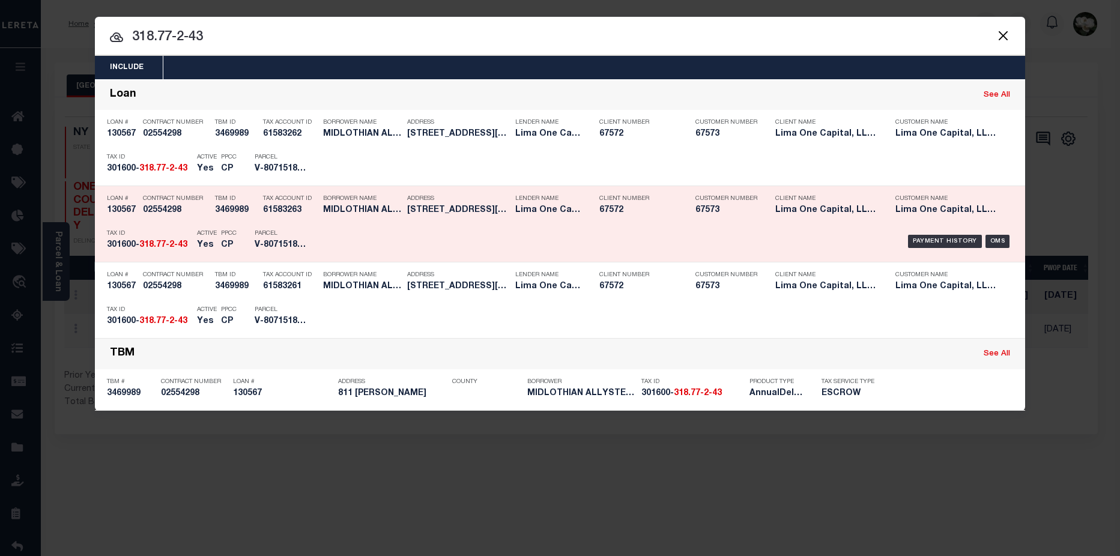
click at [252, 238] on div "Parcel V-8071518001298520082489" at bounding box center [282, 241] width 72 height 35
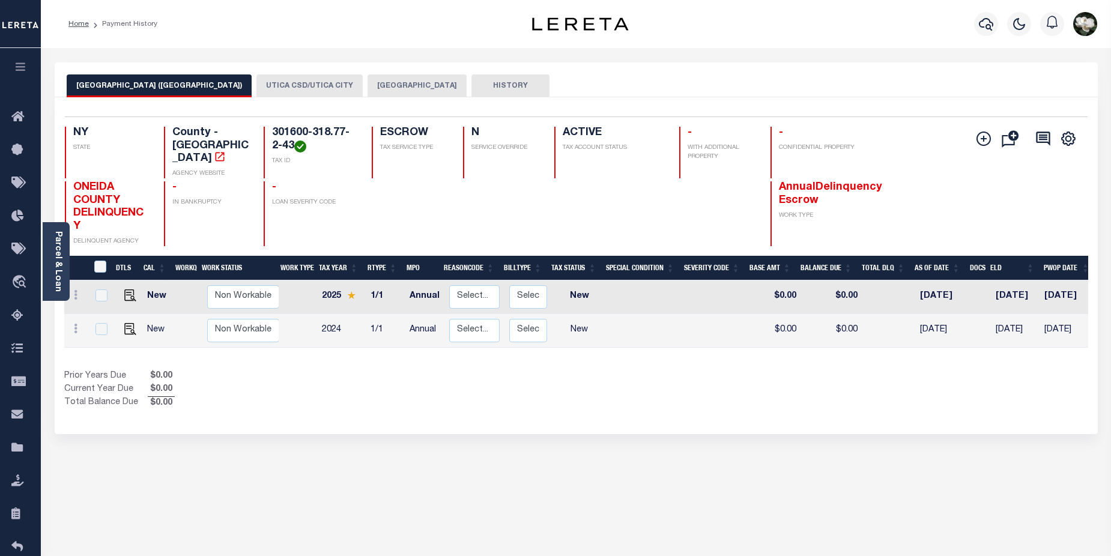
click at [275, 83] on button "UTICA CSD/UTICA CITY" at bounding box center [309, 85] width 106 height 23
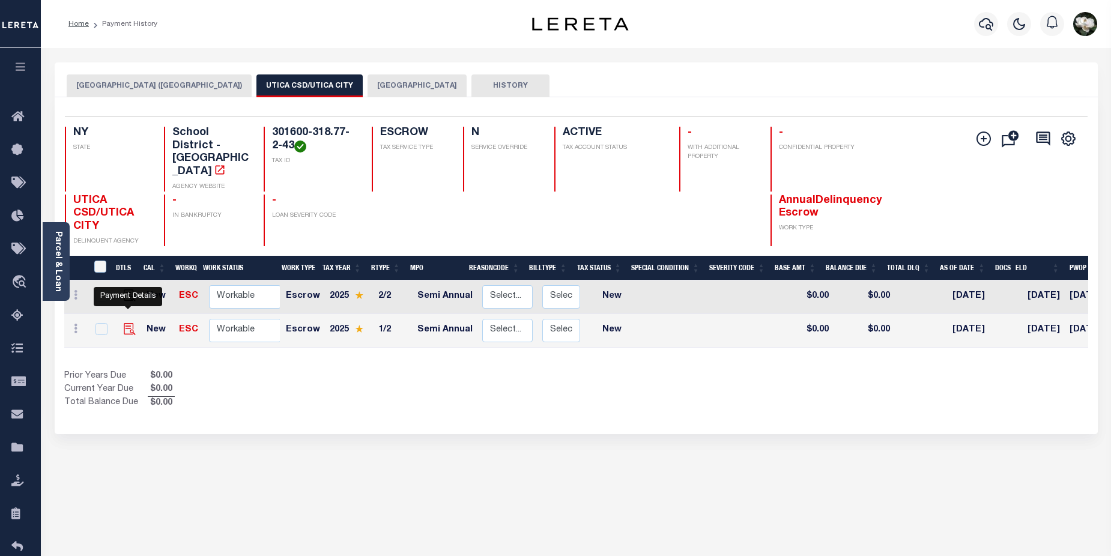
click at [124, 323] on img "" at bounding box center [130, 329] width 12 height 12
checkbox input "true"
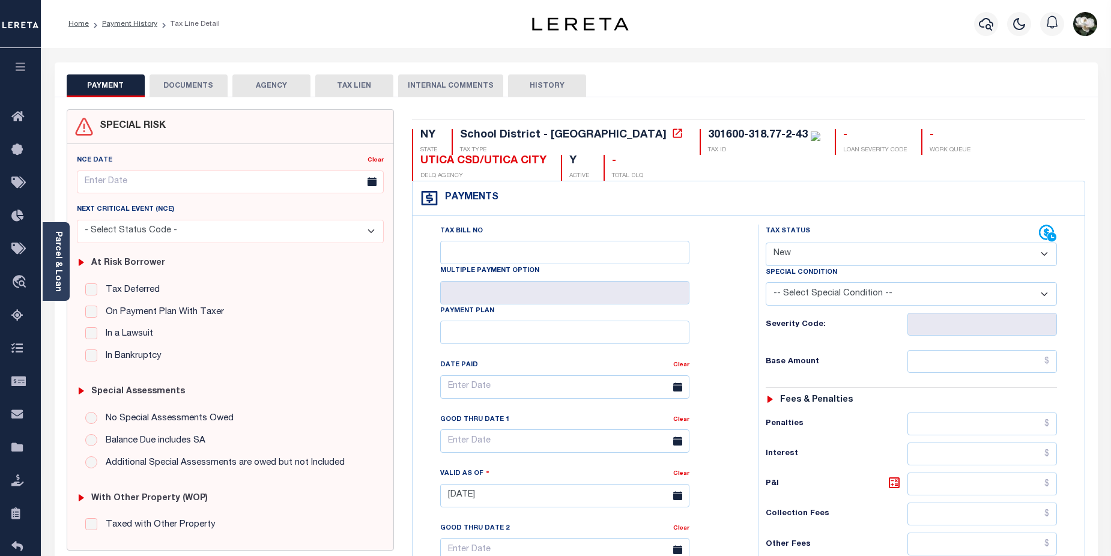
click at [1040, 254] on select "- Select Status Code - Open Due/Unpaid Paid Incomplete No Tax Due Internal Refu…" at bounding box center [912, 254] width 292 height 23
select select "DUE"
click at [766, 243] on select "- Select Status Code - Open Due/Unpaid Paid Incomplete No Tax Due Internal Refu…" at bounding box center [912, 254] width 292 height 23
type input "[DATE]"
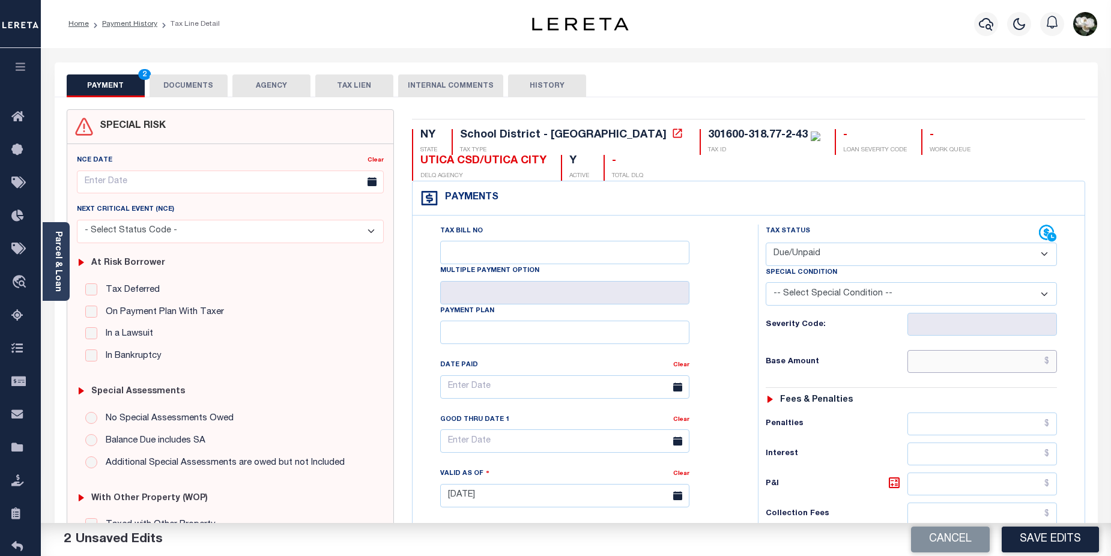
click at [962, 367] on input "text" at bounding box center [983, 361] width 150 height 23
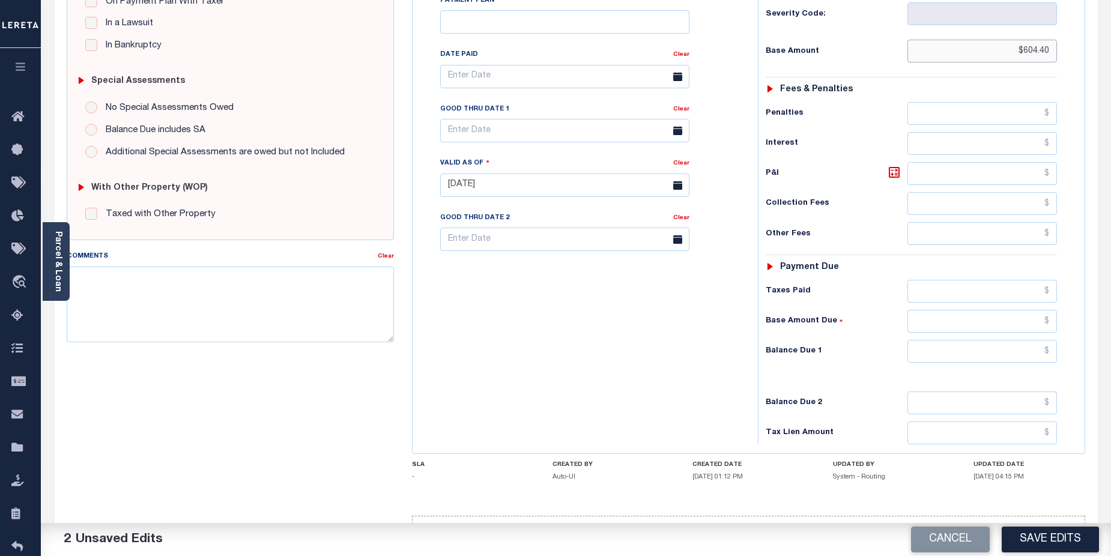
scroll to position [308, 0]
type input "$604.40"
click at [1006, 352] on input "text" at bounding box center [983, 353] width 150 height 23
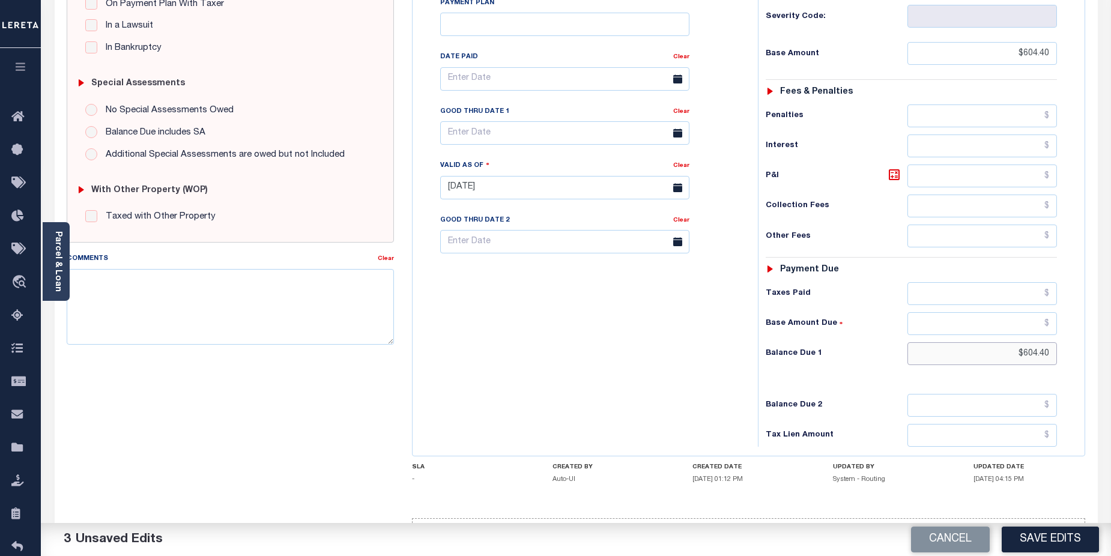
type input "$604.40"
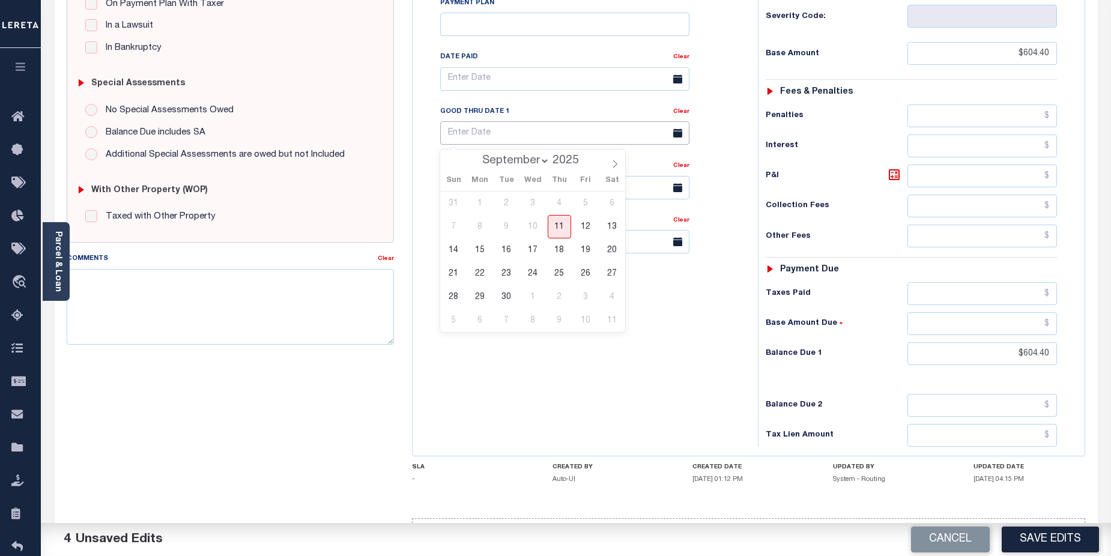
click at [561, 135] on input "text" at bounding box center [564, 132] width 249 height 23
click at [618, 168] on icon at bounding box center [615, 164] width 8 height 8
select select "9"
click at [507, 226] on span "7" at bounding box center [506, 226] width 23 height 23
type input "[DATE]"
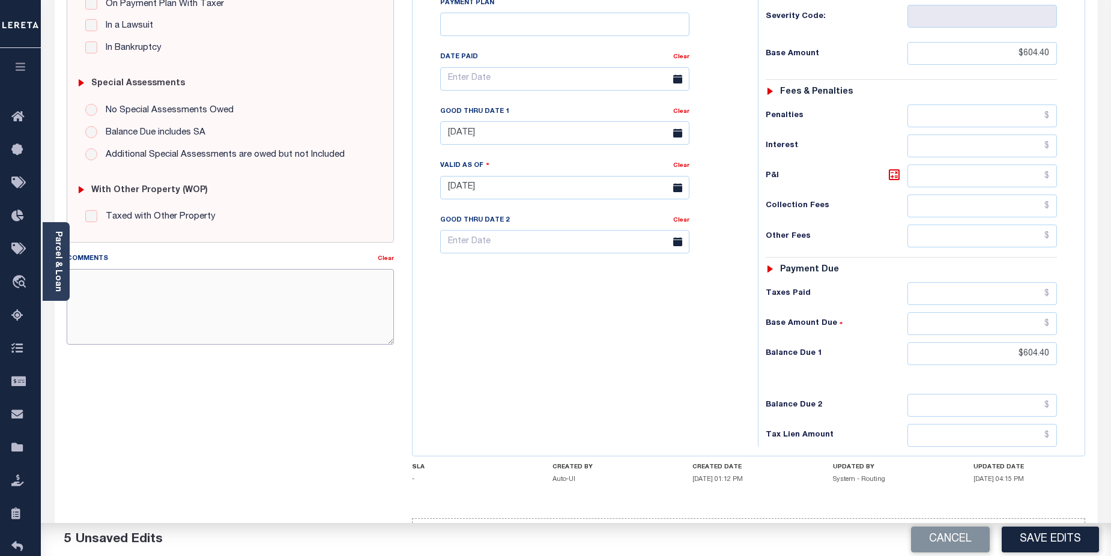
click at [165, 289] on textarea "Comments" at bounding box center [231, 307] width 328 height 76
paste textarea "CAS-48315 2025/1st Base $544.10 Total $544.10 gtd [DATE]"
drag, startPoint x: 103, startPoint y: 313, endPoint x: 128, endPoint y: 313, distance: 25.2
click at [128, 313] on textarea "CAS-48315 2025/1st Base $544.10 Total $544.10 gtd [DATE]" at bounding box center [231, 307] width 328 height 76
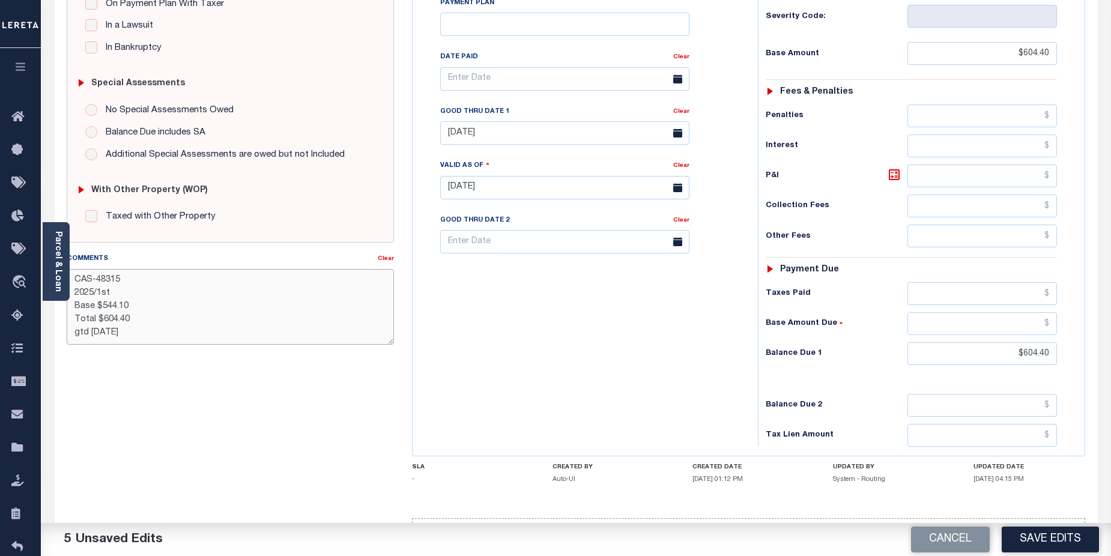
drag, startPoint x: 96, startPoint y: 300, endPoint x: 111, endPoint y: 300, distance: 14.4
click at [111, 300] on textarea "CAS-48315 2025/1st Base $544.10 Total $604.40 gtd [DATE]" at bounding box center [231, 307] width 328 height 76
drag, startPoint x: 100, startPoint y: 300, endPoint x: 108, endPoint y: 300, distance: 7.8
click at [102, 300] on textarea "CAS-48315 2025/1st Base $544.10 Total $604.40 gtd [DATE]" at bounding box center [231, 307] width 328 height 76
drag, startPoint x: 105, startPoint y: 300, endPoint x: 128, endPoint y: 300, distance: 22.8
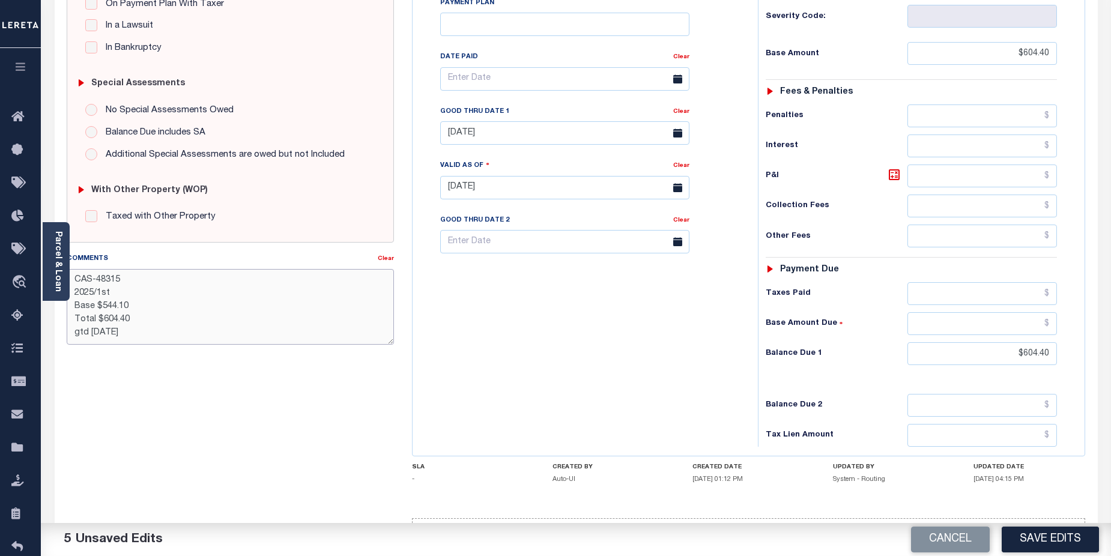
click at [106, 300] on textarea "CAS-48315 2025/1st Base $544.10 Total $604.40 gtd [DATE]" at bounding box center [231, 307] width 328 height 76
click at [112, 300] on textarea "CAS-48315 2025/1st Base $544.10 Total $604.40 gtd [DATE]" at bounding box center [231, 307] width 328 height 76
drag, startPoint x: 102, startPoint y: 297, endPoint x: 138, endPoint y: 298, distance: 36.0
click at [138, 298] on textarea "CAS-48315 2025/1st Base $544.10 Total $604.40 gtd [DATE]" at bounding box center [231, 307] width 328 height 76
type textarea "CAS-48315 2025/1st Base $604.40 Total $604.40 gtd [DATE]"
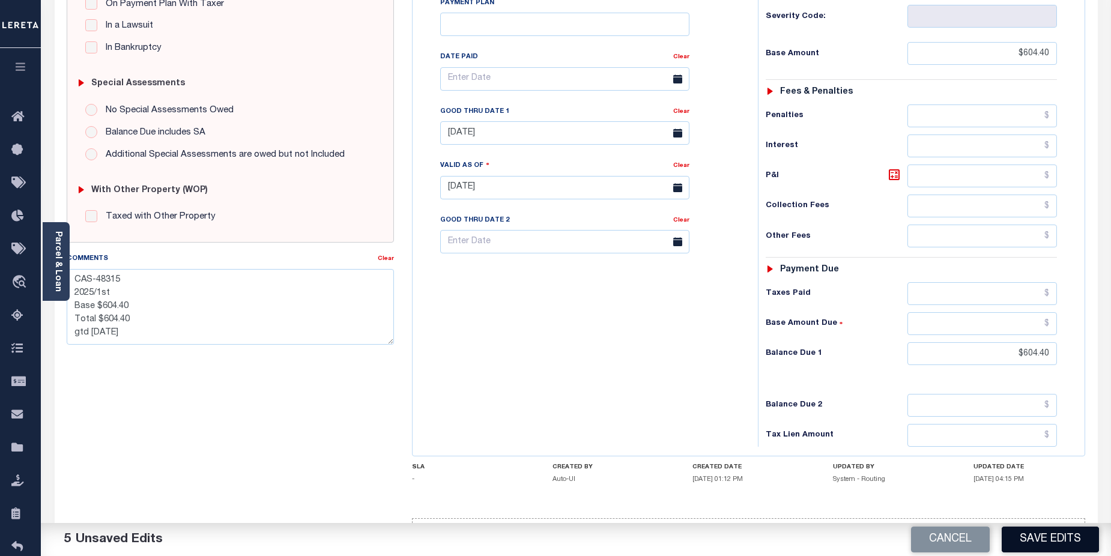
click at [1057, 543] on button "Save Edits" at bounding box center [1050, 540] width 97 height 26
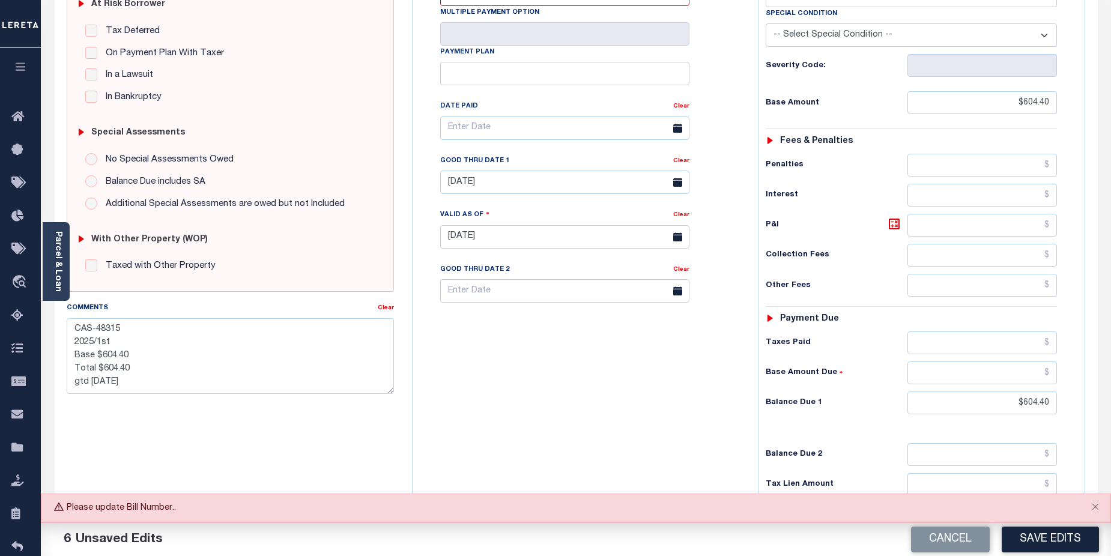
scroll to position [0, 0]
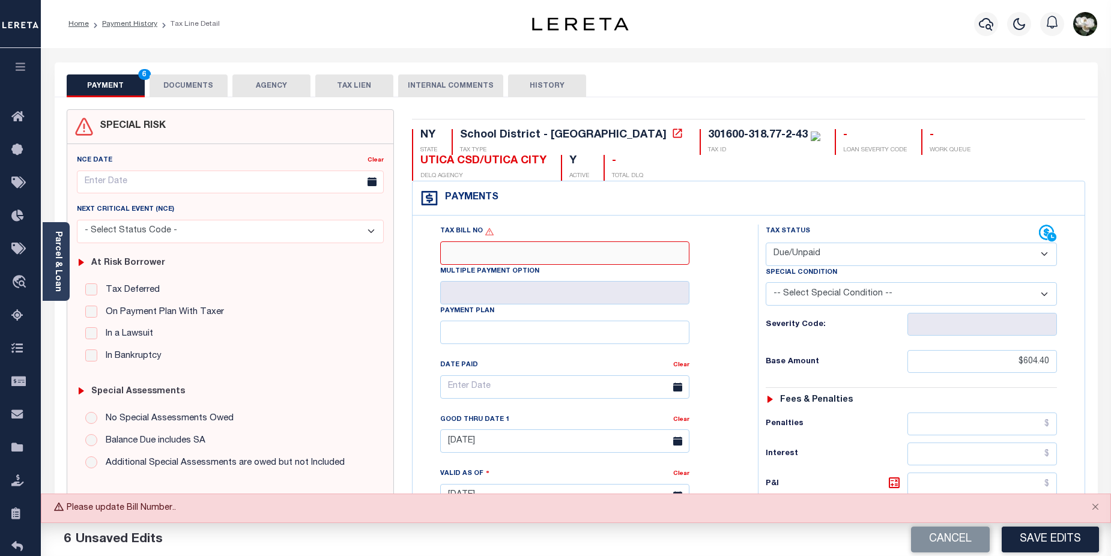
drag, startPoint x: 615, startPoint y: 258, endPoint x: 623, endPoint y: 254, distance: 9.1
click at [619, 257] on input "Tax Bill No" at bounding box center [564, 252] width 249 height 23
type input "821049"
click at [1051, 534] on button "Save Edits" at bounding box center [1050, 540] width 97 height 26
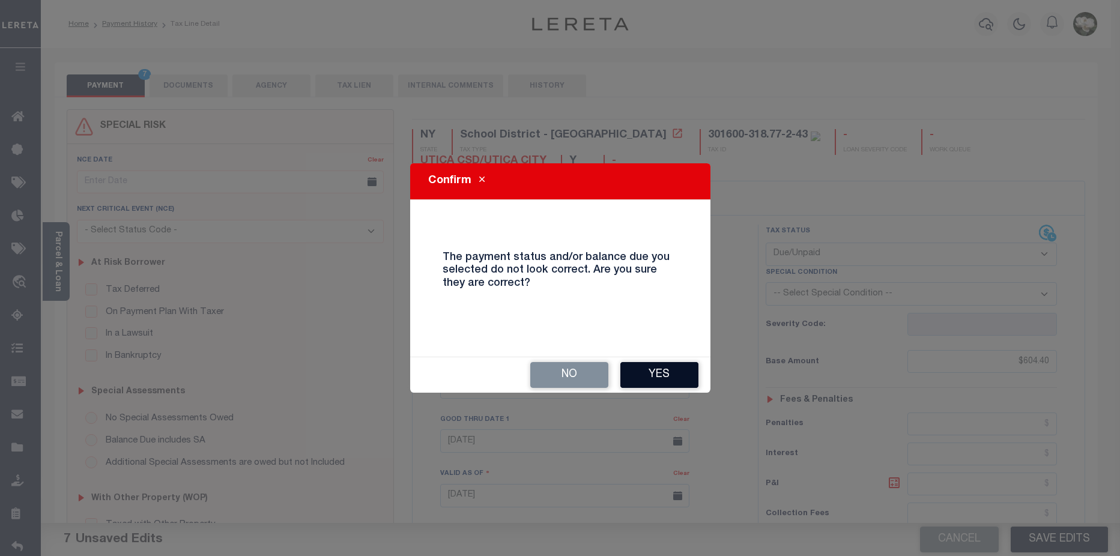
click at [662, 369] on button "Yes" at bounding box center [659, 375] width 78 height 26
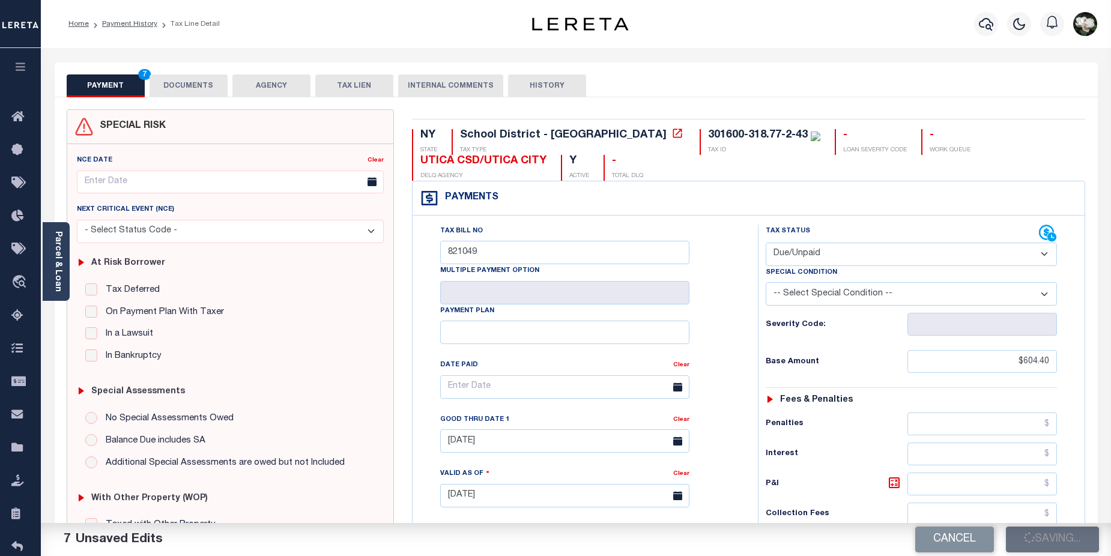
checkbox input "false"
type textarea "CAS-48315 2025/1st Base $604.40 Total $604.40 gtd [DATE]"
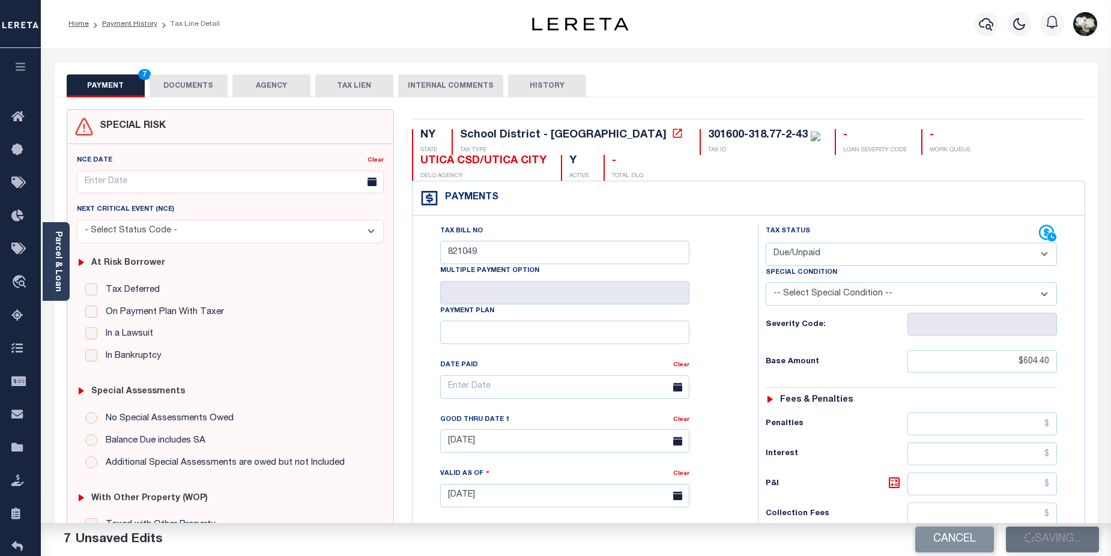
type input "$604.4"
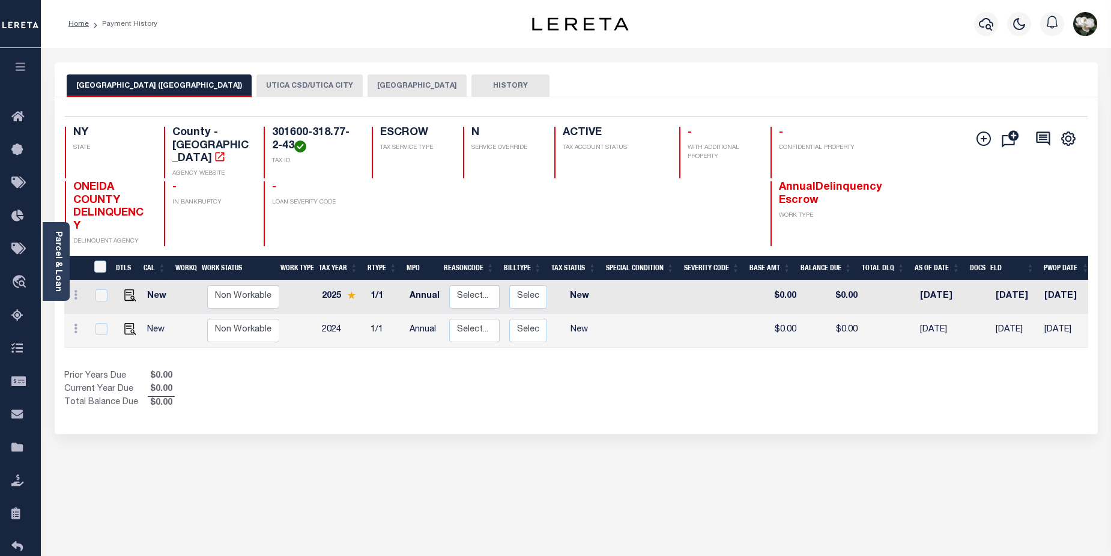
click at [256, 80] on button "UTICA CSD/UTICA CITY" at bounding box center [309, 85] width 106 height 23
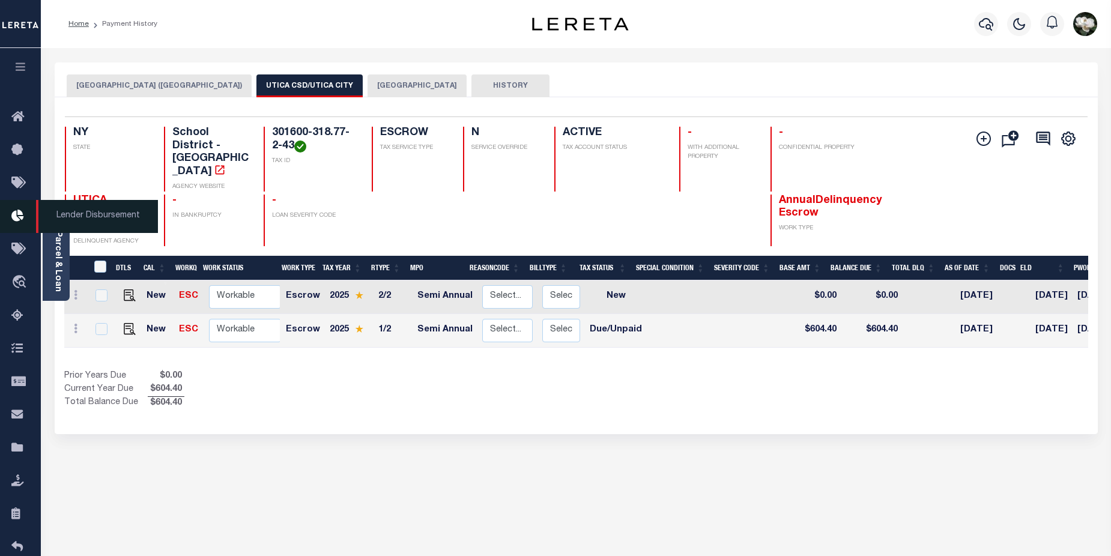
click at [16, 216] on icon at bounding box center [20, 216] width 19 height 15
